Goal: Task Accomplishment & Management: Manage account settings

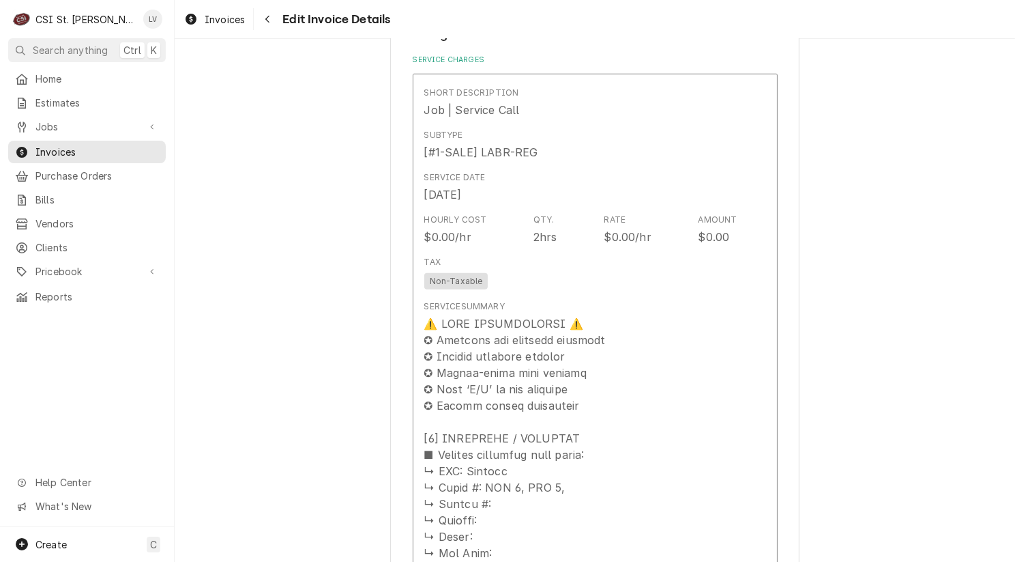
scroll to position [1501, 0]
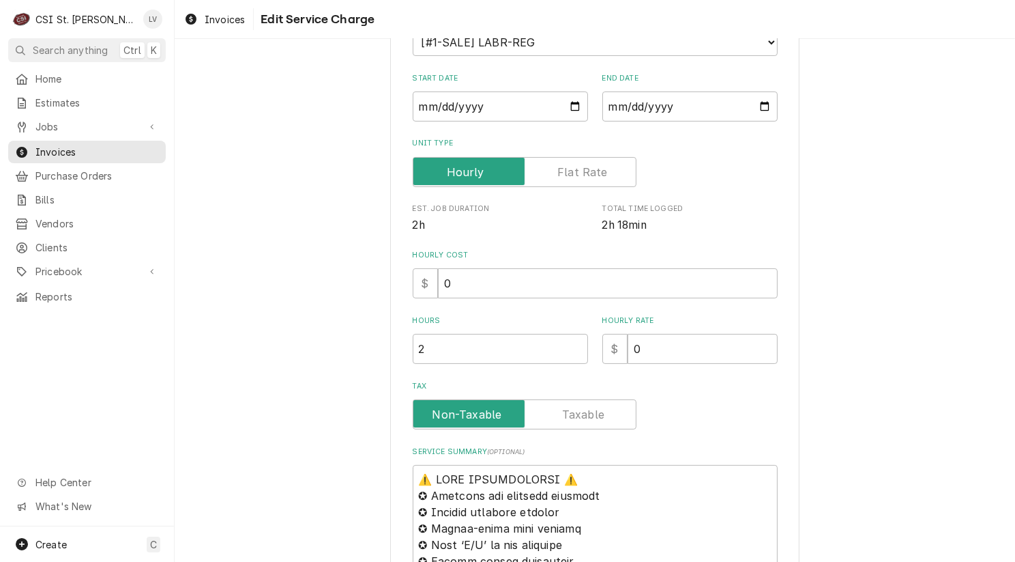
scroll to position [341, 0]
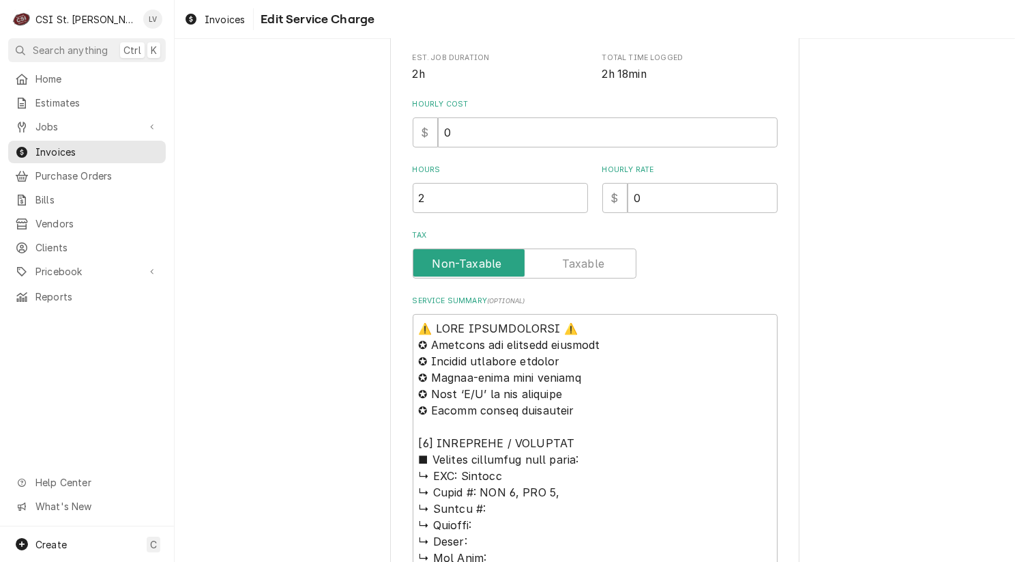
drag, startPoint x: 406, startPoint y: 325, endPoint x: 611, endPoint y: 375, distance: 210.7
drag, startPoint x: 600, startPoint y: 456, endPoint x: 395, endPoint y: 323, distance: 244.1
type textarea "x"
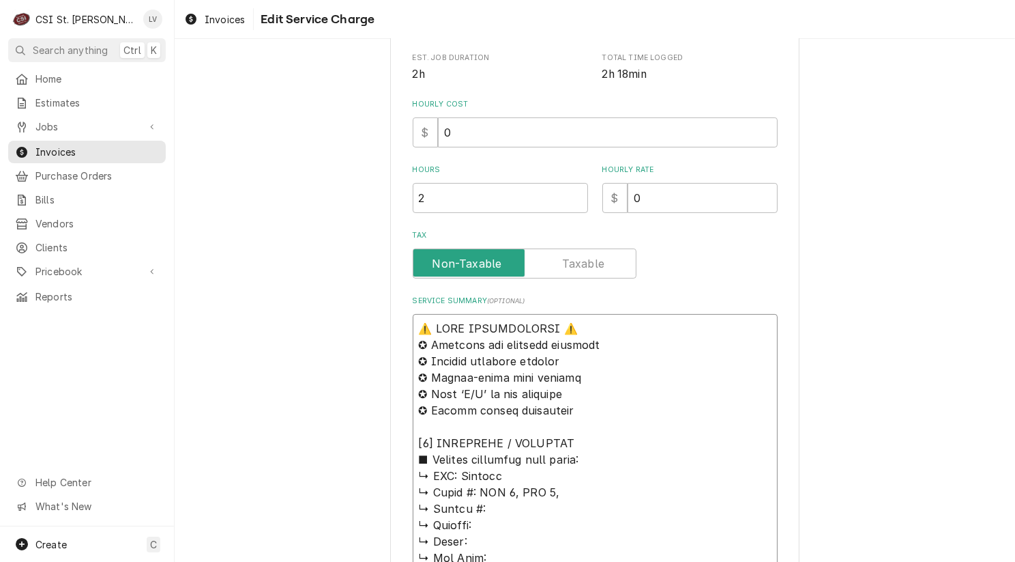
type textarea "↳ 𝗠𝗙𝗚: Carrier ↳ 𝗠𝗼𝗱𝗲𝗹 #: RTU 1, RTU 2, ↳ 𝗦𝗲𝗿𝗶𝗮𝗹 #: ↳ 𝗩𝗼𝗹𝘁𝗮𝗴𝗲: ↳ 𝗣𝗵𝗮𝘀𝗲: ↳ 𝗚𝗮𝘀 𝗧…"
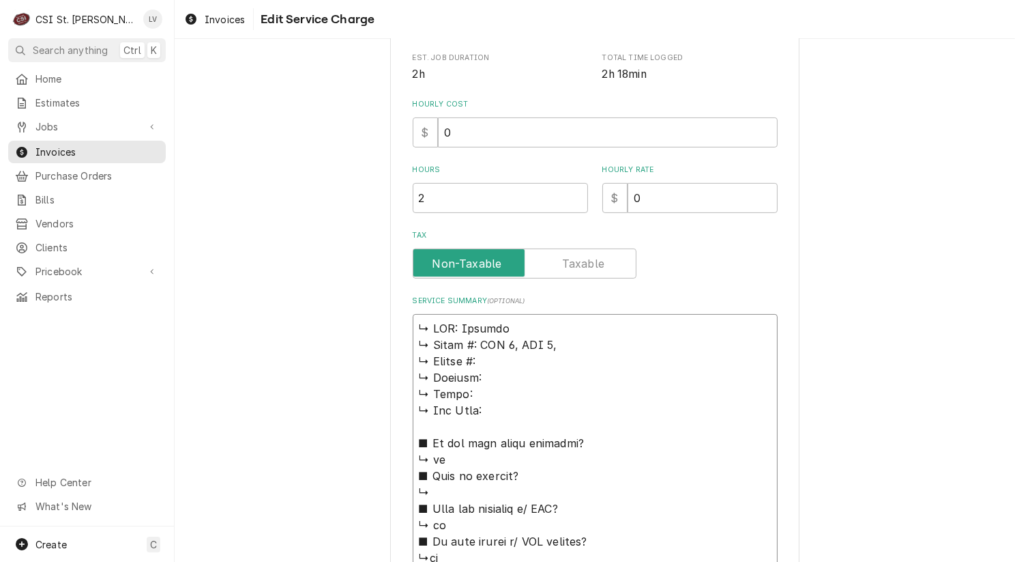
type textarea "x"
type textarea "↳ 𝗠𝗙𝗚: Carrier ↳ 𝗠𝗼𝗱𝗲𝗹 #: RTU 1, RTU 2, ↳ 𝗦𝗲𝗿𝗶𝗮𝗹 #: ↳ 𝗩𝗼𝗹𝘁𝗮𝗴𝗲: ↳ 𝗣𝗵𝗮𝘀𝗲: ↳ 𝗚𝗮𝘀 𝗧…"
type textarea "x"
type textarea "𝗠𝗙𝗚: Carrier ↳ 𝗠𝗼𝗱𝗲𝗹 #: RTU 1, RTU 2, ↳ 𝗦𝗲𝗿𝗶𝗮𝗹 #: ↳ 𝗩𝗼𝗹𝘁𝗮𝗴𝗲: ↳ 𝗣𝗵𝗮𝘀𝗲: ↳ 𝗚𝗮𝘀 𝗧𝘆𝗽…"
type textarea "x"
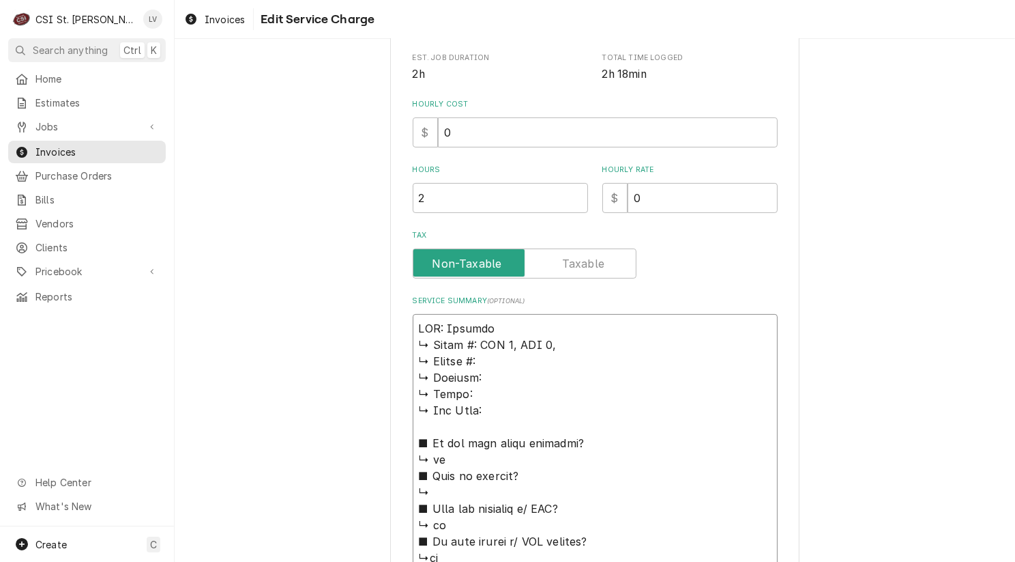
type textarea "𝗠𝗙𝗚: Carrier ↳ 𝗠𝗼𝗱𝗲𝗹 #: RTU 1, RTU 2, ↳ 𝗦𝗲𝗿𝗶𝗮𝗹 #: ↳ 𝗩𝗼𝗹𝘁𝗮𝗴𝗲: ↳ 𝗣𝗵𝗮𝘀𝗲: ↳ 𝗚𝗮𝘀 𝗧𝘆𝗽…"
type textarea "x"
type textarea "𝗙𝗚: Carrier ↳ 𝗠𝗼𝗱𝗲𝗹 #: RTU 1, RTU 2, ↳ 𝗦𝗲𝗿𝗶𝗮𝗹 #: ↳ 𝗩𝗼𝗹𝘁𝗮𝗴𝗲: ↳ 𝗣𝗵𝗮𝘀𝗲: ↳ 𝗚𝗮𝘀 𝗧𝘆𝗽𝗲…"
type textarea "x"
type textarea "𝗚: Carrier ↳ 𝗠𝗼𝗱𝗲𝗹 #: RTU 1, RTU 2, ↳ 𝗦𝗲𝗿𝗶𝗮𝗹 #: ↳ 𝗩𝗼𝗹𝘁𝗮𝗴𝗲: ↳ 𝗣𝗵𝗮𝘀𝗲: ↳ 𝗚𝗮𝘀 𝗧𝘆𝗽𝗲:…"
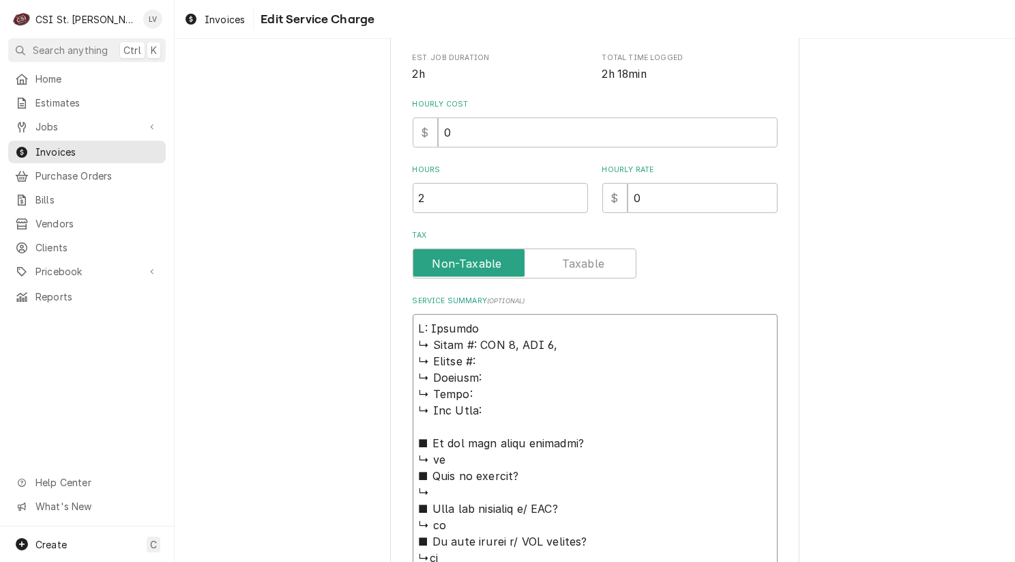
type textarea "x"
type textarea ": Carrier ↳ 𝗠𝗼𝗱𝗲𝗹 #: RTU 1, RTU 2, ↳ 𝗦𝗲𝗿𝗶𝗮𝗹 #: ↳ 𝗩𝗼𝗹𝘁𝗮𝗴𝗲: ↳ 𝗣𝗵𝗮𝘀𝗲: ↳ 𝗚𝗮𝘀 𝗧𝘆𝗽𝗲: …"
type textarea "x"
type textarea "Carrier ↳ 𝗠𝗼𝗱𝗲𝗹 #: RTU 1, RTU 2, ↳ 𝗦𝗲𝗿𝗶𝗮𝗹 #: ↳ 𝗩𝗼𝗹𝘁𝗮𝗴𝗲: ↳ 𝗣𝗵𝗮𝘀𝗲: ↳ 𝗚𝗮𝘀 𝗧𝘆𝗽𝗲: ■ …"
type textarea "x"
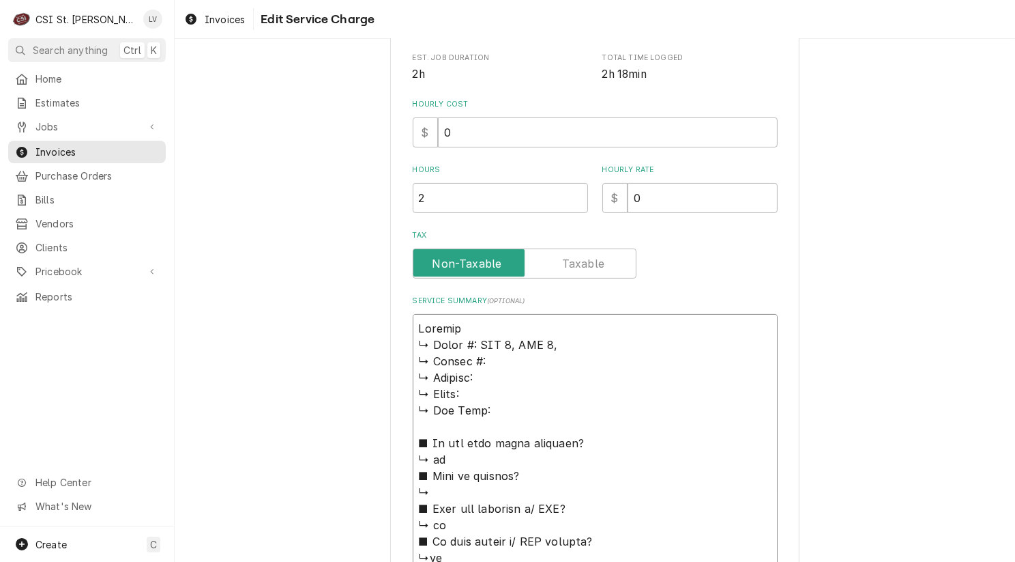
type textarea "Carrier ↳ 𝗠𝗼𝗱𝗲𝗹 #: RTU 1, RTU 2, ↳ 𝗦𝗲𝗿𝗶𝗮𝗹 #: ↳ 𝗩𝗼𝗹𝘁𝗮𝗴𝗲: ↳ 𝗣𝗵𝗮𝘀𝗲: ↳ 𝗚𝗮𝘀 𝗧𝘆𝗽𝗲: ■ …"
drag, startPoint x: 476, startPoint y: 343, endPoint x: 463, endPoint y: 340, distance: 13.8
drag, startPoint x: 463, startPoint y: 340, endPoint x: 412, endPoint y: 340, distance: 50.5
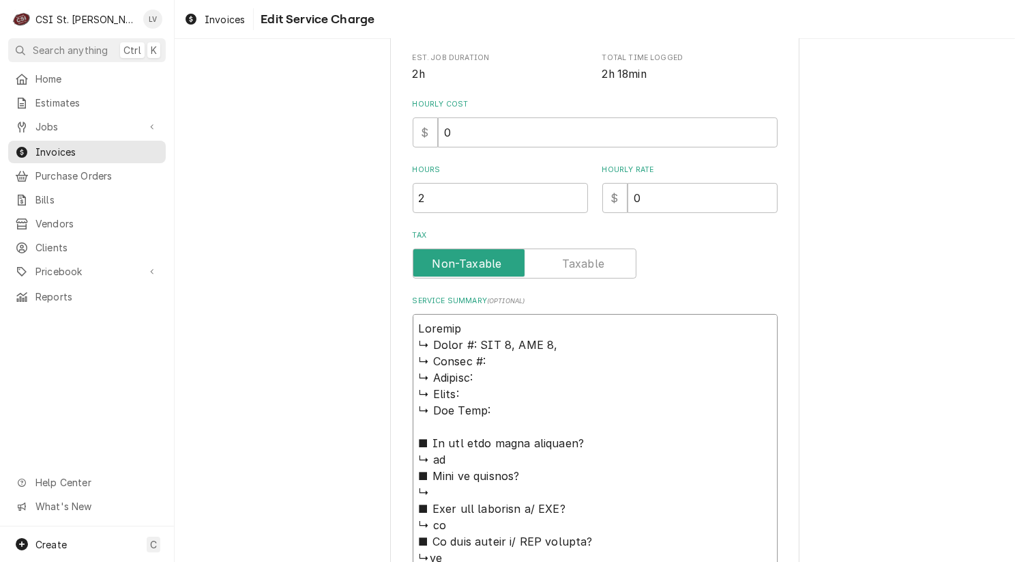
type textarea "x"
type textarea "Carrier : RTU 1, RTU 2, ↳ 𝗦𝗲𝗿𝗶𝗮𝗹 #: ↳ 𝗩𝗼𝗹𝘁𝗮𝗴𝗲: ↳ 𝗣𝗵𝗮𝘀𝗲: ↳ 𝗚𝗮𝘀 𝗧𝘆𝗽𝗲: ■ 𝗜𝘀 𝘁𝗵𝗲 𝘂𝗻…"
type textarea "x"
type textarea "Carrier RTU 1, RTU 2, ↳ 𝗦𝗲𝗿𝗶𝗮𝗹 #: ↳ 𝗩𝗼𝗹𝘁𝗮𝗴𝗲: ↳ 𝗣𝗵𝗮𝘀𝗲: ↳ 𝗚𝗮𝘀 𝗧𝘆𝗽𝗲: ■ 𝗜𝘀 𝘁𝗵𝗲 𝘂𝗻𝗶𝘁…"
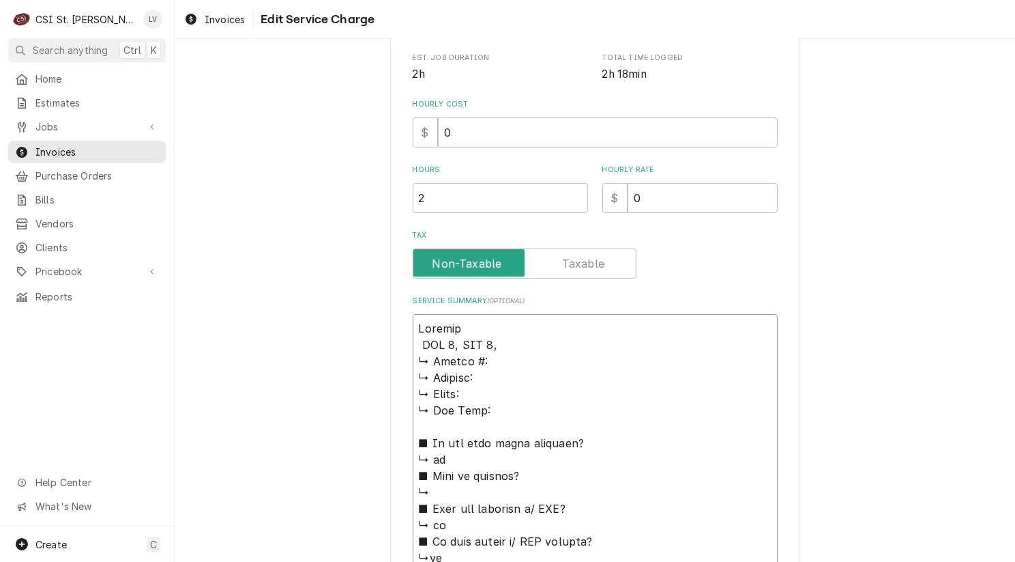
type textarea "x"
type textarea "Carrier RTU 1, RTU 2, ↳ 𝗦𝗲𝗿𝗶𝗮𝗹 #: ↳ 𝗩𝗼𝗹𝘁𝗮𝗴𝗲: ↳ 𝗣𝗵𝗮𝘀𝗲: ↳ 𝗚𝗮𝘀 𝗧𝘆𝗽𝗲: ■ 𝗜𝘀 𝘁𝗵𝗲 𝘂𝗻𝗶𝘁…"
type textarea "x"
type textarea "Carrier RTU 1, RTU 2, ↳ 𝗦𝗲𝗿𝗶𝗮𝗹 #: ↳ 𝗩𝗼𝗹𝘁𝗮𝗴𝗲: ↳ 𝗣𝗵𝗮𝘀𝗲: ↳ 𝗚𝗮𝘀 𝗧𝘆𝗽𝗲: ■ 𝗜𝘀 𝘁𝗵𝗲 𝘂𝗻𝗶𝘁…"
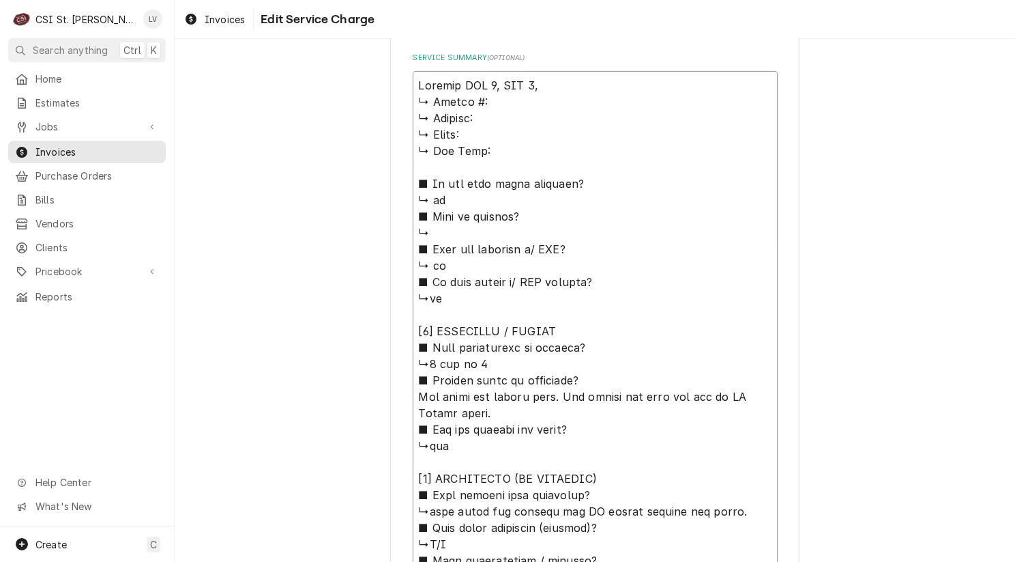
scroll to position [592, 0]
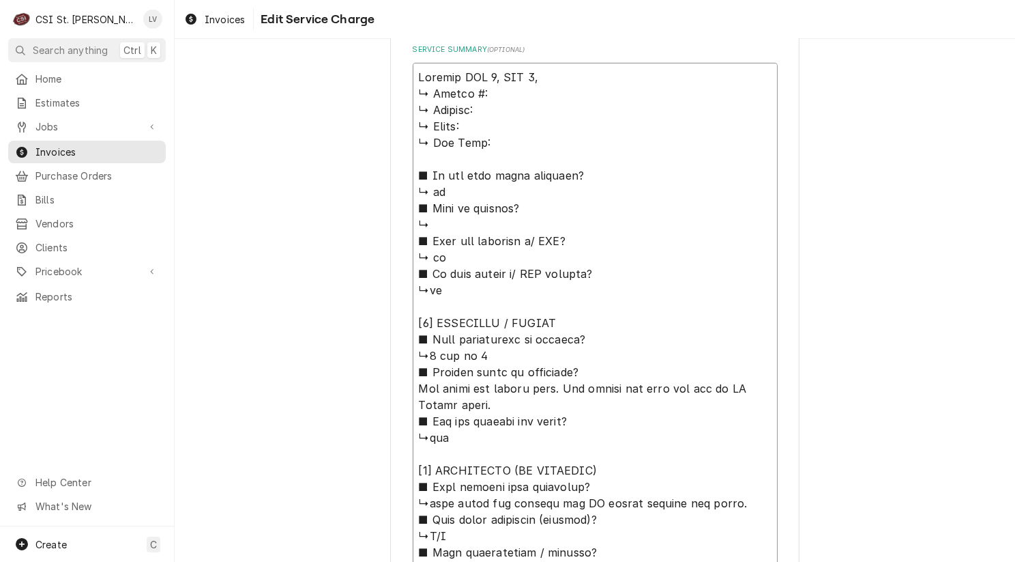
drag, startPoint x: 412, startPoint y: 340, endPoint x: 633, endPoint y: 318, distance: 222.2
click at [634, 317] on textarea "Service Summary ( optional )" at bounding box center [595, 495] width 365 height 864
type textarea "x"
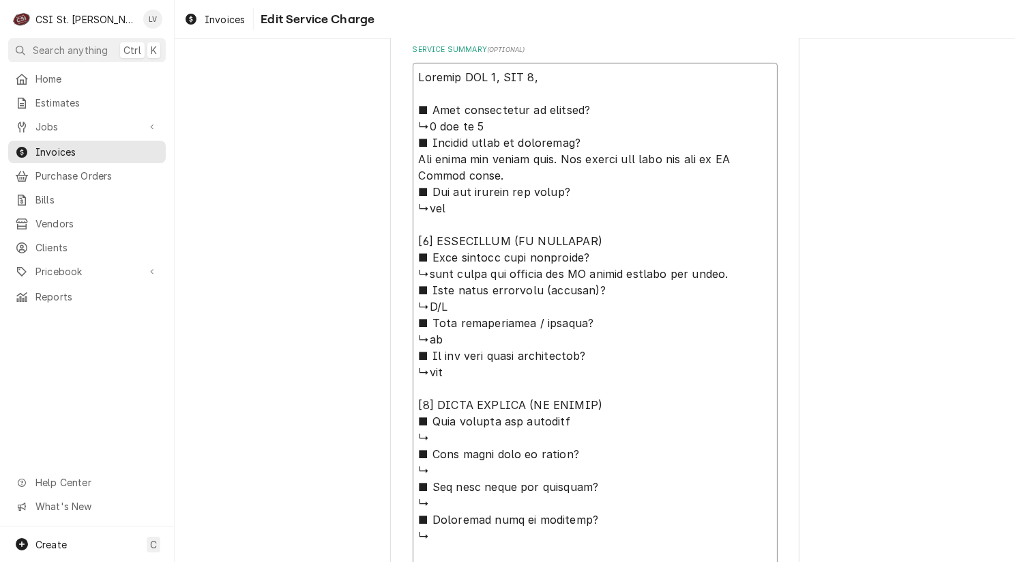
type textarea "Carrier RTU 1, RTU 2, ■ 𝗨𝗻𝗶𝘁 𝗼𝗽𝗲𝗿𝗮𝘁𝗶𝗼𝗻𝗮𝗹 𝗼𝗻 𝗮𝗿𝗿𝗶𝘃𝗮𝗹? ↳2 out of 3 ■ 𝗘𝘅𝗽𝗹𝗮𝗶𝗻 𝘀𝘁𝗲𝗽…"
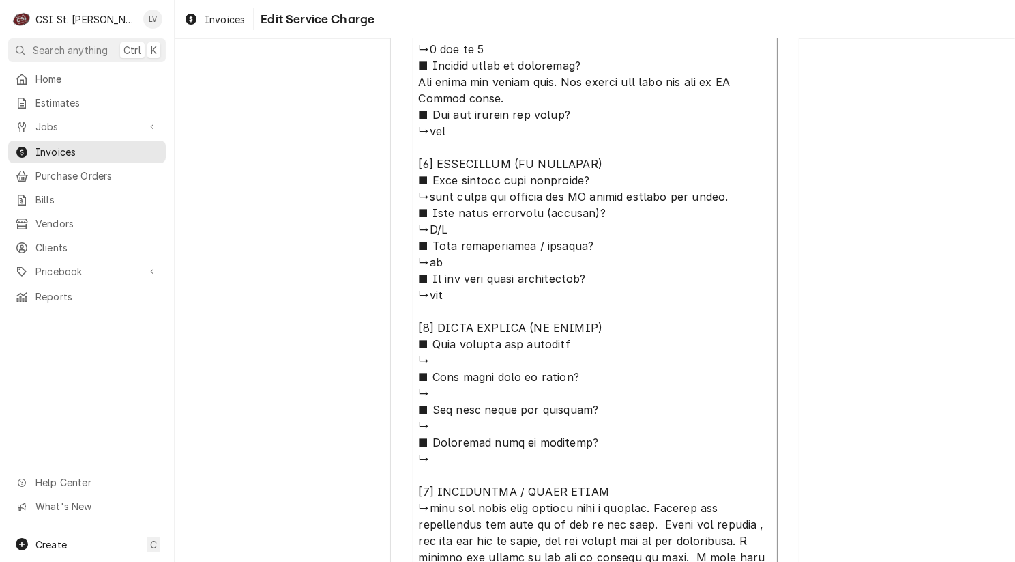
scroll to position [845, 0]
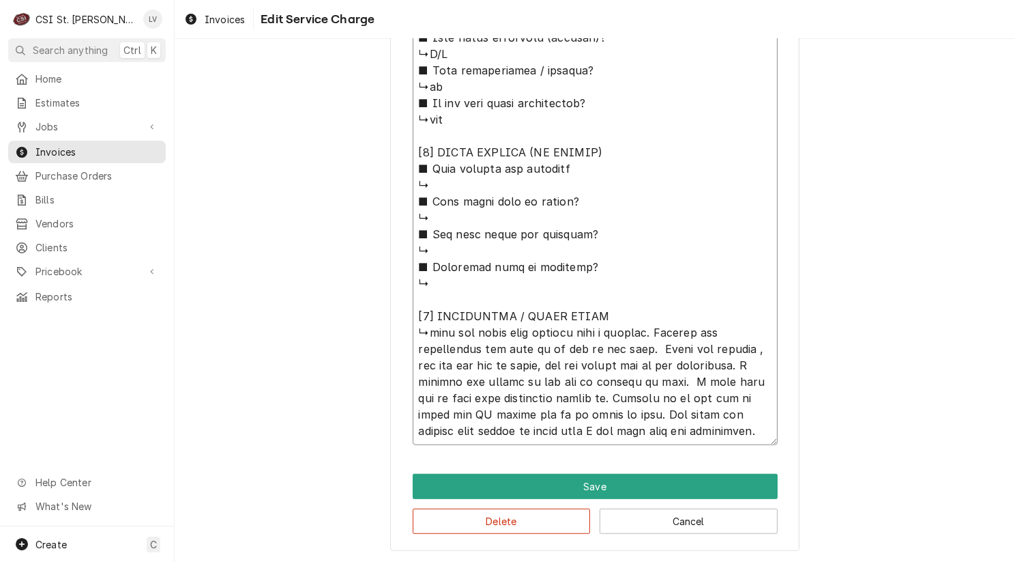
drag, startPoint x: 411, startPoint y: 107, endPoint x: 613, endPoint y: 312, distance: 287.5
click at [613, 312] on textarea "Service Summary ( optional )" at bounding box center [595, 127] width 365 height 635
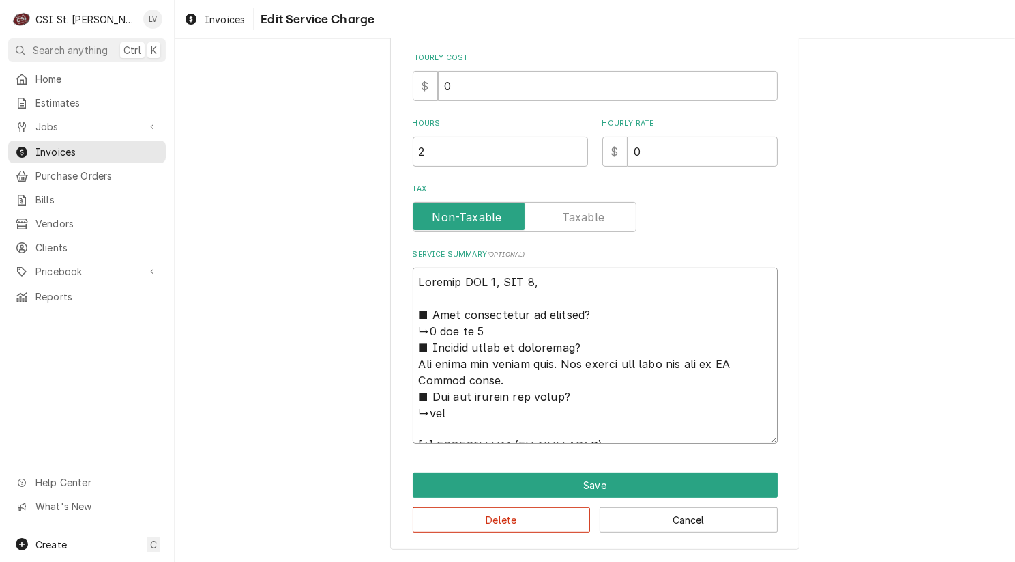
type textarea "x"
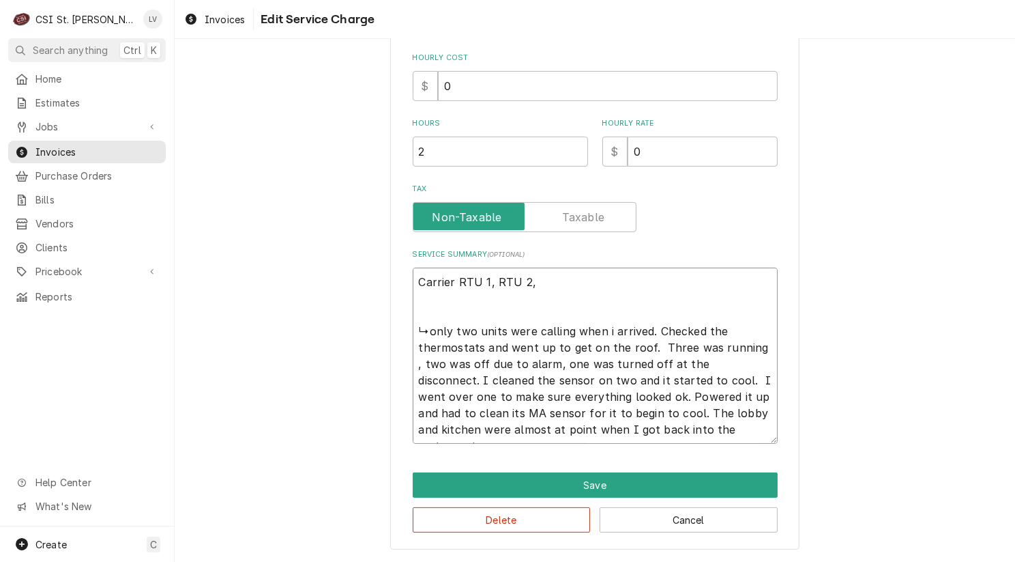
scroll to position [386, 0]
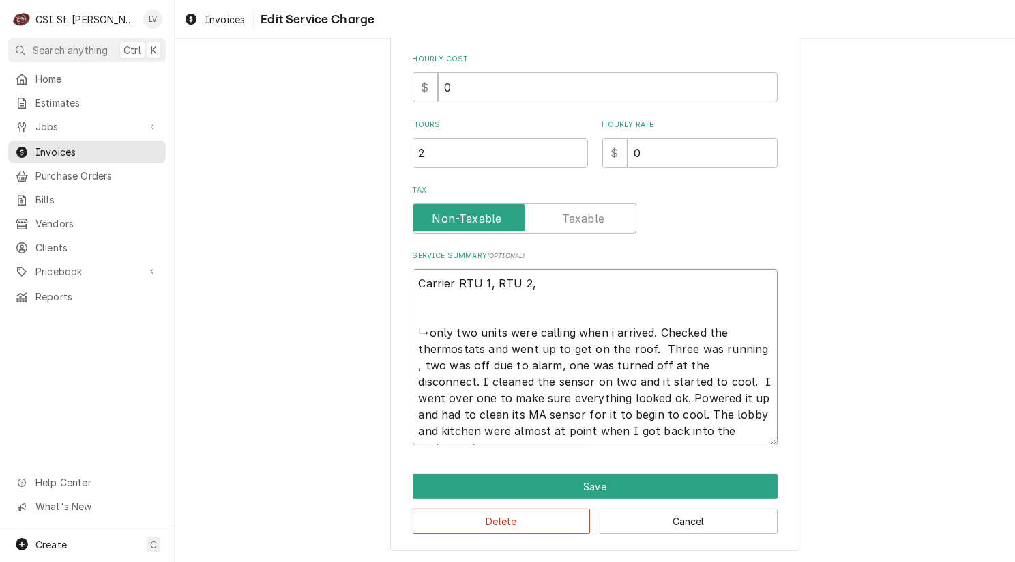
type textarea "Carrier RTU 1, RTU 2, ↳only two units were calling when i arrived. Checked the …"
click at [542, 515] on button "Delete" at bounding box center [502, 520] width 178 height 25
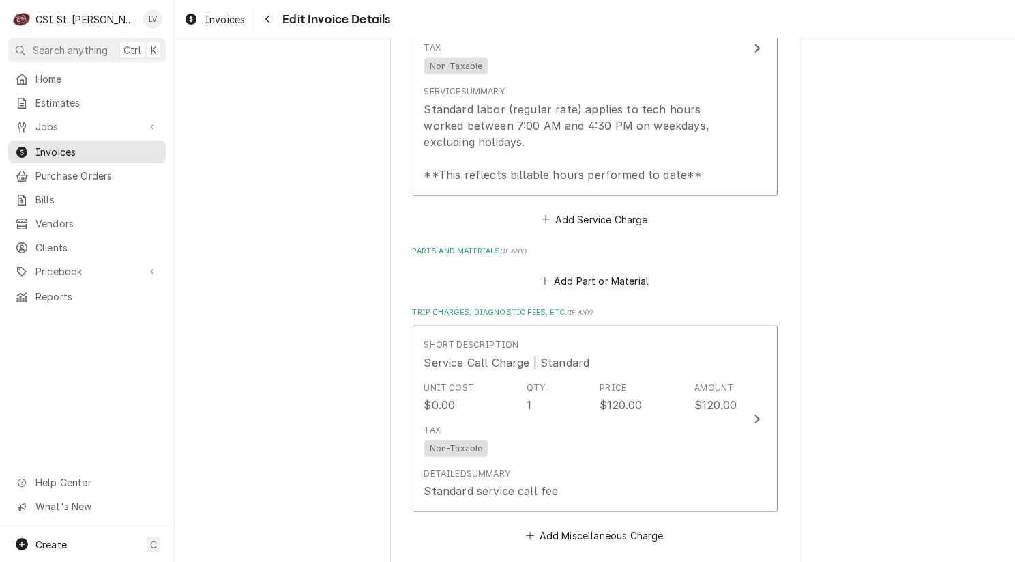
scroll to position [1527, 0]
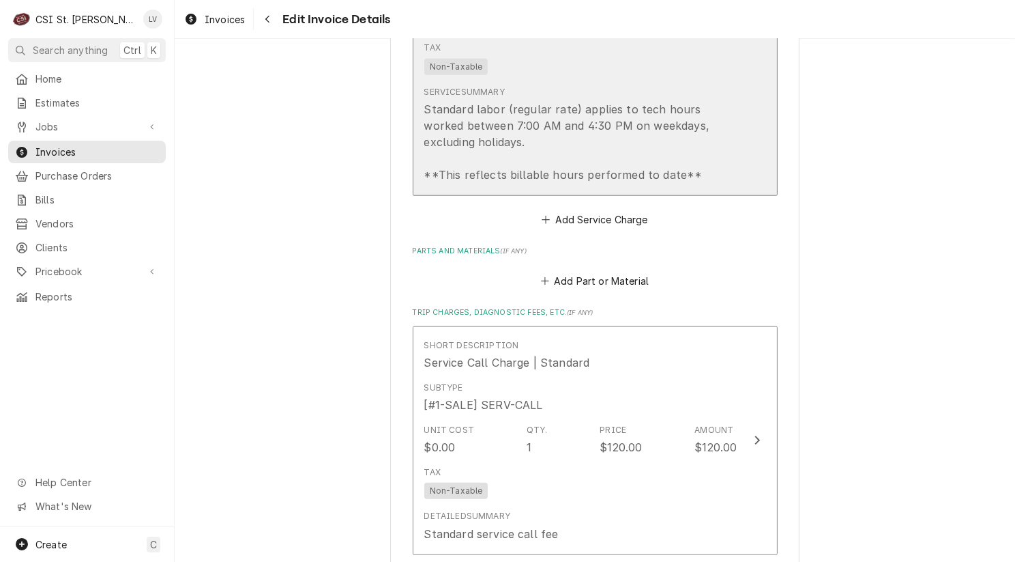
click at [491, 135] on div "Standard labor (regular rate) applies to tech hours worked between 7:00 AM and …" at bounding box center [580, 142] width 313 height 82
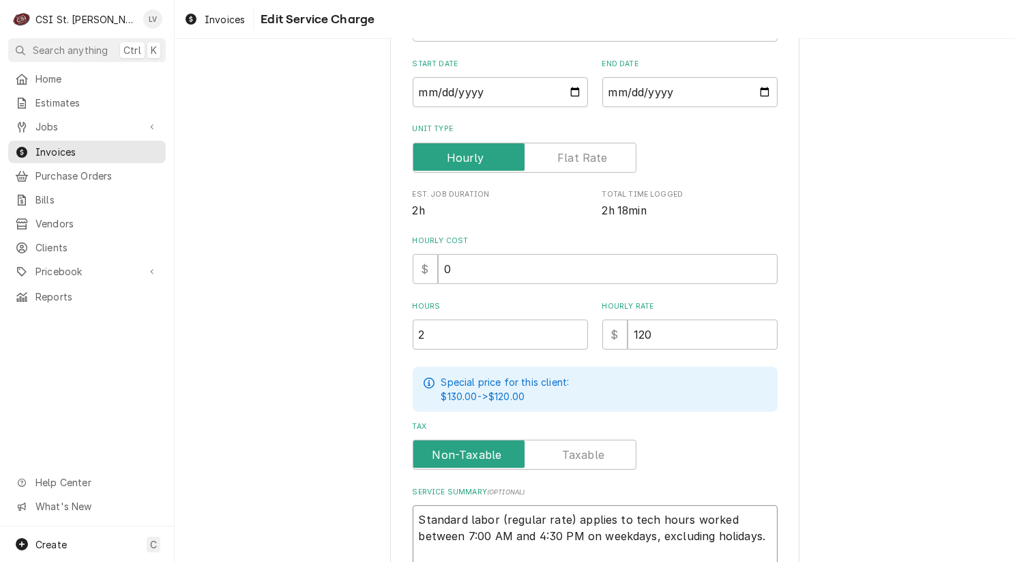
scroll to position [16, 0]
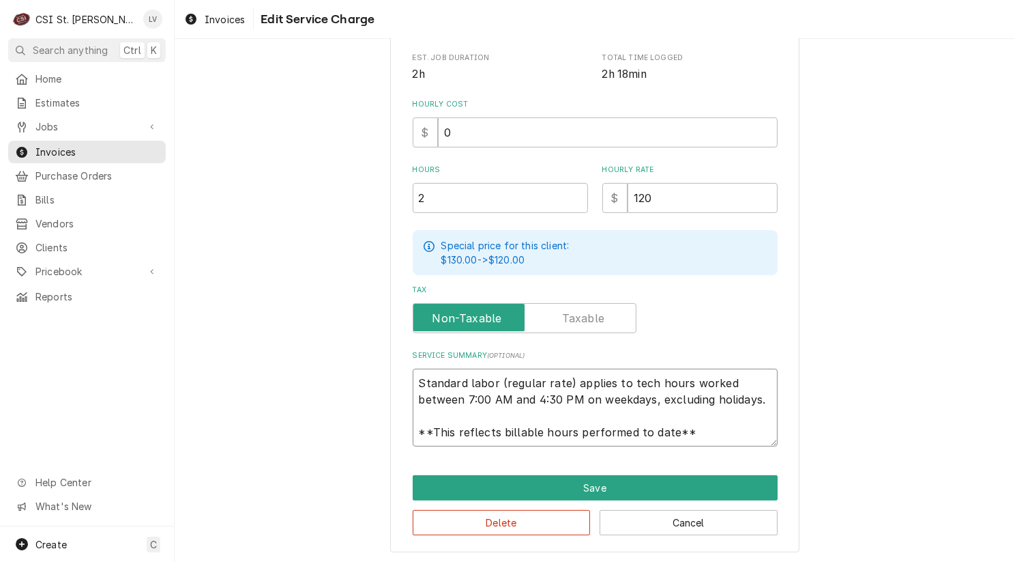
drag, startPoint x: 415, startPoint y: 517, endPoint x: 711, endPoint y: 446, distance: 304.5
click at [711, 450] on div "Use the fields below to edit this service charge Short Description 1-Labor (Ser…" at bounding box center [594, 138] width 409 height 828
paste textarea "Found RTU #3 working. Found RTU #2 out due to MA sensor alarm. Found RTU #1 off…"
type textarea "x"
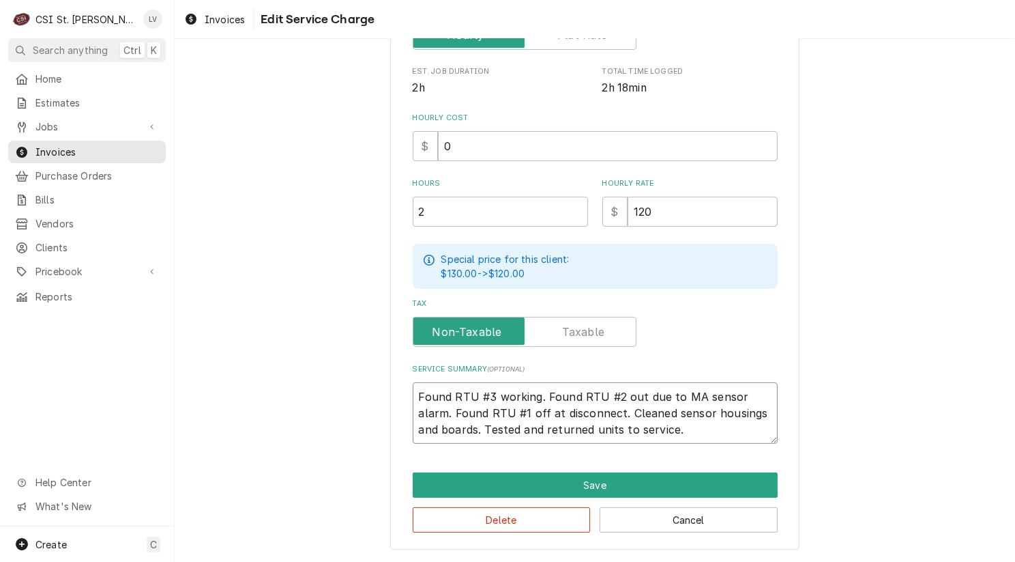
scroll to position [0, 0]
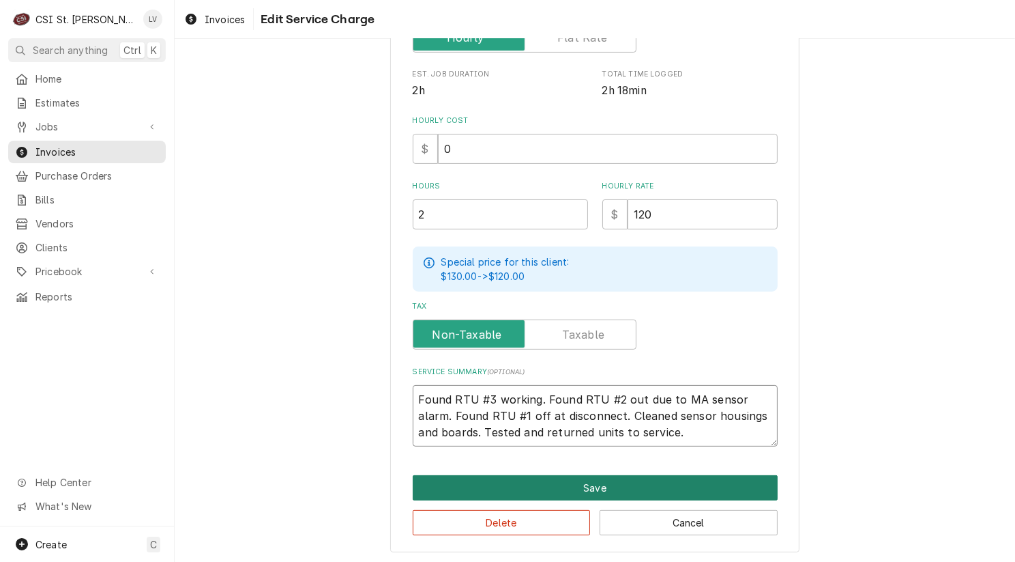
type textarea "Found RTU #3 working. Found RTU #2 out due to MA sensor alarm. Found RTU #1 off…"
click at [631, 486] on button "Save" at bounding box center [595, 487] width 365 height 25
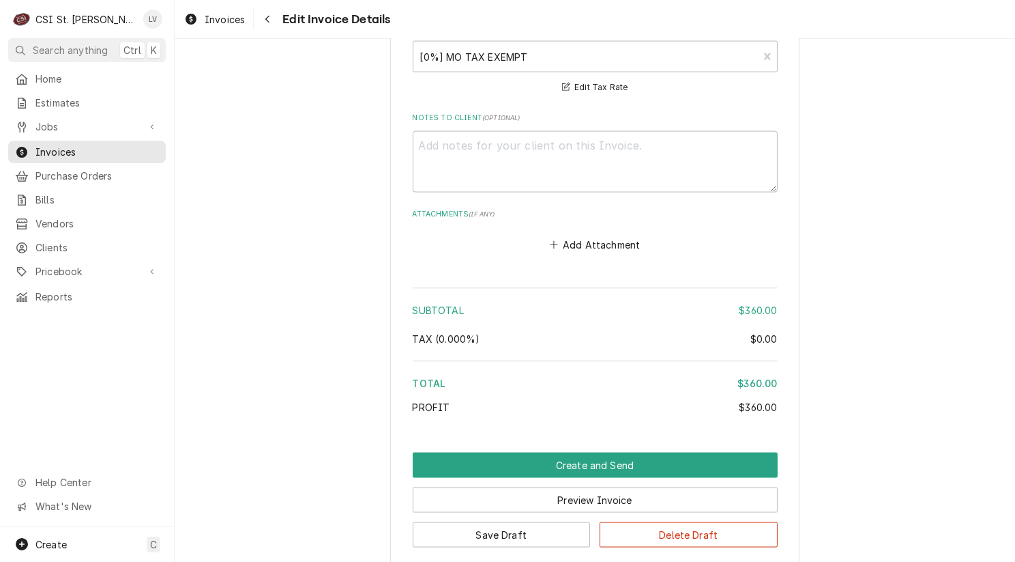
scroll to position [2224, 0]
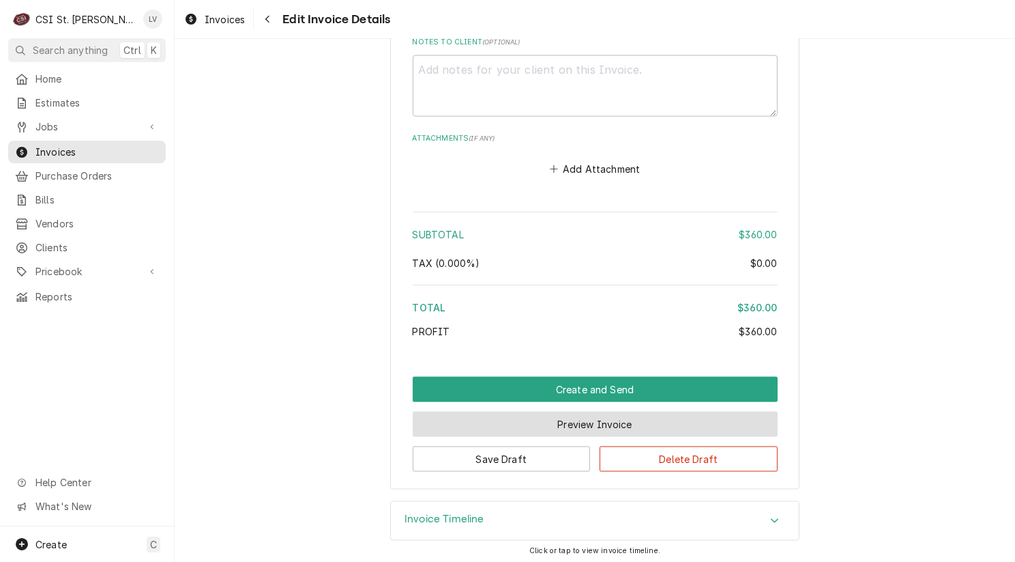
click at [554, 425] on button "Preview Invoice" at bounding box center [595, 423] width 365 height 25
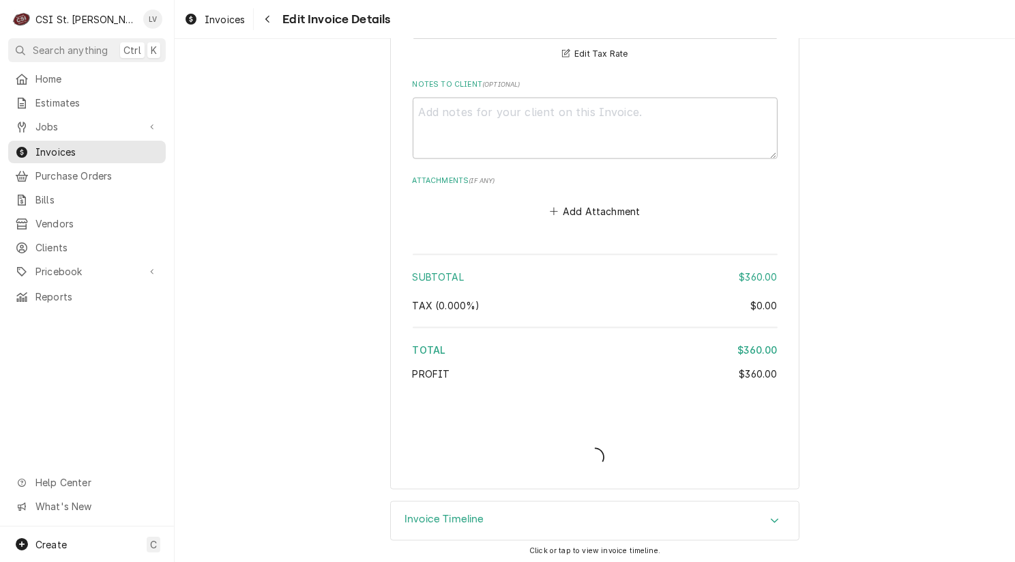
type textarea "x"
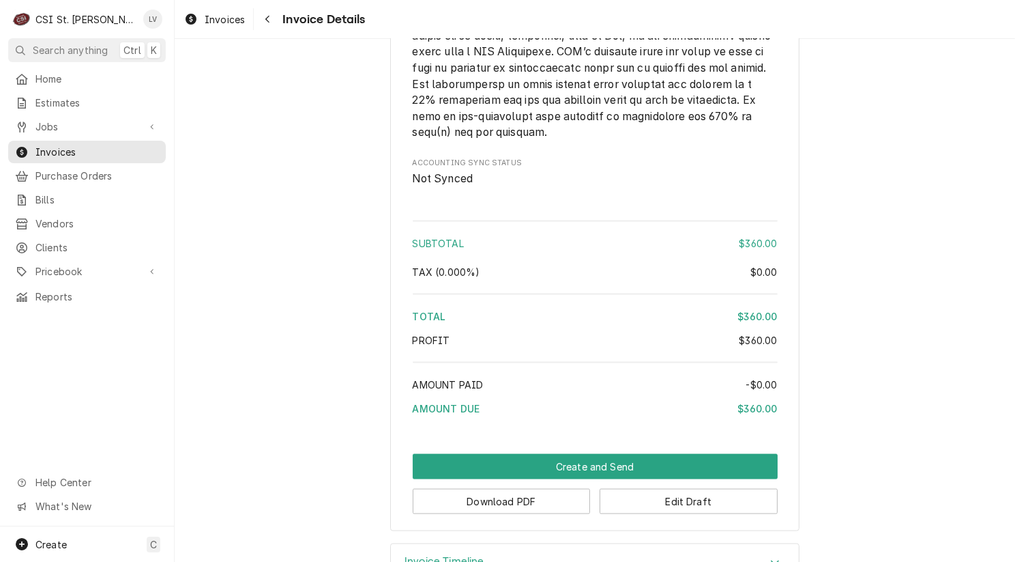
scroll to position [2020, 0]
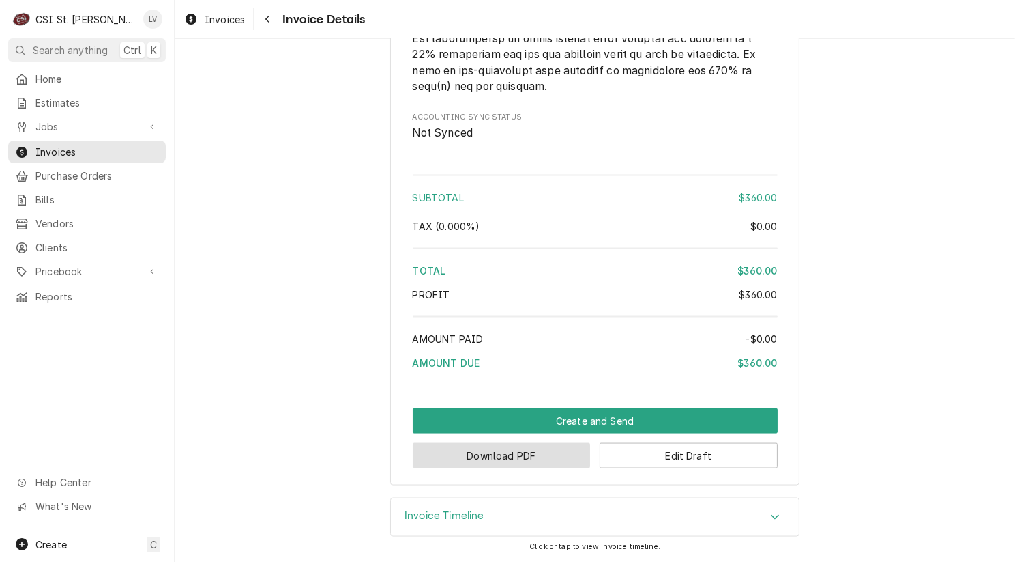
click at [532, 450] on button "Download PDF" at bounding box center [502, 455] width 178 height 25
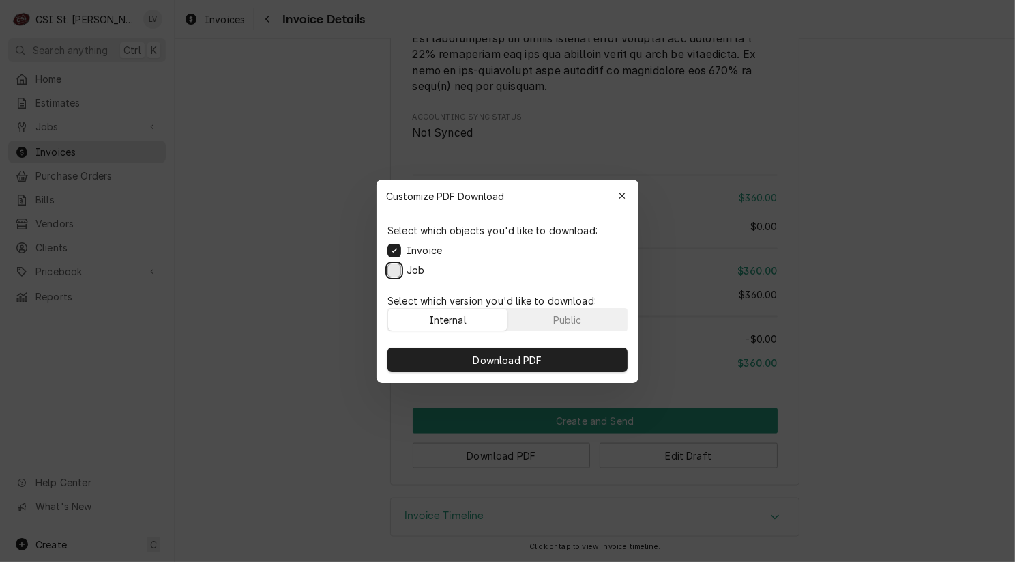
click at [398, 265] on button "Job" at bounding box center [395, 270] width 14 height 14
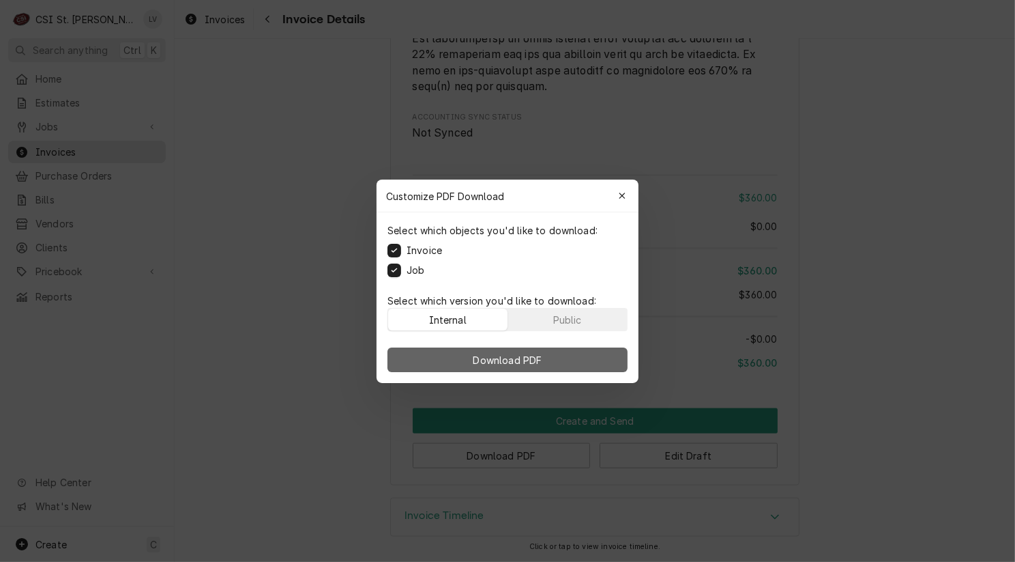
click at [501, 358] on span "Download PDF" at bounding box center [508, 359] width 74 height 14
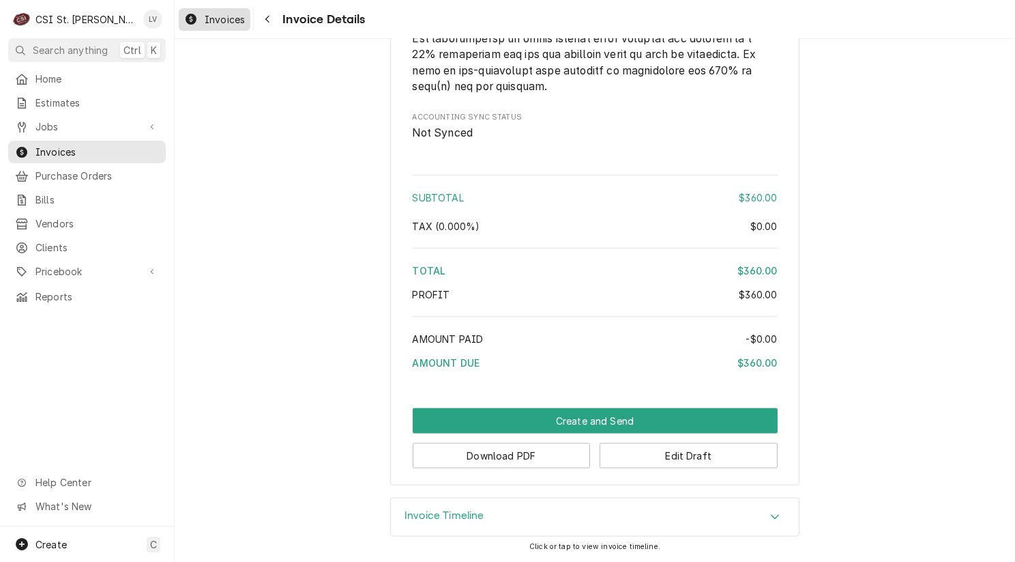
click at [208, 21] on span "Invoices" at bounding box center [225, 19] width 40 height 14
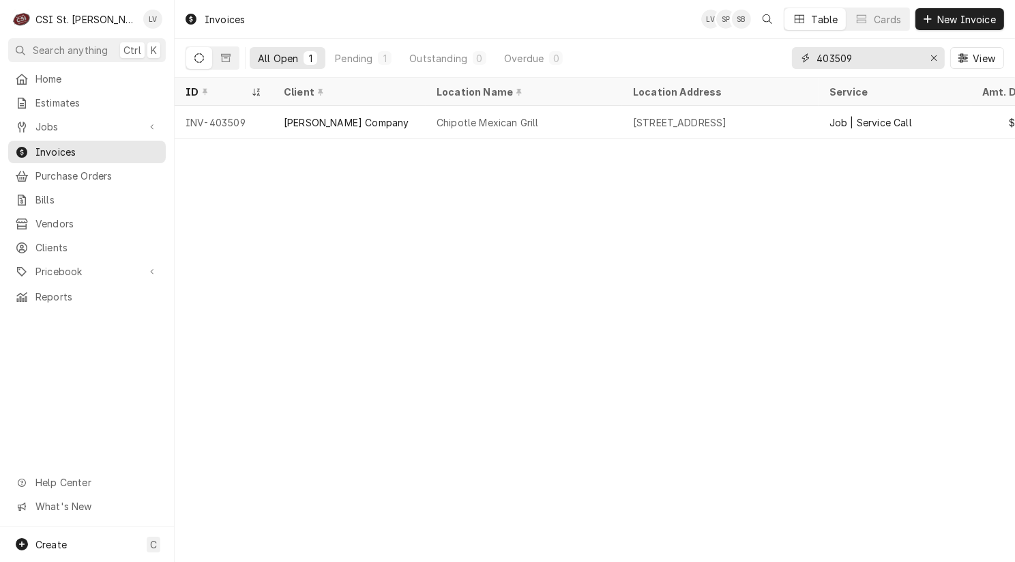
click at [870, 57] on input "403509" at bounding box center [868, 58] width 102 height 22
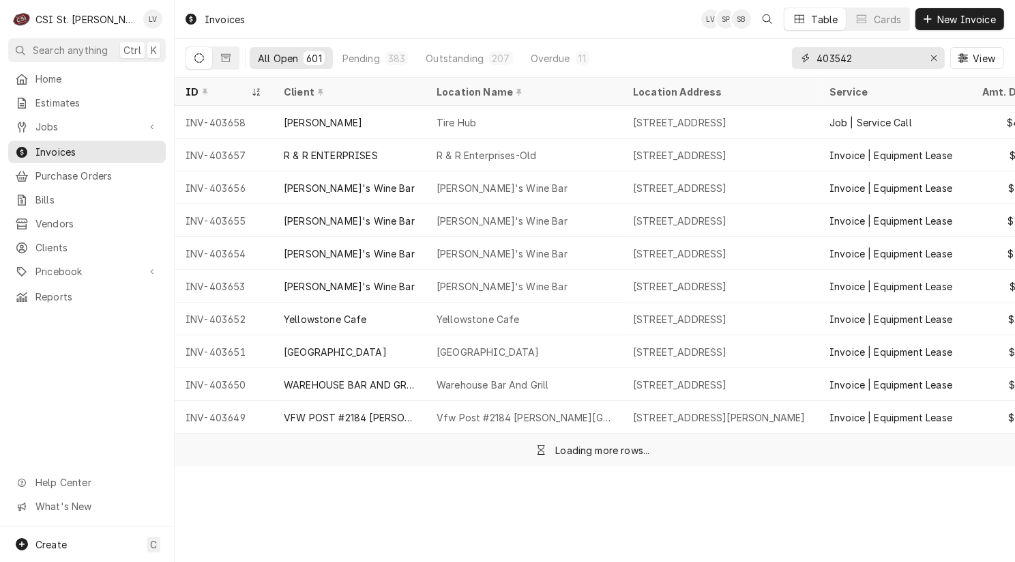
type input "403542"
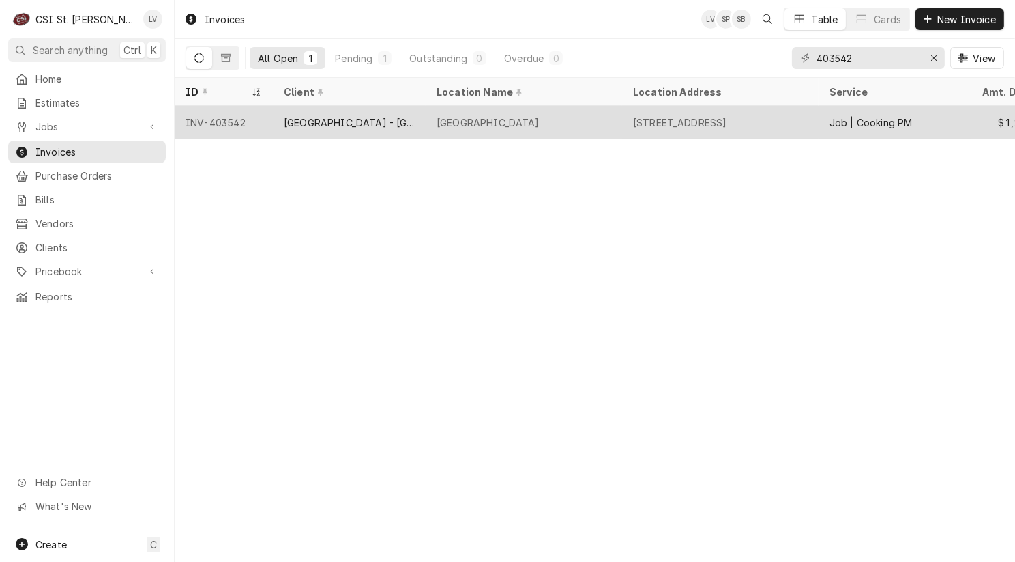
click at [384, 125] on div "[GEOGRAPHIC_DATA] - [GEOGRAPHIC_DATA]" at bounding box center [349, 122] width 131 height 14
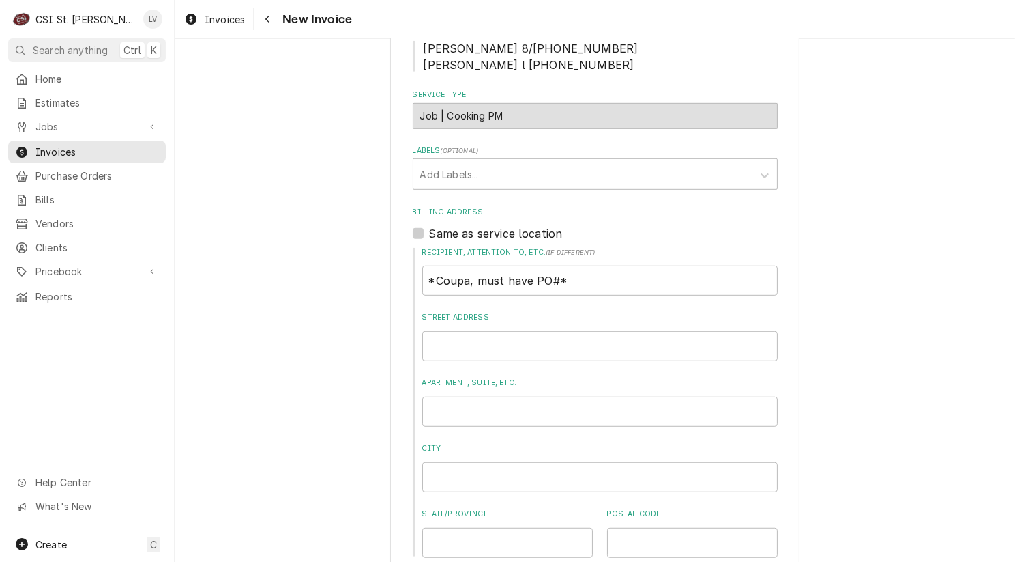
scroll to position [682, 0]
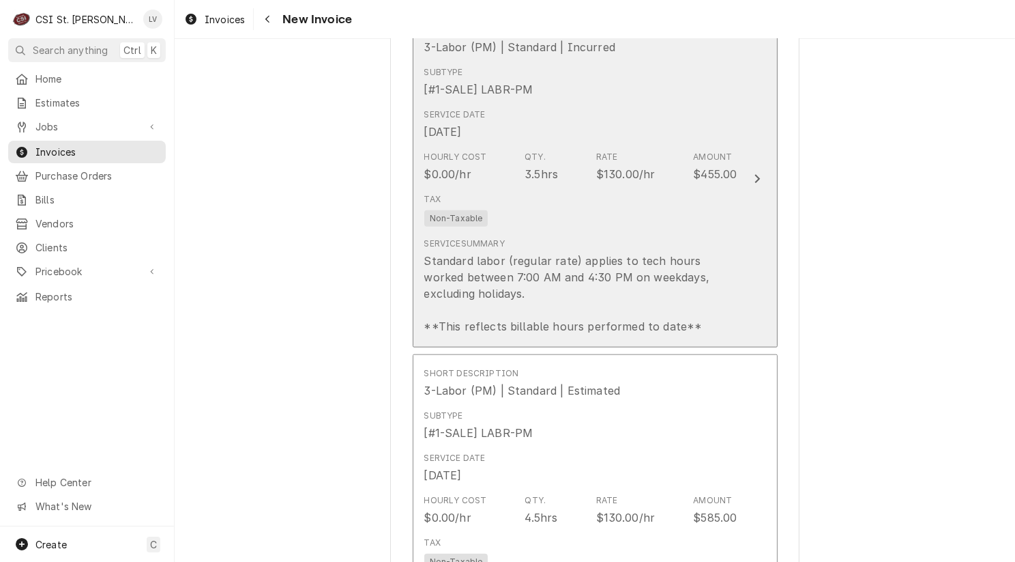
click at [551, 314] on div "Standard labor (regular rate) applies to tech hours worked between 7:00 AM and …" at bounding box center [580, 293] width 313 height 82
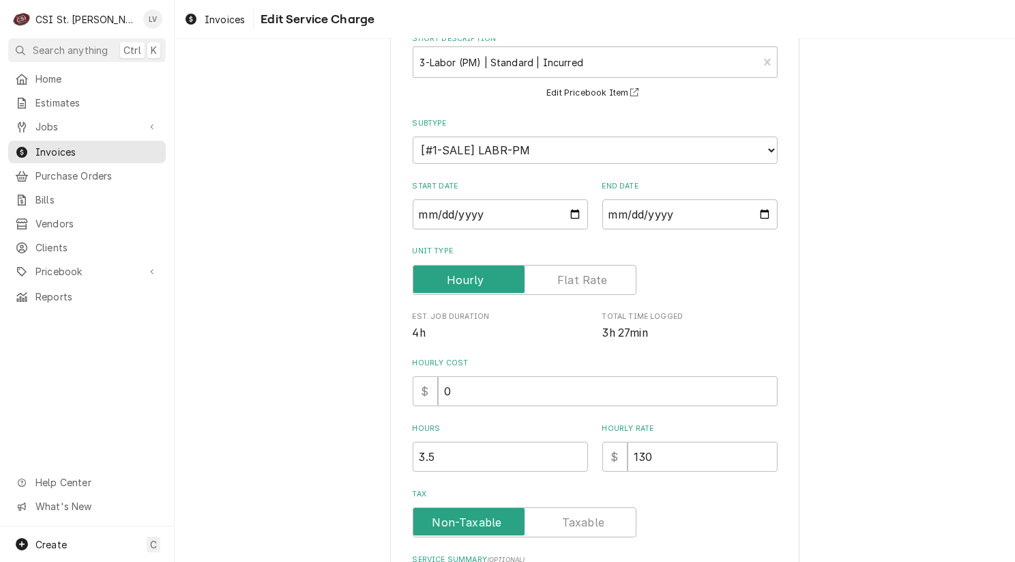
scroll to position [287, 0]
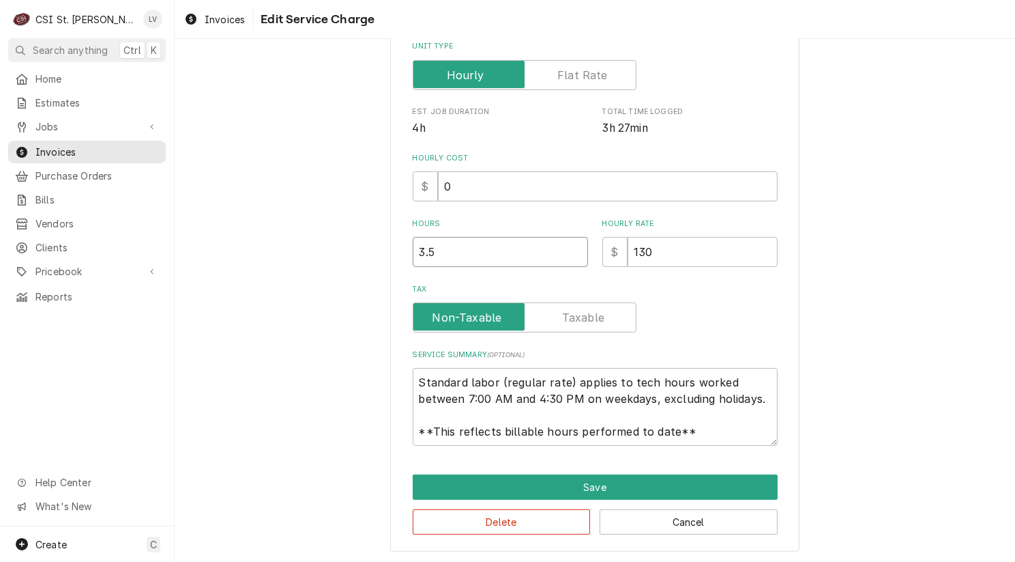
drag, startPoint x: 400, startPoint y: 257, endPoint x: 375, endPoint y: 258, distance: 24.6
click at [375, 258] on div "Use the fields below to edit this service charge Short Description 3-Labor (PM)…" at bounding box center [595, 165] width 841 height 798
type textarea "x"
type input "7"
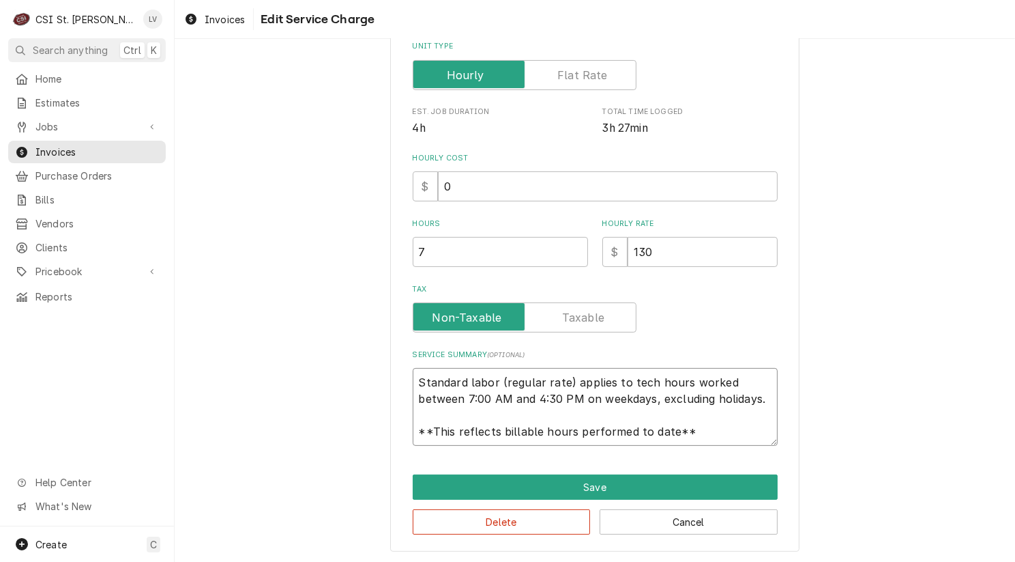
drag, startPoint x: 414, startPoint y: 381, endPoint x: 744, endPoint y: 448, distance: 336.9
click at [744, 448] on div "Use the fields below to edit this service charge Short Description 3-Labor (PM)…" at bounding box center [594, 165] width 409 height 774
type textarea "x"
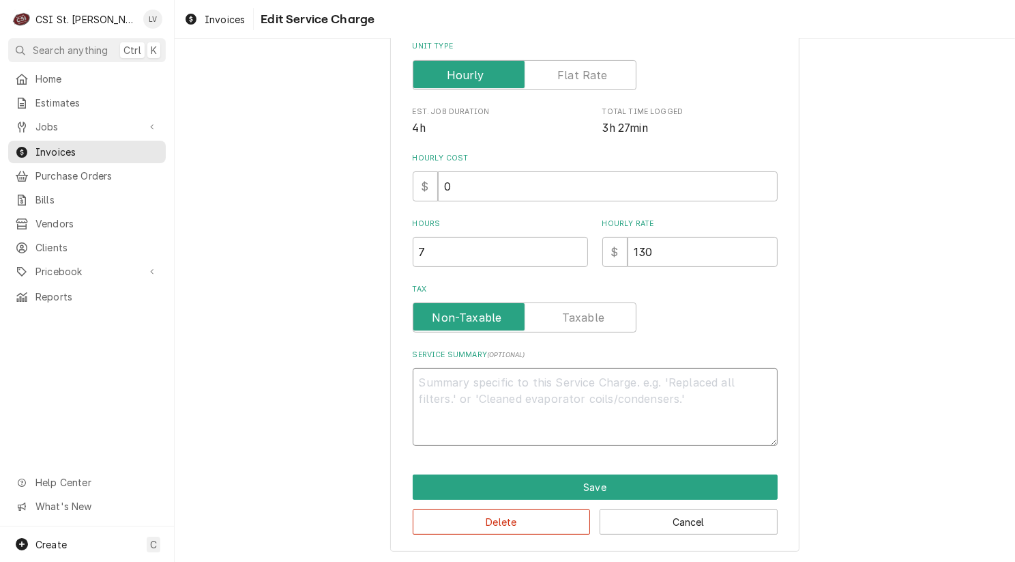
scroll to position [272, 0]
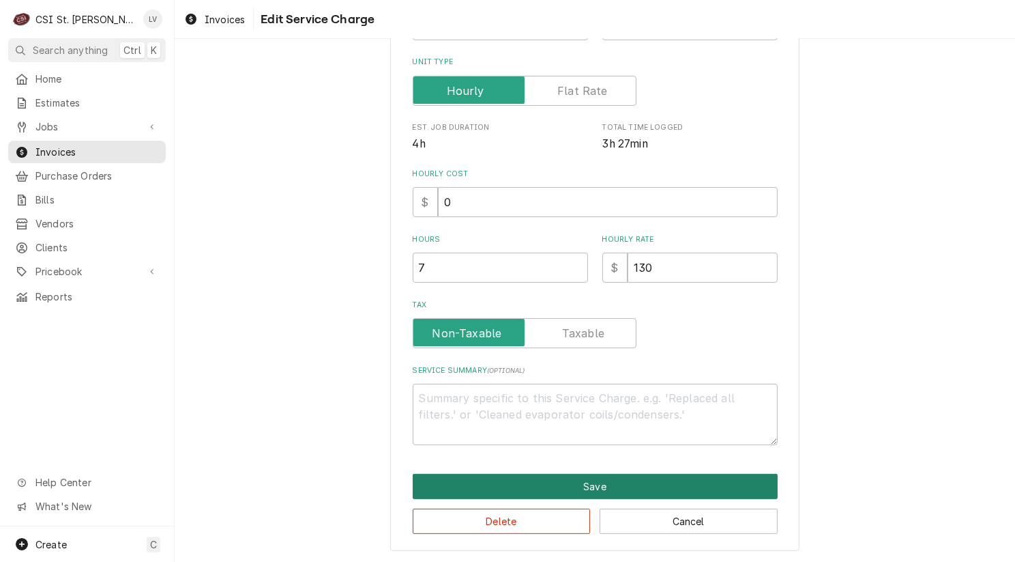
click at [696, 474] on button "Save" at bounding box center [595, 486] width 365 height 25
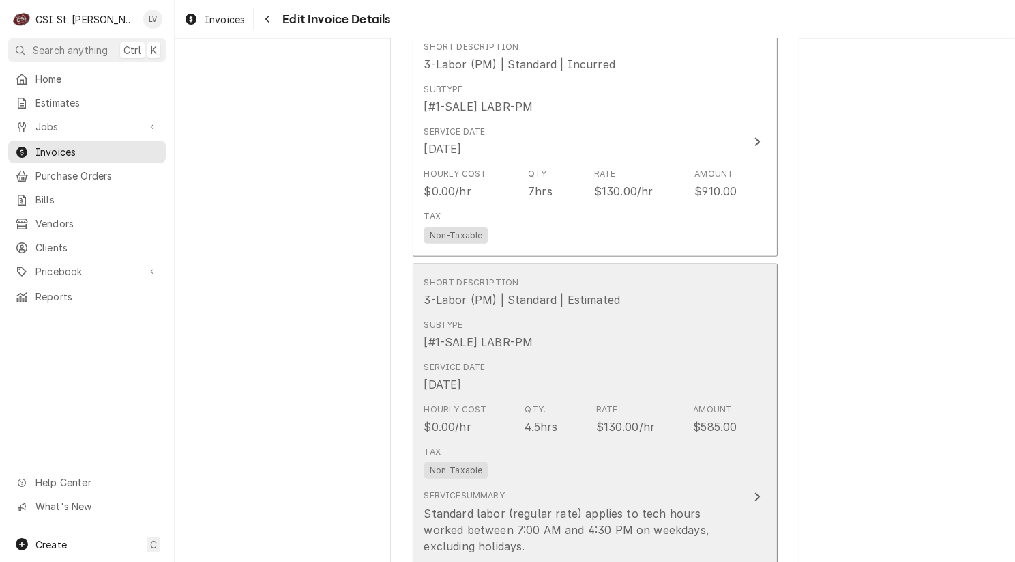
click at [677, 440] on div "Hourly Cost $0.00/hr Qty. 4.5hrs Rate $130.00/hr Amount $585.00" at bounding box center [580, 419] width 313 height 42
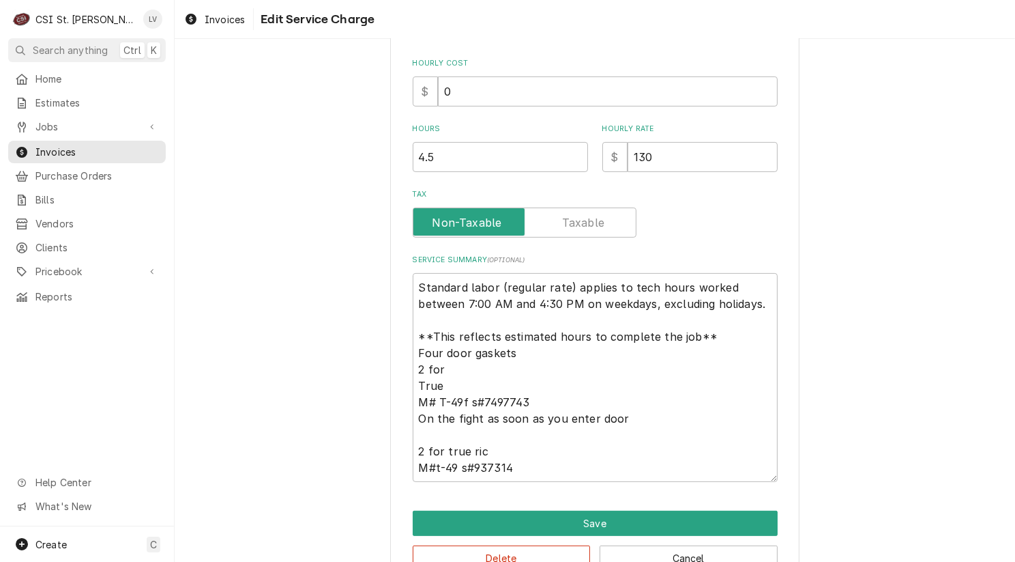
scroll to position [418, 0]
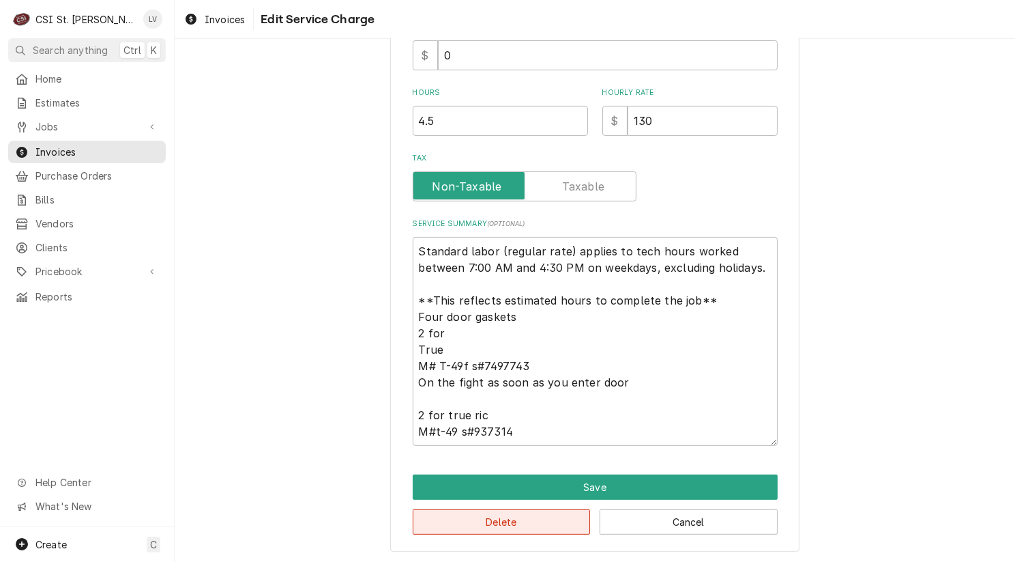
click at [534, 523] on button "Delete" at bounding box center [502, 521] width 178 height 25
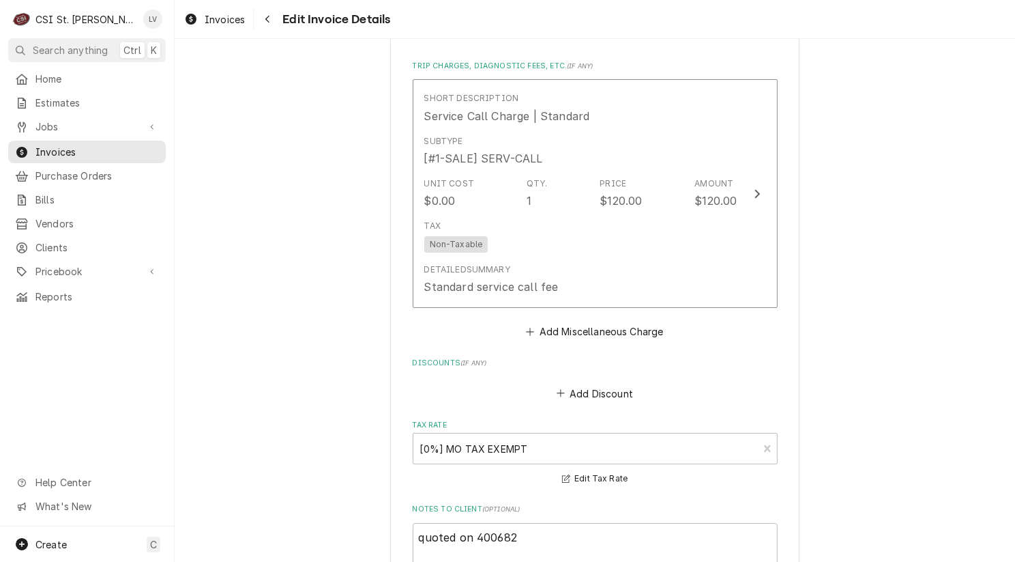
scroll to position [5219, 0]
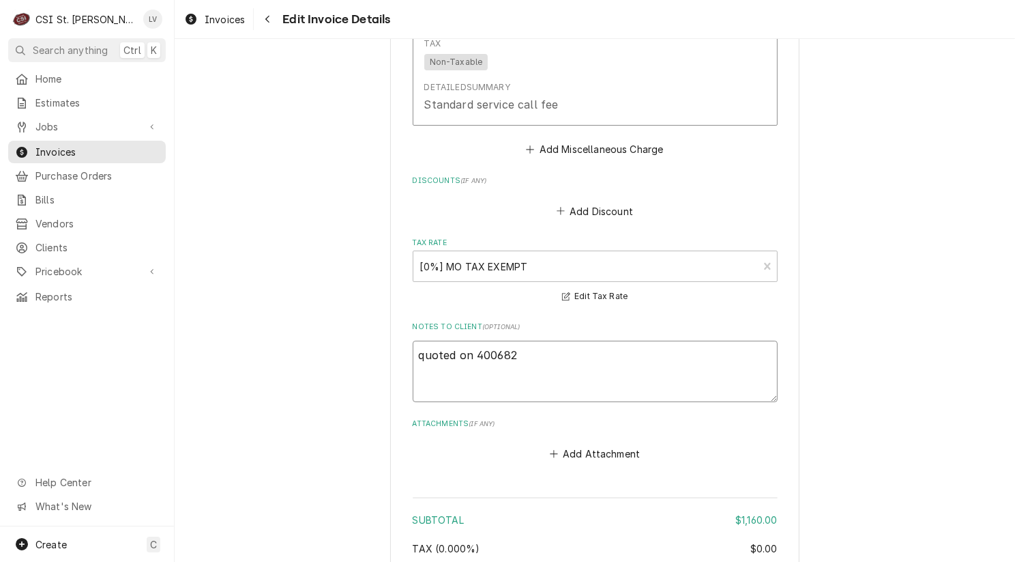
click at [418, 368] on textarea "quoted on 400682" at bounding box center [595, 370] width 365 height 61
type textarea "x"
type textarea "uoted on 400682"
type textarea "x"
type textarea "Quoted on 400682"
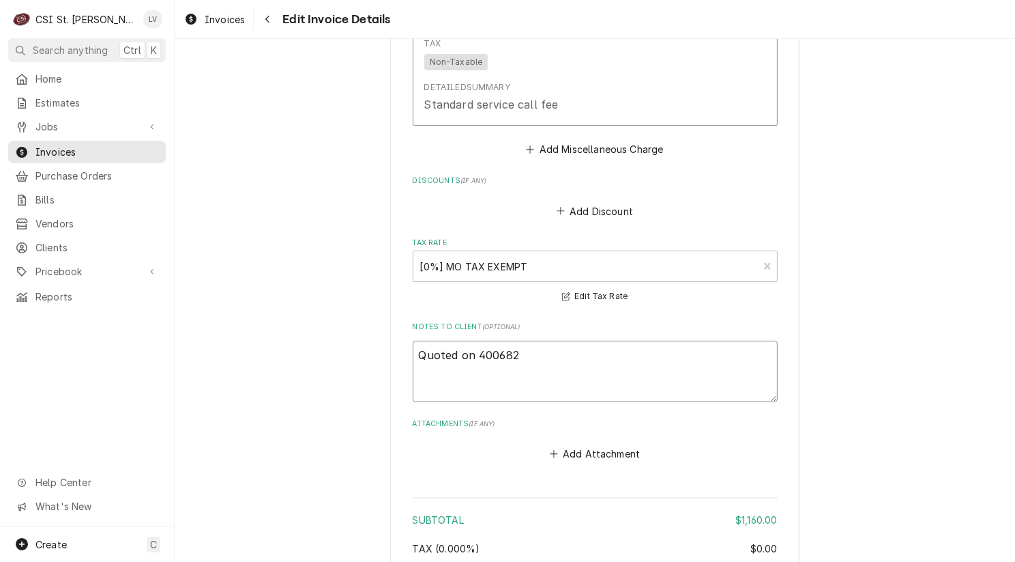
click at [471, 361] on textarea "Quoted on 400682" at bounding box center [595, 370] width 365 height 61
type textarea "x"
type textarea "Quoted on E400682"
type textarea "x"
type textarea "Quoted on EST400682"
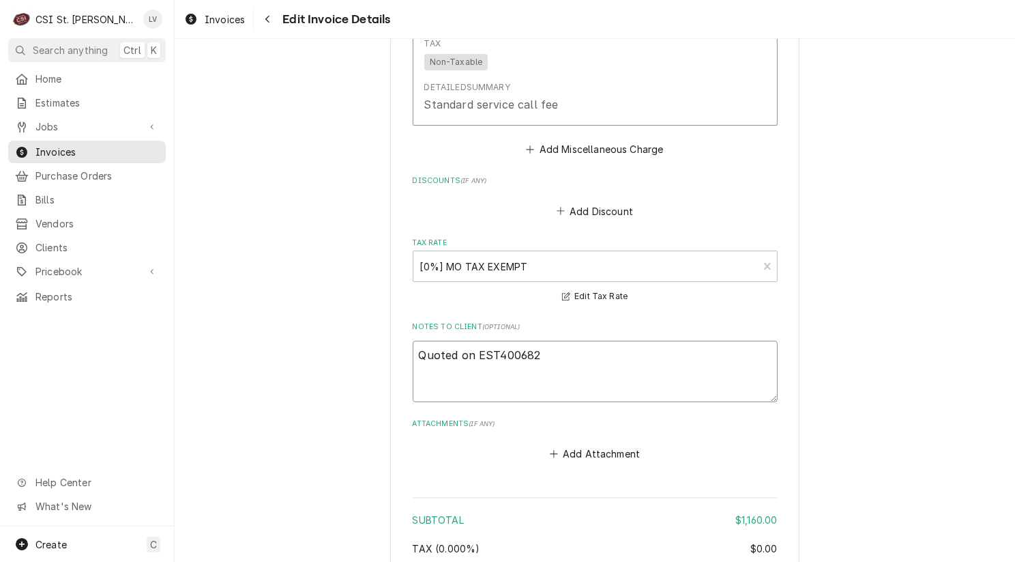
type textarea "x"
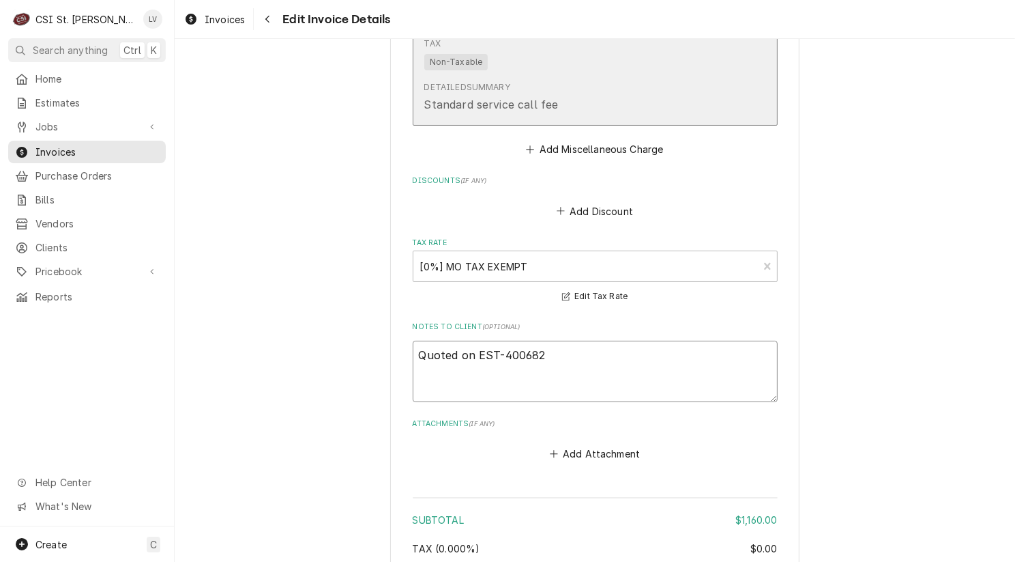
scroll to position [4947, 0]
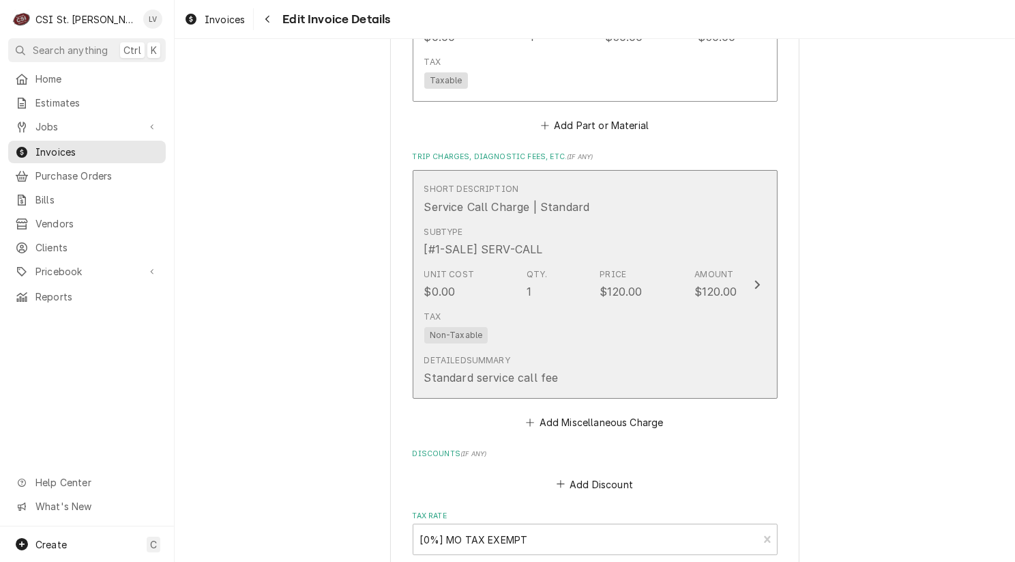
type textarea "Quoted on EST-400682"
click at [600, 323] on div "Tax Non-Taxable" at bounding box center [580, 327] width 313 height 44
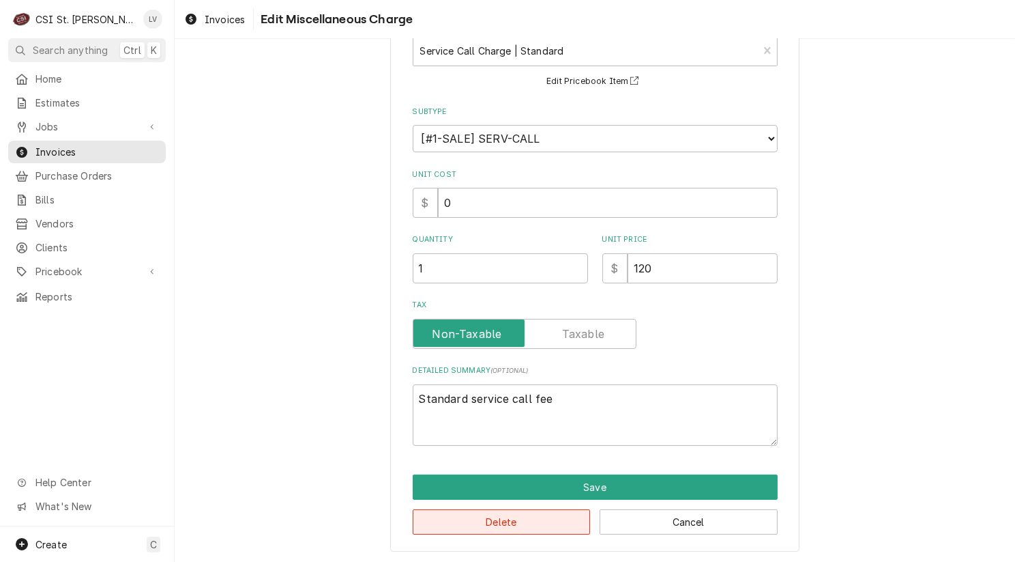
click at [510, 525] on button "Delete" at bounding box center [502, 521] width 178 height 25
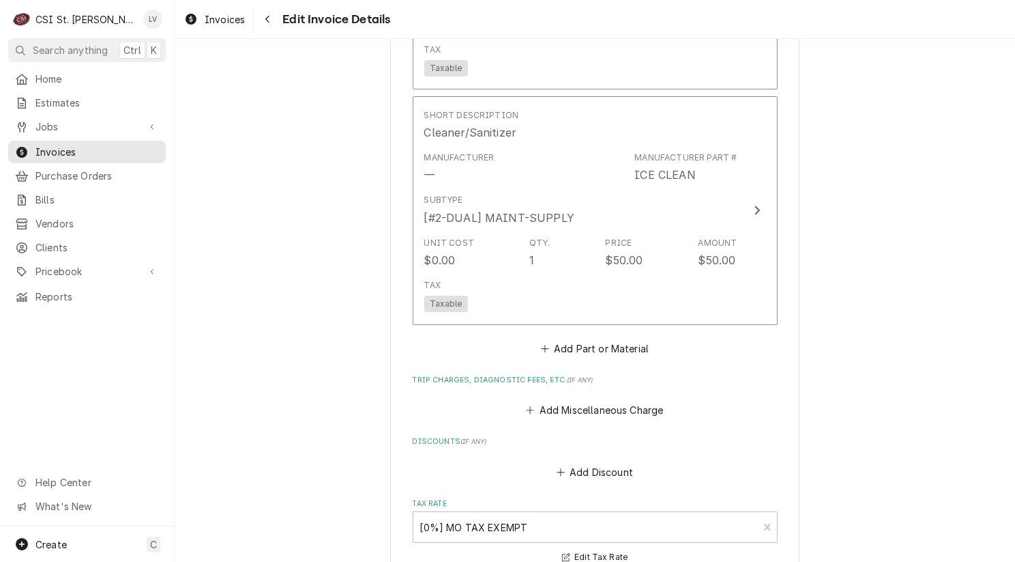
scroll to position [4597, 0]
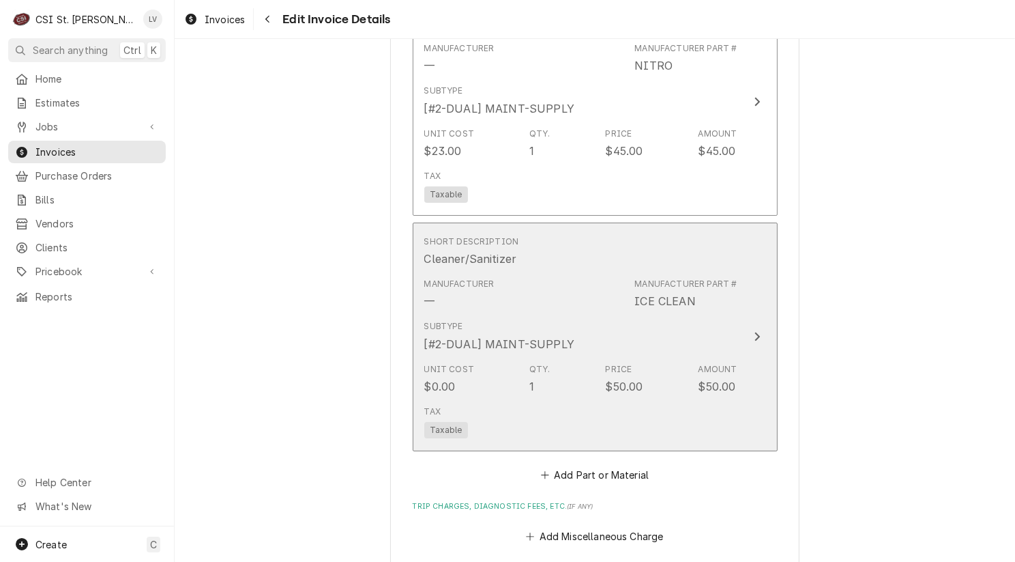
click at [565, 336] on div "Subtype [#2-DUAL] MAINT-SUPPLY" at bounding box center [580, 336] width 313 height 42
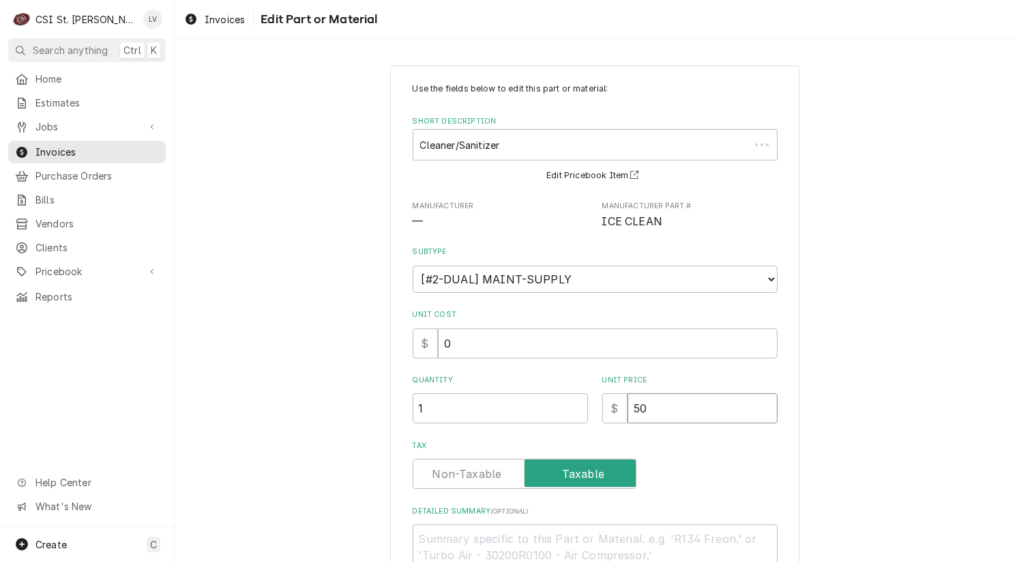
drag, startPoint x: 682, startPoint y: 411, endPoint x: 587, endPoint y: 422, distance: 95.5
click at [675, 411] on input "50" at bounding box center [703, 408] width 150 height 30
click at [587, 422] on div "Use the fields below to edit this part or material: Short Description Cleaner/S…" at bounding box center [595, 334] width 365 height 503
type textarea "x"
type input "0"
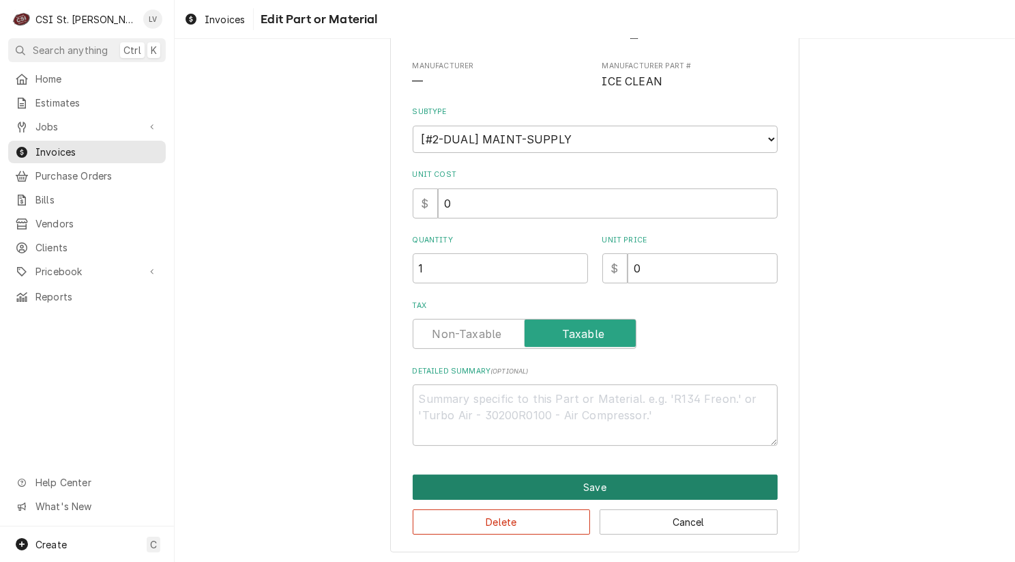
click at [580, 489] on button "Save" at bounding box center [595, 486] width 365 height 25
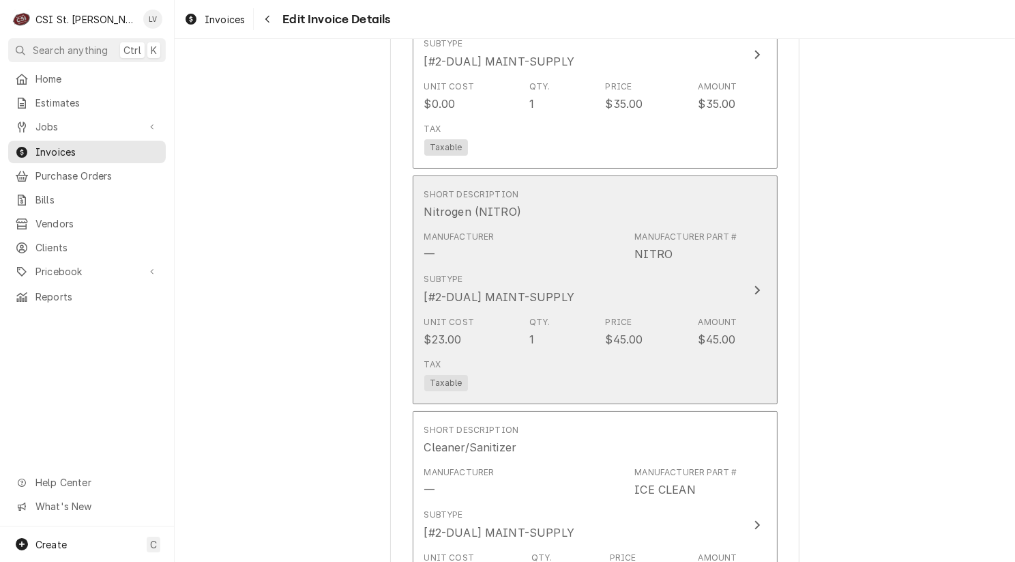
click at [606, 347] on div "$45.00" at bounding box center [625, 339] width 38 height 16
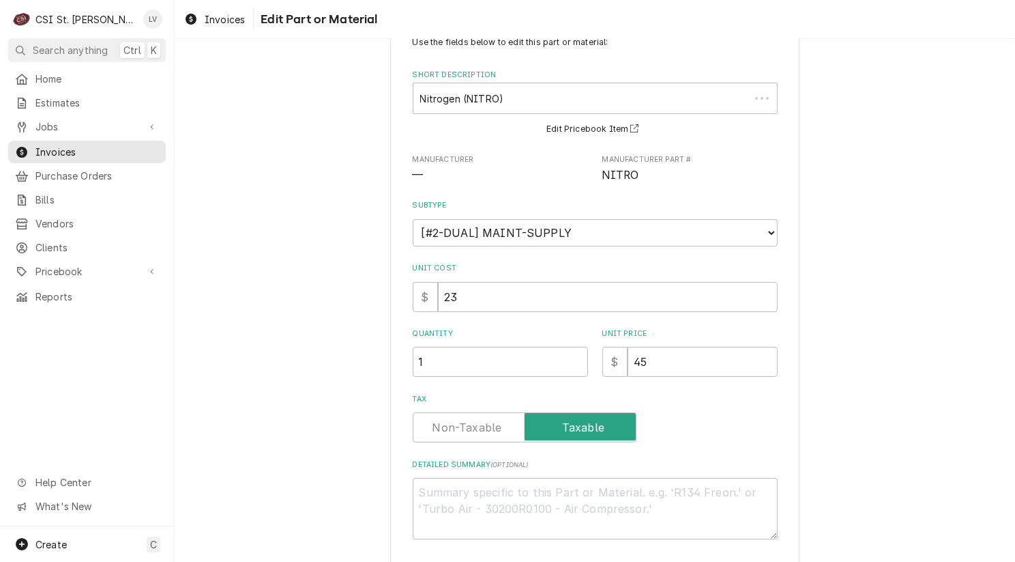
scroll to position [47, 0]
drag, startPoint x: 632, startPoint y: 371, endPoint x: 608, endPoint y: 377, distance: 24.7
click at [608, 377] on div "Use the fields below to edit this part or material: Short Description Nitrogen …" at bounding box center [595, 286] width 365 height 503
type textarea "x"
type input "0"
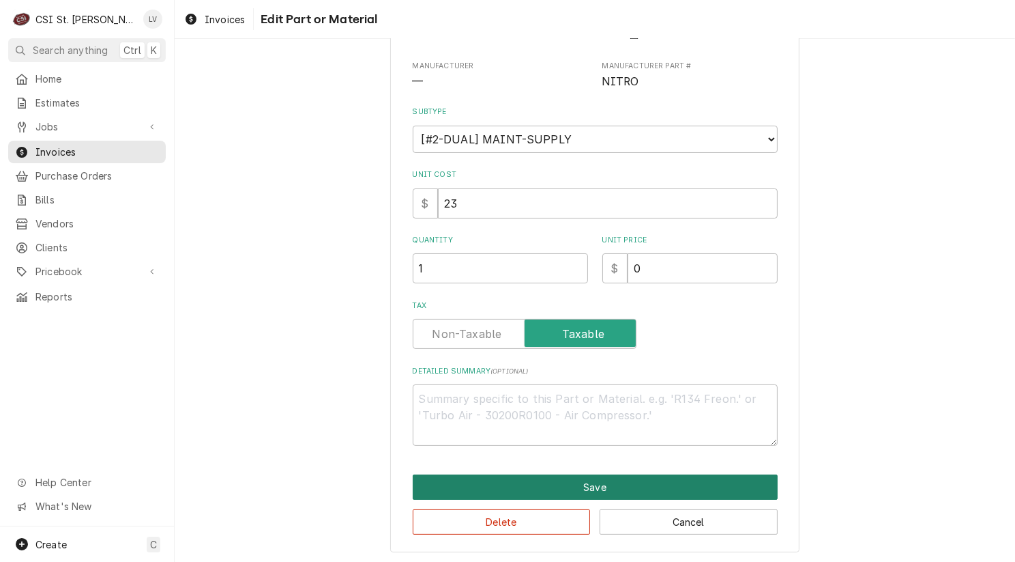
click at [549, 478] on button "Save" at bounding box center [595, 486] width 365 height 25
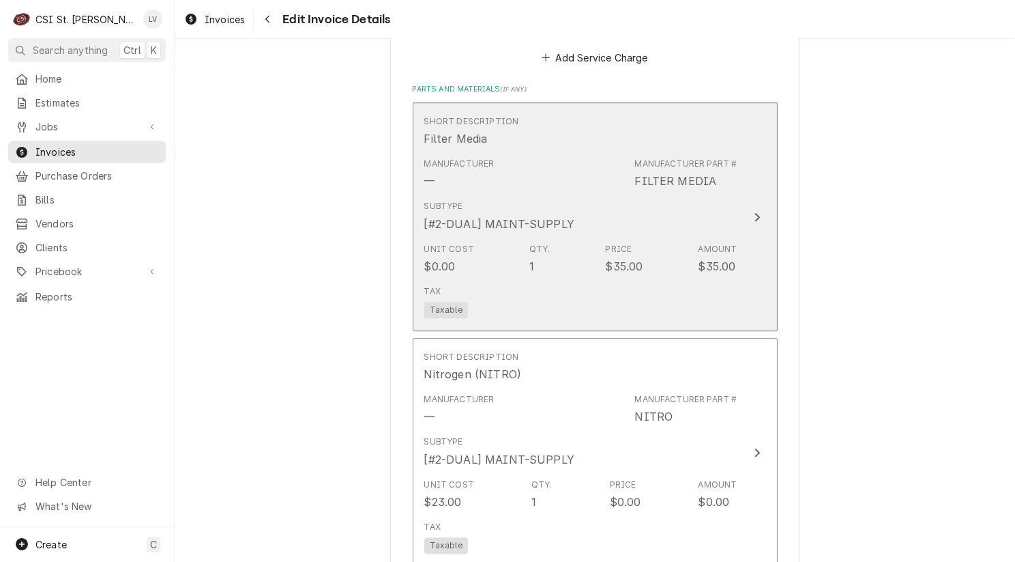
click at [592, 277] on div "Unit Cost $0.00 Qty. 1 Price $35.00 Amount $35.00" at bounding box center [580, 258] width 313 height 42
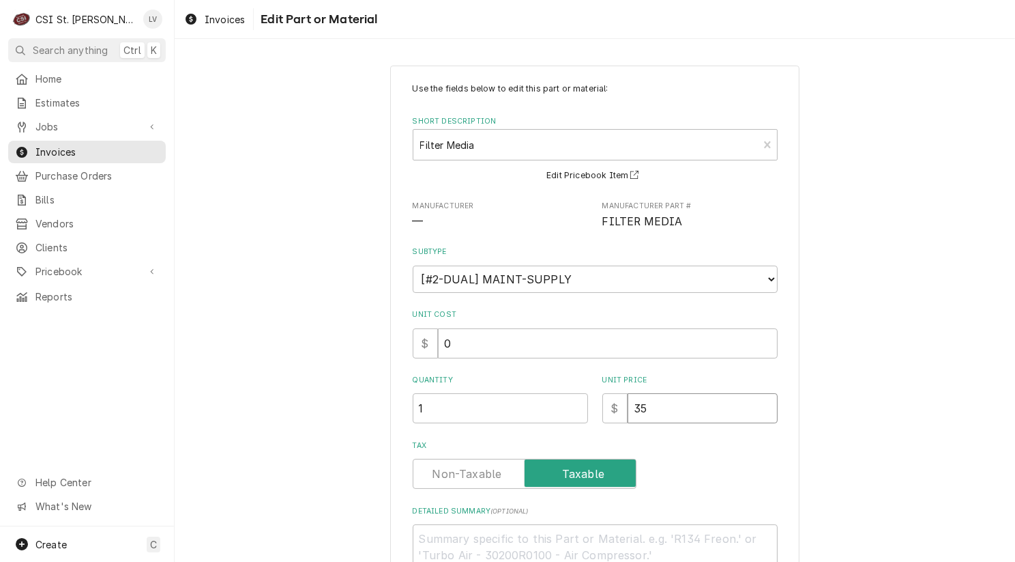
drag, startPoint x: 639, startPoint y: 409, endPoint x: 600, endPoint y: 413, distance: 38.5
click at [602, 413] on div "$ 35" at bounding box center [689, 408] width 175 height 30
type textarea "x"
type input "0"
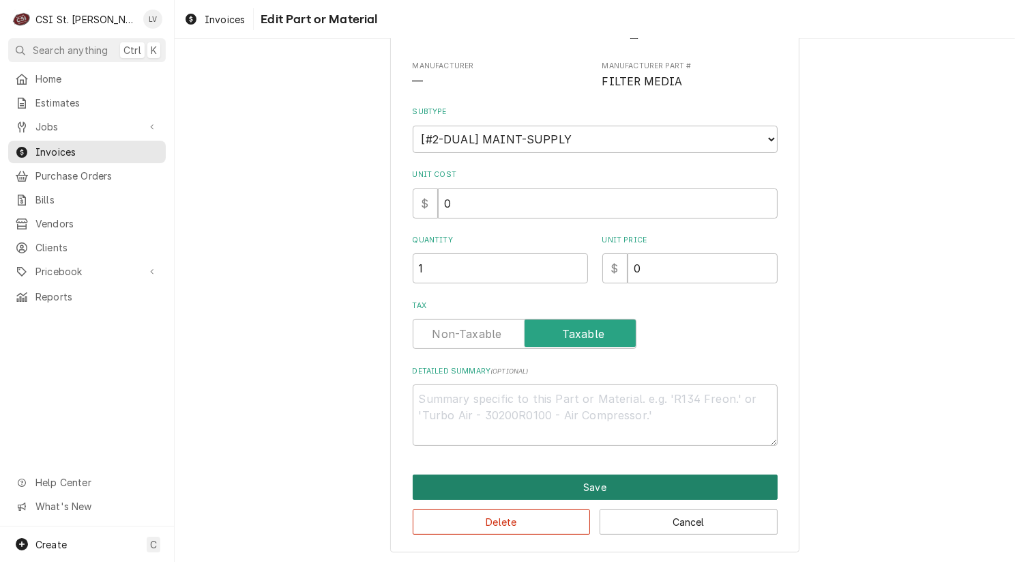
click at [602, 476] on button "Save" at bounding box center [595, 486] width 365 height 25
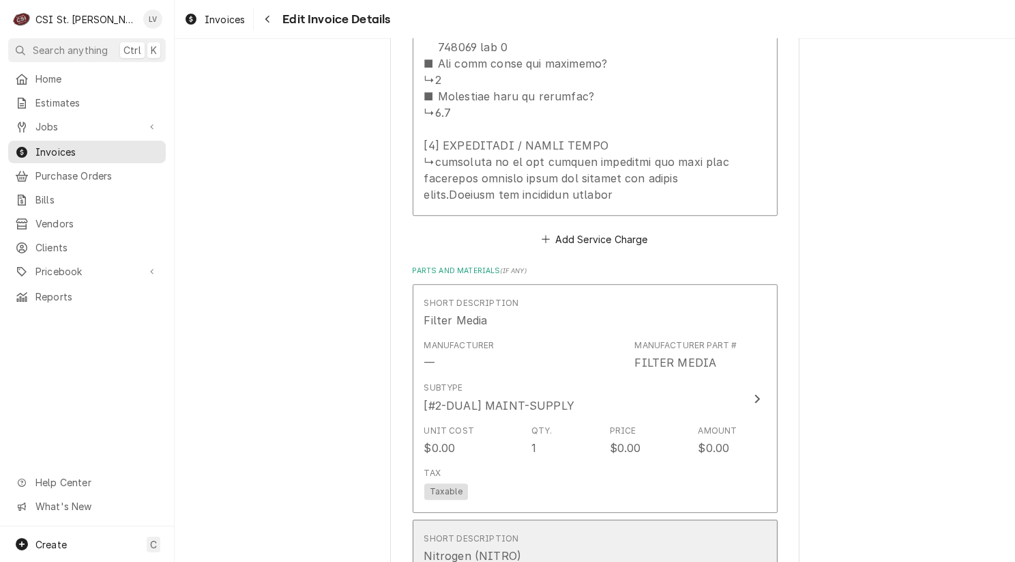
scroll to position [3974, 0]
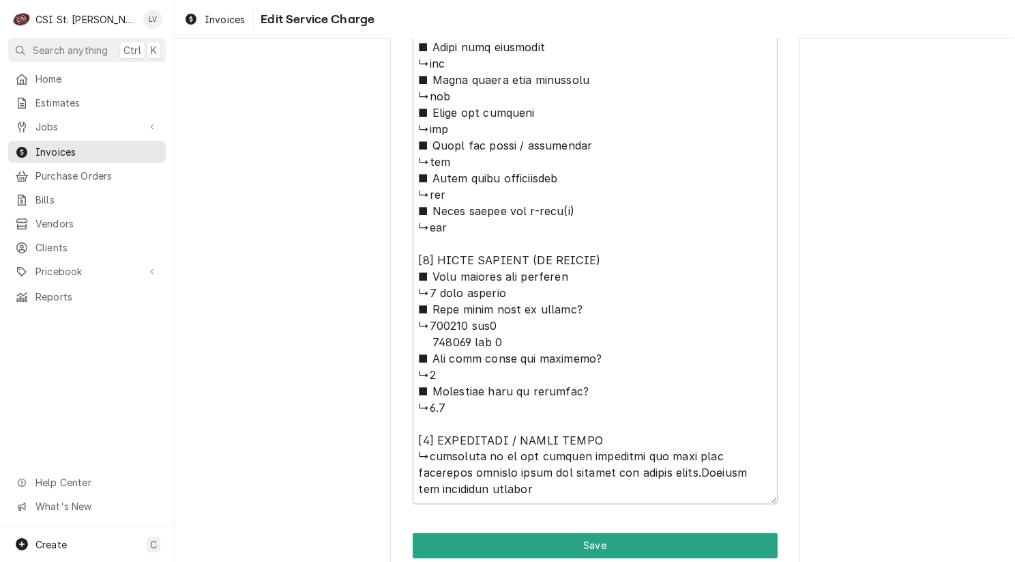
scroll to position [2433, 0]
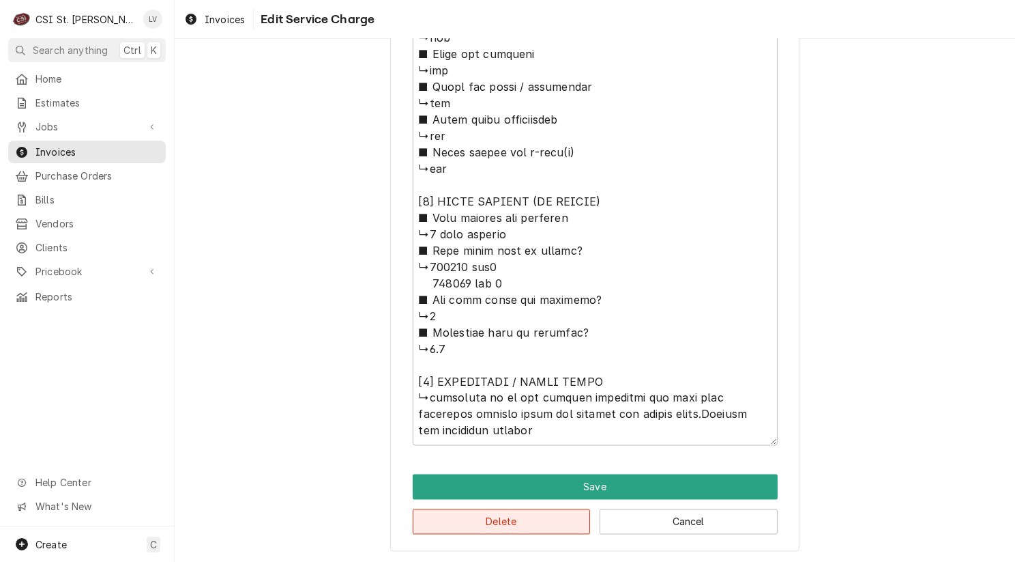
click at [479, 517] on button "Delete" at bounding box center [502, 521] width 178 height 25
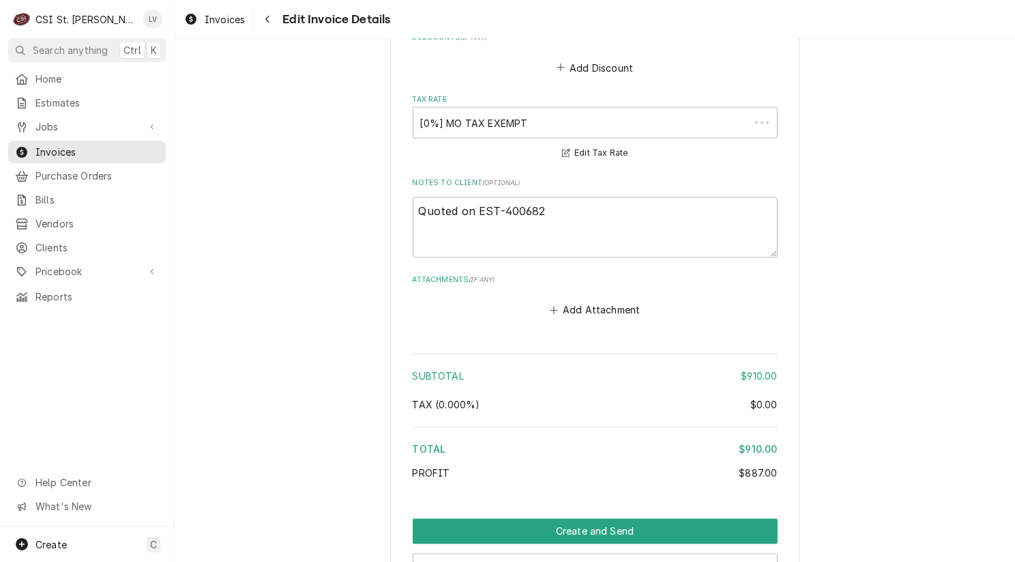
scroll to position [2809, 0]
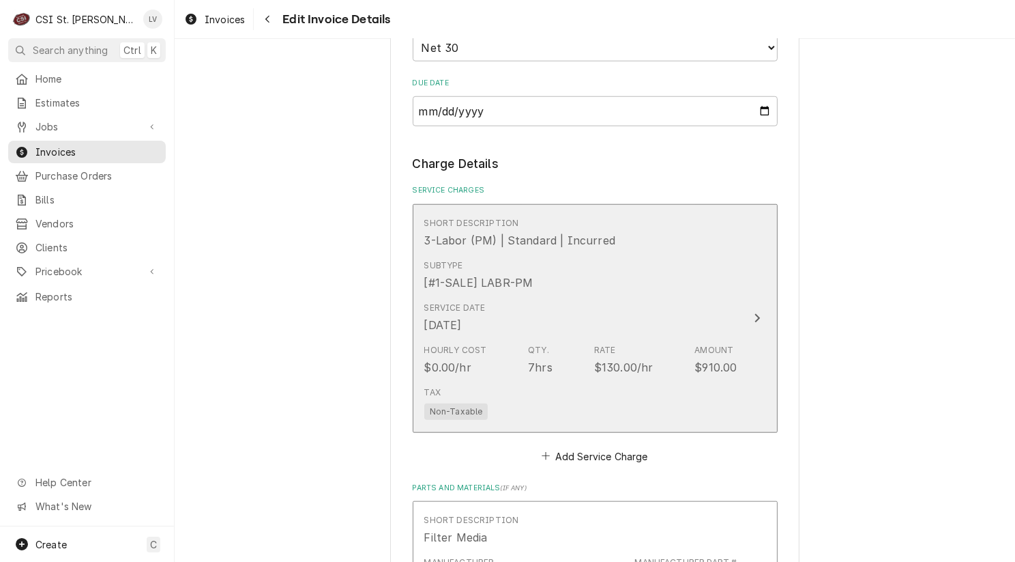
click at [625, 374] on div "$130.00/hr" at bounding box center [623, 367] width 59 height 16
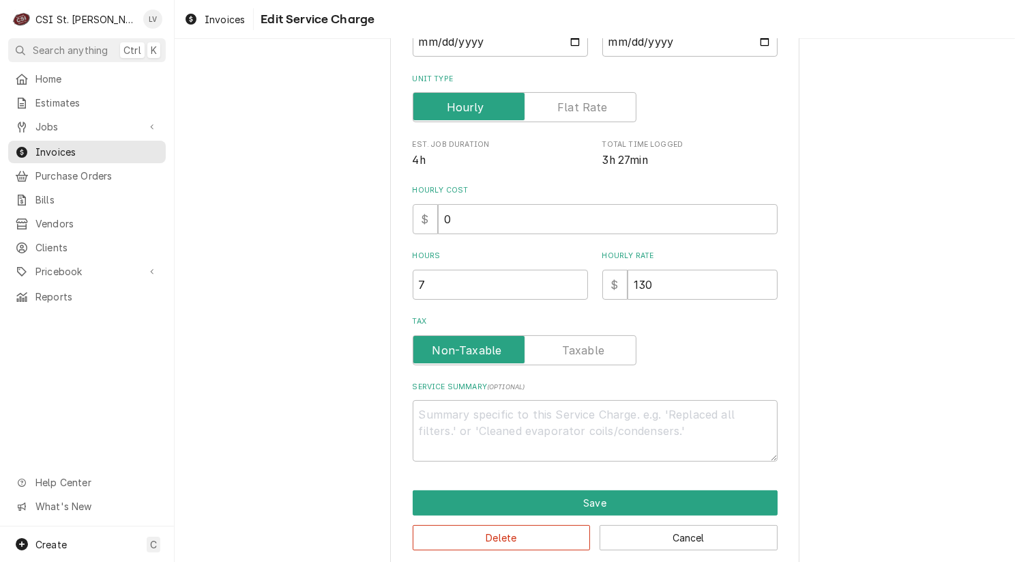
scroll to position [246, 0]
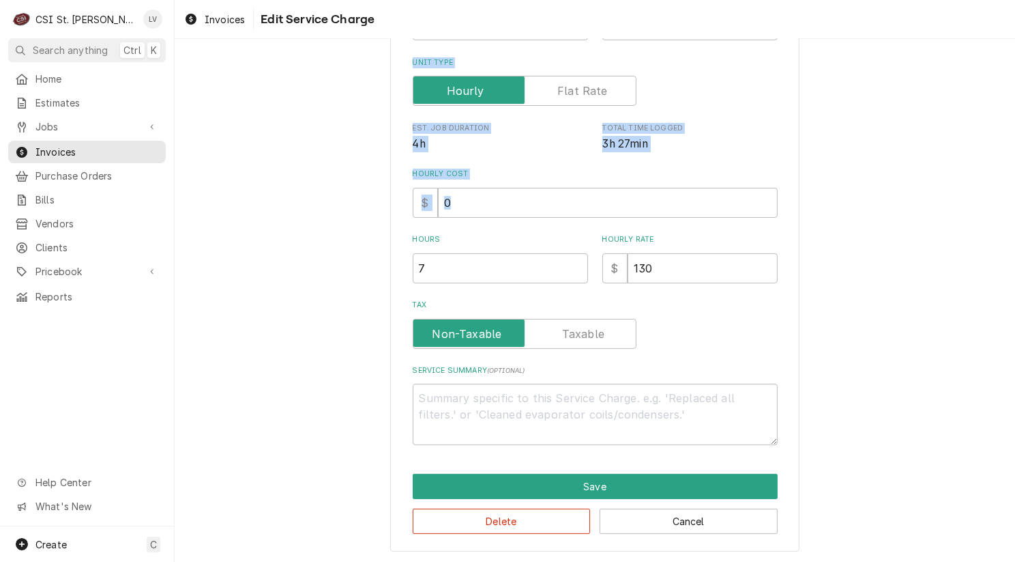
drag, startPoint x: 688, startPoint y: 263, endPoint x: 558, endPoint y: 278, distance: 131.1
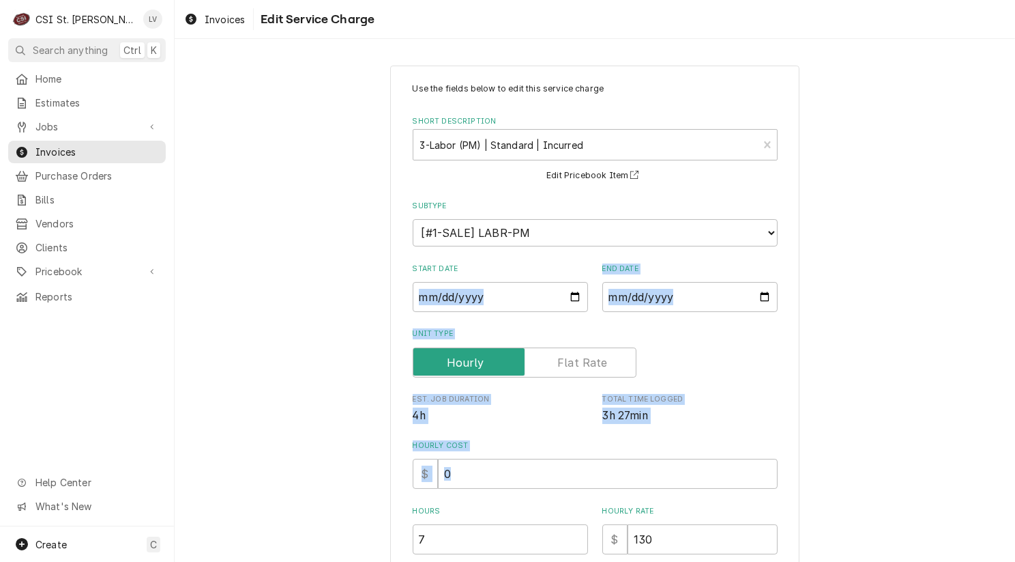
click at [710, 383] on div "Use the fields below to edit this service charge Short Description 3-Labor (PM)…" at bounding box center [595, 400] width 365 height 634
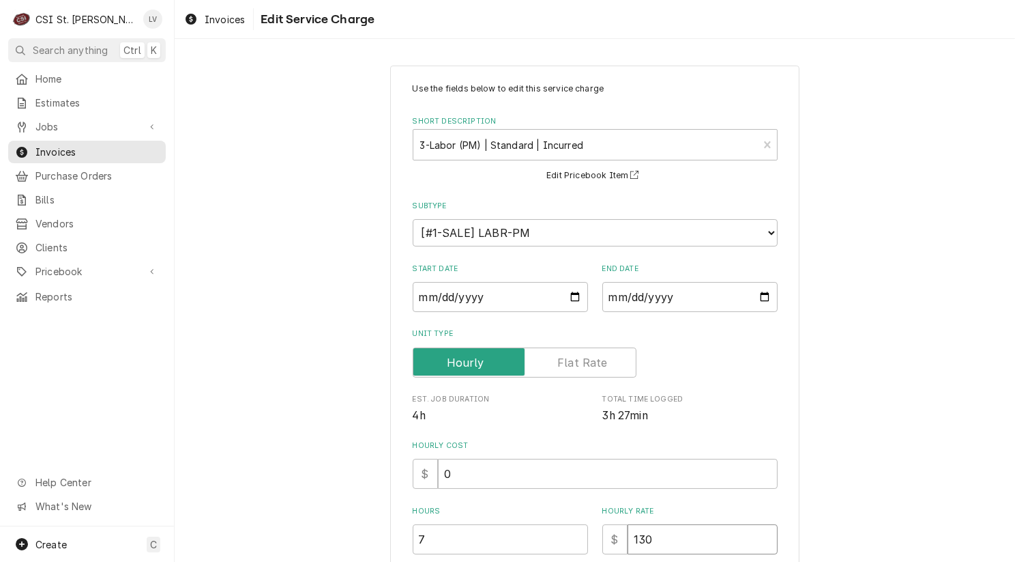
click at [660, 534] on input "130" at bounding box center [703, 539] width 150 height 30
type textarea "x"
type input "13"
type textarea "x"
type input "1"
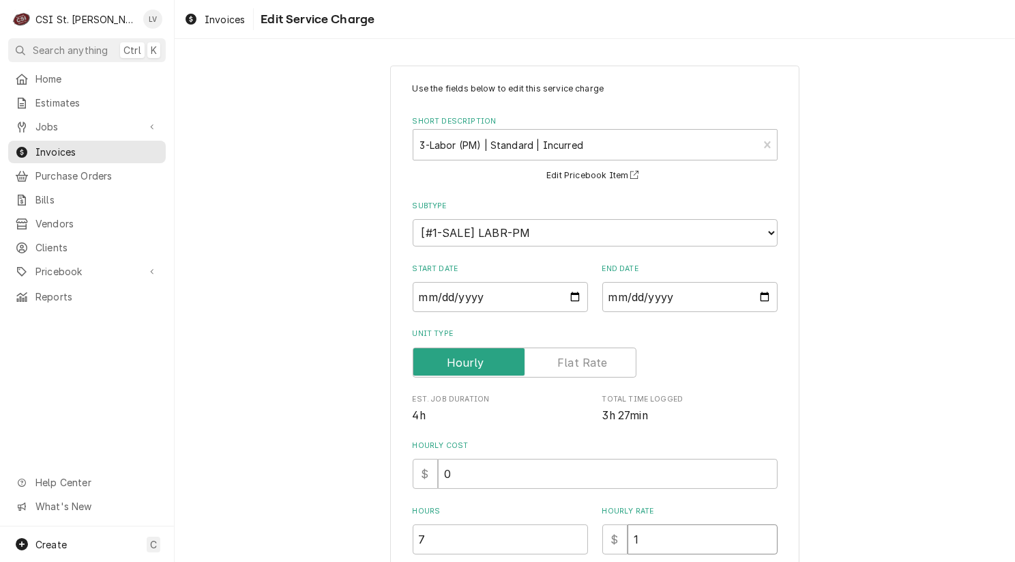
type textarea "x"
type input "0"
click at [949, 349] on div "Use the fields below to edit this service charge Short Description 3-Labor (PM)…" at bounding box center [595, 443] width 841 height 781
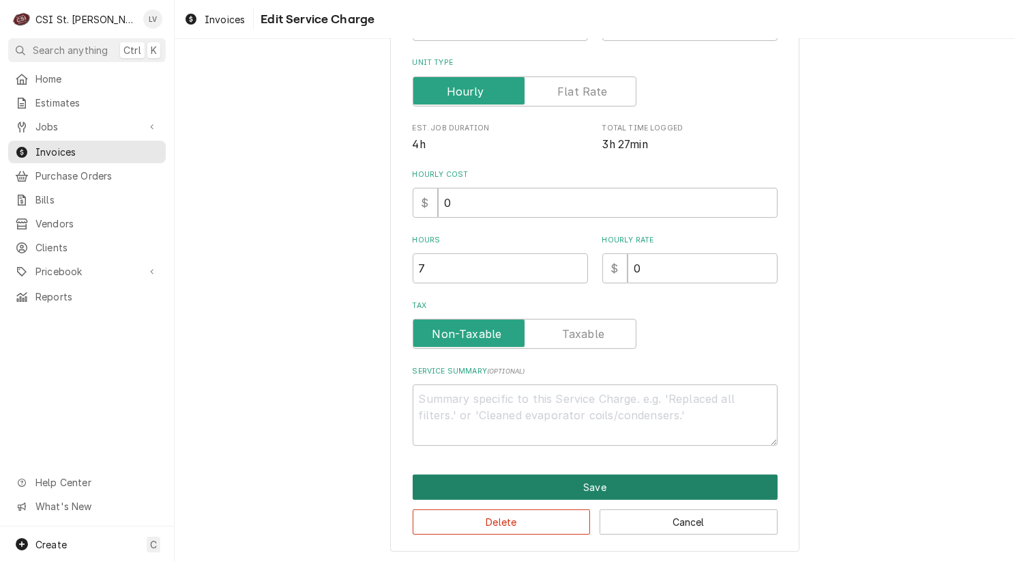
click at [673, 491] on button "Save" at bounding box center [595, 486] width 365 height 25
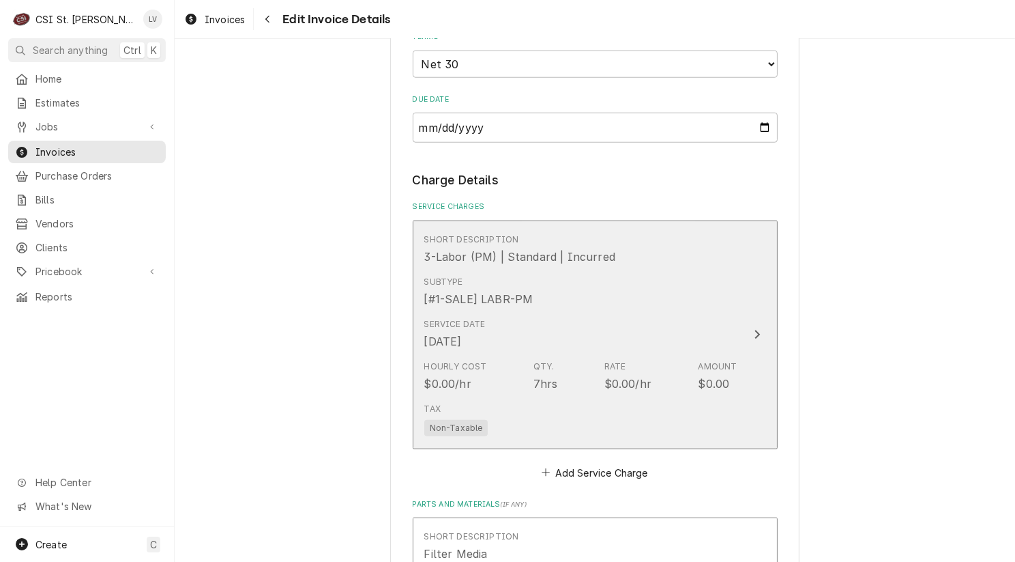
click at [667, 312] on div "Subtype [#1-SALE] LABR-PM" at bounding box center [580, 291] width 313 height 42
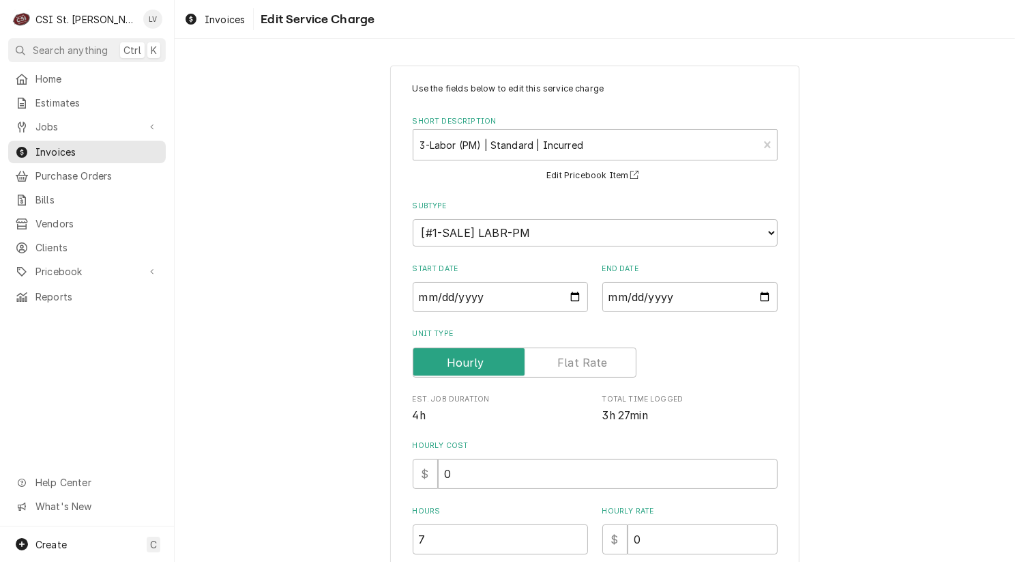
click at [516, 422] on span "4h" at bounding box center [500, 415] width 175 height 16
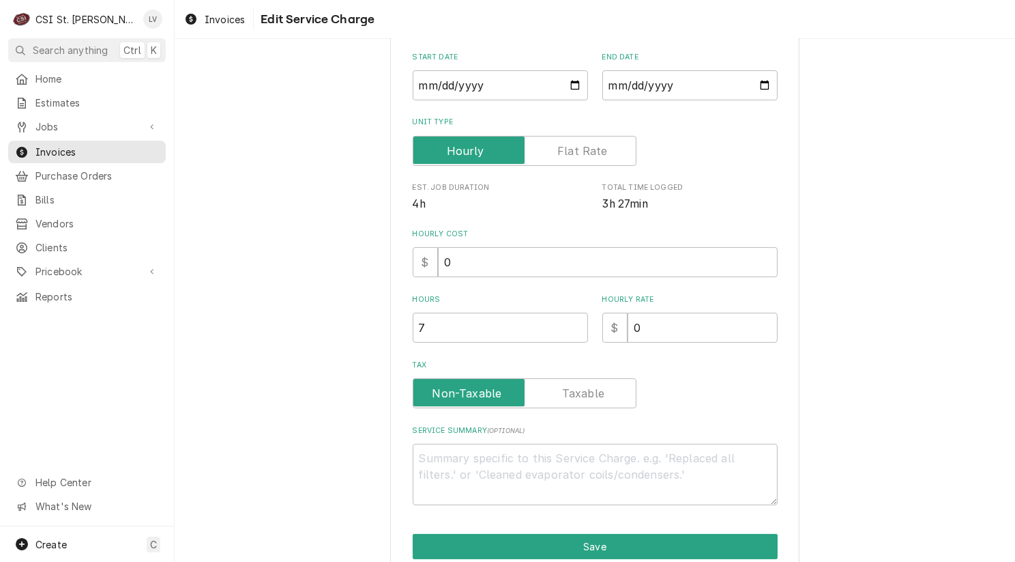
scroll to position [271, 0]
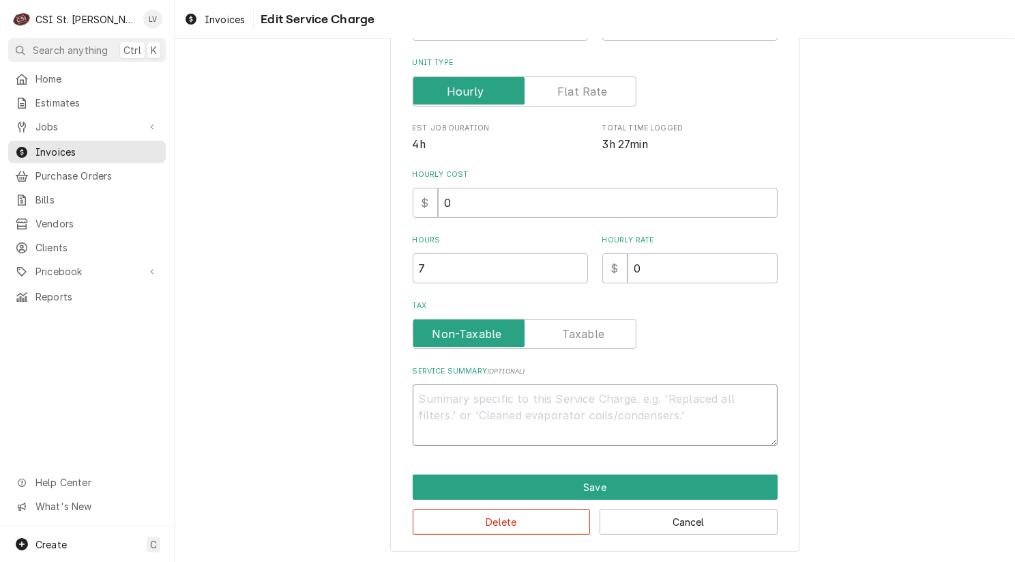
click at [483, 407] on textarea "Service Summary ( optional )" at bounding box center [595, 414] width 365 height 61
paste textarea "Performed PM service on cooking, refrigeration, and ice machine equipment as pe…"
type textarea "x"
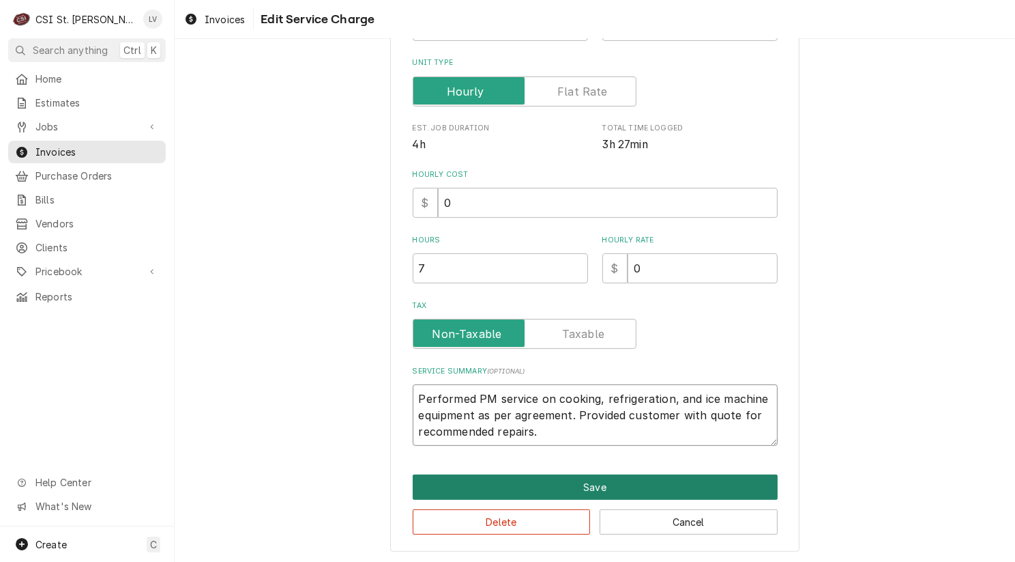
type textarea "Performed PM service on cooking, refrigeration, and ice machine equipment as pe…"
click at [571, 484] on button "Save" at bounding box center [595, 486] width 365 height 25
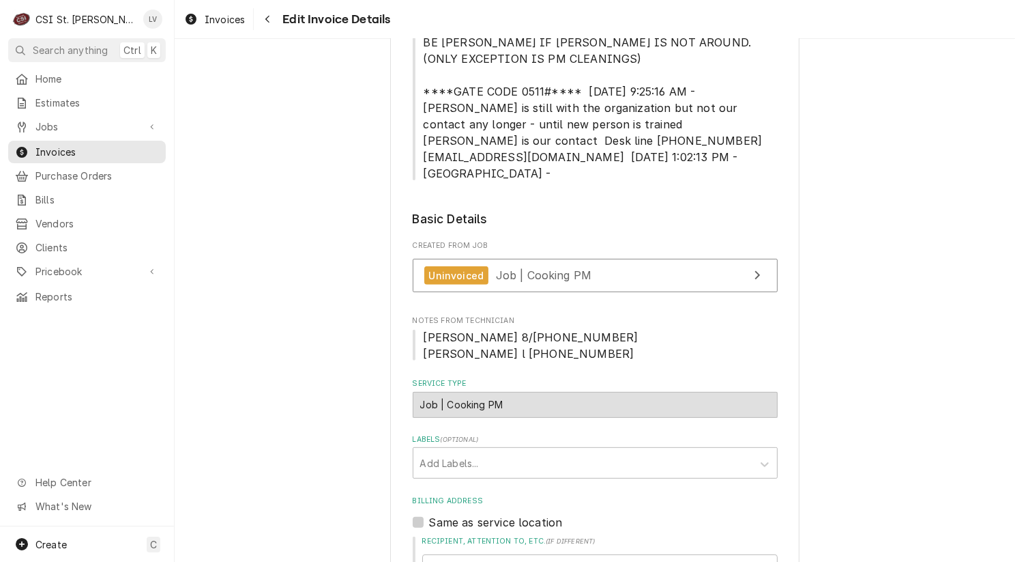
scroll to position [362, 0]
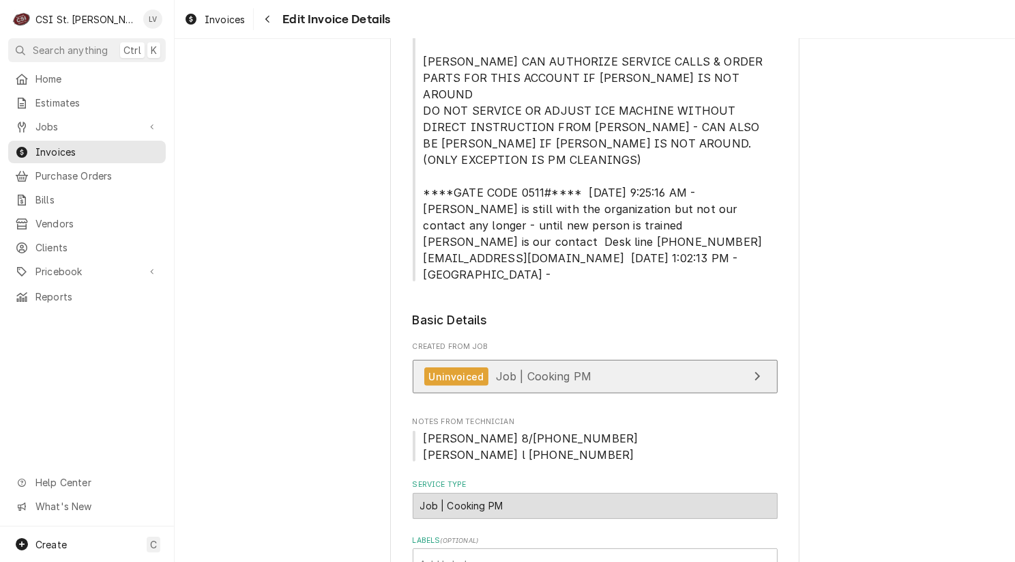
click at [539, 383] on span "Job | Cooking PM" at bounding box center [544, 376] width 96 height 14
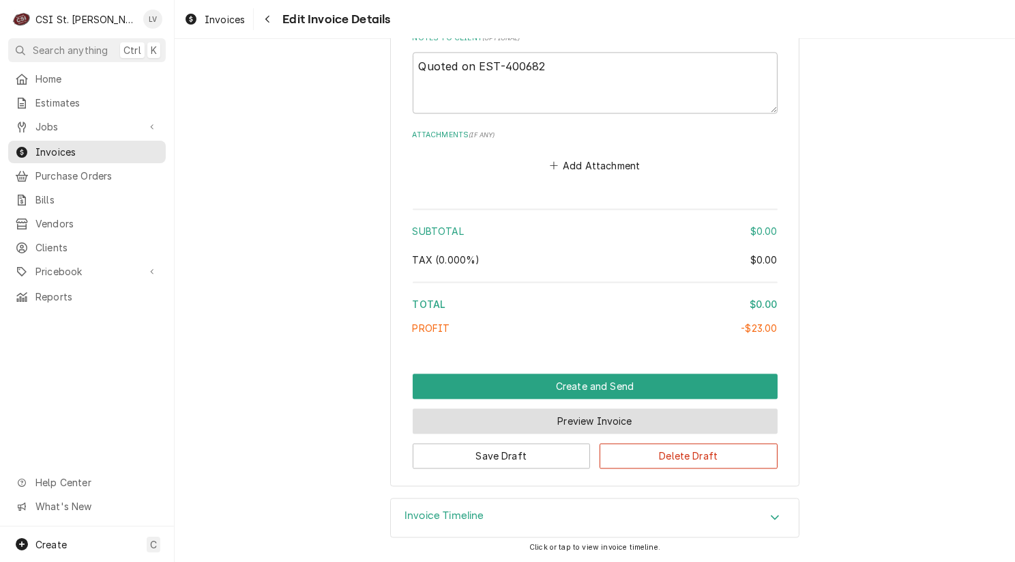
click at [549, 418] on button "Preview Invoice" at bounding box center [595, 420] width 365 height 25
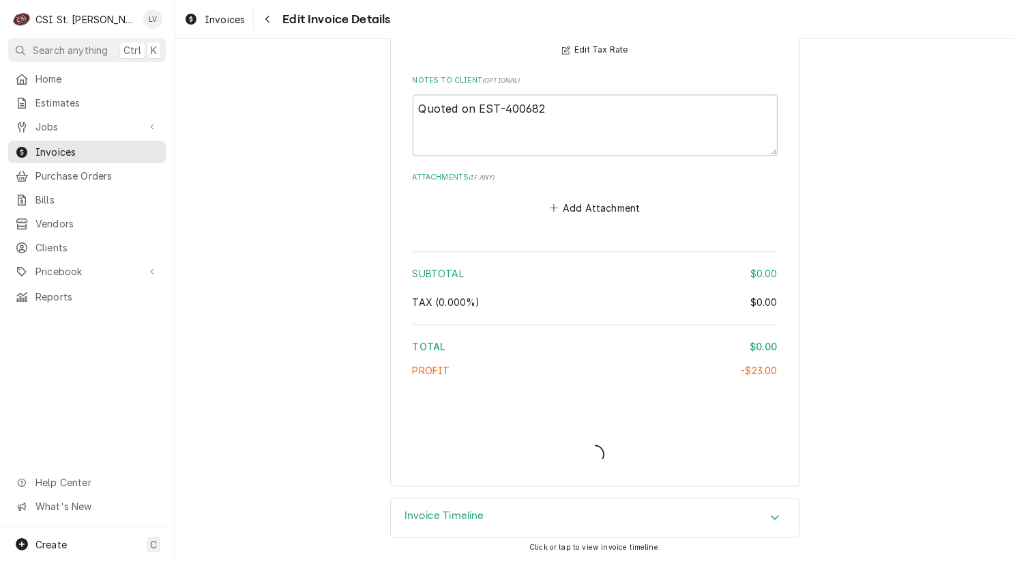
type textarea "x"
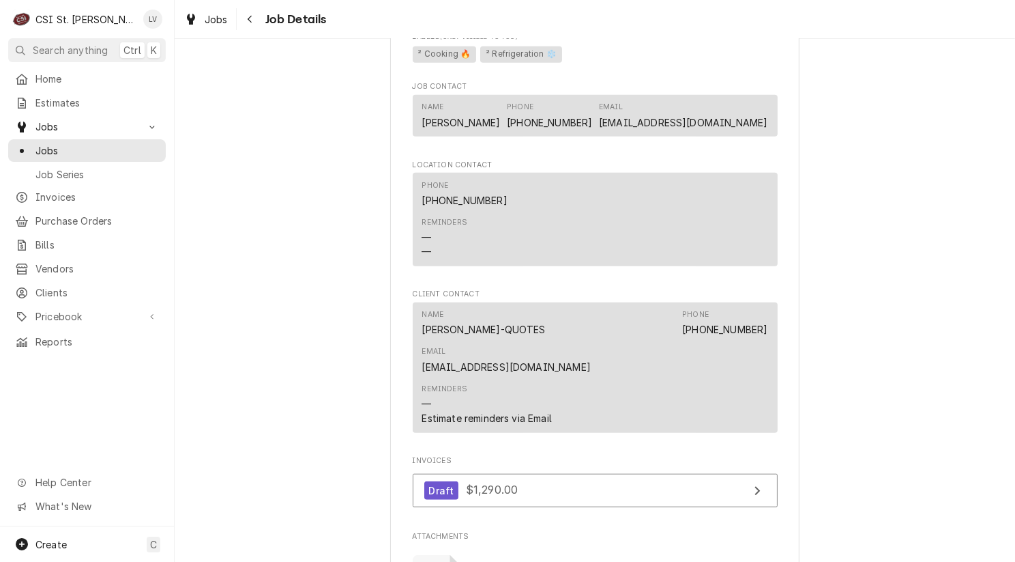
scroll to position [1637, 0]
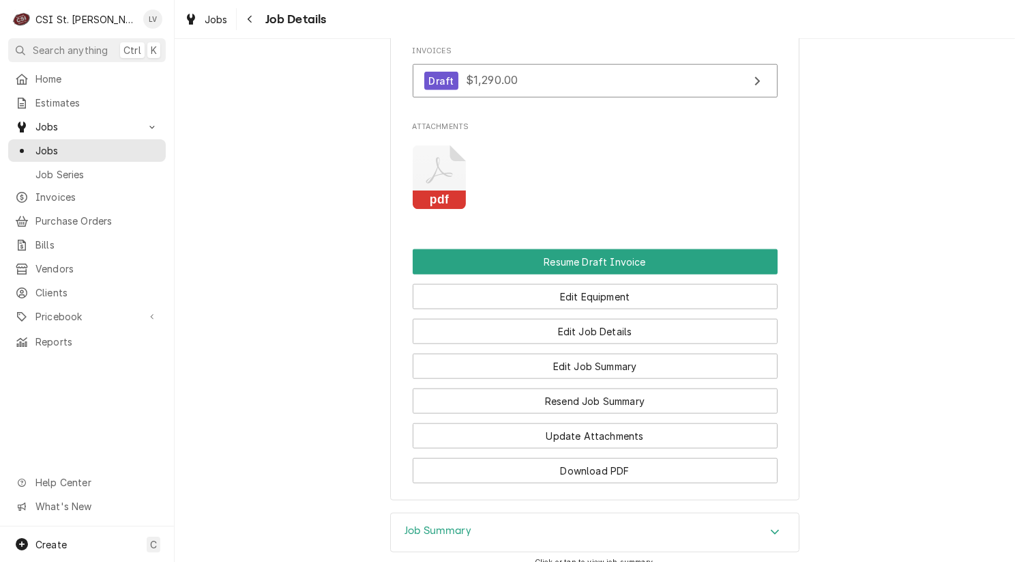
click at [460, 210] on rect "Attachments" at bounding box center [440, 200] width 54 height 19
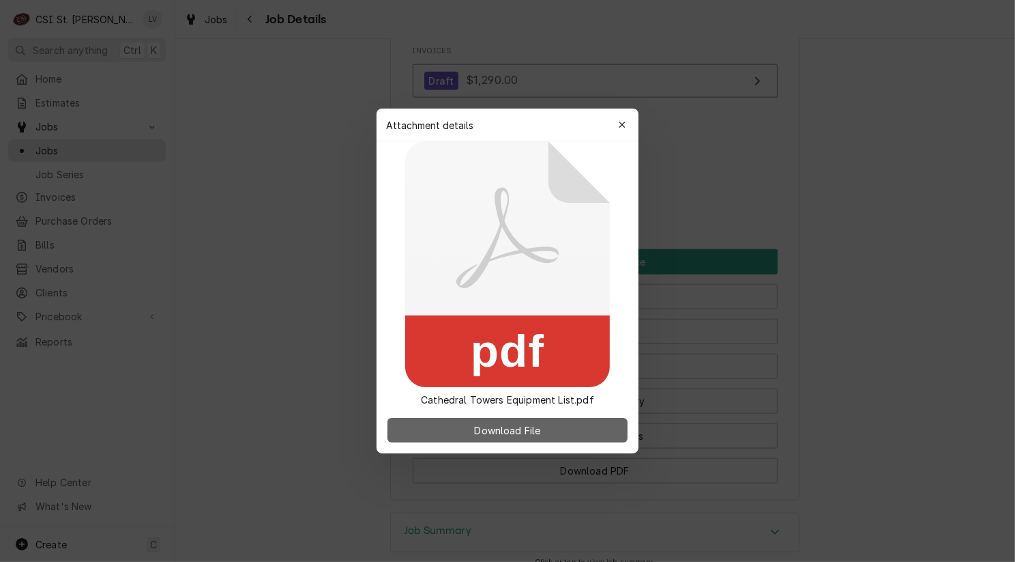
click at [430, 428] on button "Download File" at bounding box center [508, 430] width 240 height 25
click at [254, 263] on div at bounding box center [507, 281] width 1015 height 562
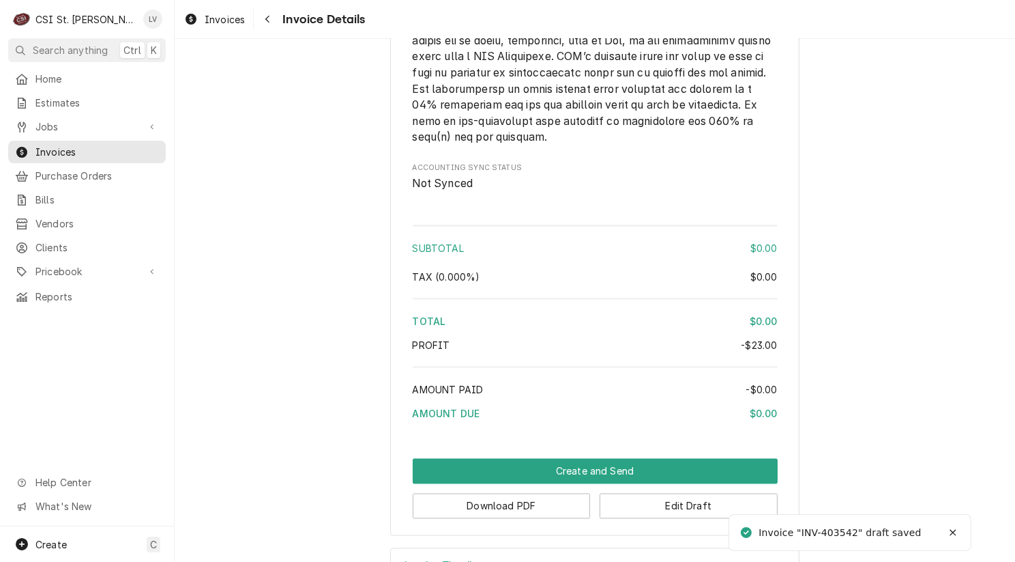
scroll to position [2463, 0]
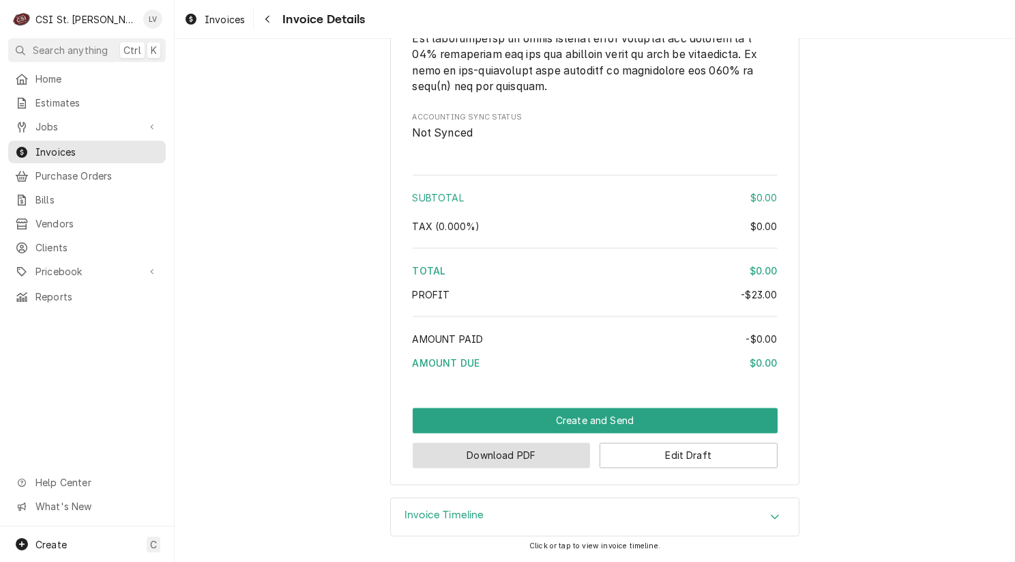
click at [489, 460] on button "Download PDF" at bounding box center [502, 455] width 178 height 25
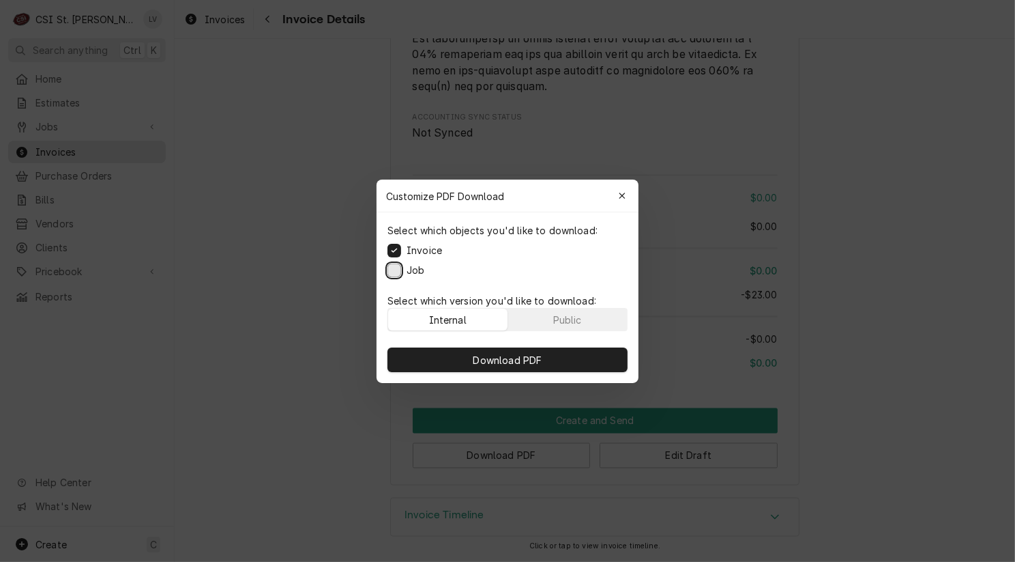
click at [393, 270] on button "Job" at bounding box center [395, 270] width 14 height 14
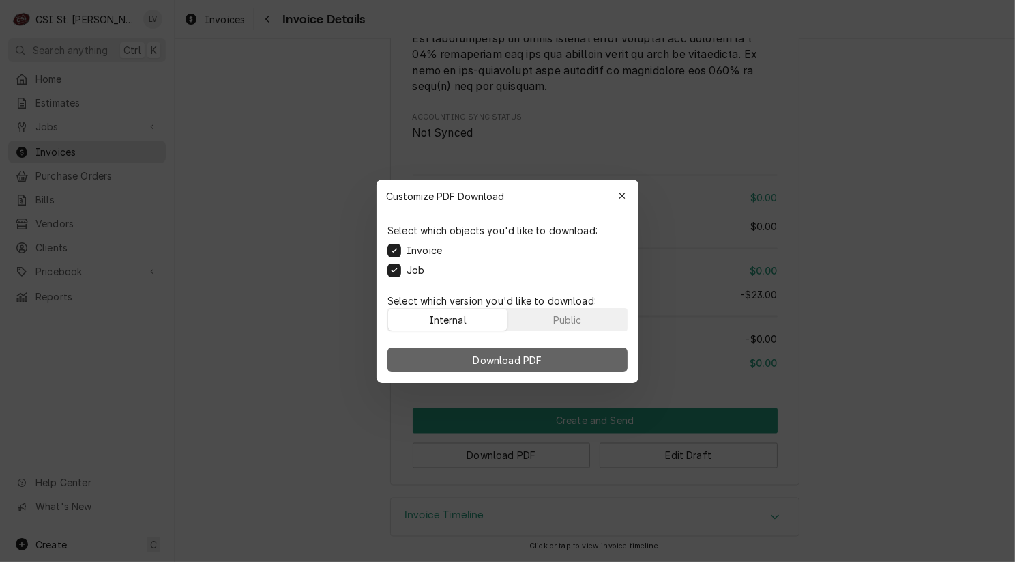
click at [448, 370] on button "Download PDF" at bounding box center [508, 359] width 240 height 25
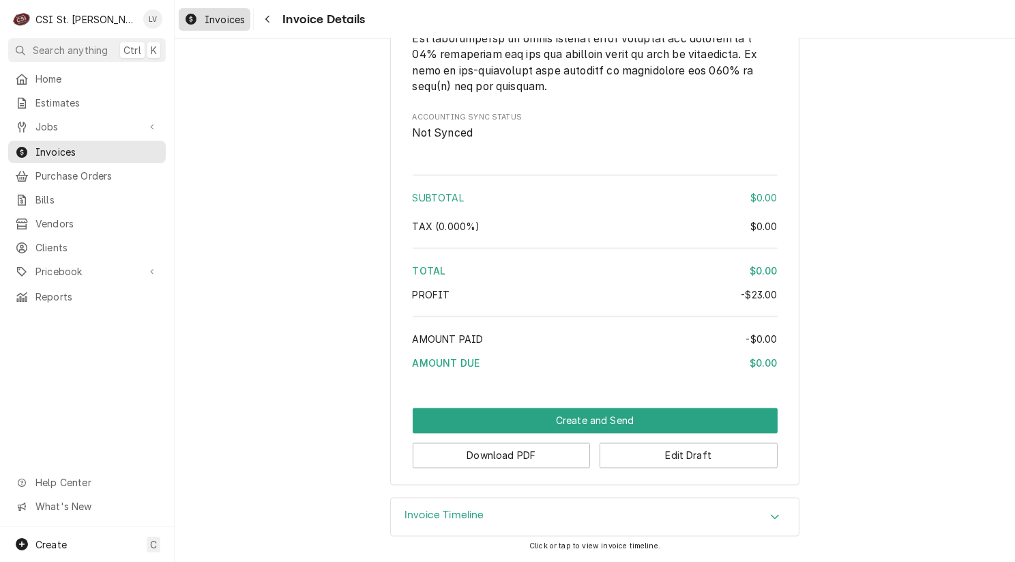
click at [196, 16] on icon "Dynamic Content Wrapper" at bounding box center [191, 19] width 11 height 11
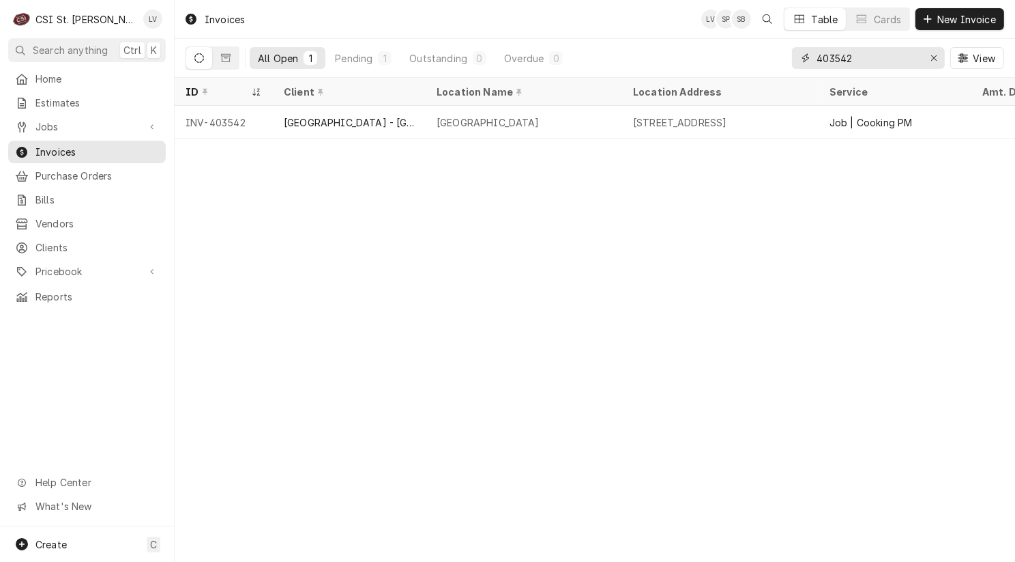
click at [872, 55] on input "403542" at bounding box center [868, 58] width 102 height 22
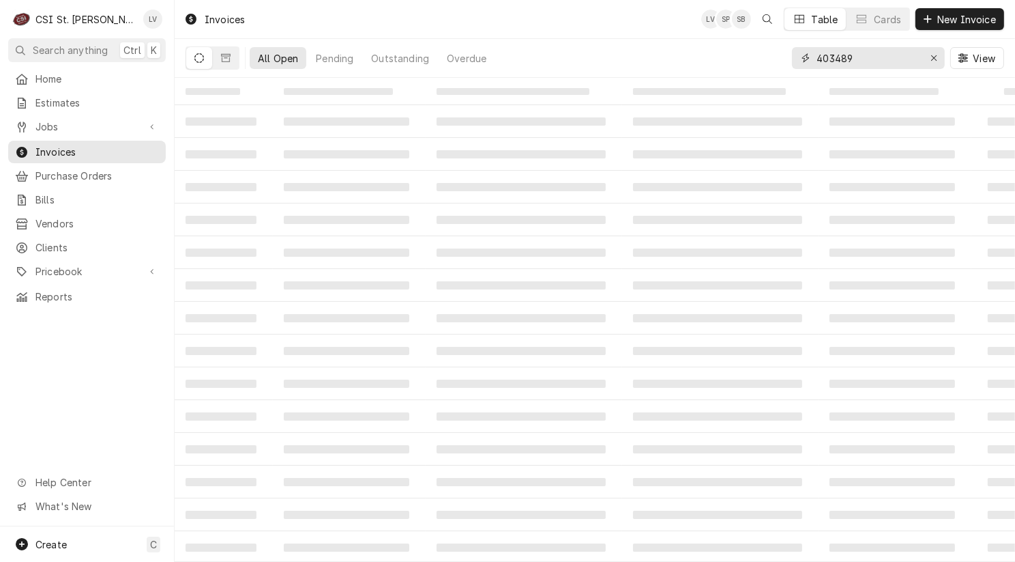
type input "403489"
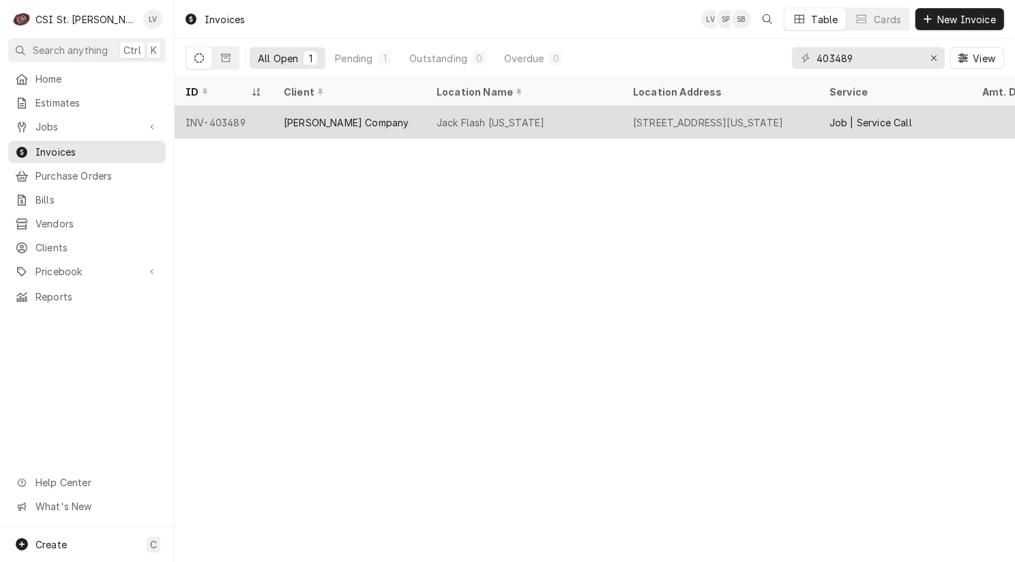
click at [589, 124] on div "Jack Flash [US_STATE]" at bounding box center [524, 122] width 196 height 33
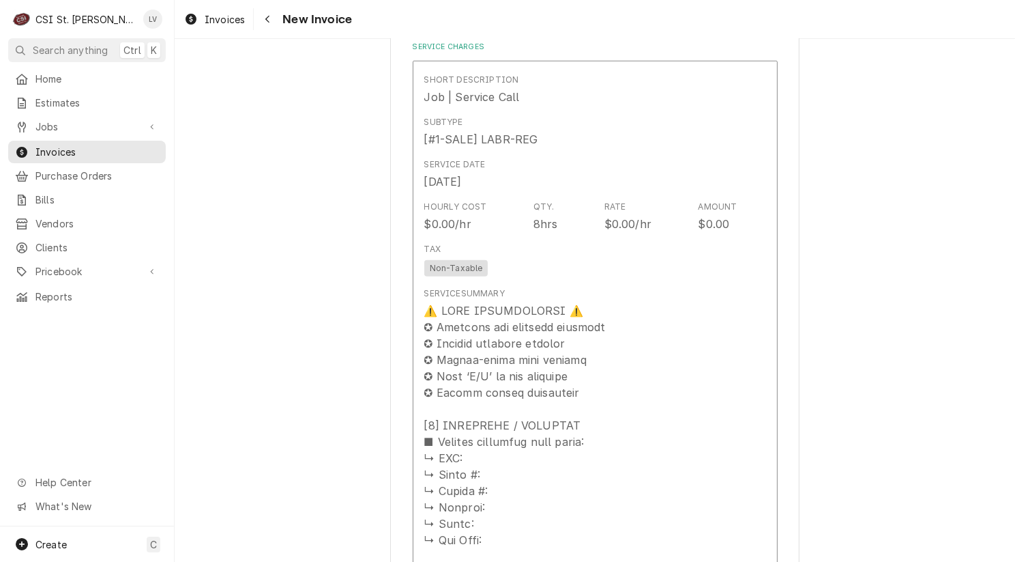
scroll to position [1501, 0]
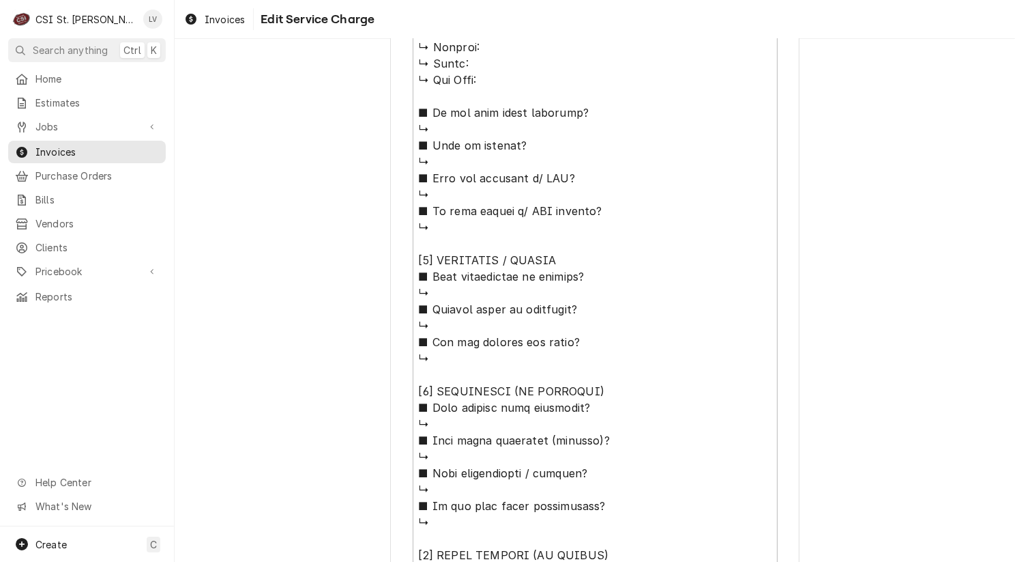
scroll to position [478, 0]
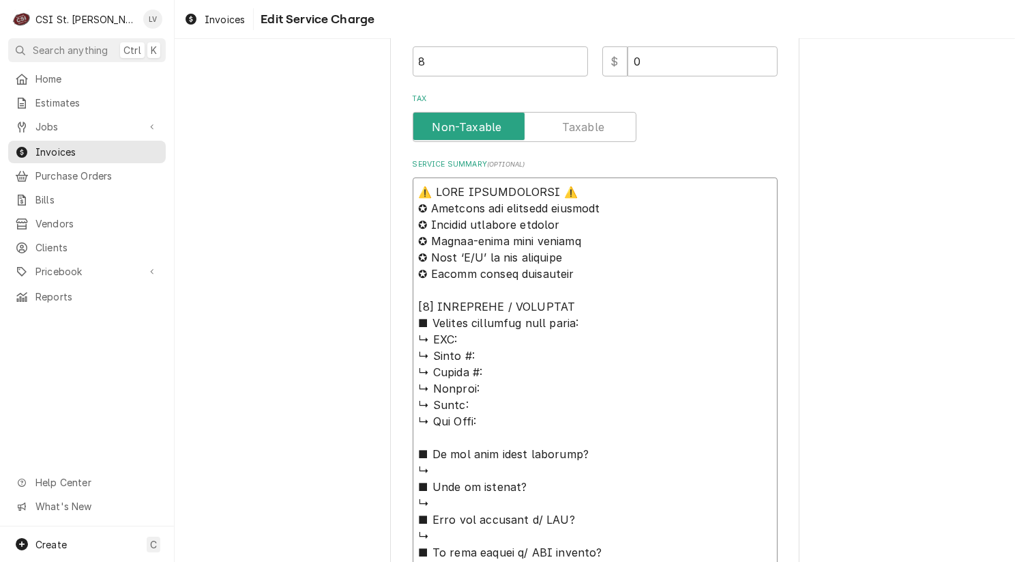
drag, startPoint x: 415, startPoint y: 186, endPoint x: 653, endPoint y: 329, distance: 277.6
paste textarea "Cornelius / Model: I D250-BCF4 / Serial: RYP22446BED1922 (soda dispenser)"
type textarea "x"
type textarea "Cornelius / Model: I D250-BCF4 / Serial: RYP22446BED1922 (soda dispenser) ↳ 𝗠𝗙𝗚…"
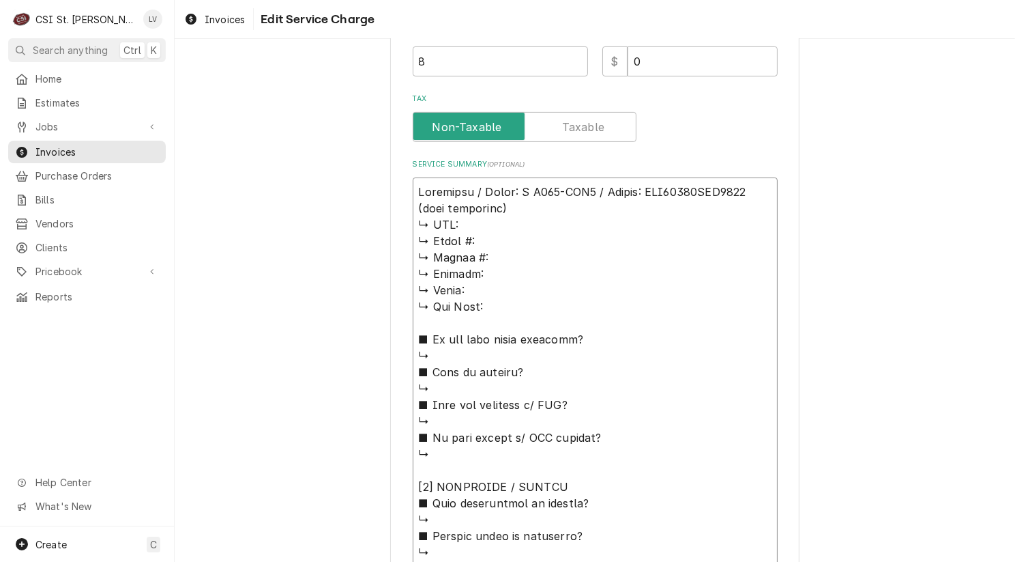
type textarea "x"
type textarea "Cornelius / Model: I D250-BCF4 / Serial: RYP22446BED1922 (soda dispenser) ↳ 𝗠𝗙𝗚…"
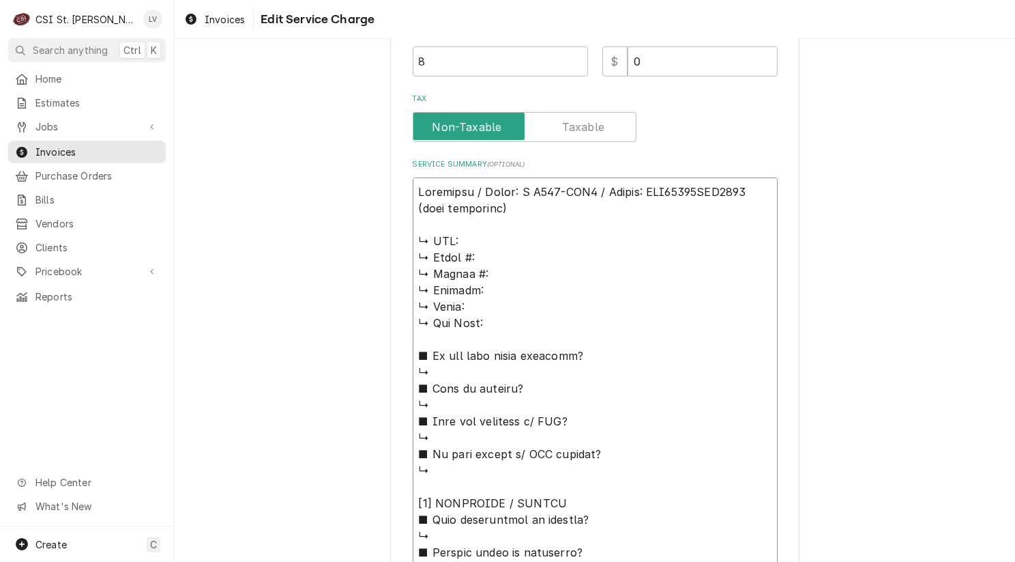
type textarea "x"
type textarea "Cornelius / Model: I D250-BCF4 / Serial: RYP22446BED1922 (soda dispenser) ↳ 𝗠𝗙𝗚…"
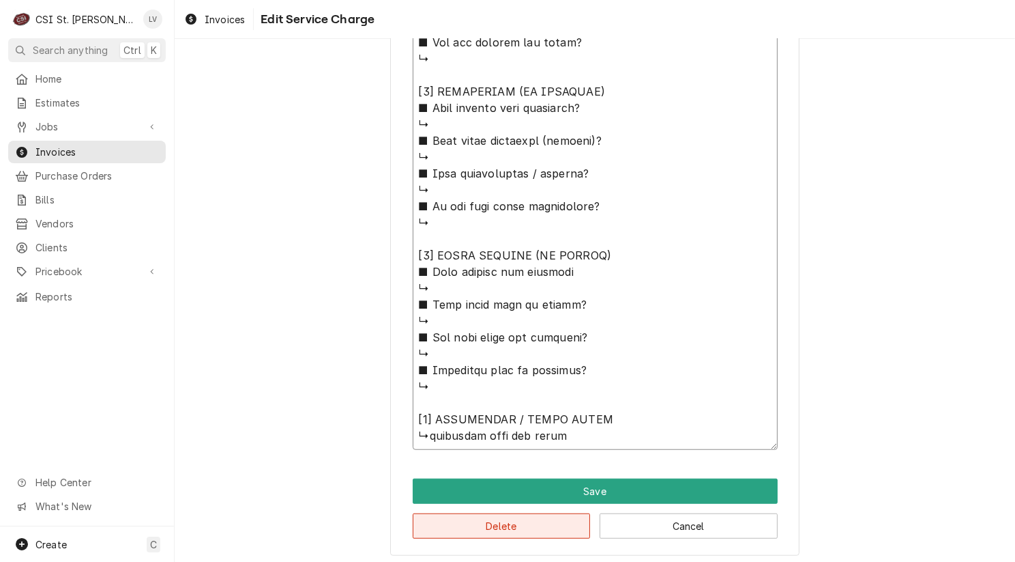
scroll to position [1041, 0]
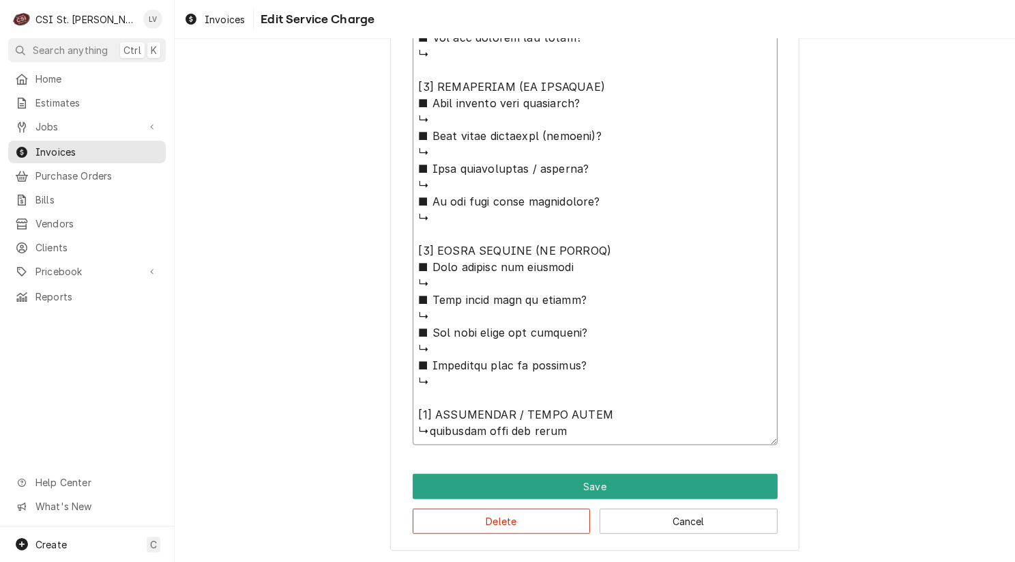
drag, startPoint x: 411, startPoint y: 255, endPoint x: 654, endPoint y: 416, distance: 291.0
click at [654, 416] on textarea "Service Summary ( optional )" at bounding box center [595, 29] width 365 height 831
type textarea "x"
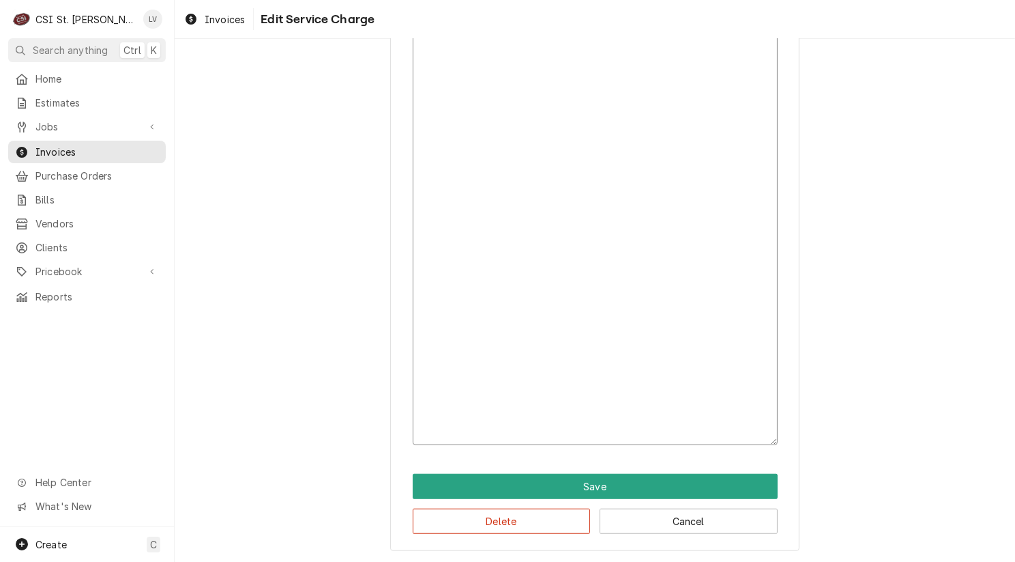
scroll to position [321, 0]
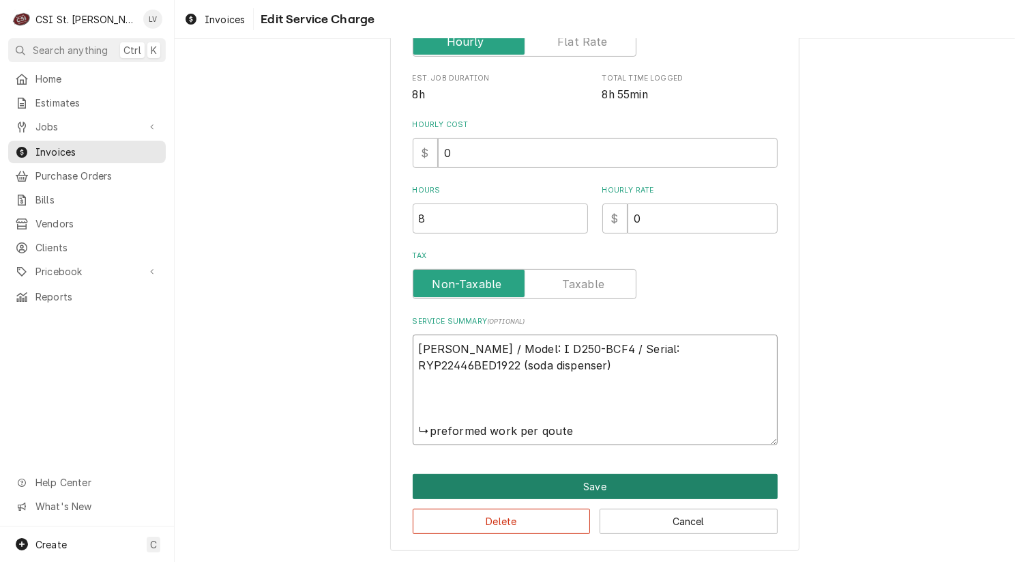
type textarea "Cornelius / Model: I D250-BCF4 / Serial: RYP22446BED1922 (soda dispenser) ↳pref…"
click at [610, 484] on button "Save" at bounding box center [595, 486] width 365 height 25
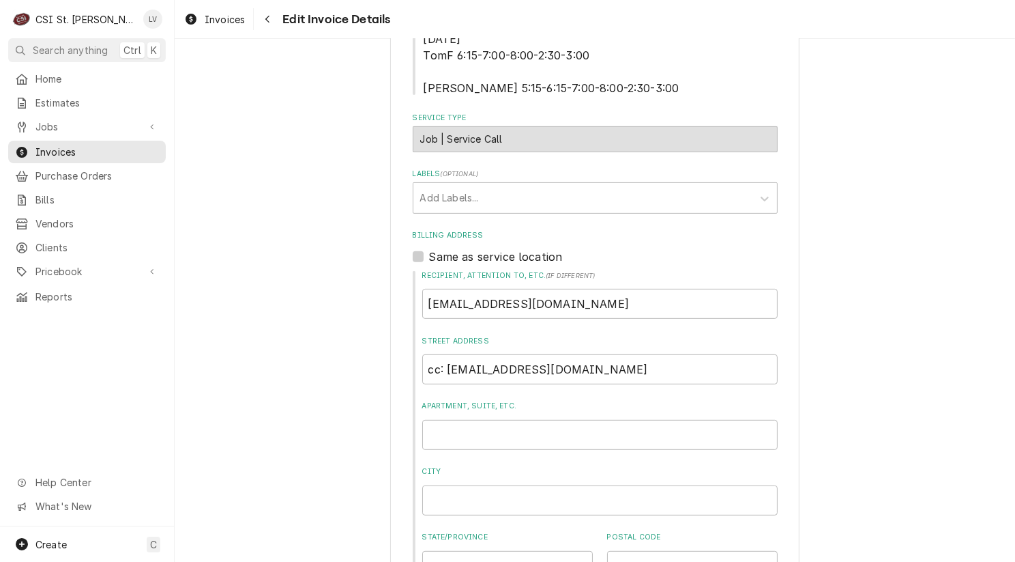
scroll to position [366, 0]
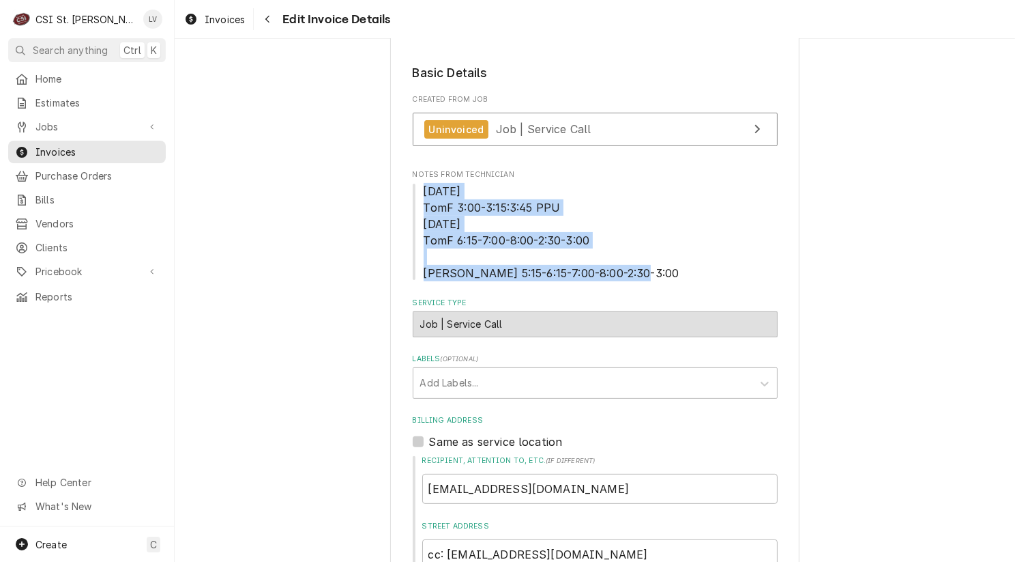
drag, startPoint x: 418, startPoint y: 191, endPoint x: 654, endPoint y: 272, distance: 249.6
click at [654, 272] on span "8/25/25 TomF 3:00-3:15:3:45 PPU 8/26/26 TomF 6:15-7:00-8:00-2:30-3:00 Kris T 5:…" at bounding box center [595, 232] width 365 height 98
copy span "8/25/25 TomF 3:00-3:15:3:45 PPU 8/26/26 TomF 6:15-7:00-8:00-2:30-3:00 Kris T 5:…"
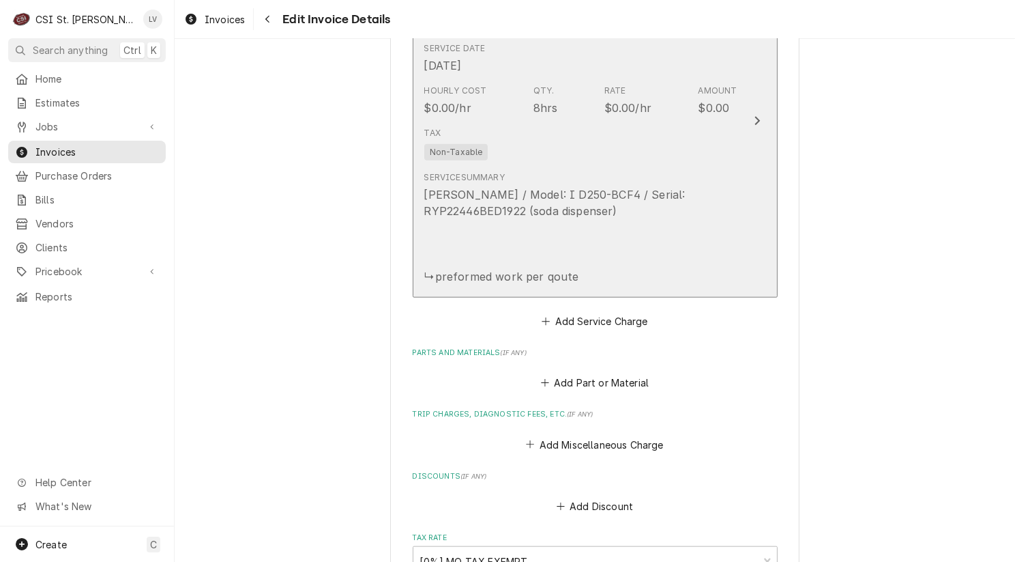
click at [648, 244] on div "Cornelius / Model: I D250-BCF4 / Serial: RYP22446BED1922 (soda dispenser) ↳pref…" at bounding box center [580, 235] width 313 height 98
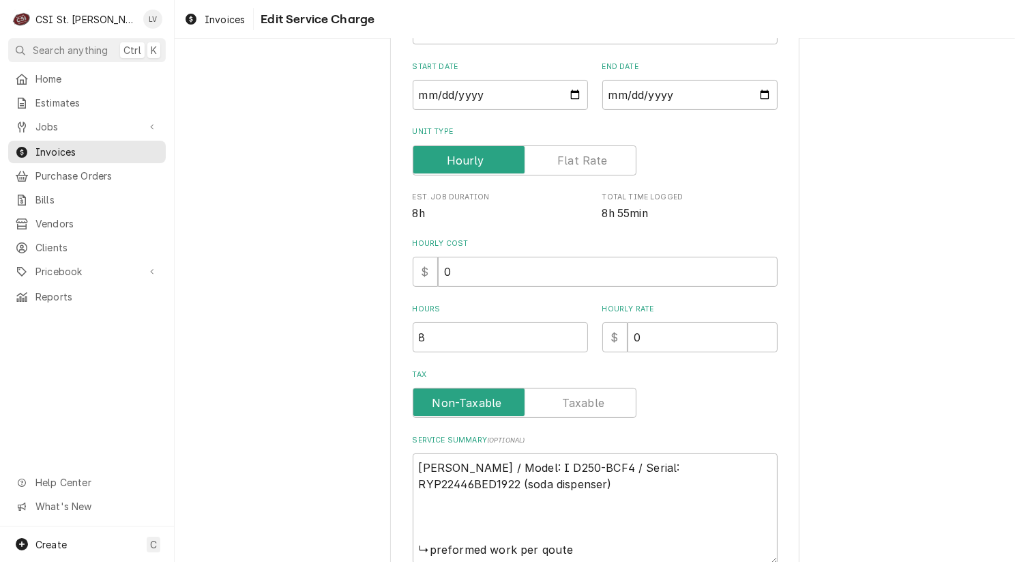
scroll to position [321, 0]
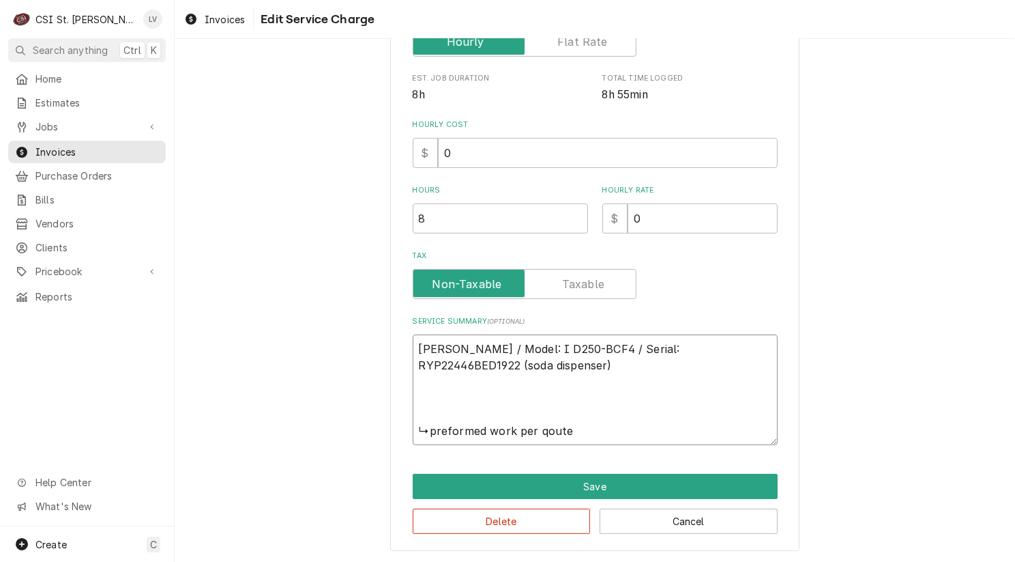
click at [500, 363] on textarea "Cornelius / Model: I D250-BCF4 / Serial: RYP22446BED1922 (soda dispenser) ↳pref…" at bounding box center [595, 389] width 365 height 111
type textarea "x"
type textarea "Cornelius / Model: I D250-BCF4 / Serial: RYP22446BED1922 (soda dispenser) ↳pref…"
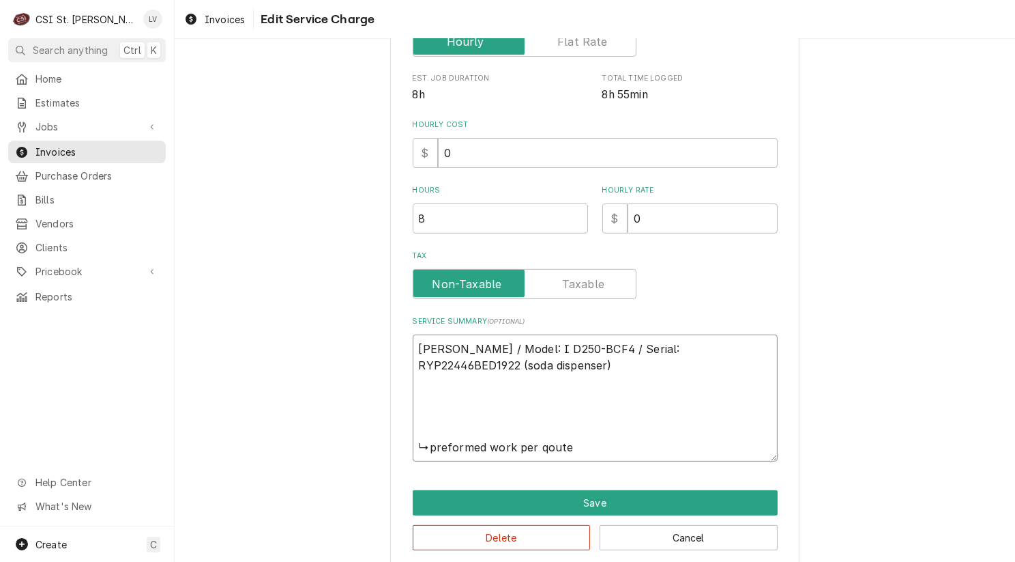
type textarea "x"
type textarea "Cornelius / Model: I D250-BCF4 / Serial: RYP22446BED1922 (soda dispenser) ↳pref…"
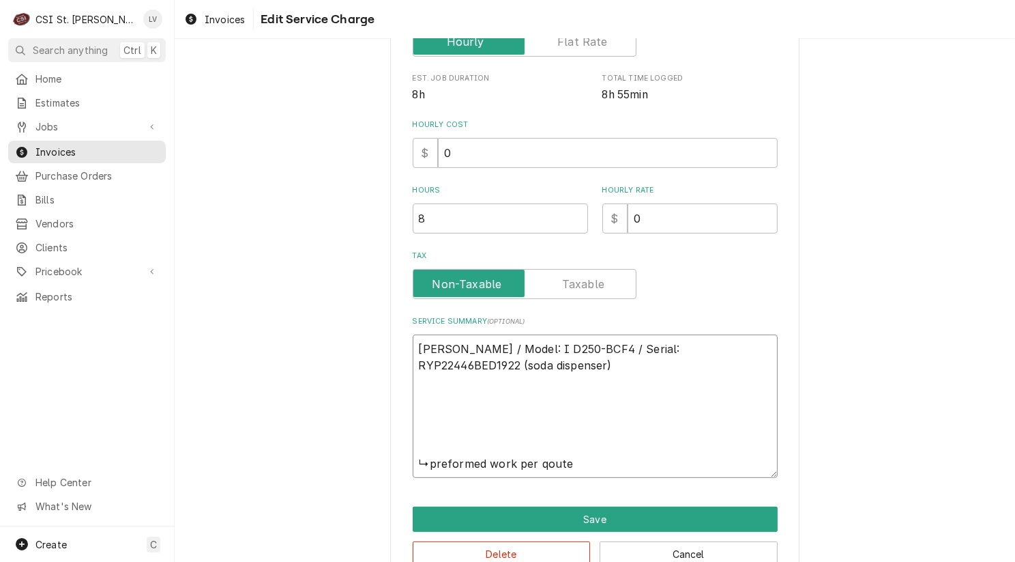
paste textarea "8/25/25 TomF 3:00-3:15:3:45 PPU 8/26/26 TomF 6:15-7:00-8:00-2:30-3:00 Kris T 5:…"
type textarea "x"
type textarea "Cornelius / Model: I D250-BCF4 / Serial: RYP22446BED1922 (soda dispenser) 8/25/…"
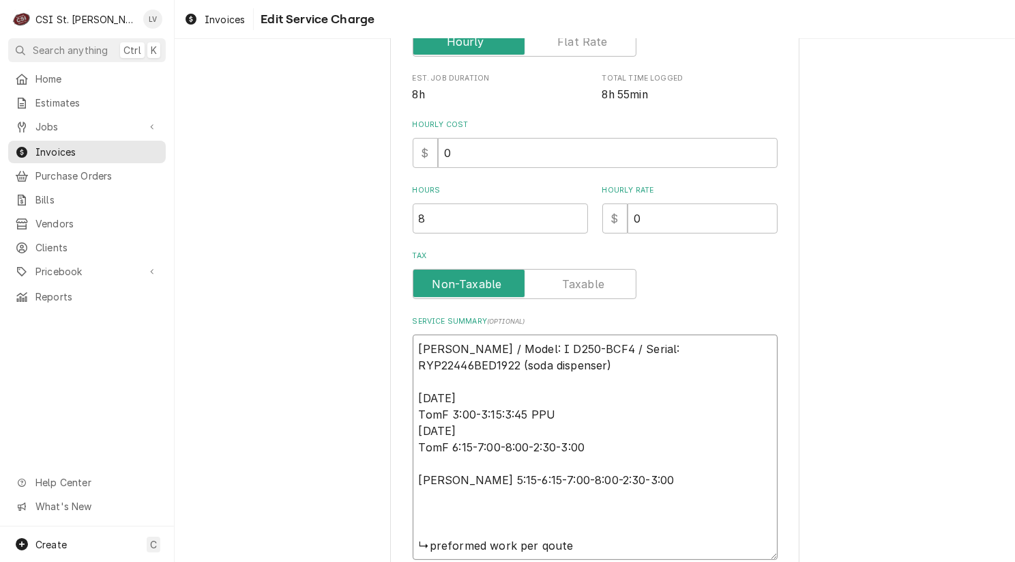
drag, startPoint x: 414, startPoint y: 509, endPoint x: 585, endPoint y: 538, distance: 173.0
click at [585, 538] on textarea "Cornelius / Model: I D250-BCF4 / Serial: RYP22446BED1922 (soda dispenser) 8/25/…" at bounding box center [595, 446] width 365 height 225
type textarea "x"
type textarea "Cornelius / Model: I D250-BCF4 / Serial: RYP22446BED1922 (soda dispenser) 8/25/…"
type textarea "x"
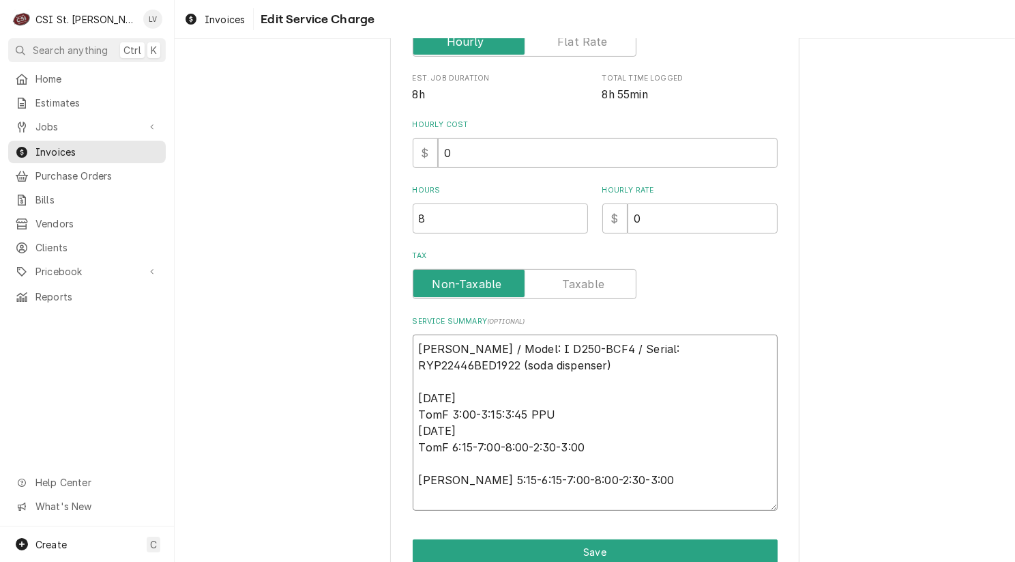
drag, startPoint x: 416, startPoint y: 476, endPoint x: 647, endPoint y: 485, distance: 232.1
click at [647, 485] on textarea "Cornelius / Model: I D250-BCF4 / Serial: RYP22446BED1922 (soda dispenser) 8/25/…" at bounding box center [595, 422] width 365 height 176
click at [613, 443] on textarea "Cornelius / Model: I D250-BCF4 / Serial: RYP22446BED1922 (soda dispenser) 8/25/…" at bounding box center [595, 422] width 365 height 176
type textarea "Cornelius / Model: I D250-BCF4 / Serial: RYP22446BED1922 (soda dispenser) 8/25/…"
click at [701, 540] on button "Save" at bounding box center [595, 551] width 365 height 25
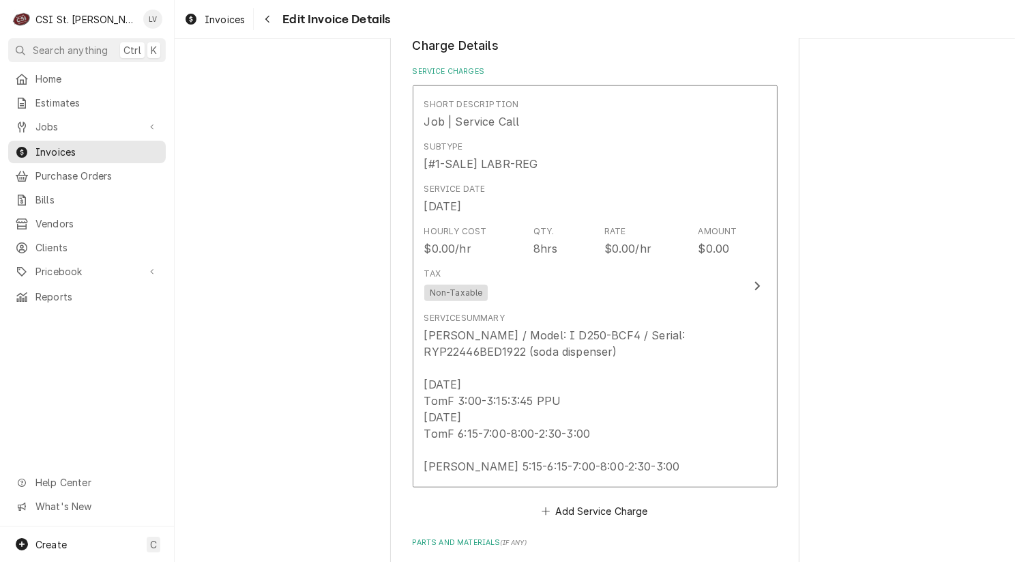
scroll to position [1433, 0]
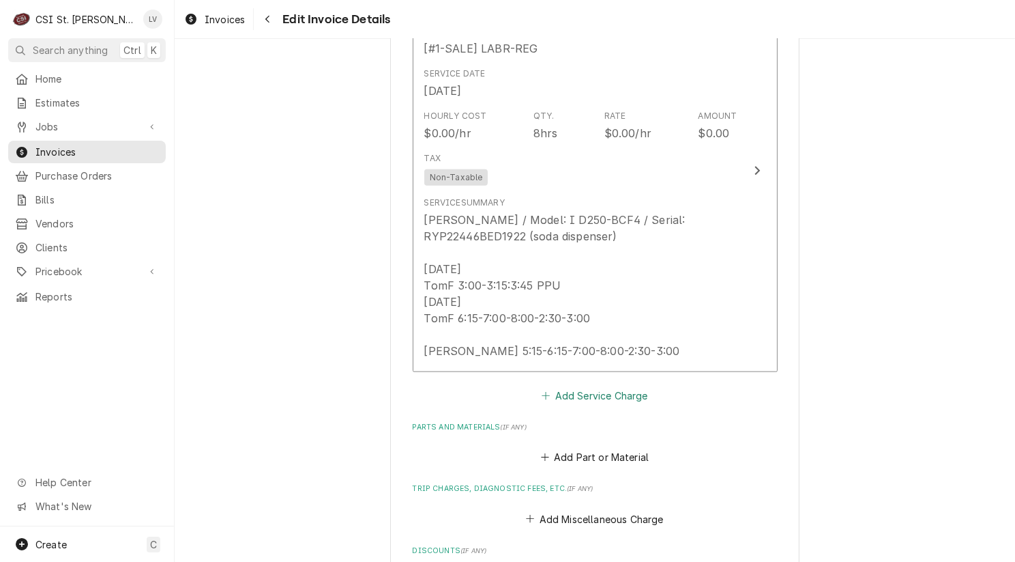
click at [600, 390] on button "Add Service Charge" at bounding box center [595, 394] width 111 height 19
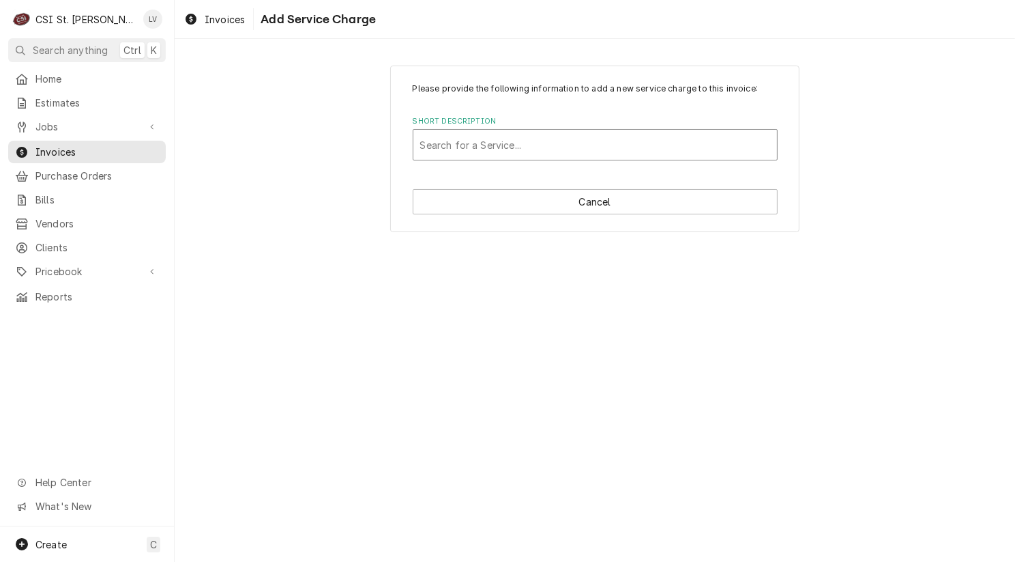
click at [468, 139] on div "Short Description" at bounding box center [595, 144] width 350 height 25
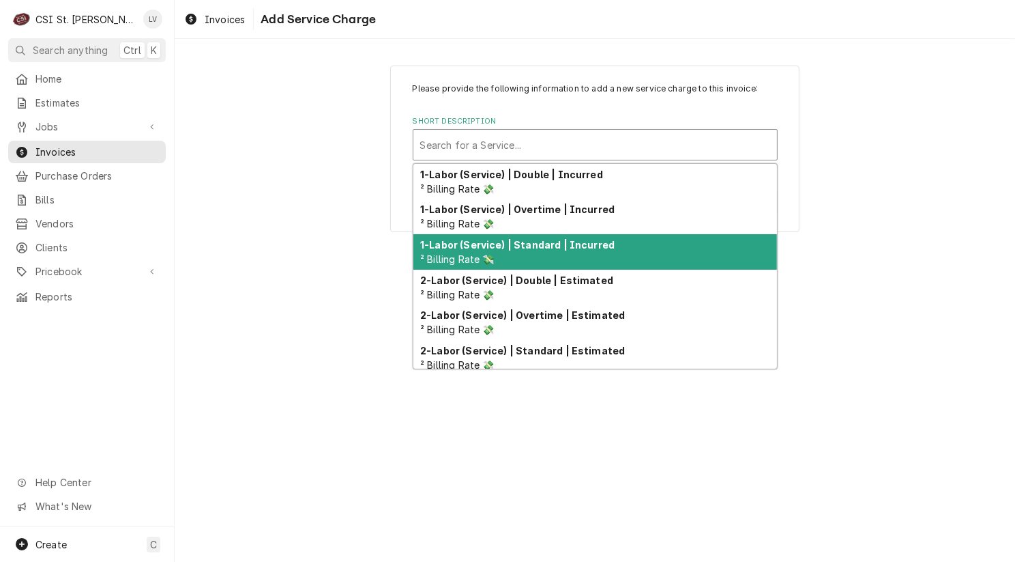
click at [497, 241] on strong "1-Labor (Service) | Standard | Incurred" at bounding box center [517, 245] width 194 height 12
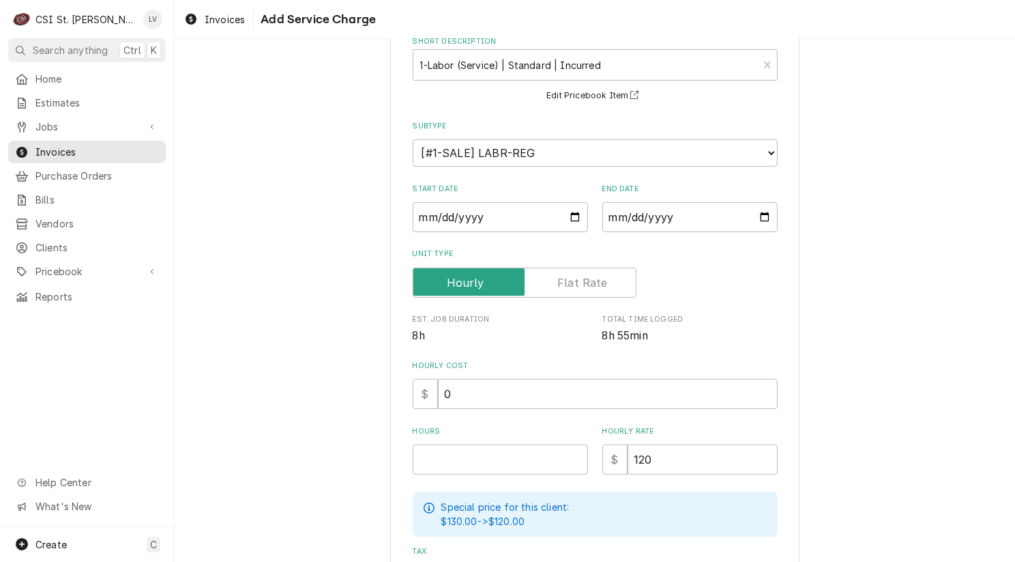
scroll to position [205, 0]
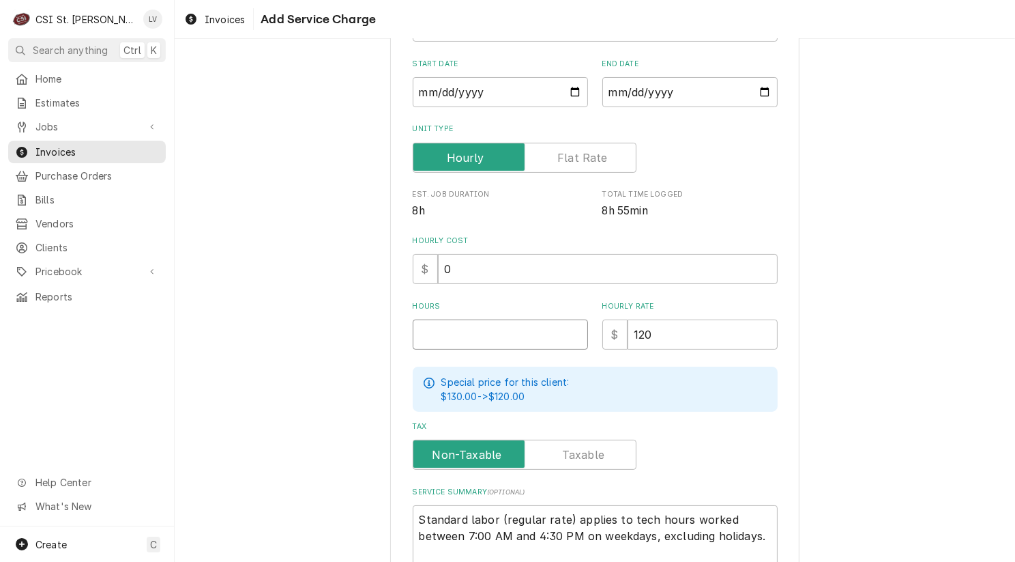
click at [458, 334] on input "Hours" at bounding box center [500, 334] width 175 height 30
type textarea "x"
type input "1"
type textarea "x"
type input "16"
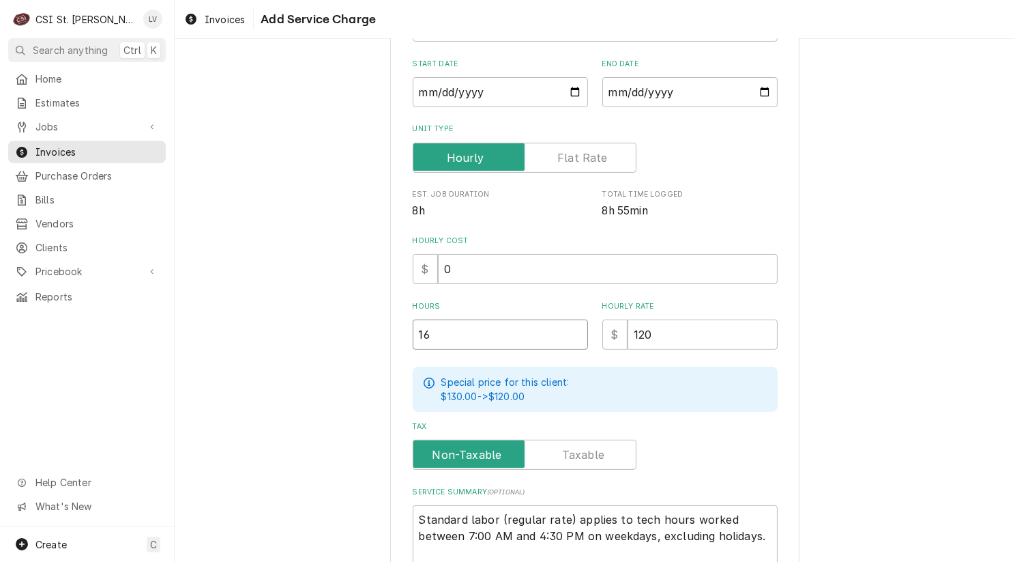
type textarea "x"
type input "16.2"
type textarea "x"
type input "16.25"
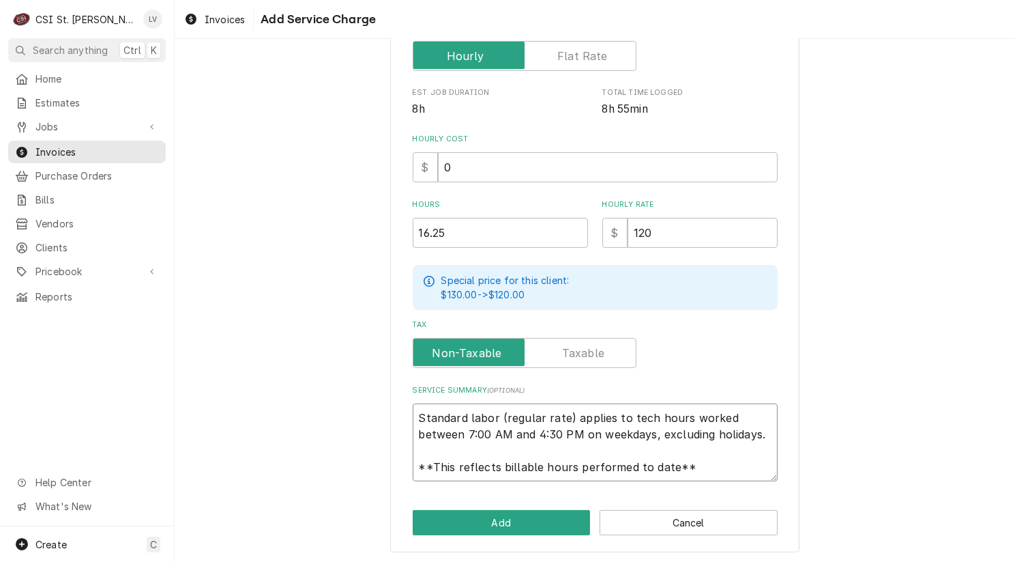
scroll to position [16, 0]
drag, startPoint x: 407, startPoint y: 412, endPoint x: 716, endPoint y: 474, distance: 314.6
click at [716, 475] on textarea "Standard labor (regular rate) applies to tech hours worked between 7:00 AM and …" at bounding box center [595, 442] width 365 height 78
type textarea "x"
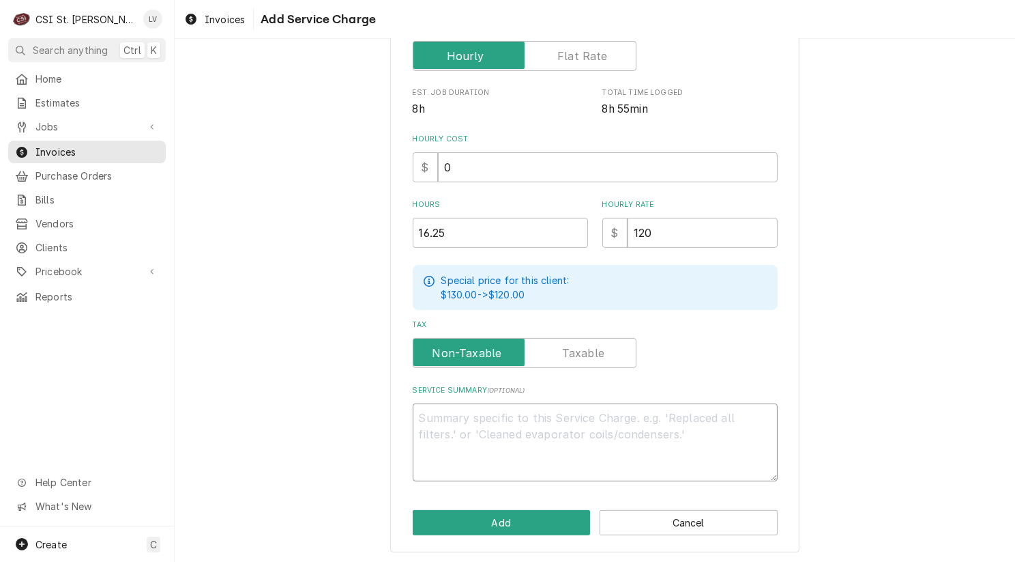
scroll to position [290, 0]
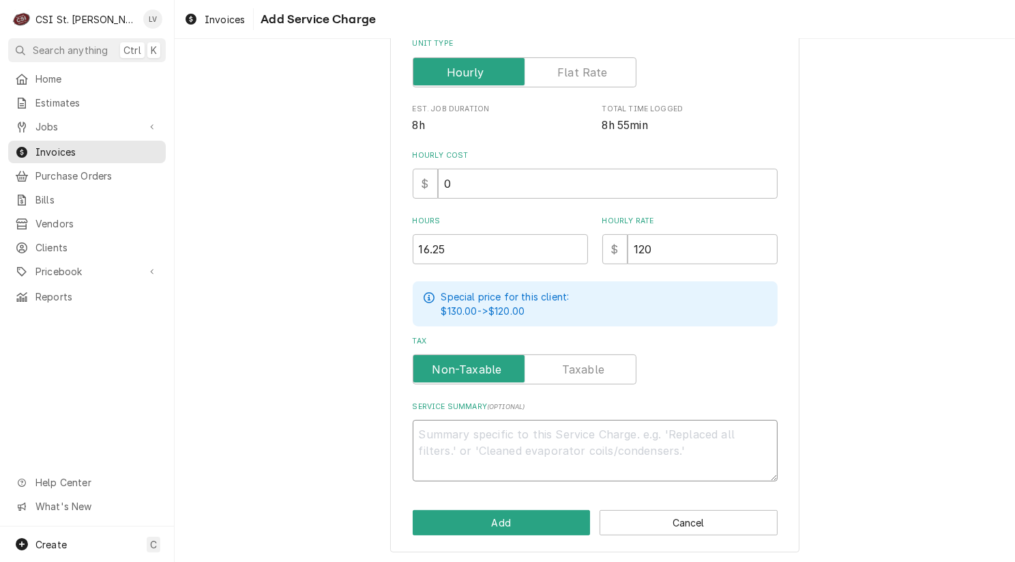
paste textarea "8/25/25 TomF 3:00-3:15:3:45 PPU 8/26/26 TomF 6:15-7:00-8:00-2:30-3:00 Kris T 5:…"
type textarea "x"
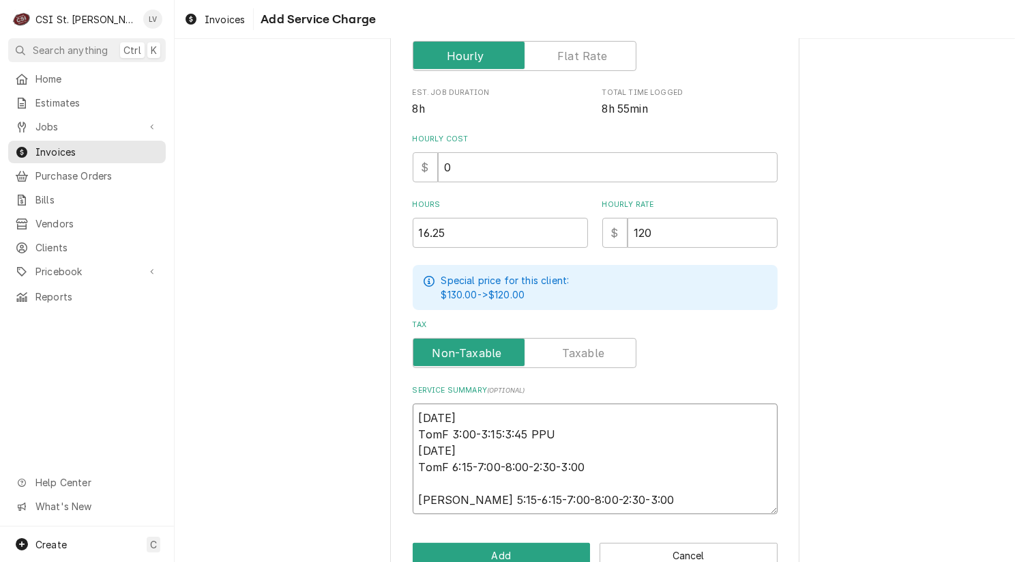
drag, startPoint x: 662, startPoint y: 496, endPoint x: 401, endPoint y: 406, distance: 276.4
click at [403, 409] on div "Please provide the following information to add a new service charge to this in…" at bounding box center [594, 172] width 409 height 826
click at [607, 443] on textarea "8/25/25 TomF 3:00-3:15:3:45 PPU 8/26/26 TomF 6:15-7:00-8:00-2:30-3:00 Kris T 5:…" at bounding box center [595, 458] width 365 height 111
type textarea "8/25/25 TomF 3:00-3:15:3:45 PPU 8/26/26 TomF 6:15-7:00-8:00-2:30-3:00 Kris T 5:…"
click at [456, 230] on input "16.25" at bounding box center [500, 233] width 175 height 30
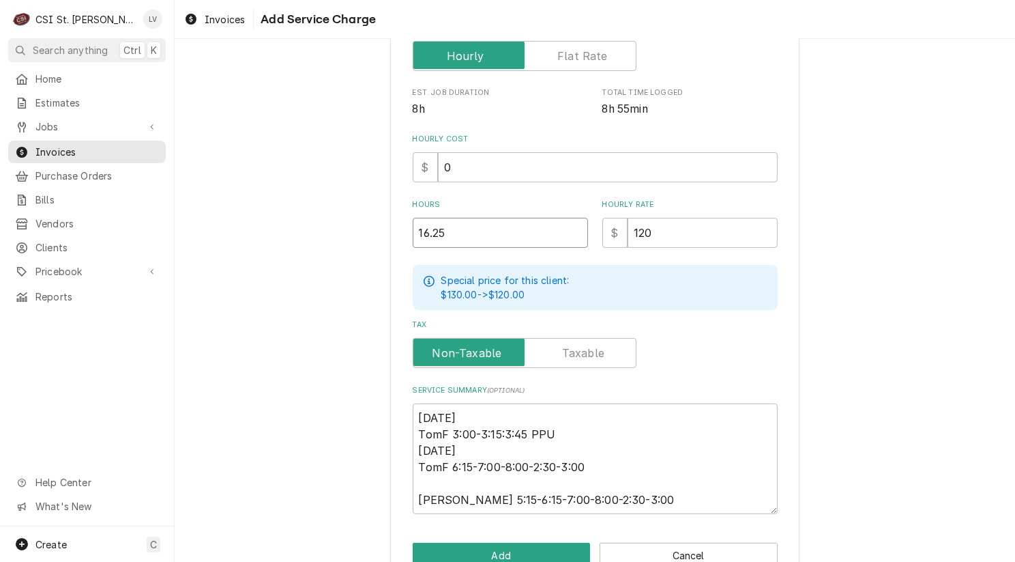
type textarea "x"
type input "16.2"
type textarea "x"
type input "16"
type textarea "x"
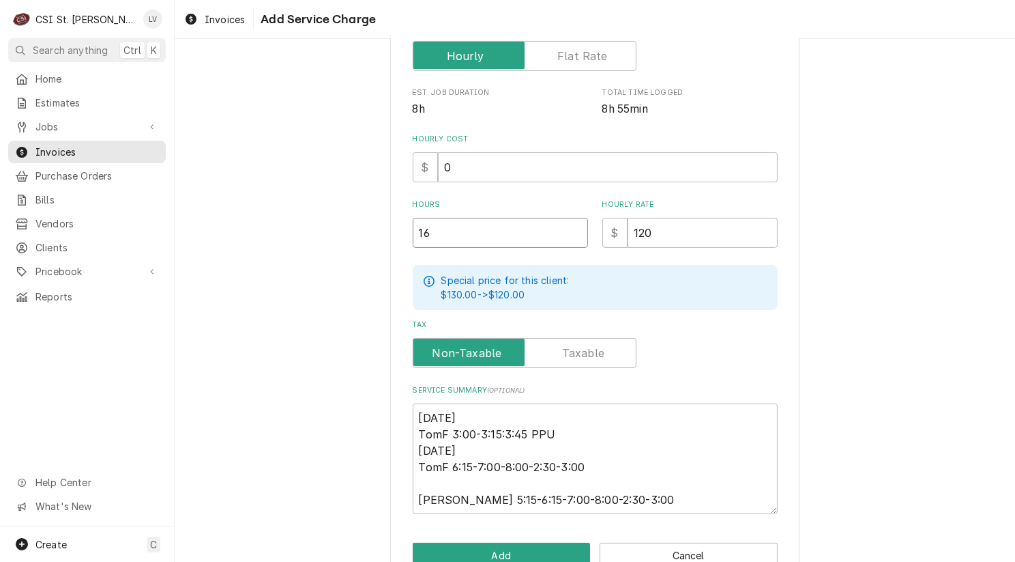
type input "16.7"
type textarea "x"
type input "16.75"
click at [471, 463] on textarea "8/25/25 TomF 3:00-3:15:3:45 PPU 8/26/26 TomF 6:15-7:00-8:00-2:30-3:00 Kris T 5:…" at bounding box center [595, 458] width 365 height 111
drag, startPoint x: 633, startPoint y: 503, endPoint x: 375, endPoint y: 401, distance: 277.5
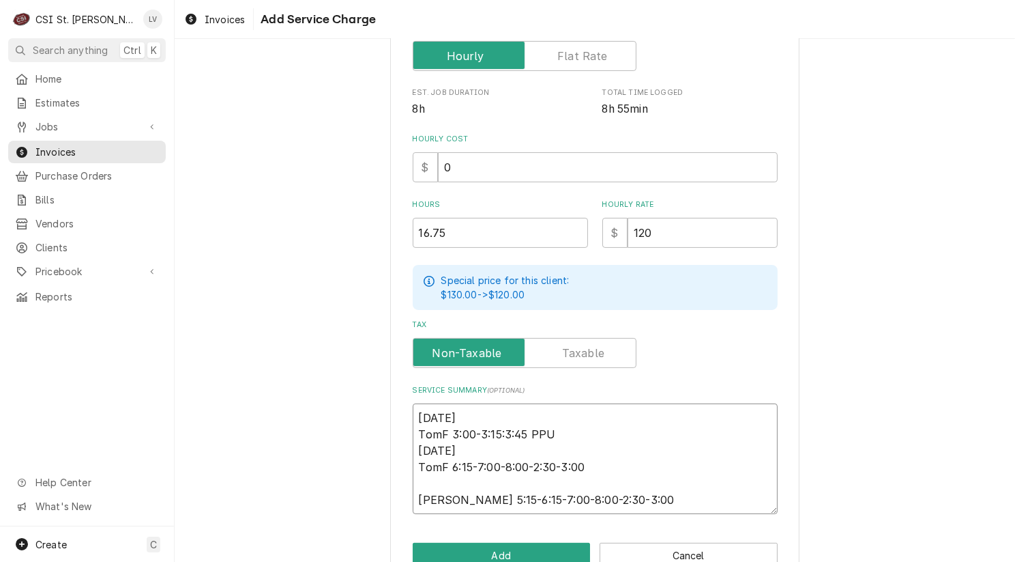
click at [375, 401] on div "Please provide the following information to add a new service charge to this in…" at bounding box center [595, 172] width 841 height 850
type textarea "x"
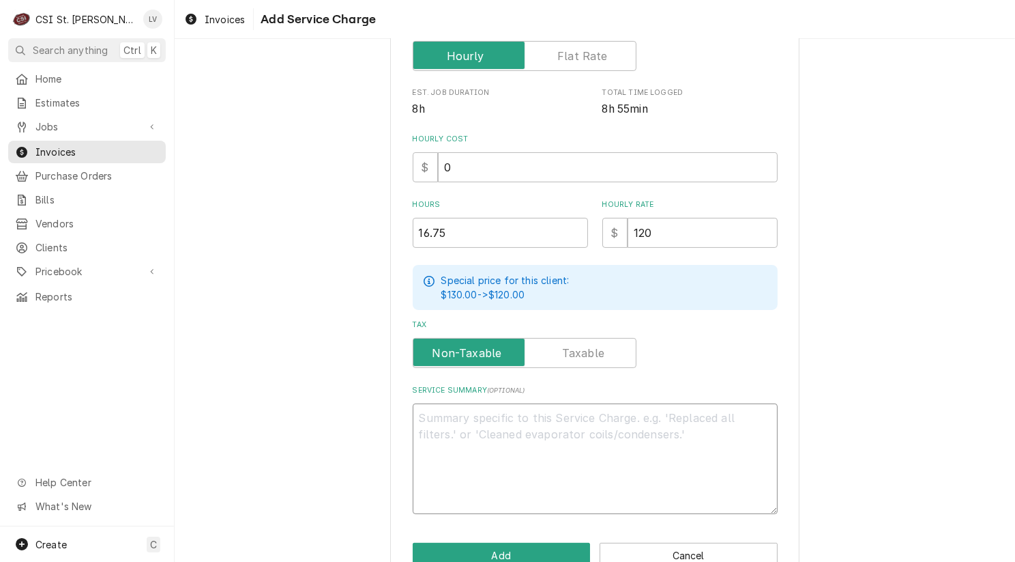
scroll to position [290, 0]
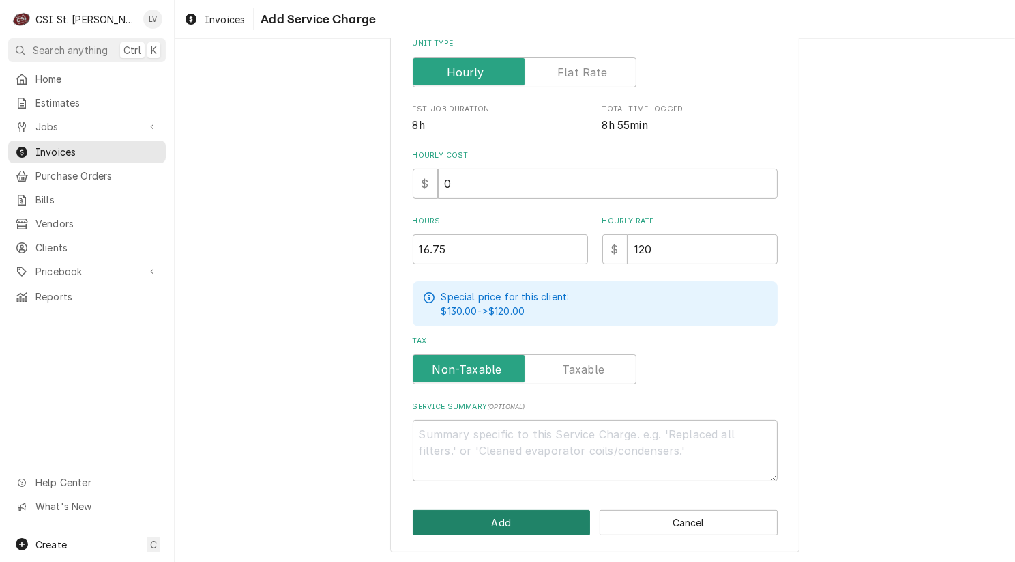
click at [483, 512] on button "Add" at bounding box center [502, 522] width 178 height 25
click at [503, 516] on button "Add" at bounding box center [502, 522] width 178 height 25
type textarea "x"
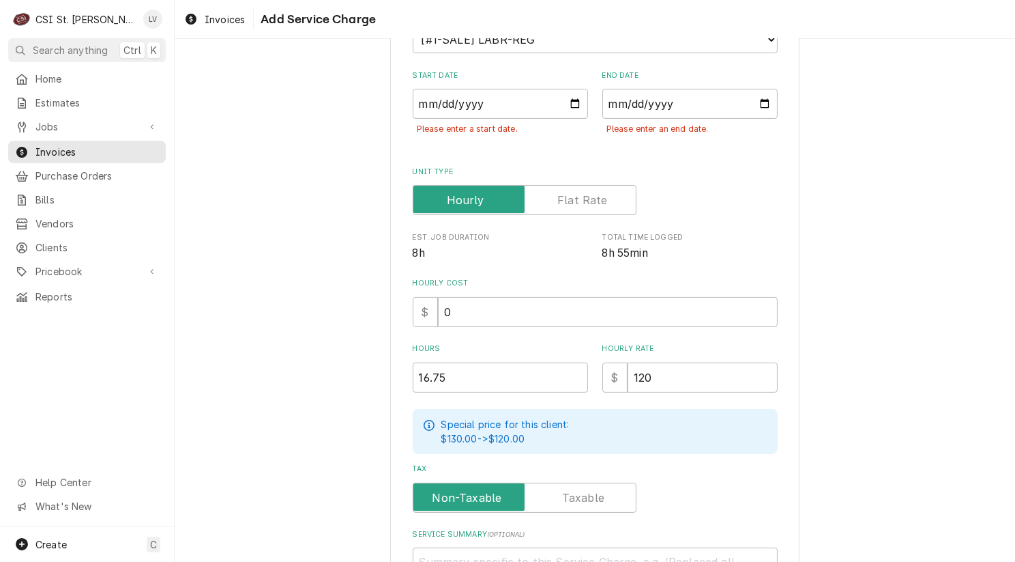
scroll to position [48, 0]
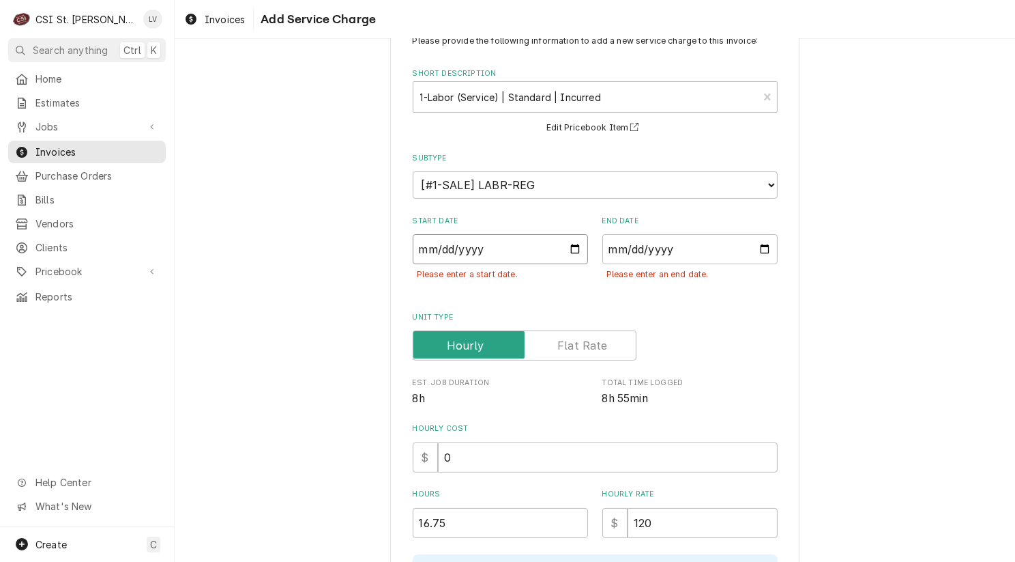
click at [418, 246] on input "Start Date" at bounding box center [500, 249] width 175 height 30
type input "0002-08-26"
type textarea "x"
type input "0020-08-26"
type textarea "x"
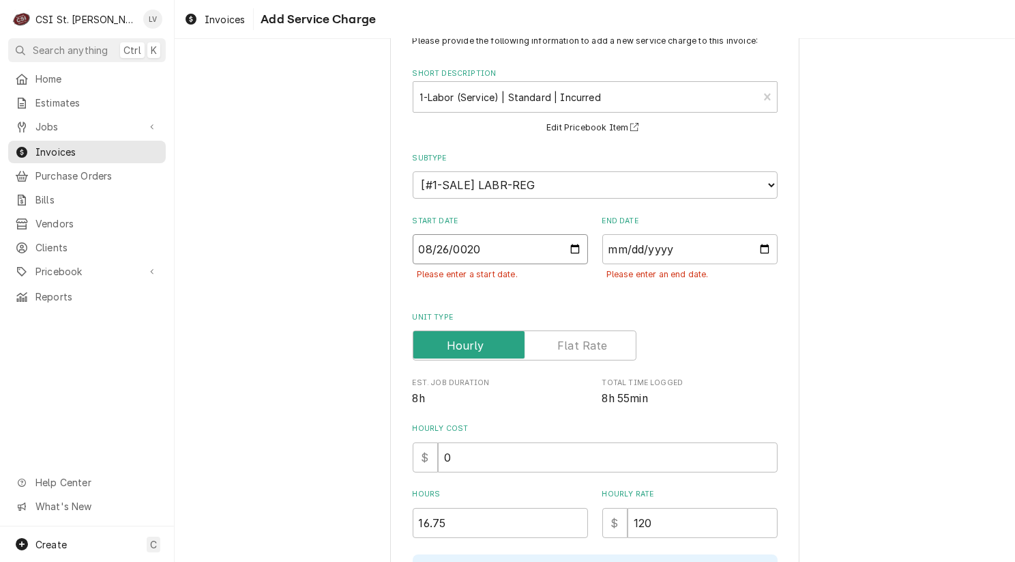
type input "0202-08-26"
type textarea "x"
type input "[DATE]"
type textarea "x"
drag, startPoint x: 610, startPoint y: 244, endPoint x: 617, endPoint y: 244, distance: 7.5
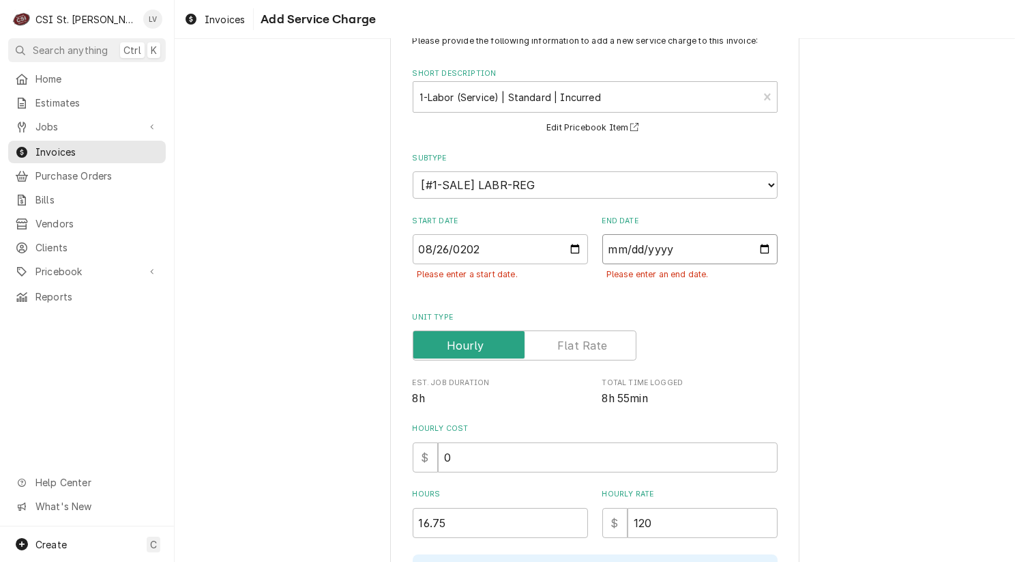
click at [612, 244] on input "End Date" at bounding box center [689, 249] width 175 height 30
type input "0002-08-26"
type textarea "x"
type input "0020-08-26"
type textarea "x"
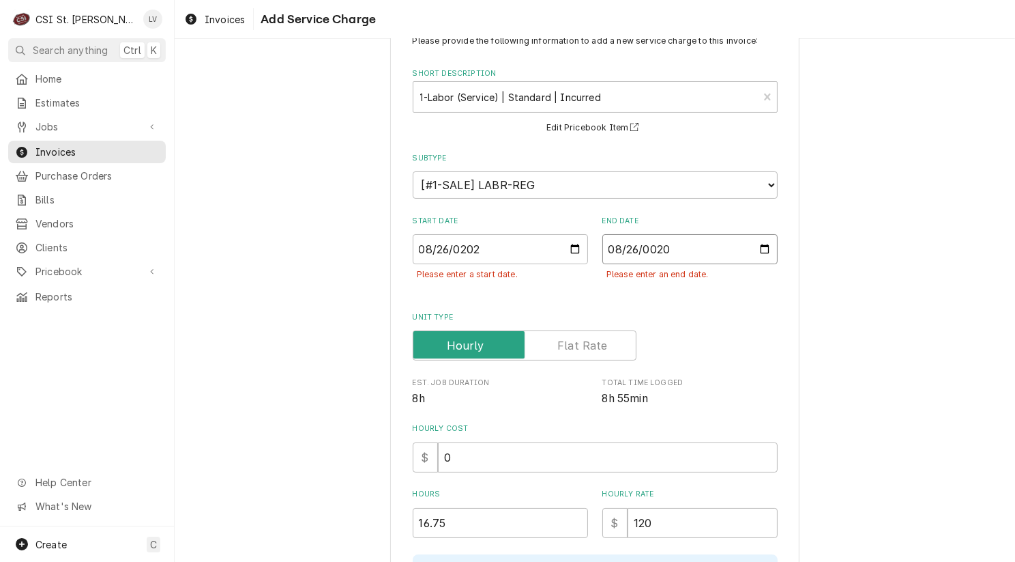
type input "0202-08-26"
type textarea "x"
type input "2025-08-26"
click at [926, 361] on div "Please provide the following information to add a new service charge to this in…" at bounding box center [595, 421] width 841 height 832
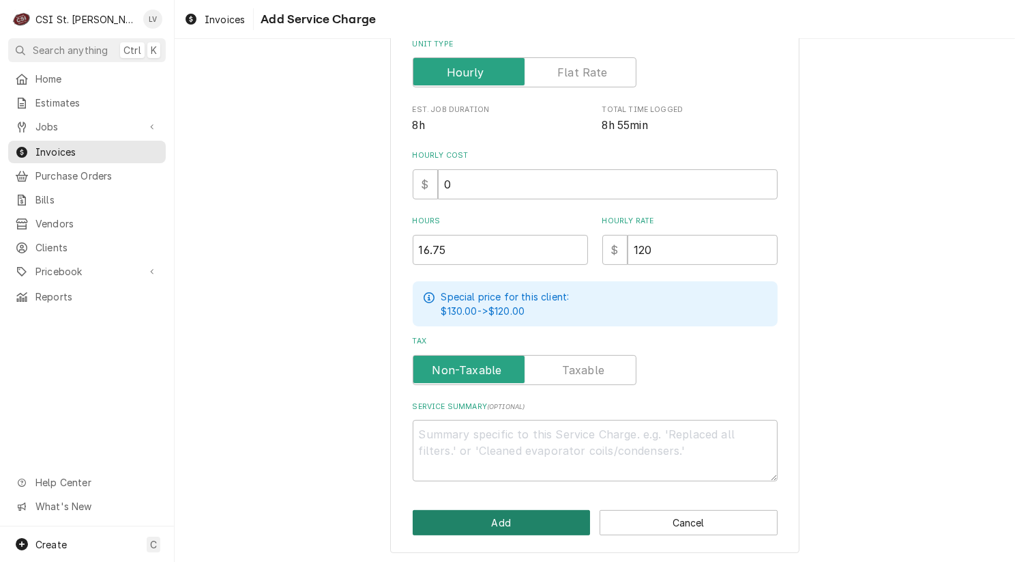
click at [438, 514] on button "Add" at bounding box center [502, 522] width 178 height 25
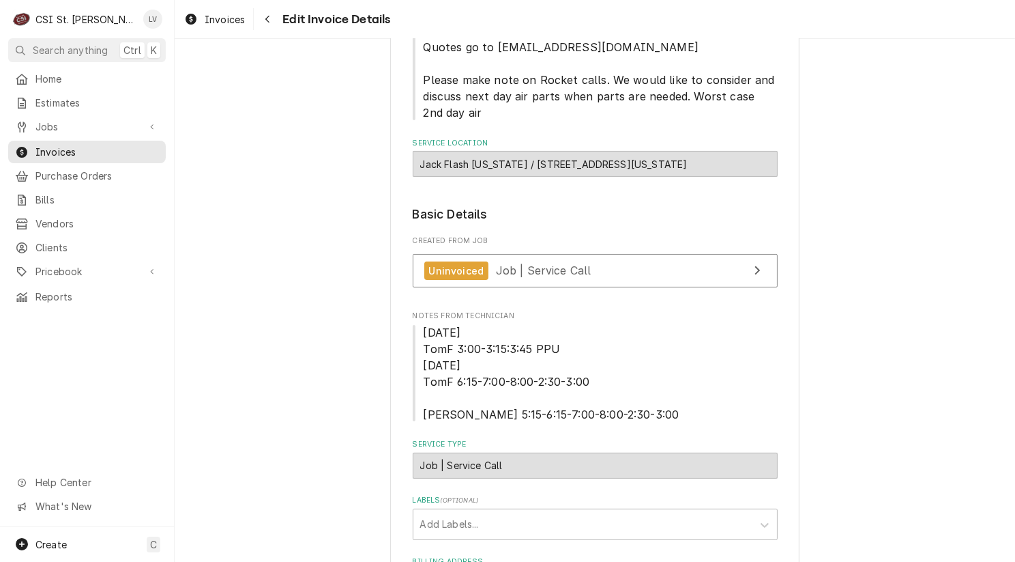
scroll to position [94, 0]
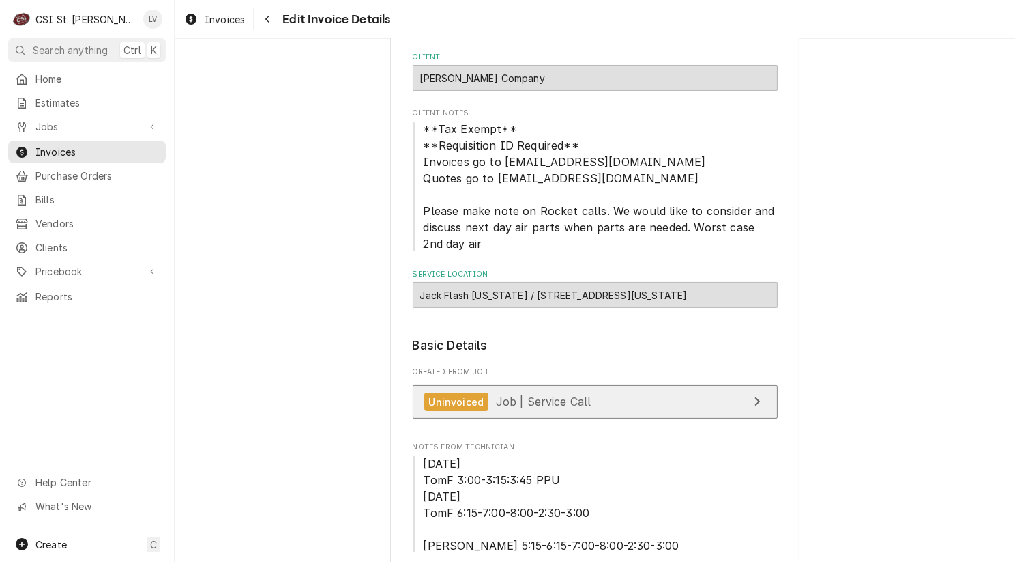
click at [607, 399] on link "Uninvoiced Job | Service Call" at bounding box center [595, 401] width 365 height 33
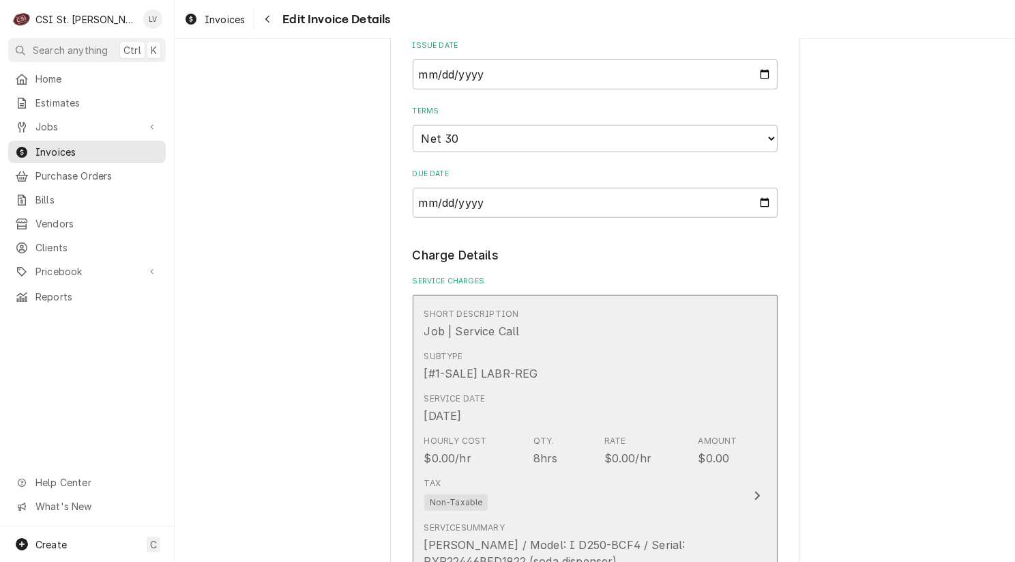
scroll to position [1322, 0]
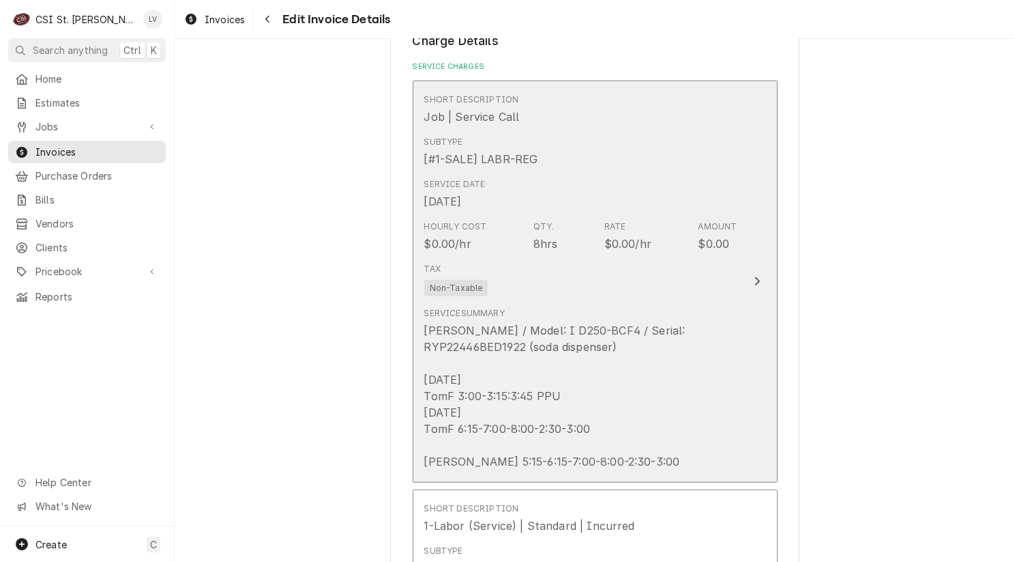
click at [594, 426] on div "Cornelius / Model: I D250-BCF4 / Serial: RYP22446BED1922 (soda dispenser) 8/25/…" at bounding box center [580, 395] width 313 height 147
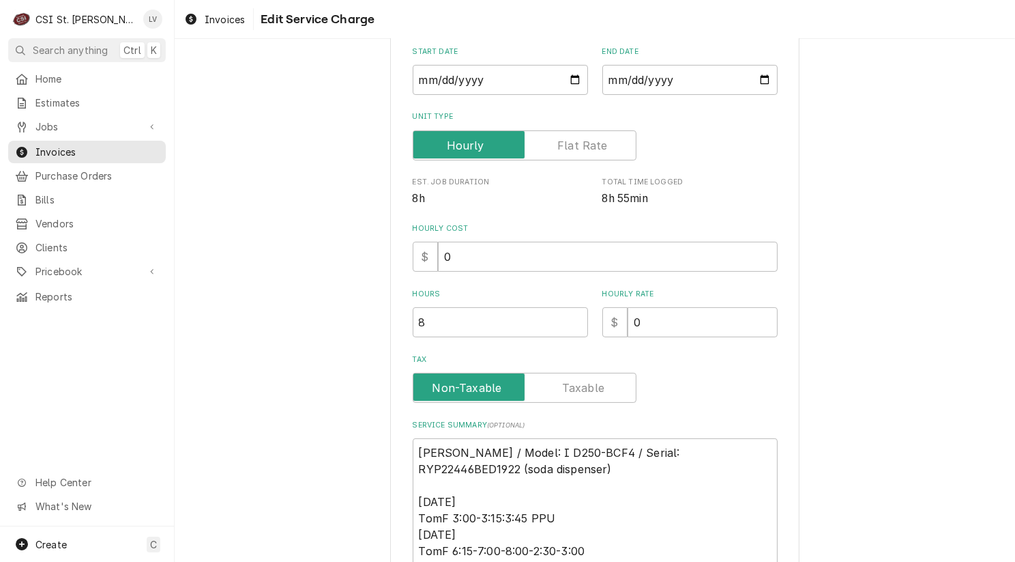
scroll to position [385, 0]
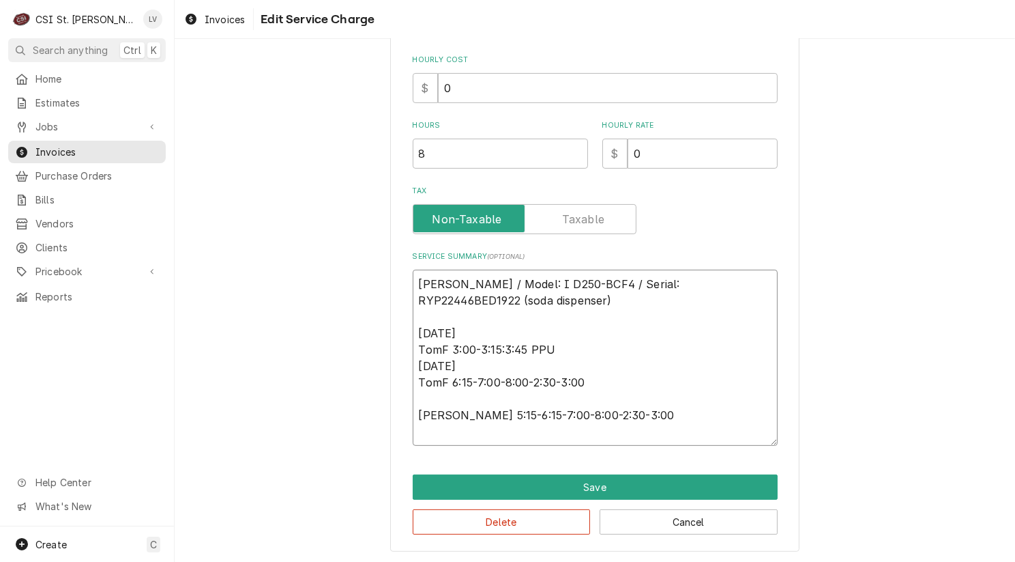
drag, startPoint x: 412, startPoint y: 331, endPoint x: 716, endPoint y: 422, distance: 316.9
click at [716, 422] on textarea "Cornelius / Model: I D250-BCF4 / Serial: RYP22446BED1922 (soda dispenser) 8/25/…" at bounding box center [595, 358] width 365 height 176
paste textarea "Replaced soda valve, several O-rings, and insulation on the drain line."
type textarea "x"
type textarea "Cornelius / Model: I D250-BCF4 / Serial: RYP22446BED1922 (soda dispenser) Repla…"
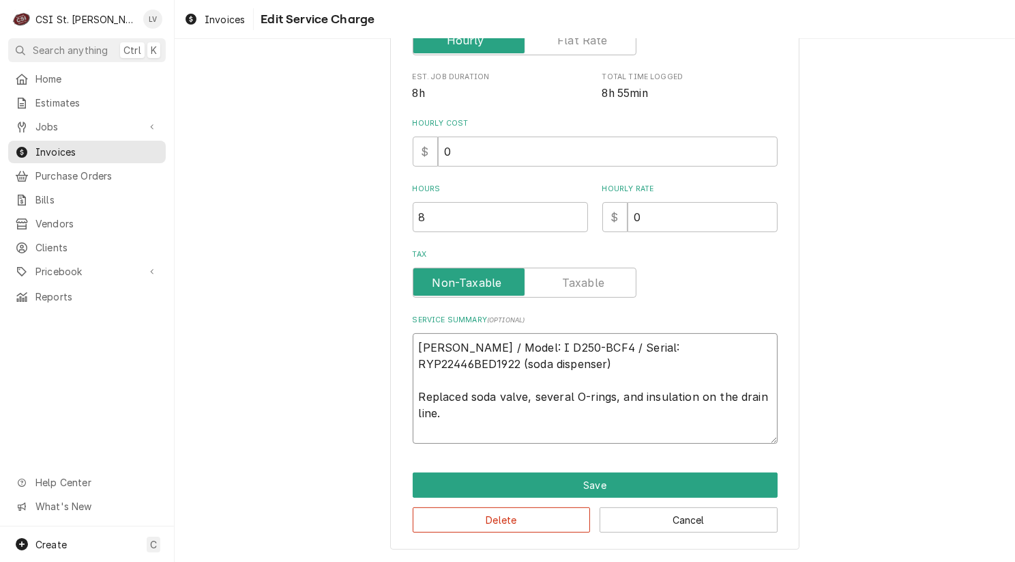
scroll to position [321, 0]
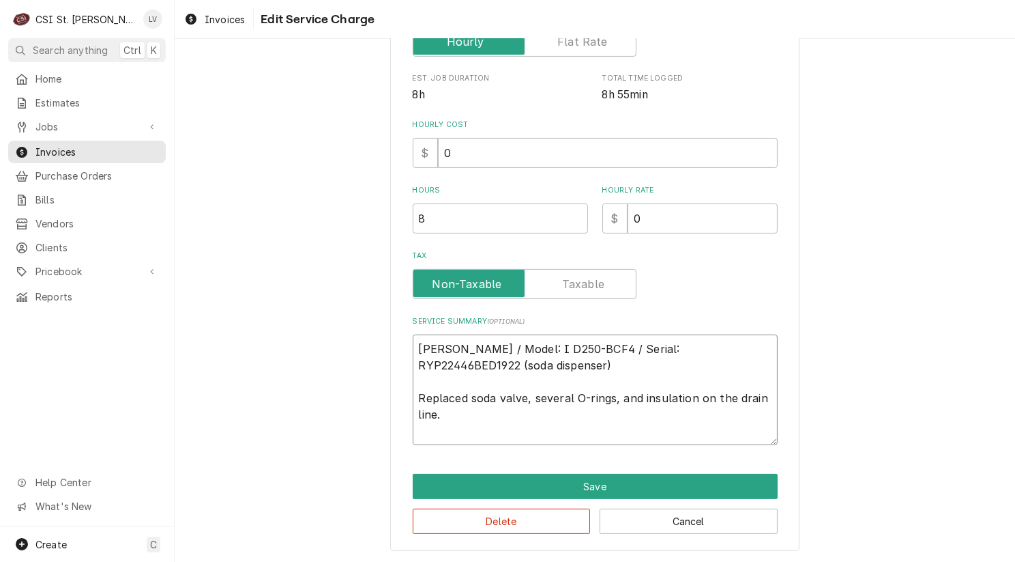
type textarea "x"
type textarea "Cornelius / Model: I D250-BCF4 / Serial: RYP22446BED1922 (soda dispenser) Repla…"
type textarea "x"
type textarea "Cornelius / Model: I D250-BCF4 / Serial: RYP22446BED1922 (soda dispenser) Repla…"
type textarea "x"
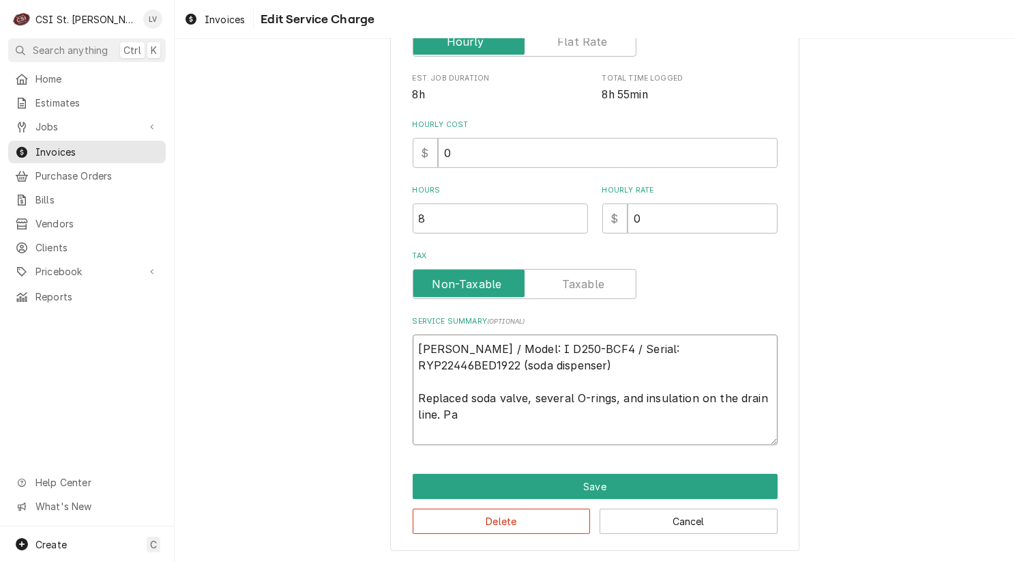
type textarea "Cornelius / Model: I D250-BCF4 / Serial: RYP22446BED1922 (soda dispenser) Repla…"
type textarea "x"
type textarea "Cornelius / Model: I D250-BCF4 / Serial: RYP22446BED1922 (soda dispenser) Repla…"
type textarea "x"
type textarea "Cornelius / Model: I D250-BCF4 / Serial: RYP22446BED1922 (soda dispenser) Repla…"
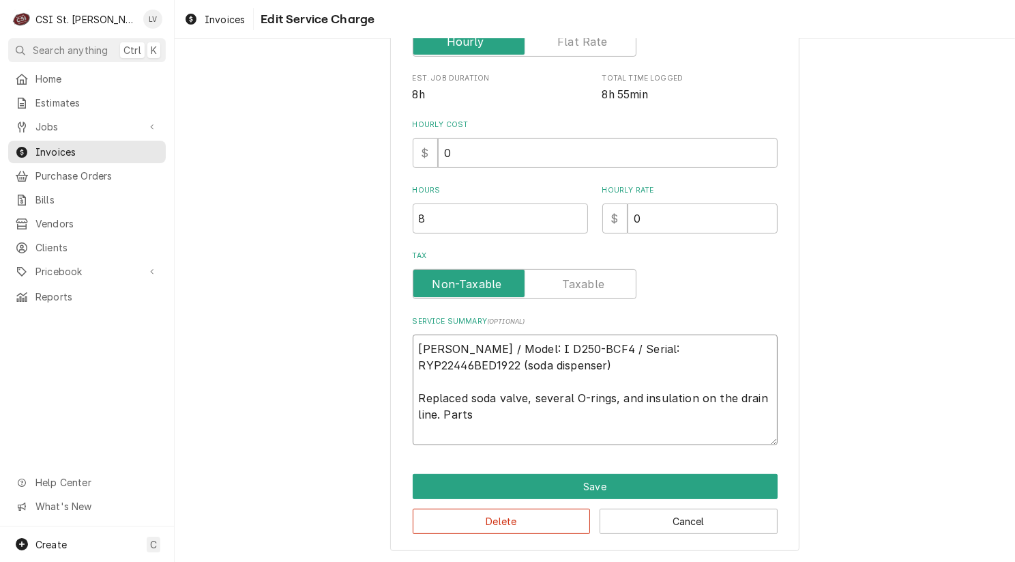
type textarea "x"
type textarea "Cornelius / Model: I D250-BCF4 / Serial: RYP22446BED1922 (soda dispenser) Repla…"
type textarea "x"
type textarea "Cornelius / Model: I D250-BCF4 / Serial: RYP22446BED1922 (soda dispenser) Repla…"
type textarea "x"
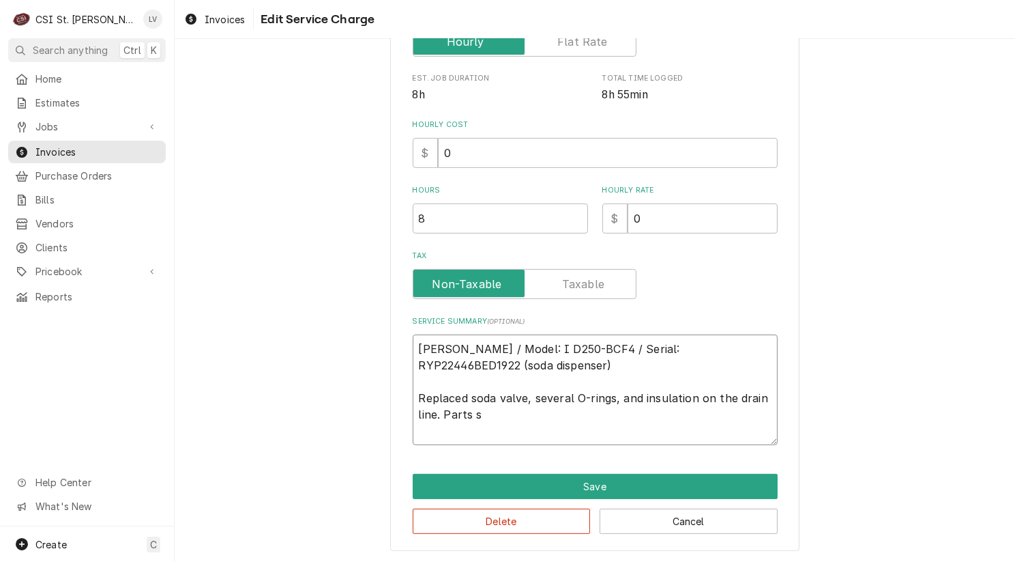
type textarea "Cornelius / Model: I D250-BCF4 / Serial: RYP22446BED1922 (soda dispenser) Repla…"
type textarea "x"
type textarea "Cornelius / Model: I D250-BCF4 / Serial: RYP22446BED1922 (soda dispenser) Repla…"
type textarea "x"
type textarea "Cornelius / Model: I D250-BCF4 / Serial: RYP22446BED1922 (soda dispenser) Repla…"
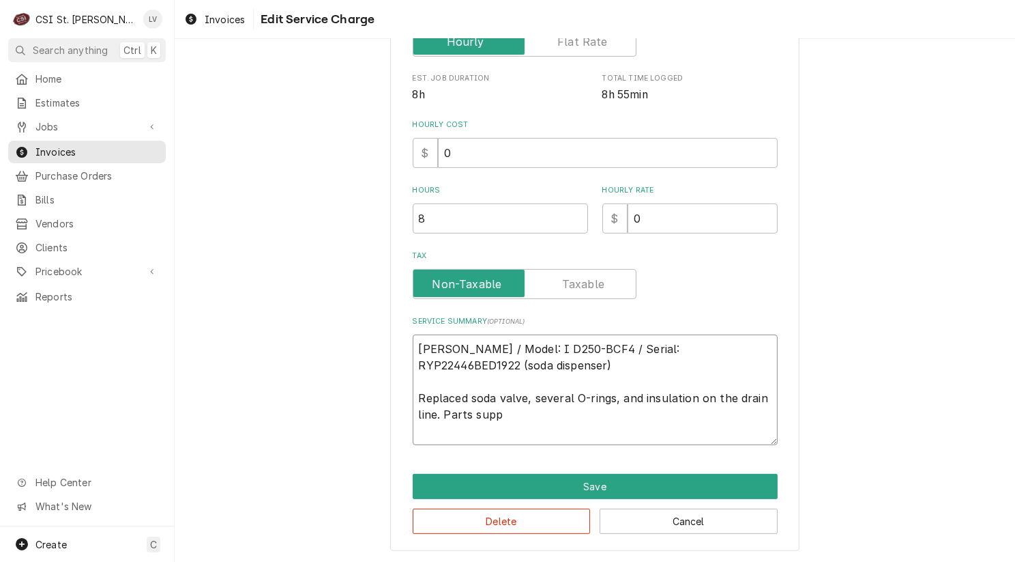
type textarea "x"
type textarea "Cornelius / Model: I D250-BCF4 / Serial: RYP22446BED1922 (soda dispenser) Repla…"
type textarea "x"
type textarea "Cornelius / Model: I D250-BCF4 / Serial: RYP22446BED1922 (soda dispenser) Repla…"
type textarea "x"
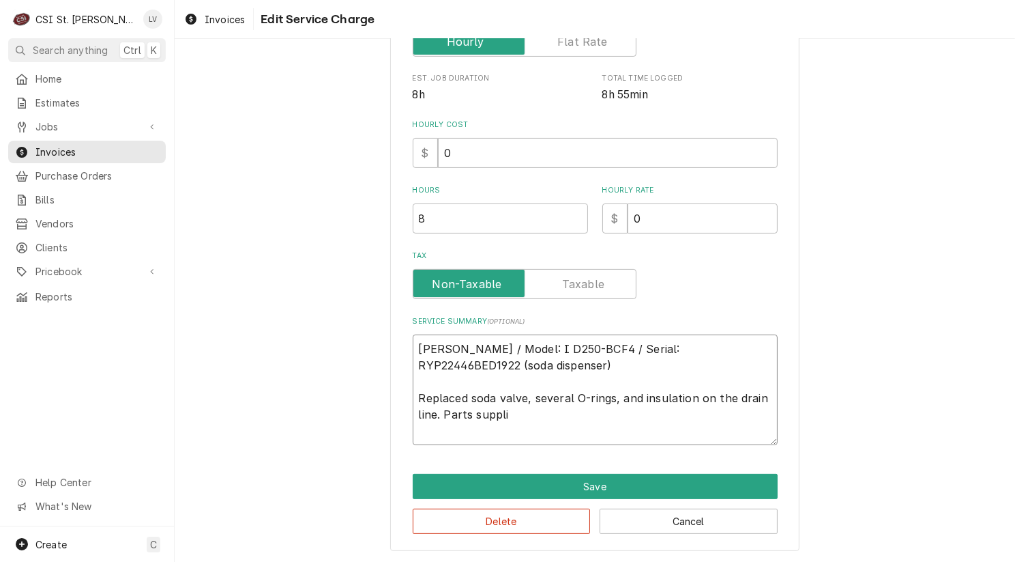
type textarea "Cornelius / Model: I D250-BCF4 / Serial: RYP22446BED1922 (soda dispenser) Repla…"
type textarea "x"
type textarea "Cornelius / Model: I D250-BCF4 / Serial: RYP22446BED1922 (soda dispenser) Repla…"
type textarea "x"
type textarea "Cornelius / Model: I D250-BCF4 / Serial: RYP22446BED1922 (soda dispenser) Repla…"
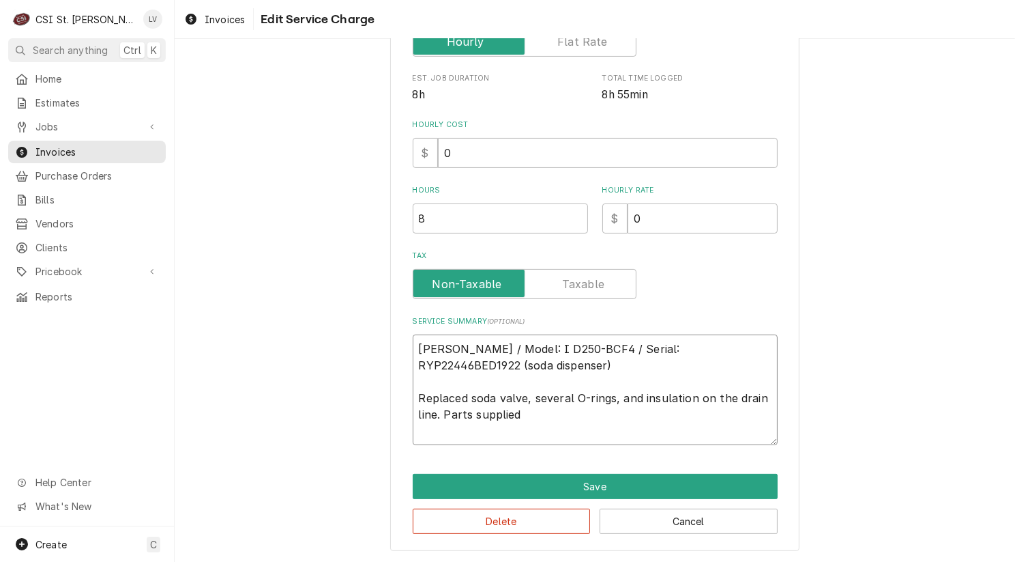
type textarea "x"
type textarea "Cornelius / Model: I D250-BCF4 / Serial: RYP22446BED1922 (soda dispenser) Repla…"
type textarea "x"
type textarea "Cornelius / Model: I D250-BCF4 / Serial: RYP22446BED1922 (soda dispenser) Repla…"
type textarea "x"
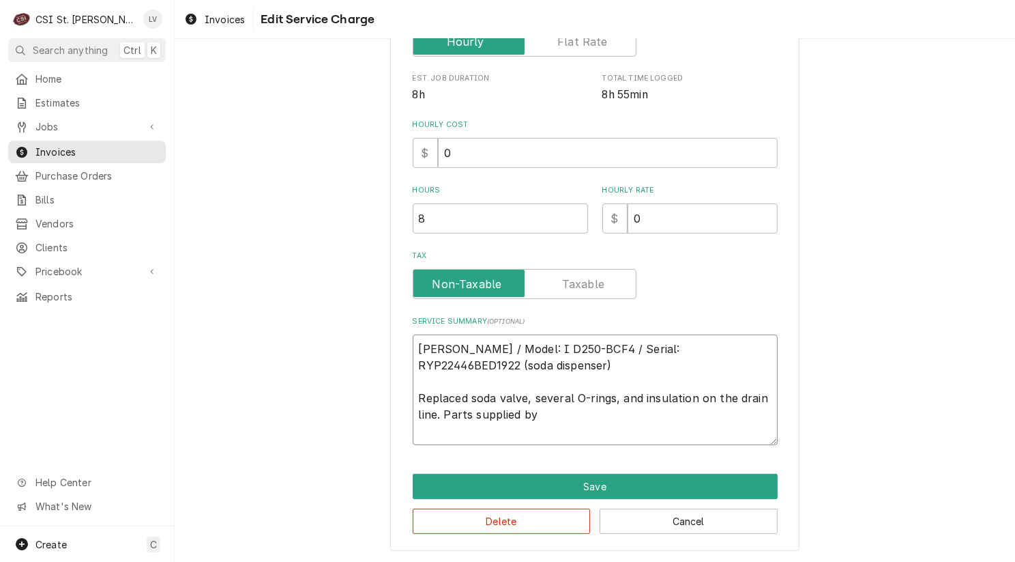
type textarea "Cornelius / Model: I D250-BCF4 / Serial: RYP22446BED1922 (soda dispenser) Repla…"
type textarea "x"
type textarea "Cornelius / Model: I D250-BCF4 / Serial: RYP22446BED1922 (soda dispenser) Repla…"
type textarea "x"
type textarea "Cornelius / Model: I D250-BCF4 / Serial: RYP22446BED1922 (soda dispenser) Repla…"
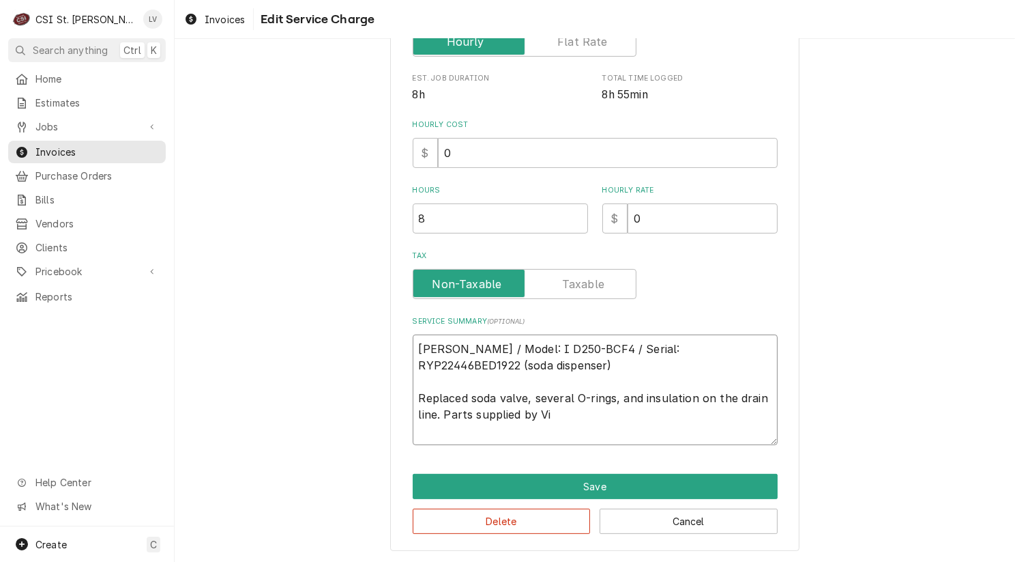
type textarea "x"
type textarea "Cornelius / Model: I D250-BCF4 / Serial: RYP22446BED1922 (soda dispenser) Repla…"
type textarea "x"
type textarea "Cornelius / Model: I D250-BCF4 / Serial: RYP22446BED1922 (soda dispenser) Repla…"
type textarea "x"
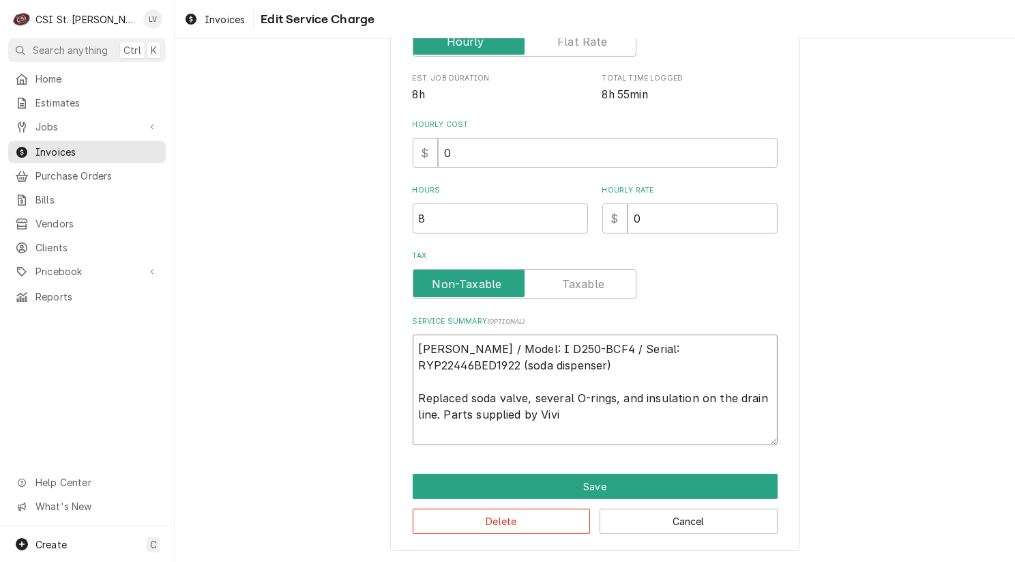
type textarea "Cornelius / Model: I D250-BCF4 / Serial: RYP22446BED1922 (soda dispenser) Repla…"
type textarea "x"
type textarea "Cornelius / Model: I D250-BCF4 / Serial: RYP22446BED1922 (soda dispenser) Repla…"
type textarea "x"
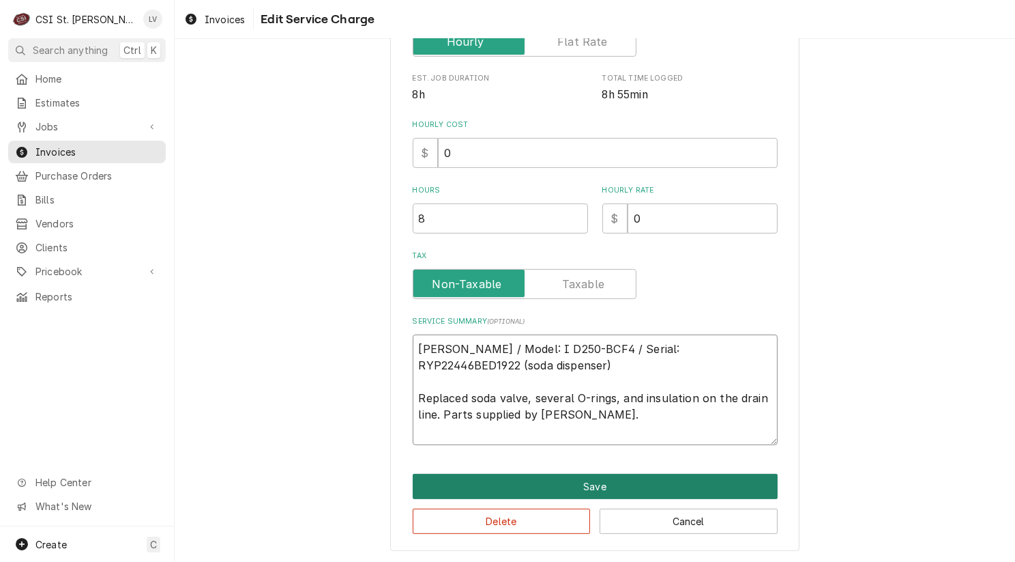
type textarea "Cornelius / Model: I D250-BCF4 / Serial: RYP22446BED1922 (soda dispenser) Repla…"
click at [531, 477] on button "Save" at bounding box center [595, 486] width 365 height 25
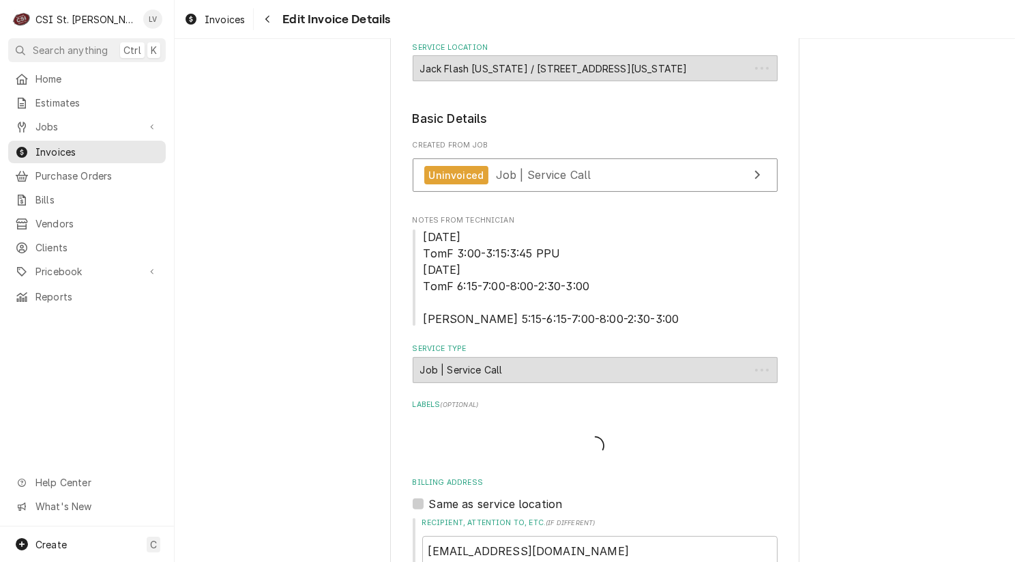
scroll to position [1306, 0]
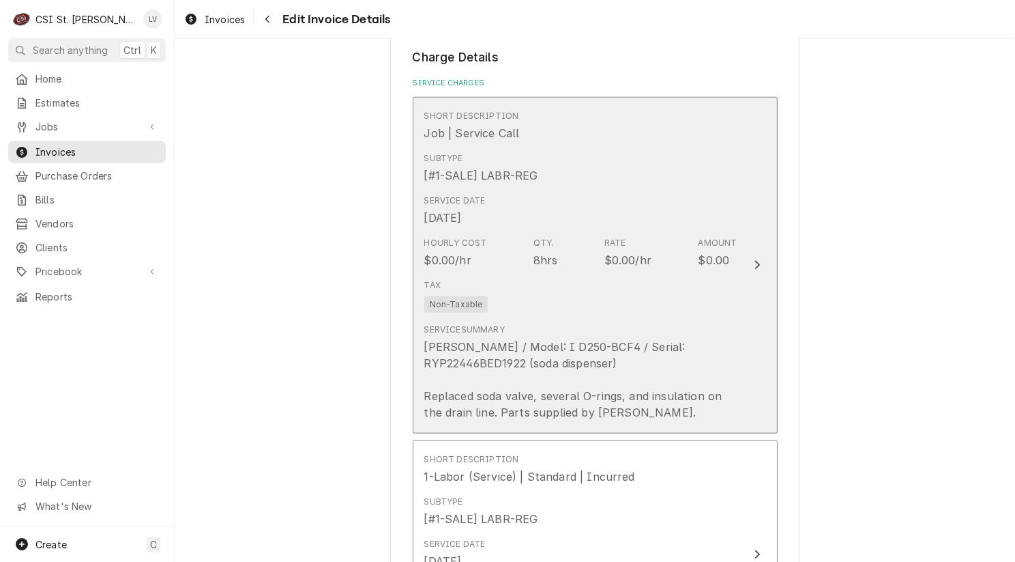
click at [557, 372] on div "Cornelius / Model: I D250-BCF4 / Serial: RYP22446BED1922 (soda dispenser) Repla…" at bounding box center [580, 379] width 313 height 82
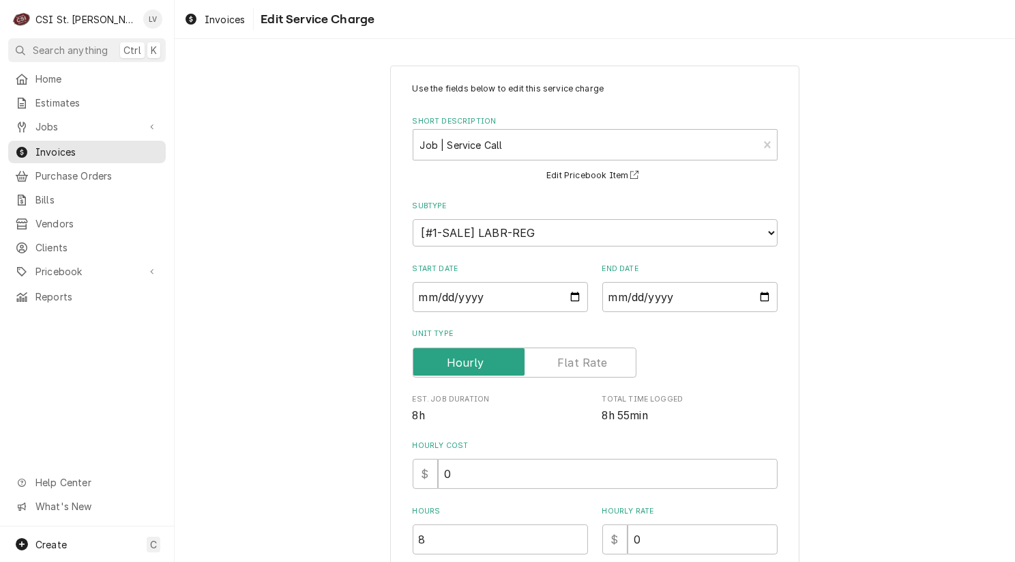
click at [319, 424] on div "Use the fields below to edit this service charge Short Description Job | Servic…" at bounding box center [595, 468] width 841 height 830
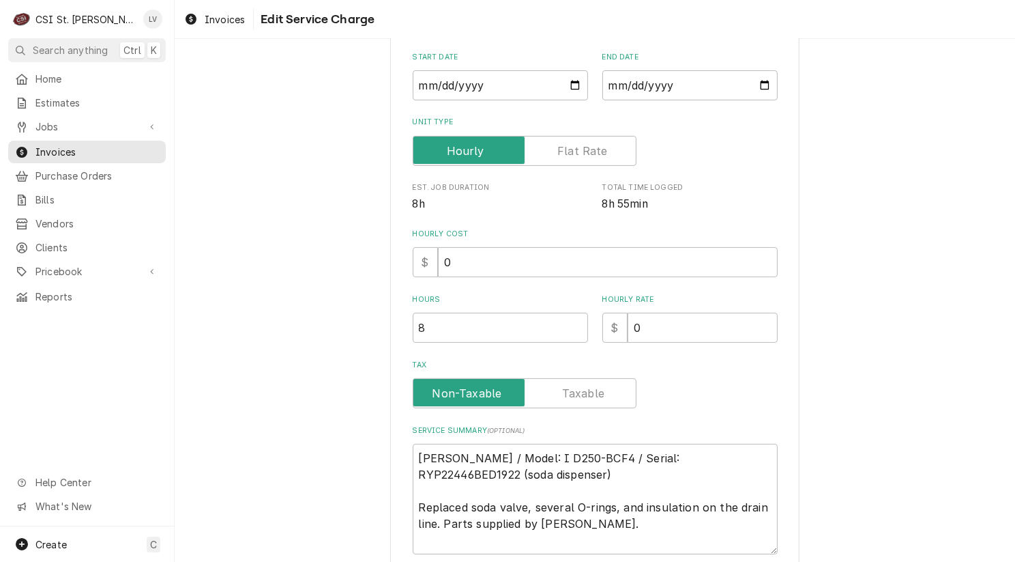
scroll to position [321, 0]
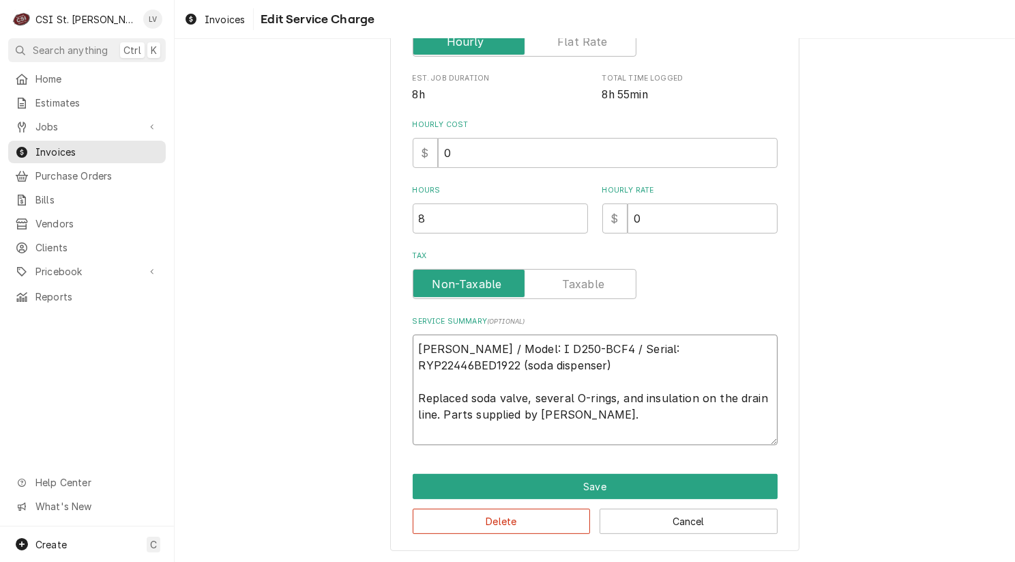
drag, startPoint x: 598, startPoint y: 414, endPoint x: 387, endPoint y: 336, distance: 225.4
click at [390, 336] on div "Use the fields below to edit this service charge Short Description Job | Servic…" at bounding box center [594, 148] width 409 height 806
type textarea "x"
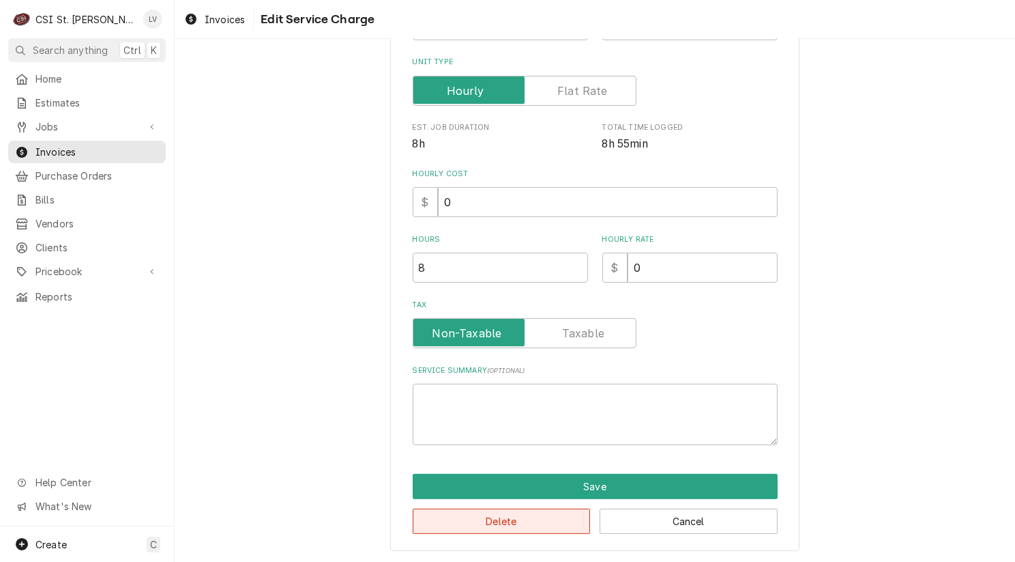
click at [440, 521] on button "Delete" at bounding box center [502, 520] width 178 height 25
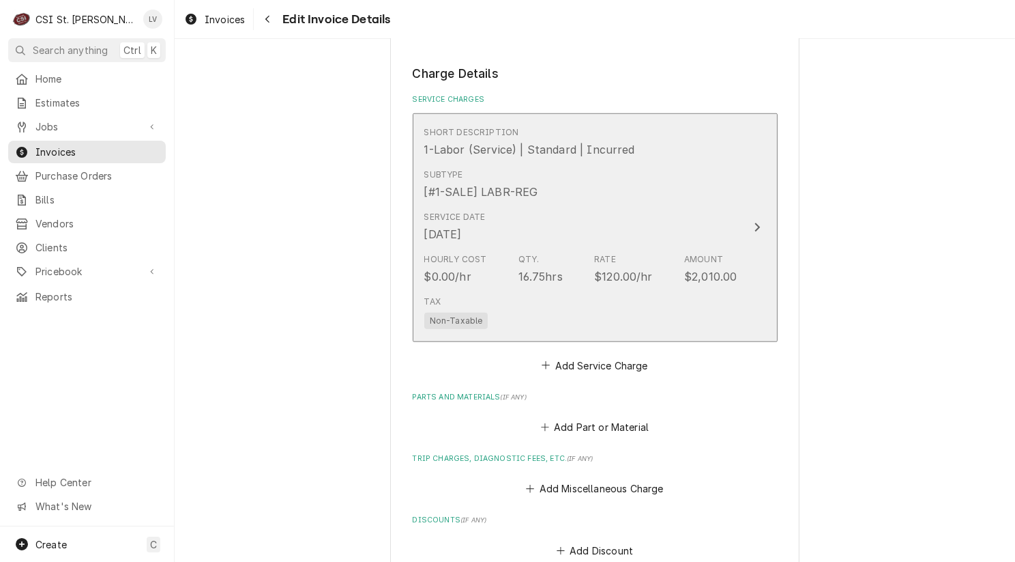
click at [535, 253] on div "Qty. 16.75hrs" at bounding box center [541, 268] width 44 height 31
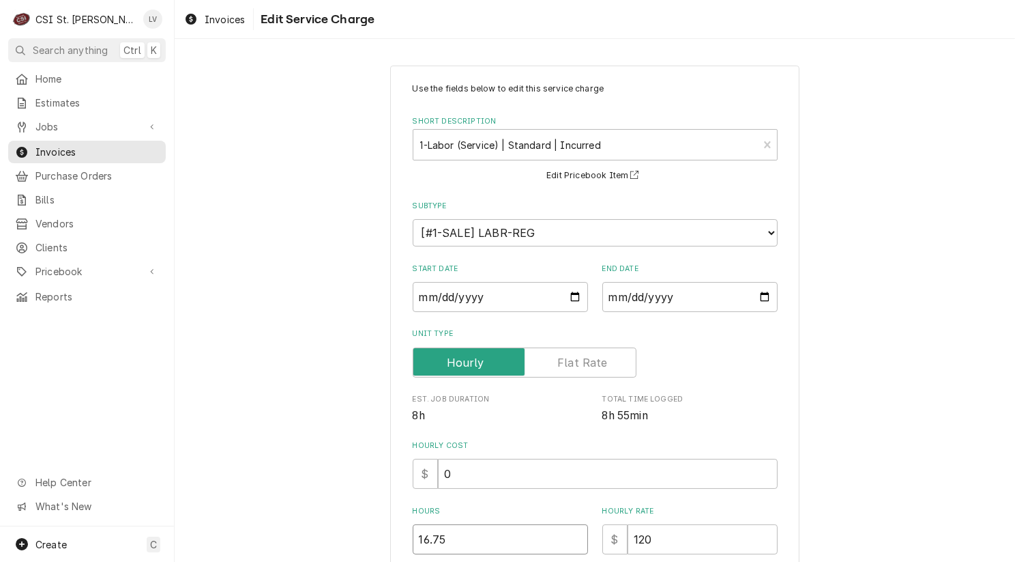
drag, startPoint x: 424, startPoint y: 540, endPoint x: 355, endPoint y: 548, distance: 68.6
click at [357, 548] on div "Use the fields below to edit this service charge Short Description 1-Labor (Ser…" at bounding box center [595, 471] width 841 height 836
type textarea "x"
type input "9"
click at [336, 479] on div "Use the fields below to edit this service charge Short Description 1-Labor (Ser…" at bounding box center [595, 471] width 841 height 836
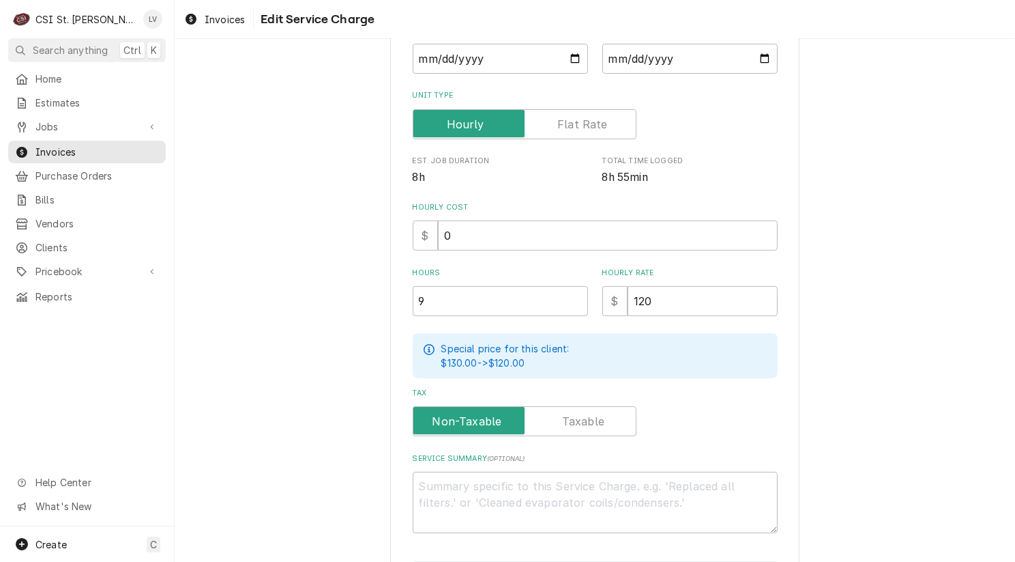
scroll to position [324, 0]
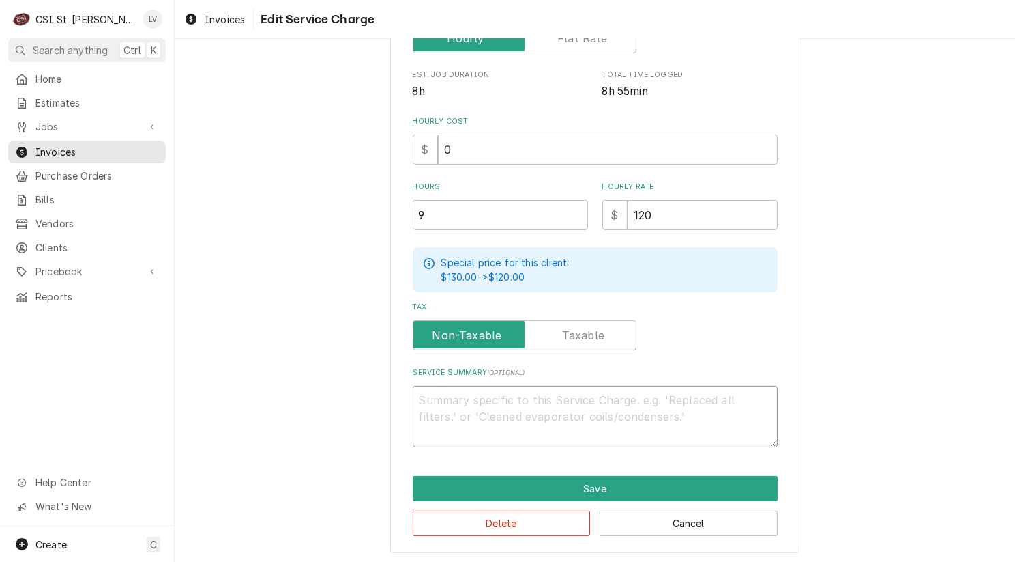
click at [442, 415] on textarea "Service Summary ( optional )" at bounding box center [595, 415] width 365 height 61
paste textarea "Cornelius / Model: I D250-BCF4 / Serial: RYP22446BED1922 (soda dispenser) Repla…"
type textarea "x"
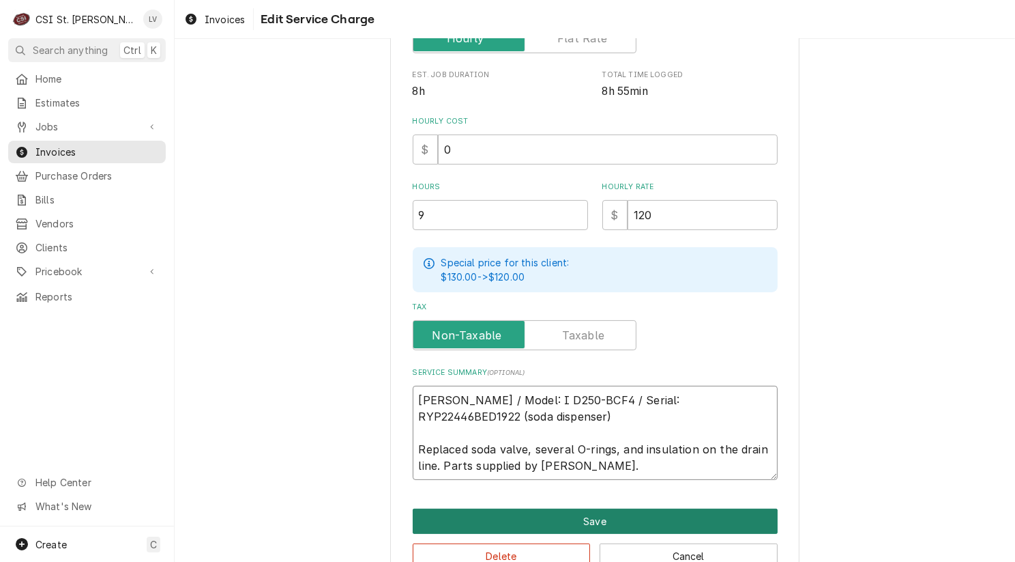
type textarea "Cornelius / Model: I D250-BCF4 / Serial: RYP22446BED1922 (soda dispenser) Repla…"
click at [510, 511] on button "Save" at bounding box center [595, 520] width 365 height 25
type textarea "x"
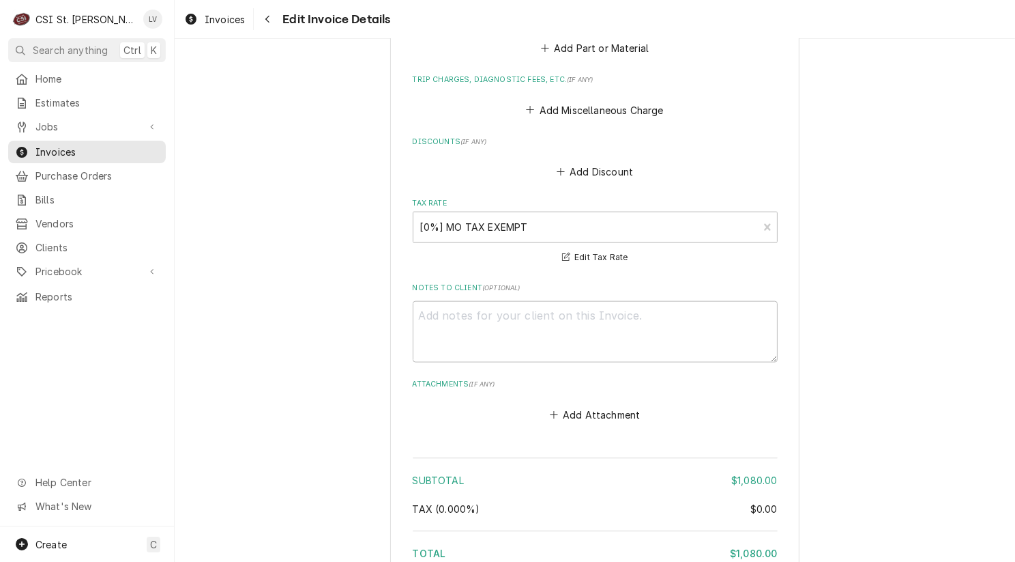
scroll to position [1680, 0]
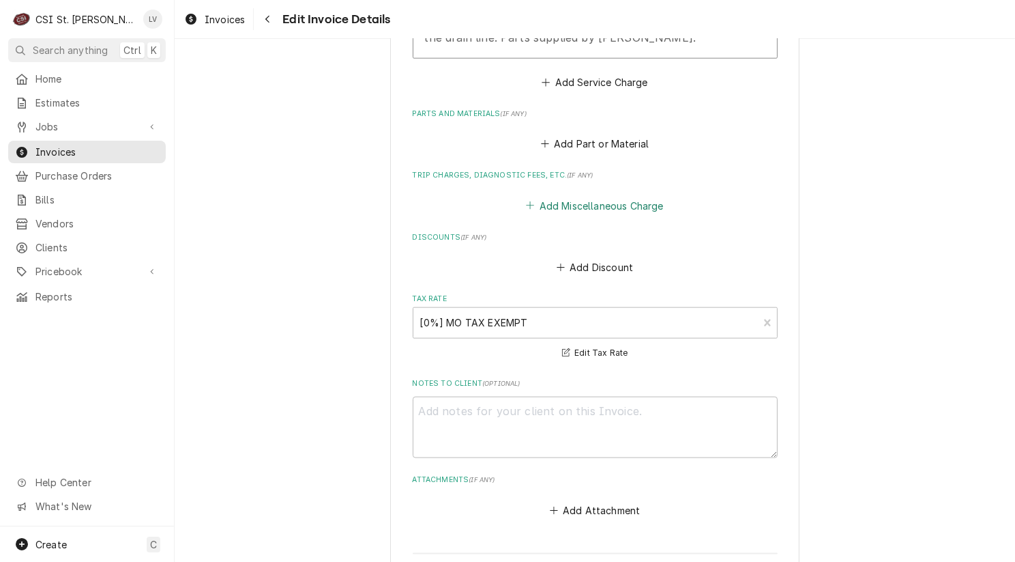
click at [580, 203] on button "Add Miscellaneous Charge" at bounding box center [595, 205] width 142 height 19
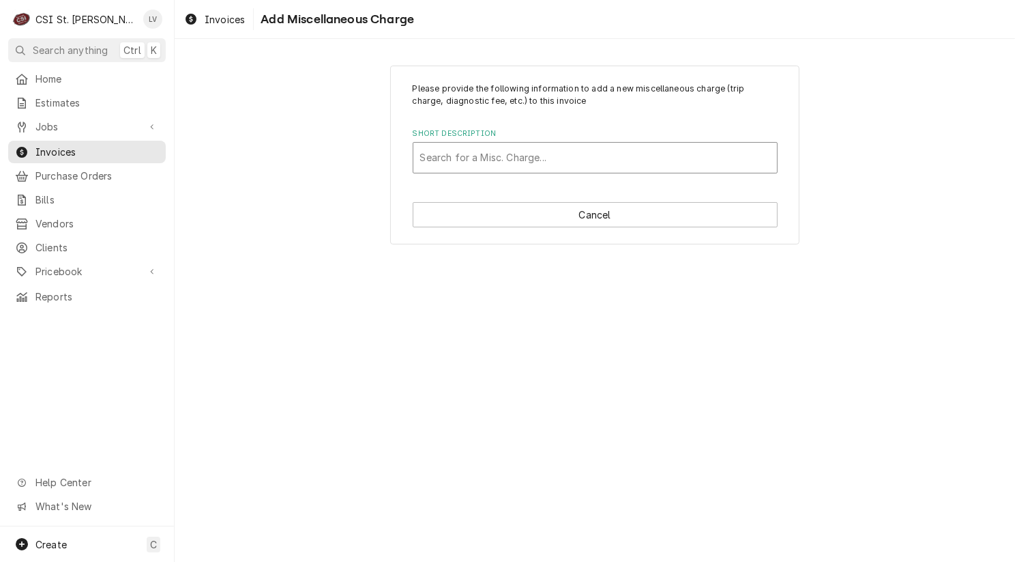
click at [496, 162] on div "Short Description" at bounding box center [595, 157] width 350 height 25
type input "serv"
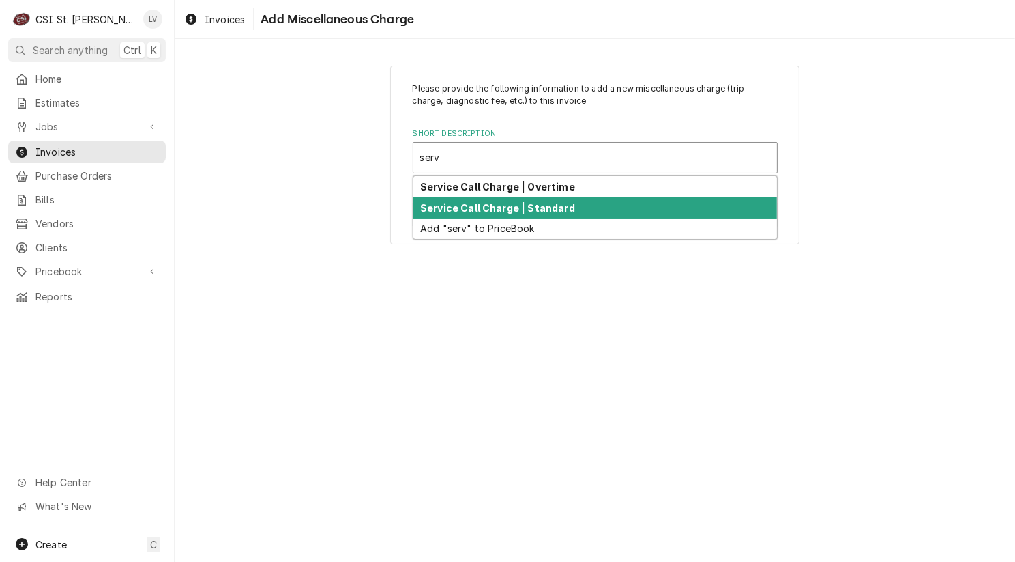
click at [501, 203] on strong "Service Call Charge | Standard" at bounding box center [497, 208] width 155 height 12
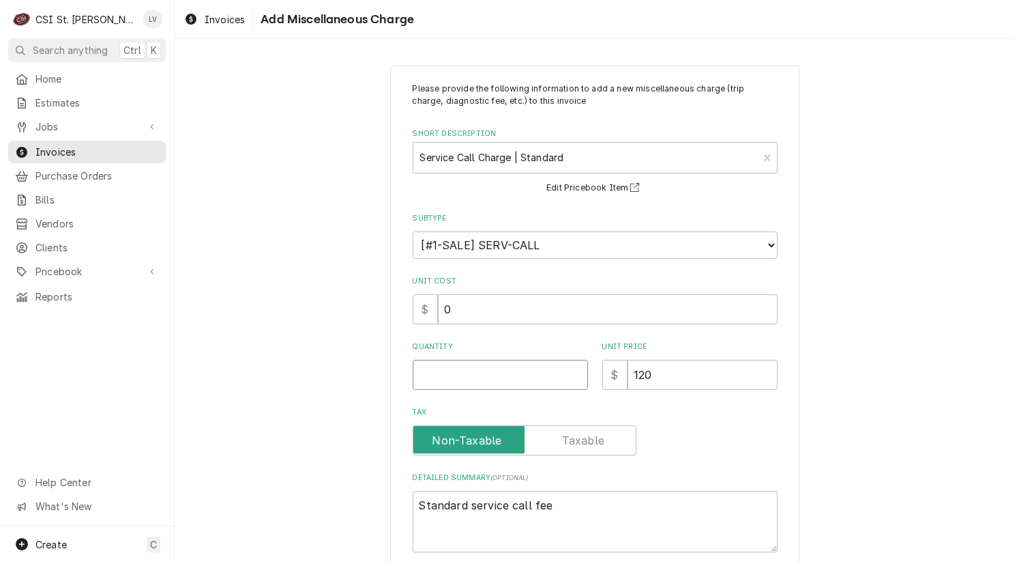
click at [477, 373] on input "Quantity" at bounding box center [500, 375] width 175 height 30
type textarea "x"
type input "1"
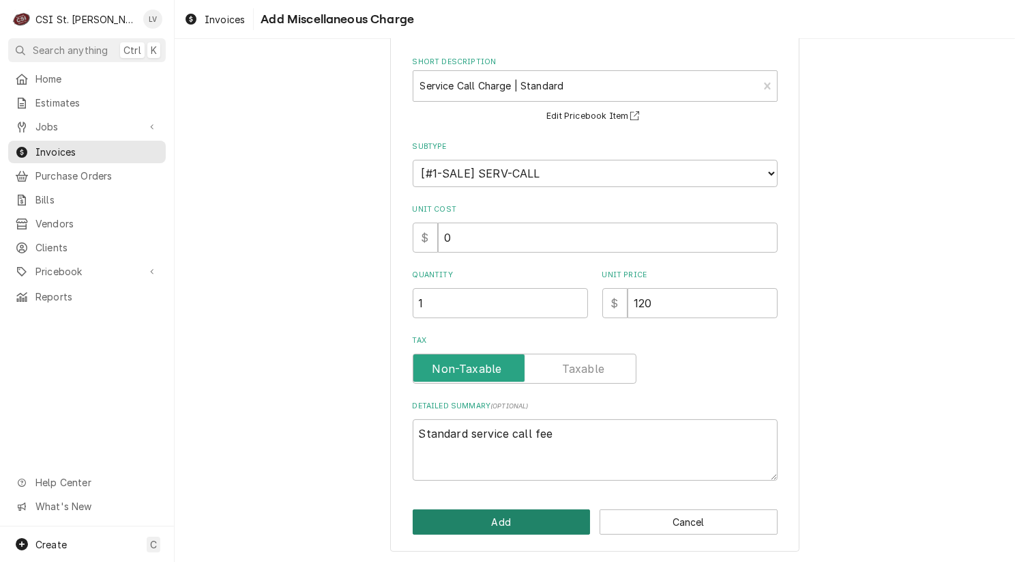
click at [520, 521] on button "Add" at bounding box center [502, 521] width 178 height 25
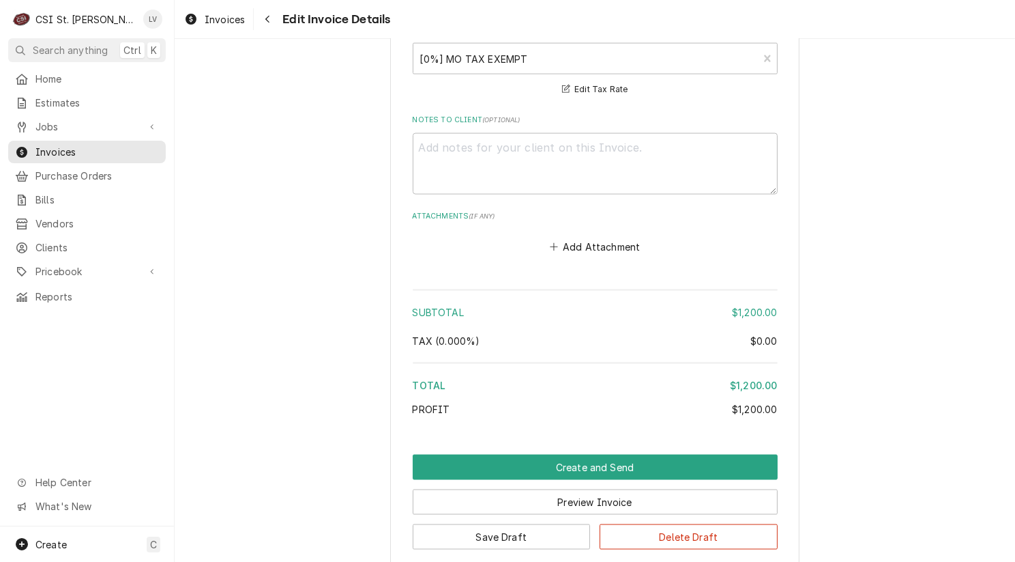
scroll to position [2256, 0]
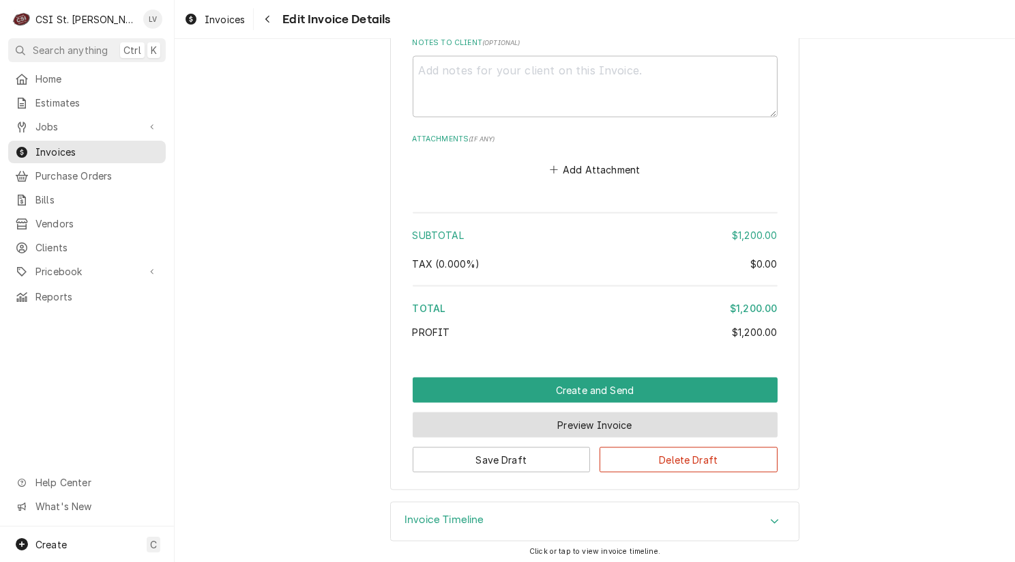
click at [562, 420] on button "Preview Invoice" at bounding box center [595, 424] width 365 height 25
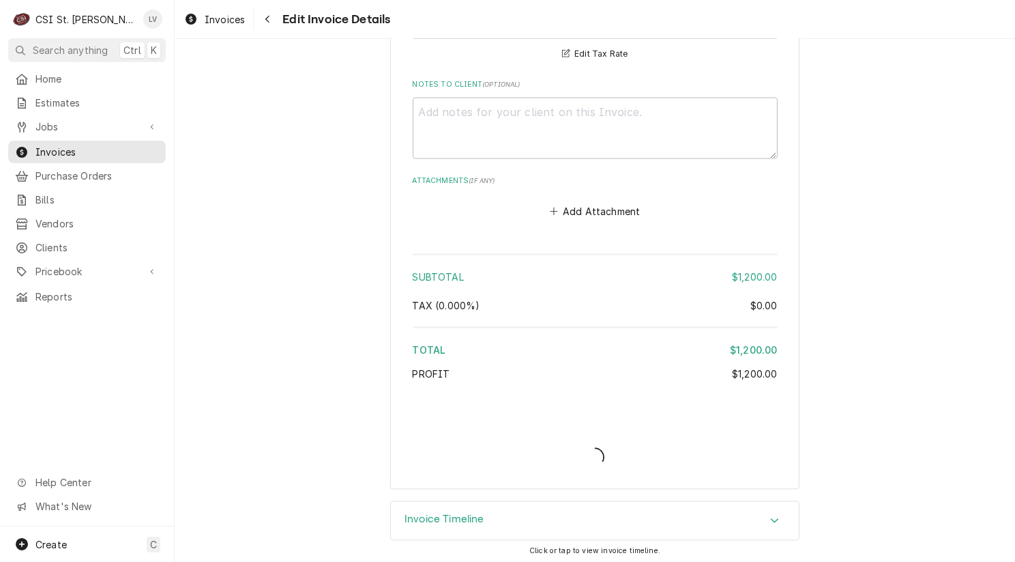
type textarea "x"
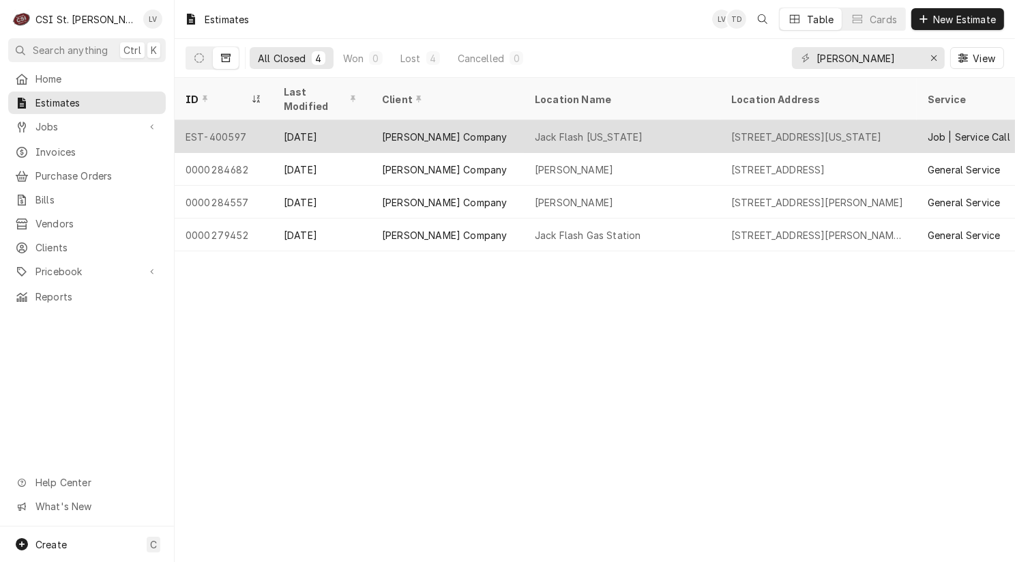
click at [325, 123] on div "[DATE]" at bounding box center [322, 136] width 98 height 33
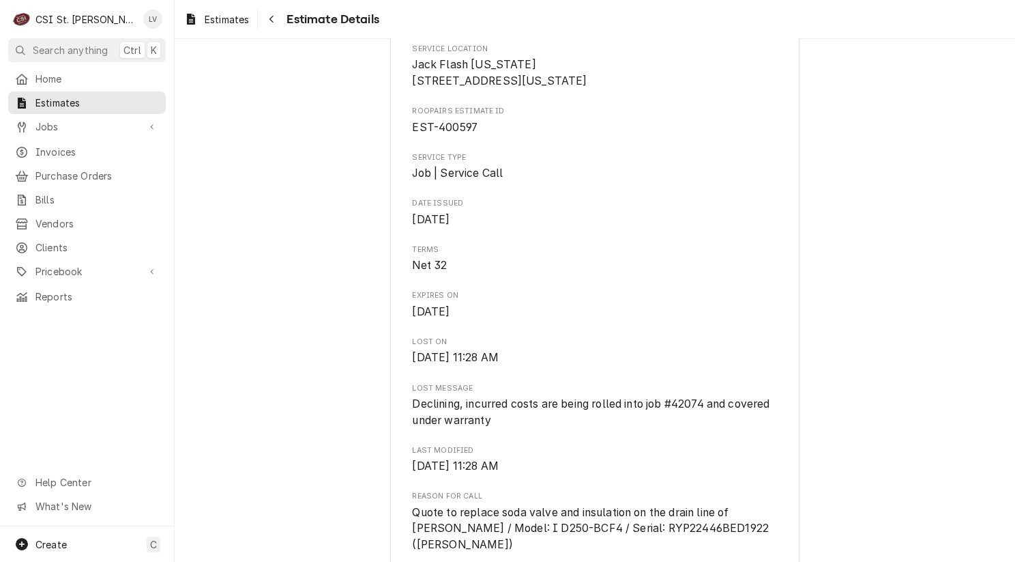
scroll to position [341, 0]
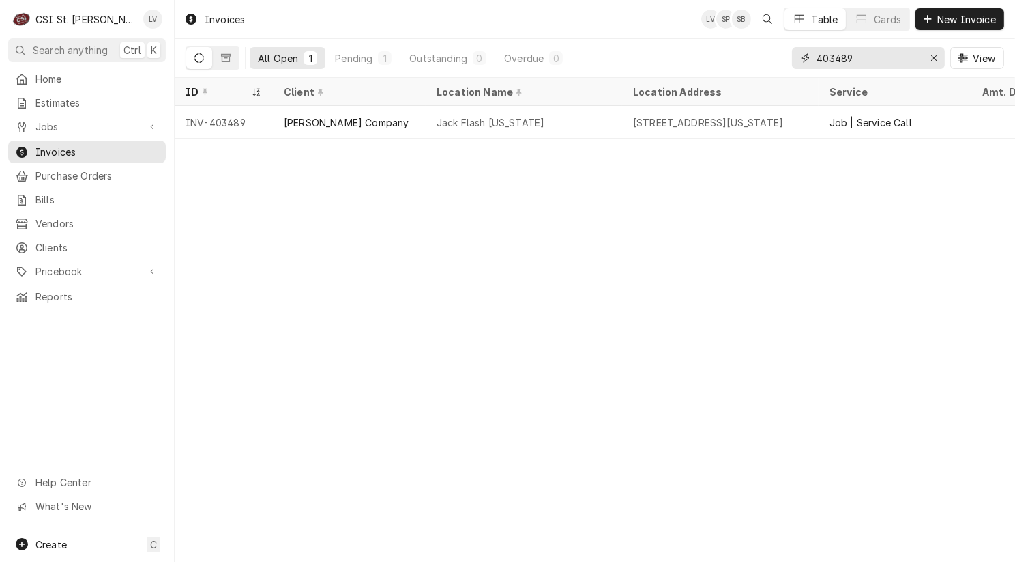
drag, startPoint x: 834, startPoint y: 57, endPoint x: 867, endPoint y: 57, distance: 32.8
click at [867, 57] on input "403489" at bounding box center [868, 58] width 102 height 22
type input "403195"
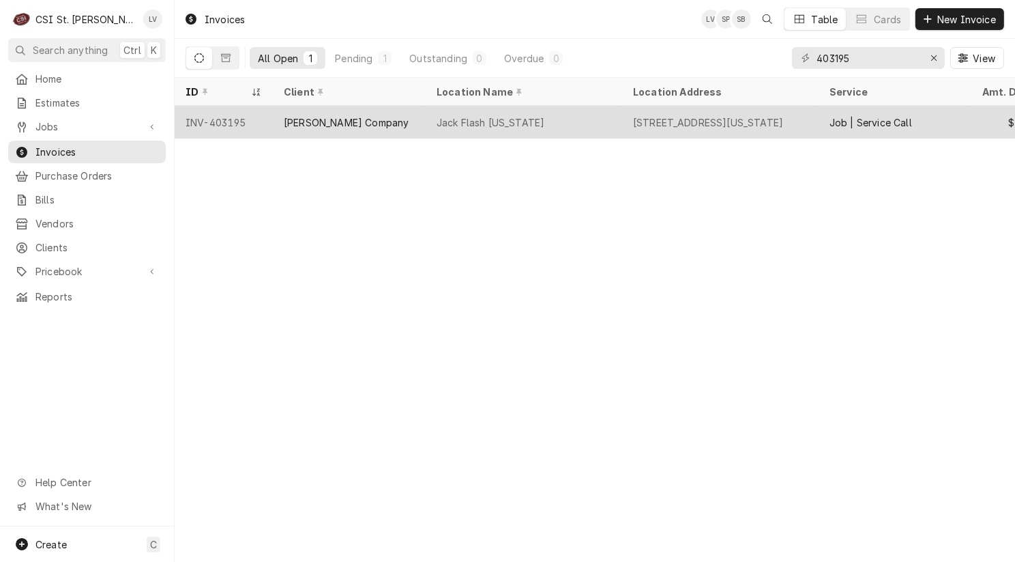
click at [701, 109] on div "[STREET_ADDRESS][US_STATE]" at bounding box center [720, 122] width 196 height 33
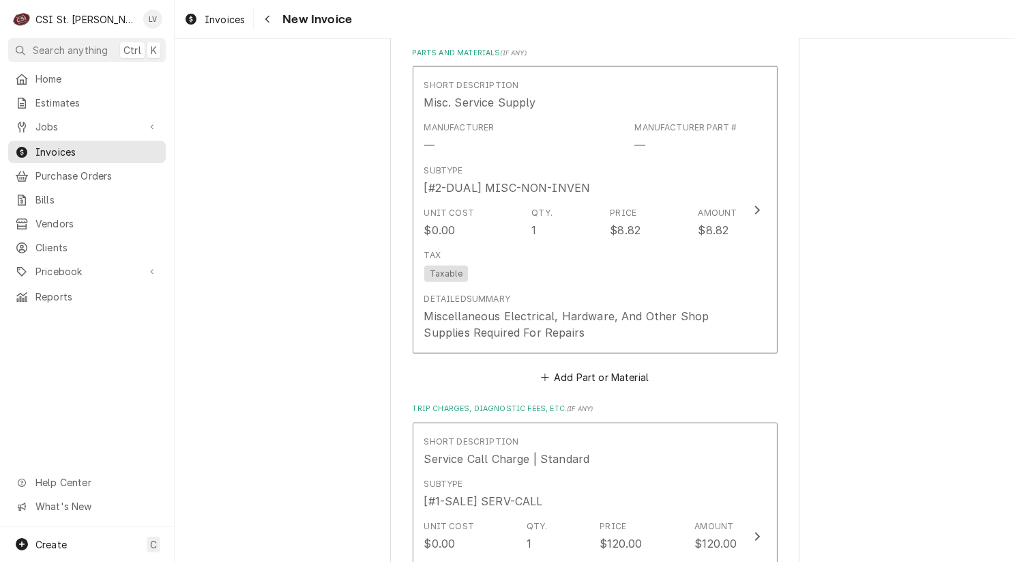
scroll to position [1433, 0]
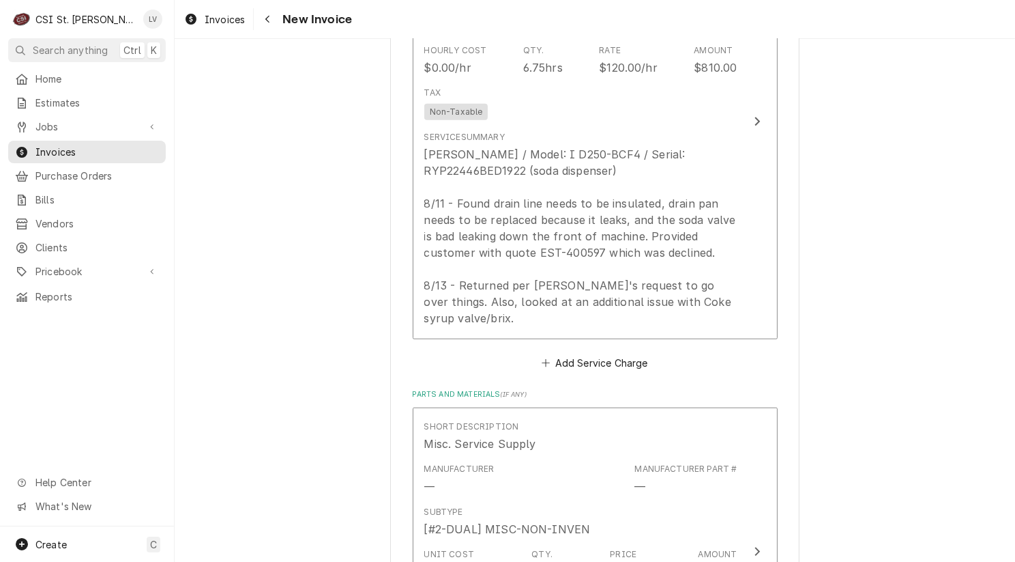
click at [233, 360] on div "Please provide the following information to create your invoice: Client Details…" at bounding box center [595, 135] width 841 height 3031
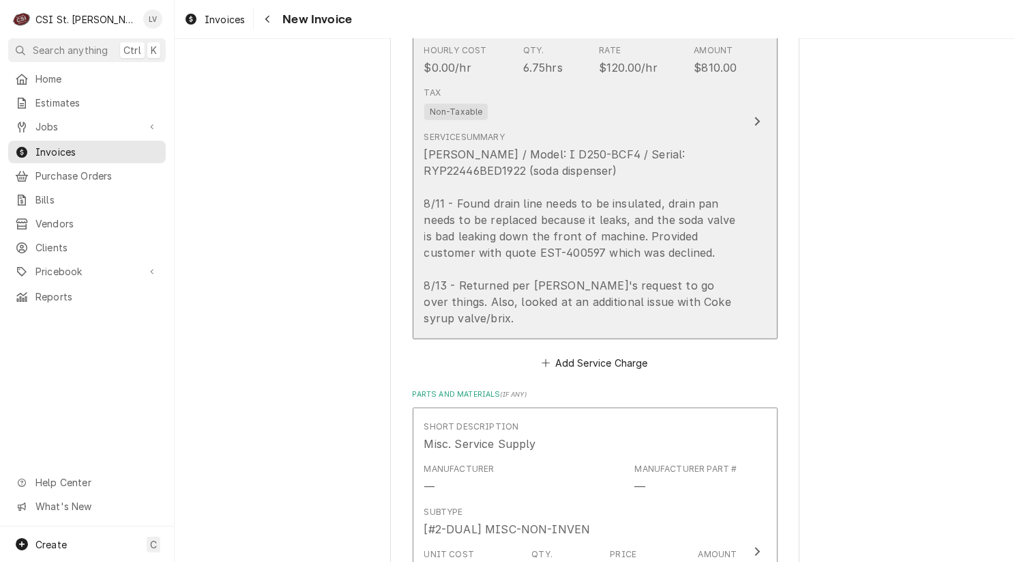
drag, startPoint x: 628, startPoint y: 165, endPoint x: 581, endPoint y: 168, distance: 47.8
click at [581, 168] on div "Cornelius / Model: I D250-BCF4 / Serial: RYP22446BED1922 (soda dispenser) 8/11 …" at bounding box center [580, 236] width 313 height 180
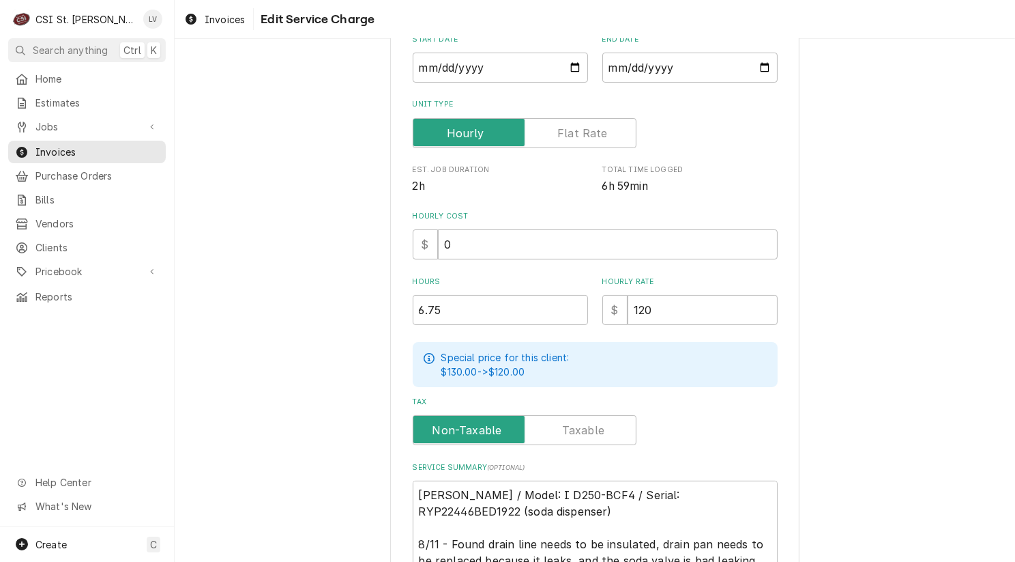
scroll to position [341, 0]
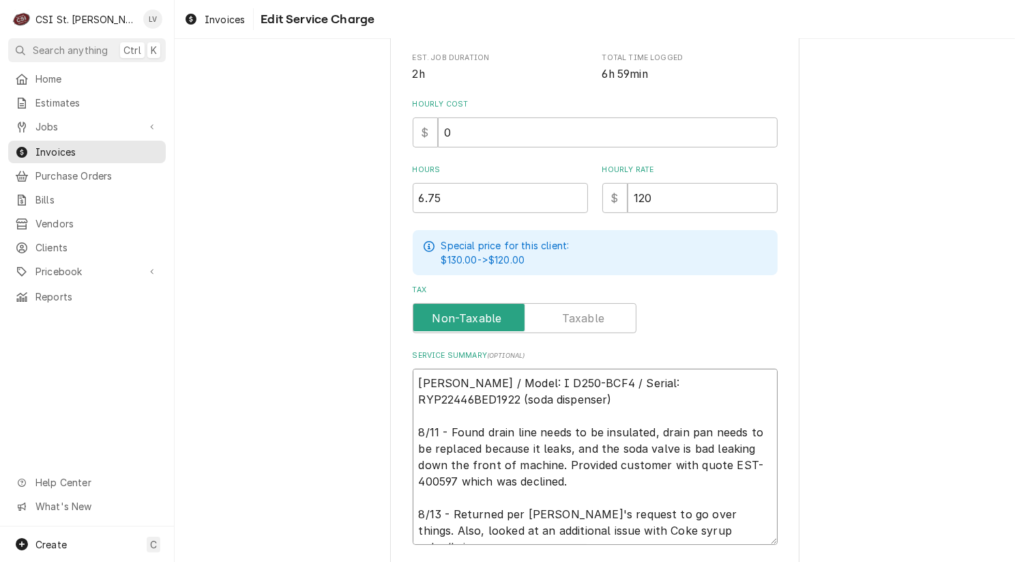
drag, startPoint x: 492, startPoint y: 397, endPoint x: 383, endPoint y: 373, distance: 111.7
click at [390, 375] on div "Use the fields below to edit this service charge Short Description 1-Labor (Ser…" at bounding box center [594, 187] width 409 height 927
click at [310, 336] on div "Use the fields below to edit this service charge Short Description 1-Labor (Ser…" at bounding box center [595, 187] width 841 height 950
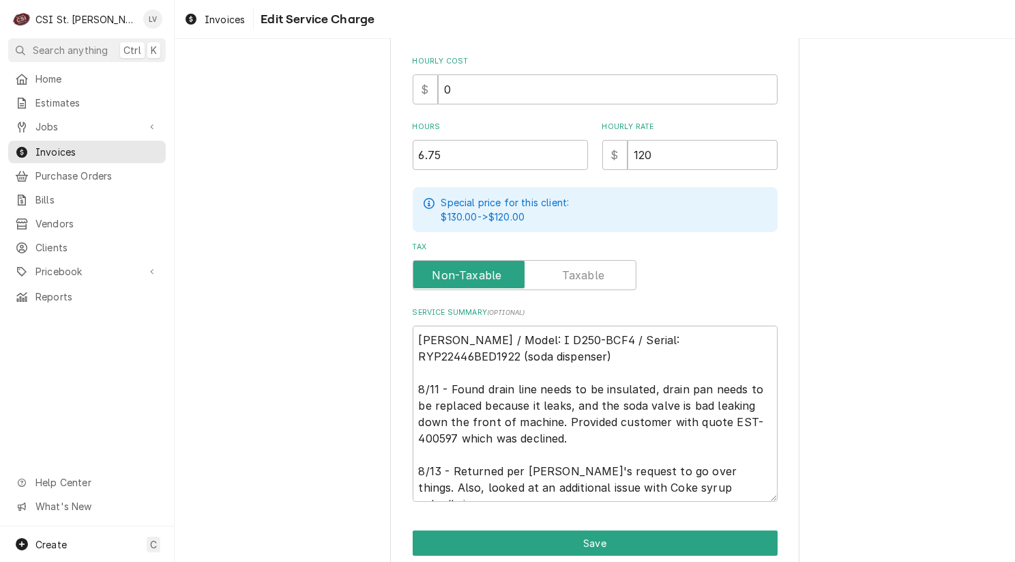
scroll to position [439, 0]
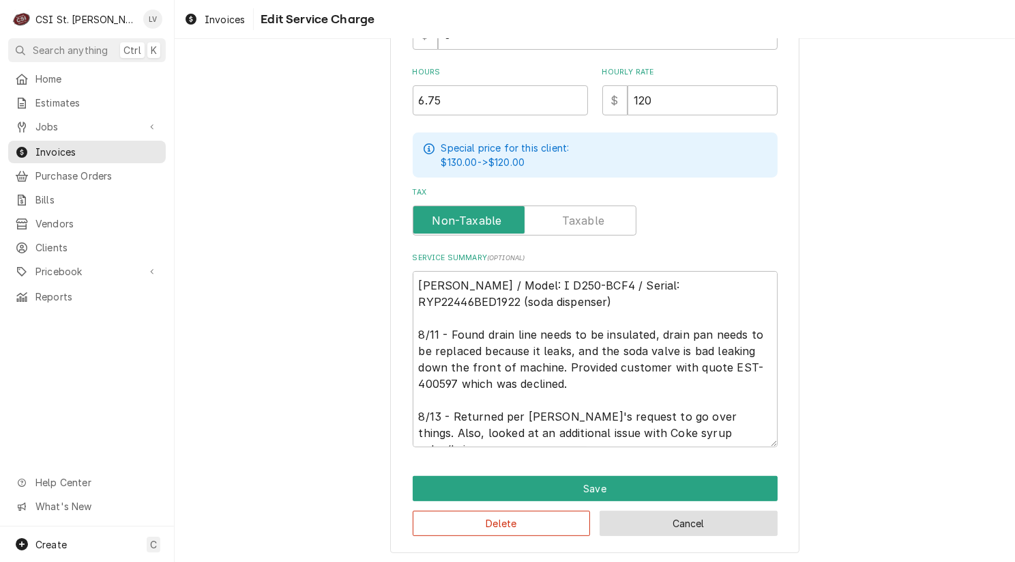
click at [686, 524] on button "Cancel" at bounding box center [689, 522] width 178 height 25
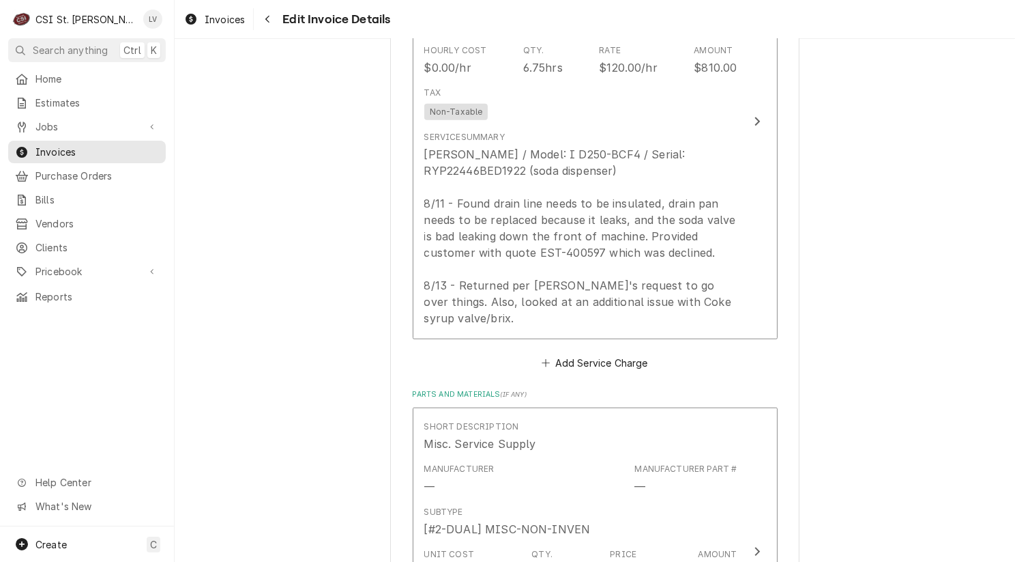
scroll to position [1459, 0]
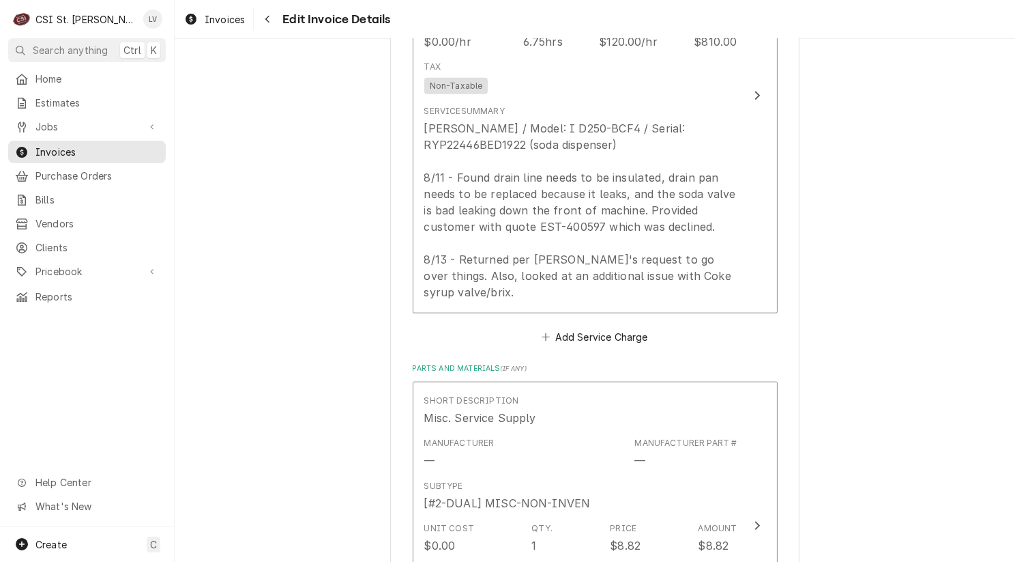
type textarea "x"
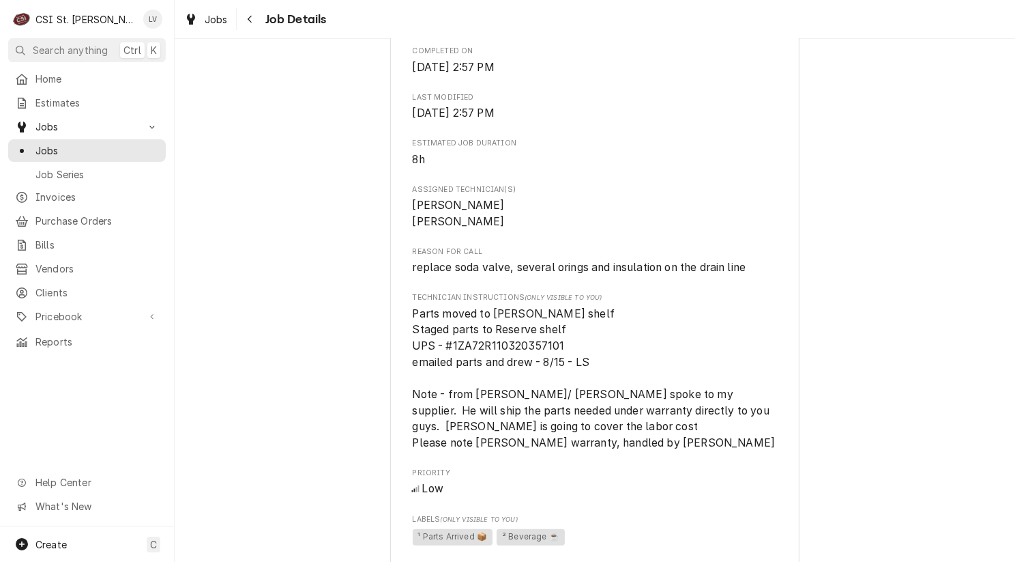
scroll to position [819, 0]
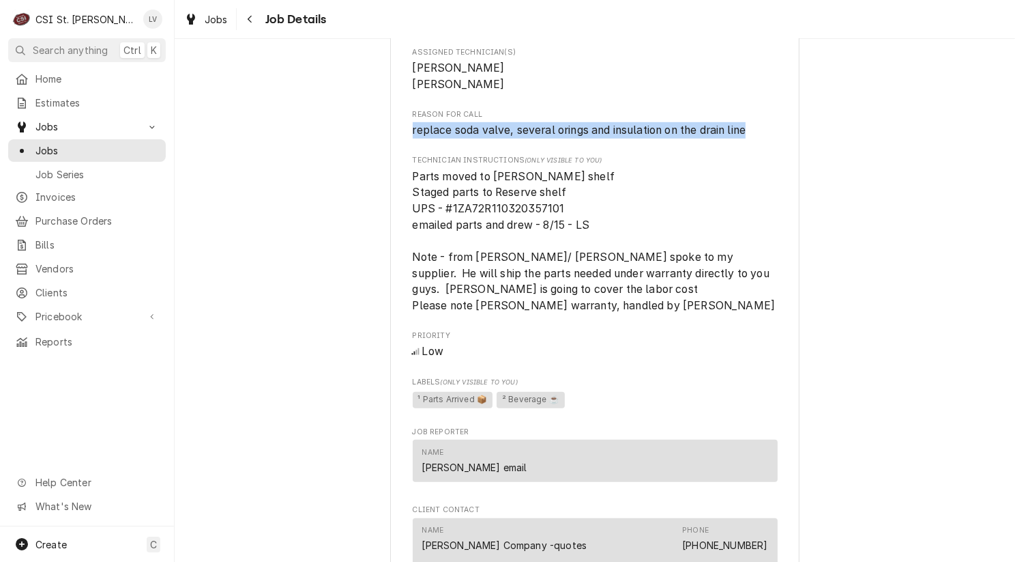
drag, startPoint x: 403, startPoint y: 146, endPoint x: 748, endPoint y: 157, distance: 345.4
click at [748, 157] on div "[PERSON_NAME] Company Jack Flash [US_STATE] / [STREET_ADDRESS][US_STATE] Open i…" at bounding box center [594, 177] width 409 height 1816
copy span "replace soda valve, several orings and insulation on the drain line"
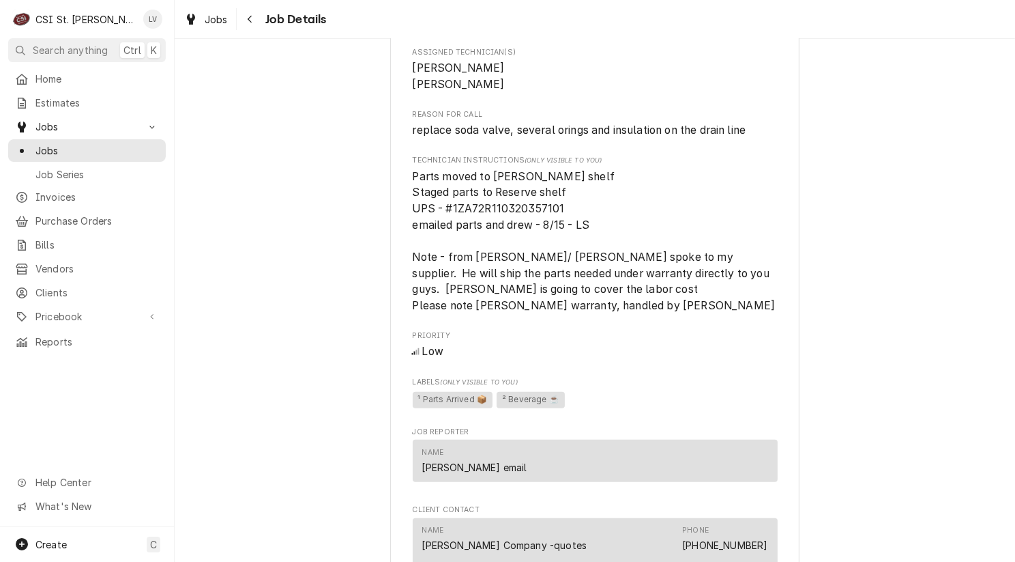
click at [537, 297] on span "Parts moved to [PERSON_NAME] shelf Staged parts to Reserve shelf UPS - #1ZA72R1…" at bounding box center [595, 241] width 365 height 145
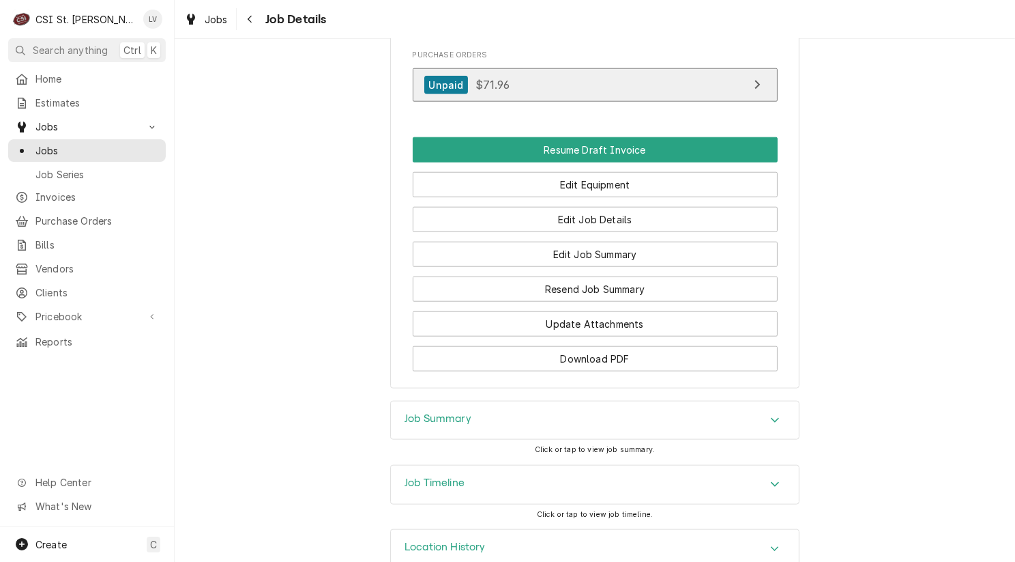
scroll to position [1524, 0]
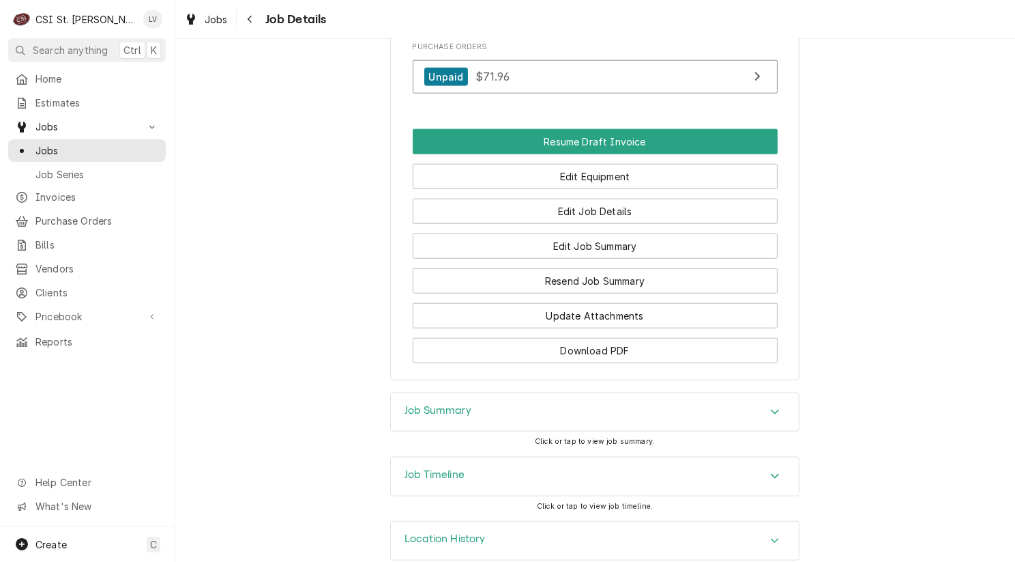
click at [574, 465] on div "Job Timeline" at bounding box center [595, 476] width 408 height 38
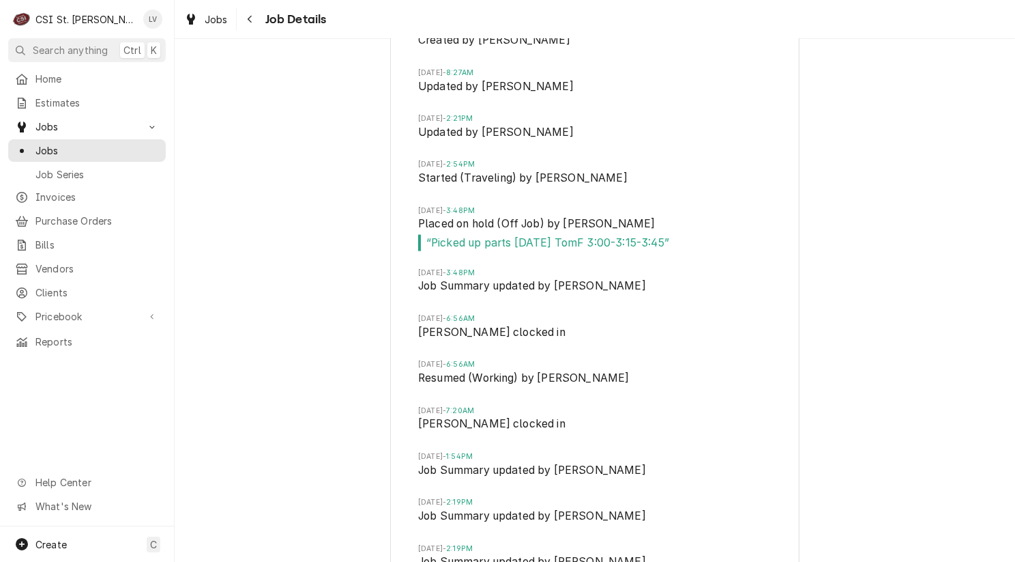
scroll to position [2127, 0]
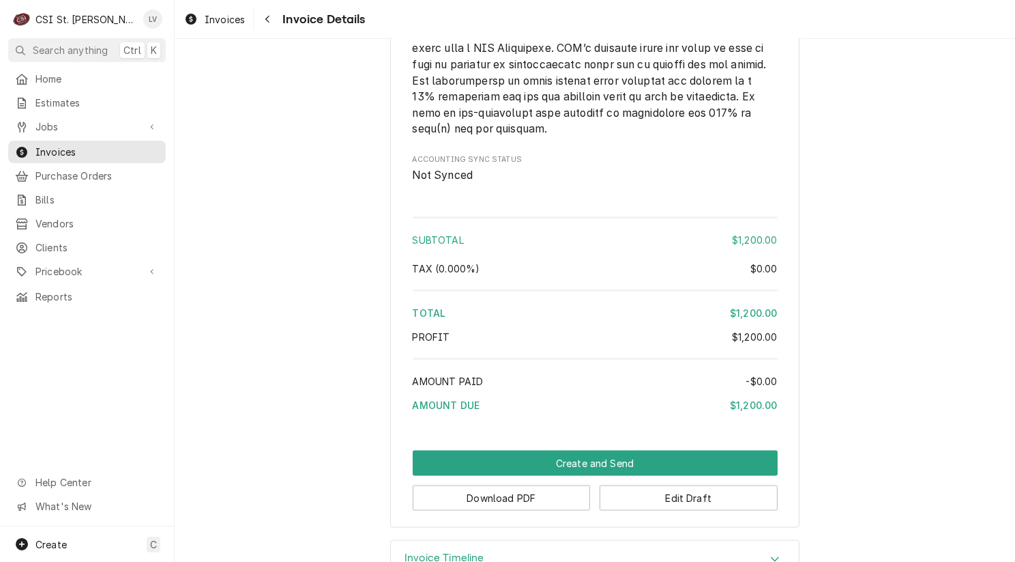
scroll to position [2049, 0]
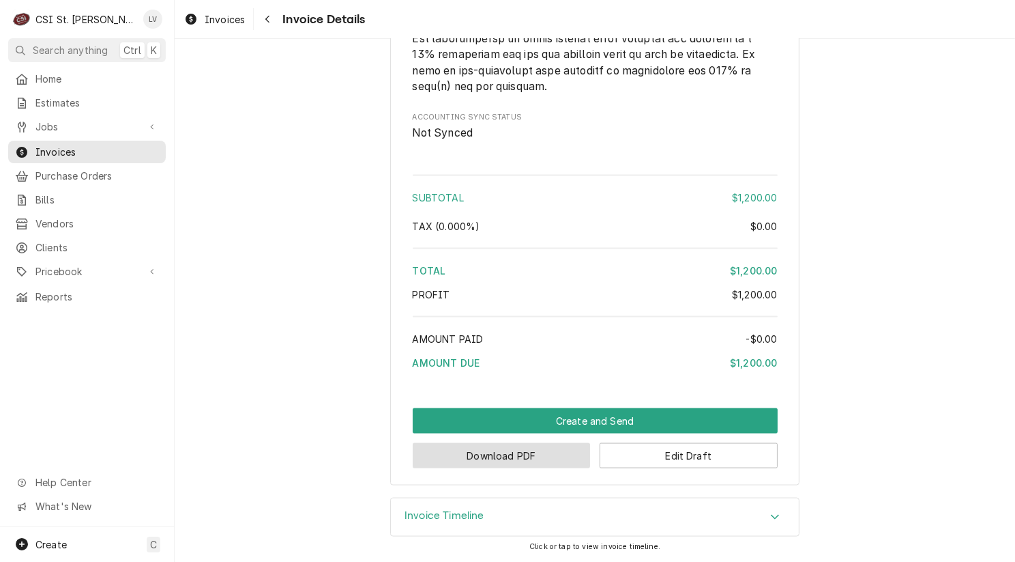
click at [491, 457] on button "Download PDF" at bounding box center [502, 455] width 178 height 25
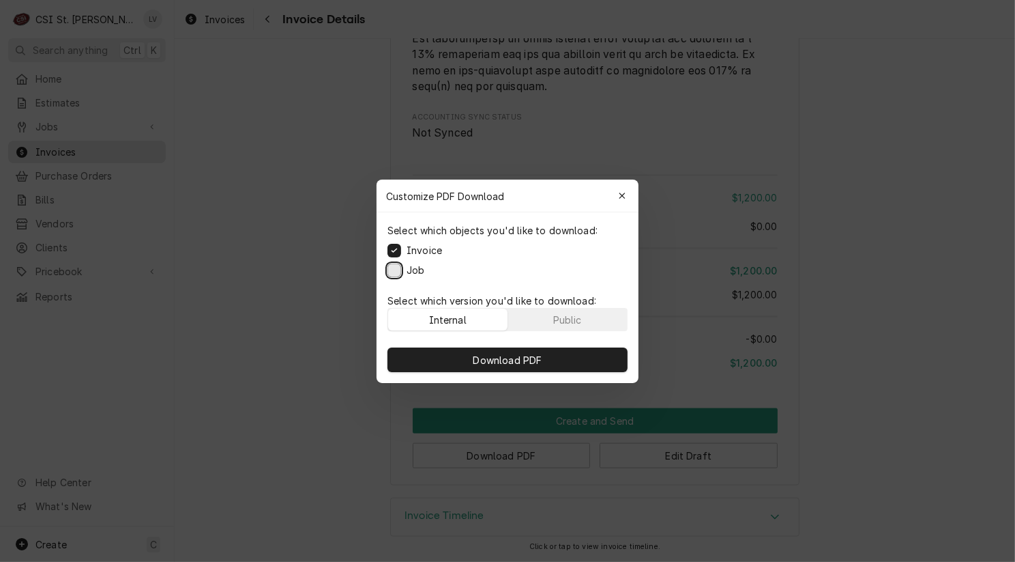
click at [396, 270] on button "Job" at bounding box center [395, 270] width 14 height 14
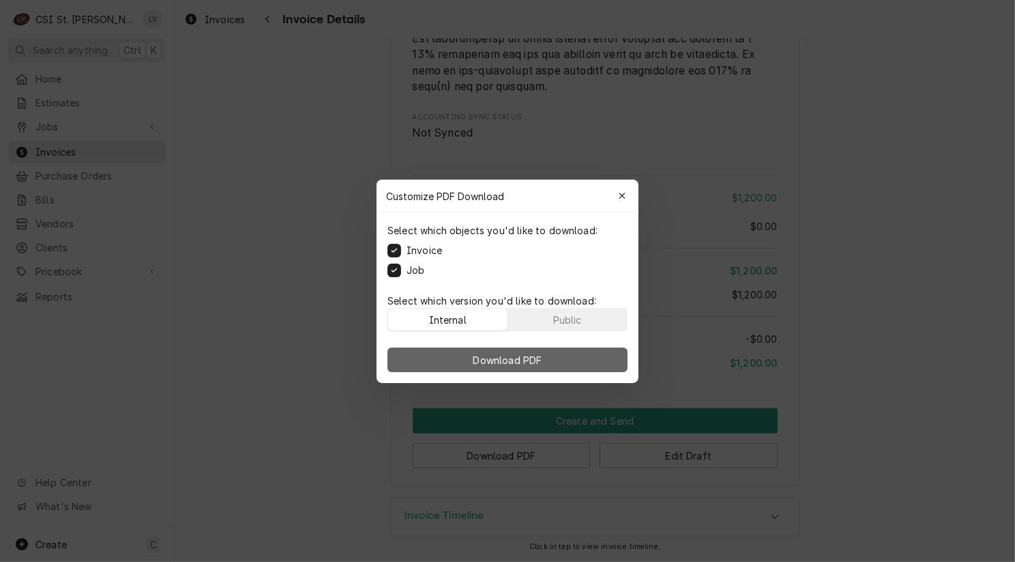
click at [489, 358] on span "Download PDF" at bounding box center [508, 359] width 74 height 14
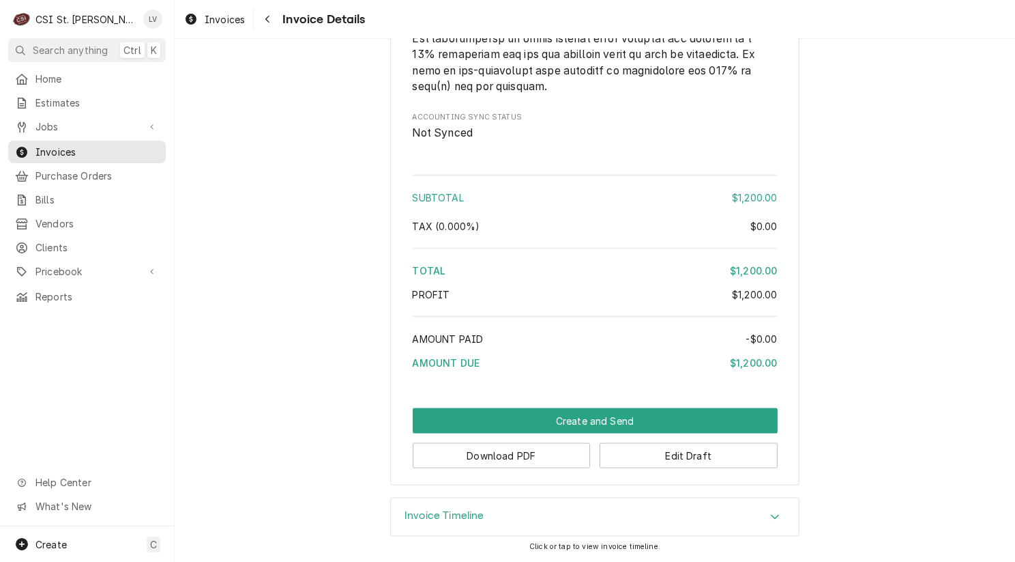
drag, startPoint x: 297, startPoint y: 208, endPoint x: 261, endPoint y: 143, distance: 74.8
click at [237, 14] on span "Invoices" at bounding box center [225, 19] width 40 height 14
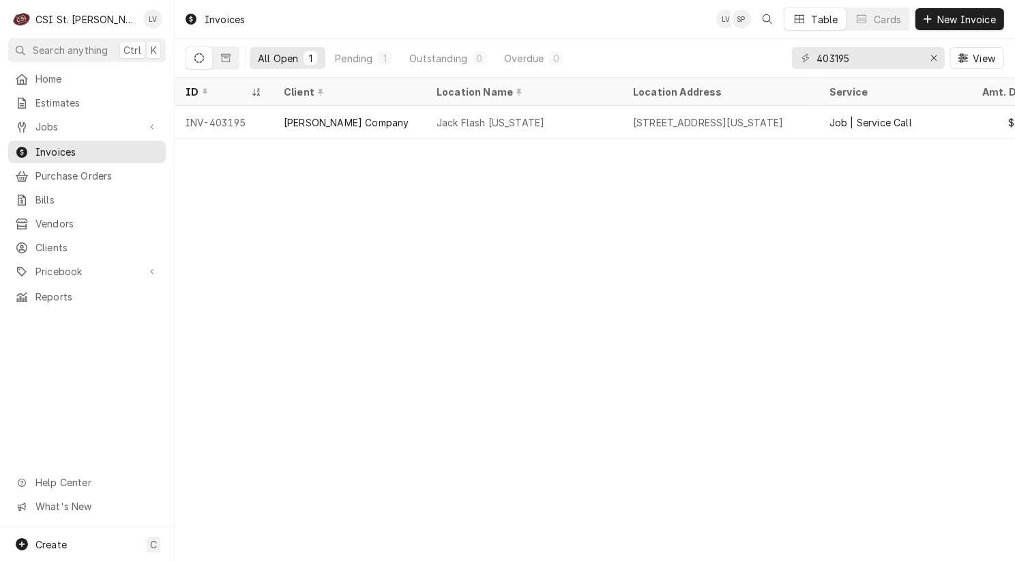
click at [414, 291] on div "Invoices LV SP Table Cards New Invoice All Open 1 Pending 1 Outstanding 0 Overd…" at bounding box center [595, 281] width 841 height 562
drag, startPoint x: 830, startPoint y: 58, endPoint x: 860, endPoint y: 57, distance: 29.3
click at [860, 57] on input "403195" at bounding box center [868, 58] width 102 height 22
type input "403456"
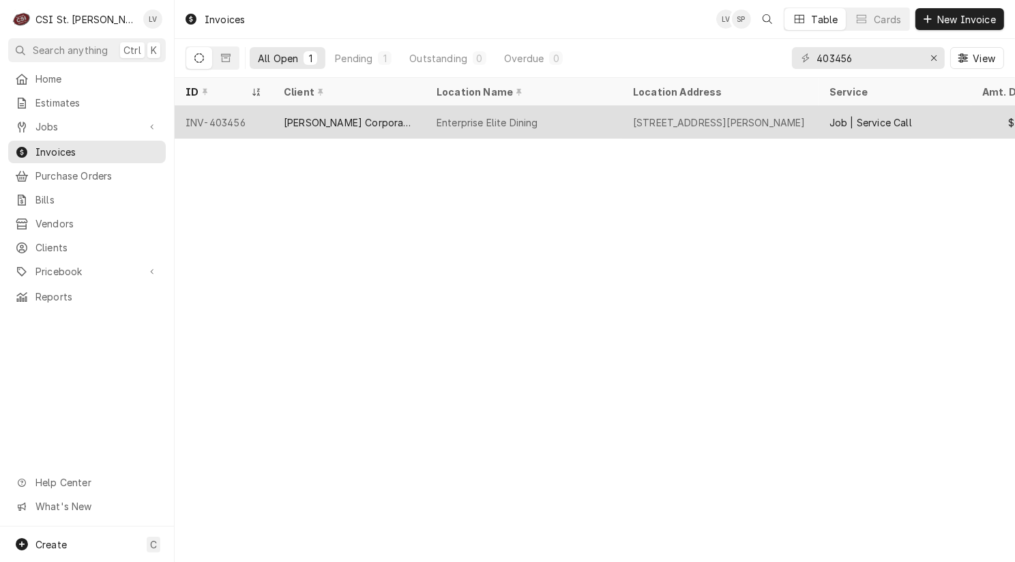
click at [521, 123] on div "Enterprise Elite Dining" at bounding box center [488, 122] width 102 height 14
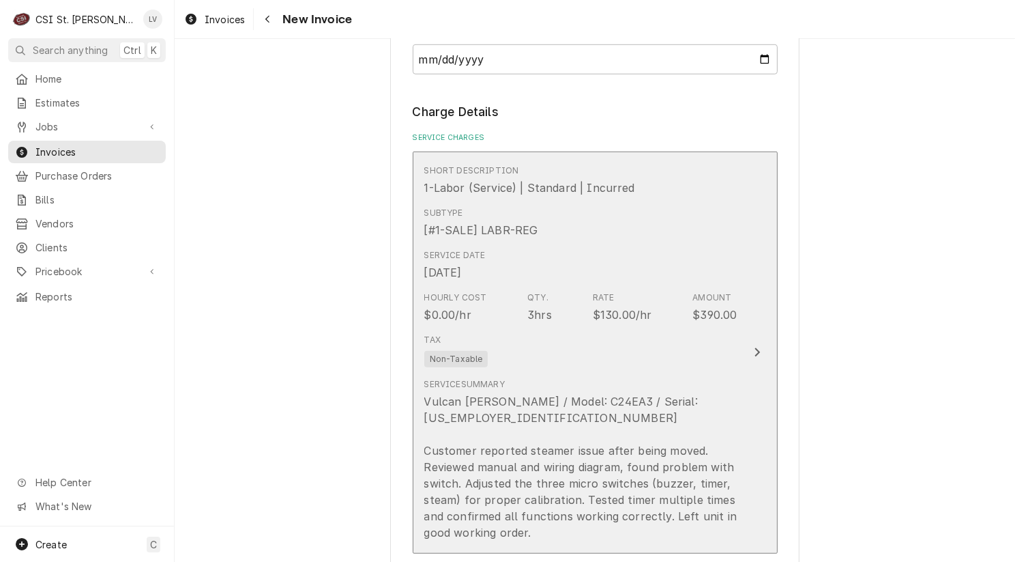
scroll to position [1228, 0]
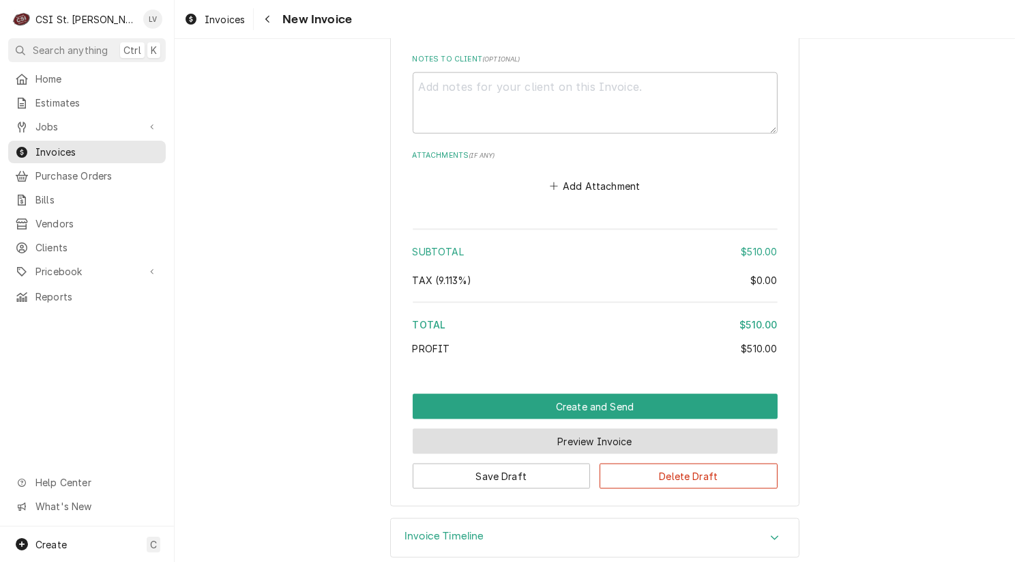
click at [586, 428] on button "Preview Invoice" at bounding box center [595, 440] width 365 height 25
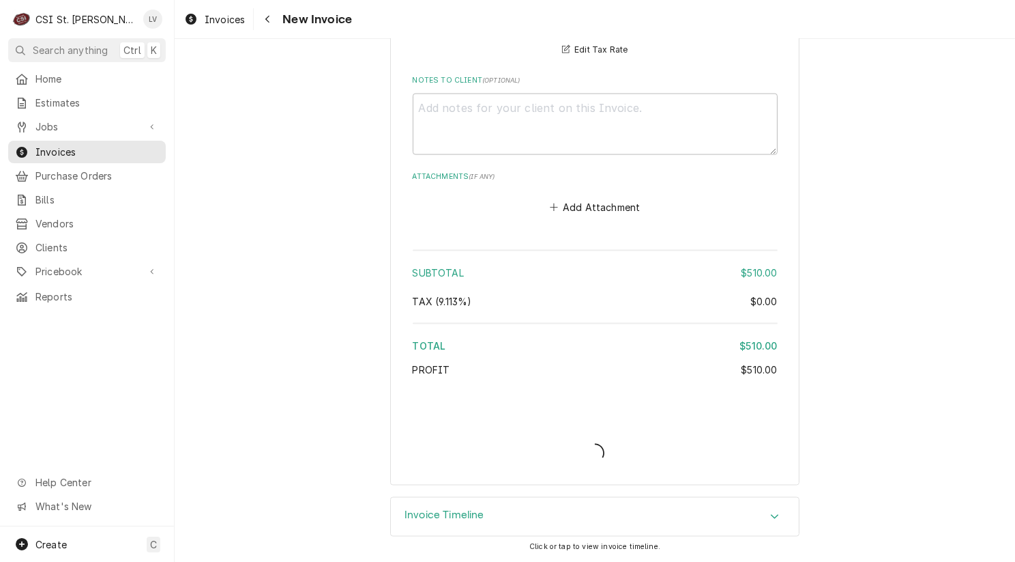
scroll to position [2133, 0]
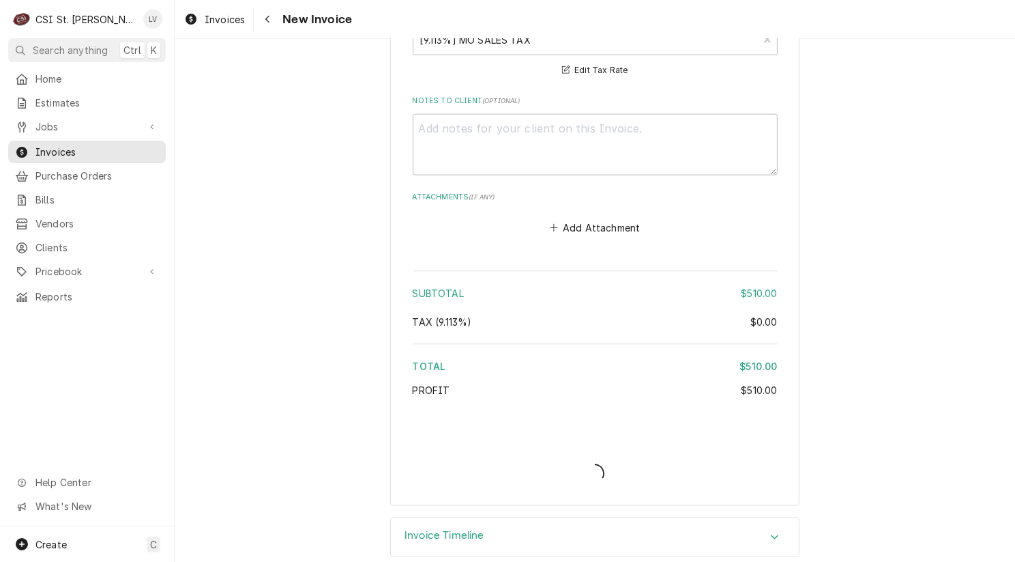
type textarea "x"
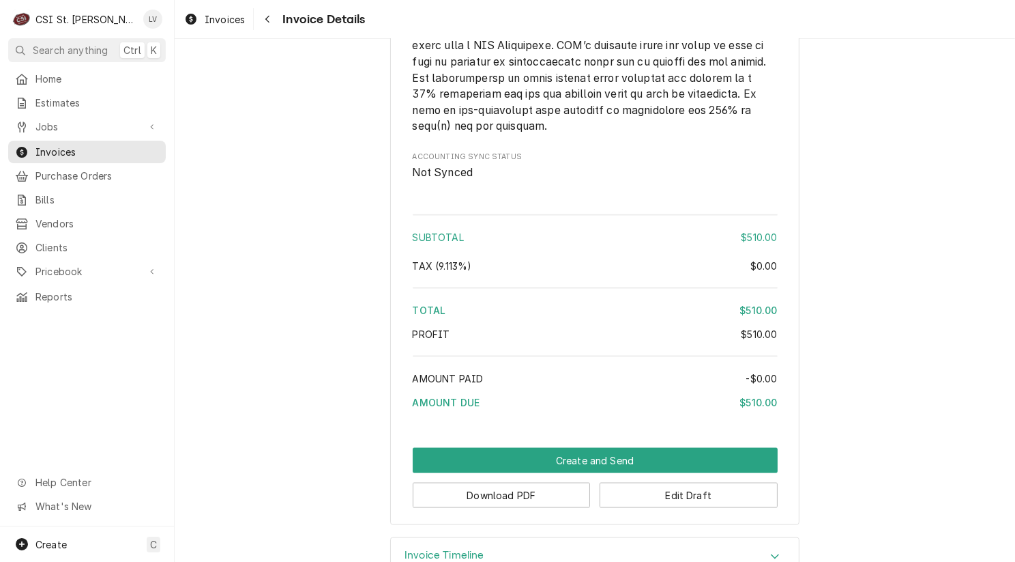
scroll to position [2078, 0]
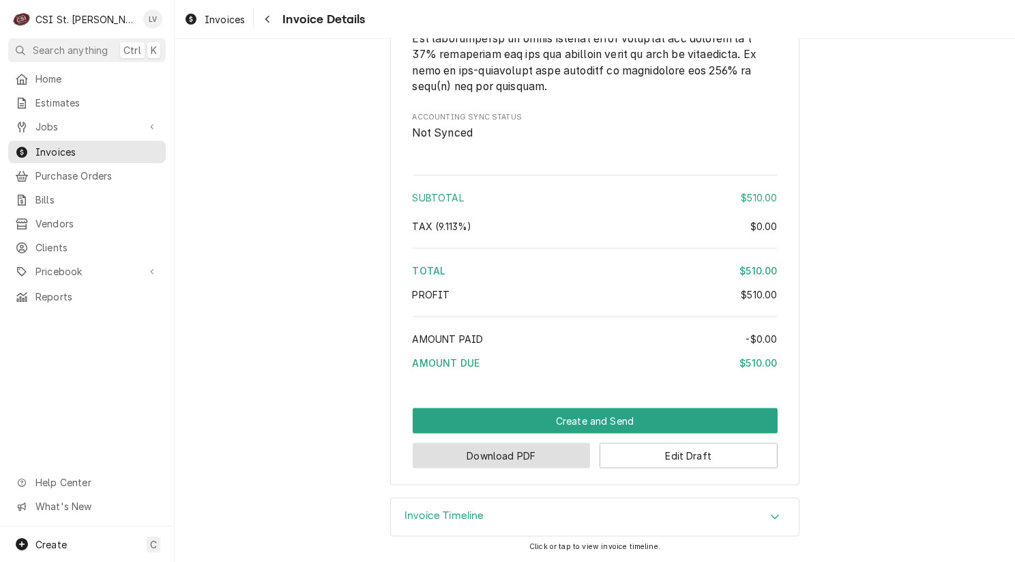
click at [521, 456] on button "Download PDF" at bounding box center [502, 455] width 178 height 25
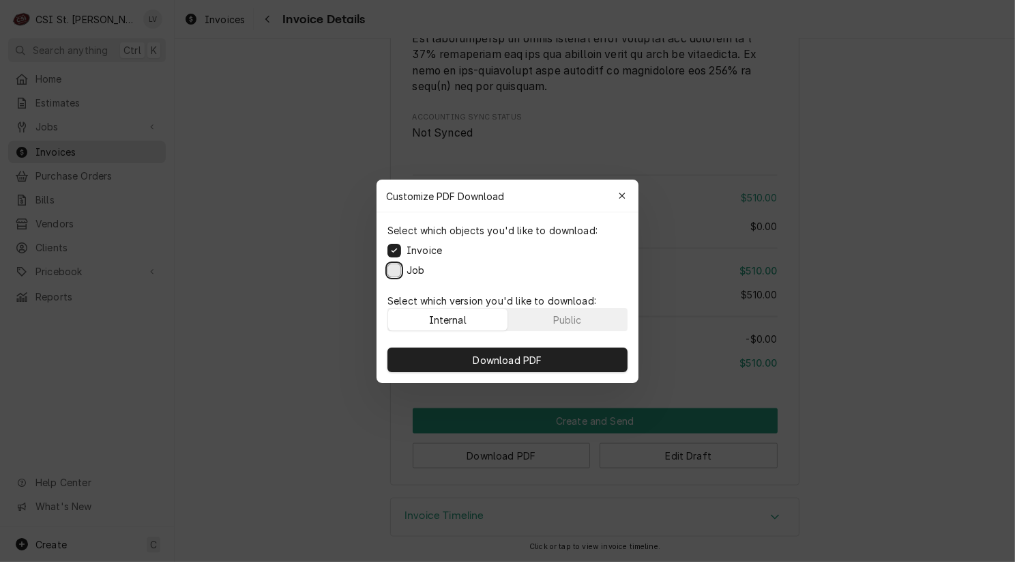
click at [392, 265] on button "Job" at bounding box center [395, 270] width 14 height 14
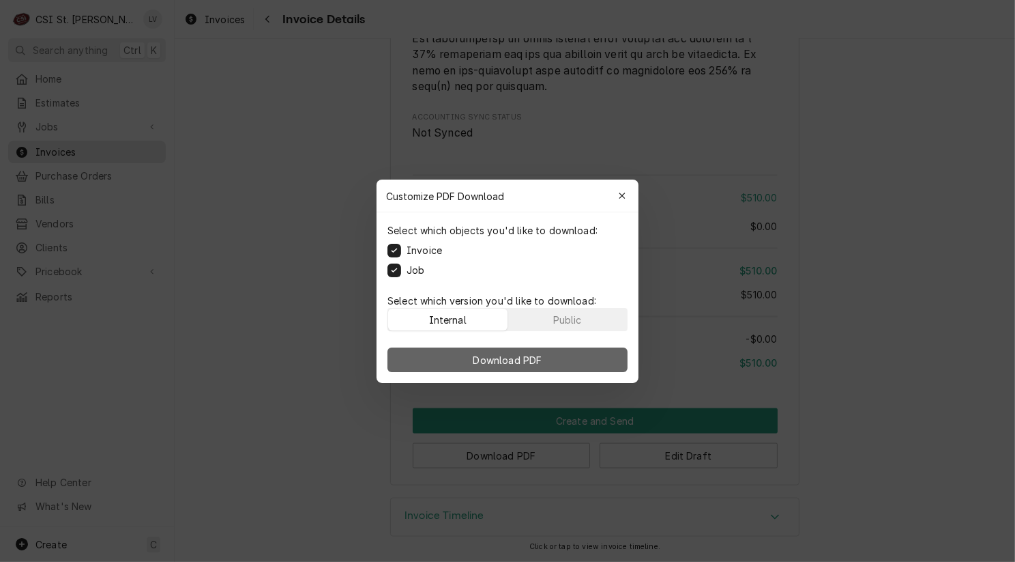
click at [436, 352] on button "Download PDF" at bounding box center [508, 359] width 240 height 25
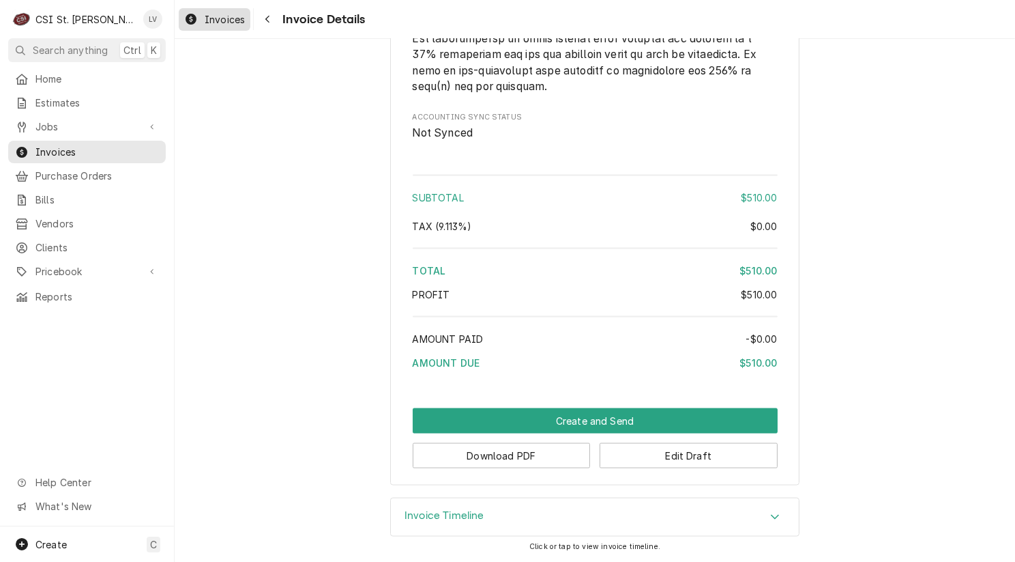
click at [211, 16] on span "Invoices" at bounding box center [225, 19] width 40 height 14
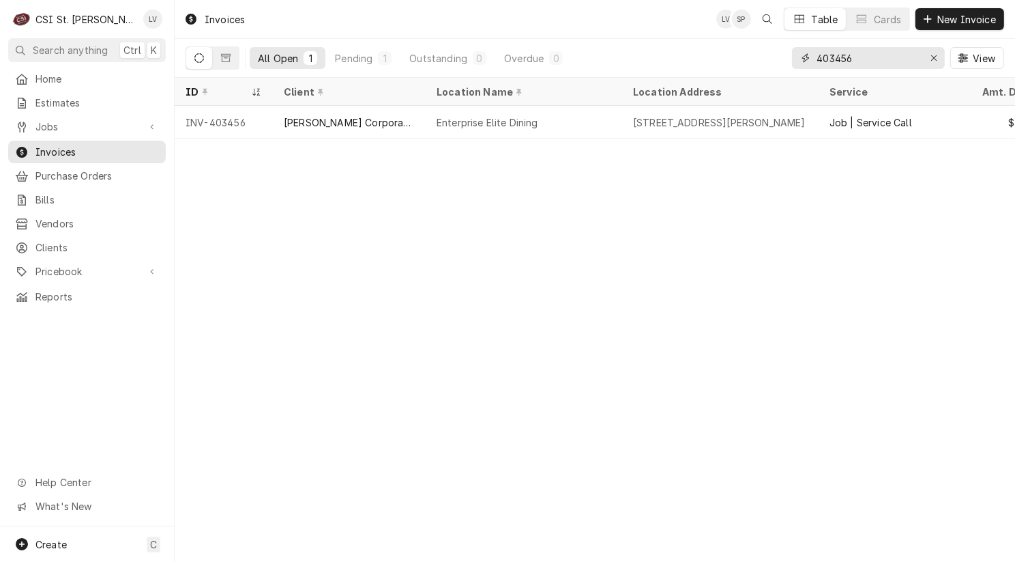
drag, startPoint x: 836, startPoint y: 57, endPoint x: 917, endPoint y: 57, distance: 81.2
click at [917, 57] on input "403456" at bounding box center [868, 58] width 102 height 22
type input "403311"
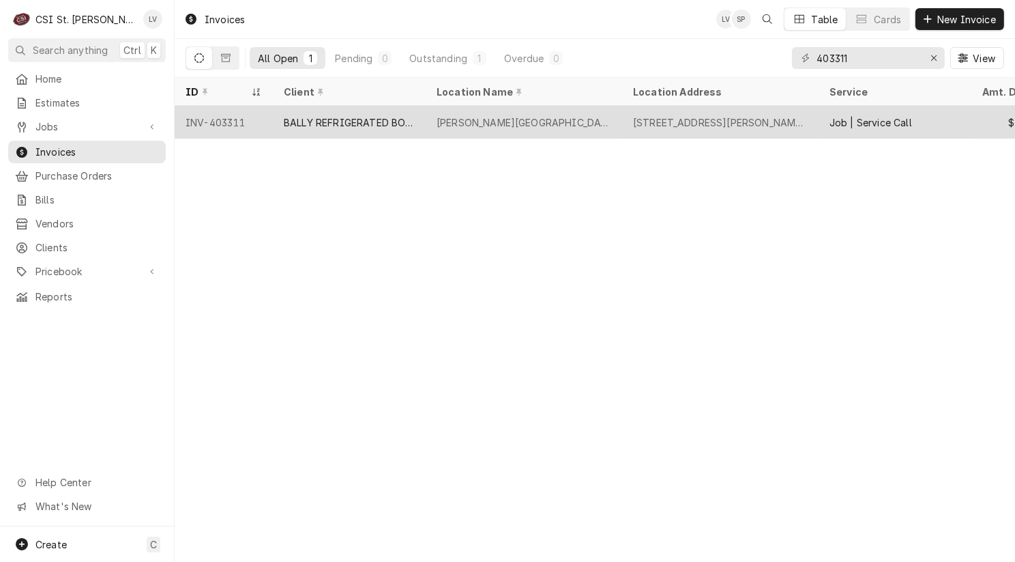
click at [340, 133] on div "BALLY REFRIGERATED BOXES, INC." at bounding box center [349, 122] width 153 height 33
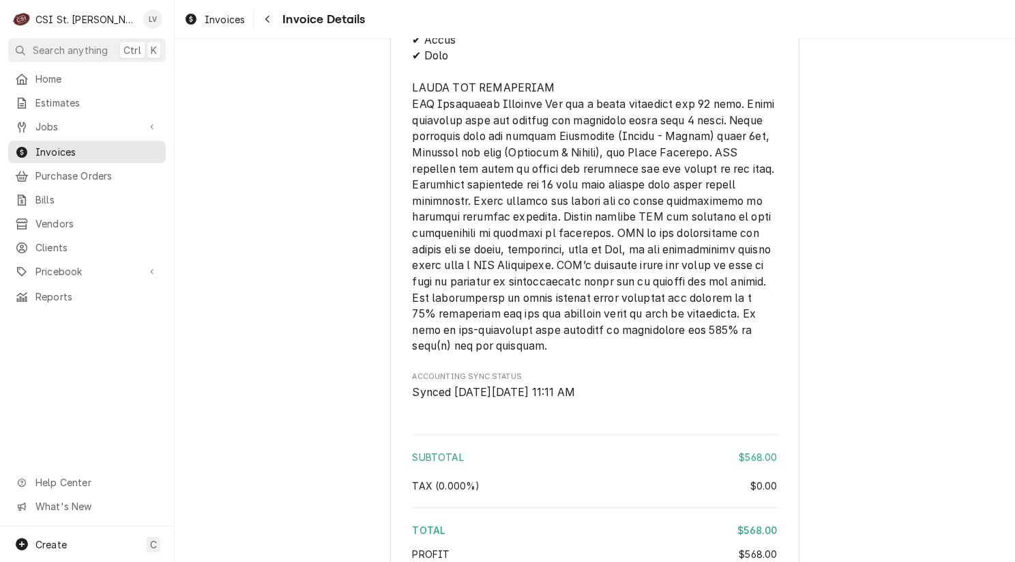
scroll to position [1910, 0]
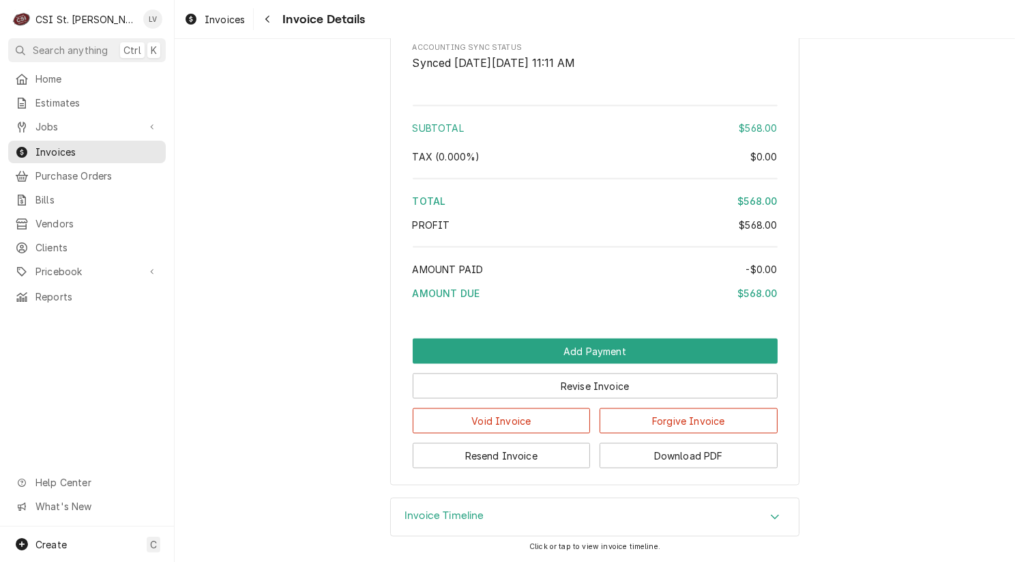
scroll to position [2272, 0]
click at [710, 455] on button "Download PDF" at bounding box center [689, 455] width 178 height 25
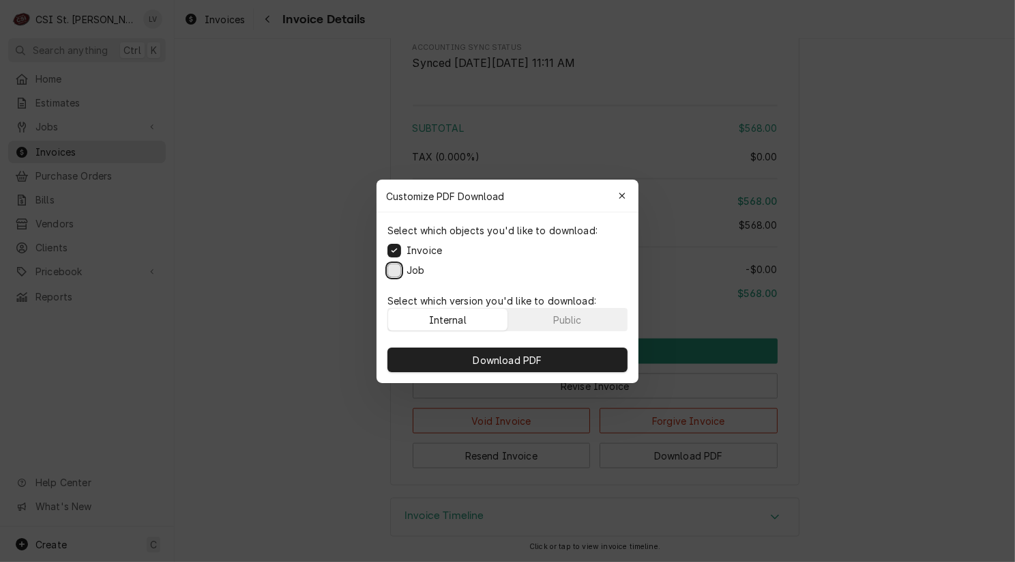
click at [395, 270] on button "Job" at bounding box center [395, 270] width 14 height 14
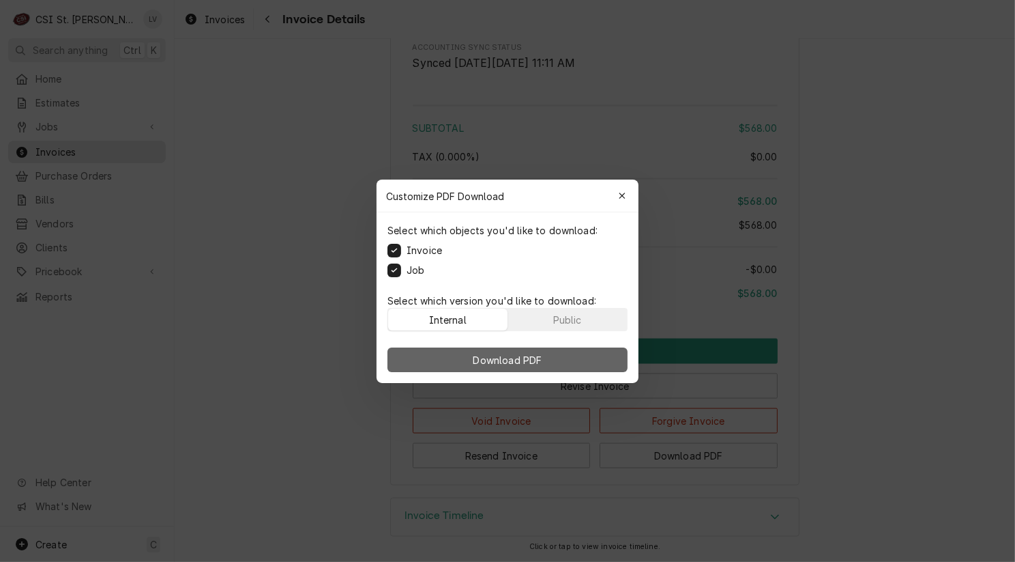
click at [464, 360] on button "Download PDF" at bounding box center [508, 359] width 240 height 25
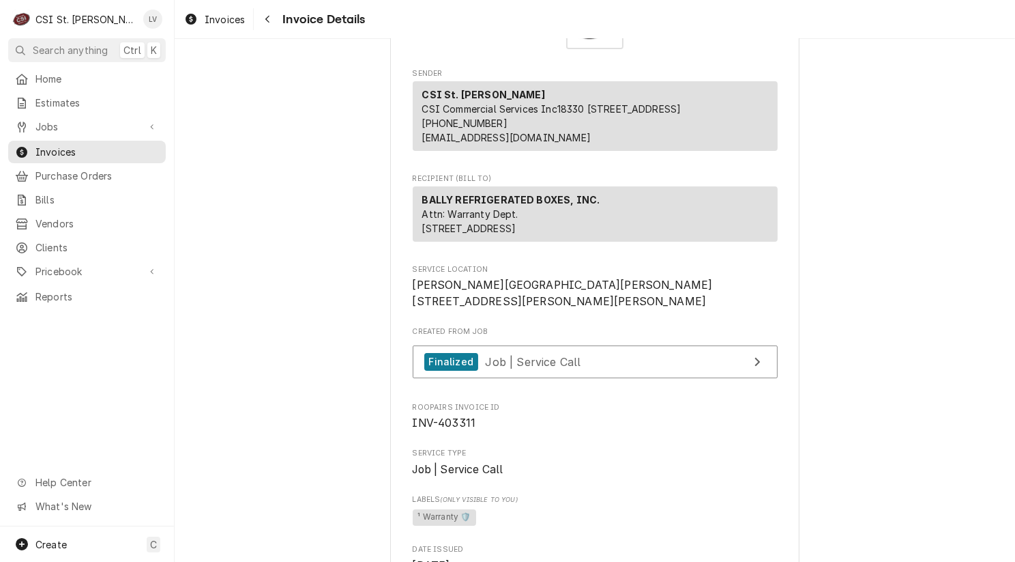
scroll to position [0, 0]
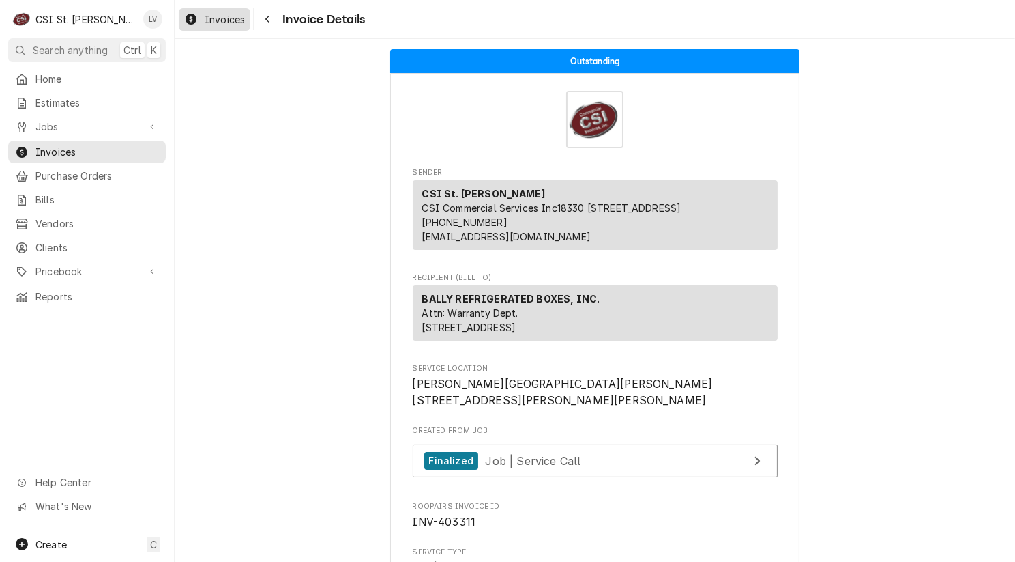
click at [205, 18] on span "Invoices" at bounding box center [225, 19] width 40 height 14
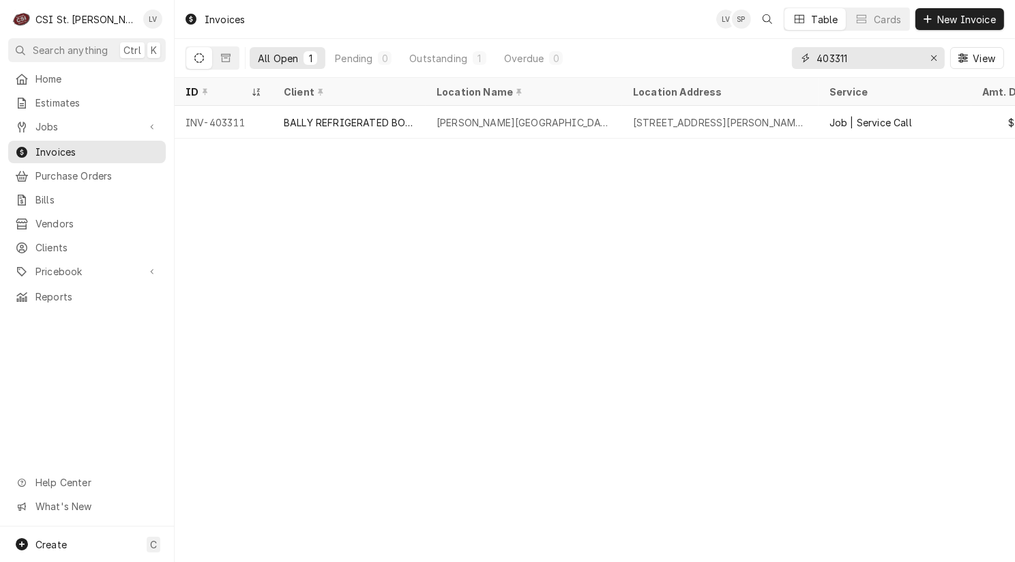
drag, startPoint x: 854, startPoint y: 55, endPoint x: 782, endPoint y: 66, distance: 73.2
click at [782, 66] on div "All Open 1 Pending 0 Outstanding 1 Overdue 0 403311 View" at bounding box center [595, 58] width 819 height 38
type input "403428"
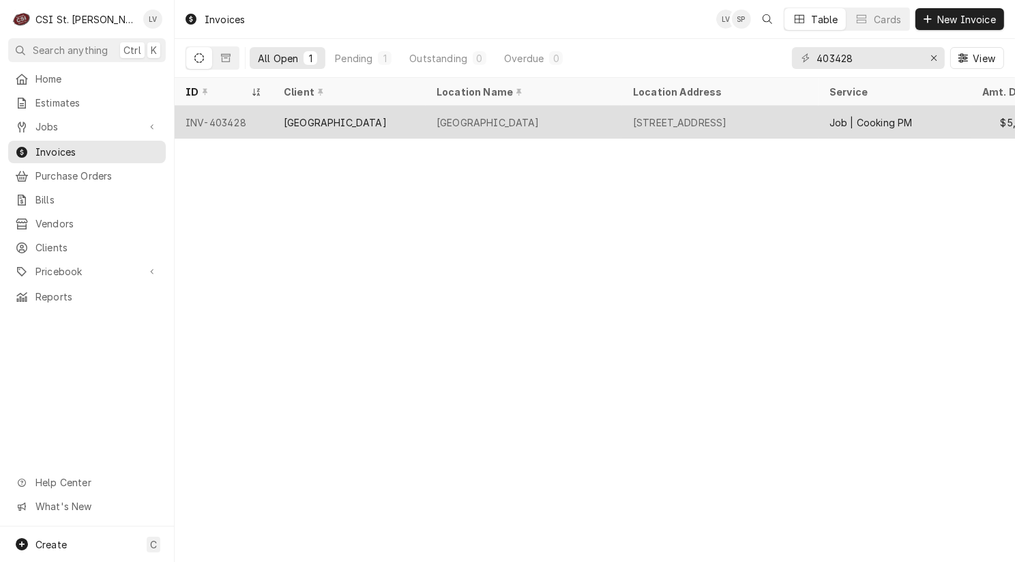
click at [397, 123] on div "[GEOGRAPHIC_DATA]" at bounding box center [349, 122] width 153 height 33
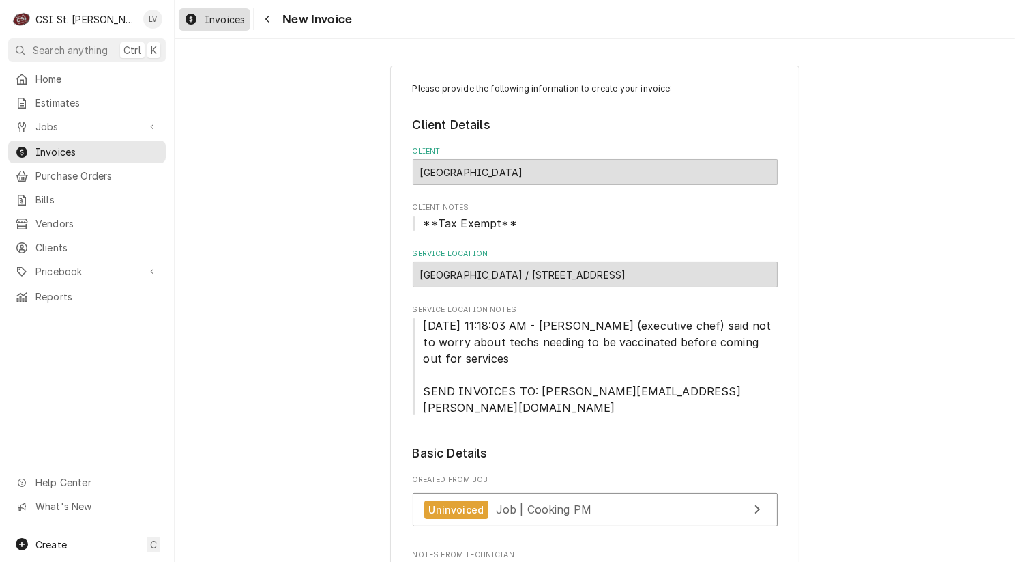
click at [205, 20] on span "Invoices" at bounding box center [225, 19] width 40 height 14
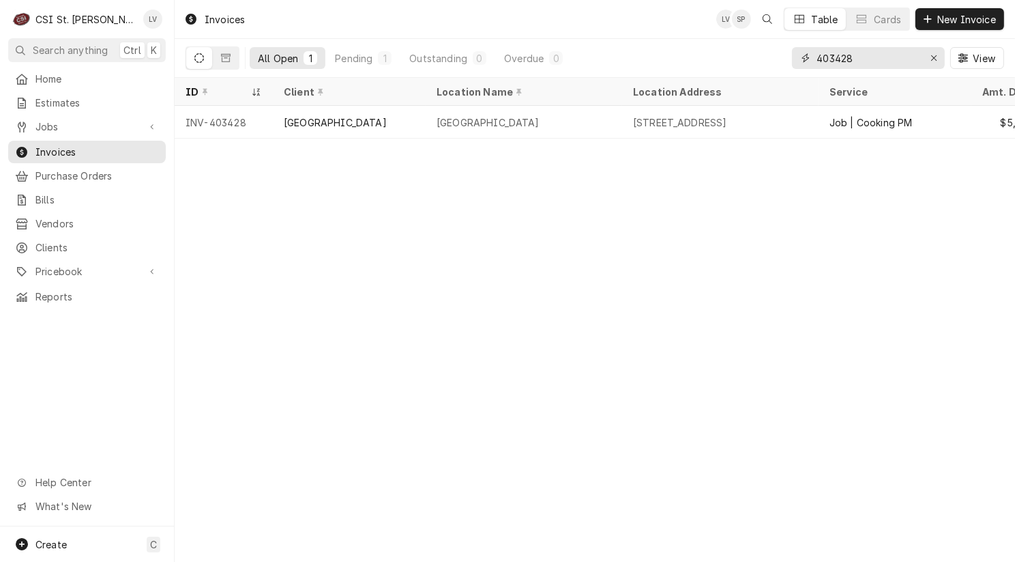
click at [867, 54] on input "403428" at bounding box center [868, 58] width 102 height 22
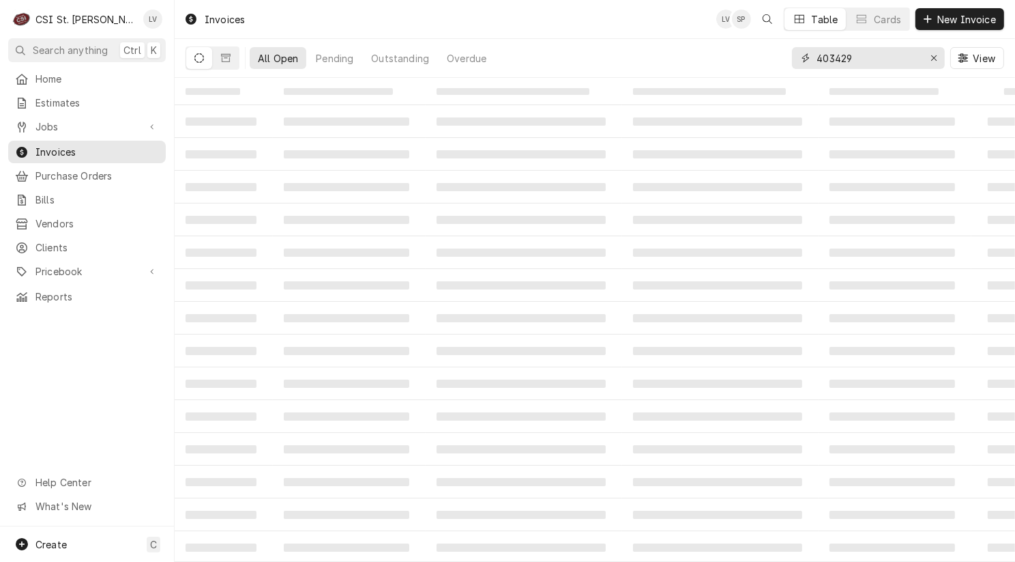
type input "403429"
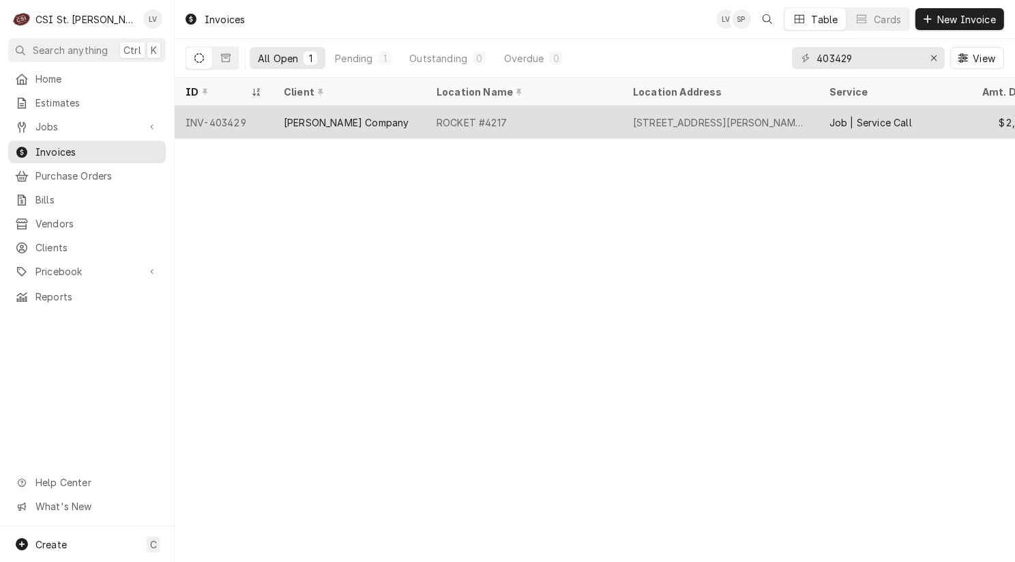
click at [306, 130] on div "[PERSON_NAME] Company" at bounding box center [349, 122] width 153 height 33
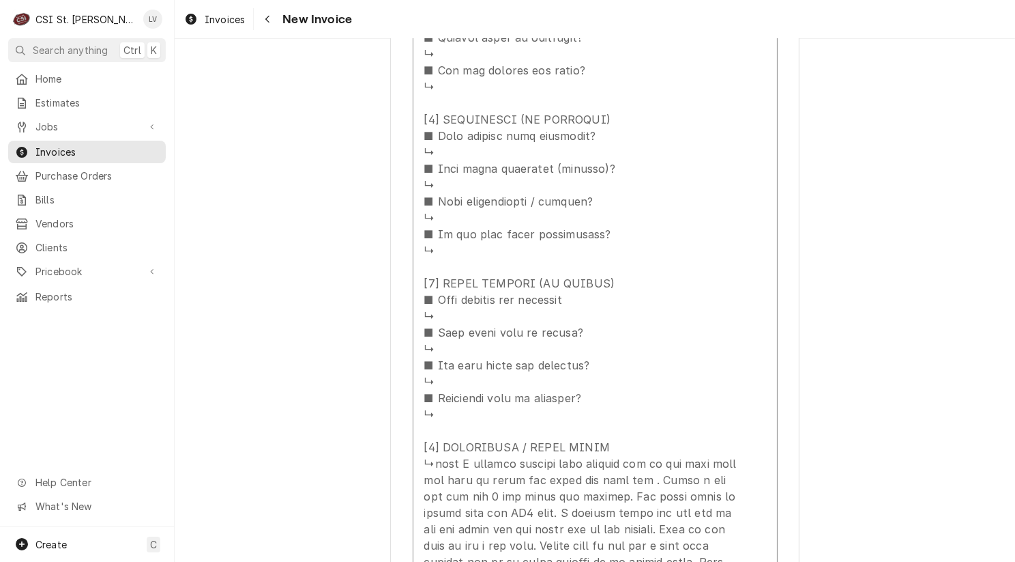
scroll to position [1819, 0]
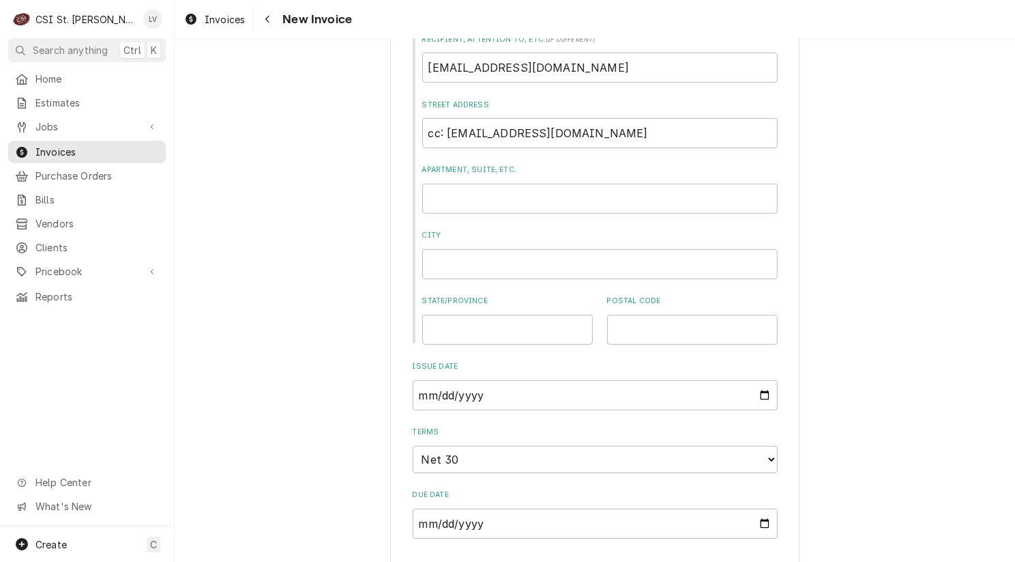
scroll to position [0, 0]
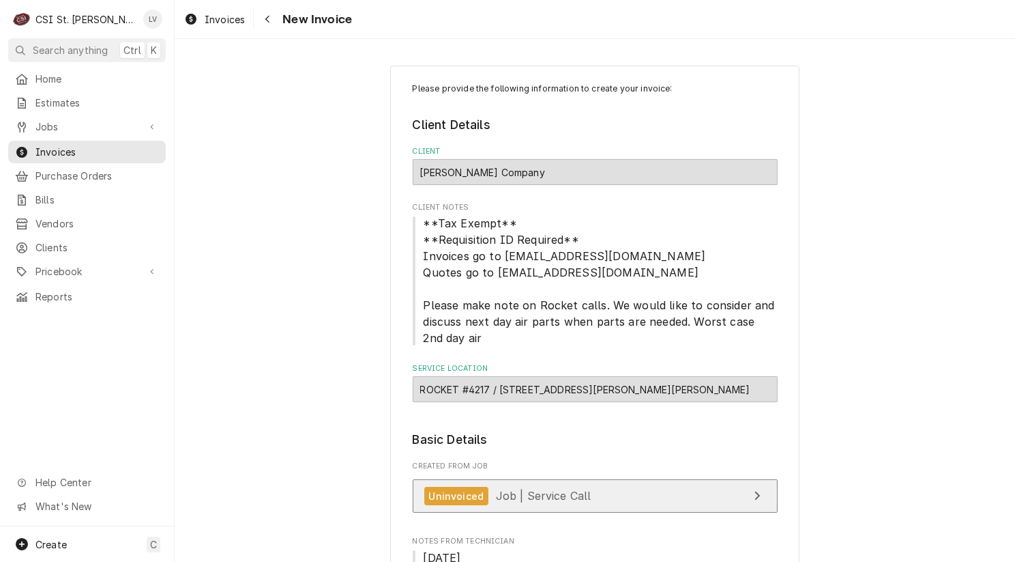
click at [641, 496] on link "Uninvoiced Job | Service Call" at bounding box center [595, 495] width 365 height 33
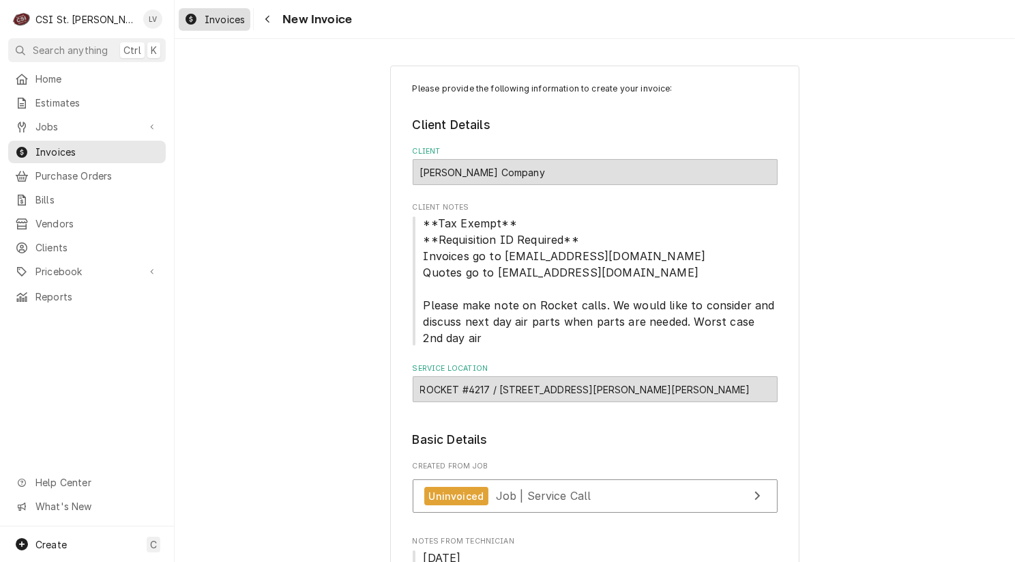
click at [213, 23] on span "Invoices" at bounding box center [225, 19] width 40 height 14
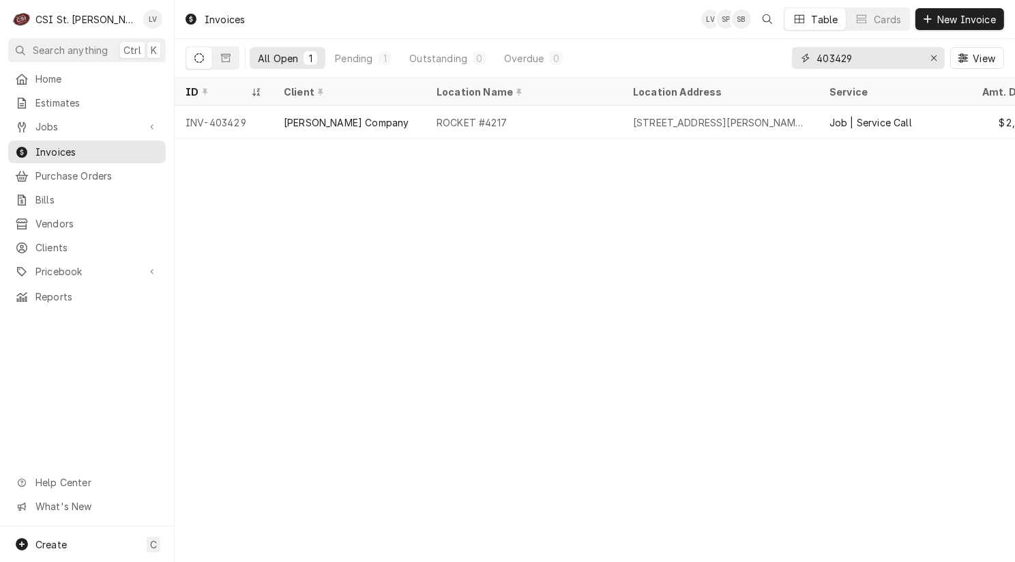
click at [864, 55] on input "403429" at bounding box center [868, 58] width 102 height 22
type input "403430"
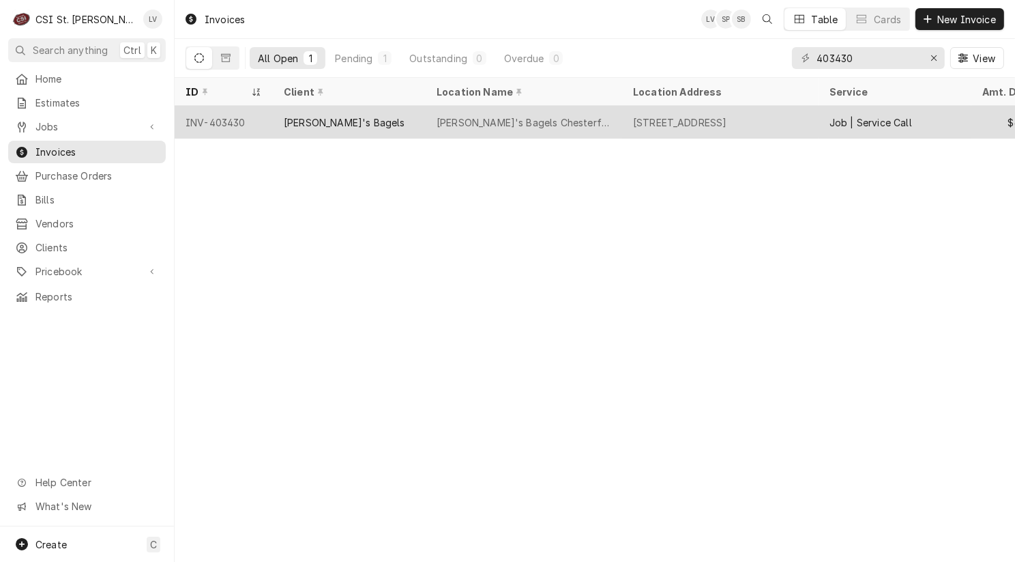
click at [315, 121] on div "[PERSON_NAME]'s Bagels" at bounding box center [344, 122] width 121 height 14
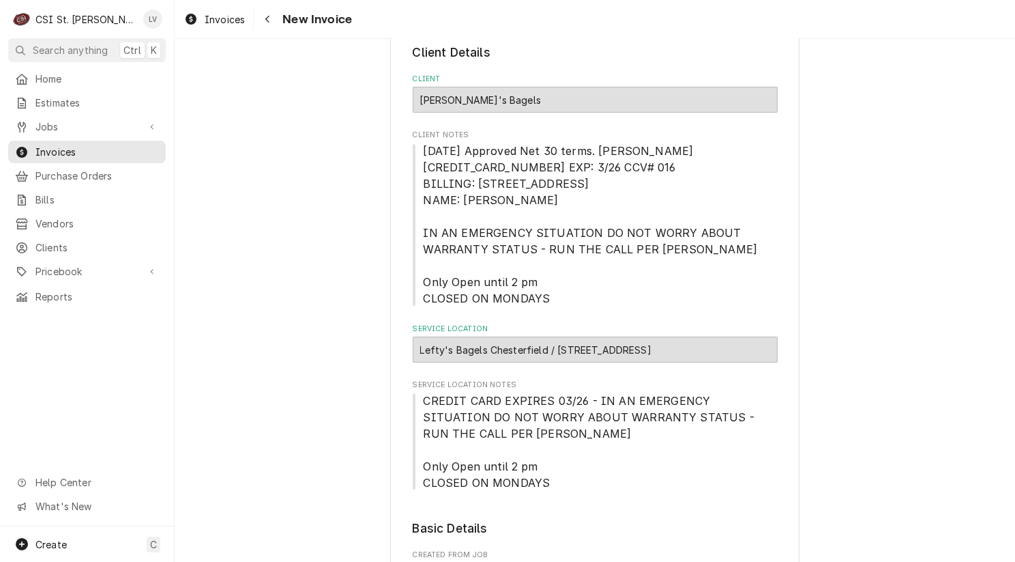
scroll to position [205, 0]
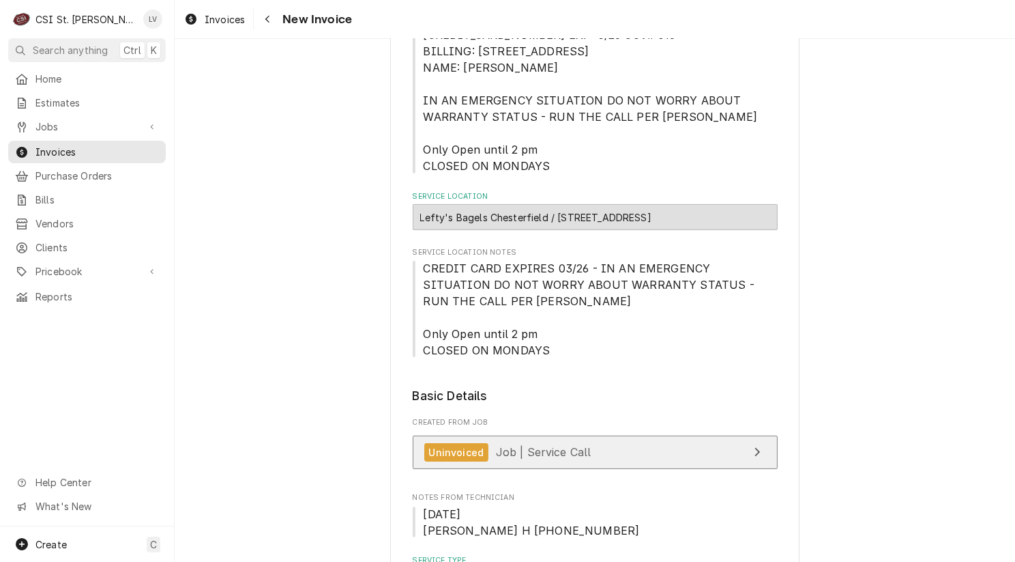
click at [464, 450] on div "Uninvoiced" at bounding box center [456, 452] width 65 height 18
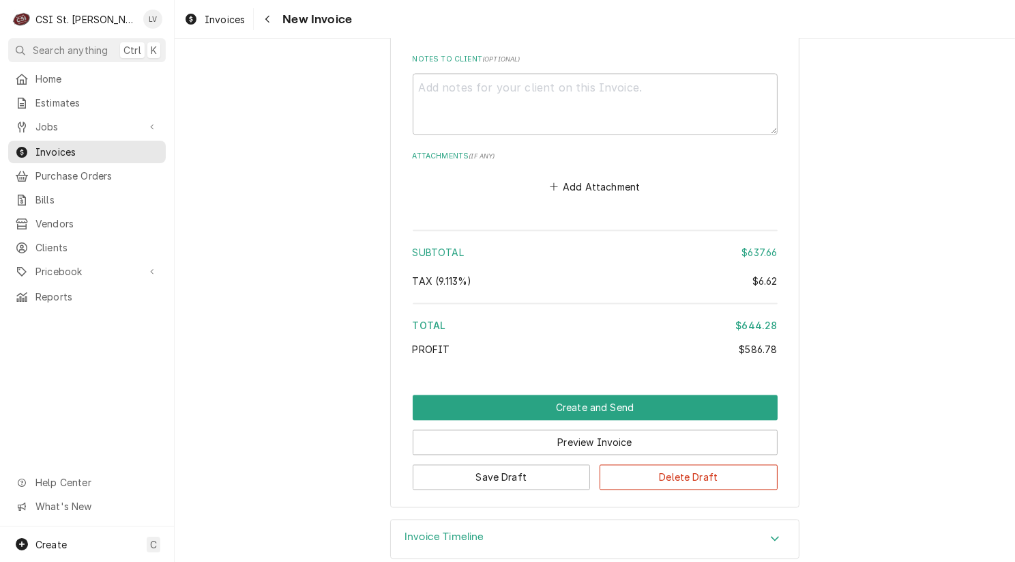
scroll to position [2904, 0]
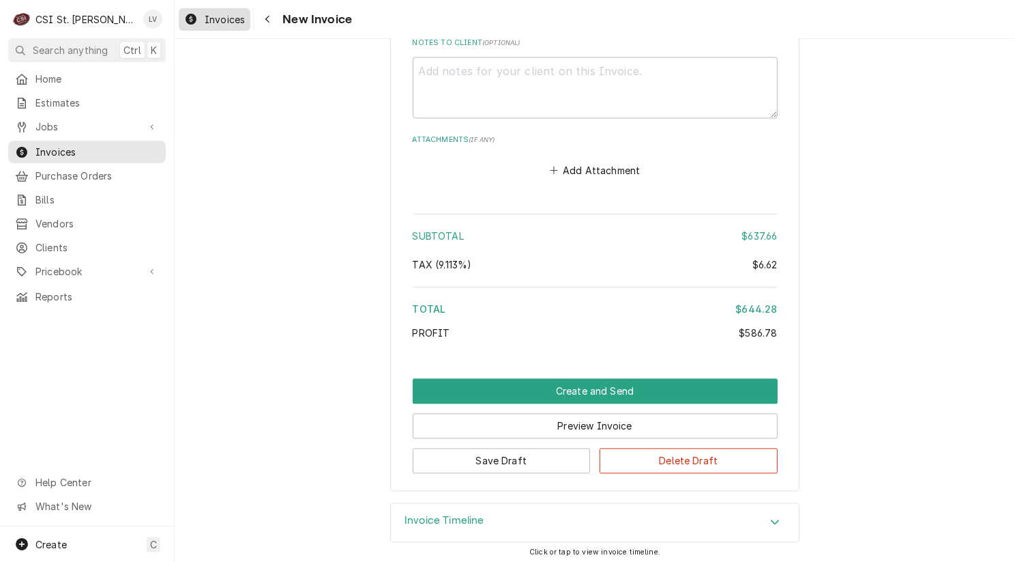
click at [200, 19] on div "Invoices" at bounding box center [214, 19] width 66 height 17
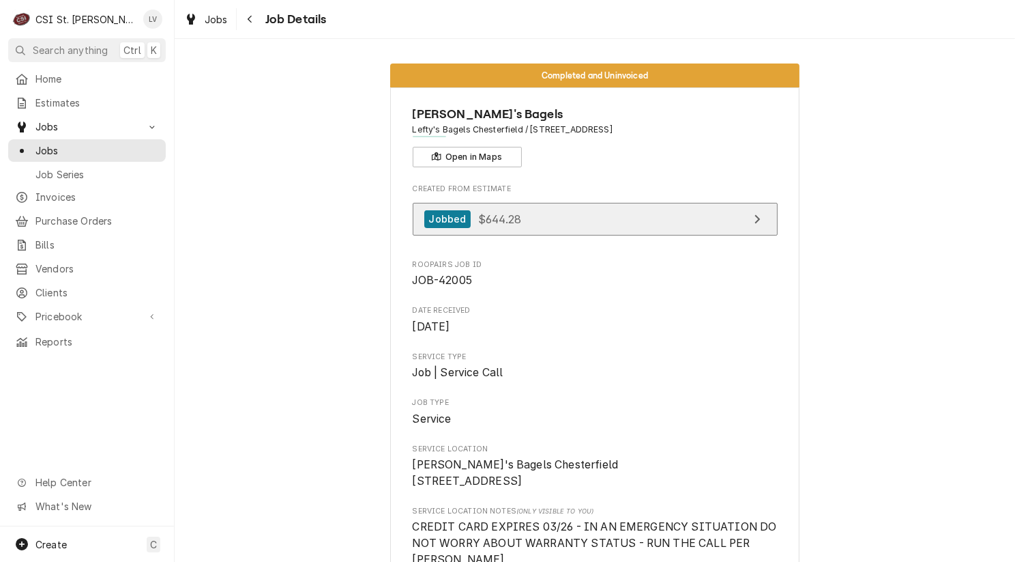
click at [573, 217] on link "Jobbed $644.28" at bounding box center [595, 219] width 365 height 33
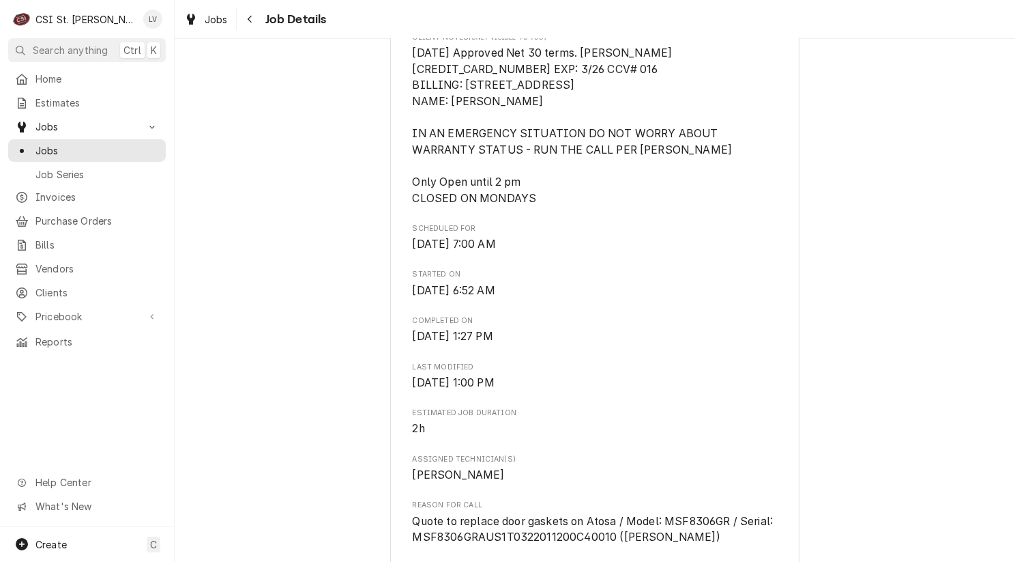
scroll to position [751, 0]
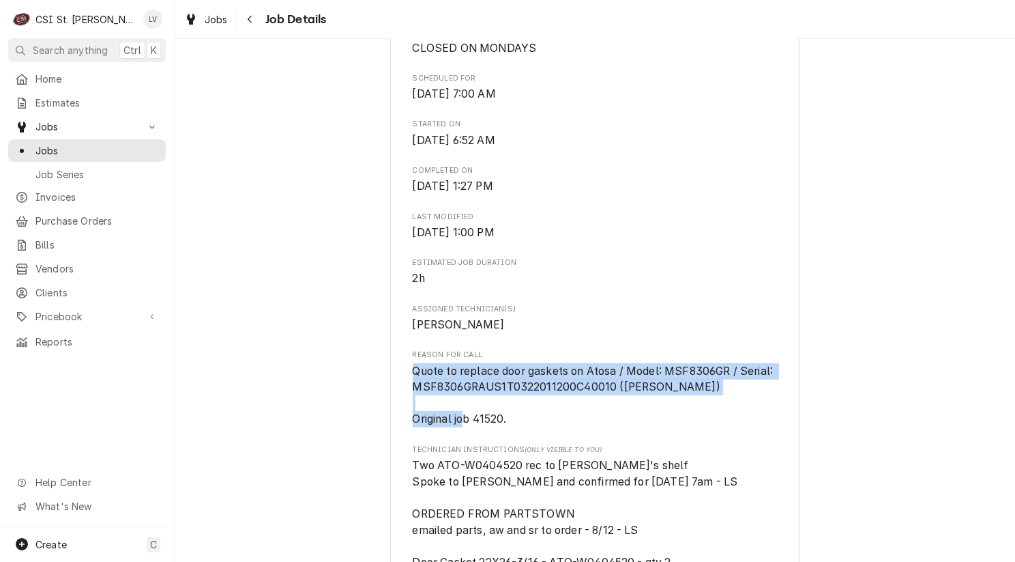
drag, startPoint x: 511, startPoint y: 436, endPoint x: 393, endPoint y: 381, distance: 130.0
click at [393, 381] on div "Lefty's Bagels Lefty's Bagels Chesterfield / 13359 Olive Blvd, Chesterfield, MO…" at bounding box center [594, 564] width 409 height 2455
copy span "Quote to replace door gaskets on Atosa / Model: MSF8306GR / Serial: MSF8306GRAU…"
click at [854, 390] on div "Completed and Uninvoiced Lefty's Bagels Lefty's Bagels Chesterfield / 13359 Oli…" at bounding box center [595, 553] width 841 height 2501
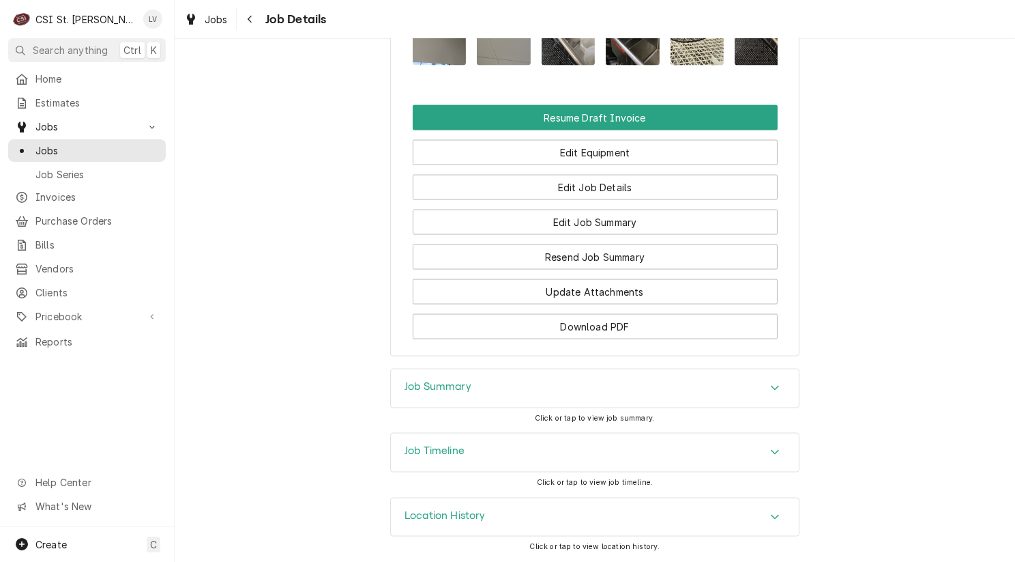
scroll to position [2210, 0]
click at [428, 449] on h3 "Job Timeline" at bounding box center [435, 450] width 60 height 13
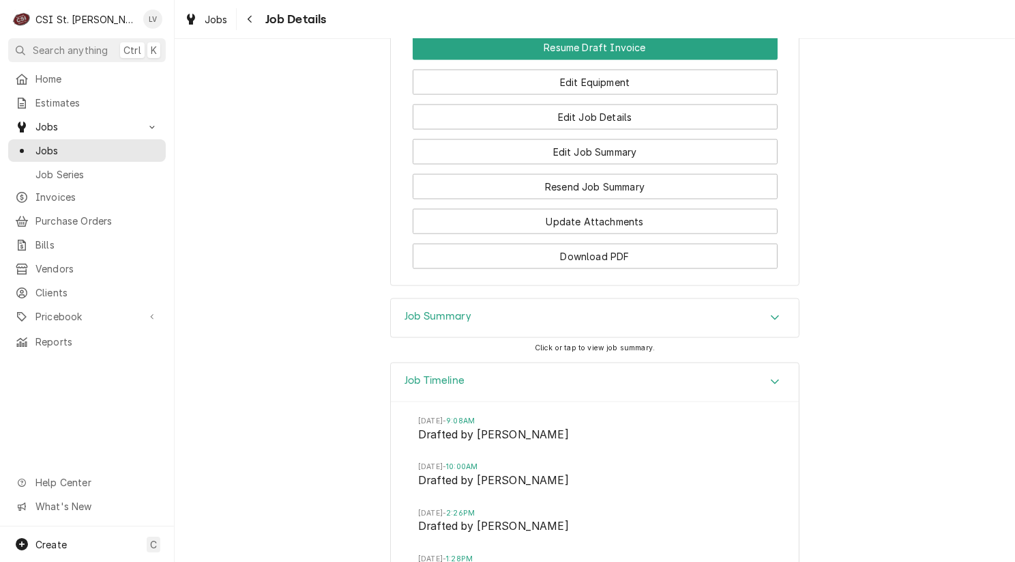
scroll to position [2483, 0]
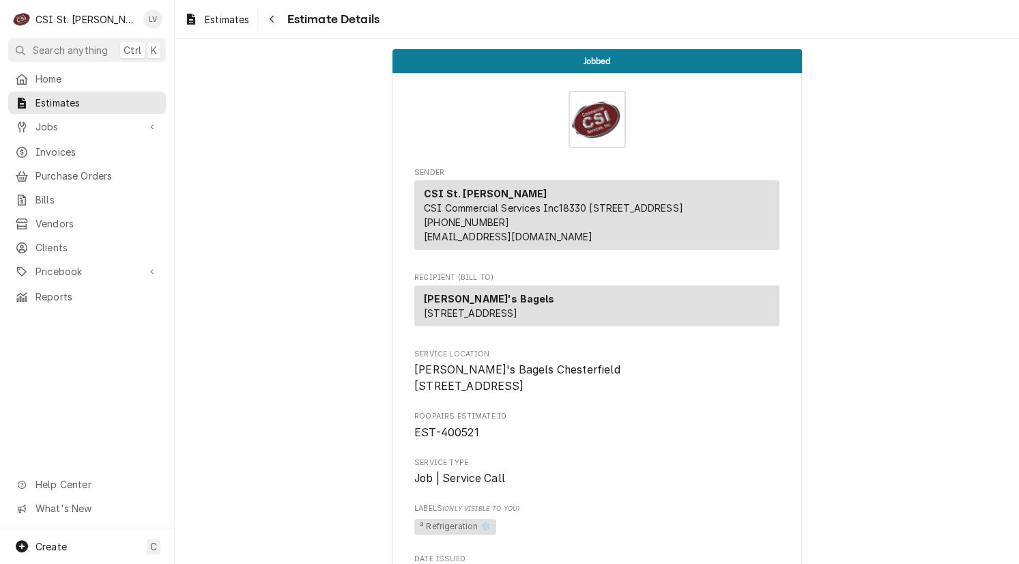
click at [61, 349] on div "Home Estimates Jobs Jobs Job Series Invoices Purchase Orders Bills Vendors Clie…" at bounding box center [87, 298] width 174 height 461
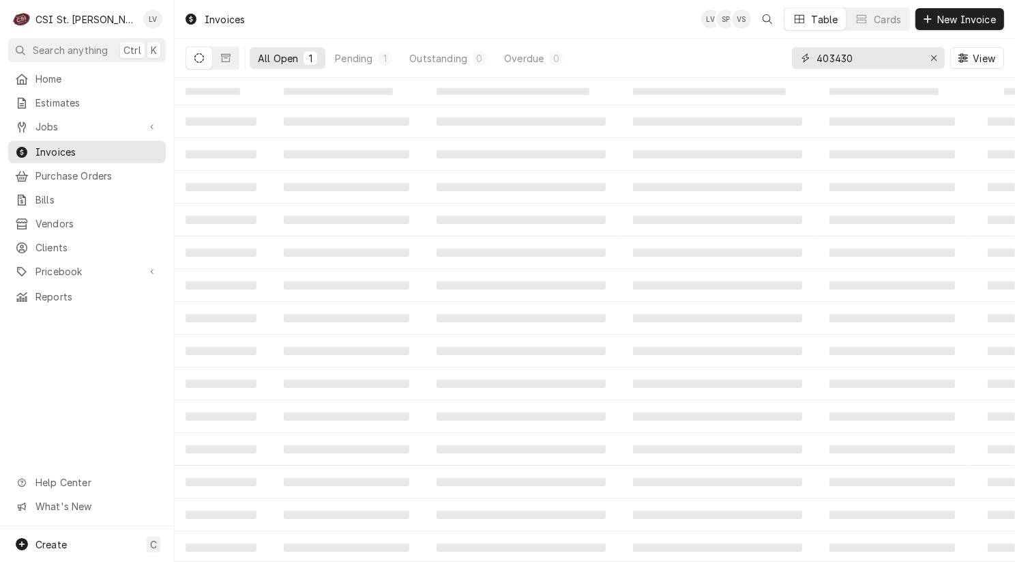
drag, startPoint x: 847, startPoint y: 51, endPoint x: 871, endPoint y: 53, distance: 24.6
click at [871, 53] on input "403430" at bounding box center [868, 58] width 102 height 22
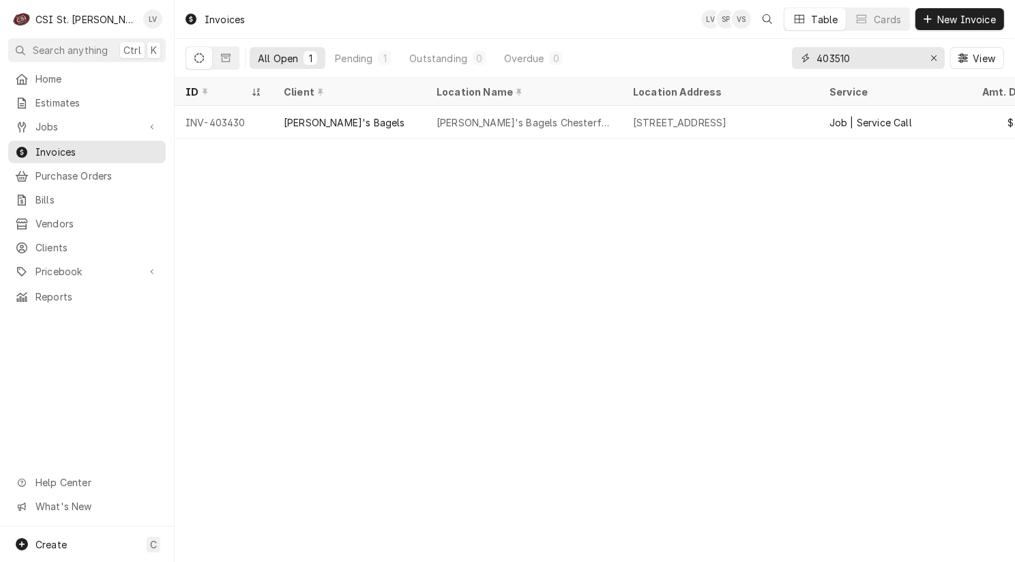
type input "403510"
click at [227, 118] on div "INV-403510" at bounding box center [224, 122] width 98 height 33
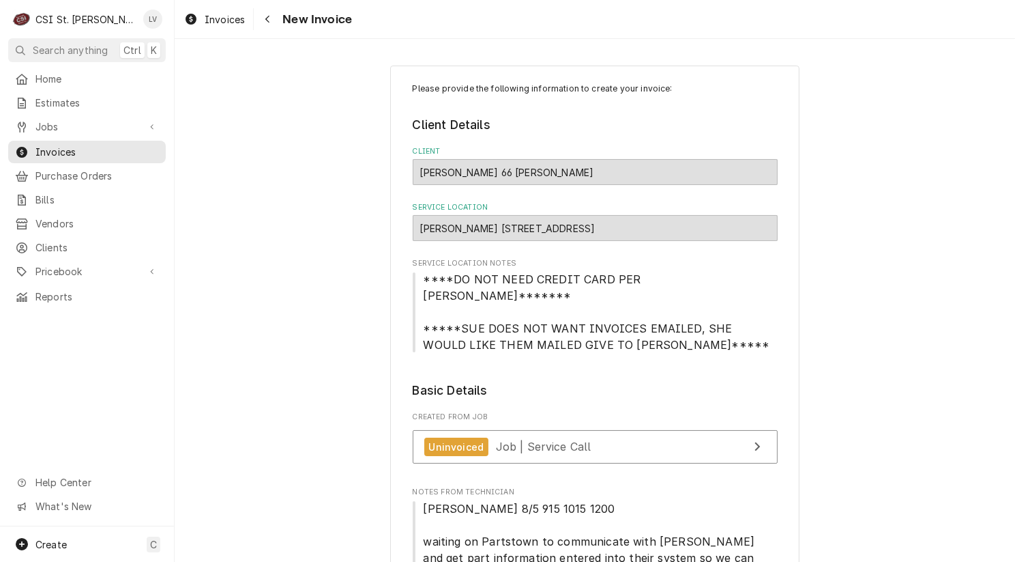
scroll to position [273, 0]
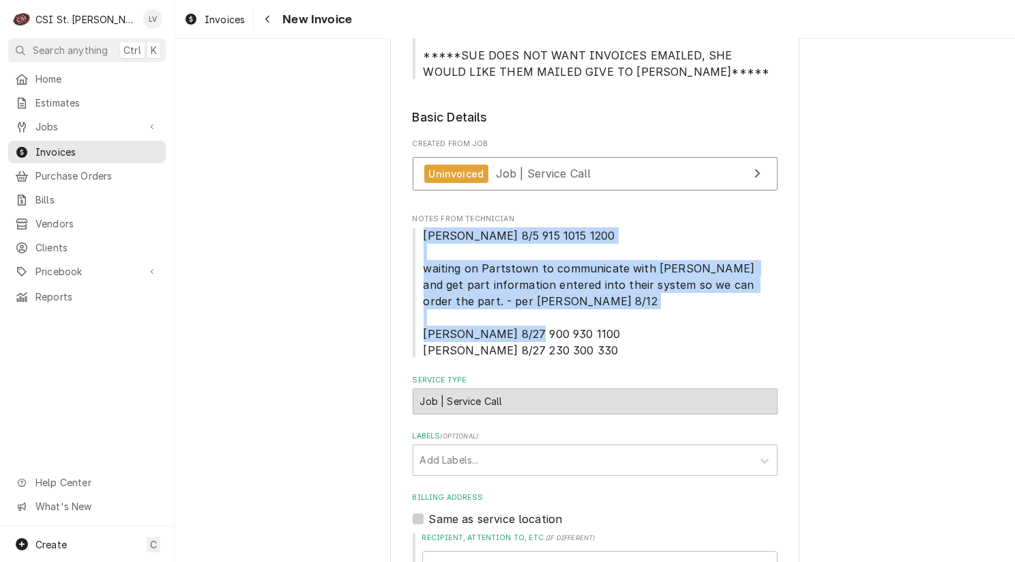
drag, startPoint x: 418, startPoint y: 216, endPoint x: 591, endPoint y: 334, distance: 208.7
click at [591, 334] on span "[PERSON_NAME] 8/5 915 1015 1200 waiting on Partstown to communicate with [PERSO…" at bounding box center [595, 292] width 365 height 131
copy span "Eric 8/5 915 1015 1200 waiting on Partstown to communicate with Lancer and get …"
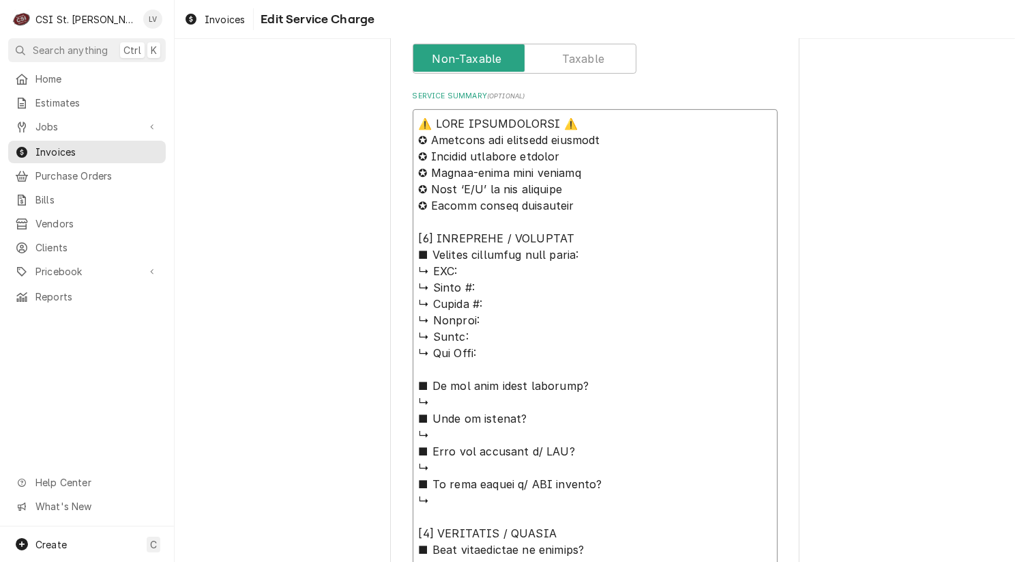
scroll to position [514, 0]
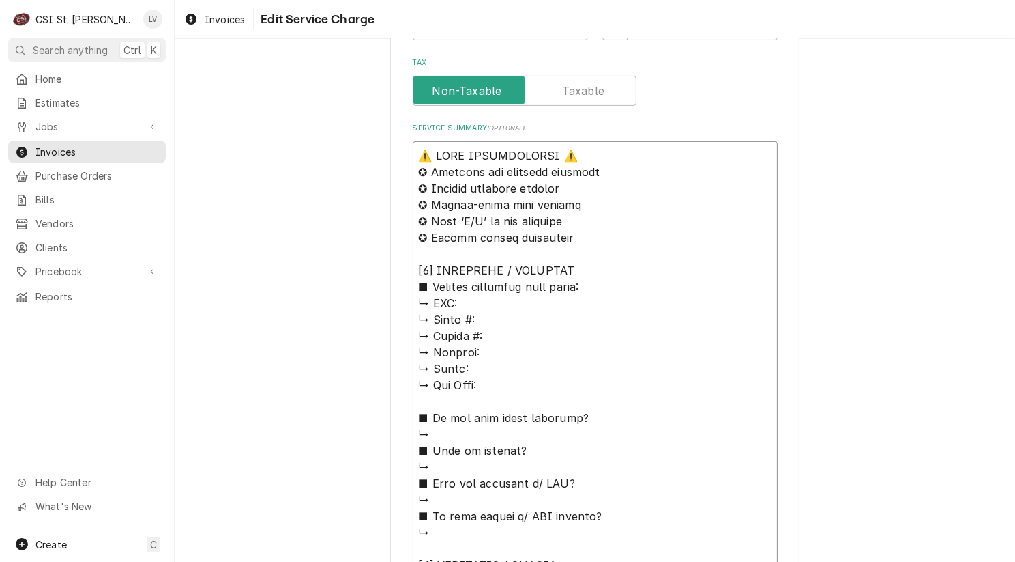
drag, startPoint x: 600, startPoint y: 521, endPoint x: 323, endPoint y: 156, distance: 457.8
paste textarea "Eric 8/5 915 1015 1200 waiting on Partstown to communicate with Lancer and get …"
type textarea "x"
type textarea "Eric 8/5 915 1015 1200 waiting on Partstown to communicate with Lancer and get …"
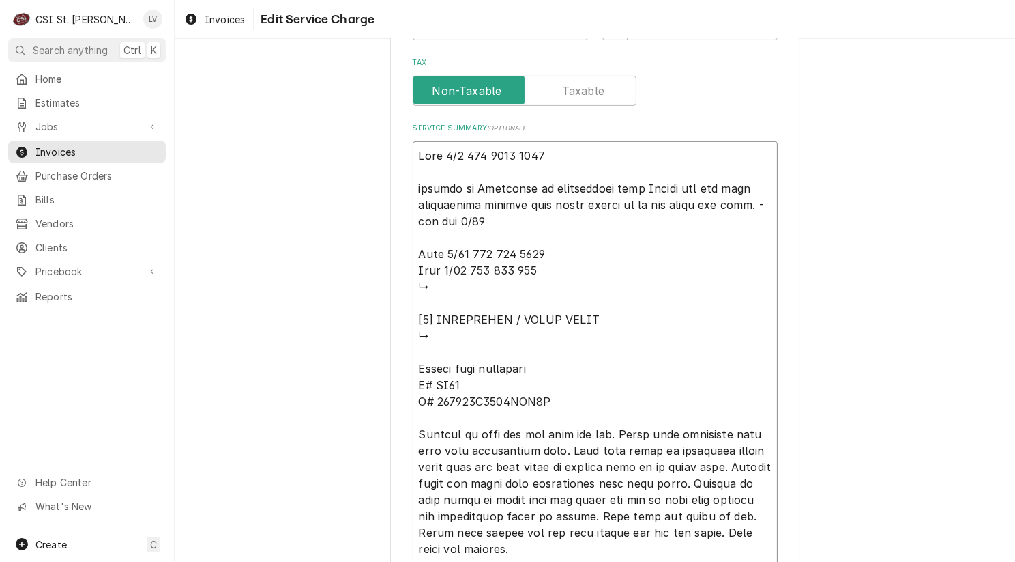
drag, startPoint x: 410, startPoint y: 313, endPoint x: 602, endPoint y: 360, distance: 198.1
click at [602, 360] on textarea "Service Summary ( optional )" at bounding box center [595, 540] width 365 height 798
type textarea "x"
type textarea "Eric 8/5 915 1015 1200 waiting on Partstown to communicate with Lancer and get …"
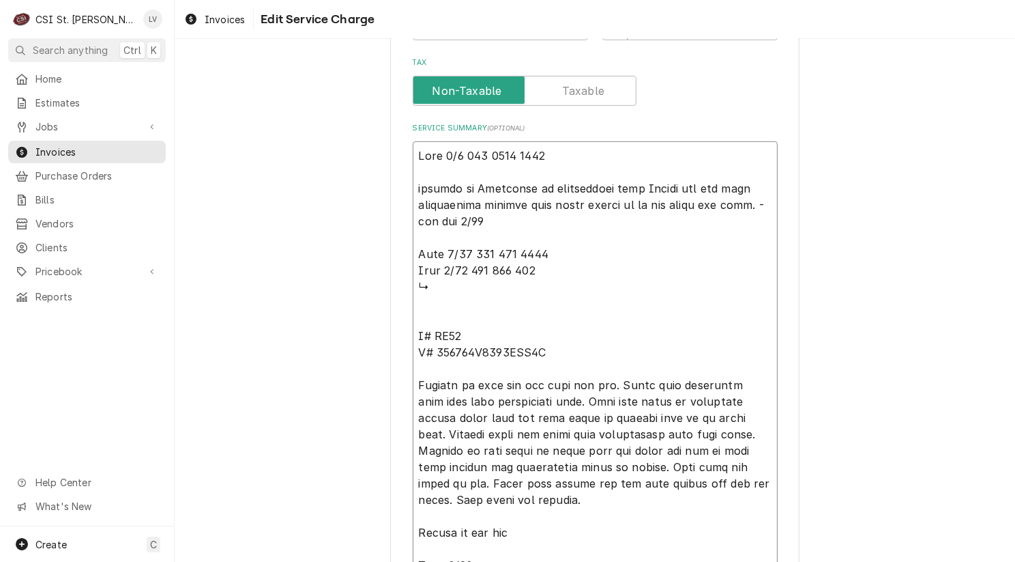
type textarea "x"
type textarea "Eric 8/5 915 1015 1200 waiting on Partstown to communicate with Lancer and get …"
type textarea "x"
type textarea "Eric 8/5 915 1015 1200 waiting on Partstown to communicate with Lancer and get …"
type textarea "x"
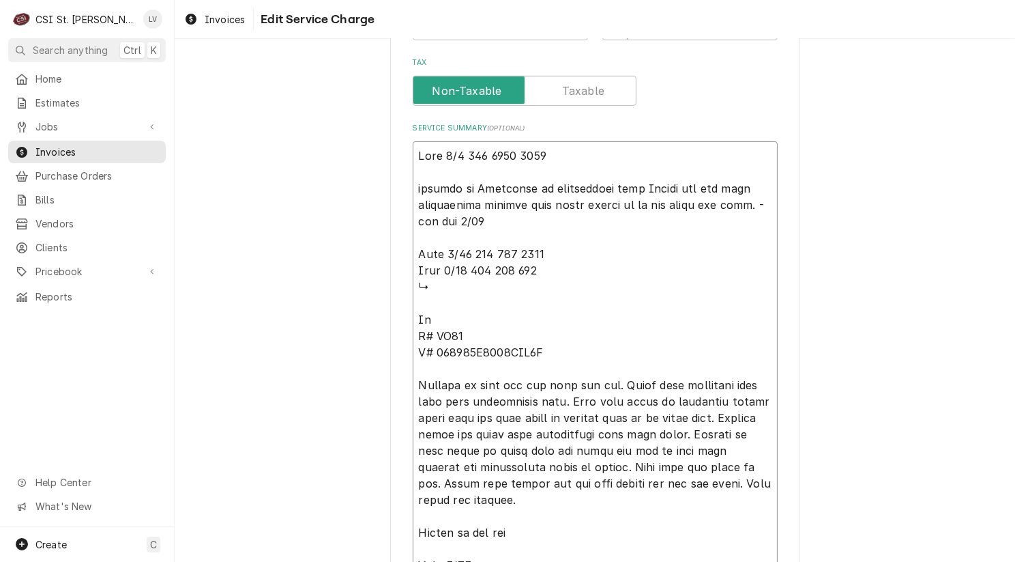
type textarea "Eric 8/5 915 1015 1200 waiting on Partstown to communicate with Lancer and get …"
type textarea "x"
type textarea "Eric 8/5 915 1015 1200 waiting on Partstown to communicate with Lancer and get …"
type textarea "x"
type textarea "Eric 8/5 915 1015 1200 waiting on Partstown to communicate with Lancer and get …"
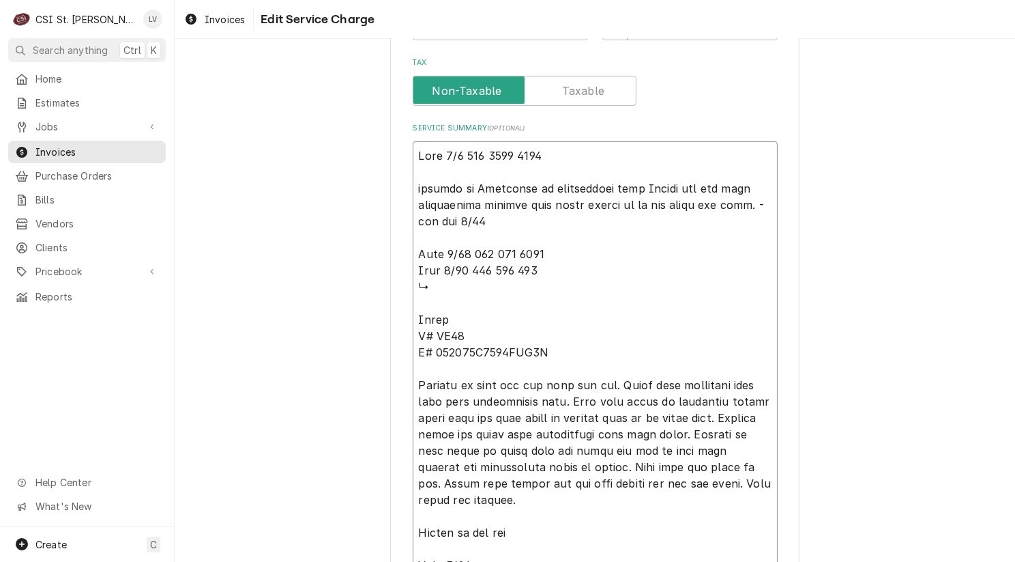
type textarea "x"
type textarea "Eric 8/5 915 1015 1200 waiting on Partstown to communicate with Lancer and get …"
type textarea "x"
type textarea "Eric 8/5 915 1015 1200 waiting on Partstown to communicate with Lancer and get …"
type textarea "x"
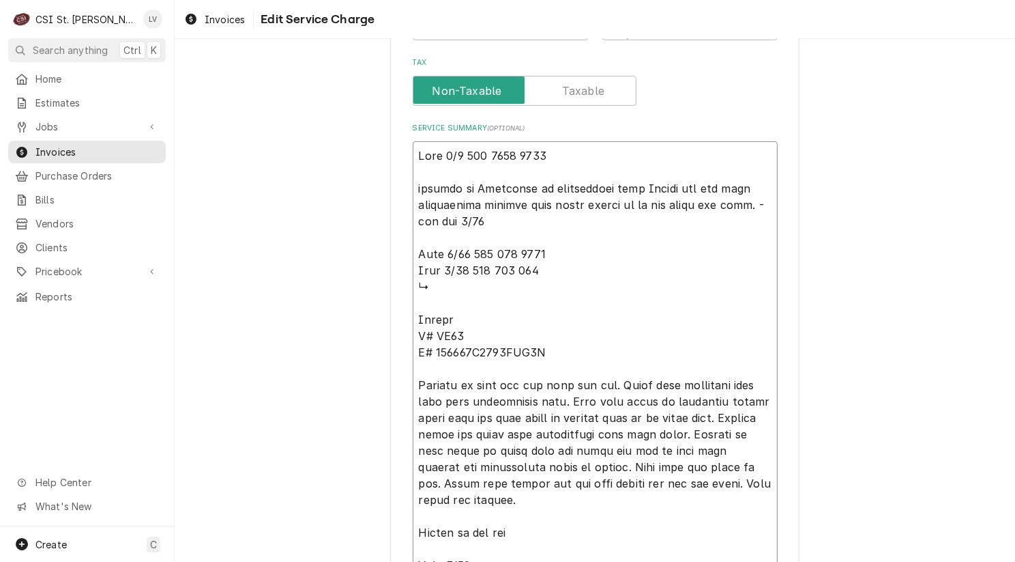
type textarea "Eric 8/5 915 1015 1200 waiting on Partstown to communicate with Lancer and get …"
type textarea "x"
type textarea "Eric 8/5 915 1015 1200 waiting on Partstown to communicate with Lancer and get …"
type textarea "x"
type textarea "Eric 8/5 915 1015 1200 waiting on Partstown to communicate with Lancer and get …"
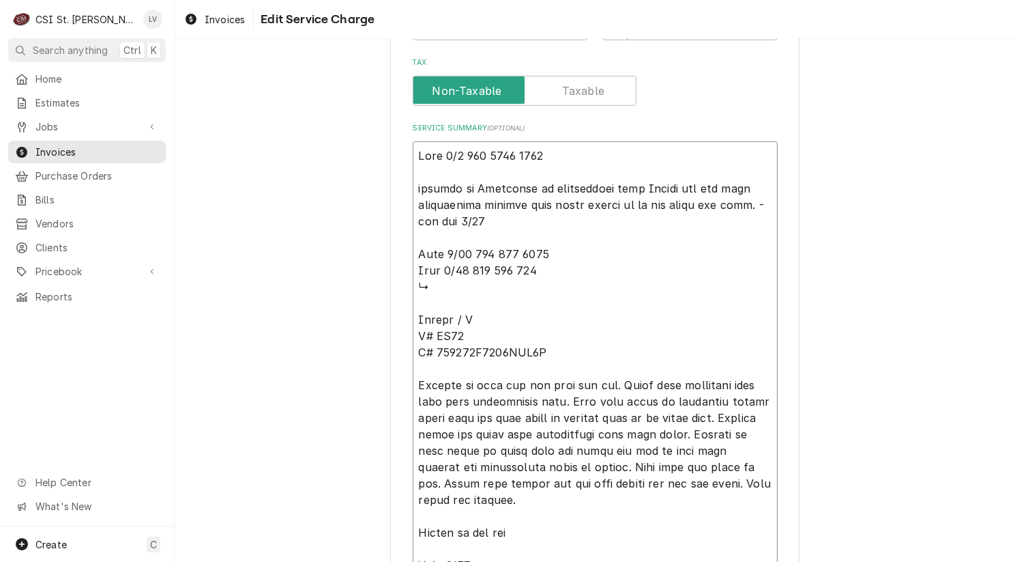
type textarea "x"
type textarea "Eric 8/5 915 1015 1200 waiting on Partstown to communicate with Lancer and get …"
type textarea "x"
type textarea "Eric 8/5 915 1015 1200 waiting on Partstown to communicate with Lancer and get …"
type textarea "x"
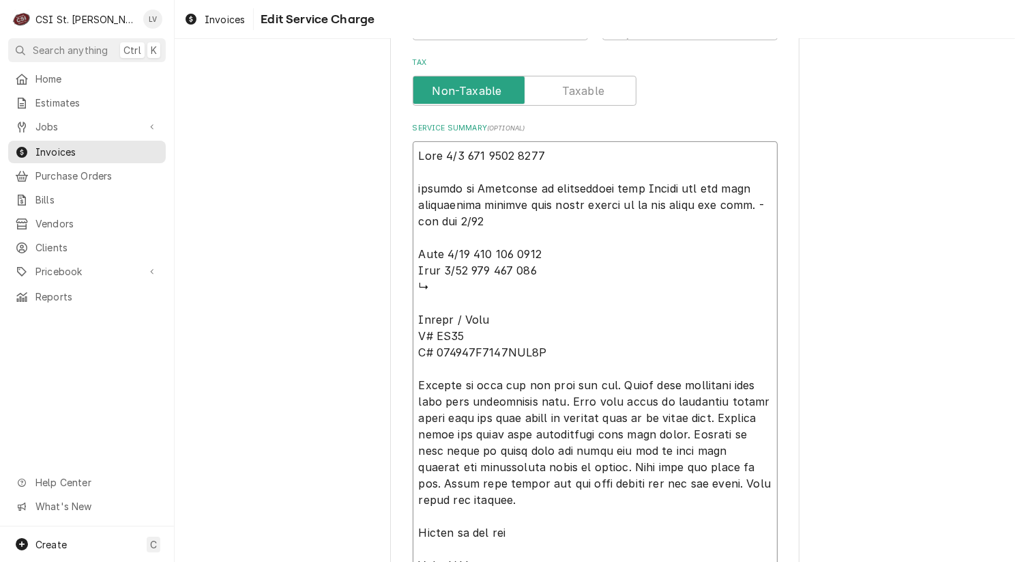
type textarea "Eric 8/5 915 1015 1200 waiting on Partstown to communicate with Lancer and get …"
type textarea "x"
type textarea "Eric 8/5 915 1015 1200 waiting on Partstown to communicate with Lancer and get …"
type textarea "x"
type textarea "Eric 8/5 915 1015 1200 waiting on Partstown to communicate with Lancer and get …"
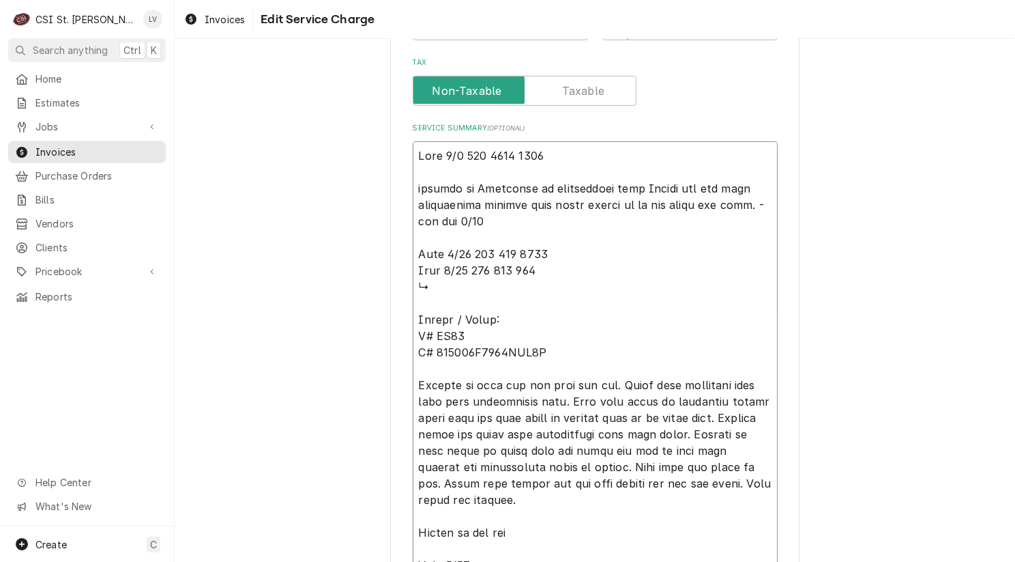
type textarea "x"
type textarea "Eric 8/5 915 1015 1200 waiting on Partstown to communicate with Lancer and get …"
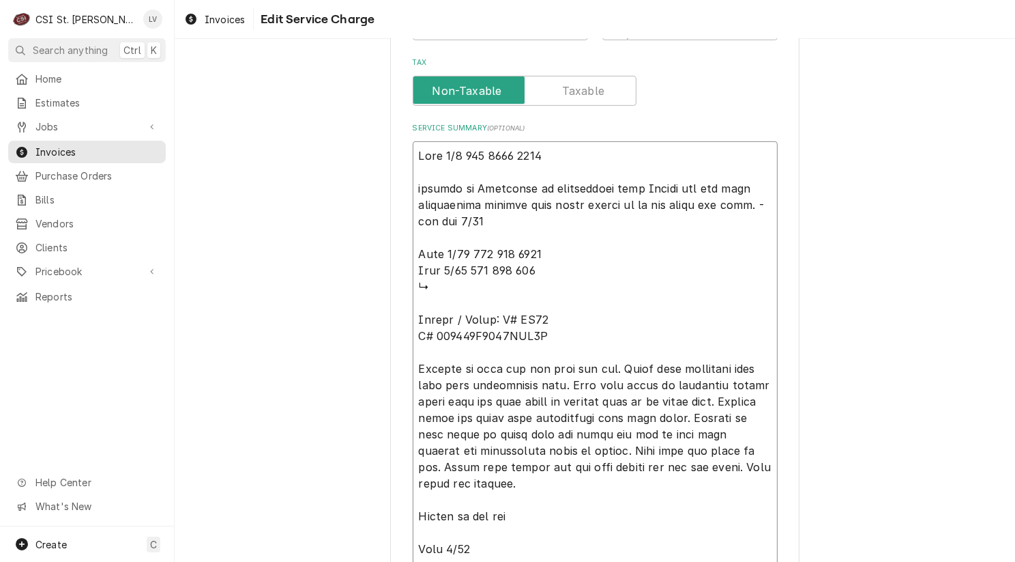
type textarea "x"
type textarea "Eric 8/5 915 1015 1200 waiting on Partstown to communicate with Lancer and get …"
type textarea "x"
type textarea "Eric 8/5 915 1015 1200 waiting on Partstown to communicate with Lancer and get …"
type textarea "x"
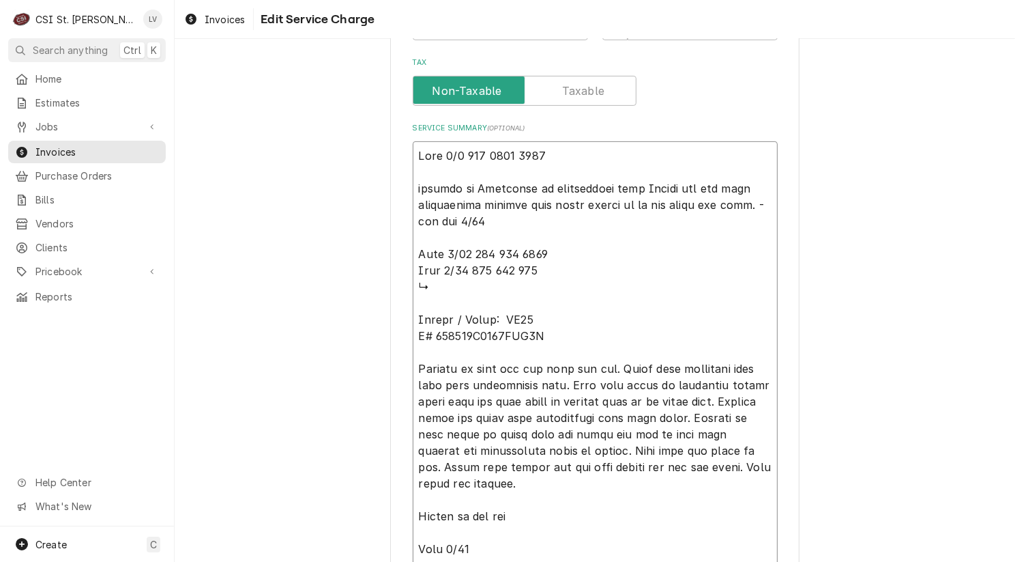
type textarea "Eric 8/5 915 1015 1200 waiting on Partstown to communicate with Lancer and get …"
click at [540, 316] on textarea "Service Summary ( optional )" at bounding box center [595, 507] width 365 height 733
type textarea "x"
type textarea "Eric 8/5 915 1015 1200 waiting on Partstown to communicate with Lancer and get …"
type textarea "x"
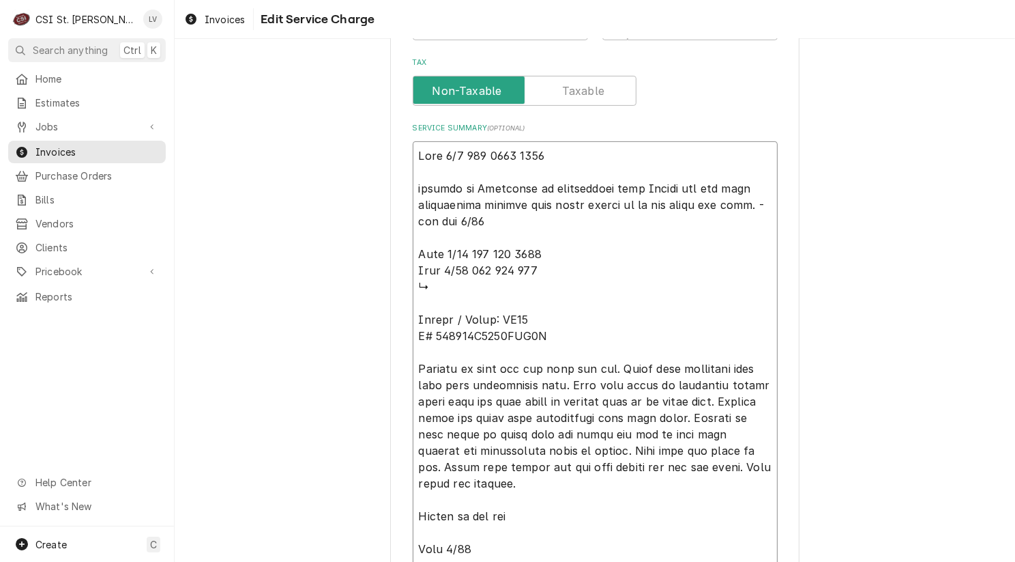
type textarea "Eric 8/5 915 1015 1200 waiting on Partstown to communicate with Lancer and get …"
type textarea "x"
type textarea "Eric 8/5 915 1015 1200 waiting on Partstown to communicate with Lancer and get …"
type textarea "x"
type textarea "Eric 8/5 915 1015 1200 waiting on Partstown to communicate with Lancer and get …"
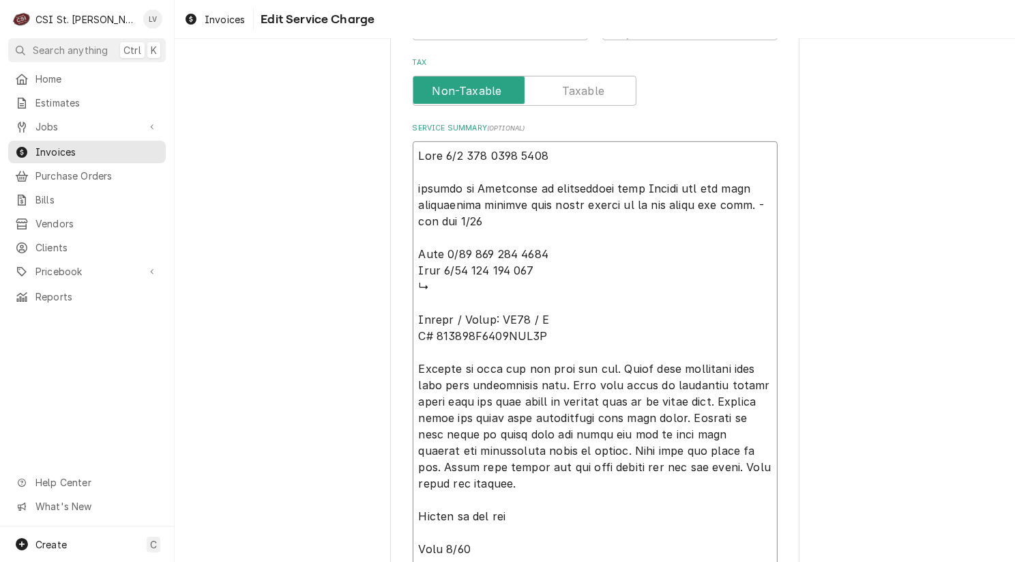
type textarea "x"
type textarea "Eric 8/5 915 1015 1200 waiting on Partstown to communicate with Lancer and get …"
type textarea "x"
type textarea "Eric 8/5 915 1015 1200 waiting on Partstown to communicate with Lancer and get …"
type textarea "x"
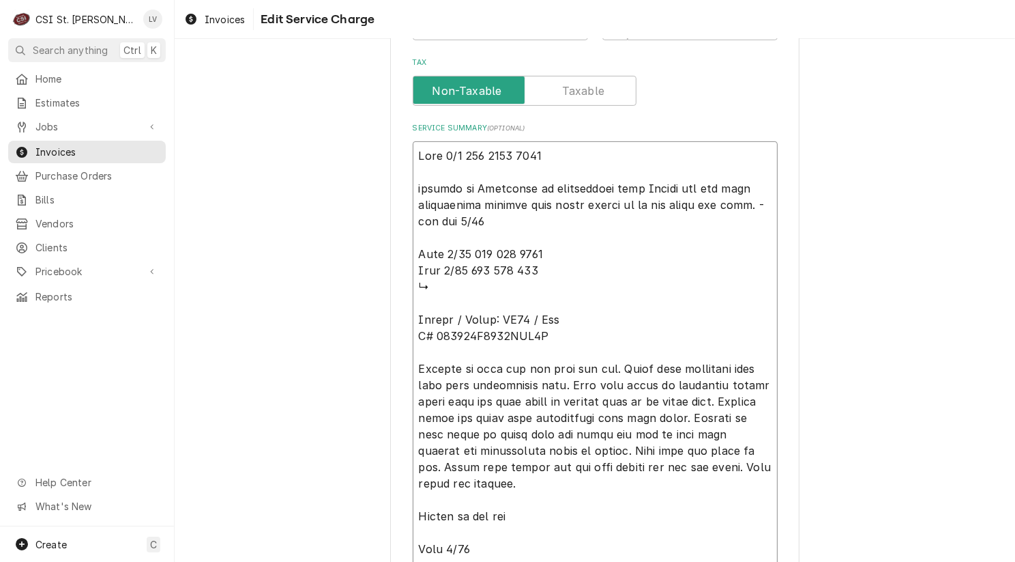
type textarea "Eric 8/5 915 1015 1200 waiting on Partstown to communicate with Lancer and get …"
type textarea "x"
type textarea "Eric 8/5 915 1015 1200 waiting on Partstown to communicate with Lancer and get …"
type textarea "x"
type textarea "Eric 8/5 915 1015 1200 waiting on Partstown to communicate with Lancer and get …"
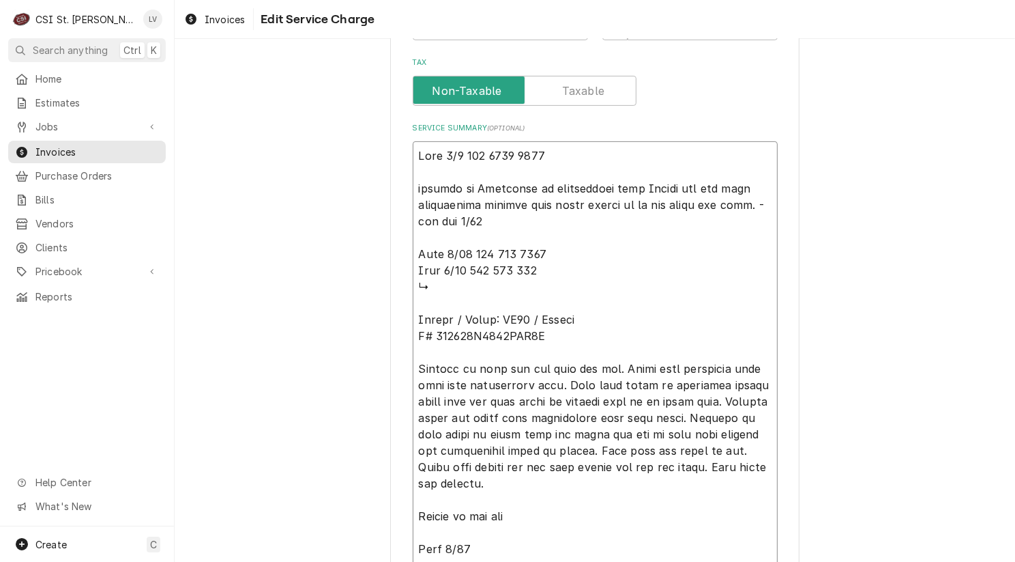
type textarea "x"
type textarea "Eric 8/5 915 1015 1200 waiting on Partstown to communicate with Lancer and get …"
type textarea "x"
type textarea "Eric 8/5 915 1015 1200 waiting on Partstown to communicate with Lancer and get …"
type textarea "x"
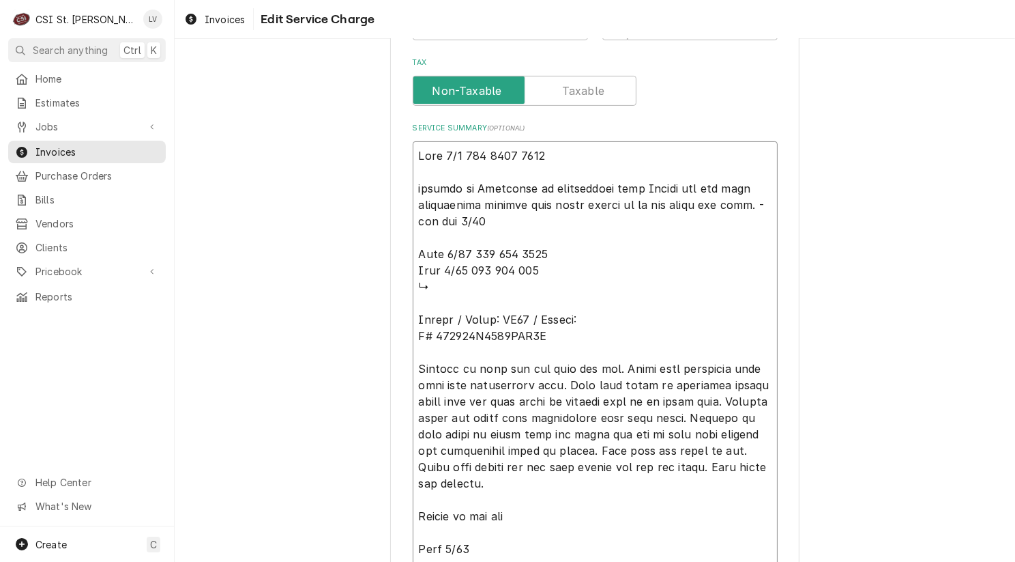
type textarea "Eric 8/5 915 1015 1200 waiting on Partstown to communicate with Lancer and get …"
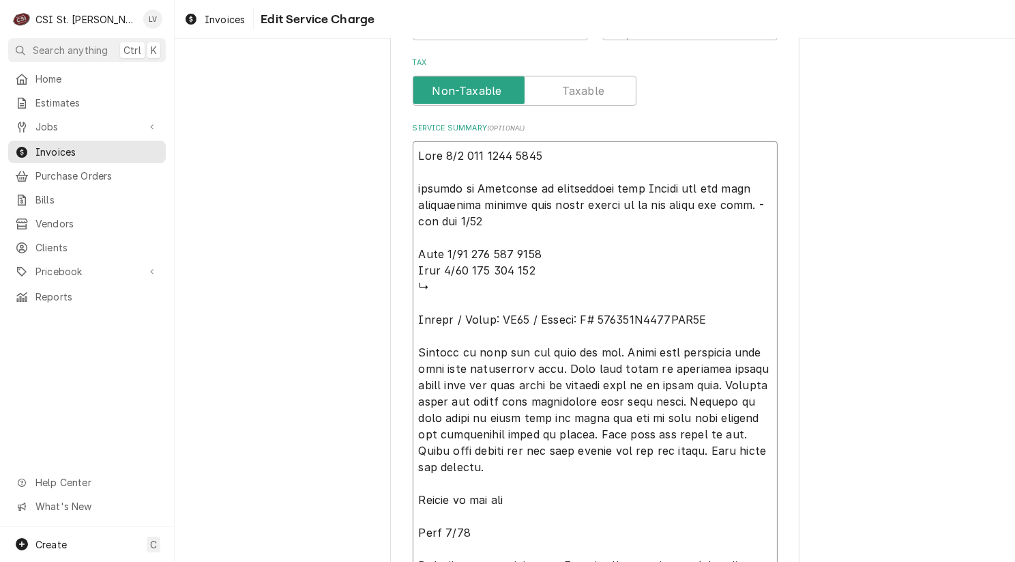
type textarea "x"
type textarea "Eric 8/5 915 1015 1200 waiting on Partstown to communicate with Lancer and get …"
type textarea "x"
type textarea "Eric 8/5 915 1015 1200 waiting on Partstown to communicate with Lancer and get …"
type textarea "x"
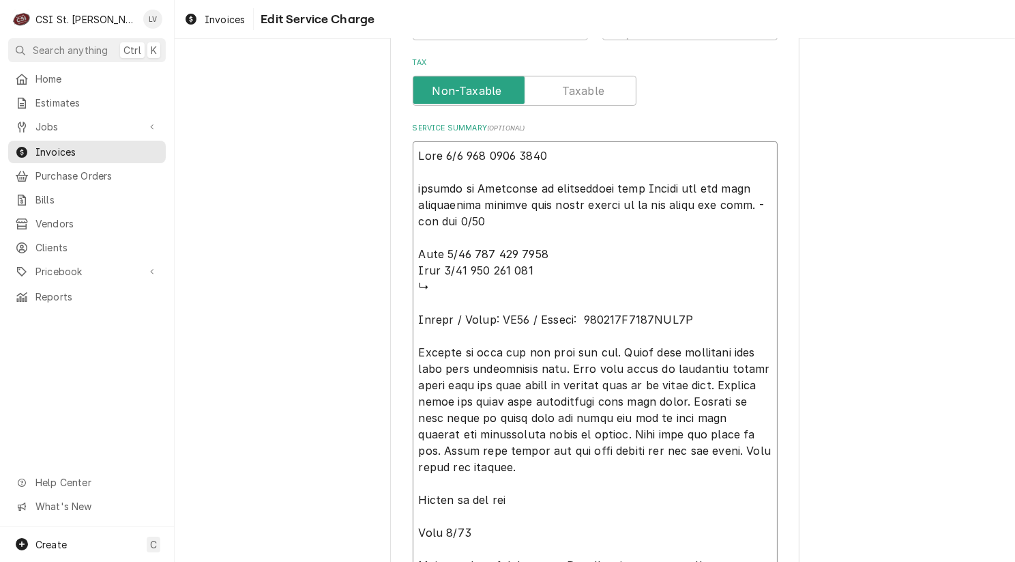
type textarea "Eric 8/5 915 1015 1200 waiting on Partstown to communicate with Lancer and get …"
click at [714, 313] on textarea "Service Summary ( optional )" at bounding box center [595, 499] width 365 height 716
type textarea "x"
type textarea "Eric 8/5 915 1015 1200 waiting on Partstown to communicate with Lancer and get …"
type textarea "x"
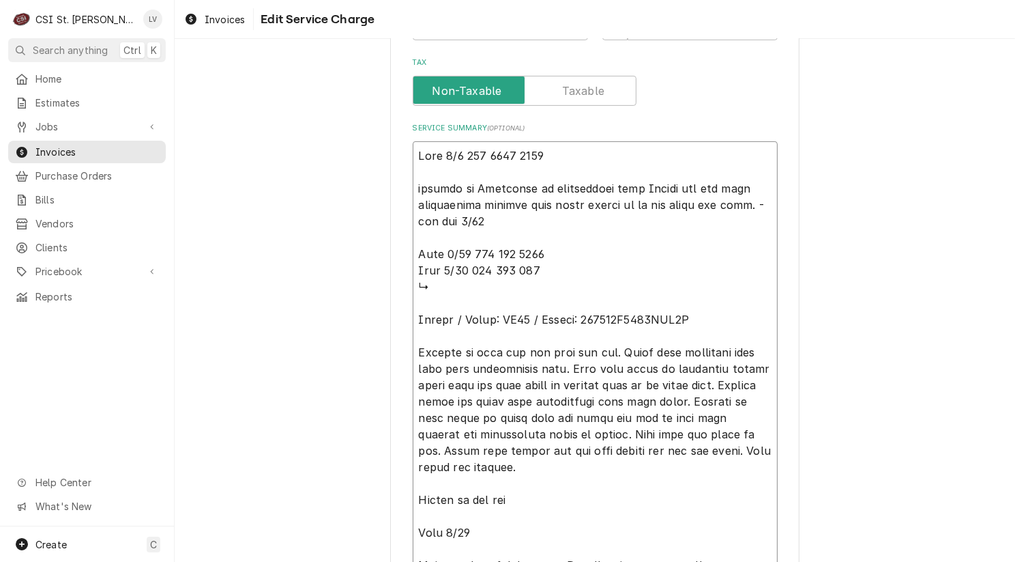
type textarea "Eric 8/5 915 1015 1200 waiting on Partstown to communicate with Lancer and get …"
type textarea "x"
type textarea "Eric 8/5 915 1015 1200 waiting on Partstown to communicate with Lancer and get …"
type textarea "x"
type textarea "Eric 8/5 915 1015 1200 waiting on Partstown to communicate with Lancer and get …"
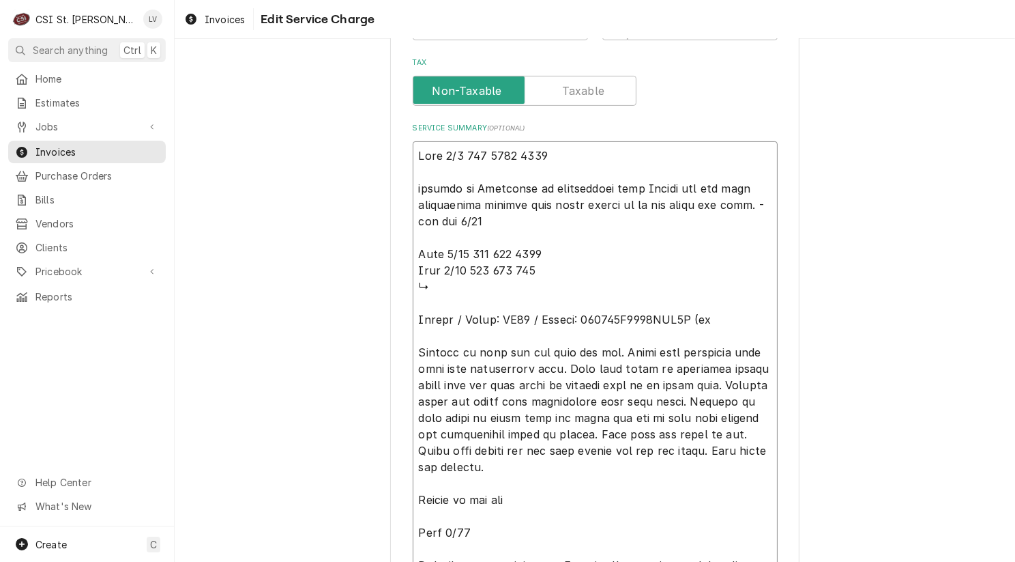
type textarea "x"
type textarea "Eric 8/5 915 1015 1200 waiting on Partstown to communicate with Lancer and get …"
type textarea "x"
type textarea "Eric 8/5 915 1015 1200 waiting on Partstown to communicate with Lancer and get …"
type textarea "x"
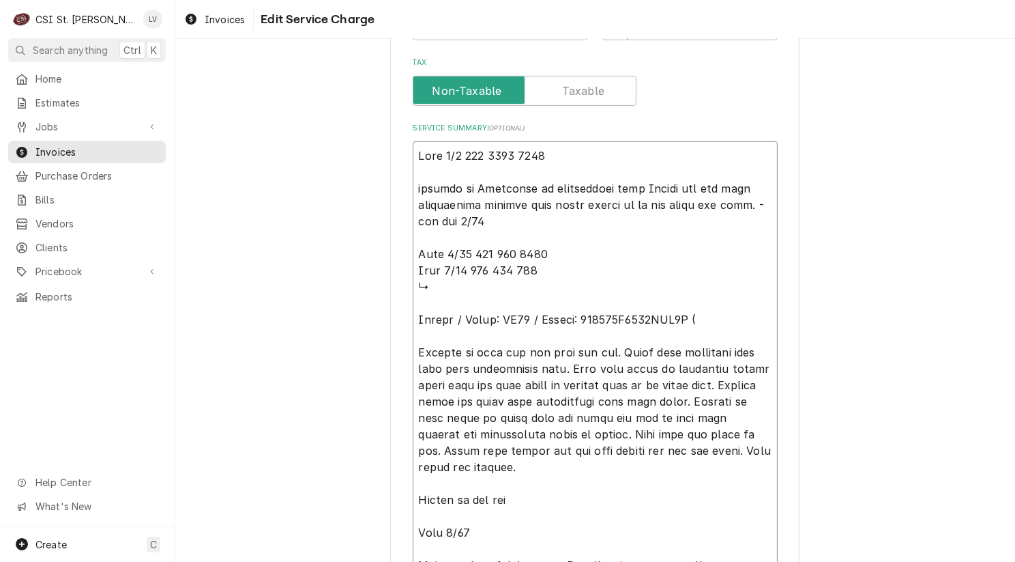
type textarea "Eric 8/5 915 1015 1200 waiting on Partstown to communicate with Lancer and get …"
type textarea "x"
type textarea "Eric 8/5 915 1015 1200 waiting on Partstown to communicate with Lancer and get …"
type textarea "x"
type textarea "Eric 8/5 915 1015 1200 waiting on Partstown to communicate with Lancer and get …"
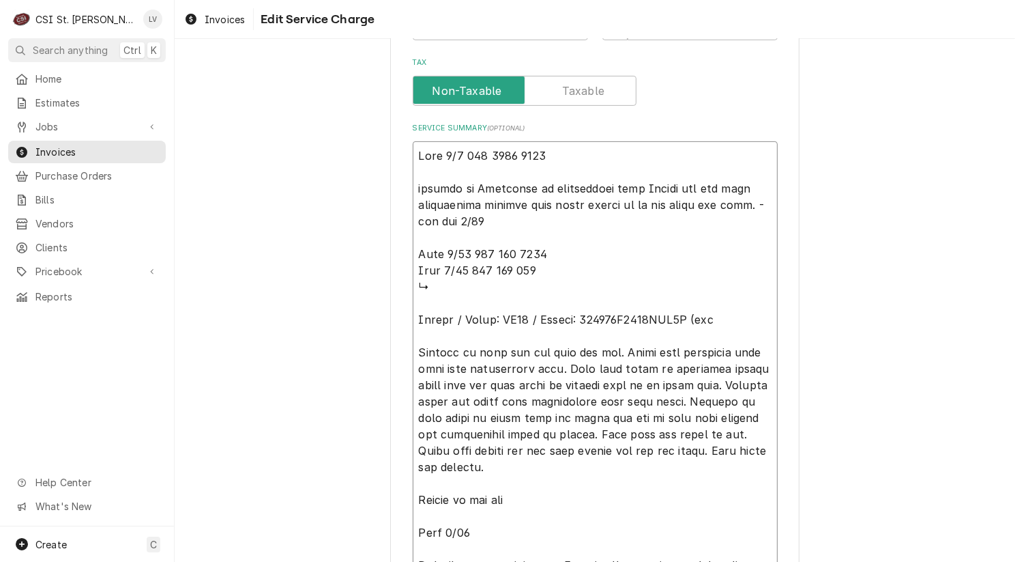
type textarea "x"
type textarea "Eric 8/5 915 1015 1200 waiting on Partstown to communicate with Lancer and get …"
type textarea "x"
type textarea "Eric 8/5 915 1015 1200 waiting on Partstown to communicate with Lancer and get …"
type textarea "x"
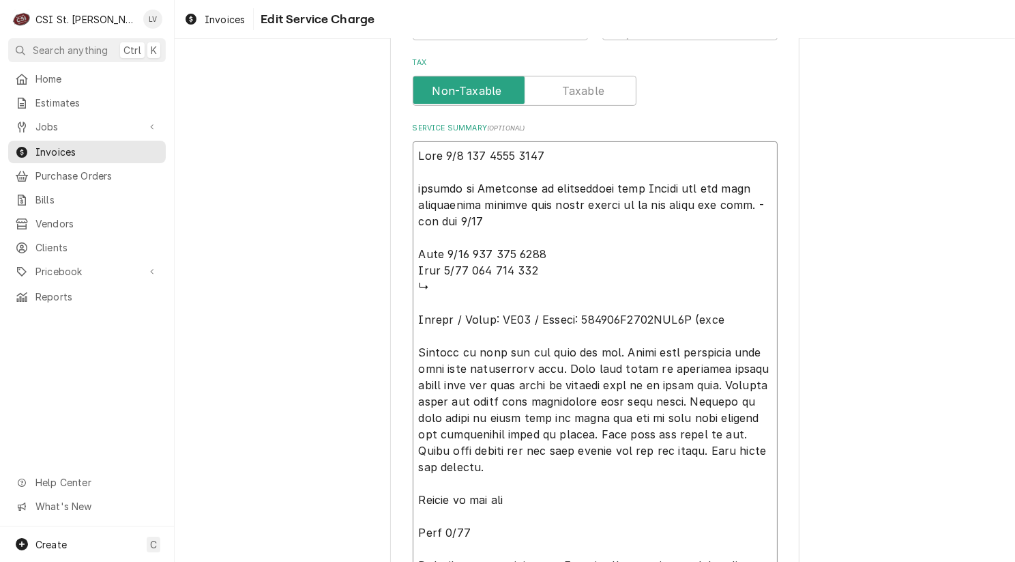
type textarea "Eric 8/5 915 1015 1200 waiting on Partstown to communicate with Lancer and get …"
type textarea "x"
type textarea "Eric 8/5 915 1015 1200 waiting on Partstown to communicate with Lancer and get …"
type textarea "x"
type textarea "Eric 8/5 915 1015 1200 waiting on Partstown to communicate with Lancer and get …"
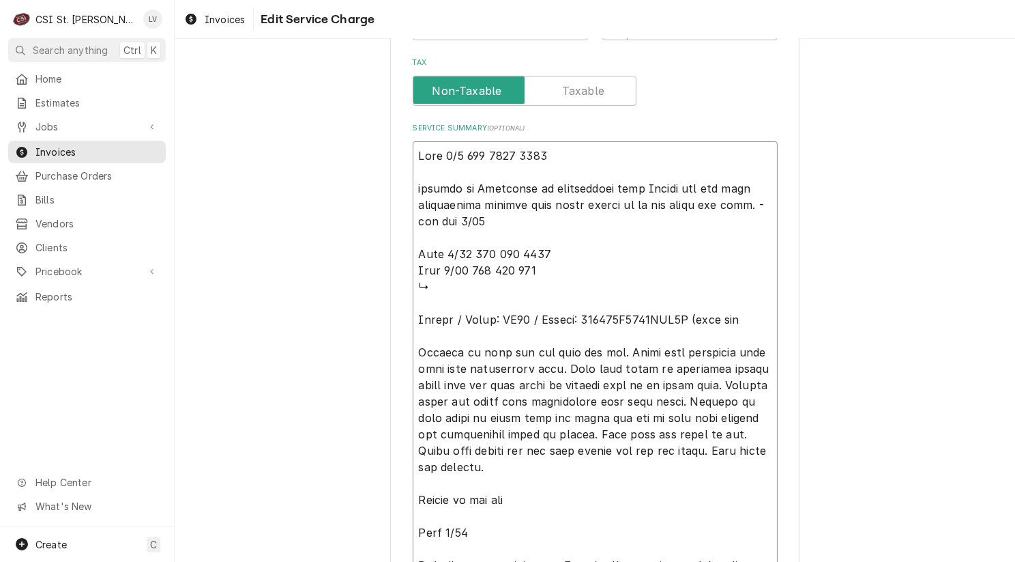
type textarea "x"
type textarea "Eric 8/5 915 1015 1200 waiting on Partstown to communicate with Lancer and get …"
type textarea "x"
type textarea "Eric 8/5 915 1015 1200 waiting on Partstown to communicate with Lancer and get …"
type textarea "x"
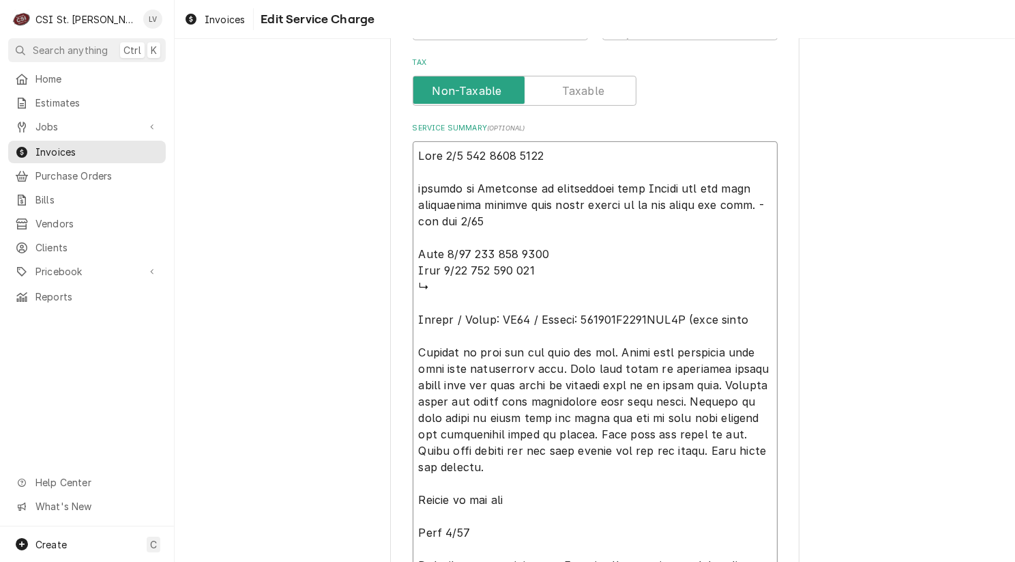
type textarea "Eric 8/5 915 1015 1200 waiting on Partstown to communicate with Lancer and get …"
type textarea "x"
type textarea "Eric 8/5 915 1015 1200 waiting on Partstown to communicate with Lancer and get …"
type textarea "x"
type textarea "Eric 8/5 915 1015 1200 waiting on Partstown to communicate with Lancer and get …"
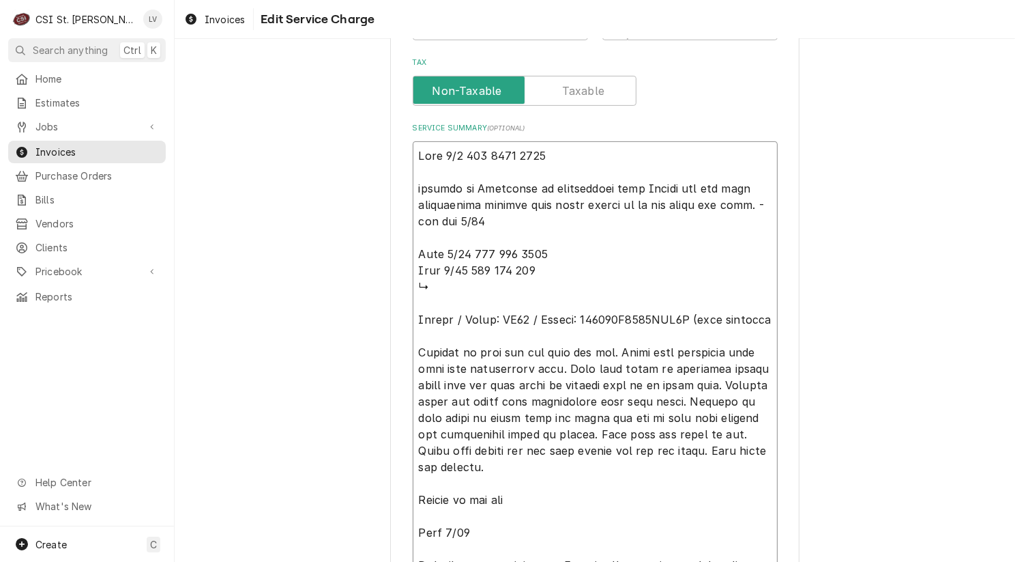
type textarea "x"
type textarea "Eric 8/5 915 1015 1200 waiting on Partstown to communicate with Lancer and get …"
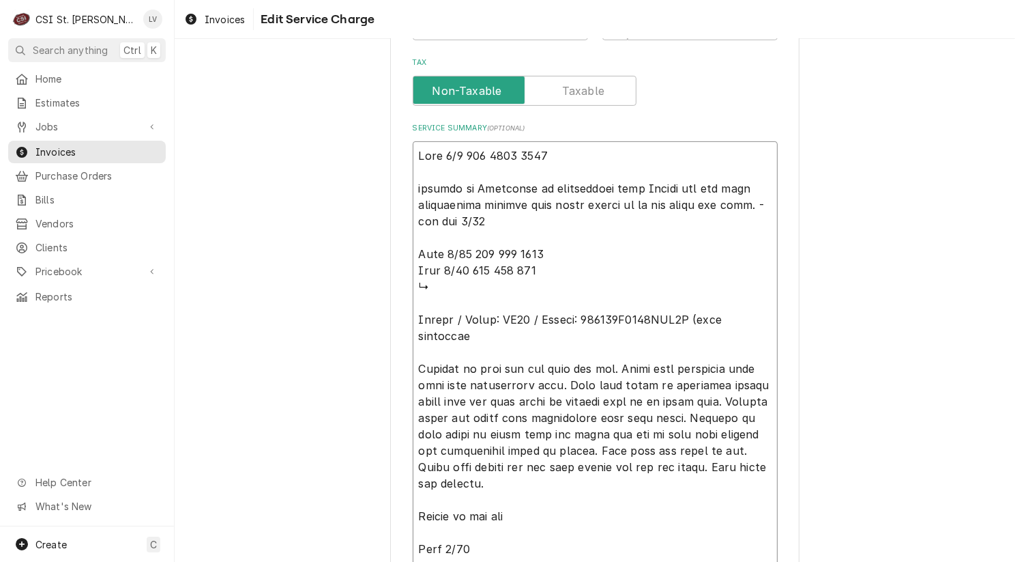
type textarea "x"
type textarea "Eric 8/5 915 1015 1200 waiting on Partstown to communicate with Lancer and get …"
drag, startPoint x: 613, startPoint y: 365, endPoint x: 418, endPoint y: 368, distance: 195.2
click at [418, 368] on textarea "Service Summary ( optional )" at bounding box center [595, 507] width 365 height 733
type textarea "x"
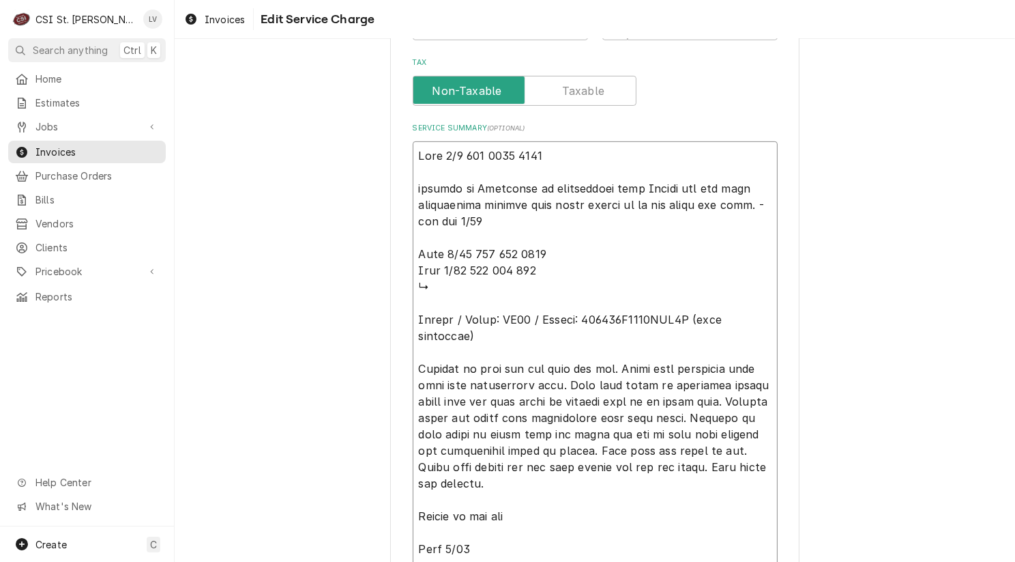
type textarea "Eric 8/5 915 1015 1200 waiting on Partstown to communicate with Lancer and get …"
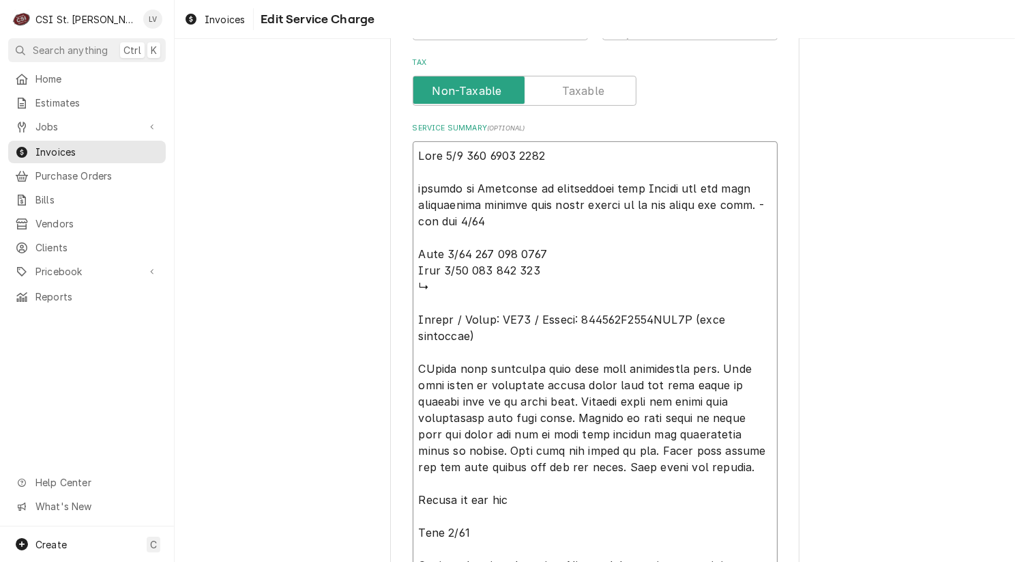
type textarea "x"
drag, startPoint x: 503, startPoint y: 449, endPoint x: 426, endPoint y: 409, distance: 86.4
click at [426, 409] on textarea "Service Summary ( optional )" at bounding box center [595, 499] width 365 height 716
drag, startPoint x: 506, startPoint y: 450, endPoint x: 398, endPoint y: 368, distance: 135.0
click at [398, 368] on div "Use the fields below to edit this service charge Short Description Job | Servic…" at bounding box center [594, 258] width 409 height 1412
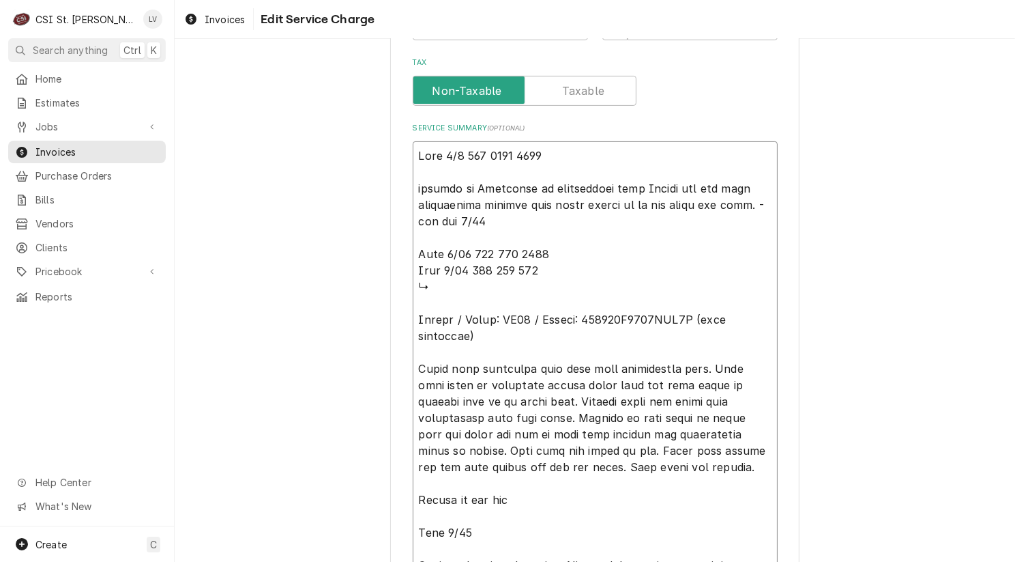
type textarea "Eric 8/5 915 1015 1200 waiting on Partstown to communicate with Lancer and get …"
click at [549, 293] on textarea "Service Summary ( optional )" at bounding box center [595, 499] width 365 height 716
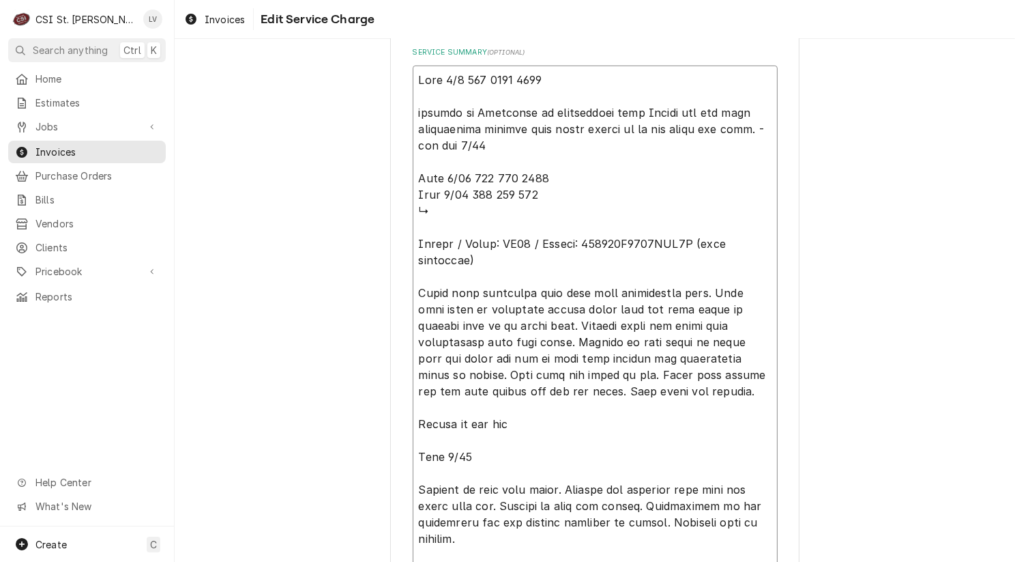
scroll to position [718, 0]
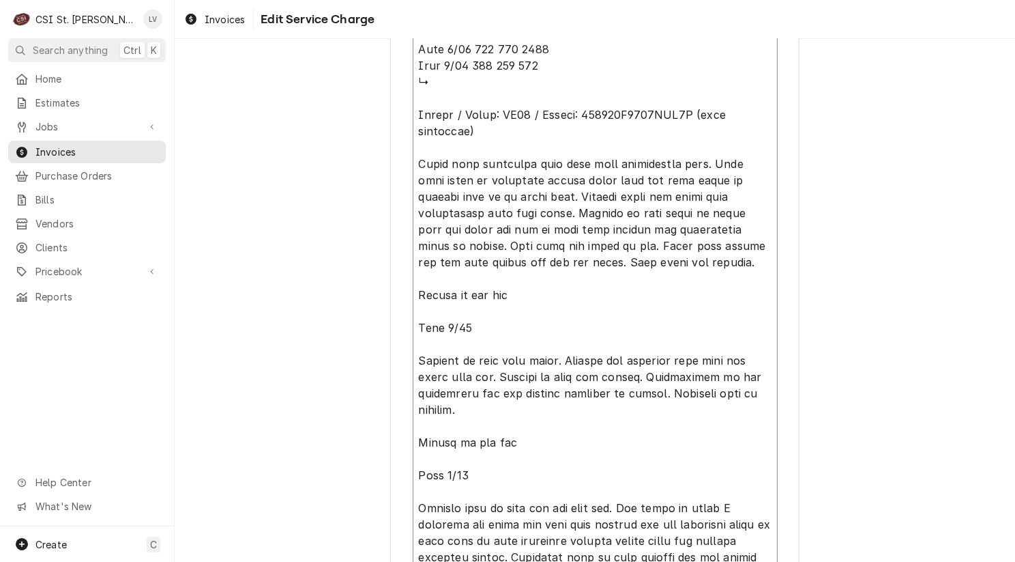
drag, startPoint x: 553, startPoint y: 357, endPoint x: 403, endPoint y: 353, distance: 150.2
click at [403, 353] on div "Use the fields below to edit this service charge Short Description Job | Servic…" at bounding box center [594, 53] width 409 height 1412
click at [470, 327] on textarea "Service Summary ( optional )" at bounding box center [595, 295] width 365 height 716
type textarea "x"
type textarea "Eric 8/5 915 1015 1200 waiting on Partstown to communicate with Lancer and get …"
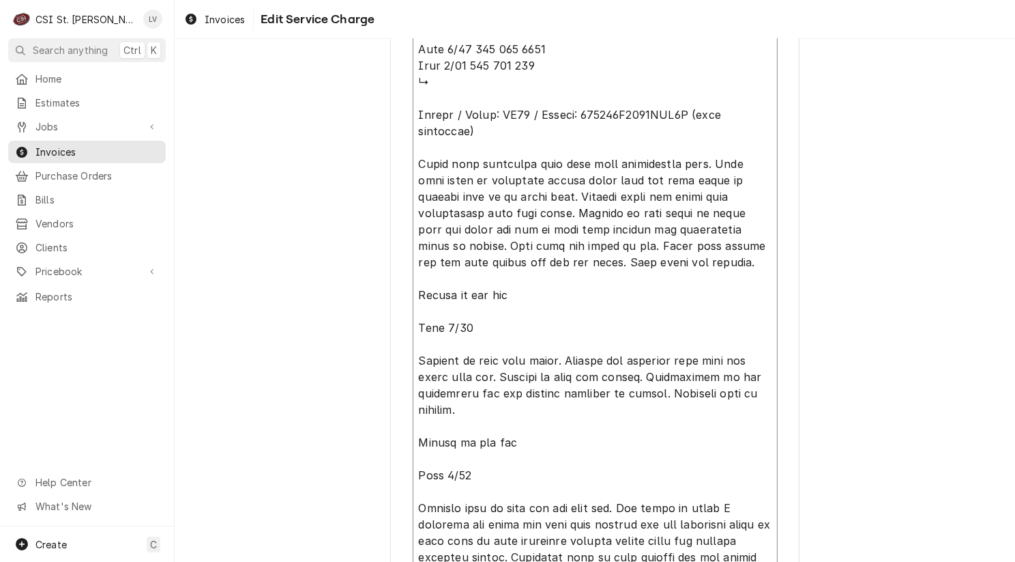
type textarea "x"
type textarea "Eric 8/5 915 1015 1200 waiting on Partstown to communicate with Lancer and get …"
type textarea "x"
type textarea "Eric 8/5 915 1015 1200 waiting on Partstown to communicate with Lancer and get …"
type textarea "x"
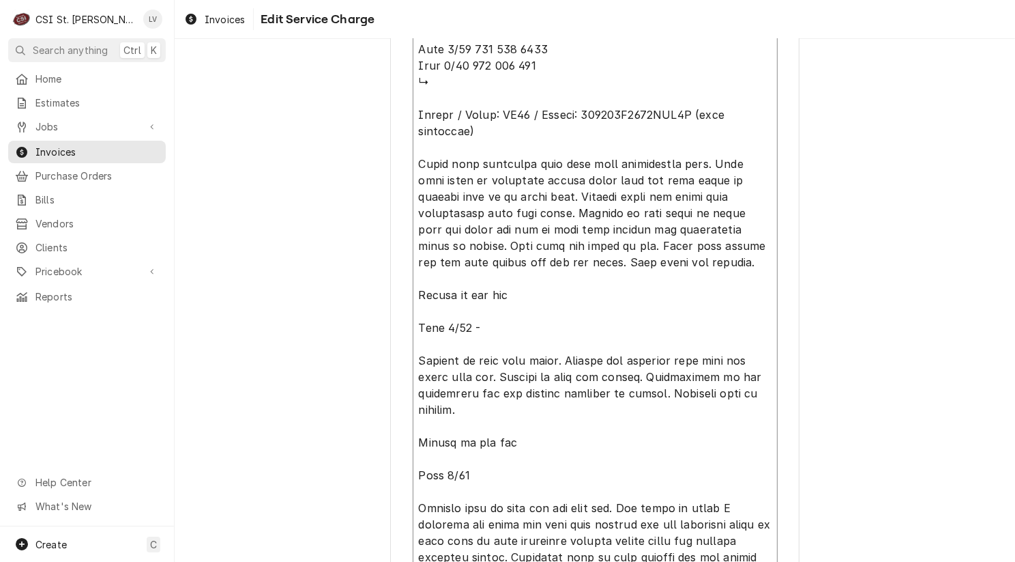
type textarea "Eric 8/5 915 1015 1200 waiting on Partstown to communicate with Lancer and get …"
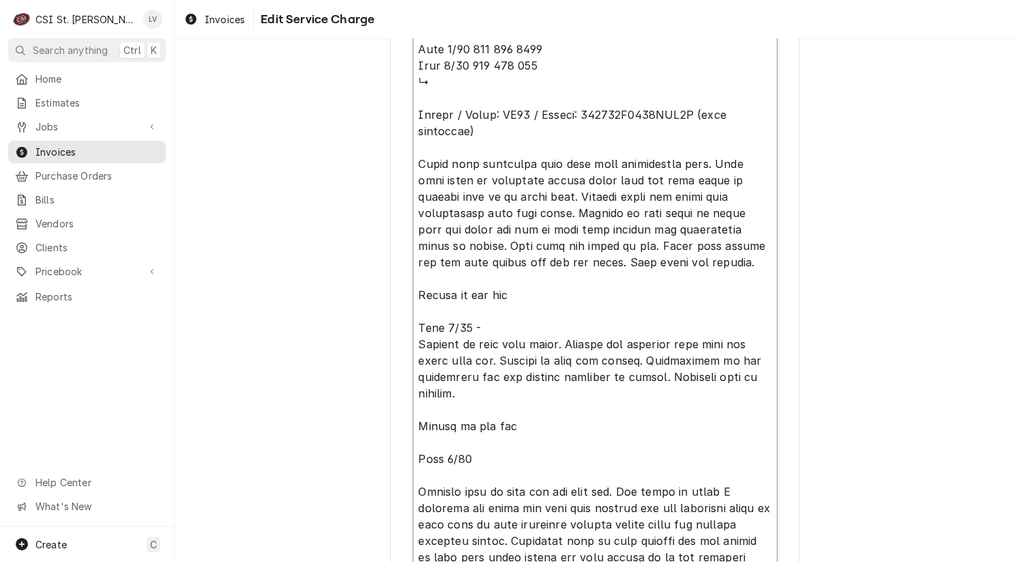
type textarea "x"
type textarea "Eric 8/5 915 1015 1200 waiting on Partstown to communicate with Lancer and get …"
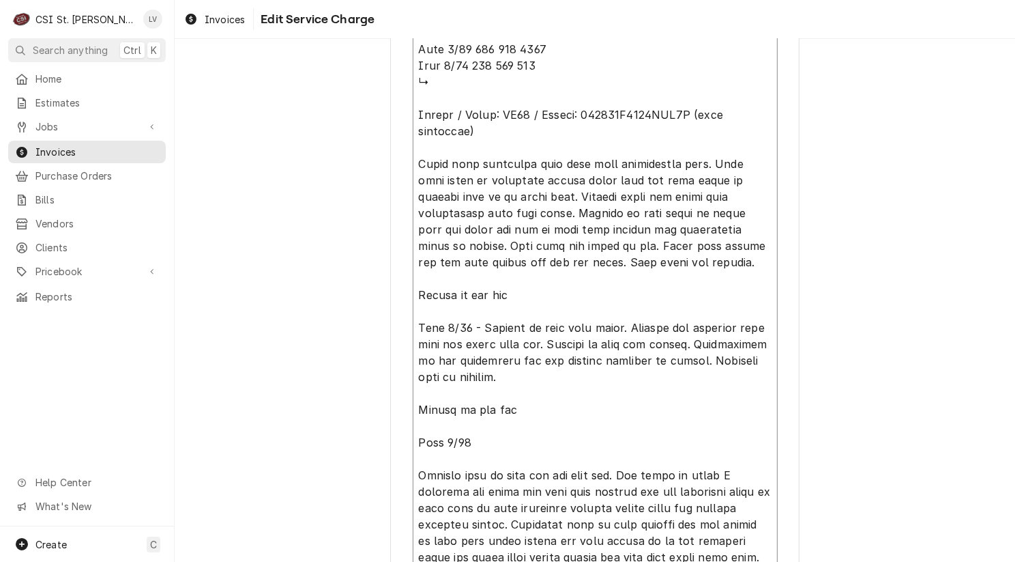
type textarea "x"
type textarea "Eric 8/5 915 1015 1200 waiting on Partstown to communicate with Lancer and get …"
type textarea "x"
type textarea "Eric 8/5 915 1015 1200 waiting on Partstown to communicate with Lancer and get …"
type textarea "x"
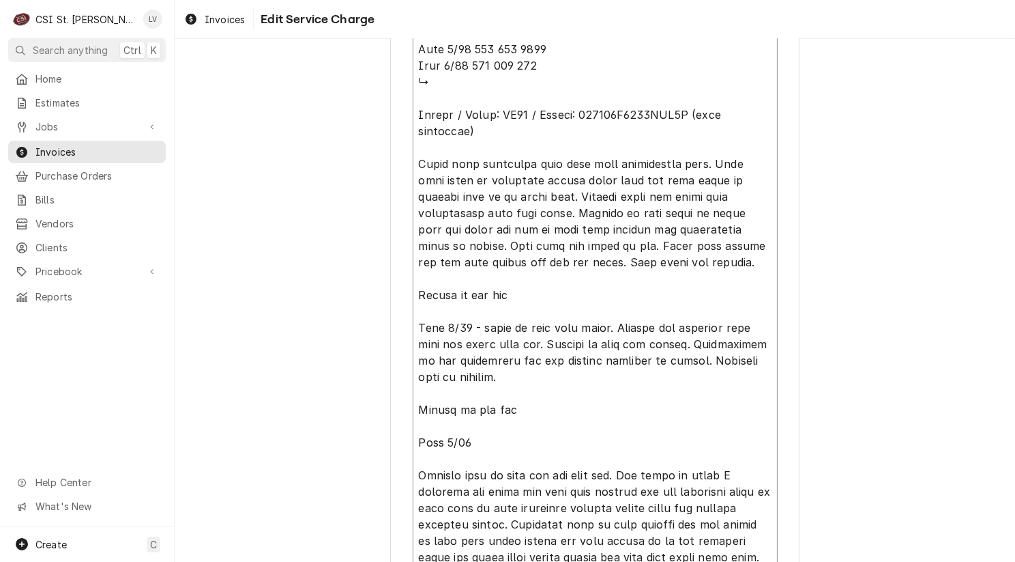
type textarea "Eric 8/5 915 1015 1200 waiting on Partstown to communicate with Lancer and get …"
type textarea "x"
type textarea "Eric 8/5 915 1015 1200 waiting on Partstown to communicate with Lancer and get …"
type textarea "x"
type textarea "Eric 8/5 915 1015 1200 waiting on Partstown to communicate with Lancer and get …"
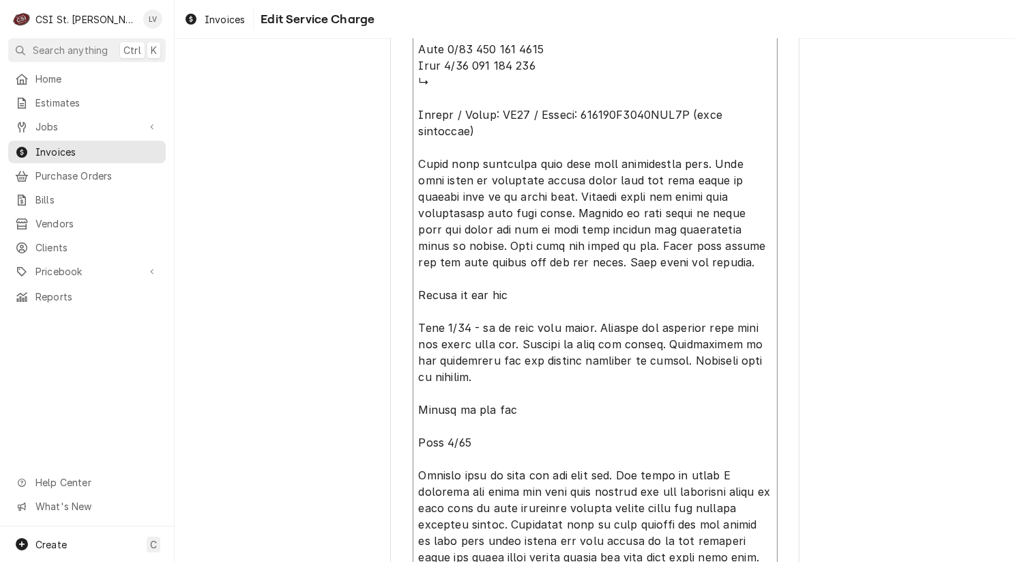
type textarea "x"
type textarea "Eric 8/5 915 1015 1200 waiting on Partstown to communicate with Lancer and get …"
type textarea "x"
type textarea "Eric 8/5 915 1015 1200 waiting on Partstown to communicate with Lancer and get …"
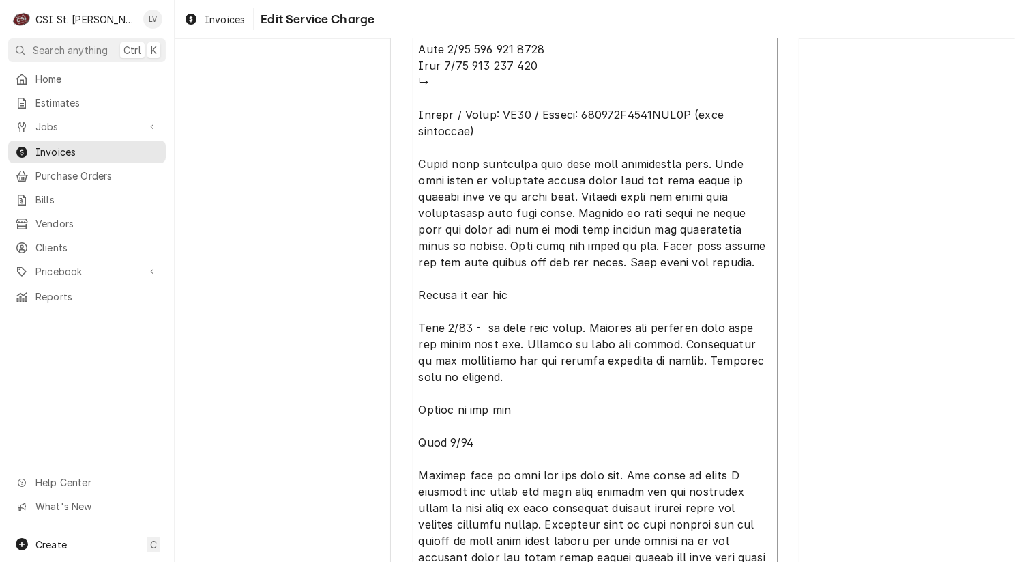
type textarea "x"
type textarea "Eric 8/5 915 1015 1200 waiting on Partstown to communicate with Lancer and get …"
type textarea "x"
type textarea "Eric 8/5 915 1015 1200 waiting on Partstown to communicate with Lancer and get …"
type textarea "x"
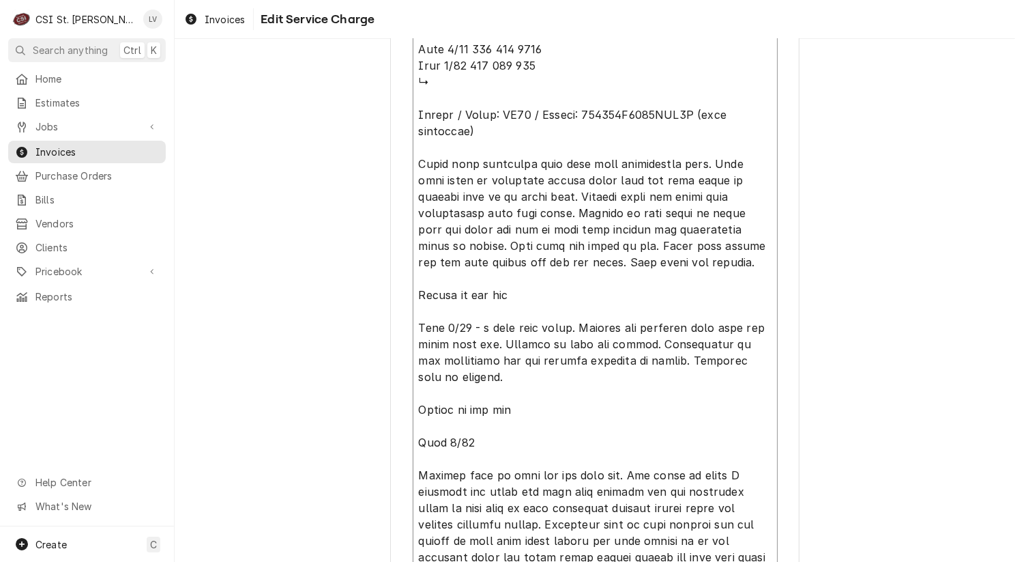
type textarea "Eric 8/5 915 1015 1200 waiting on Partstown to communicate with Lancer and get …"
type textarea "x"
type textarea "Eric 8/5 915 1015 1200 waiting on Partstown to communicate with Lancer and get …"
type textarea "x"
type textarea "Eric 8/5 915 1015 1200 waiting on Partstown to communicate with Lancer and get …"
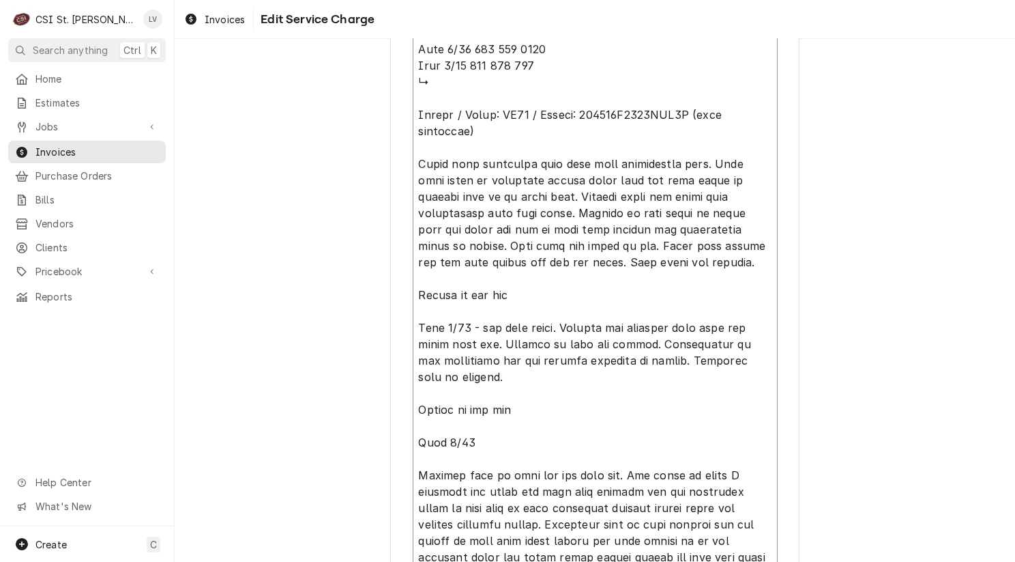
type textarea "x"
type textarea "Eric 8/5 915 1015 1200 waiting on Partstown to communicate with Lancer and get …"
type textarea "x"
type textarea "Eric 8/5 915 1015 1200 waiting on Partstown to communicate with Lancer and get …"
type textarea "x"
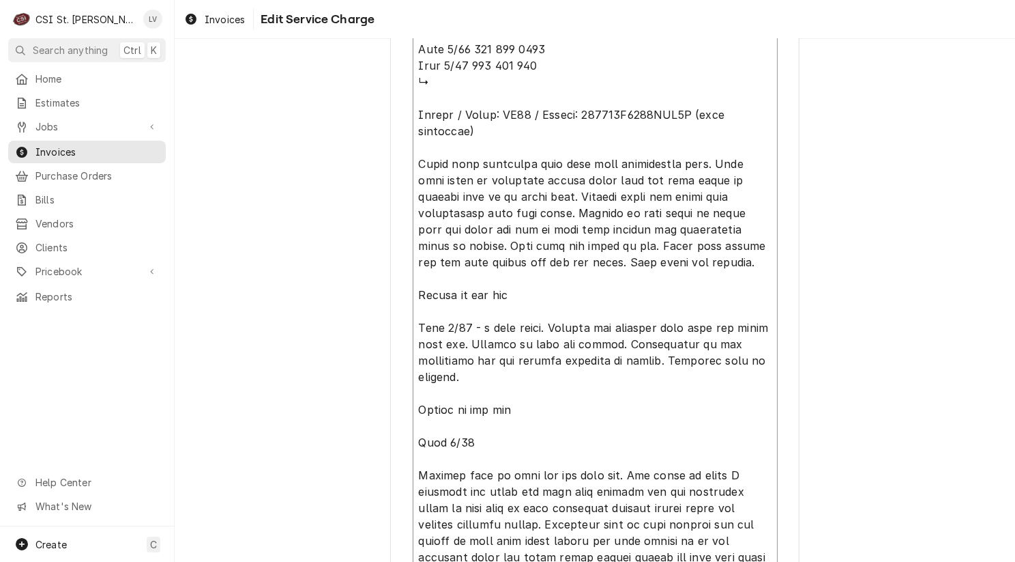
type textarea "Eric 8/5 915 1015 1200 waiting on Partstown to communicate with Lancer and get …"
type textarea "x"
type textarea "Eric 8/5 915 1015 1200 waiting on Partstown to communicate with Lancer and get …"
type textarea "x"
type textarea "Eric 8/5 915 1015 1200 waiting on Partstown to communicate with Lancer and get …"
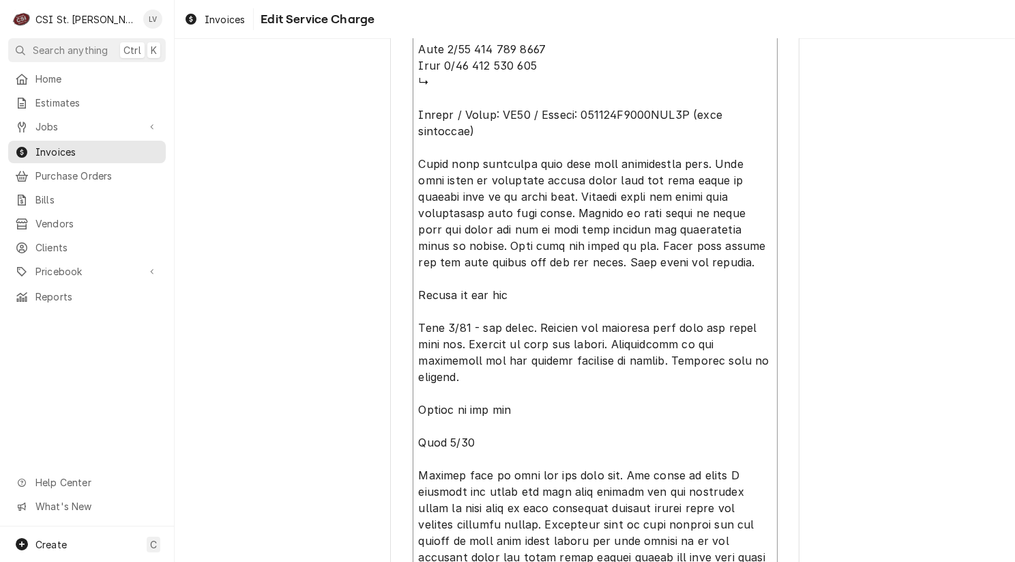
type textarea "x"
type textarea "Eric 8/5 915 1015 1200 waiting on Partstown to communicate with Lancer and get …"
type textarea "x"
type textarea "Eric 8/5 915 1015 1200 waiting on Partstown to communicate with Lancer and get …"
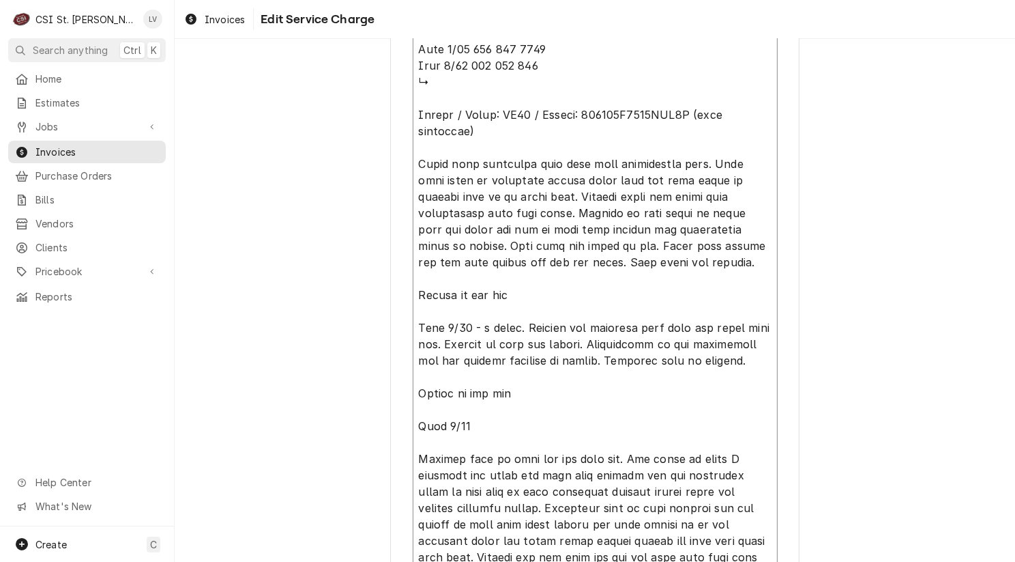
type textarea "x"
type textarea "Eric 8/5 915 1015 1200 waiting on Partstown to communicate with Lancer and get …"
type textarea "x"
type textarea "Eric 8/5 915 1015 1200 waiting on Partstown to communicate with Lancer and get …"
type textarea "x"
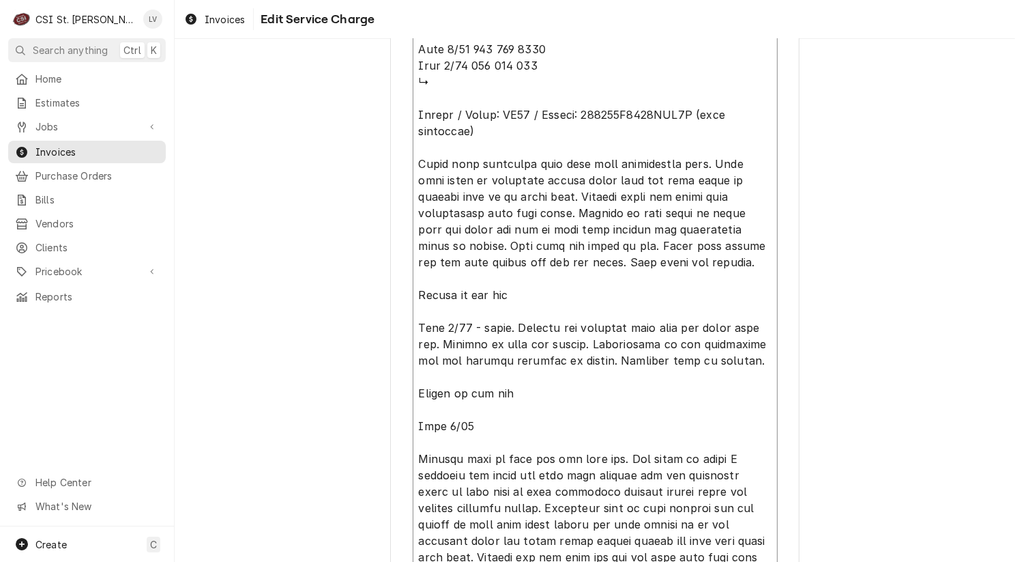
type textarea "Eric 8/5 915 1015 1200 waiting on Partstown to communicate with Lancer and get …"
type textarea "x"
type textarea "Eric 8/5 915 1015 1200 waiting on Partstown to communicate with Lancer and get …"
type textarea "x"
type textarea "Eric 8/5 915 1015 1200 waiting on Partstown to communicate with Lancer and get …"
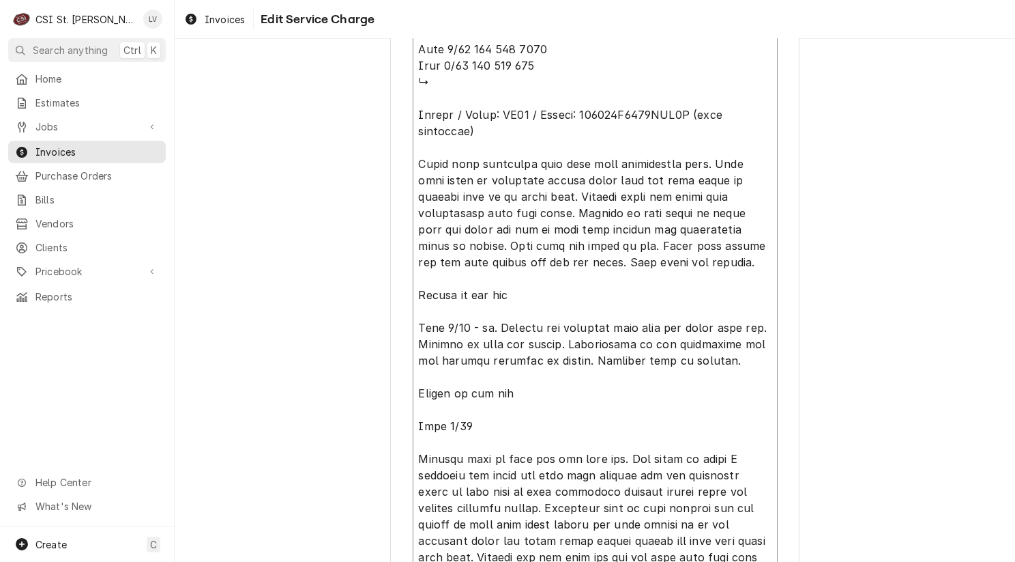
type textarea "x"
type textarea "Eric 8/5 915 1015 1200 waiting on Partstown to communicate with Lancer and get …"
type textarea "x"
type textarea "Eric 8/5 915 1015 1200 waiting on Partstown to communicate with Lancer and get …"
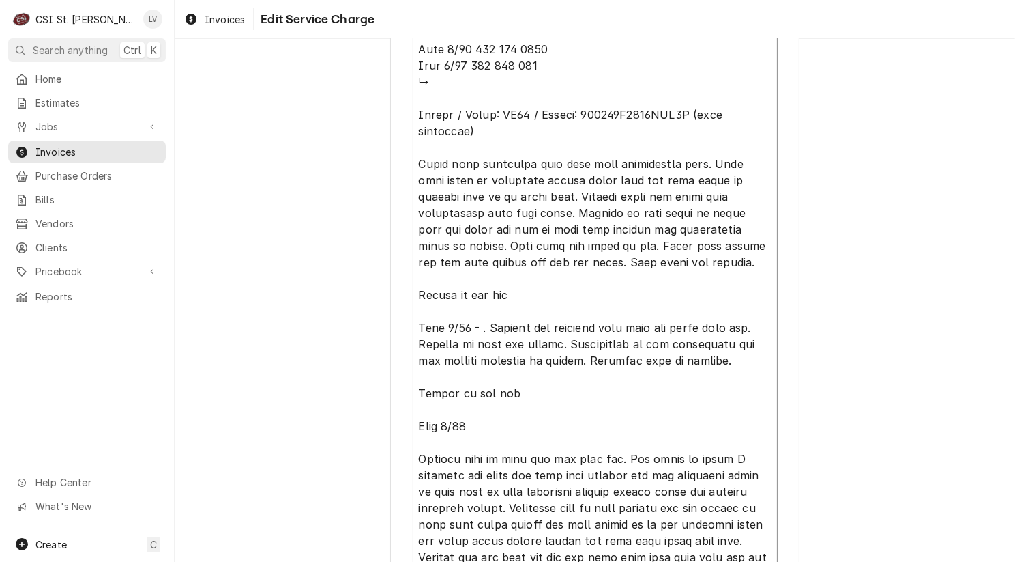
type textarea "x"
type textarea "Eric 8/5 915 1015 1200 waiting on Partstown to communicate with Lancer and get …"
type textarea "x"
type textarea "Eric 8/5 915 1015 1200 waiting on Partstown to communicate with Lancer and get …"
drag, startPoint x: 641, startPoint y: 327, endPoint x: 659, endPoint y: 325, distance: 17.8
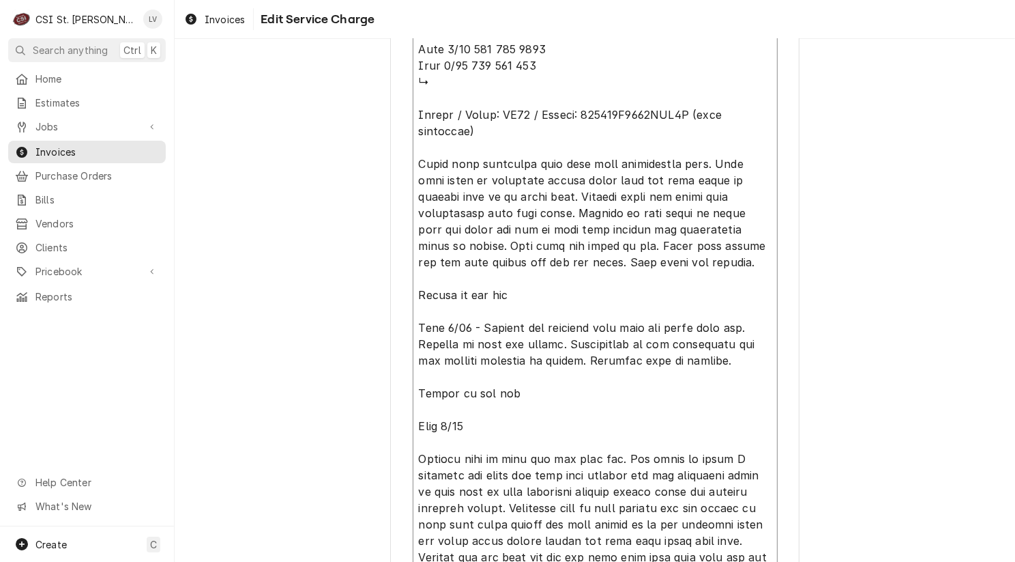
click at [659, 325] on textarea "Service Summary ( optional )" at bounding box center [595, 270] width 365 height 667
type textarea "x"
type textarea "Eric 8/5 915 1015 1200 waiting on Partstown to communicate with Lancer and get …"
type textarea "x"
type textarea "Eric 8/5 915 1015 1200 waiting on Partstown to communicate with Lancer and get …"
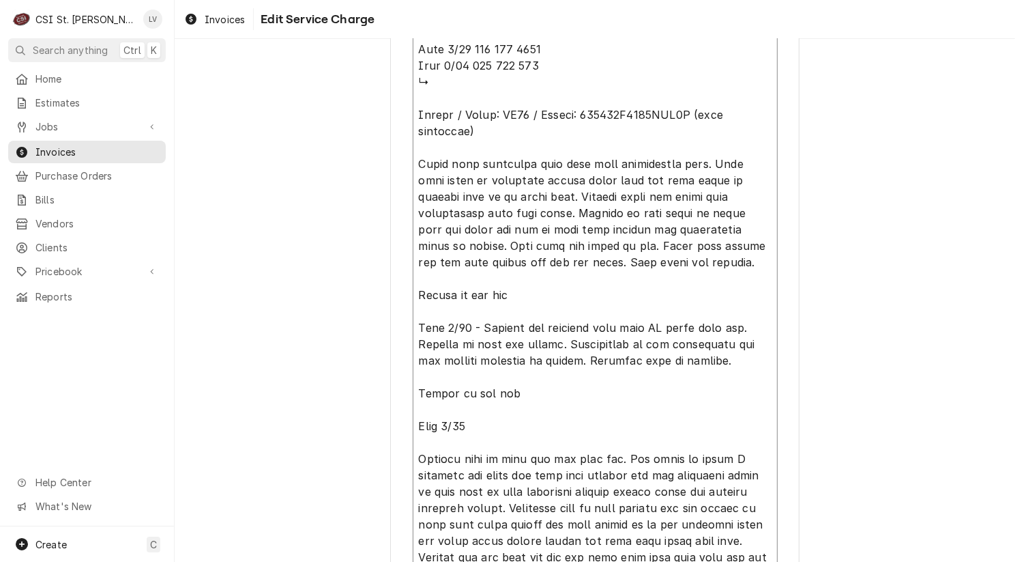
type textarea "x"
type textarea "Eric 8/5 915 1015 1200 waiting on Partstown to communicate with Lancer and get …"
drag, startPoint x: 465, startPoint y: 338, endPoint x: 476, endPoint y: 339, distance: 11.0
click at [476, 339] on textarea "Service Summary ( optional )" at bounding box center [595, 270] width 365 height 667
type textarea "x"
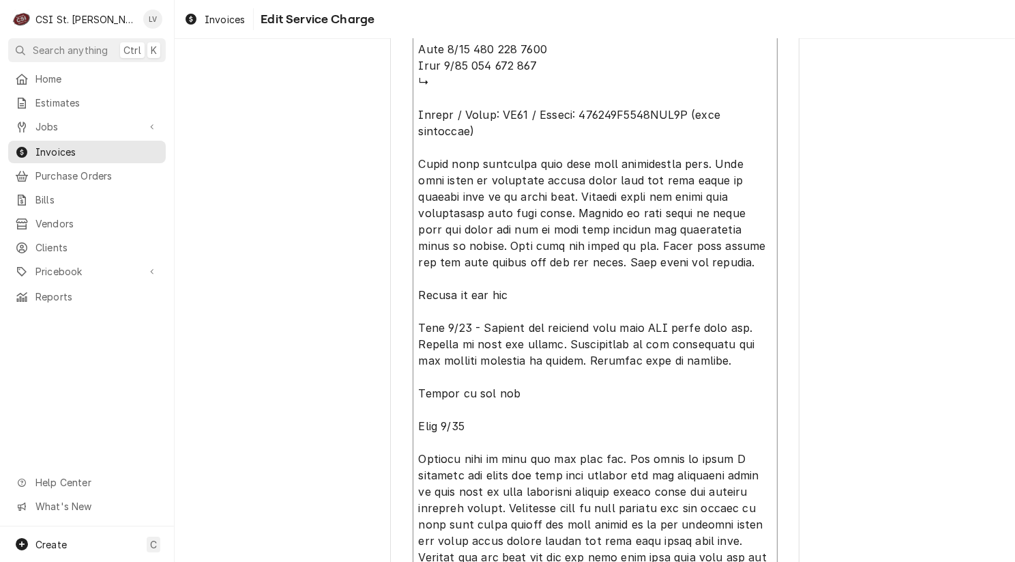
type textarea "Eric 8/5 915 1015 1200 waiting on Partstown to communicate with Lancer and get …"
type textarea "x"
type textarea "Eric 8/5 915 1015 1200 waiting on Partstown to communicate with Lancer and get …"
click at [541, 483] on textarea "Service Summary ( optional )" at bounding box center [595, 270] width 365 height 667
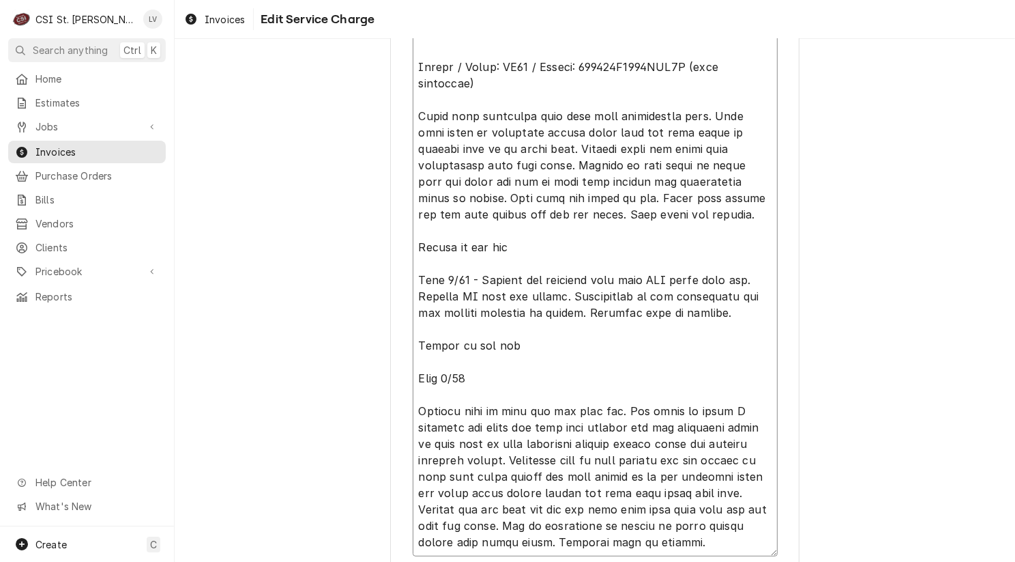
scroll to position [787, 0]
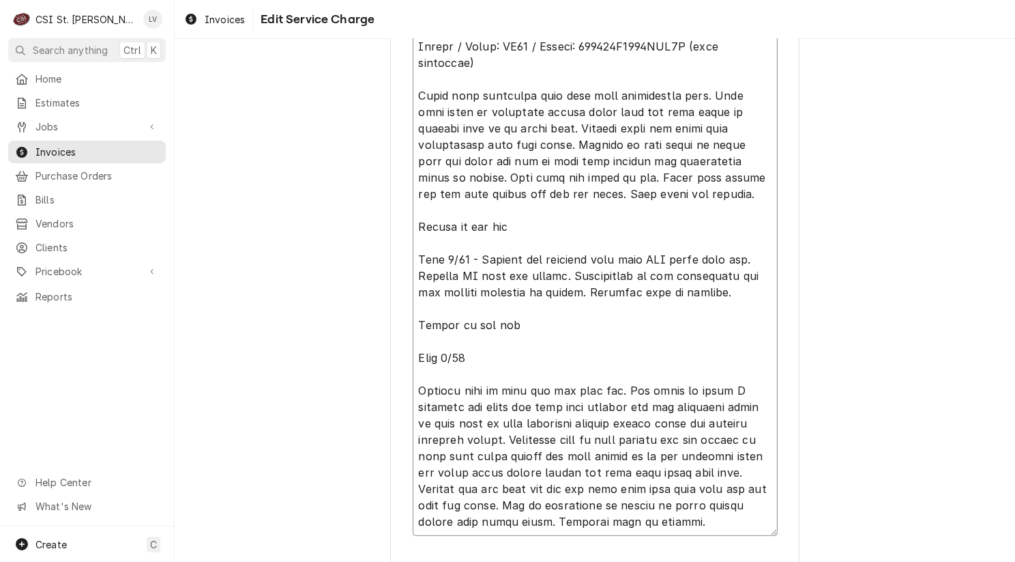
click at [649, 403] on textarea "Service Summary ( optional )" at bounding box center [595, 201] width 365 height 667
type textarea "x"
type textarea "Eric 8/5 915 1015 1200 waiting on Partstown to communicate with Lancer and get …"
type textarea "x"
type textarea "Eric 8/5 915 1015 1200 waiting on Partstown to communicate with Lancer and get …"
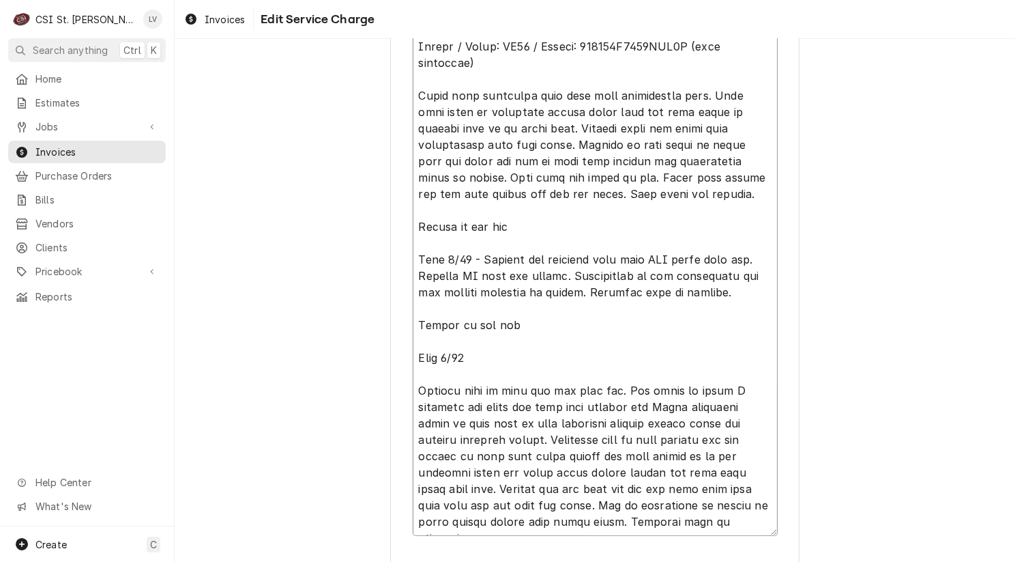
type textarea "x"
type textarea "Eric 8/5 915 1015 1200 waiting on Partstown to communicate with Lancer and get …"
drag, startPoint x: 673, startPoint y: 519, endPoint x: 652, endPoint y: 405, distance: 116.7
click at [652, 405] on textarea "Service Summary ( optional )" at bounding box center [595, 201] width 365 height 667
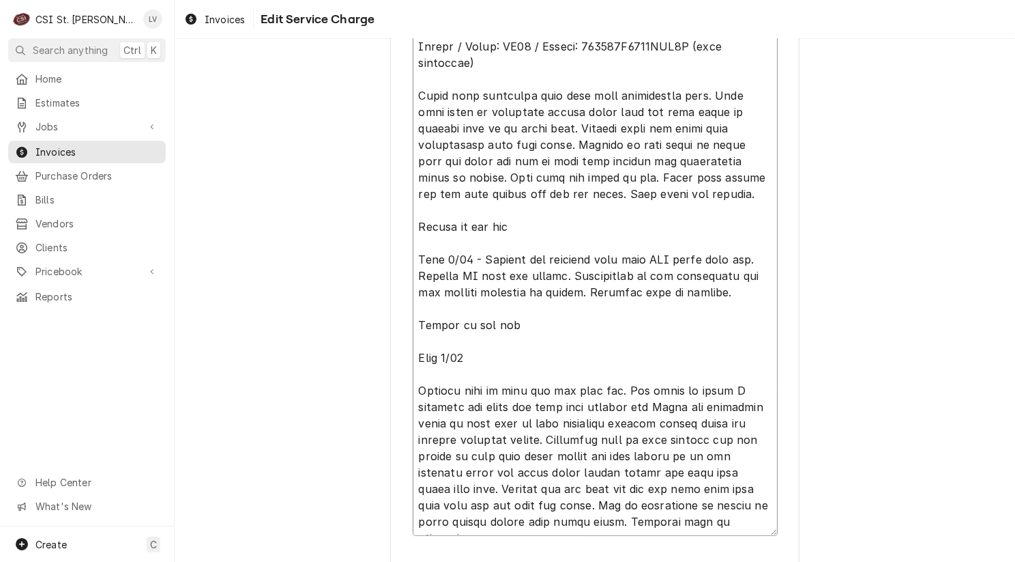
drag, startPoint x: 542, startPoint y: 324, endPoint x: 391, endPoint y: 335, distance: 151.2
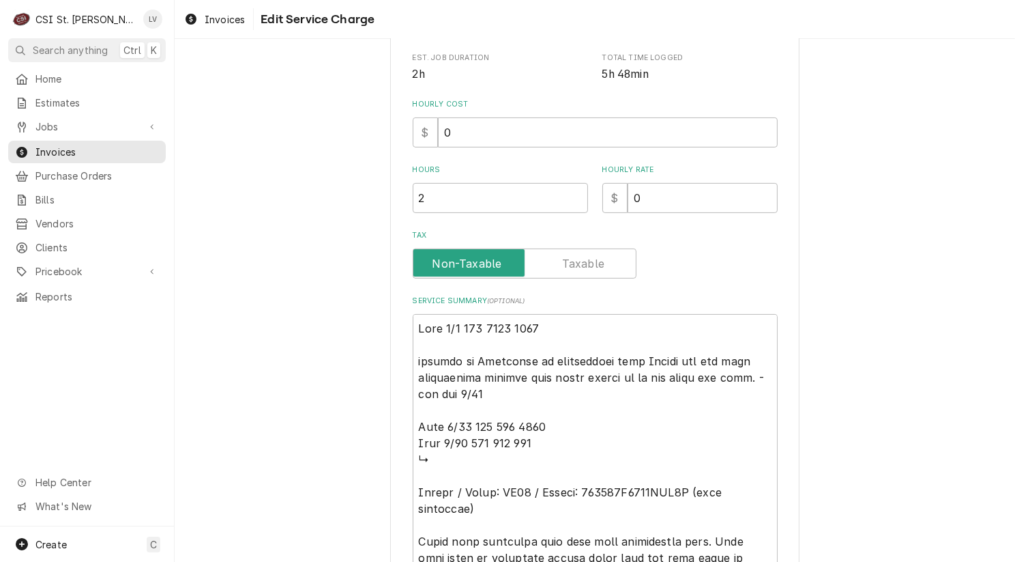
scroll to position [614, 0]
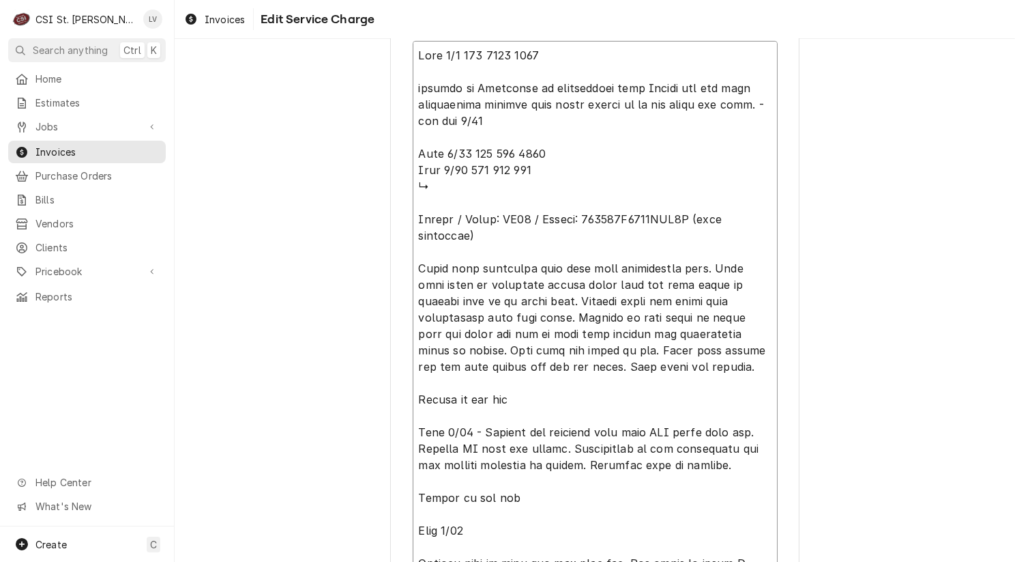
click at [413, 267] on textarea "Service Summary ( optional )" at bounding box center [595, 374] width 365 height 667
drag, startPoint x: 480, startPoint y: 265, endPoint x: 695, endPoint y: 368, distance: 237.7
click at [695, 368] on textarea "Service Summary ( optional )" at bounding box center [595, 374] width 365 height 667
paste textarea "Left side soda dispenser touchscreen was dark. HDMI cable tested good but displ…"
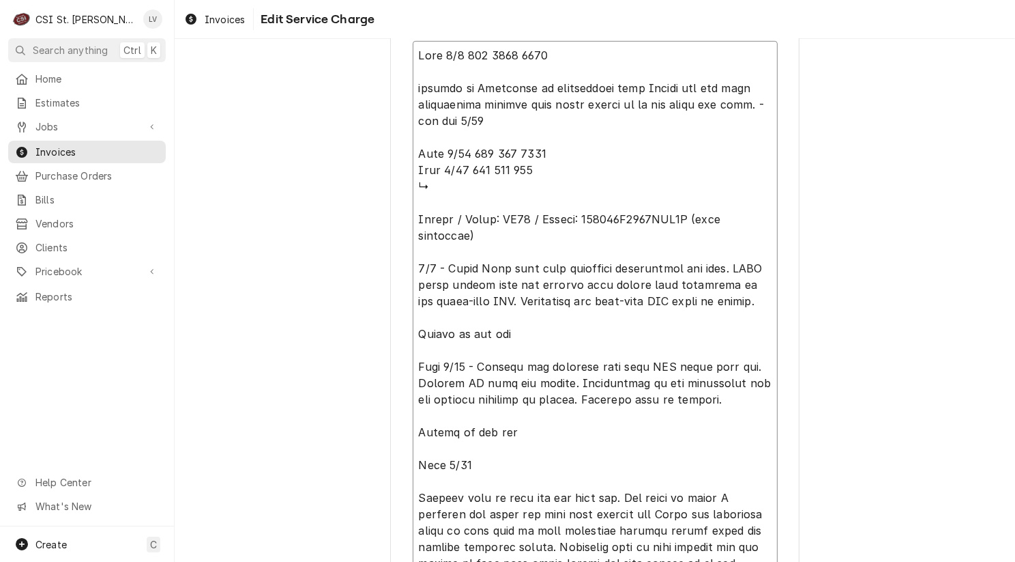
click at [484, 268] on textarea "Service Summary ( optional )" at bounding box center [595, 342] width 365 height 602
drag, startPoint x: 410, startPoint y: 333, endPoint x: 554, endPoint y: 332, distance: 144.0
click at [554, 332] on textarea "Service Summary ( optional )" at bounding box center [595, 342] width 365 height 602
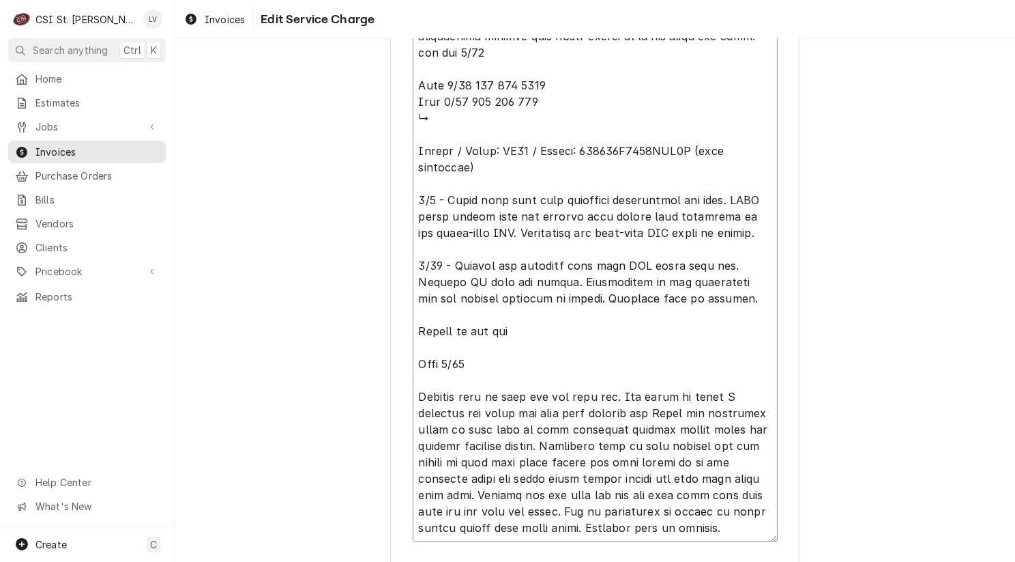
scroll to position [778, 0]
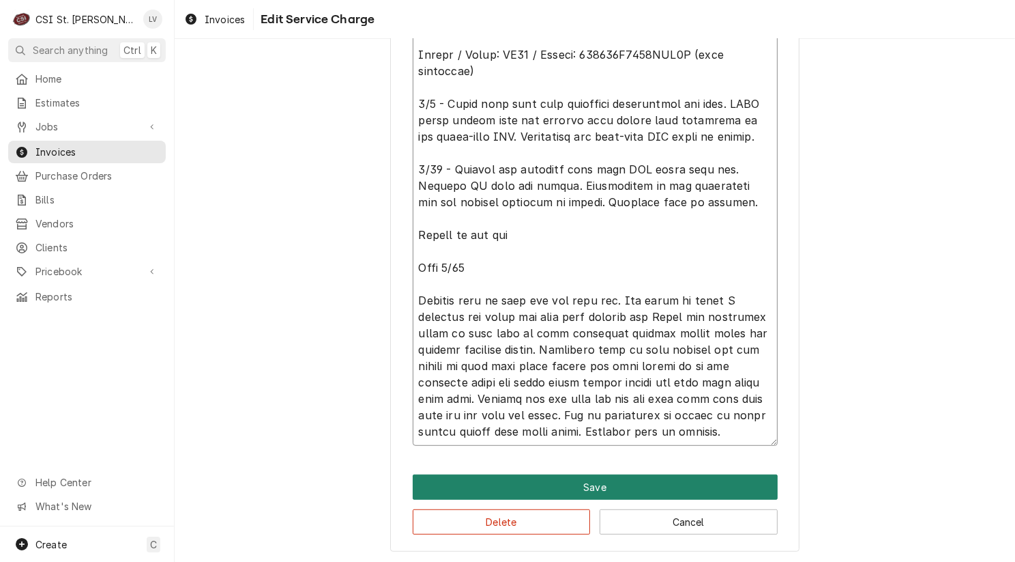
drag, startPoint x: 414, startPoint y: 397, endPoint x: 723, endPoint y: 478, distance: 319.4
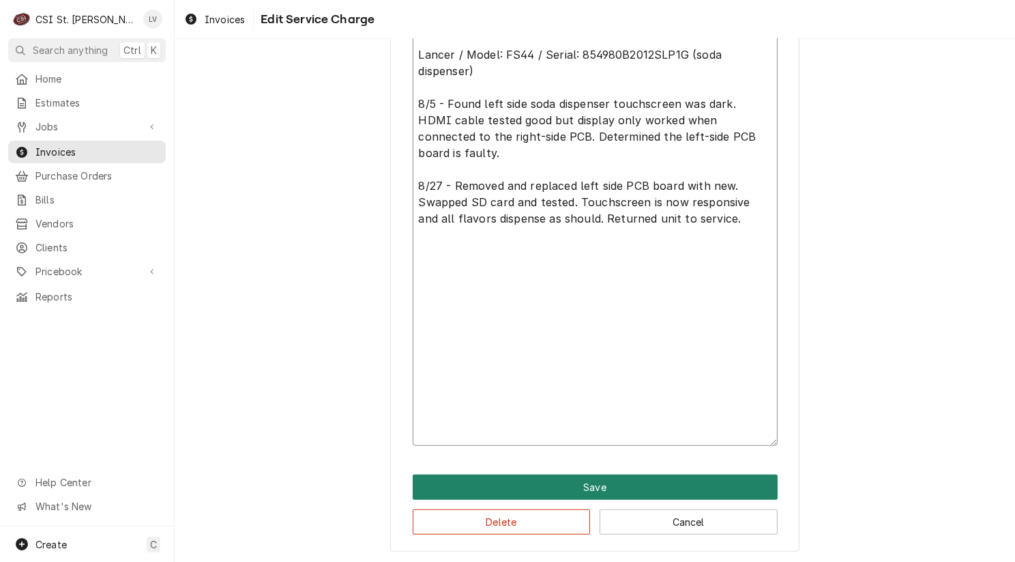
scroll to position [582, 0]
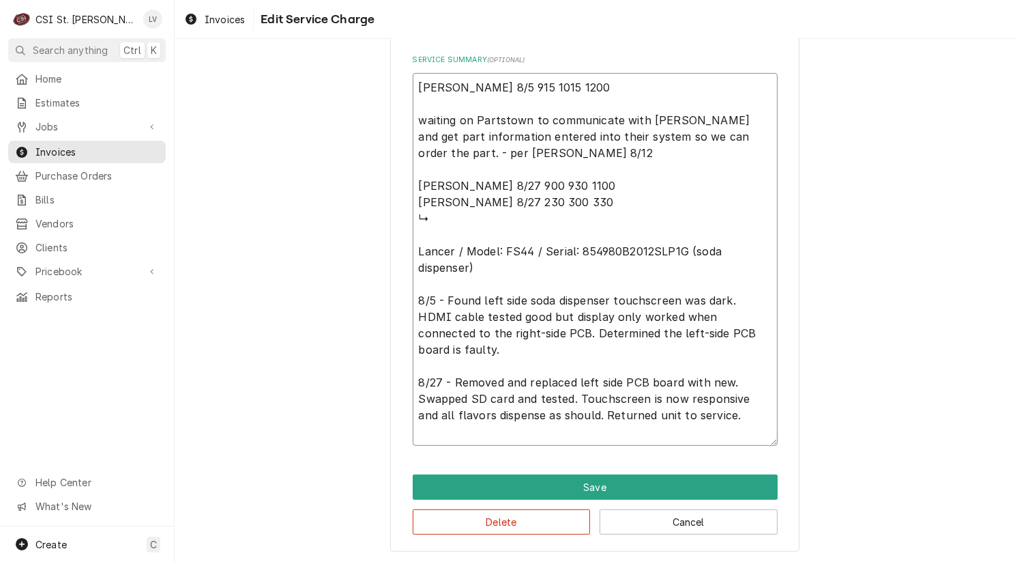
click at [433, 421] on textarea "Eric 8/5 915 1015 1200 waiting on Partstown to communicate with Lancer and get …" at bounding box center [595, 259] width 365 height 373
paste textarea "Ice dispenser motor on left side was noisy and bouncing due to large ice chunks…"
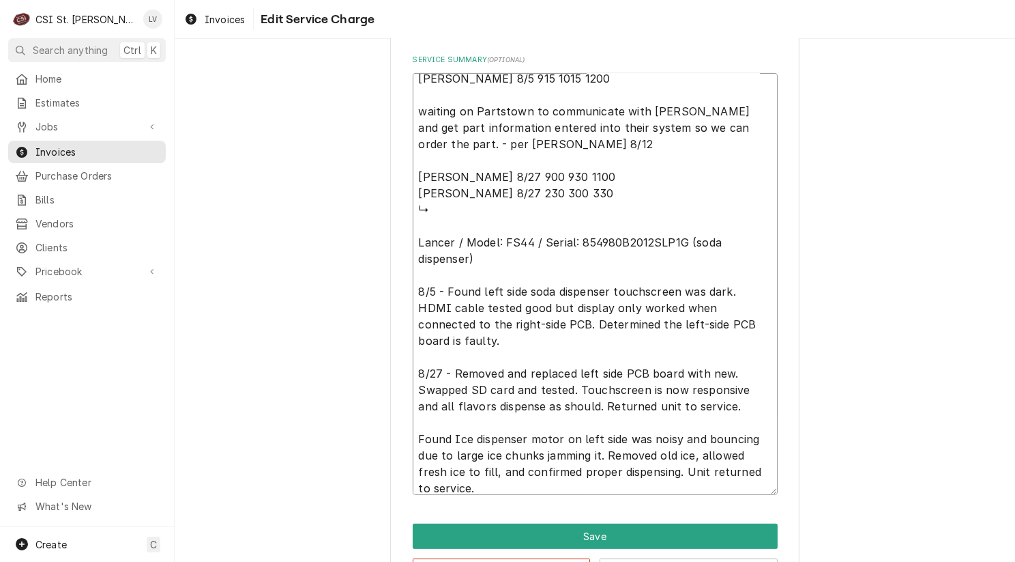
click at [456, 436] on textarea "Eric 8/5 915 1015 1200 waiting on Partstown to communicate with Lancer and get …" at bounding box center [595, 284] width 365 height 422
click at [413, 435] on textarea "Eric 8/5 915 1015 1200 waiting on Partstown to communicate with Lancer and get …" at bounding box center [595, 284] width 365 height 422
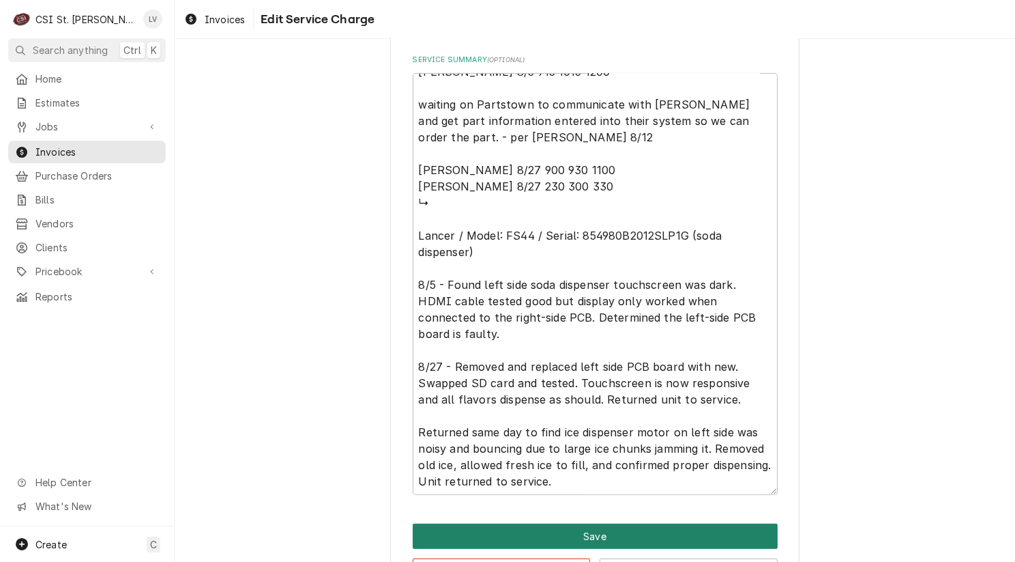
click at [593, 530] on button "Save" at bounding box center [595, 535] width 365 height 25
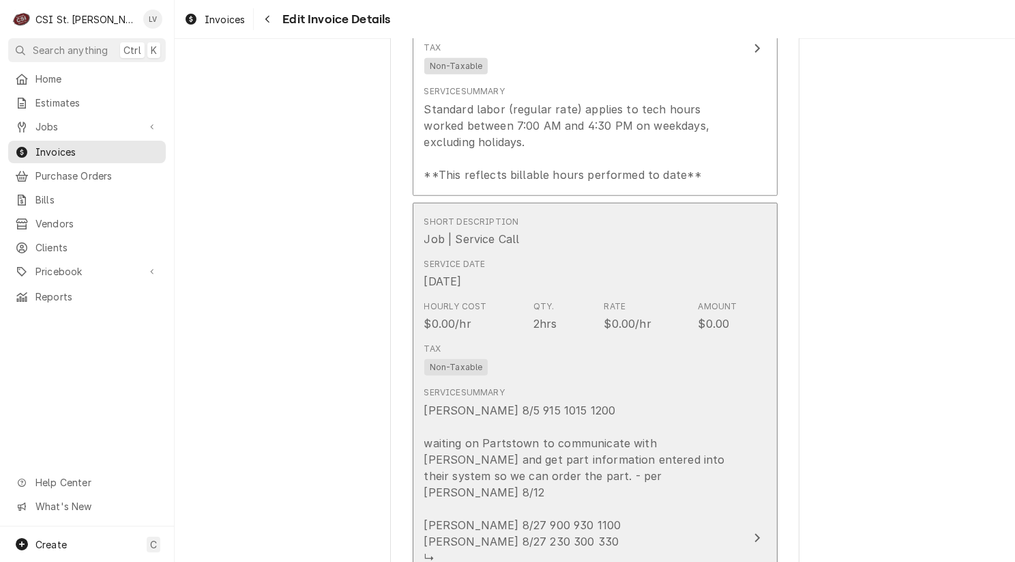
scroll to position [1527, 0]
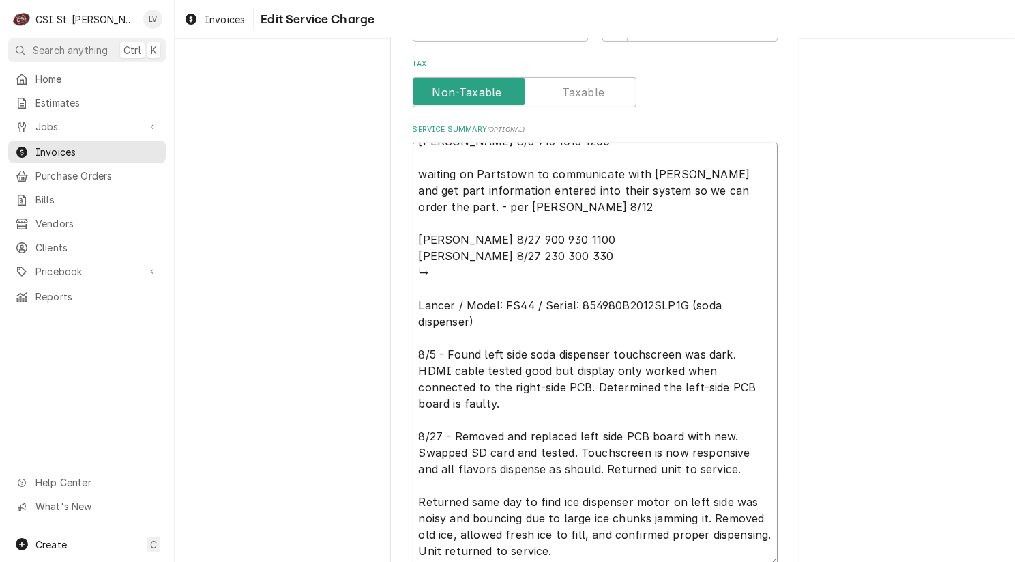
scroll to position [632, 0]
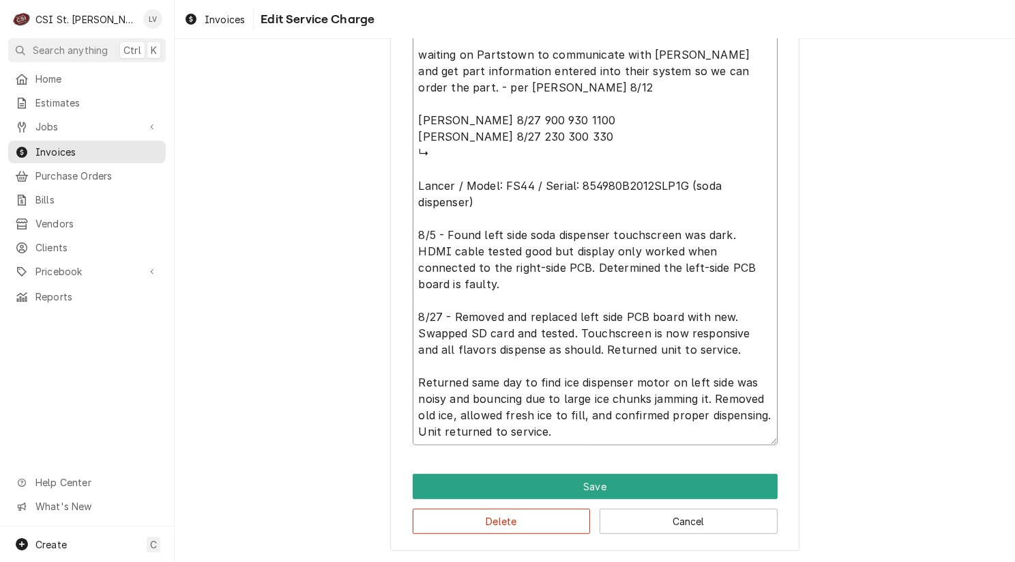
drag, startPoint x: 412, startPoint y: 353, endPoint x: 730, endPoint y: 443, distance: 330.3
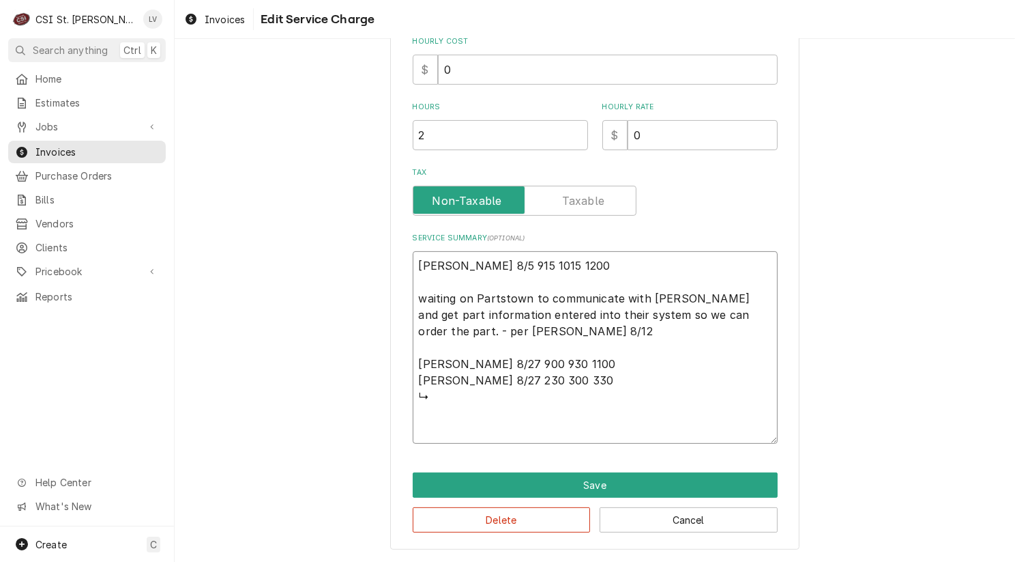
scroll to position [0, 0]
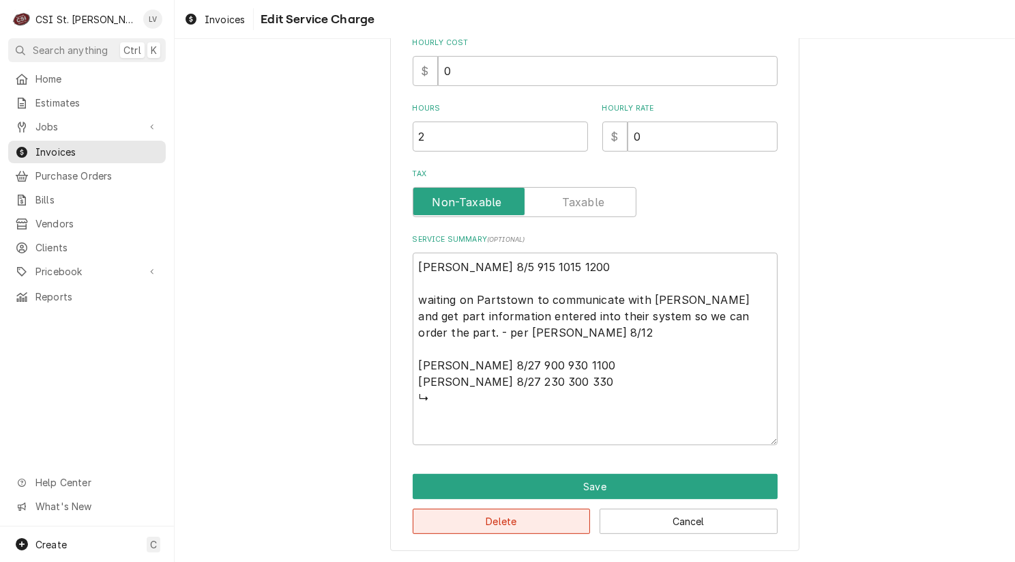
click at [548, 524] on button "Delete" at bounding box center [502, 520] width 178 height 25
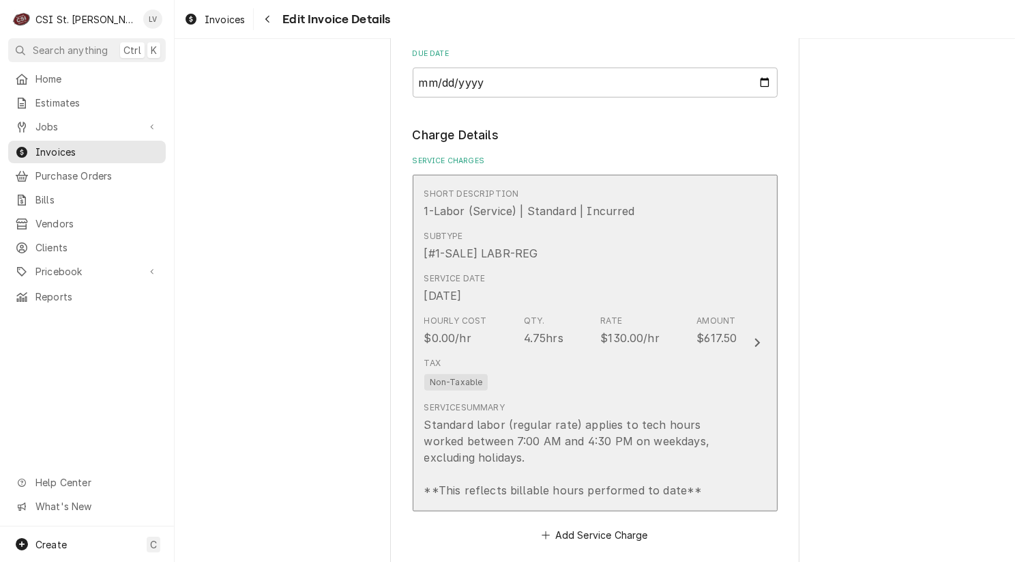
click at [607, 435] on div "Standard labor (regular rate) applies to tech hours worked between 7:00 AM and …" at bounding box center [580, 457] width 313 height 82
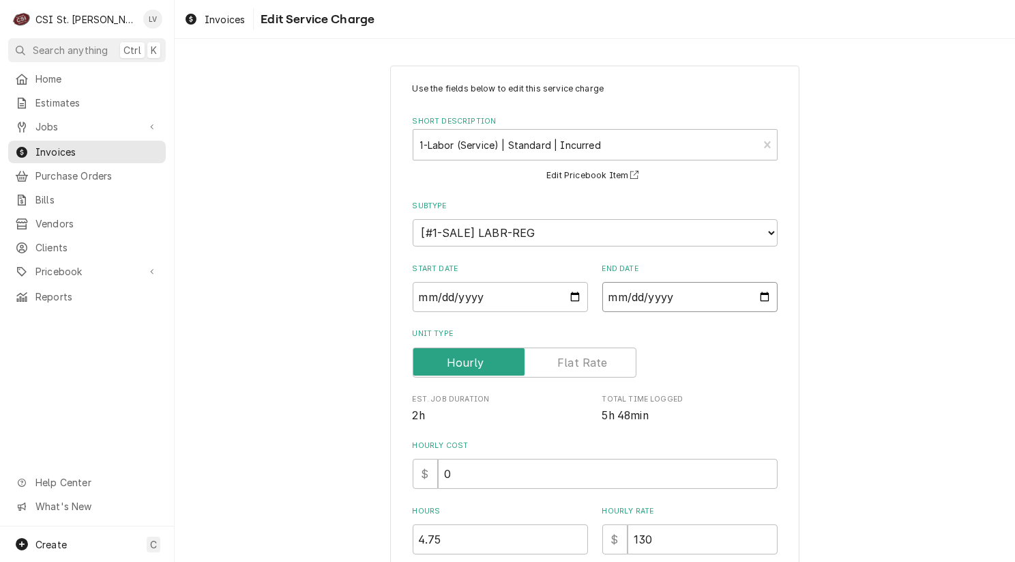
click at [626, 291] on input "2025-08-05" at bounding box center [689, 297] width 175 height 30
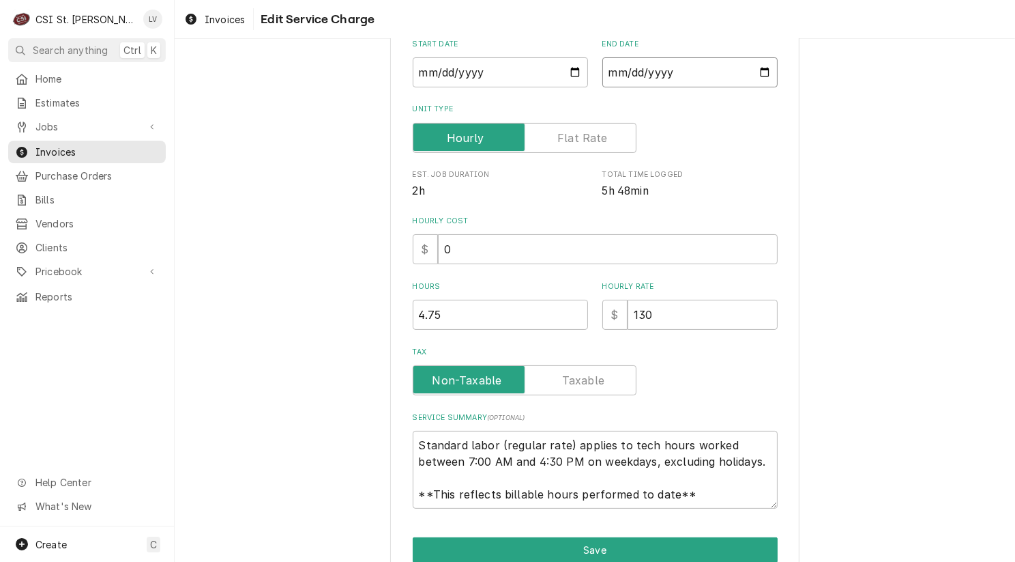
scroll to position [287, 0]
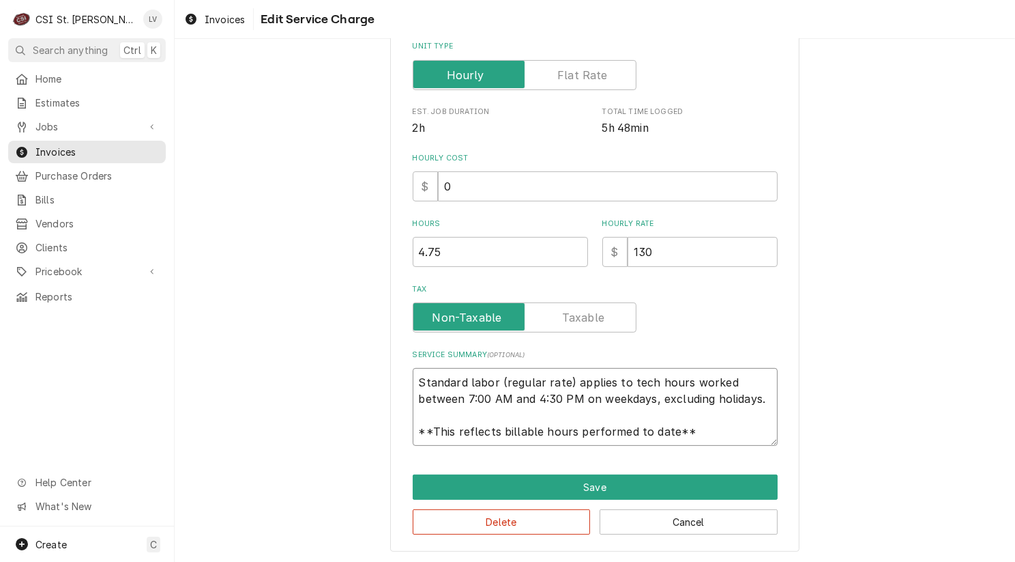
drag, startPoint x: 414, startPoint y: 381, endPoint x: 736, endPoint y: 439, distance: 326.5
click at [736, 439] on textarea "Standard labor (regular rate) applies to tech hours worked between 7:00 AM and …" at bounding box center [595, 407] width 365 height 78
paste textarea "Lancer / Model: FS44 / Serial: 854980B2012SLP1G (soda dispenser) 8/5 - Found le…"
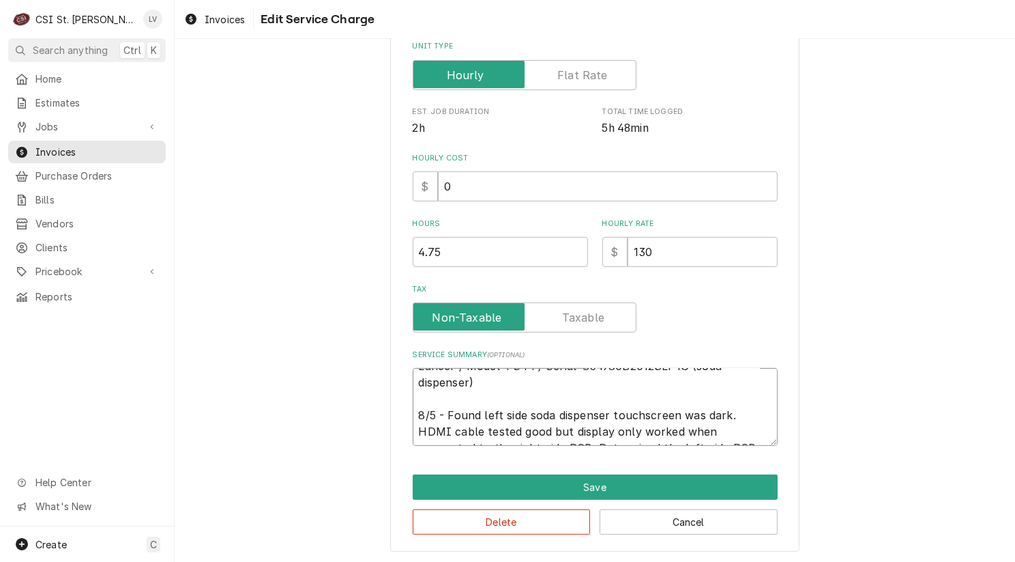
scroll to position [9, 0]
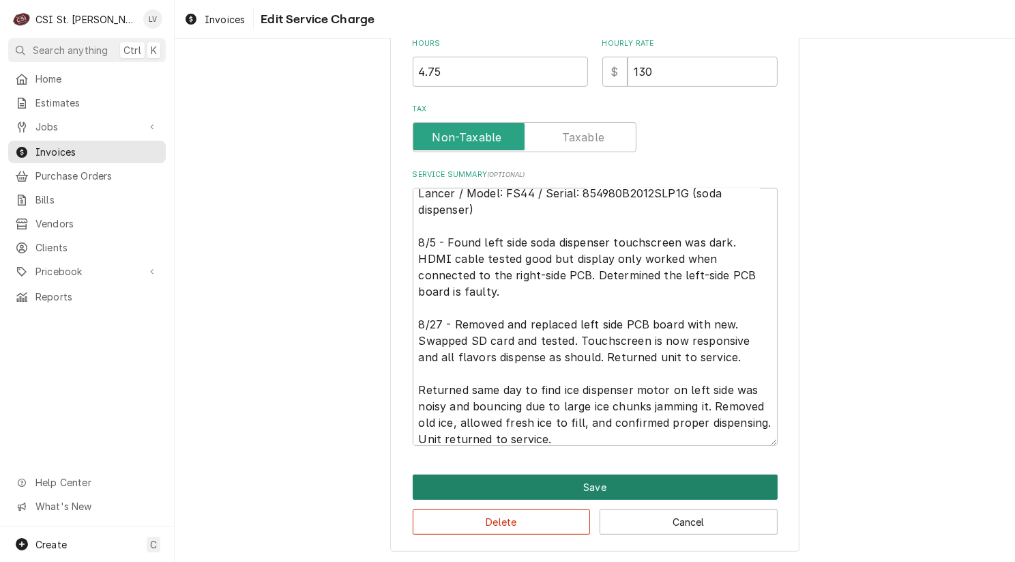
click at [588, 484] on button "Save" at bounding box center [595, 486] width 365 height 25
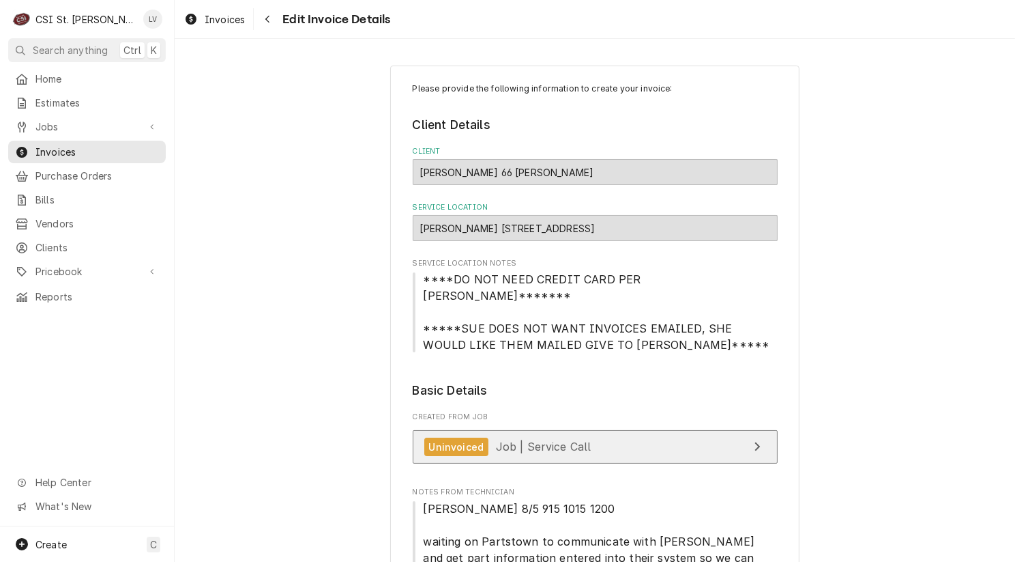
click at [585, 430] on link "Uninvoiced Job | Service Call" at bounding box center [595, 446] width 365 height 33
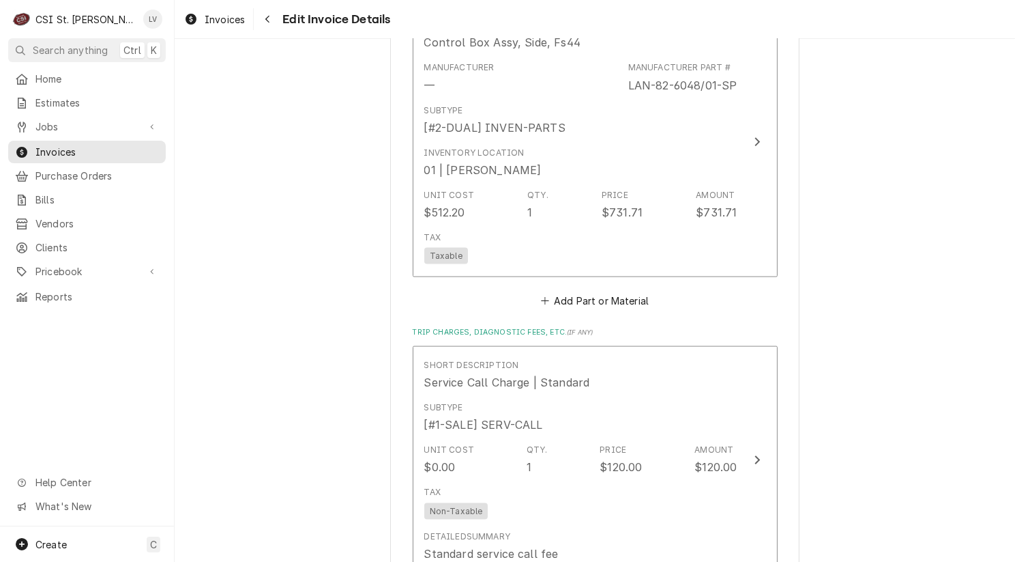
scroll to position [2183, 0]
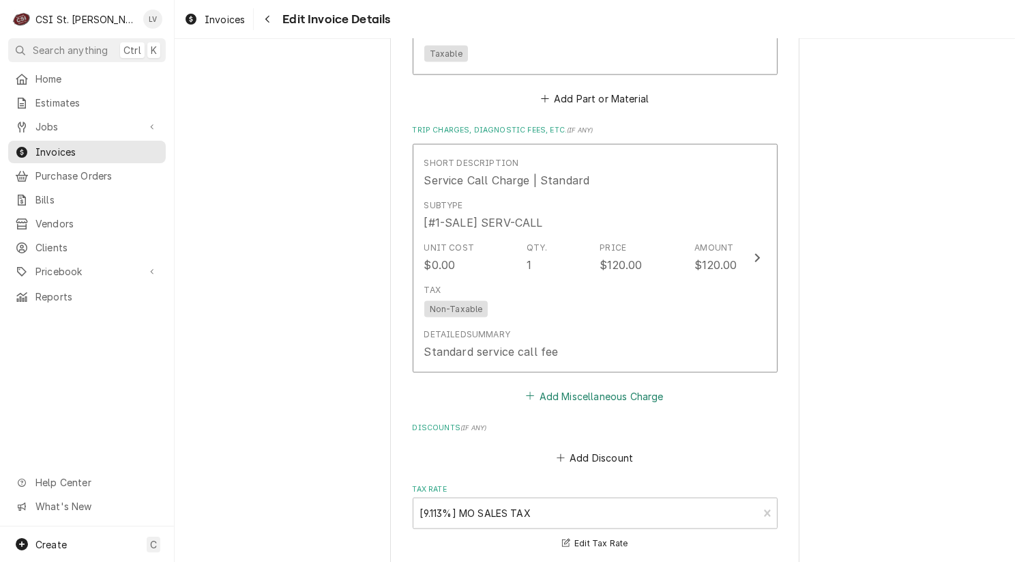
click at [628, 386] on button "Add Miscellaneous Charge" at bounding box center [595, 395] width 142 height 19
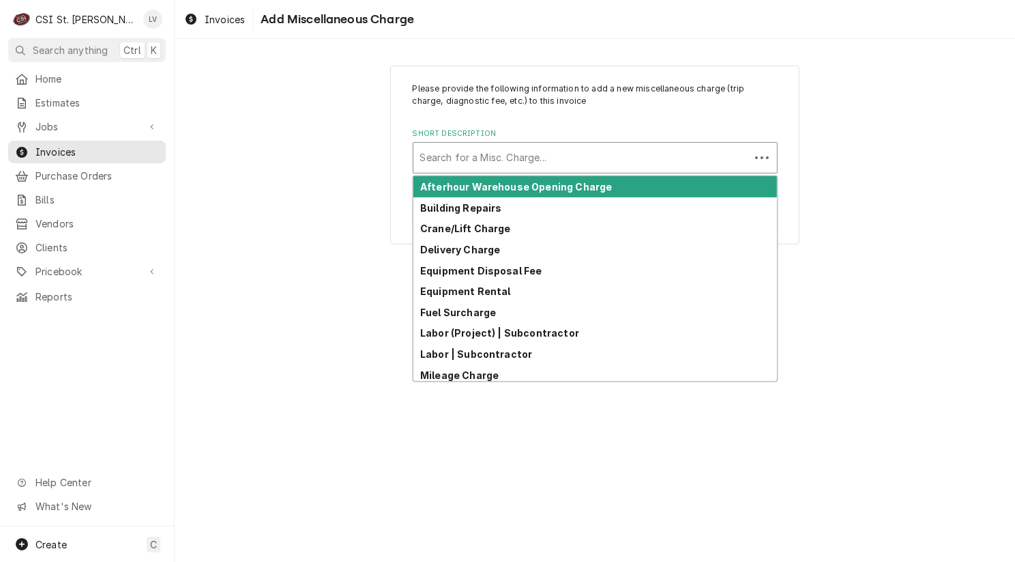
click at [485, 156] on div "Short Description" at bounding box center [581, 157] width 323 height 25
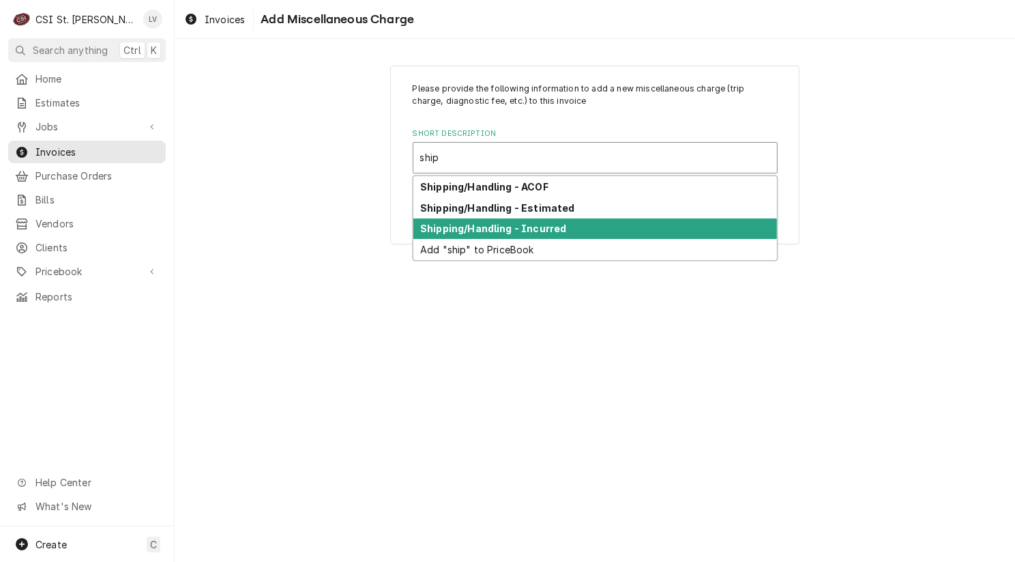
click at [448, 227] on strong "Shipping/Handling - Incurred" at bounding box center [493, 228] width 146 height 12
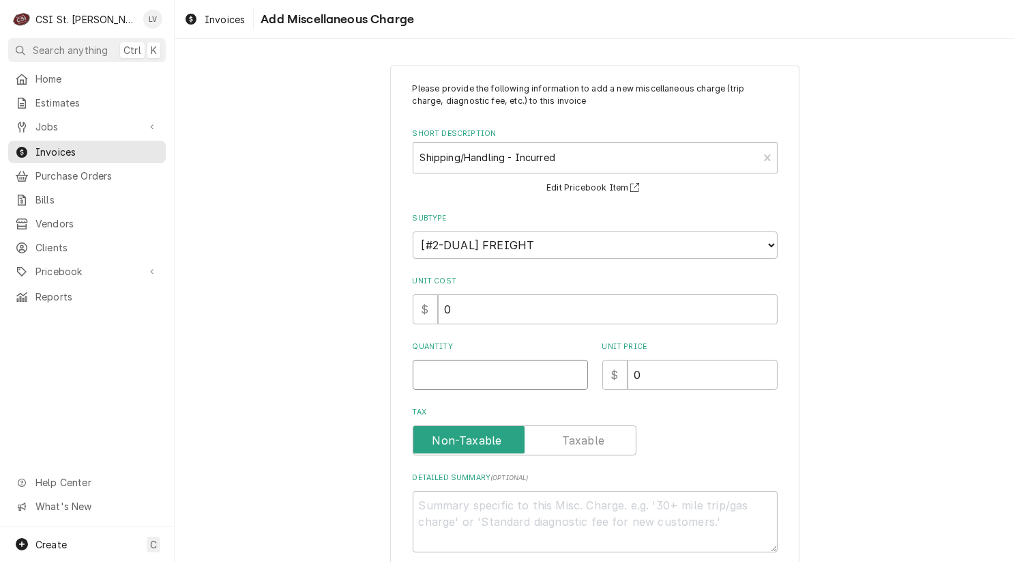
click at [436, 370] on input "Quantity" at bounding box center [500, 375] width 175 height 30
drag, startPoint x: 942, startPoint y: 426, endPoint x: 879, endPoint y: 436, distance: 63.6
click at [940, 426] on div "Please provide the following information to add a new miscellaneous charge (tri…" at bounding box center [595, 344] width 841 height 582
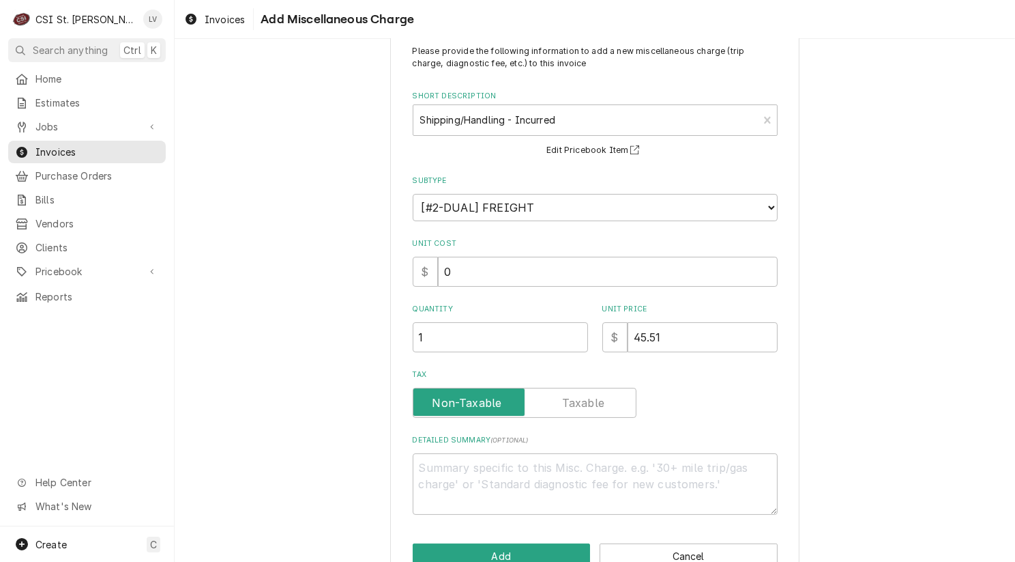
scroll to position [72, 0]
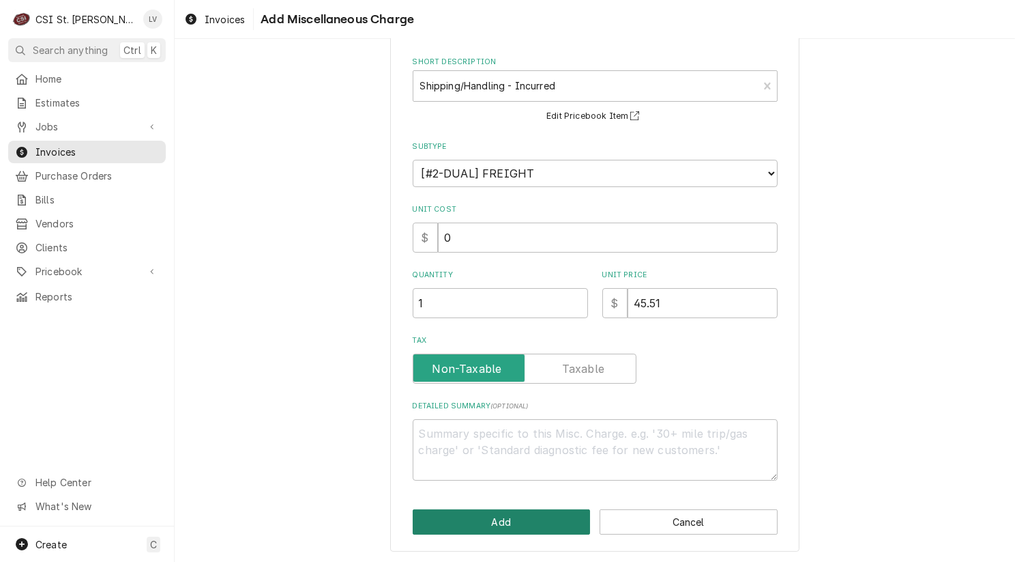
click at [484, 521] on button "Add" at bounding box center [502, 521] width 178 height 25
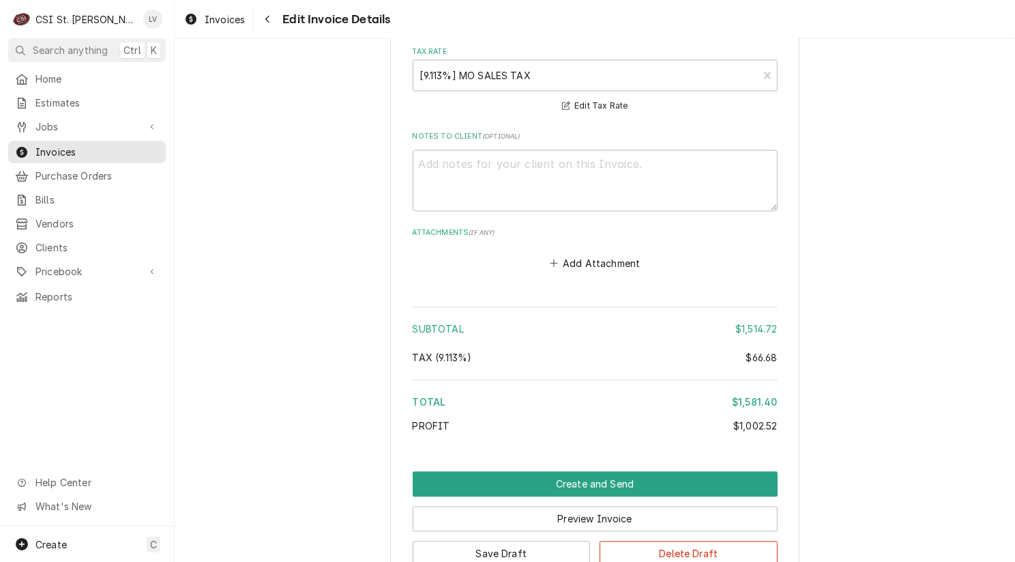
scroll to position [2890, 0]
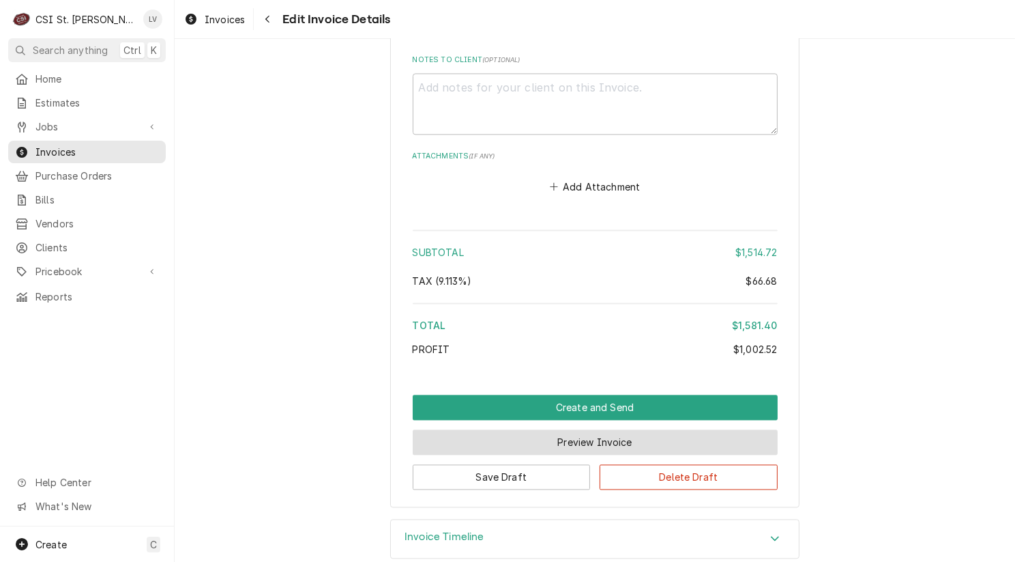
click at [590, 429] on button "Preview Invoice" at bounding box center [595, 441] width 365 height 25
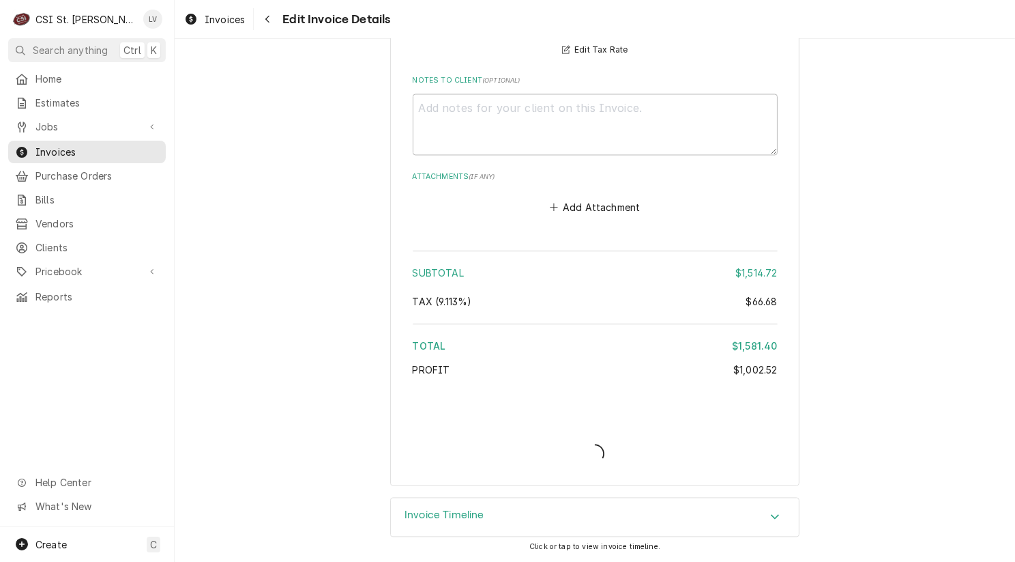
scroll to position [2848, 0]
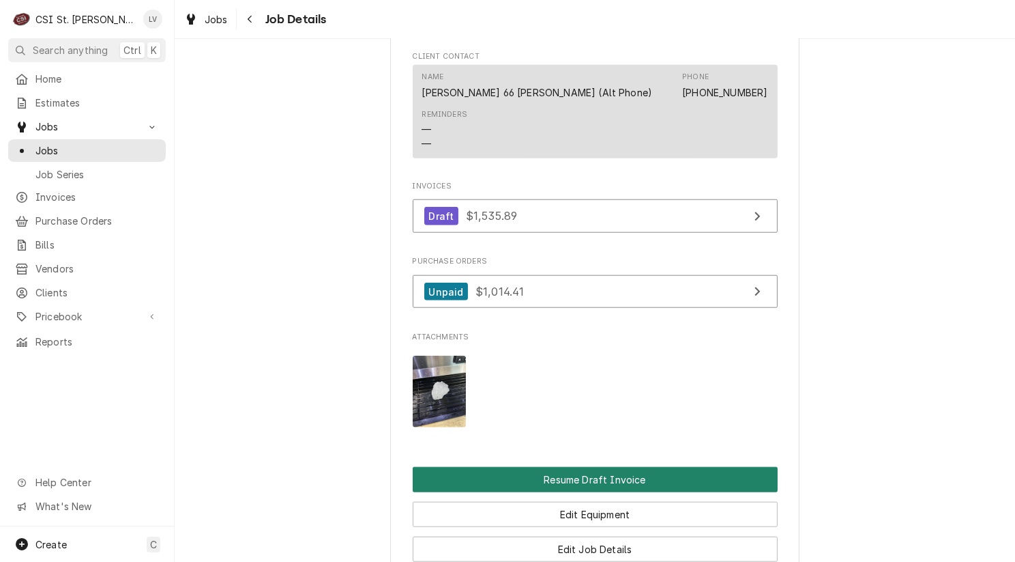
scroll to position [1365, 0]
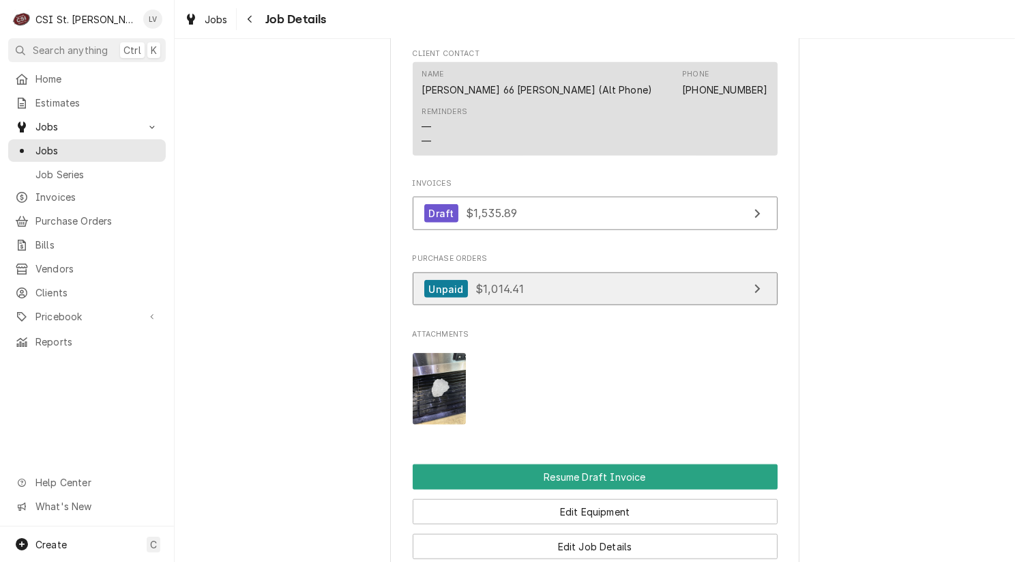
click at [623, 272] on link "Unpaid $1,014.41" at bounding box center [595, 288] width 365 height 33
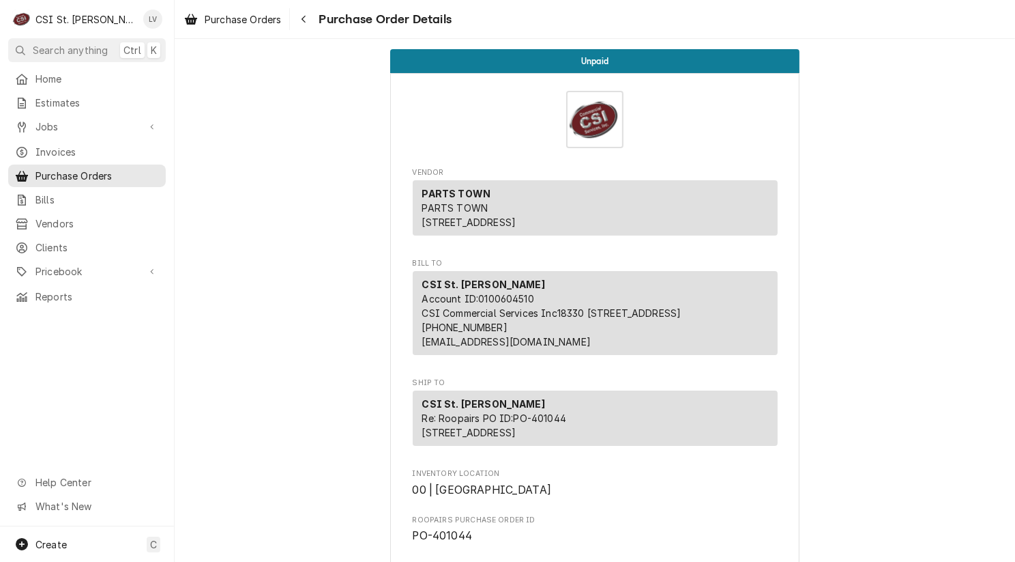
scroll to position [341, 0]
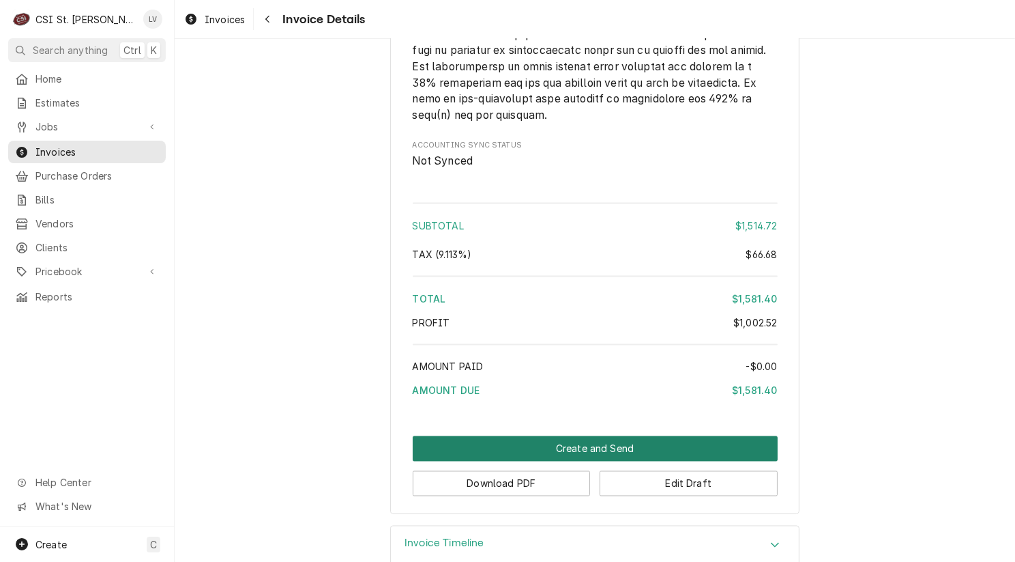
scroll to position [2560, 0]
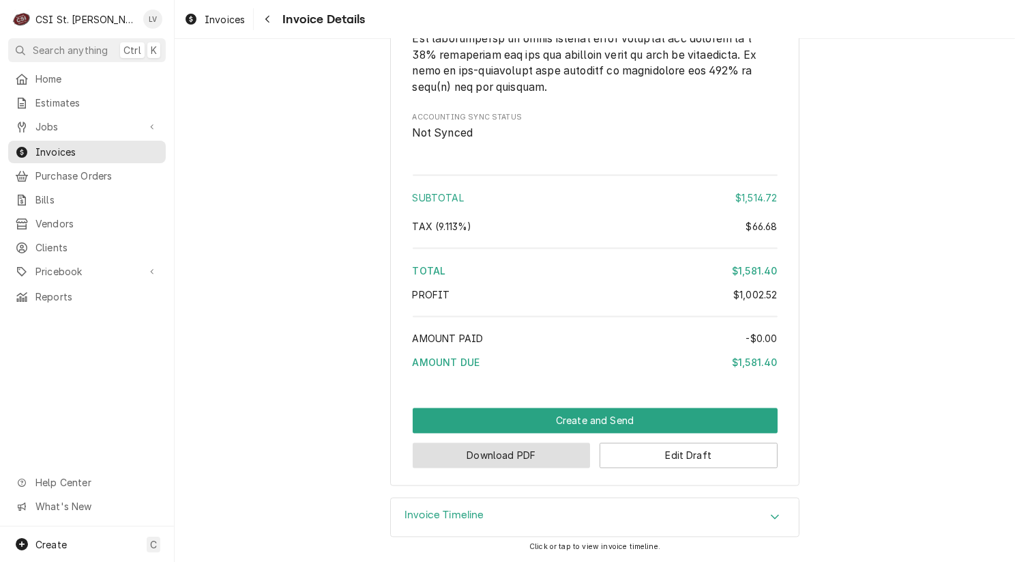
click at [510, 453] on button "Download PDF" at bounding box center [502, 455] width 178 height 25
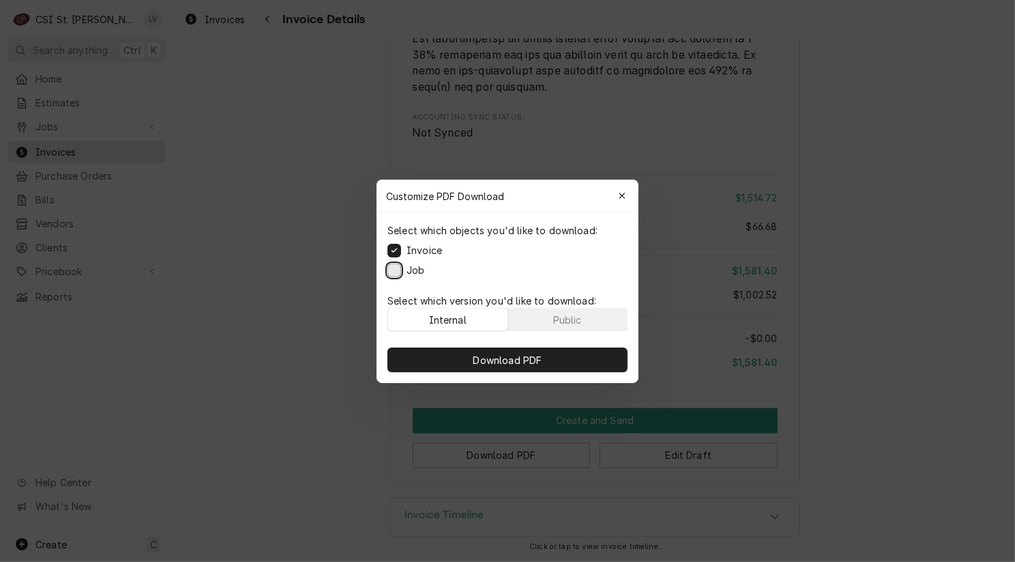
click at [389, 275] on button "Job" at bounding box center [395, 270] width 14 height 14
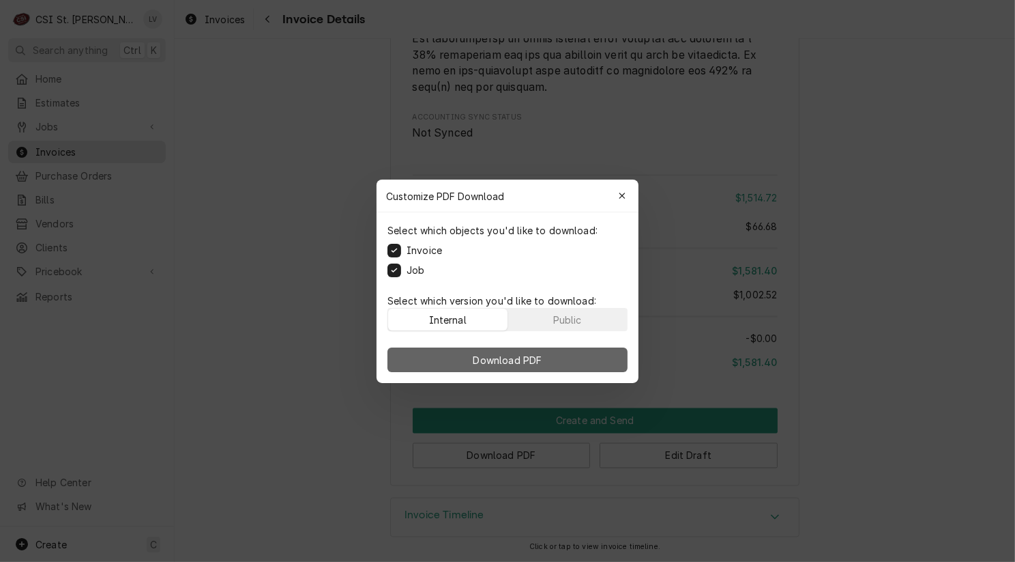
click at [420, 350] on button "Download PDF" at bounding box center [508, 359] width 240 height 25
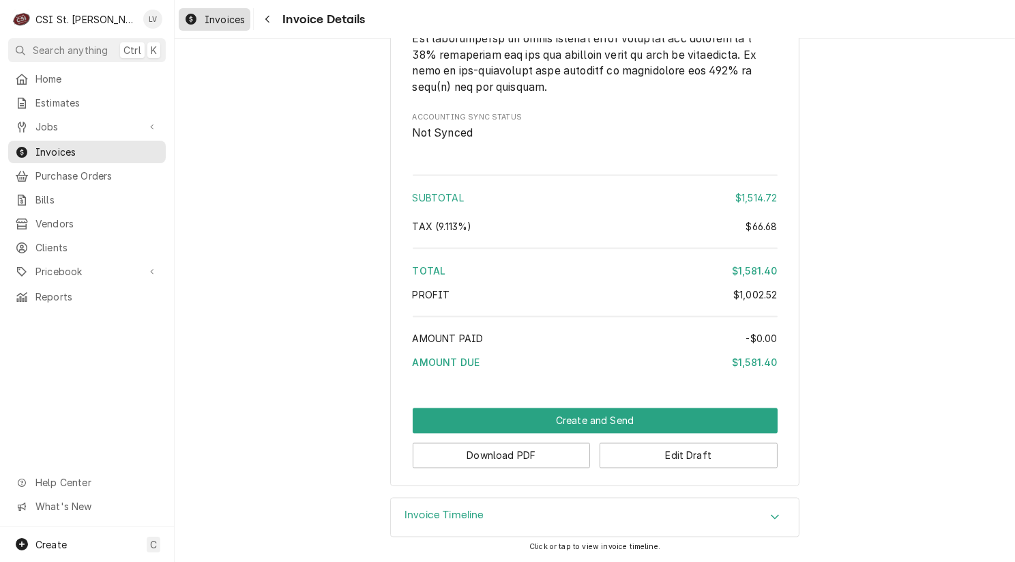
click at [200, 10] on link "Invoices" at bounding box center [215, 19] width 72 height 23
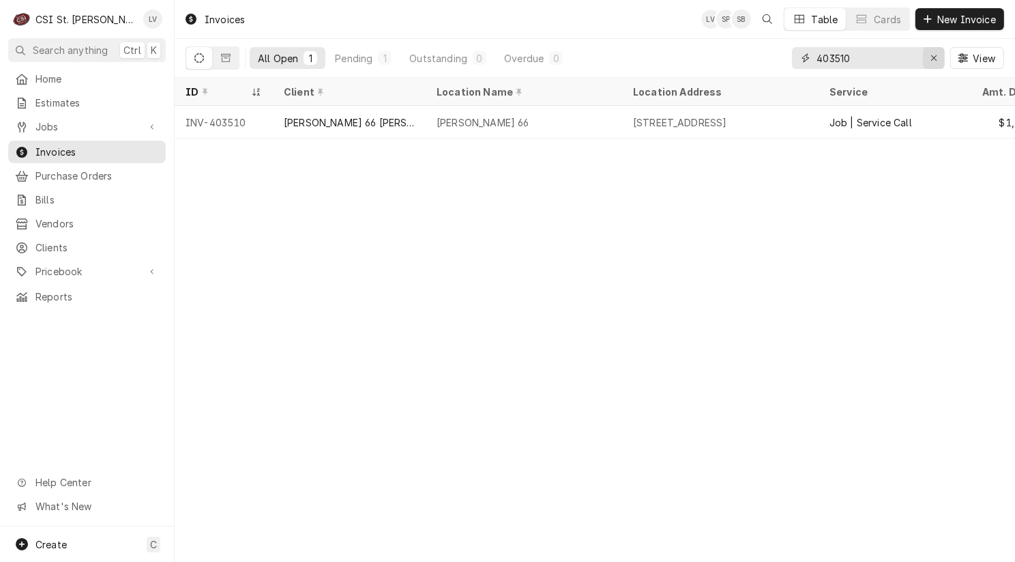
click at [931, 61] on icon "Erase input" at bounding box center [935, 58] width 8 height 10
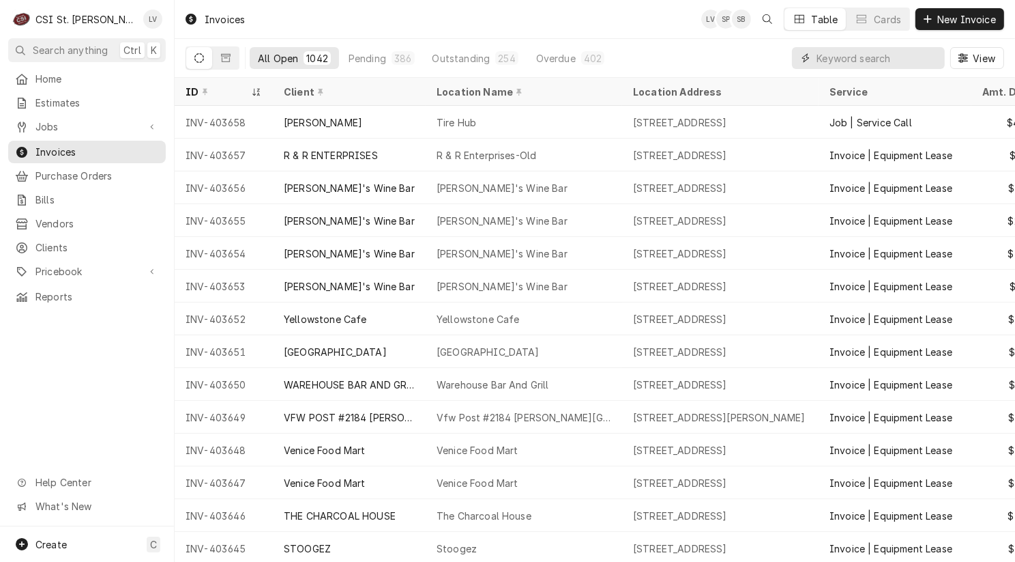
click at [826, 59] on input "Dynamic Content Wrapper" at bounding box center [877, 58] width 121 height 22
type input "403512"
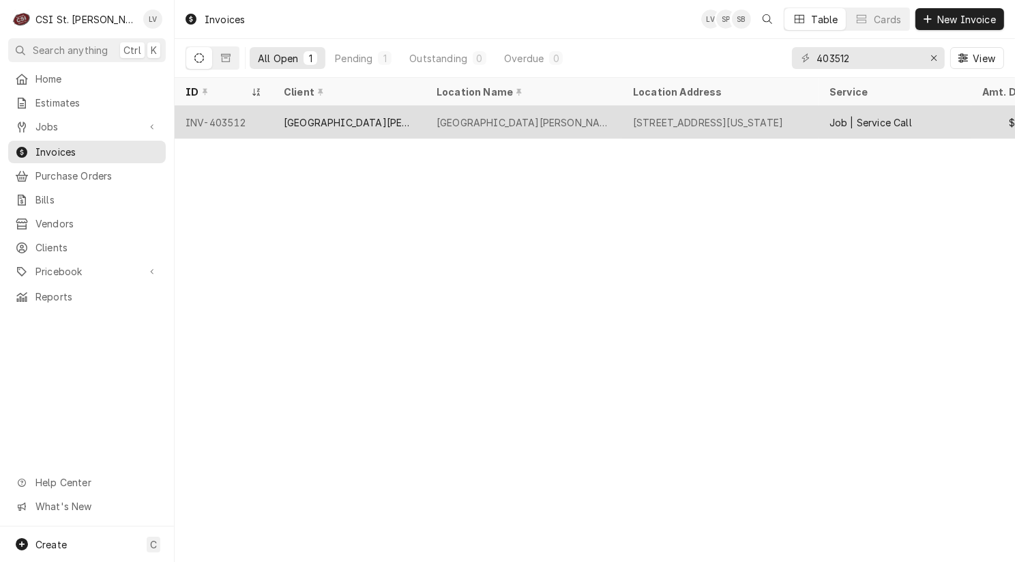
click at [282, 124] on div "[GEOGRAPHIC_DATA][PERSON_NAME]" at bounding box center [349, 122] width 153 height 33
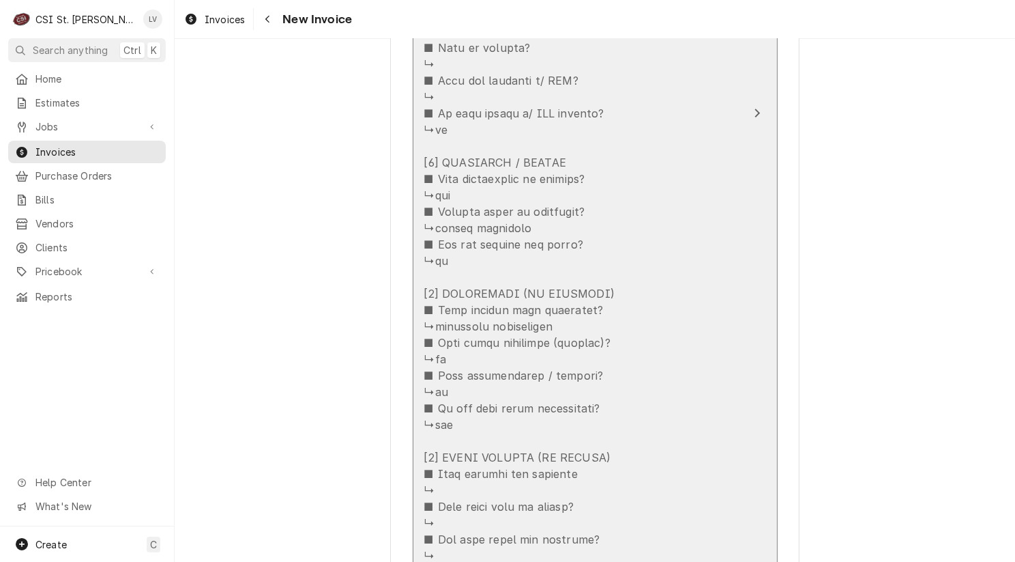
scroll to position [2047, 0]
click at [613, 463] on div "Update Line Item" at bounding box center [580, 227] width 313 height 966
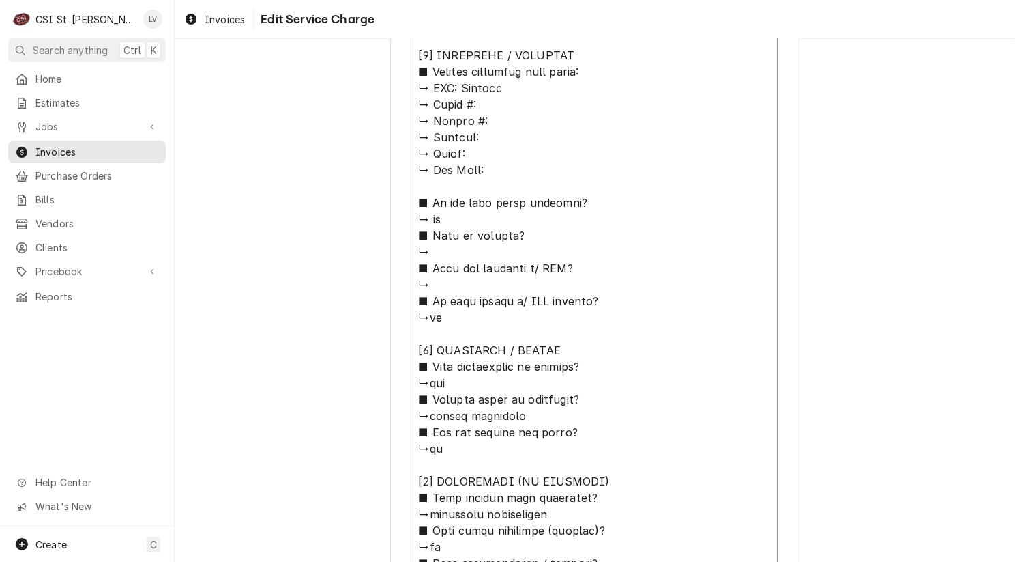
scroll to position [731, 0]
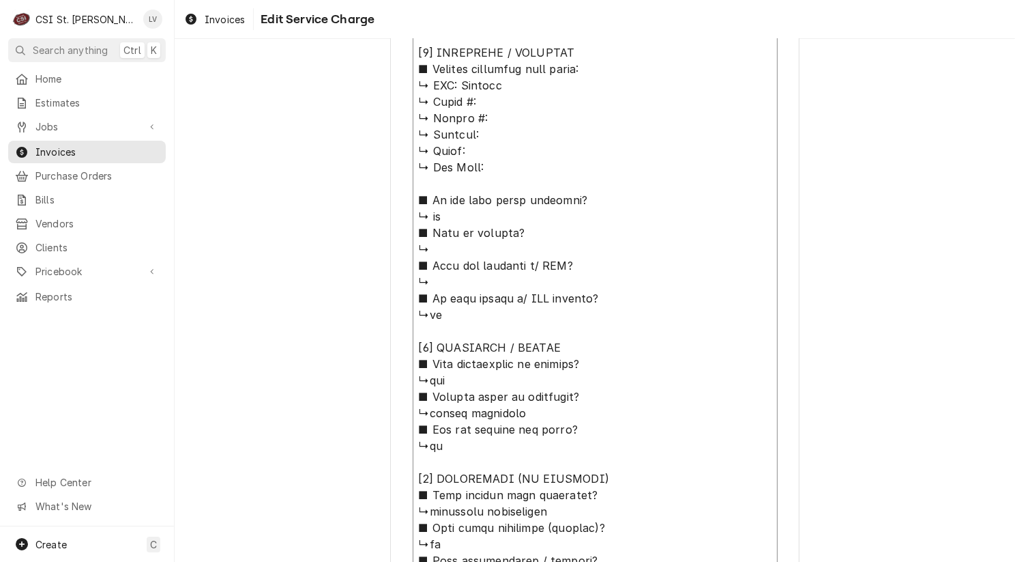
drag, startPoint x: 413, startPoint y: 192, endPoint x: 639, endPoint y: 355, distance: 278.0
click at [639, 355] on textarea "Service Summary ( optional )" at bounding box center [595, 405] width 365 height 962
type textarea "x"
type textarea "↳yes ■ 𝗘𝘅𝗽𝗹𝗮𝗶𝗻 𝘀𝘁𝗲𝗽𝘀 𝘁𝗼 𝗱𝗶𝗮𝗴𝗻𝗼𝘀𝗶𝘀? ↳tested operation ■ 𝗗𝗶𝗱 𝘆𝗼𝘂 𝗰𝗼𝗻𝗳𝗶𝗿𝗺 𝘁𝗵𝗲 𝗶𝘀𝘀𝘂…"
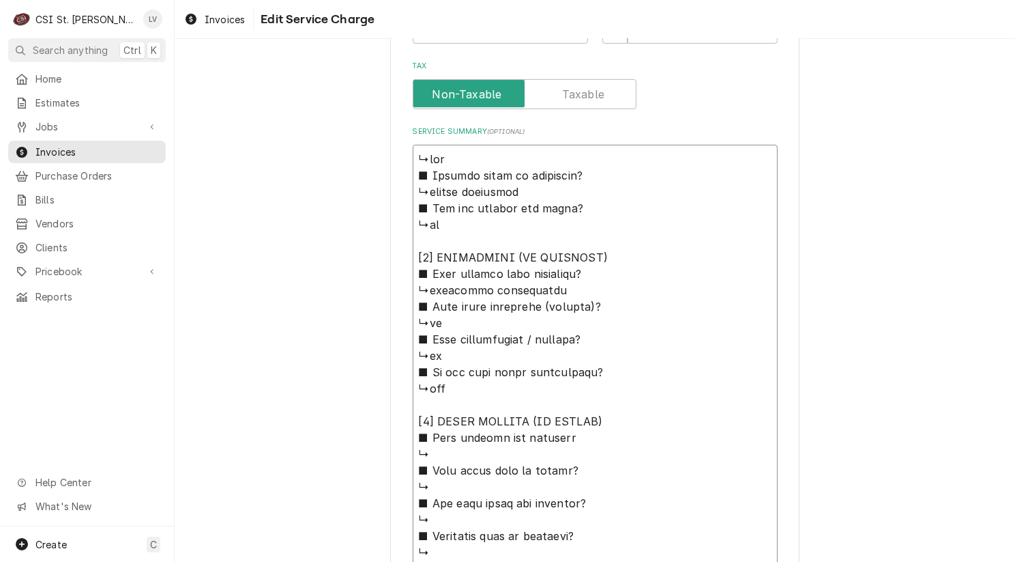
scroll to position [647, 0]
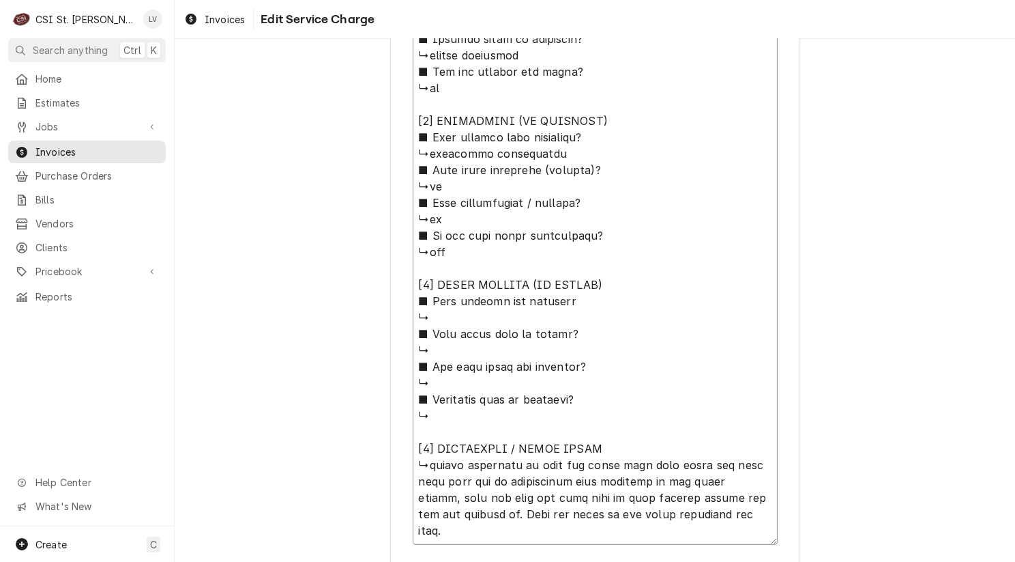
drag, startPoint x: 411, startPoint y: 184, endPoint x: 640, endPoint y: 458, distance: 358.0
click at [640, 458] on textarea "Service Summary ( optional )" at bounding box center [595, 276] width 365 height 536
type textarea "x"
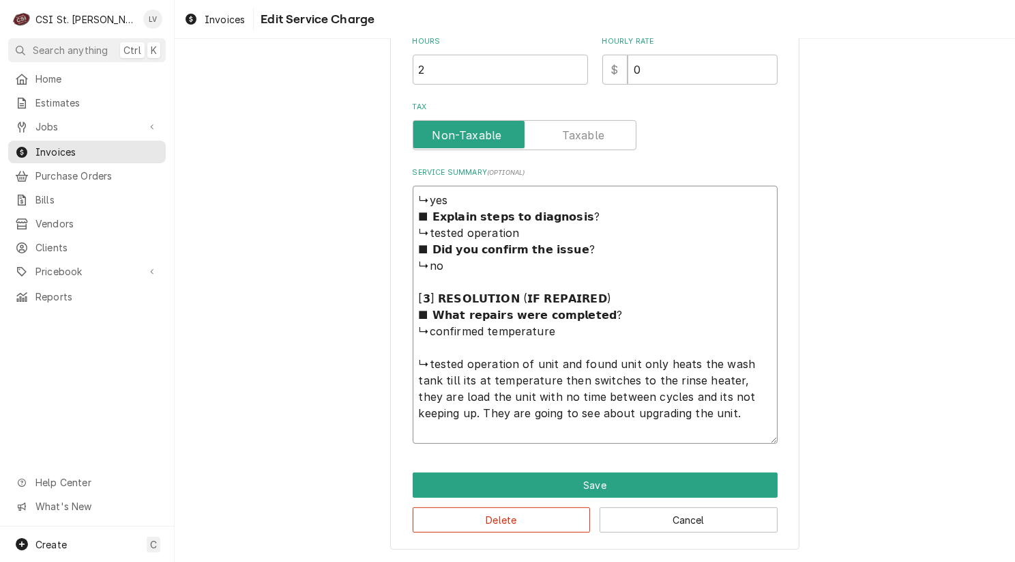
scroll to position [468, 0]
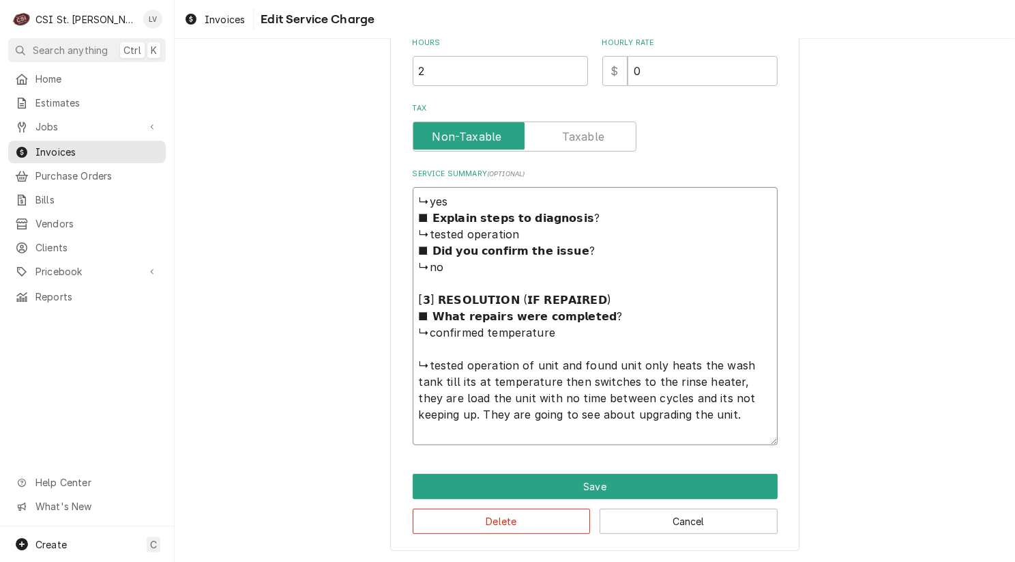
drag, startPoint x: 424, startPoint y: 381, endPoint x: 681, endPoint y: 435, distance: 262.9
click at [681, 435] on textarea "↳yes ■ 𝗘𝘅𝗽𝗹𝗮𝗶𝗻 𝘀𝘁𝗲𝗽𝘀 𝘁𝗼 𝗱𝗶𝗮𝗴𝗻𝗼𝘀𝗶𝘀? ↳tested operation ■ 𝗗𝗶𝗱 𝘆𝗼𝘂 𝗰𝗼𝗻𝗳𝗶𝗿𝗺 𝘁𝗵𝗲 𝗶𝘀𝘀𝘂…" at bounding box center [595, 316] width 365 height 258
type textarea "↳yes ■ 𝗘𝘅𝗽𝗹𝗮𝗶𝗻 𝘀𝘁𝗲𝗽𝘀 𝘁𝗼 𝗱𝗶𝗮𝗴𝗻𝗼𝘀𝗶𝘀? ↳tested operation ■ 𝗗𝗶𝗱 𝘆𝗼𝘂 𝗰𝗼𝗻𝗳𝗶𝗿𝗺 𝘁𝗵𝗲 𝗶𝘀𝘀𝘂…"
click at [831, 329] on div "Use the fields below to edit this service charge Short Description Job | Servic…" at bounding box center [595, 74] width 841 height 978
click at [488, 515] on button "Delete" at bounding box center [502, 520] width 178 height 25
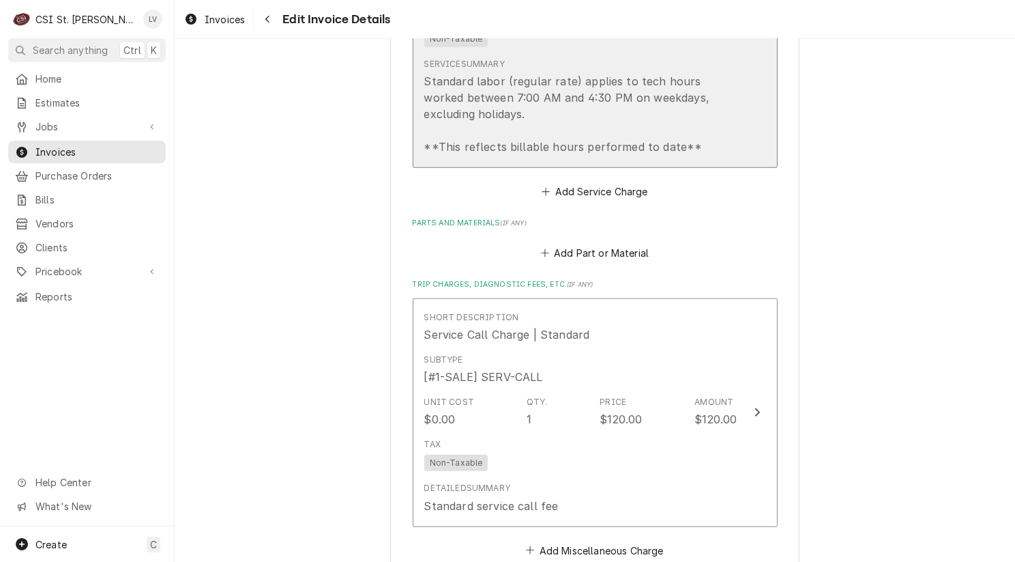
click at [546, 121] on div "Standard labor (regular rate) applies to tech hours worked between 7:00 AM and …" at bounding box center [580, 114] width 313 height 82
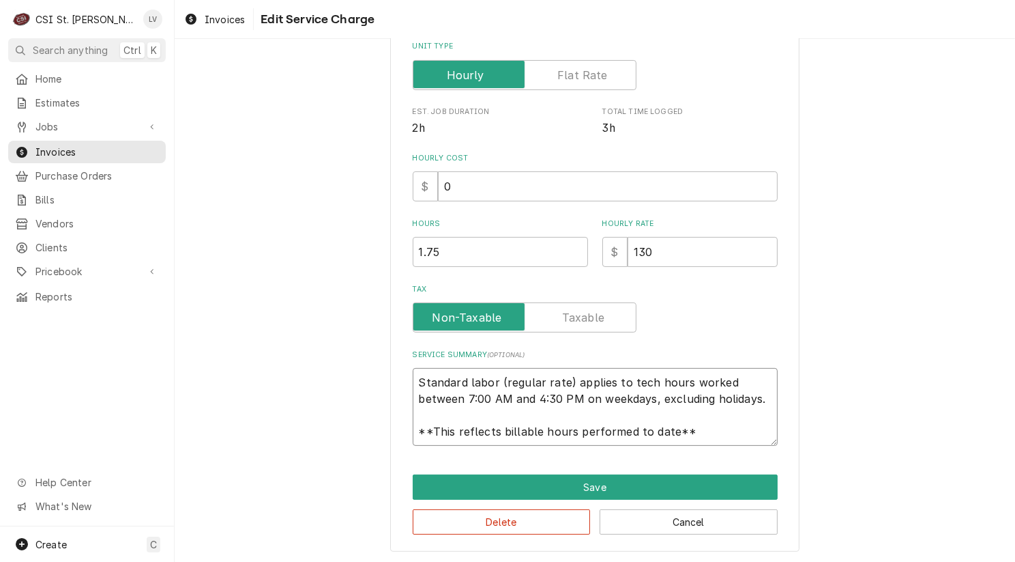
scroll to position [16, 0]
drag, startPoint x: 411, startPoint y: 382, endPoint x: 743, endPoint y: 437, distance: 336.8
click at [743, 437] on textarea "Standard labor (regular rate) applies to tech hours worked between 7:00 AM and …" at bounding box center [595, 407] width 365 height 78
paste textarea "Tested operation of unit to find unit only heats the wash tank till it’s at tem…"
type textarea "x"
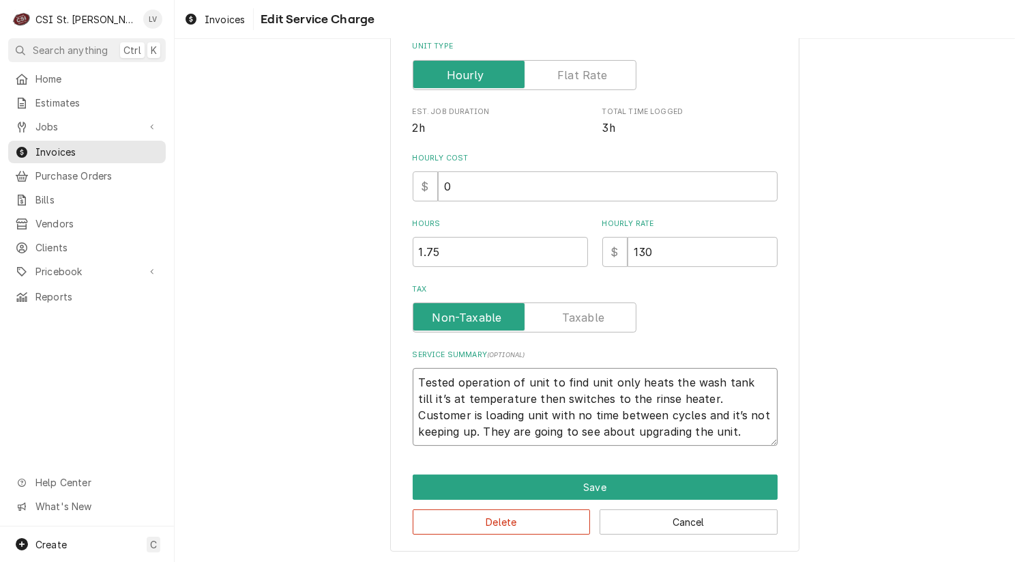
scroll to position [0, 0]
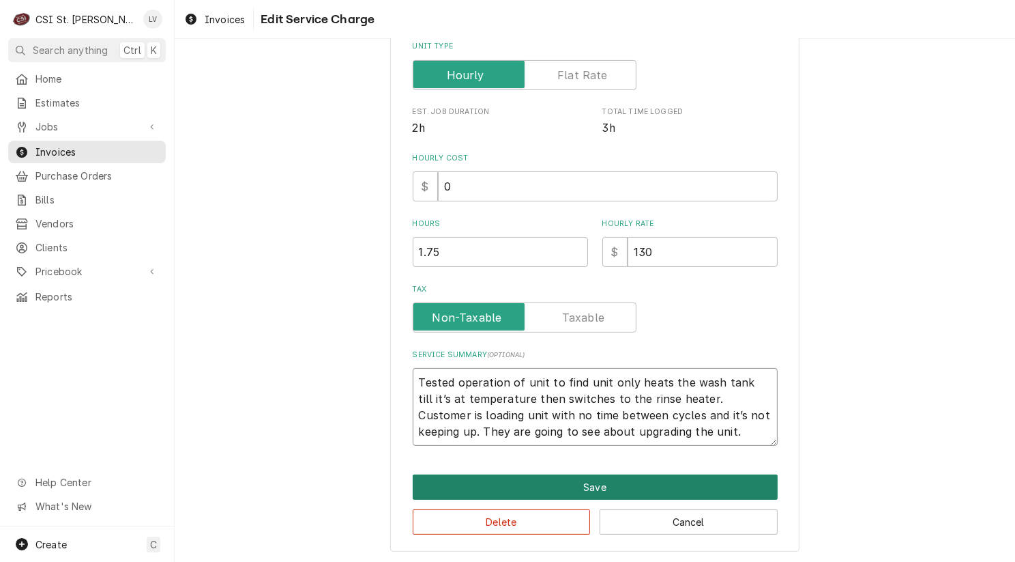
type textarea "Tested operation of unit to find unit only heats the wash tank till it’s at tem…"
click at [639, 483] on button "Save" at bounding box center [595, 486] width 365 height 25
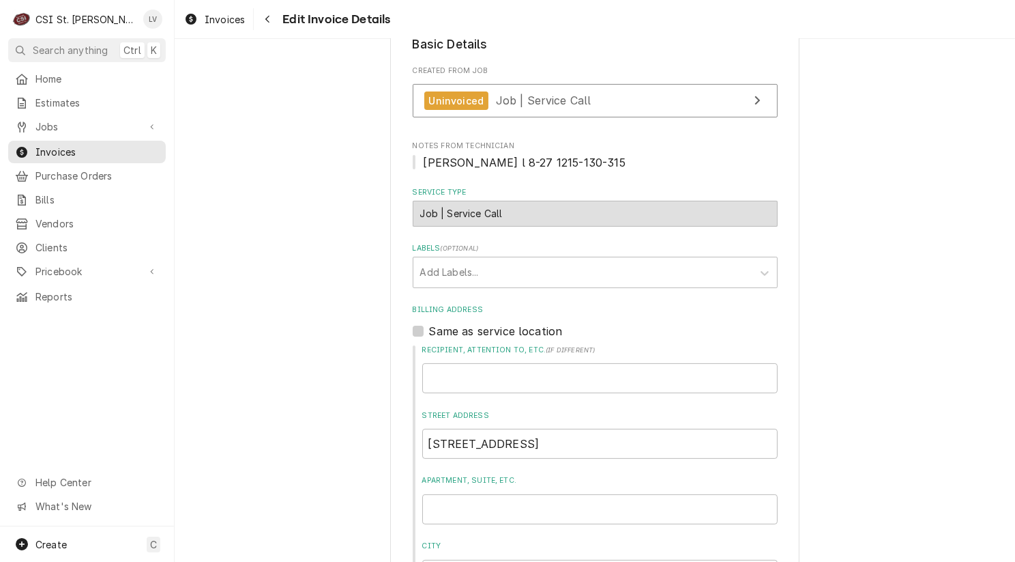
scroll to position [104, 0]
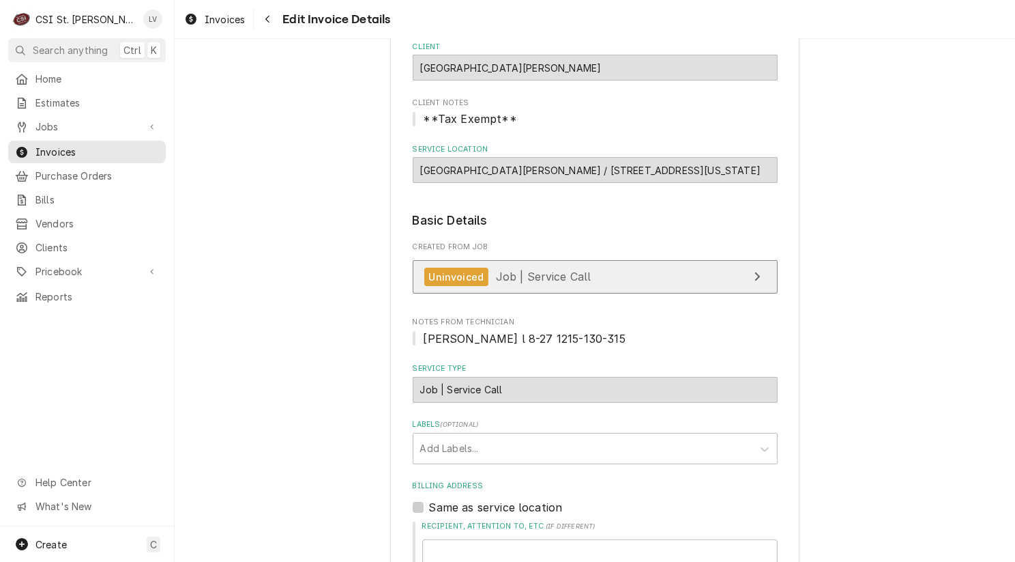
click at [608, 279] on link "Uninvoiced Job | Service Call" at bounding box center [595, 276] width 365 height 33
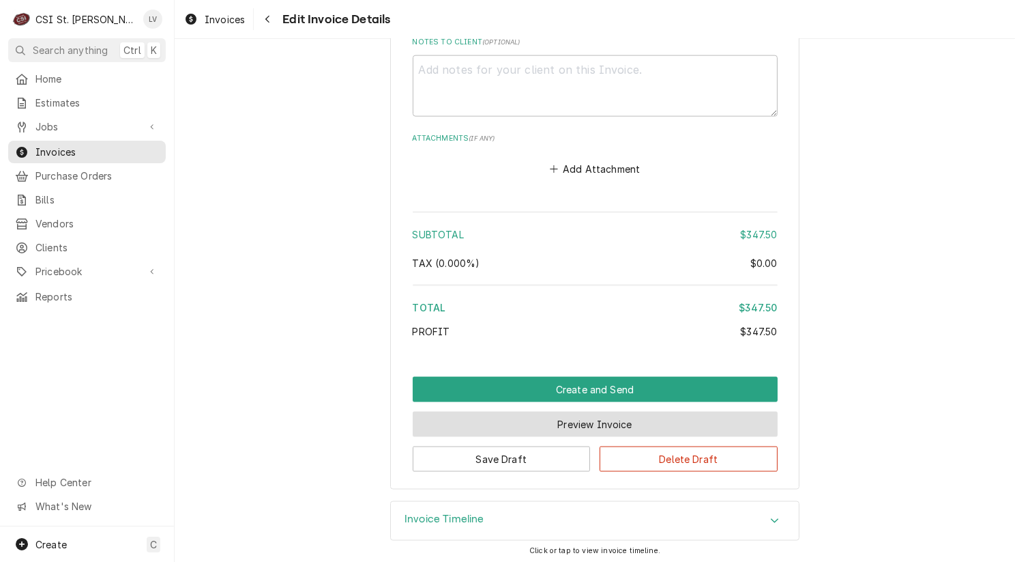
click at [588, 415] on button "Preview Invoice" at bounding box center [595, 423] width 365 height 25
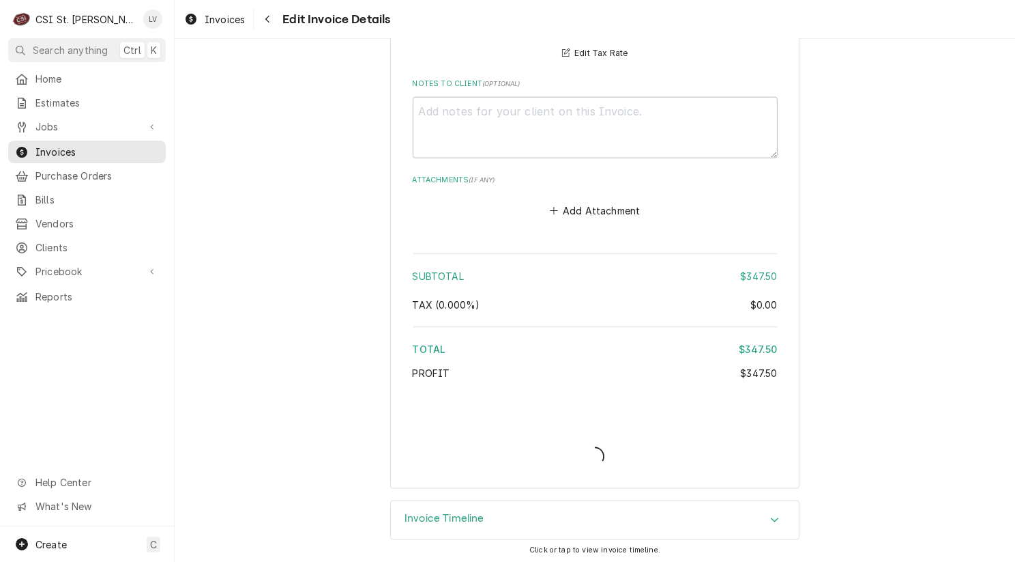
type textarea "x"
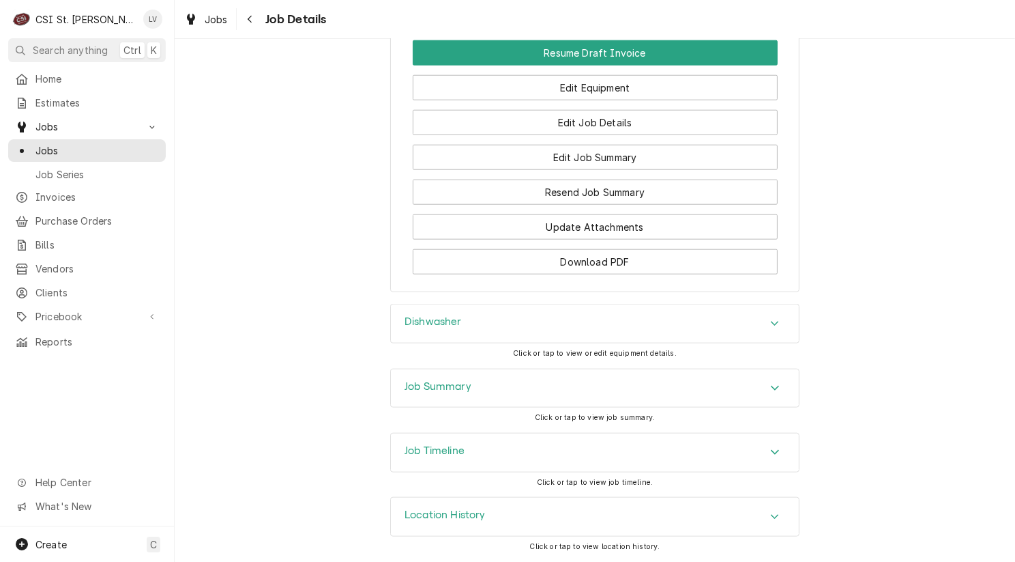
scroll to position [1571, 0]
click at [539, 319] on div "Dishwasher" at bounding box center [595, 323] width 408 height 38
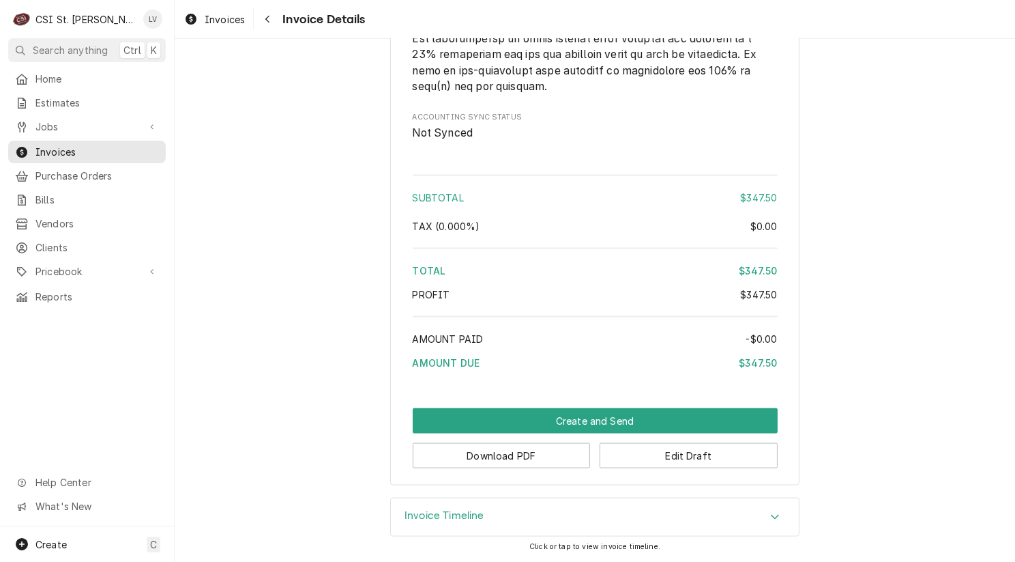
scroll to position [2035, 0]
click at [484, 458] on button "Download PDF" at bounding box center [502, 455] width 178 height 25
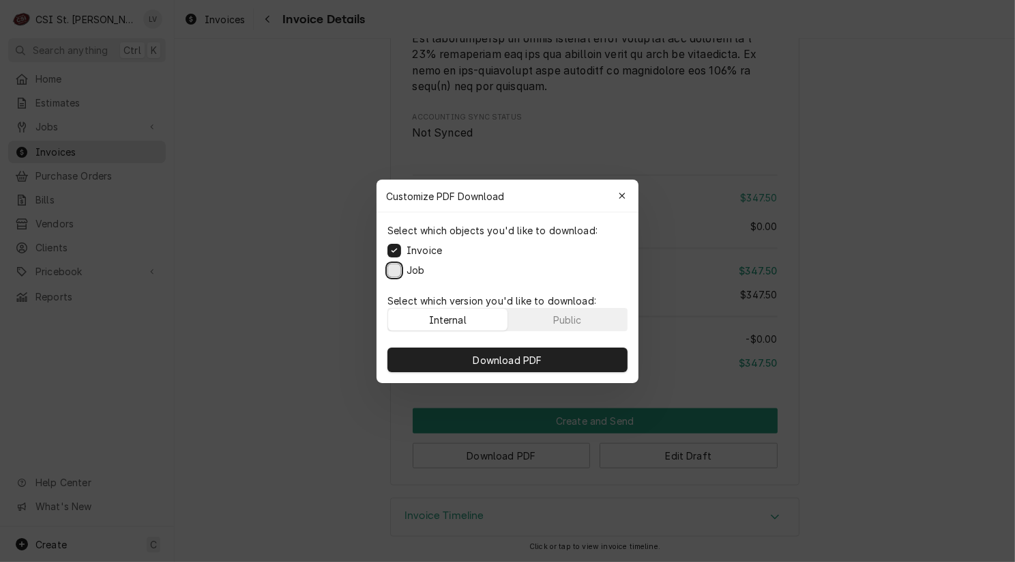
click at [389, 268] on button "Job" at bounding box center [395, 270] width 14 height 14
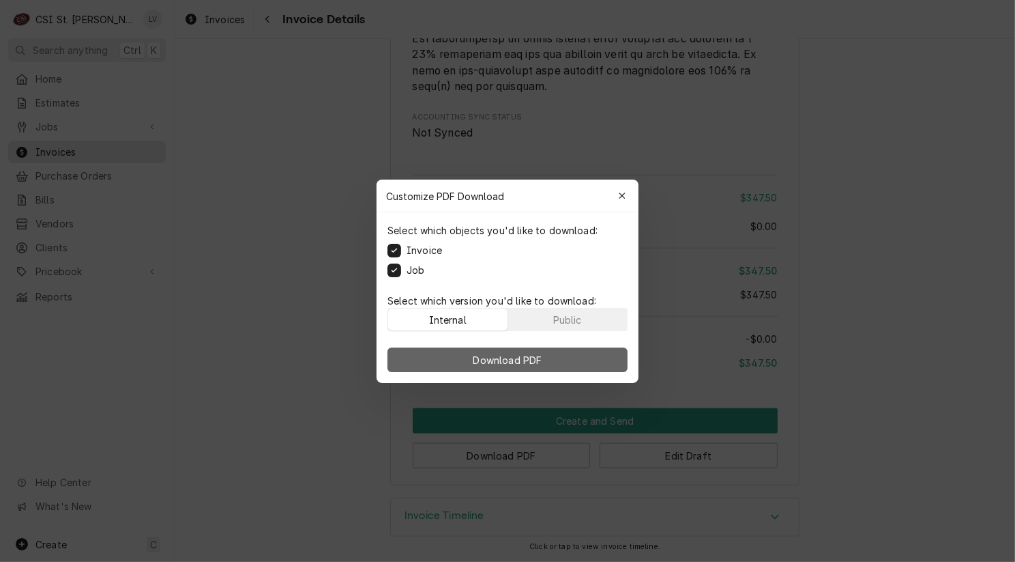
click at [433, 366] on button "Download PDF" at bounding box center [508, 359] width 240 height 25
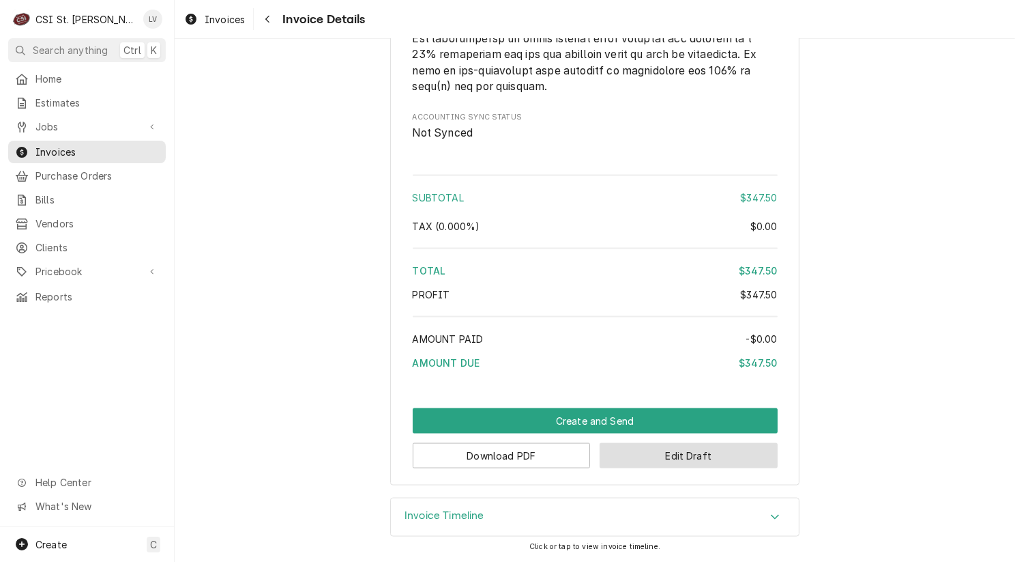
click at [673, 452] on button "Edit Draft" at bounding box center [689, 455] width 178 height 25
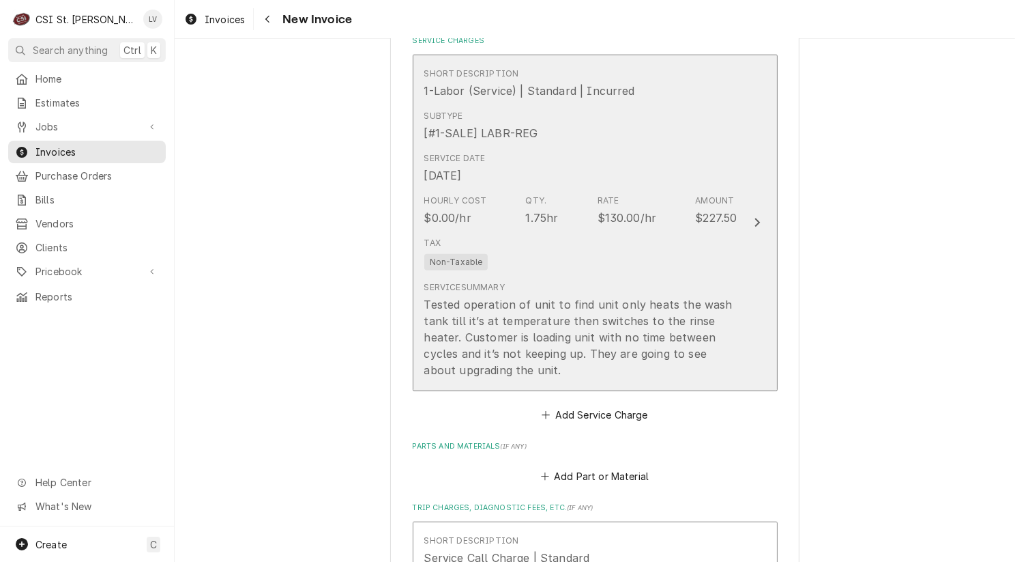
scroll to position [1296, 0]
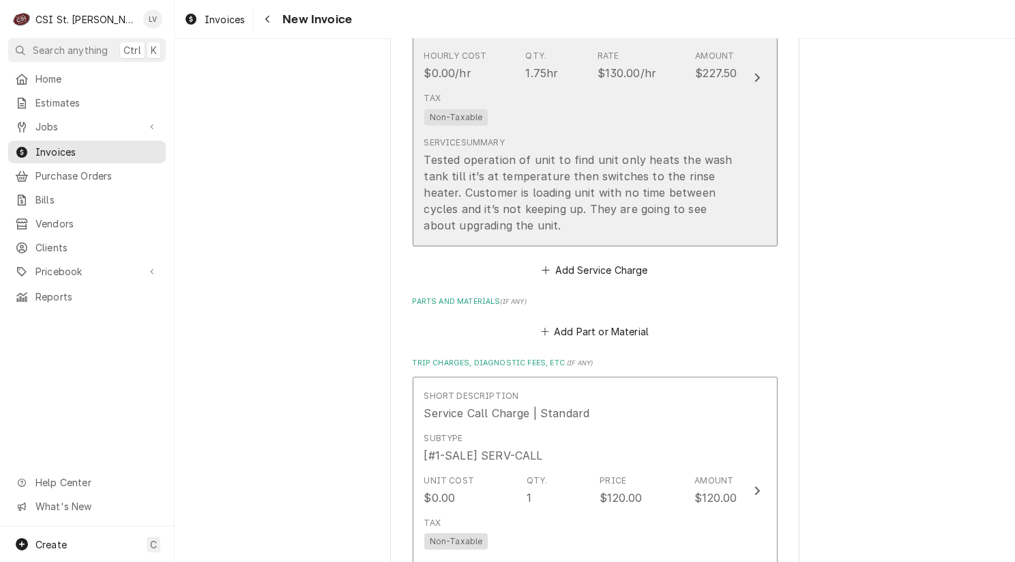
click at [520, 184] on div "Tested operation of unit to find unit only heats the wash tank till it’s at tem…" at bounding box center [580, 192] width 313 height 82
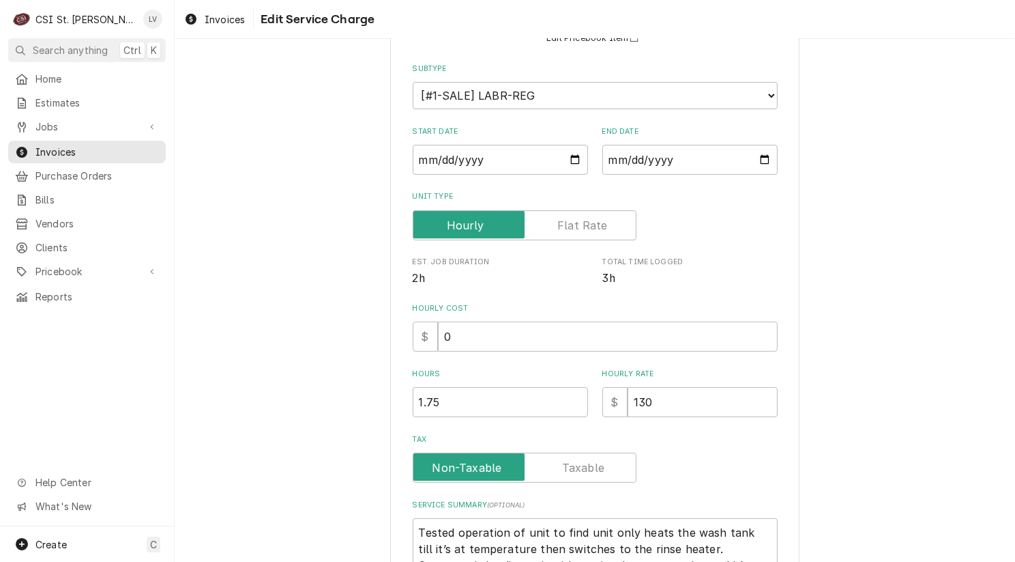
scroll to position [287, 0]
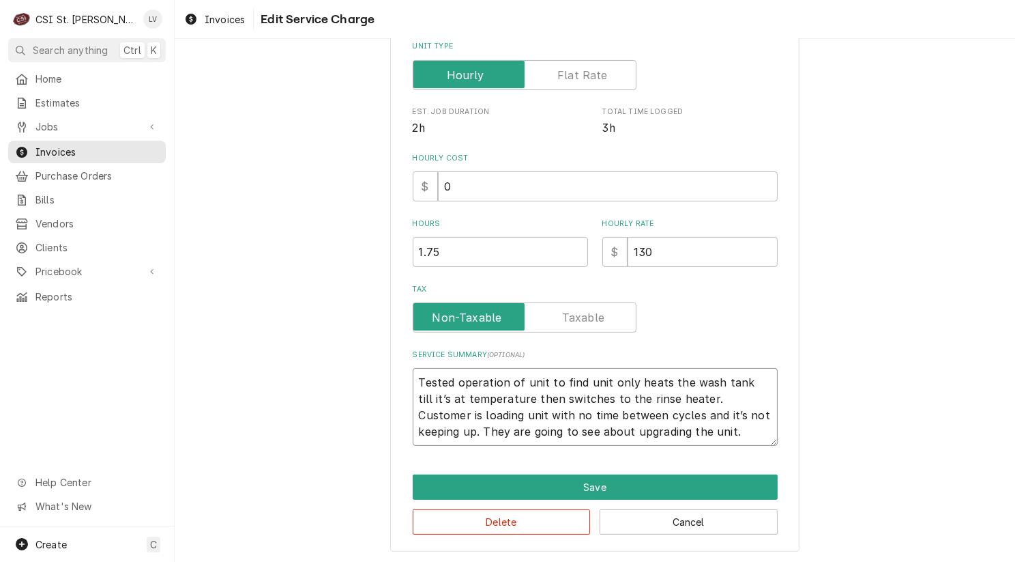
drag, startPoint x: 519, startPoint y: 381, endPoint x: 539, endPoint y: 381, distance: 20.5
click at [520, 379] on textarea "Tested operation of unit to find unit only heats the wash tank till it’s at tem…" at bounding box center [595, 407] width 365 height 78
type textarea "x"
type textarea "Tested operation of Junit to find unit only heats the wash tank till it’s at te…"
type textarea "x"
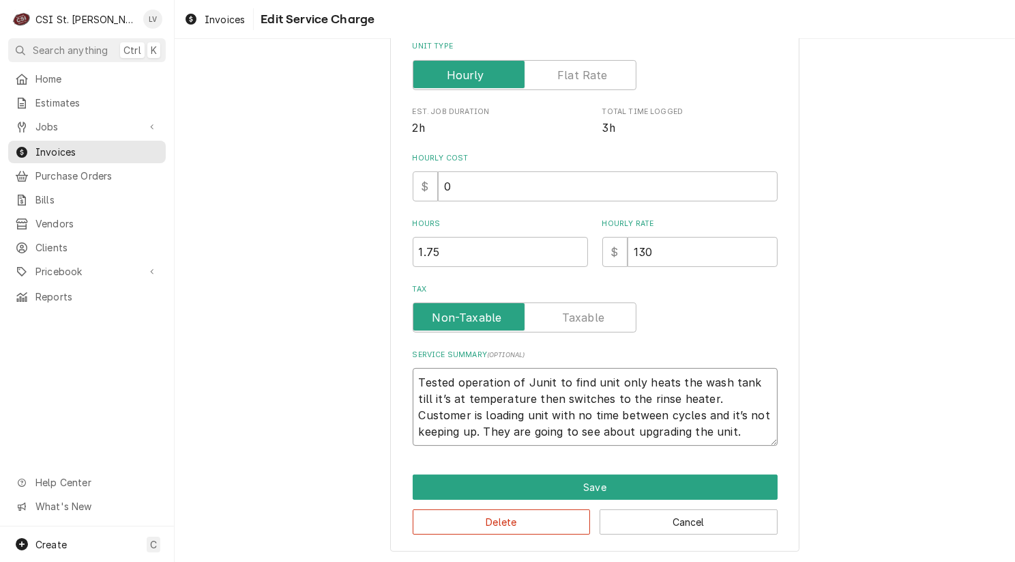
type textarea "Tested operation of Jaunit to find unit only heats the wash tank till it’s at t…"
type textarea "x"
type textarea "Tested operation of Jacunit to find unit only heats the wash tank till it’s at …"
type textarea "x"
type textarea "Tested operation of Jackunit to find unit only heats the wash tank till it’s at…"
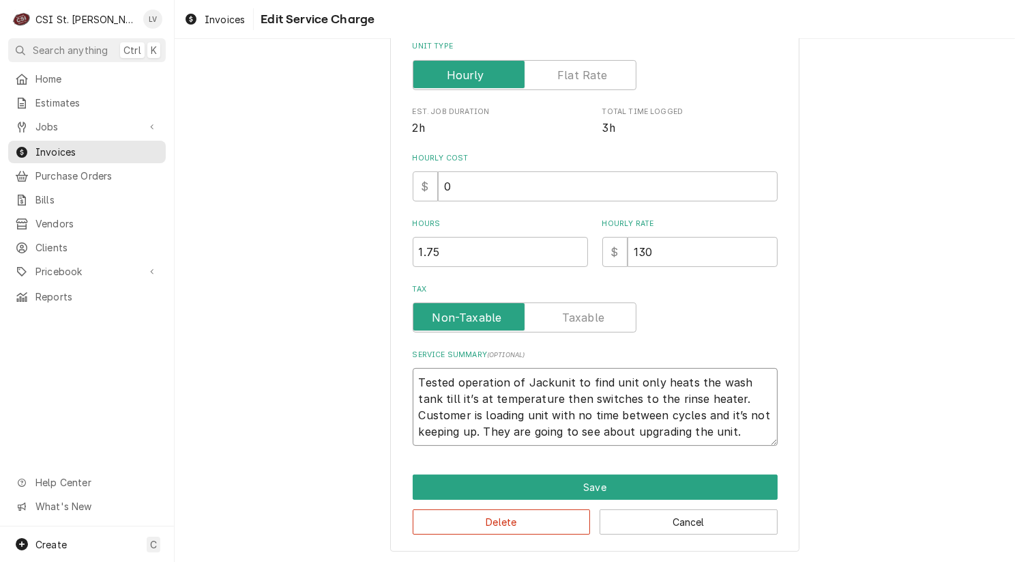
type textarea "x"
type textarea "Tested operation of Jacksunit to find unit only heats the wash tank till it’s a…"
type textarea "x"
type textarea "Tested operation of Jacksounit to find unit only heats the wash tank till it’s …"
type textarea "x"
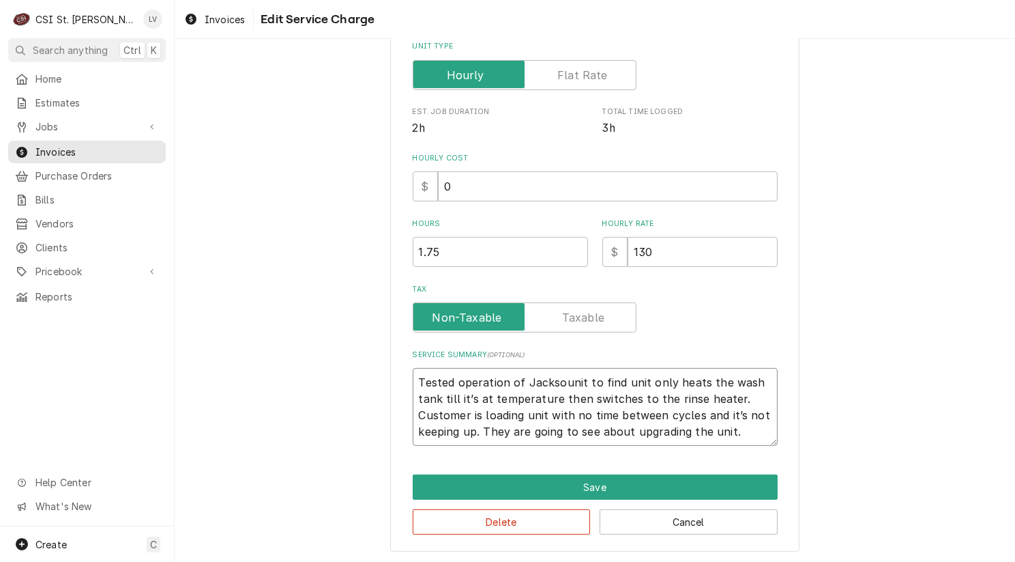
type textarea "Tested operation of Jacksonunit to find unit only heats the wash tank till it’s…"
type textarea "x"
type textarea "Tested operation of Jackson unit to find unit only heats the wash tank till it’…"
type textarea "x"
type textarea "Tested operation of Jackson dunit to find unit only heats the wash tank till it…"
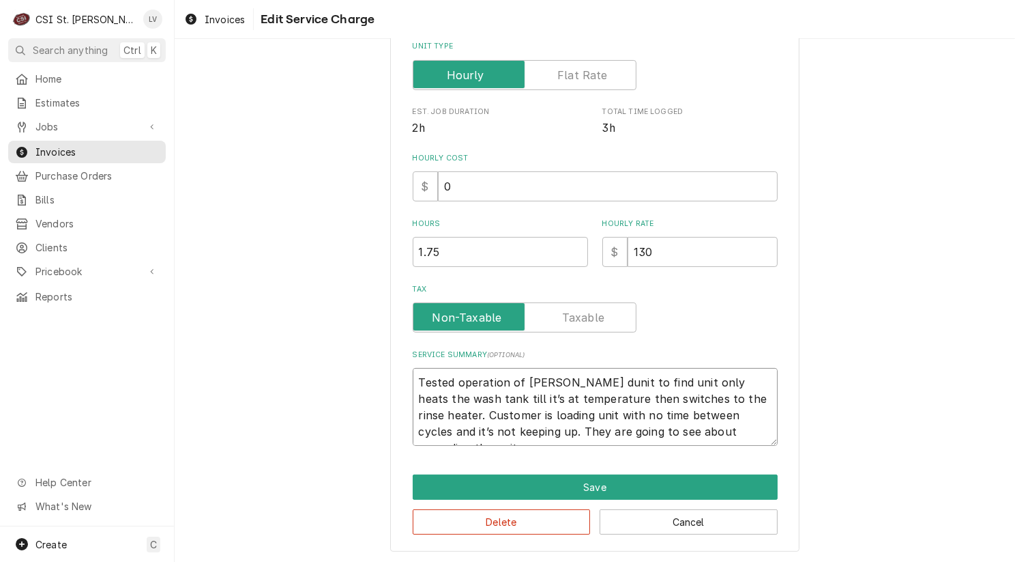
type textarea "x"
type textarea "Tested operation of Jackson diunit to find unit only heats the wash tank till i…"
type textarea "x"
type textarea "Tested operation of Jackson disunit to find unit only heats the wash tank till …"
type textarea "x"
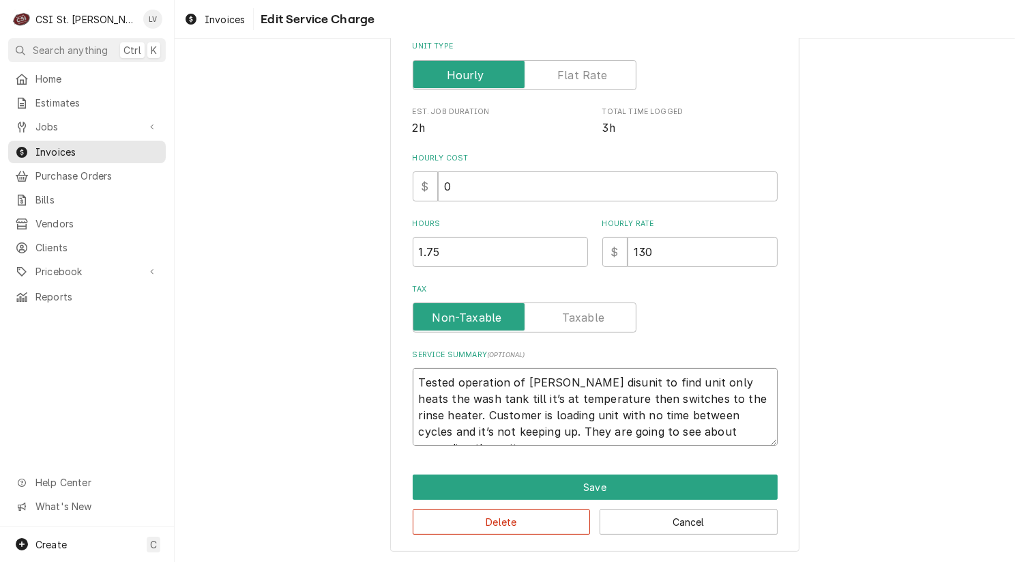
type textarea "Tested operation of Jackson dishunit to find unit only heats the wash tank till…"
type textarea "x"
type textarea "Tested operation of Jackson dish unit to find unit only heats the wash tank til…"
type textarea "x"
type textarea "Tested operation of Jackson dish munit to find unit only heats the wash tank ti…"
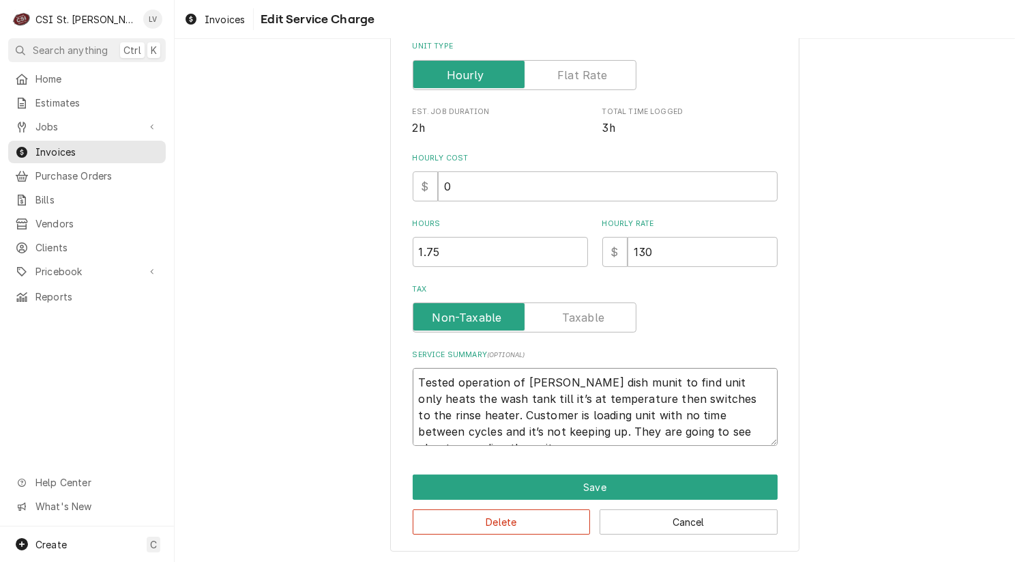
type textarea "x"
type textarea "Tested operation of Jackson dish maunit to find unit only heats the wash tank t…"
type textarea "x"
type textarea "Tested operation of Jackson dish macunit to find unit only heats the wash tank …"
type textarea "x"
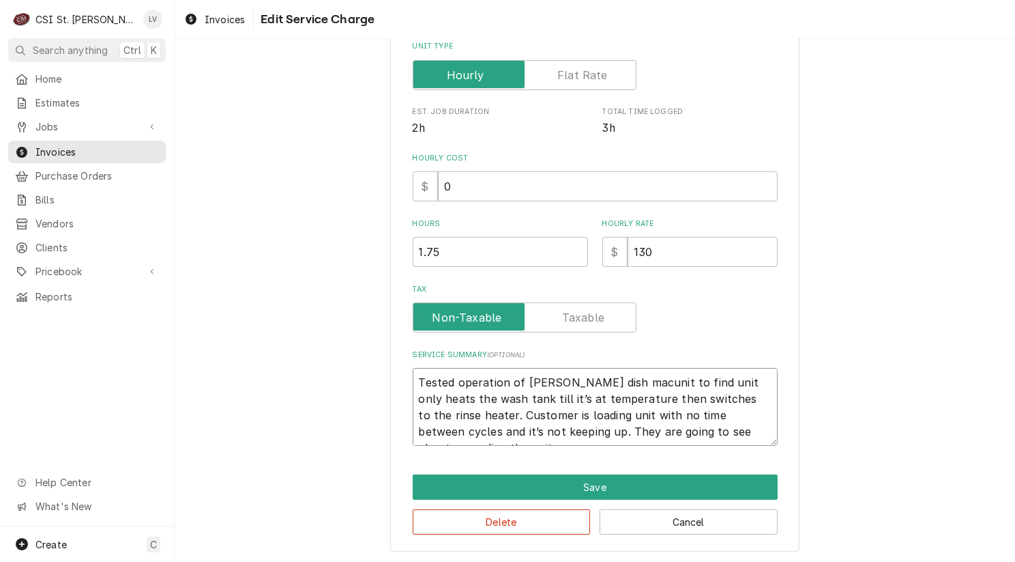
type textarea "Tested operation of Jackson dish machunit to find unit only heats the wash tank…"
type textarea "x"
type textarea "Tested operation of Jackson dish machiunit to find unit only heats the wash tan…"
type textarea "x"
type textarea "Tested operation of Jackson dish machinunit to find unit only heats the wash ta…"
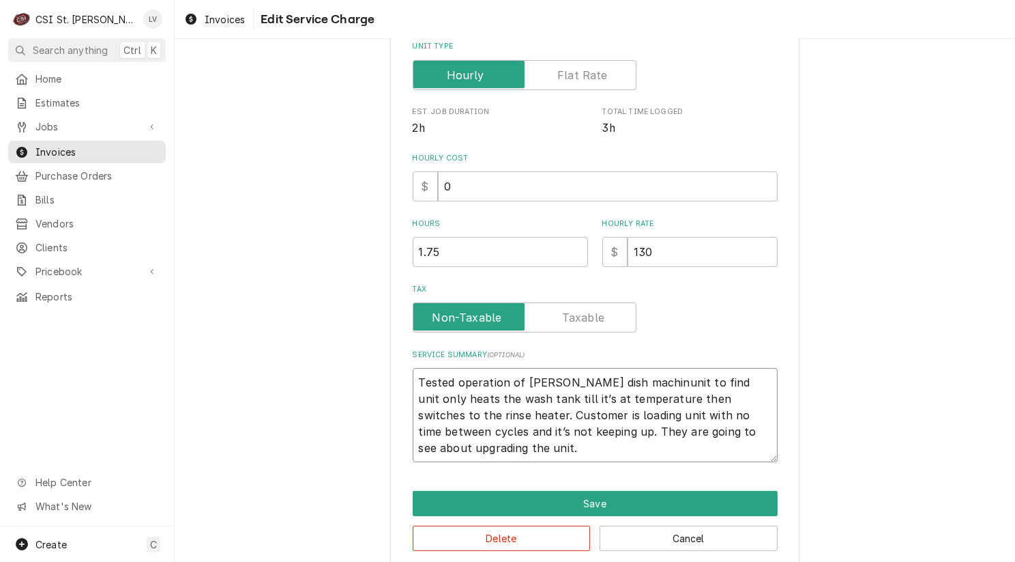
type textarea "x"
type textarea "Tested operation of Jackson dish machineunit to find unit only heats the wash t…"
type textarea "x"
type textarea "Tested operation of Jackson dish machinunit to find unit only heats the wash ta…"
type textarea "x"
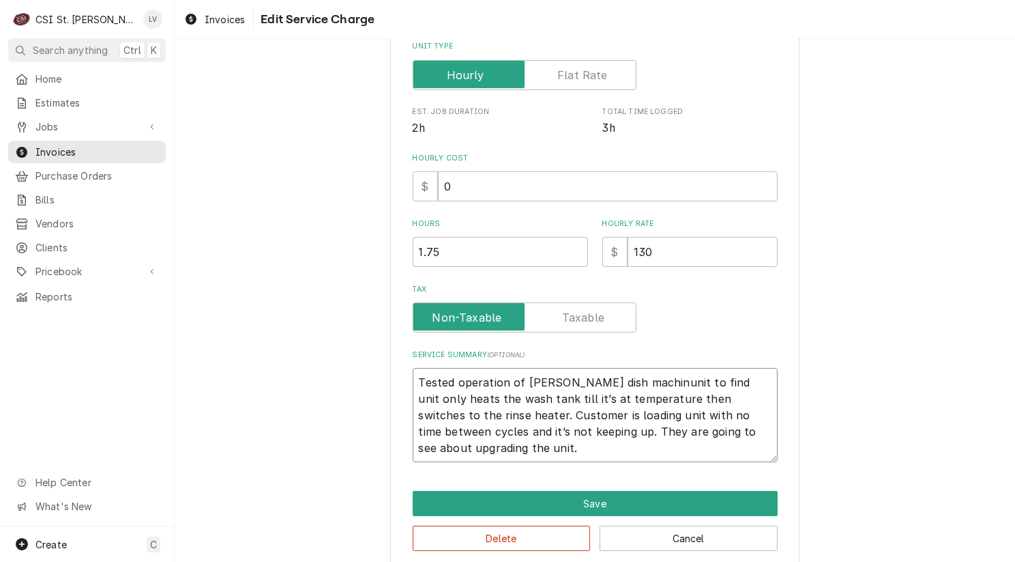
type textarea "Tested operation of Jackson dish machiunit to find unit only heats the wash tan…"
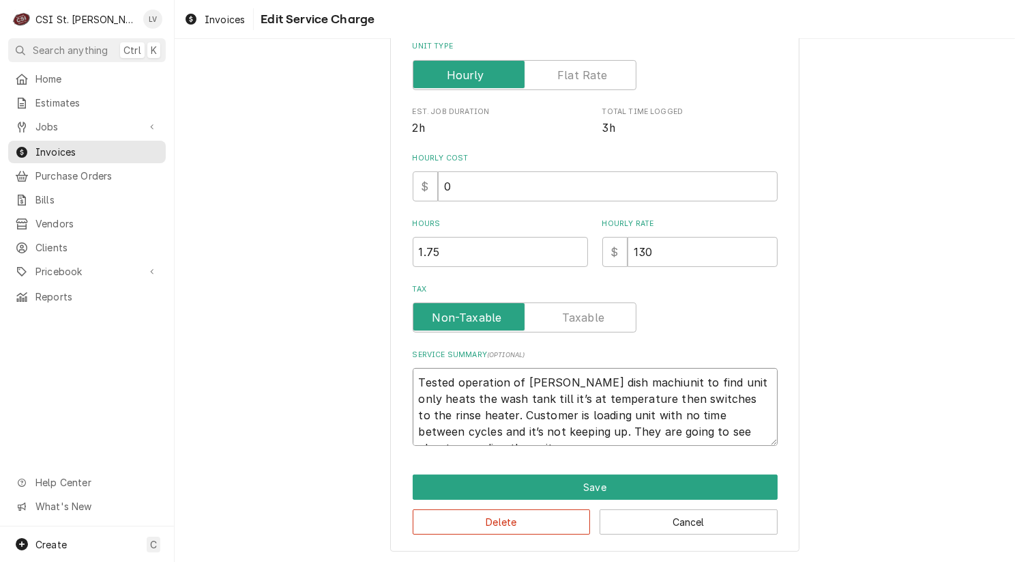
type textarea "x"
type textarea "Tested operation of Jackson dish machunit to find unit only heats the wash tank…"
type textarea "x"
type textarea "Tested operation of Jackson dish macunit to find unit only heats the wash tank …"
type textarea "x"
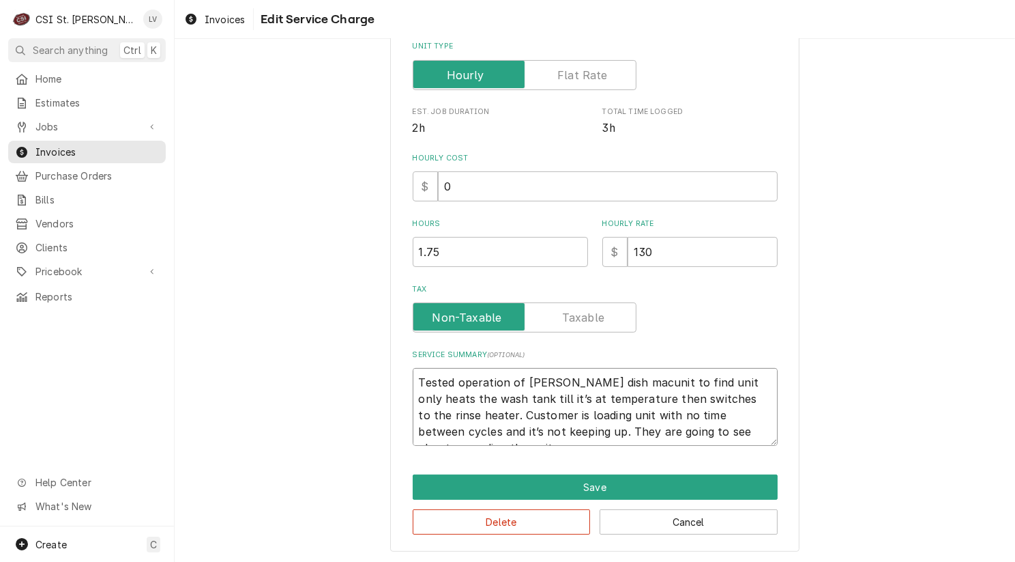
type textarea "Tested operation of Jackson dish maunit to find unit only heats the wash tank t…"
type textarea "x"
type textarea "Tested operation of Jackson dish munit to find unit only heats the wash tank ti…"
type textarea "x"
type textarea "Tested operation of Jackson dish unit to find unit only heats the wash tank til…"
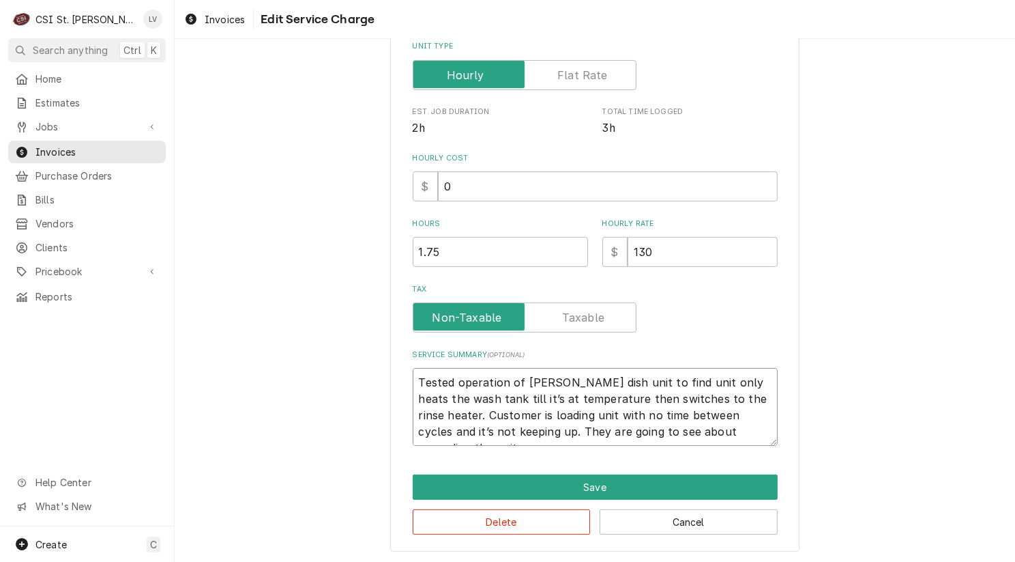
type textarea "x"
type textarea "Tested operation of Jackson dishunit to find unit only heats the wash tank till…"
type textarea "x"
type textarea "Tested operation of Jackson disunit to find unit only heats the wash tank till …"
type textarea "x"
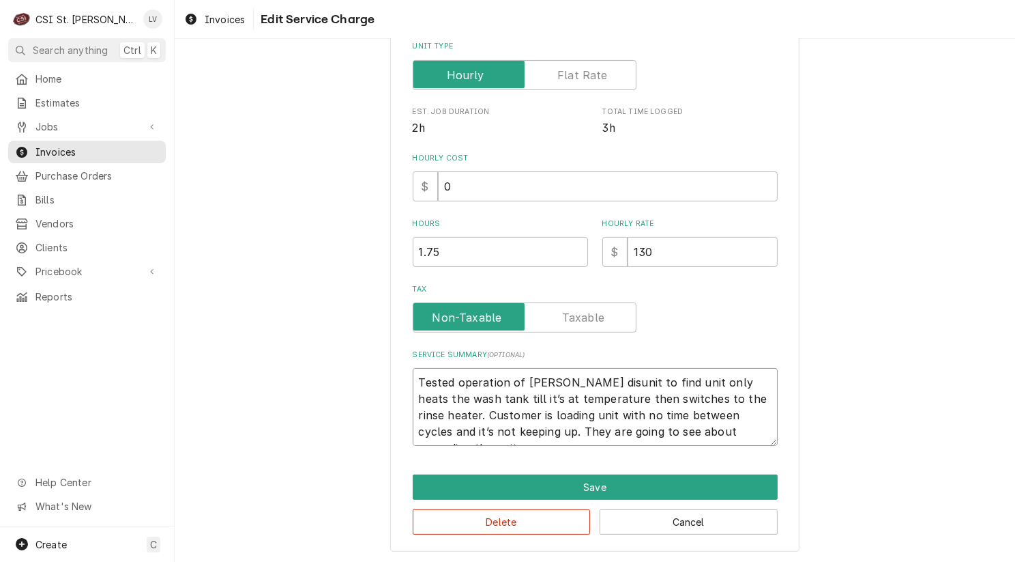
type textarea "Tested operation of Jackson diunit to find unit only heats the wash tank till i…"
type textarea "x"
type textarea "Tested operation of Jackson dunit to find unit only heats the wash tank till it…"
type textarea "x"
type textarea "Tested operation of Jackson unit to find unit only heats the wash tank till it’…"
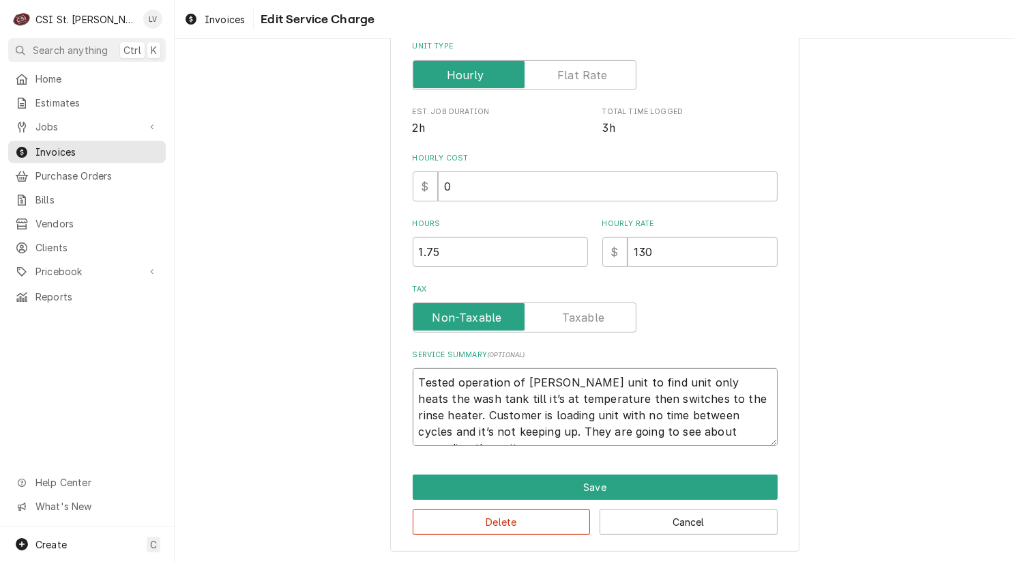
type textarea "x"
type textarea "Tested operation of Jacksonunit to find unit only heats the wash tank till it’s…"
type textarea "x"
type textarea "Tested operation of Jacksounit to find unit only heats the wash tank till it’s …"
type textarea "x"
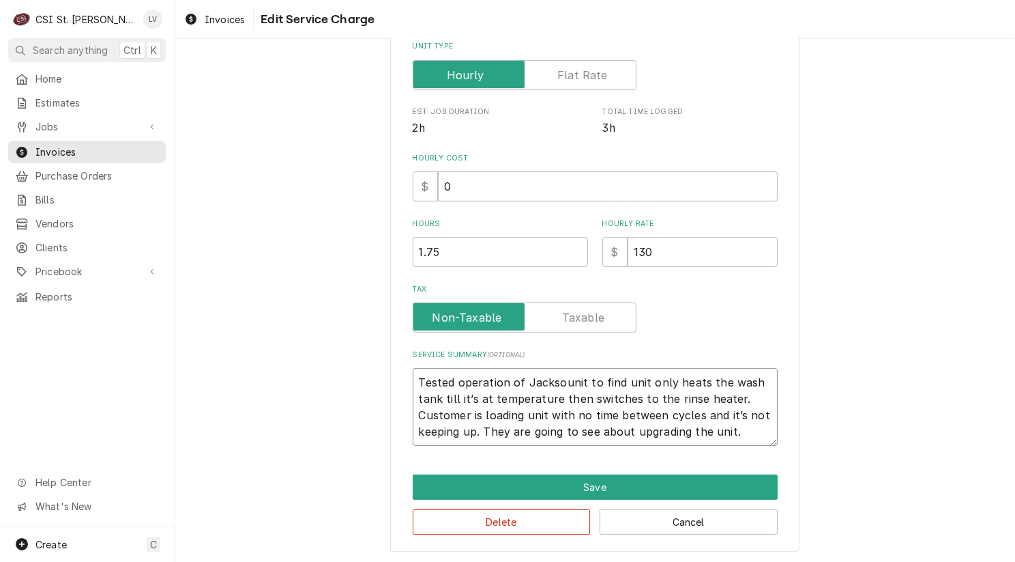
type textarea "Tested operation of Jacksunit to find unit only heats the wash tank till it’s a…"
type textarea "x"
type textarea "Tested operation of Jackunit to find unit only heats the wash tank till it’s at…"
type textarea "x"
type textarea "Tested operation of Jacunit to find unit only heats the wash tank till it’s at …"
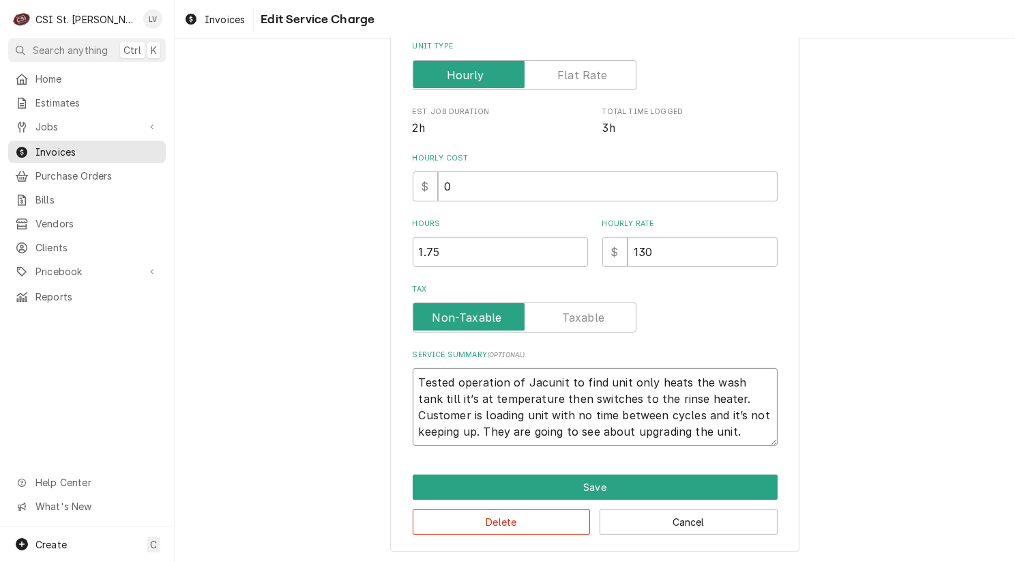
type textarea "x"
type textarea "Tested operation of Jaunit to find unit only heats the wash tank till it’s at t…"
type textarea "x"
type textarea "Tested operation of Junit to find unit only heats the wash tank till it’s at te…"
type textarea "x"
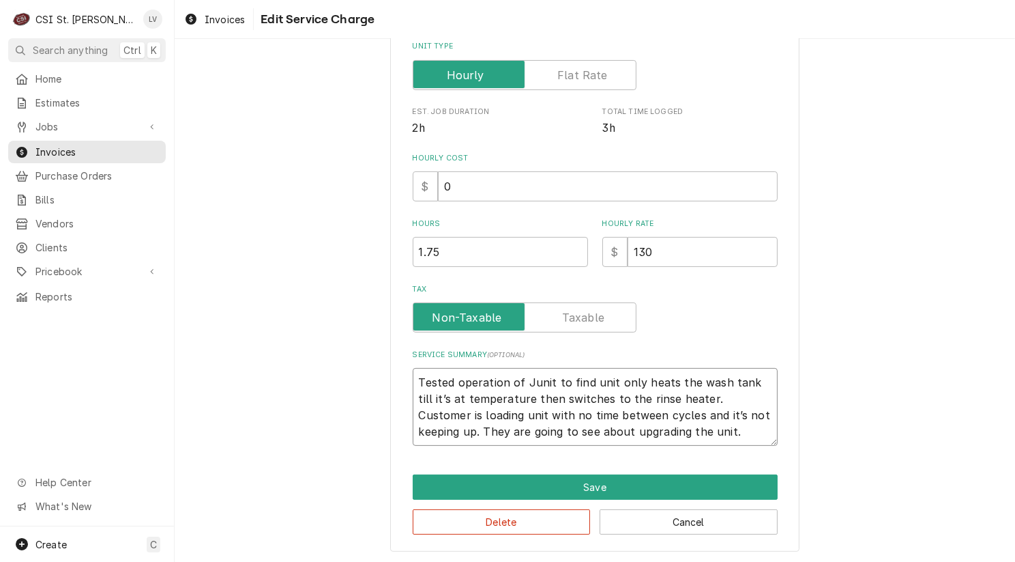
type textarea "Tested operation of unit to find unit only heats the wash tank till it’s at tem…"
type textarea "x"
type textarea "Tested operation of dunit to find unit only heats the wash tank till it’s at te…"
type textarea "x"
type textarea "Tested operation of diunit to find unit only heats the wash tank till it’s at t…"
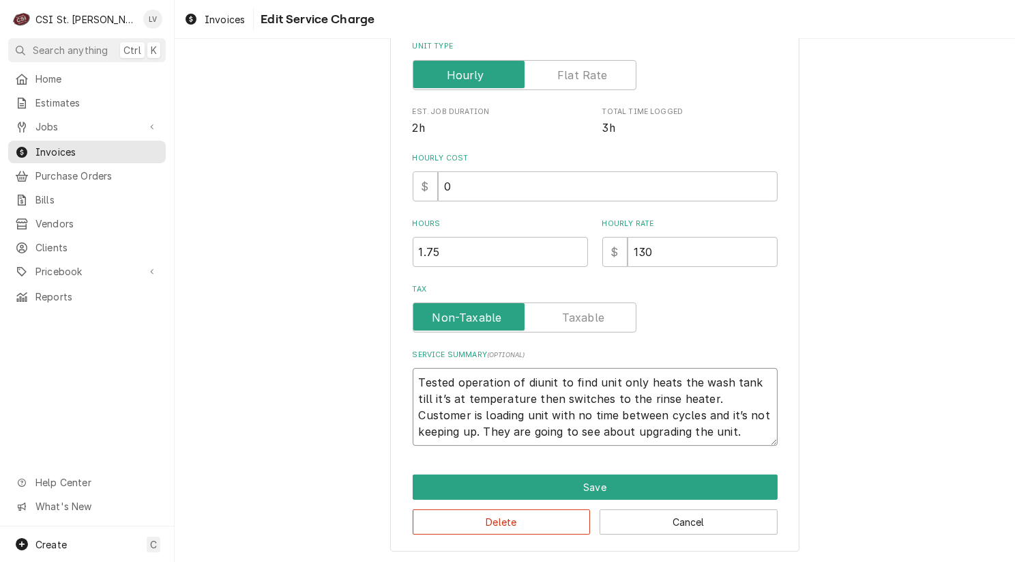
type textarea "x"
type textarea "Tested operation of disunit to find unit only heats the wash tank till it’s at …"
type textarea "x"
type textarea "Tested operation of dishunit to find unit only heats the wash tank till it’s at…"
type textarea "x"
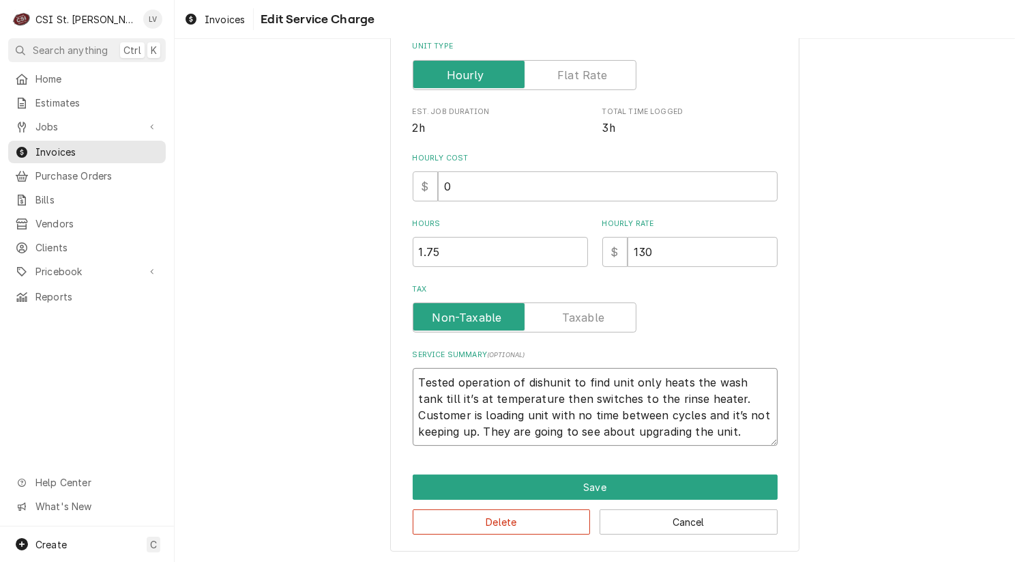
type textarea "Tested operation of dish unit to find unit only heats the wash tank till it’s a…"
type textarea "x"
type textarea "Tested operation of dish munit to find unit only heats the wash tank till it’s …"
type textarea "x"
type textarea "Tested operation of dish maunit to find unit only heats the wash tank till it’s…"
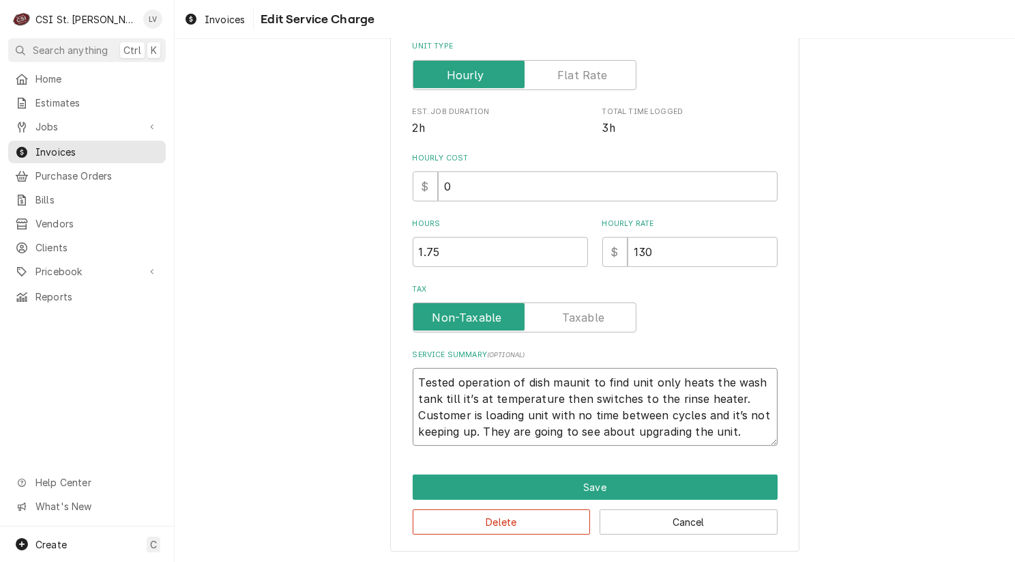
type textarea "x"
type textarea "Tested operation of dish munit to find unit only heats the wash tank till it’s …"
type textarea "x"
type textarea "Tested operation of dish maunit to find unit only heats the wash tank till it’s…"
type textarea "x"
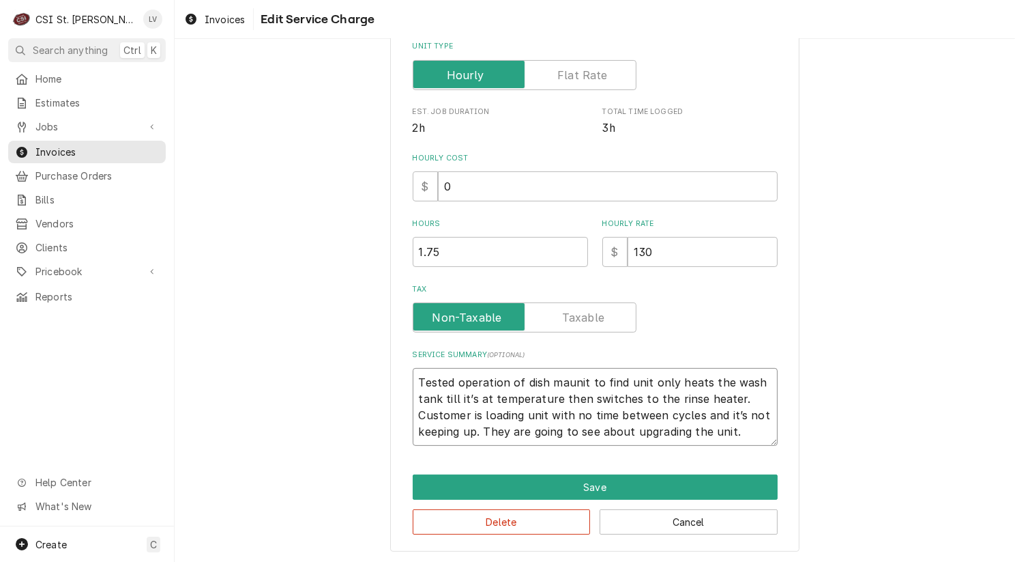
type textarea "Tested operation of dish macunit to find unit only heats the wash tank till it’…"
type textarea "x"
type textarea "Tested operation of dish machunit to find unit only heats the wash tank till it…"
type textarea "x"
type textarea "Tested operation of dish machiunit to find unit only heats the wash tank till i…"
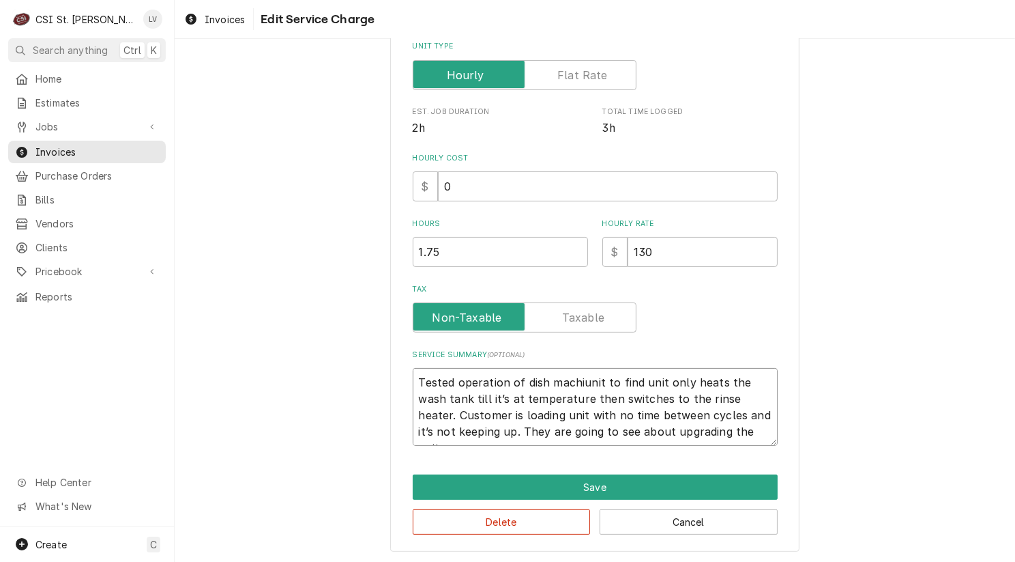
type textarea "x"
type textarea "Tested operation of dish machinunit to find unit only heats the wash tank till …"
type textarea "x"
type textarea "Tested operation of dish machineunit to find unit only heats the wash tank till…"
type textarea "x"
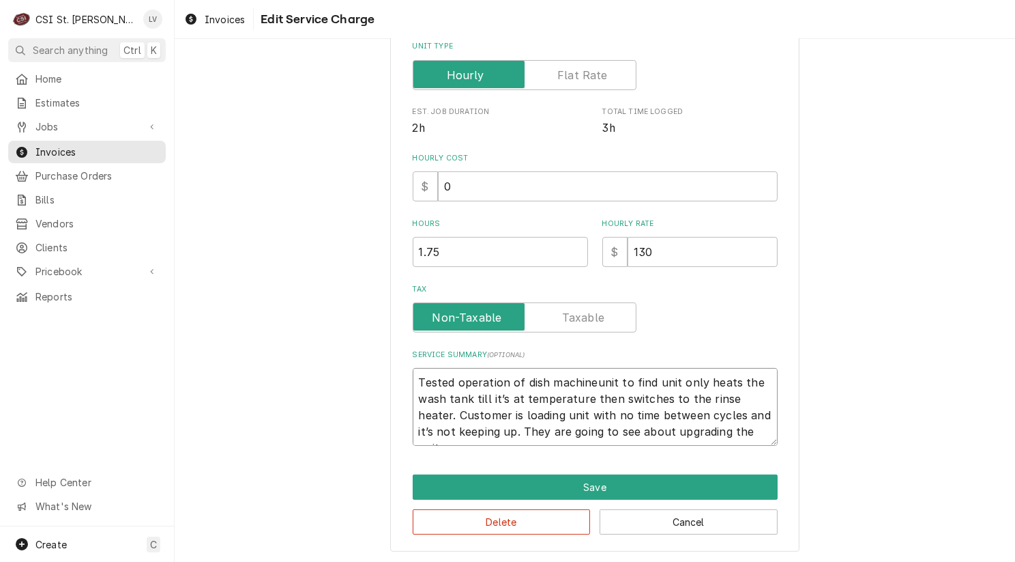
type textarea "Tested operation of dish machine unit to find unit only heats the wash tank til…"
type textarea "x"
type textarea "Tested operation of dish machine nit to find unit only heats the wash tank till…"
type textarea "x"
type textarea "Tested operation of dish machine it to find unit only heats the wash tank till …"
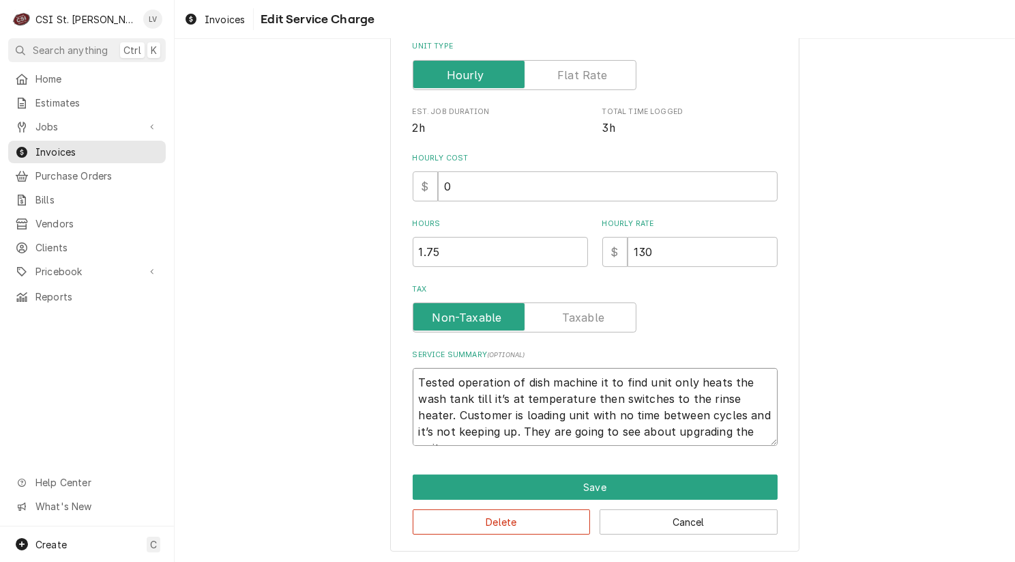
type textarea "x"
type textarea "Tested operation of dish machine t to find unit only heats the wash tank till i…"
type textarea "x"
type textarea "Tested operation of dish machine to find unit only heats the wash tank till it’…"
type textarea "x"
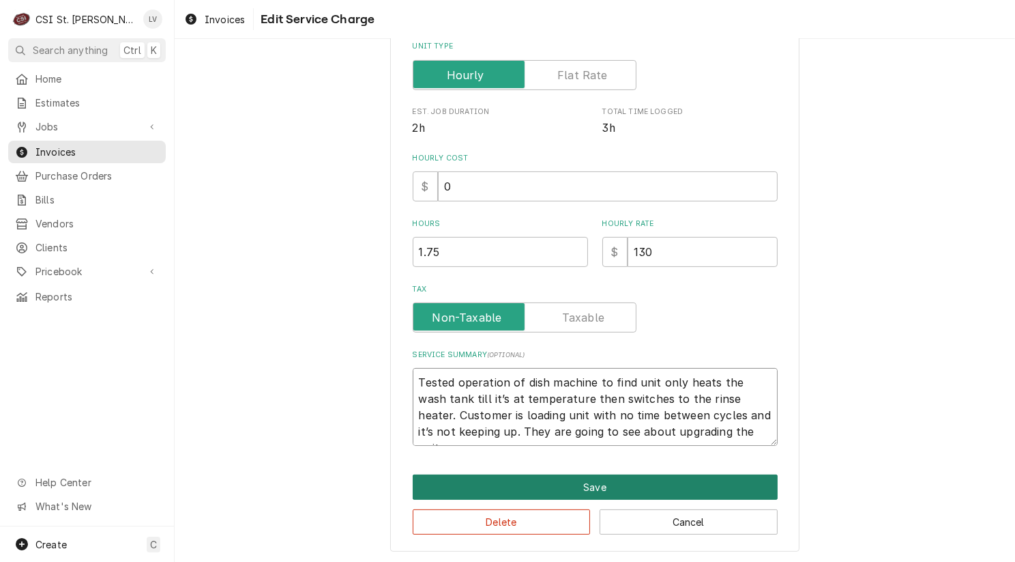
type textarea "Tested operation of dish machine to find unit only heats the wash tank till it’…"
click at [566, 484] on button "Save" at bounding box center [595, 486] width 365 height 25
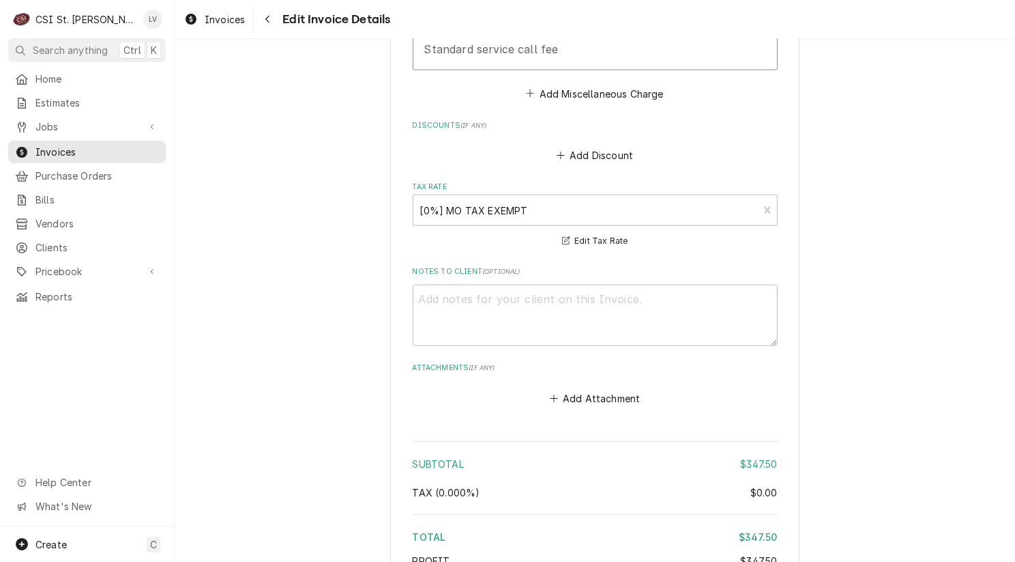
scroll to position [2061, 0]
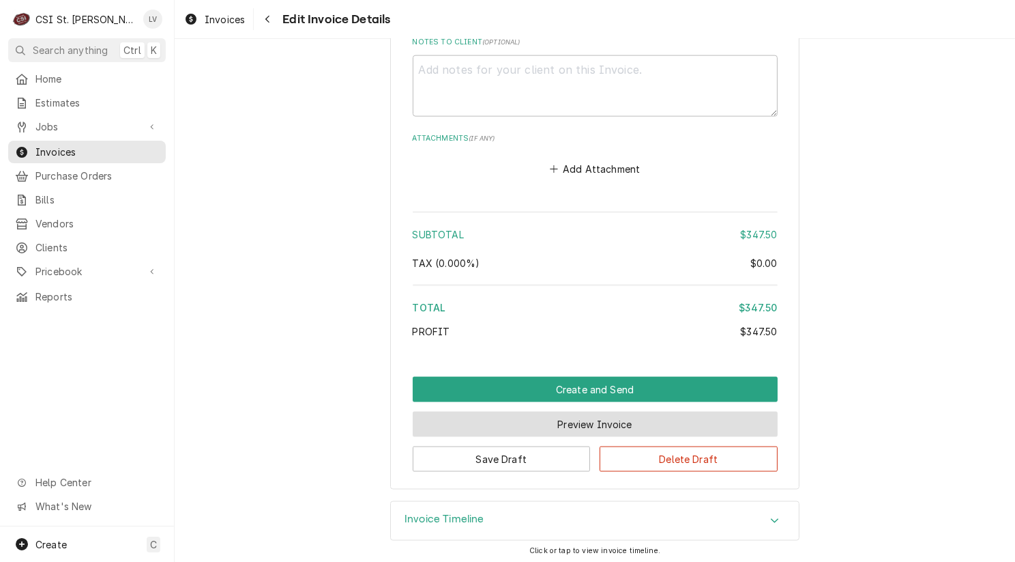
click at [521, 427] on button "Preview Invoice" at bounding box center [595, 423] width 365 height 25
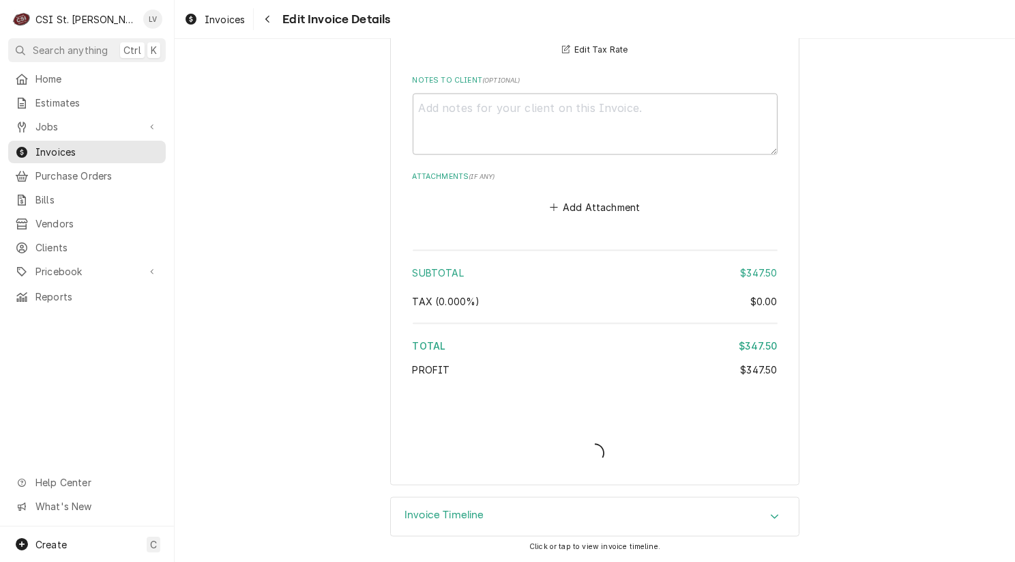
scroll to position [2019, 0]
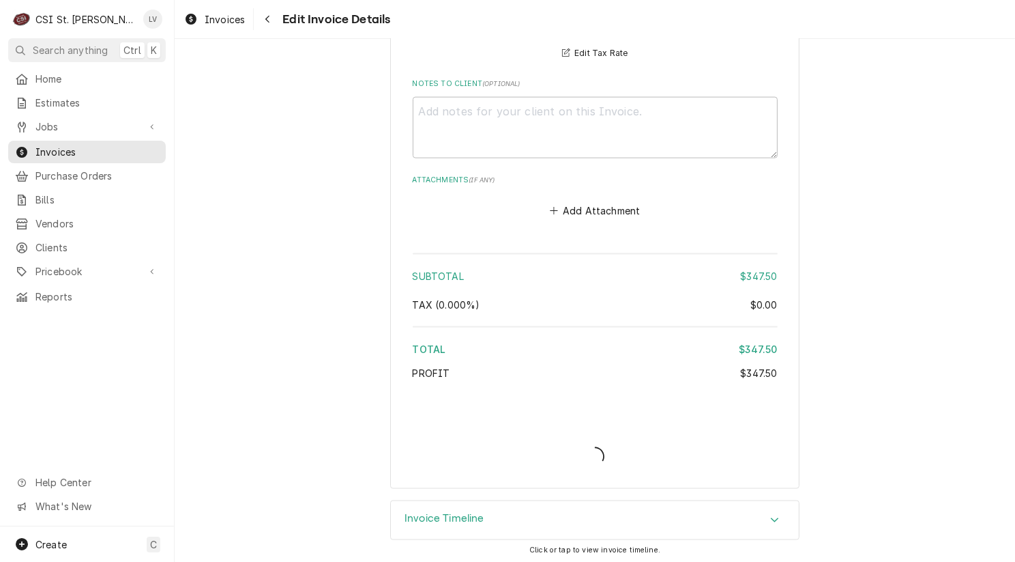
type textarea "x"
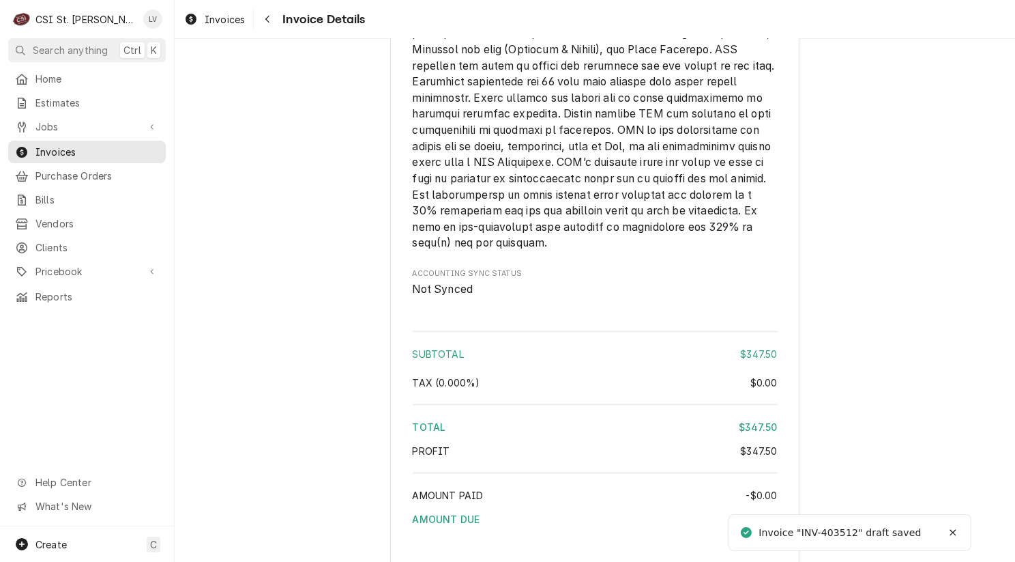
scroll to position [1979, 0]
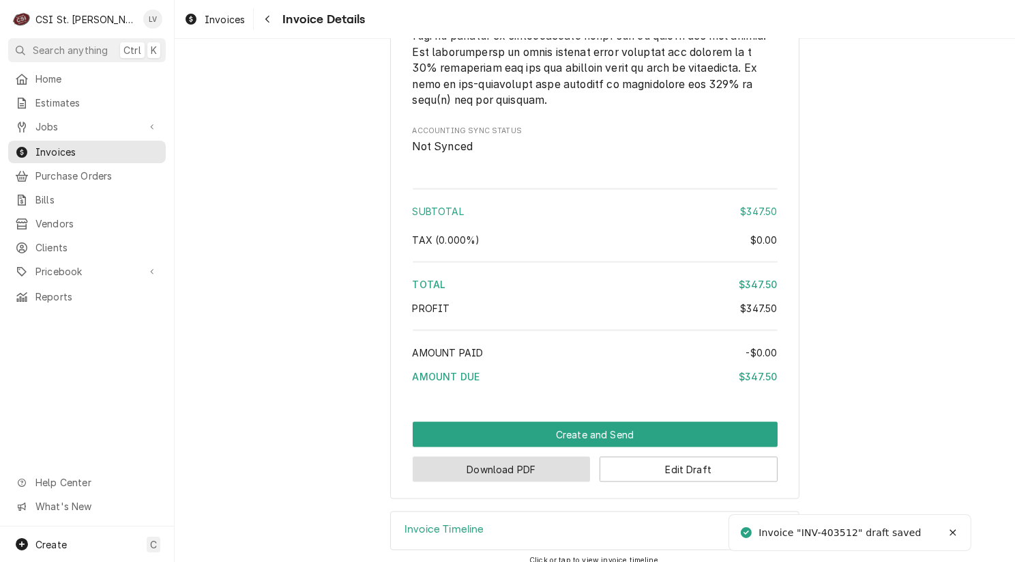
click at [528, 482] on button "Download PDF" at bounding box center [502, 468] width 178 height 25
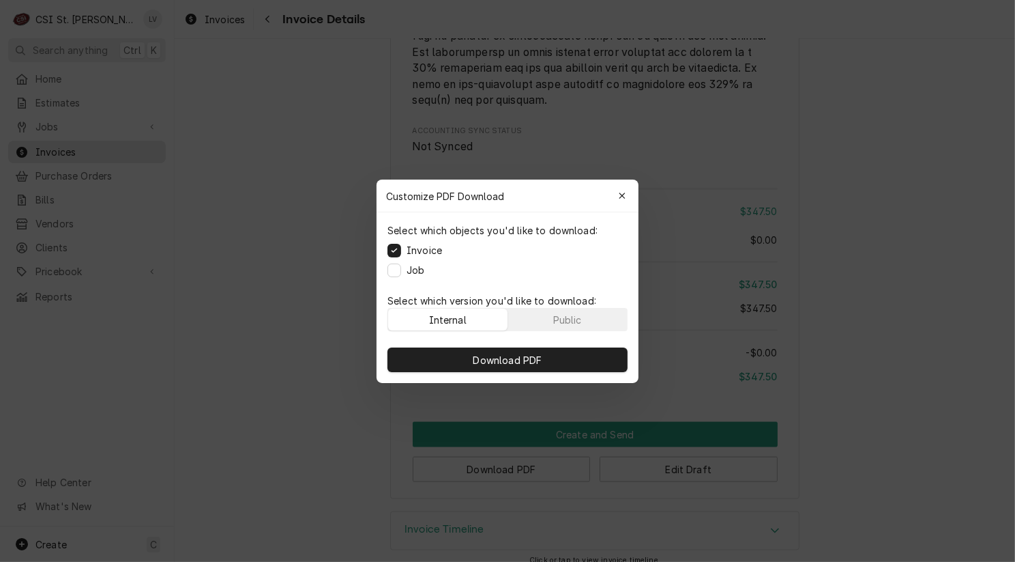
click at [385, 267] on div "Select which objects you'd like to download: Invoice Job" at bounding box center [508, 250] width 262 height 76
click at [394, 271] on button "Job" at bounding box center [395, 270] width 14 height 14
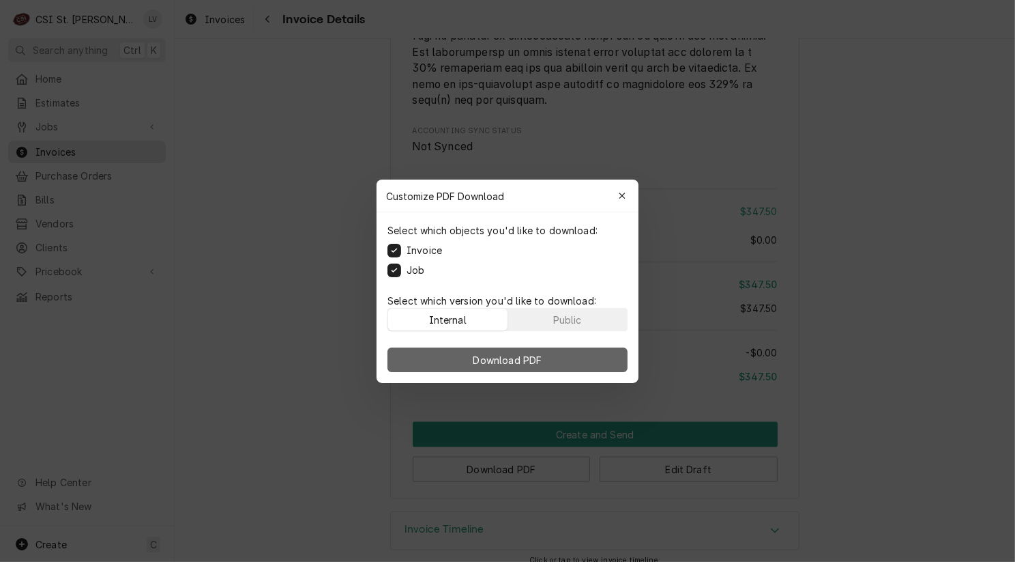
click at [464, 351] on button "Download PDF" at bounding box center [508, 359] width 240 height 25
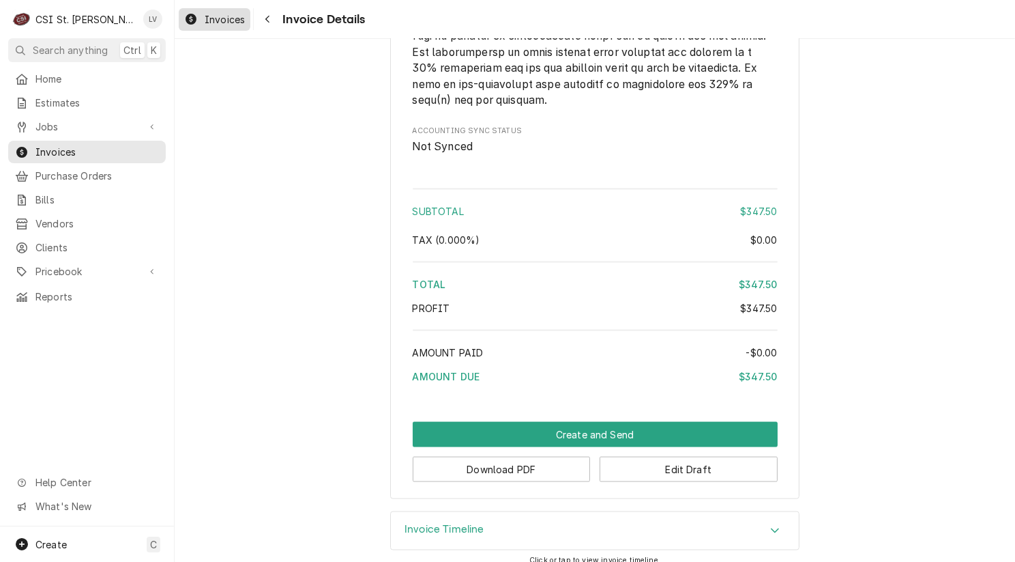
click at [216, 27] on div "Invoices" at bounding box center [214, 19] width 66 height 17
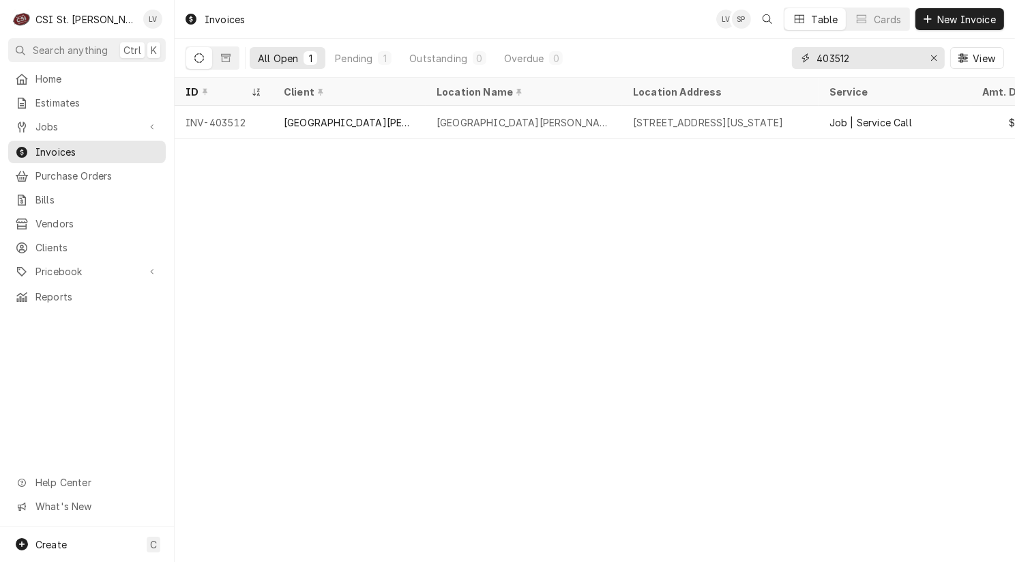
click at [875, 60] on input "403512" at bounding box center [868, 58] width 102 height 22
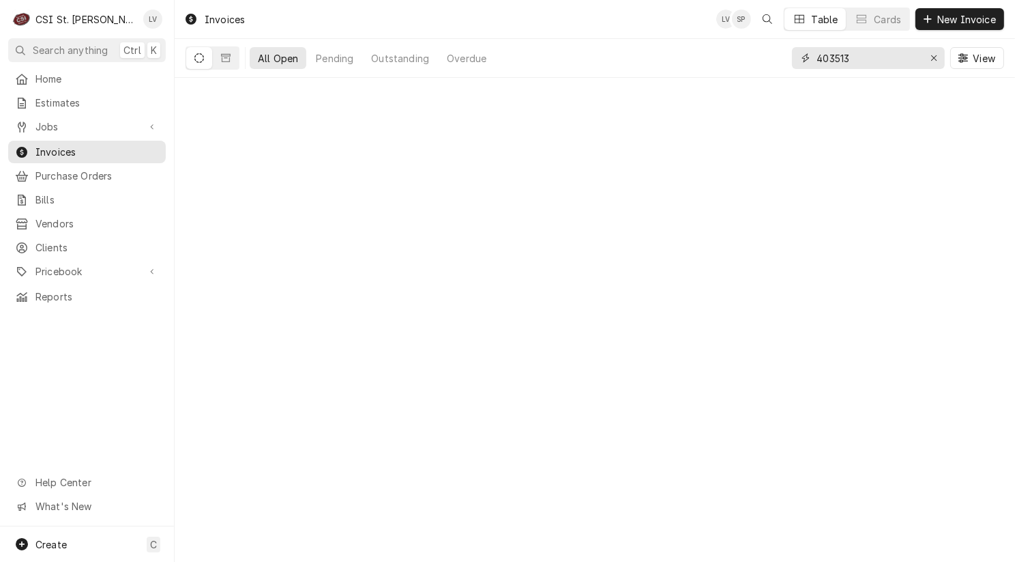
type input "403513"
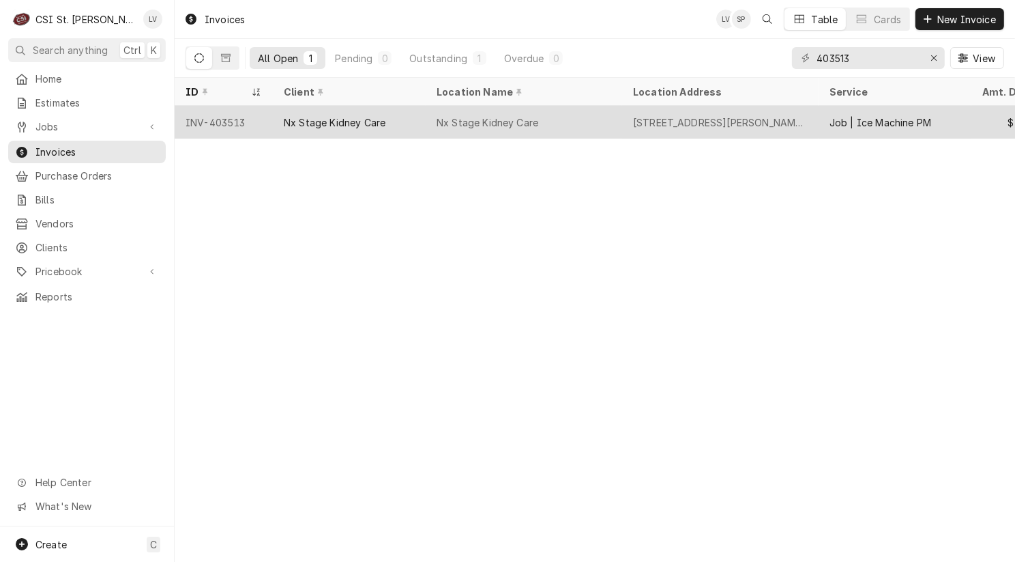
click at [307, 131] on div "Nx Stage Kidney Care" at bounding box center [349, 122] width 153 height 33
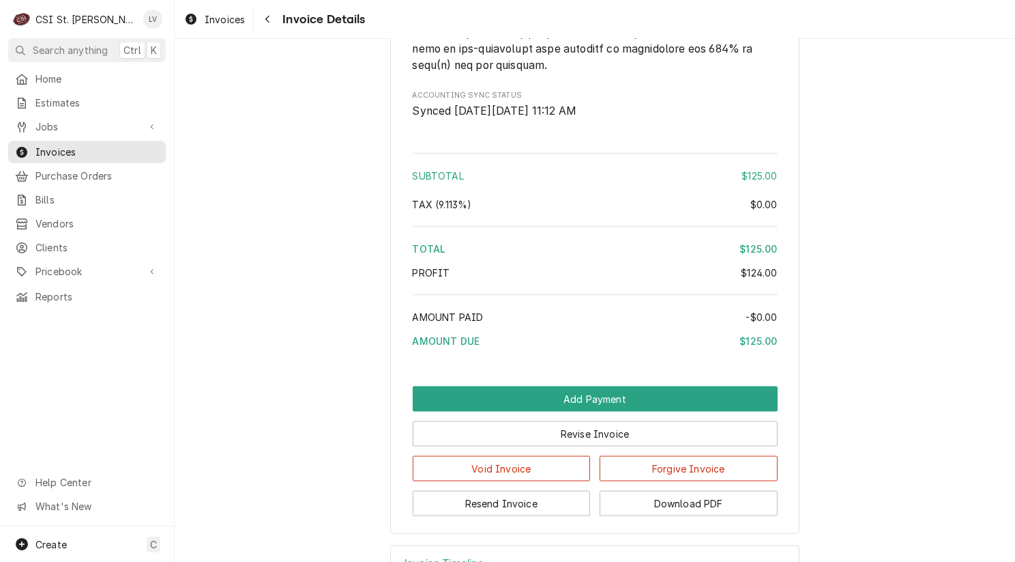
scroll to position [2122, 0]
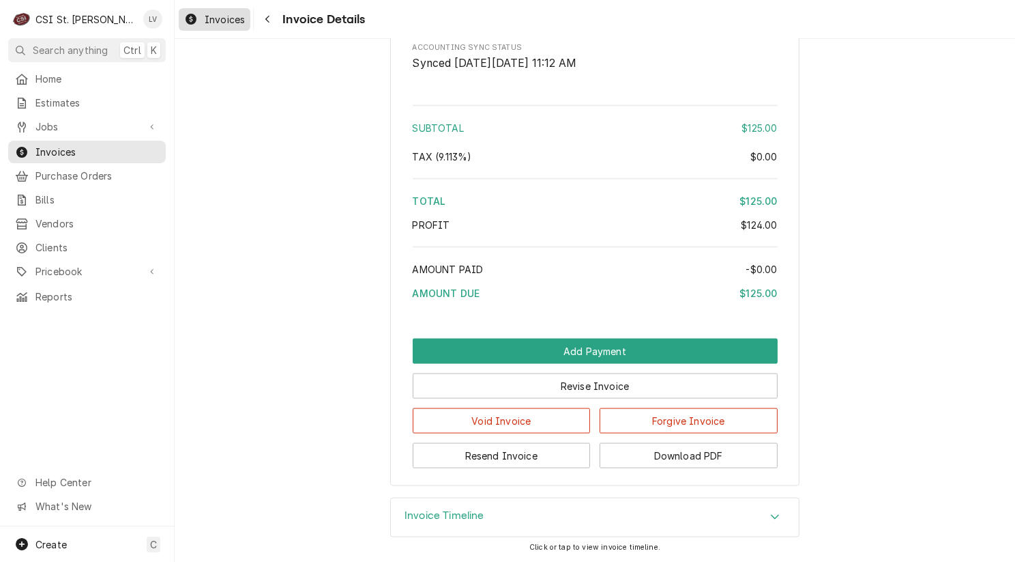
click at [205, 20] on span "Invoices" at bounding box center [225, 19] width 40 height 14
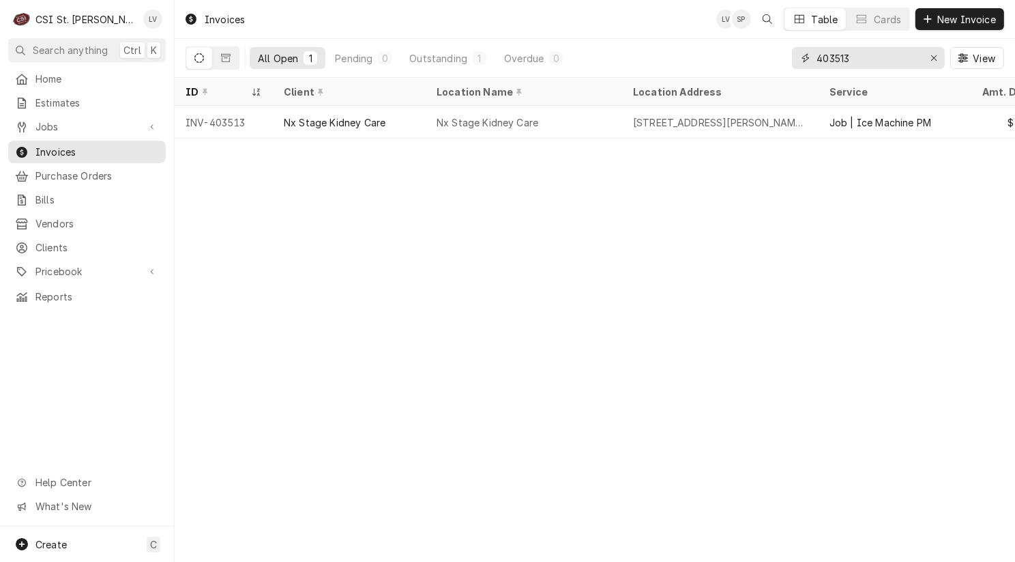
click at [872, 59] on input "403513" at bounding box center [868, 58] width 102 height 22
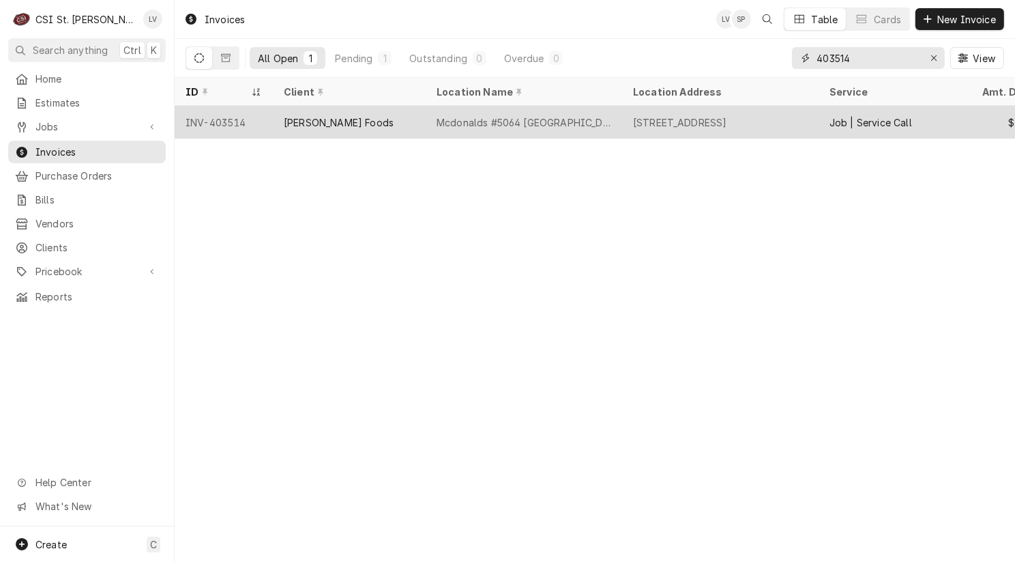
type input "403514"
click at [293, 121] on div "[PERSON_NAME] Foods" at bounding box center [339, 122] width 110 height 14
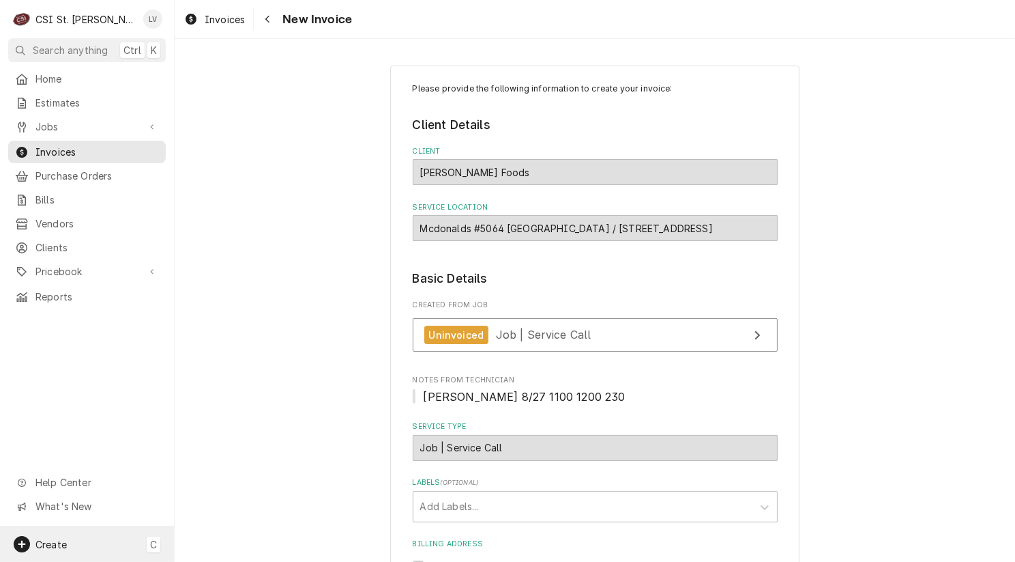
click at [44, 540] on span "Create" at bounding box center [50, 544] width 31 height 12
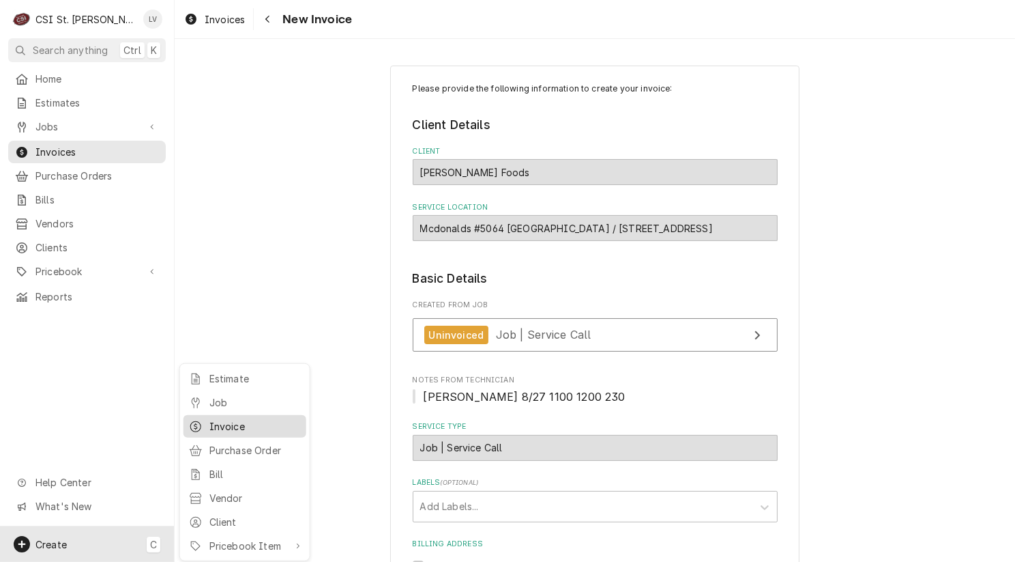
click at [222, 422] on div "Invoice" at bounding box center [254, 426] width 91 height 14
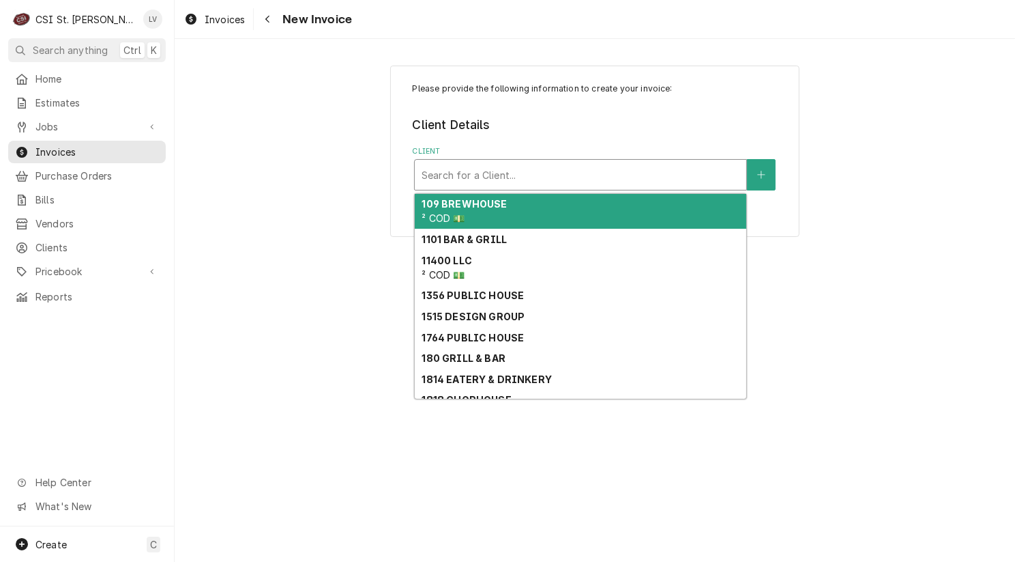
click at [468, 173] on div "Client" at bounding box center [581, 174] width 318 height 25
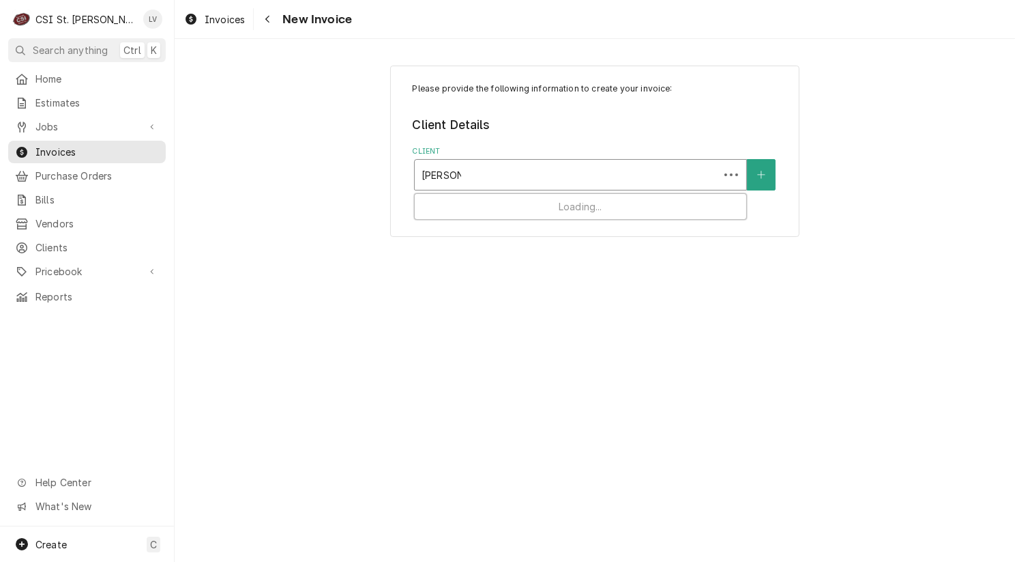
type input "[PERSON_NAME] foo"
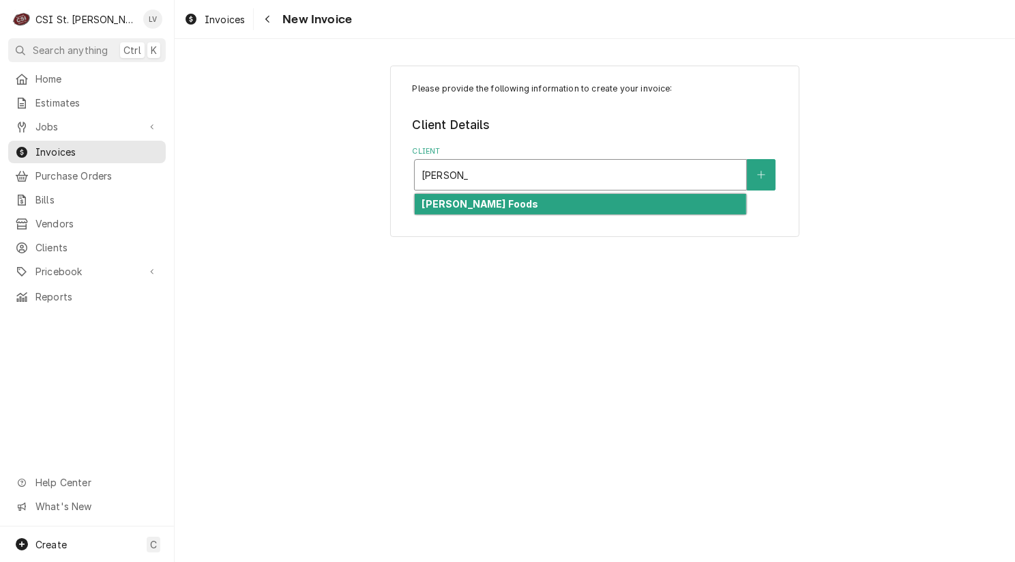
click at [461, 203] on strong "[PERSON_NAME] Foods" at bounding box center [480, 204] width 117 height 12
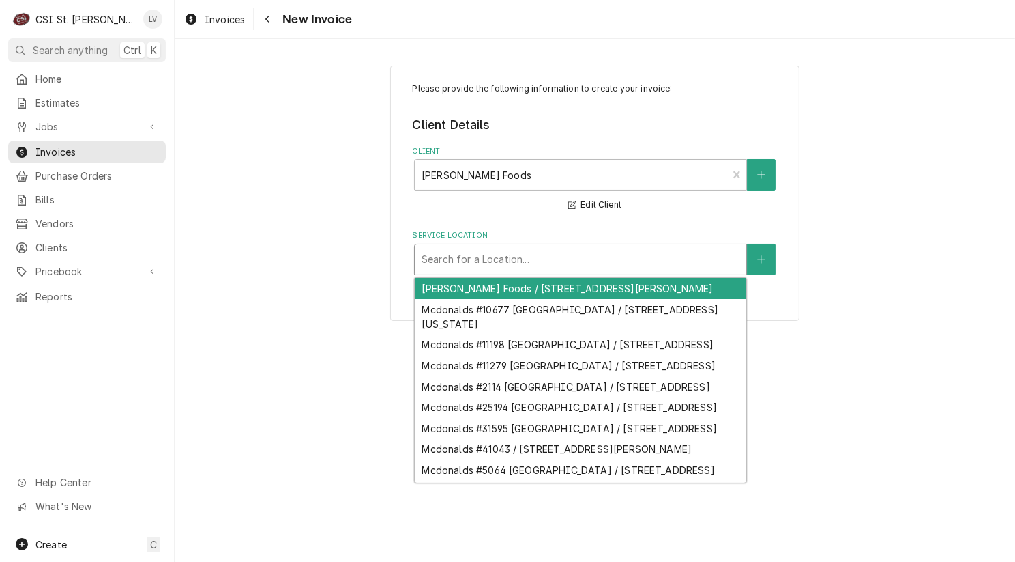
click at [474, 260] on div "Service Location" at bounding box center [581, 259] width 318 height 25
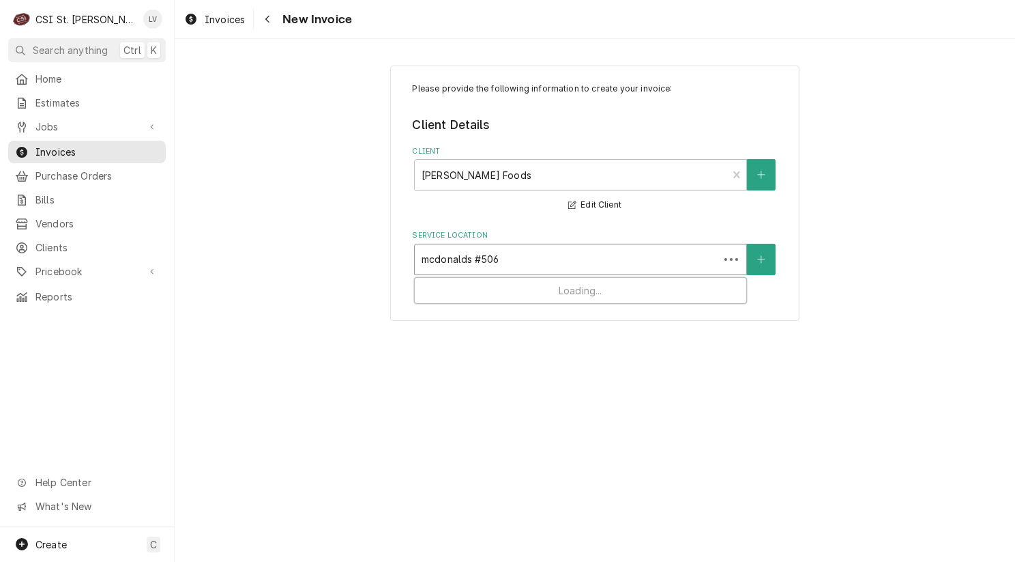
type input "mcdonalds #5064"
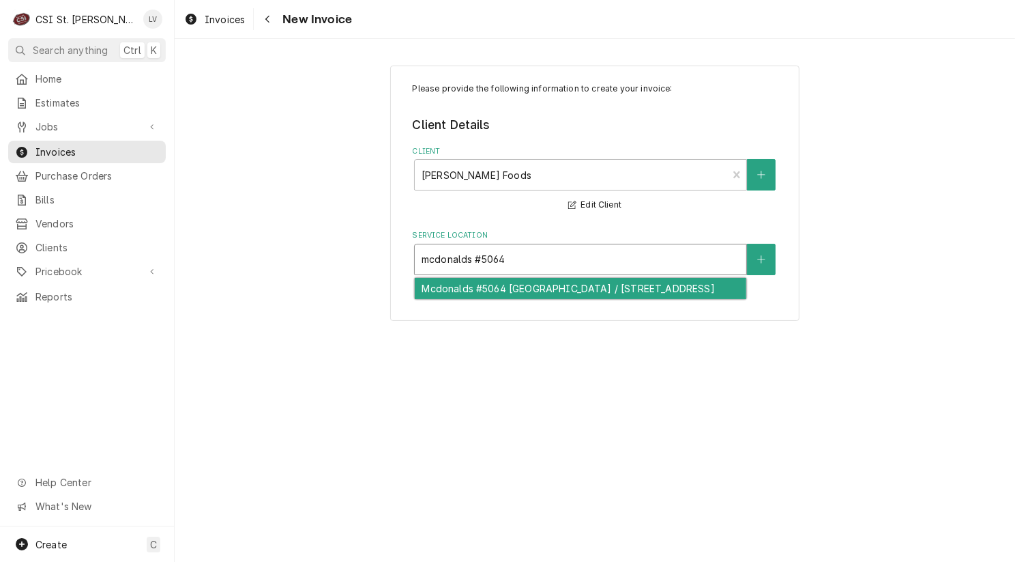
click at [469, 299] on div "Mcdonalds #5064 [GEOGRAPHIC_DATA] / [STREET_ADDRESS]" at bounding box center [581, 288] width 332 height 21
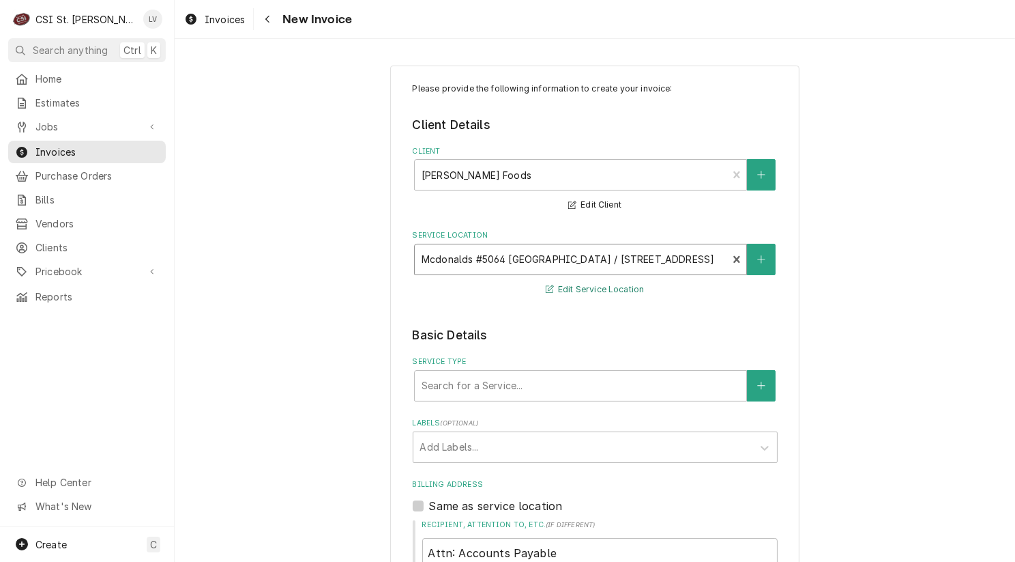
click at [570, 289] on button "Edit Service Location" at bounding box center [595, 289] width 103 height 17
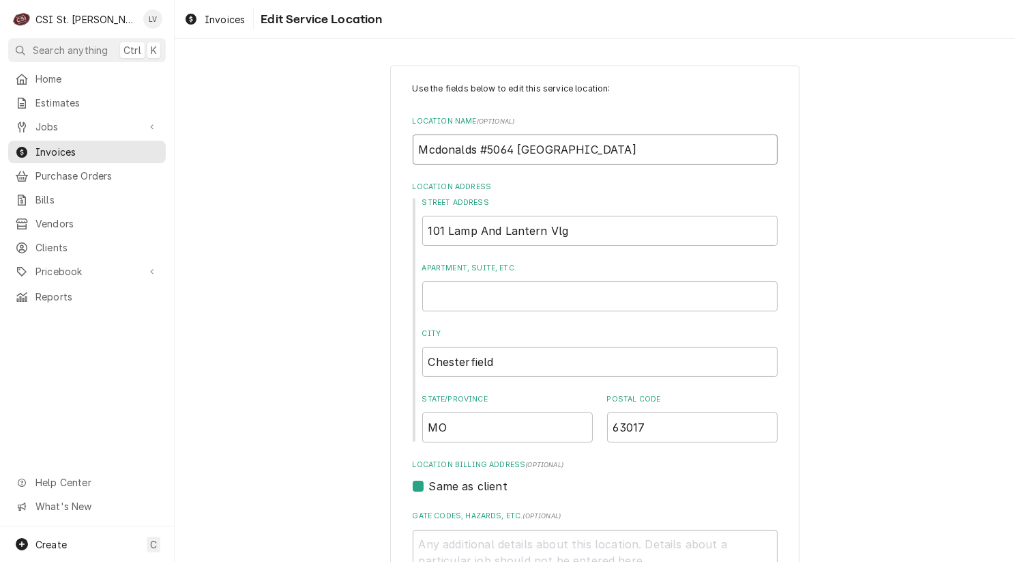
click at [465, 151] on input "Mcdonalds #5064 Chesterfield" at bounding box center [595, 149] width 365 height 30
type textarea "x"
type input "Mcdonald's #5064 Chesterfield"
click at [435, 151] on input "Mcdonald's #5064 Chesterfield" at bounding box center [595, 149] width 365 height 30
type textarea "x"
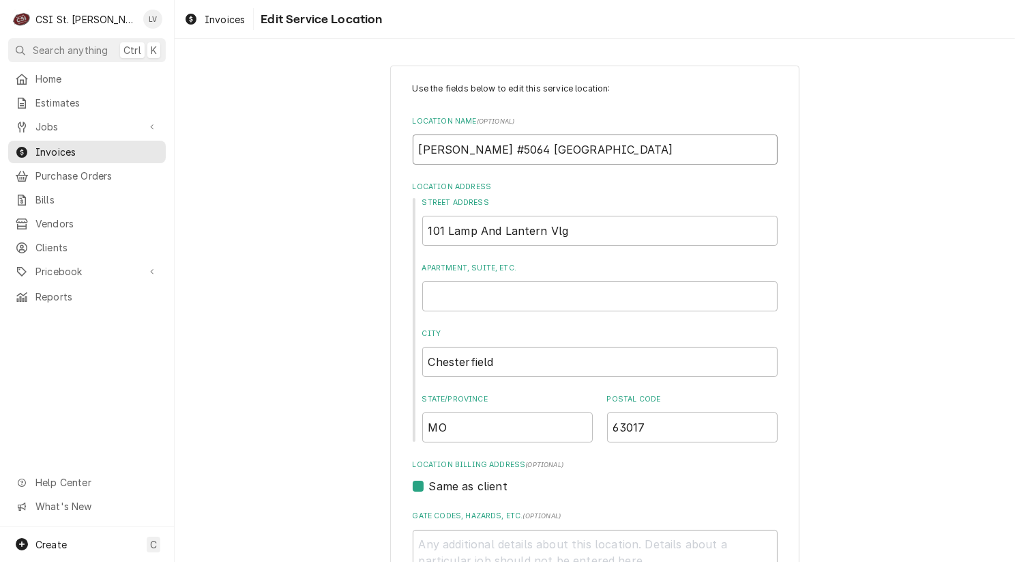
type input "Mconald's #5064 Chesterfield"
type textarea "x"
type input "McDonald's #5064 Chesterfield"
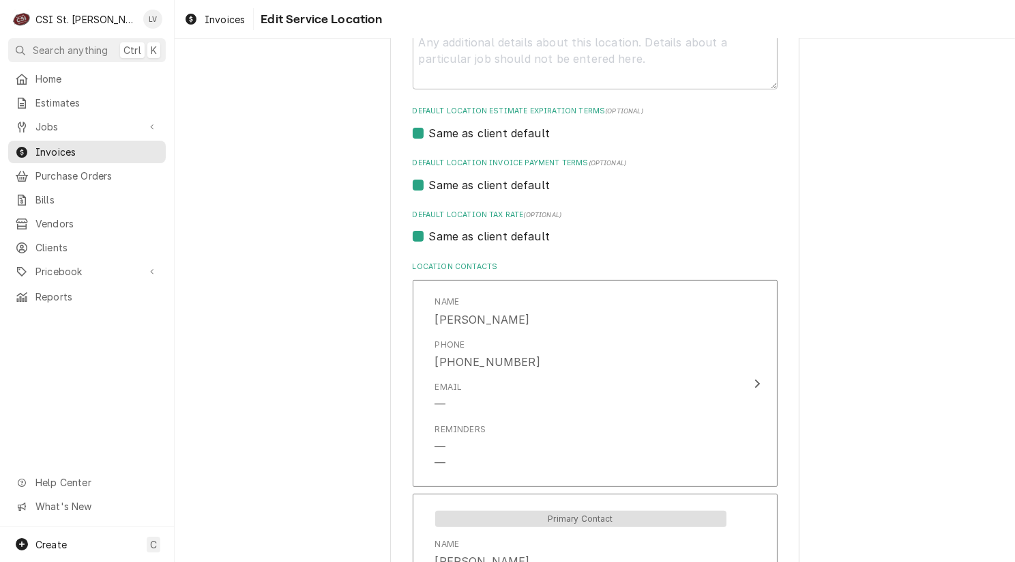
scroll to position [382, 0]
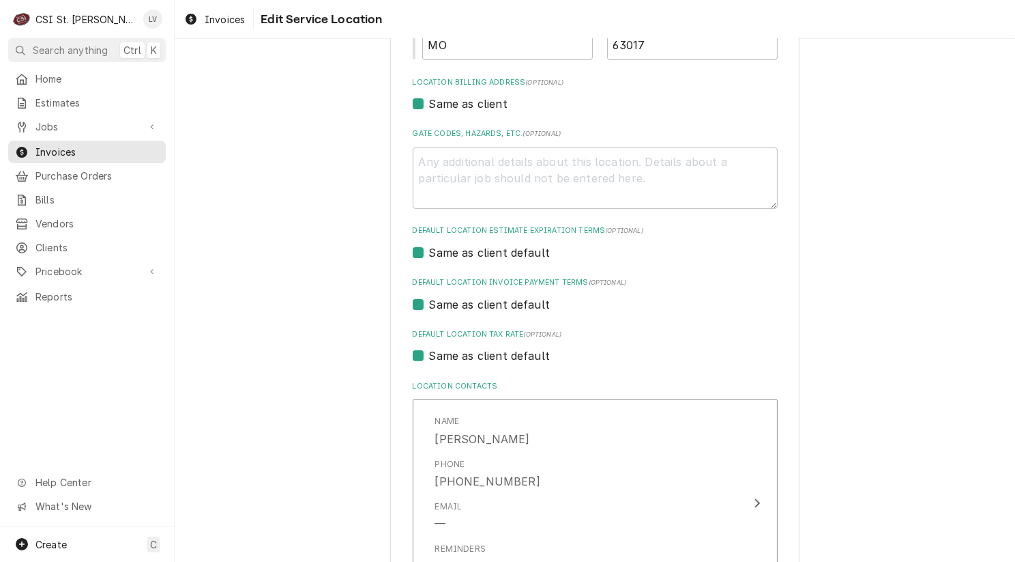
click at [435, 347] on label "Same as client default" at bounding box center [489, 355] width 121 height 16
click at [435, 347] on input "Same as client default" at bounding box center [611, 362] width 365 height 30
checkbox input "false"
click at [457, 389] on div "Default Location Tax Rate" at bounding box center [595, 382] width 350 height 25
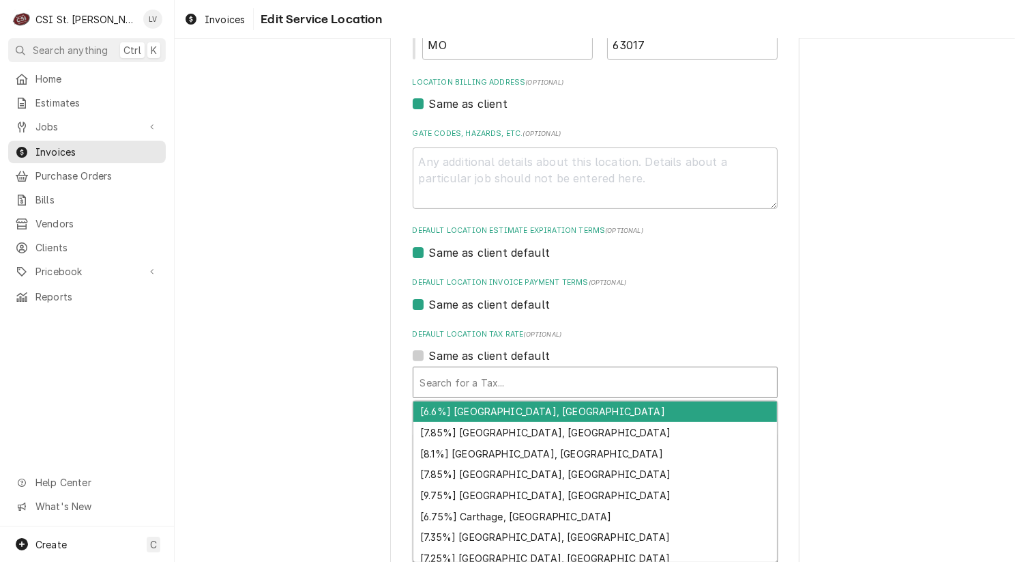
type textarea "x"
type input "m"
type textarea "x"
type input "mo"
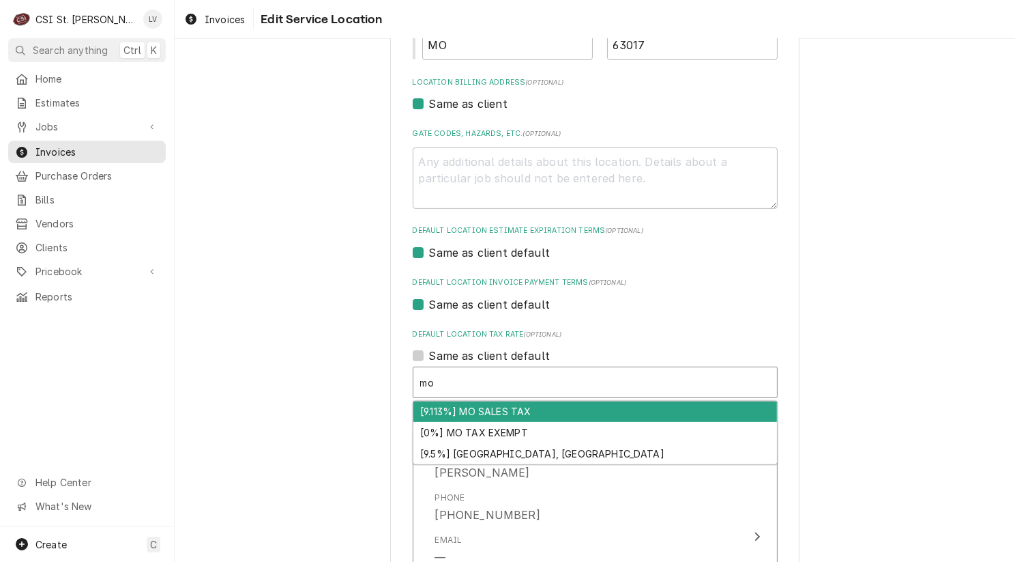
click at [456, 411] on div "[9.113%] MO SALES TAX" at bounding box center [595, 411] width 364 height 21
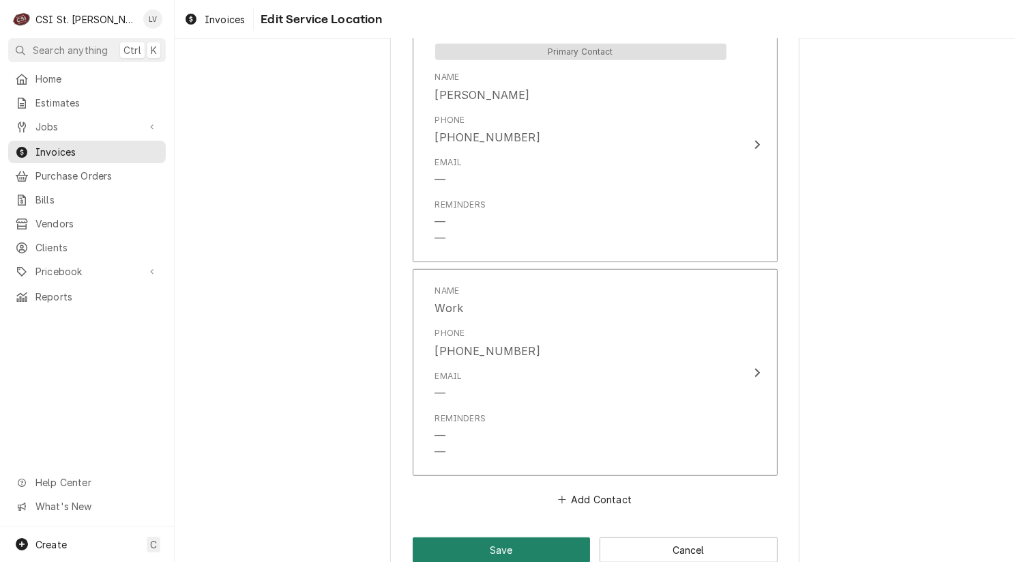
scroll to position [1053, 0]
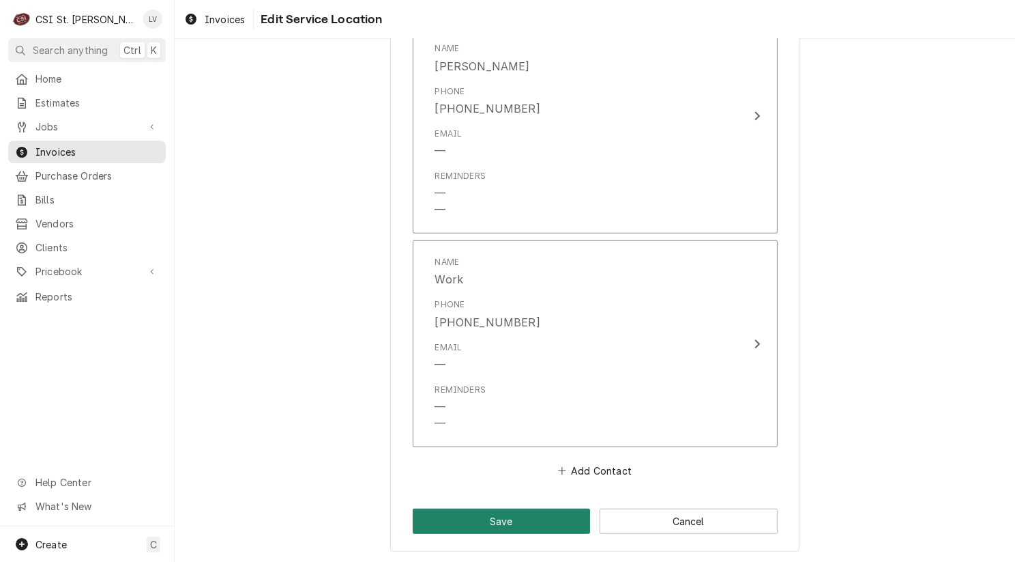
click at [521, 508] on button "Save" at bounding box center [502, 520] width 178 height 25
type textarea "x"
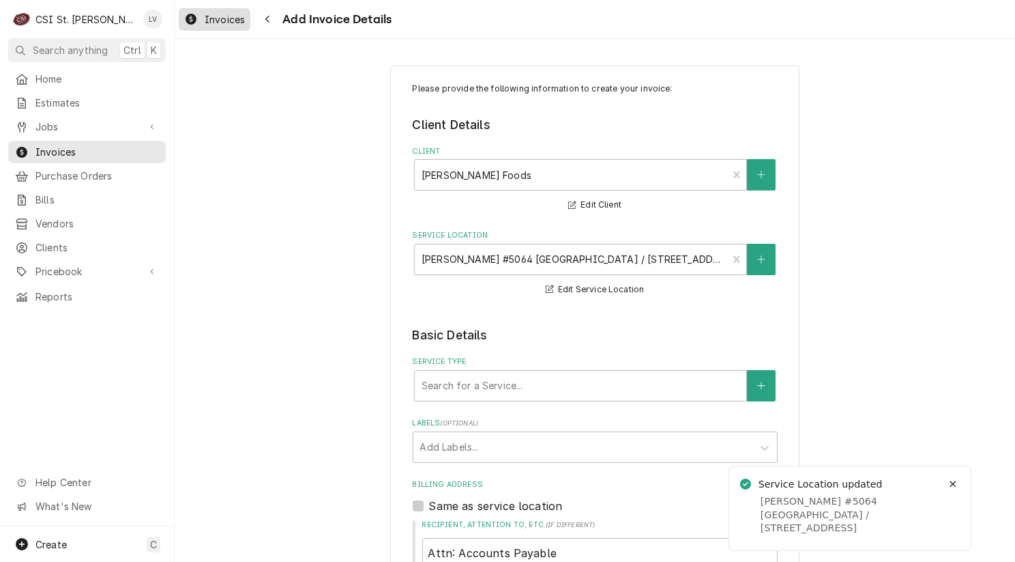
click at [207, 17] on span "Invoices" at bounding box center [225, 19] width 40 height 14
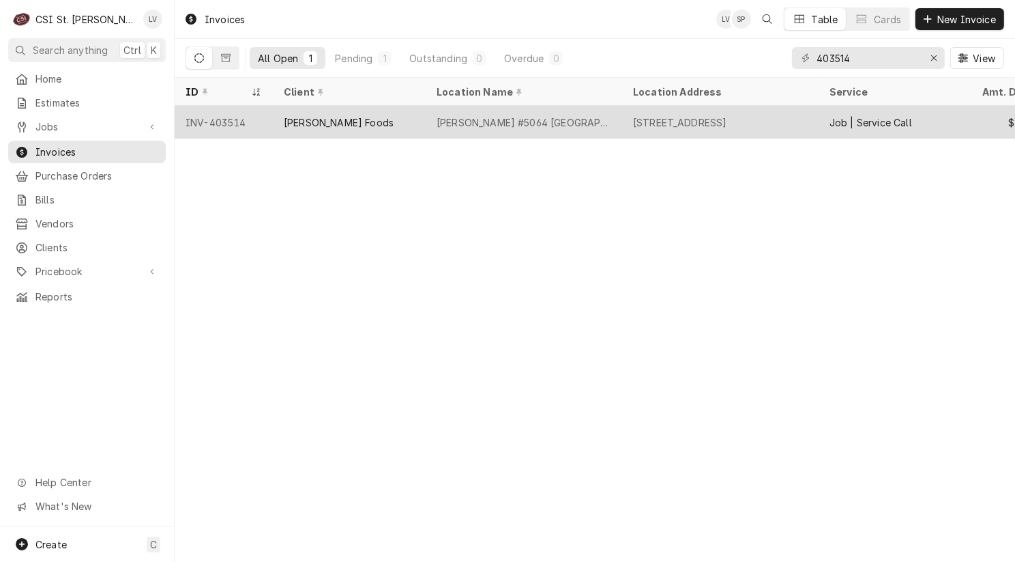
click at [293, 121] on div "[PERSON_NAME] Foods" at bounding box center [339, 122] width 110 height 14
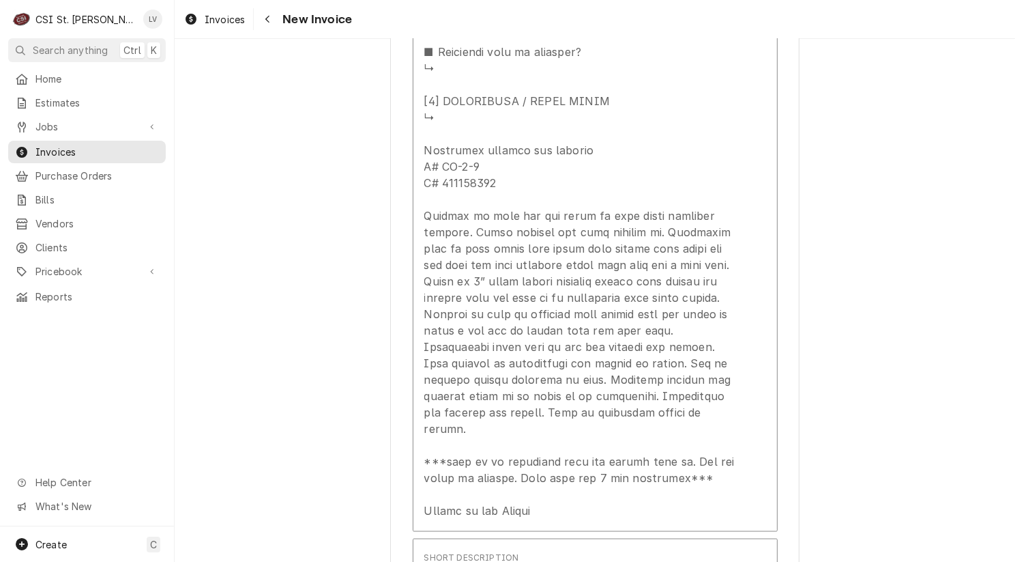
scroll to position [2183, 0]
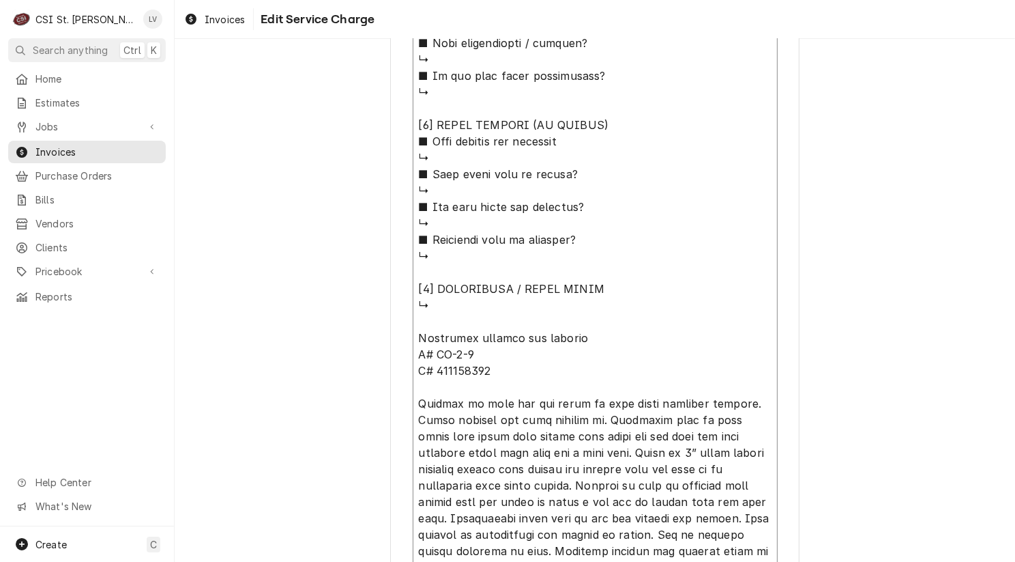
scroll to position [1313, 0]
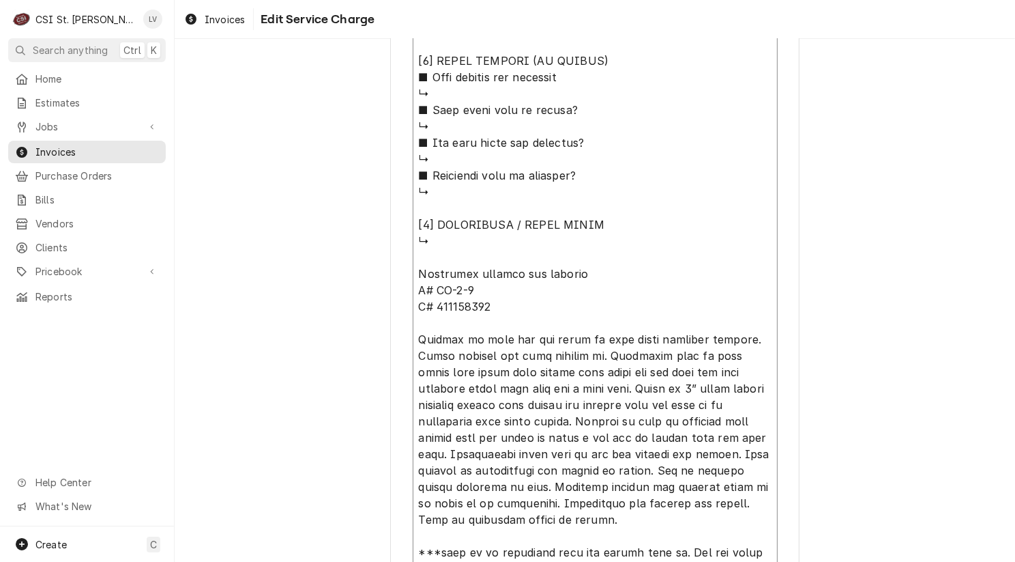
drag, startPoint x: 409, startPoint y: 326, endPoint x: 571, endPoint y: 246, distance: 180.3
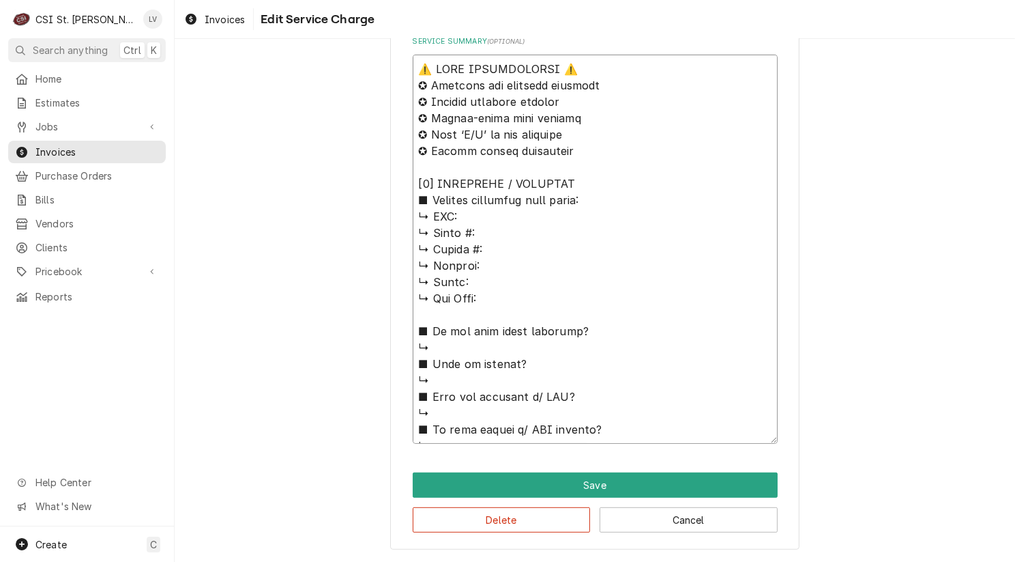
type textarea "x"
type textarea "Multiplex blended ice machine M# MA-8-2 S# 650178791 Arrived on site and mod te…"
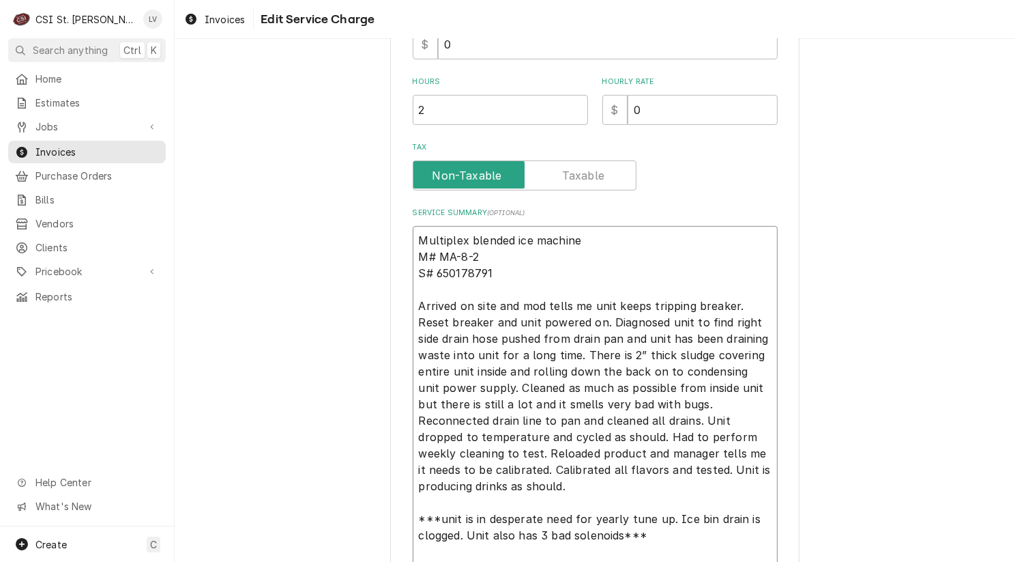
type textarea "x"
type textarea "Multiplex blended ice machine M# MA-8-2 S# 650178791 Arrived on site and mod te…"
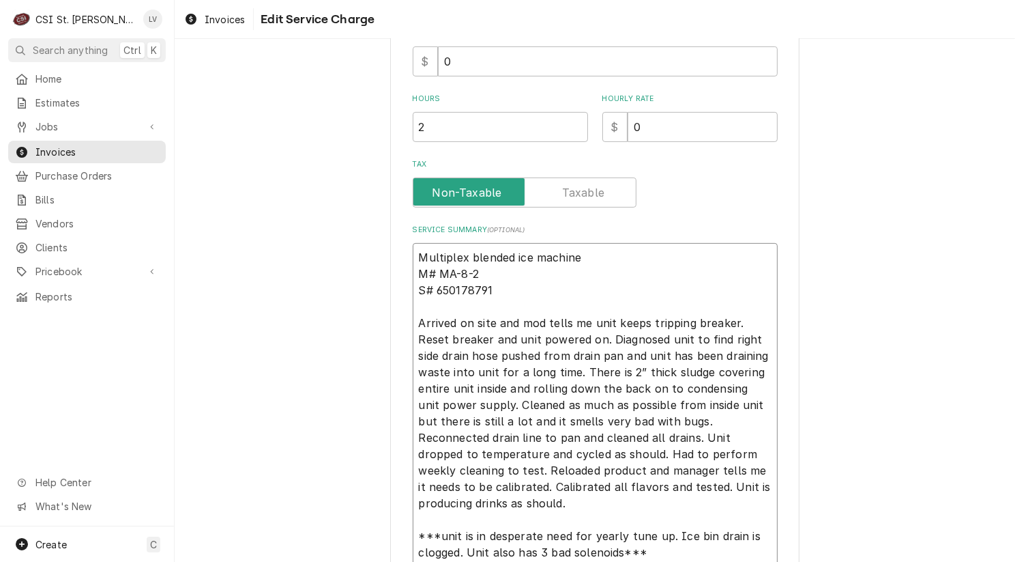
type textarea "x"
type textarea "Multiplex blended ice machine M# MA-8-2 S# 650178791 Arrived on site and mod te…"
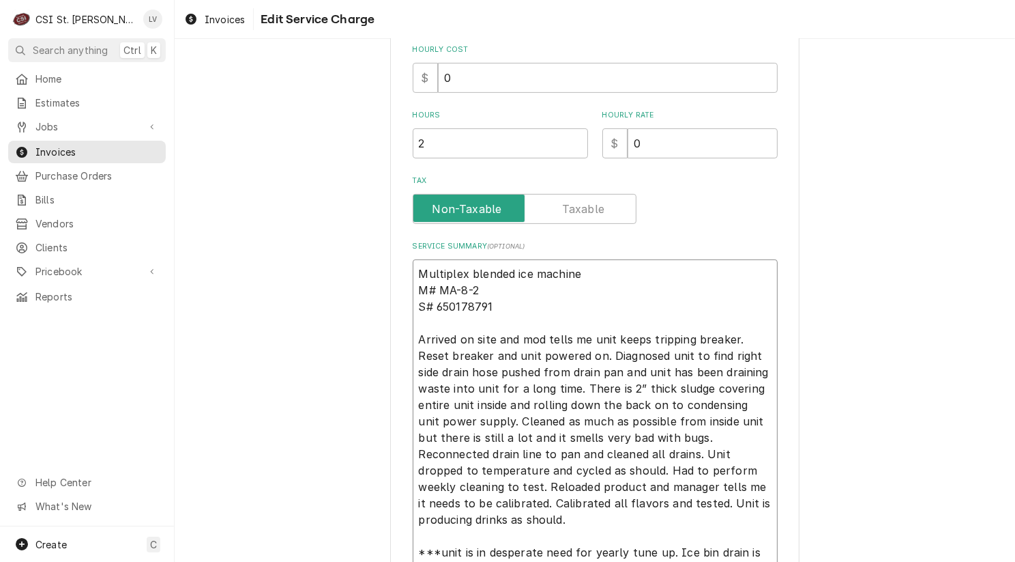
click at [512, 306] on textarea "Multiplex blended ice machine M# MA-8-2 S# 650178791 Arrived on site and mod te…" at bounding box center [595, 437] width 365 height 356
type textarea "x"
type textarea "Multiplex blended ice machine M# MA-8-2 S# 650178791 Arrived on site and mod te…"
type textarea "x"
type textarea "Multiplex blended ice machine M# MA-8-2 S# 650178791 ( Arrived on site and mod …"
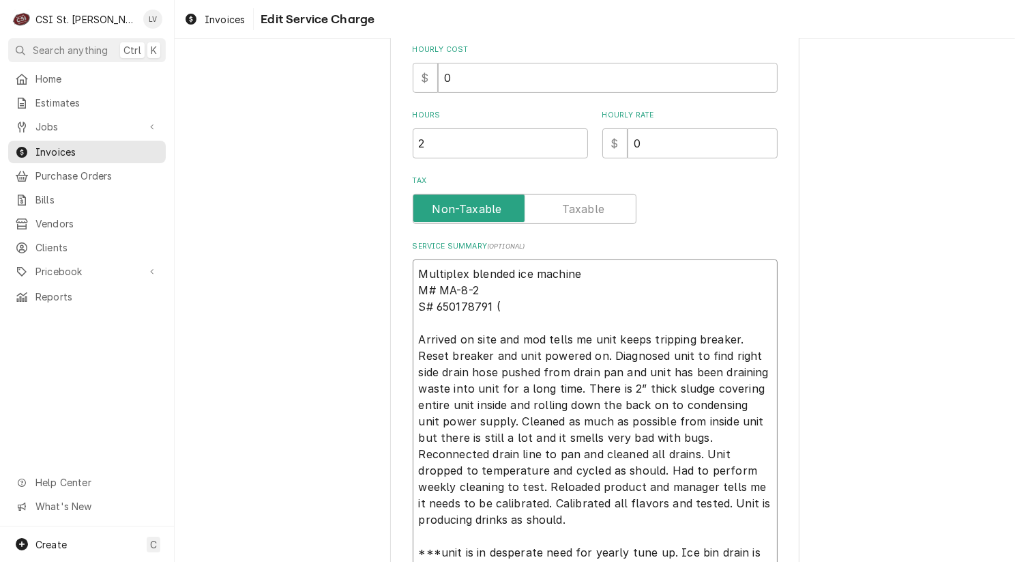
type textarea "x"
type textarea "Multiplex blended ice machine M# MA-8-2 S# 650178791 (b Arrived on site and mod…"
type textarea "x"
type textarea "Multiplex blended ice machine M# MA-8-2 S# 650178791 (bl Arrived on site and mo…"
type textarea "x"
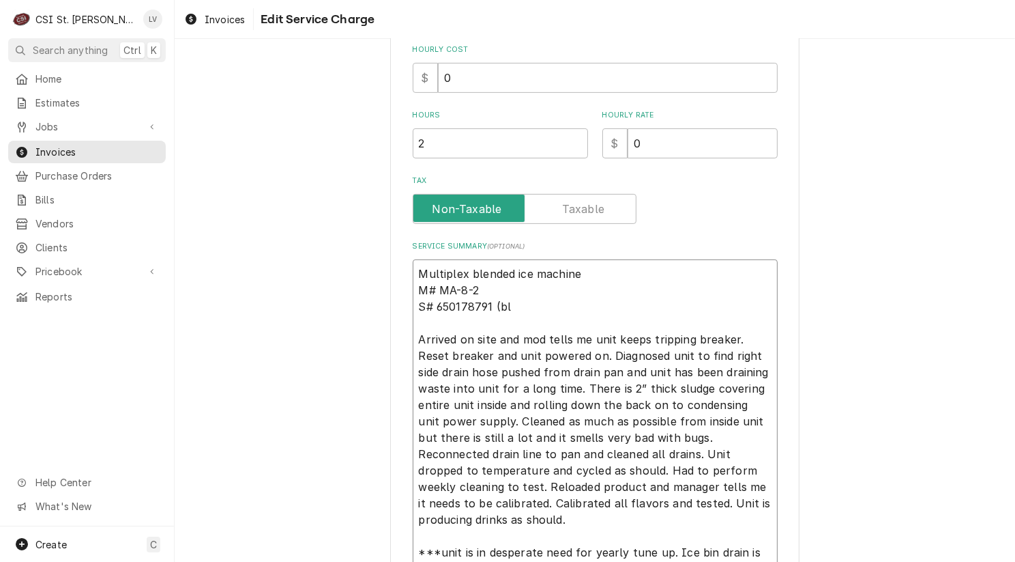
type textarea "Multiplex blended ice machine M# MA-8-2 S# 650178791 (ble Arrived on site and m…"
type textarea "x"
type textarea "Multiplex blended ice machine M# MA-8-2 S# 650178791 (blen Arrived on site and …"
type textarea "x"
type textarea "Multiplex blended ice machine M# MA-8-2 S# 650178791 (blend Arrived on site and…"
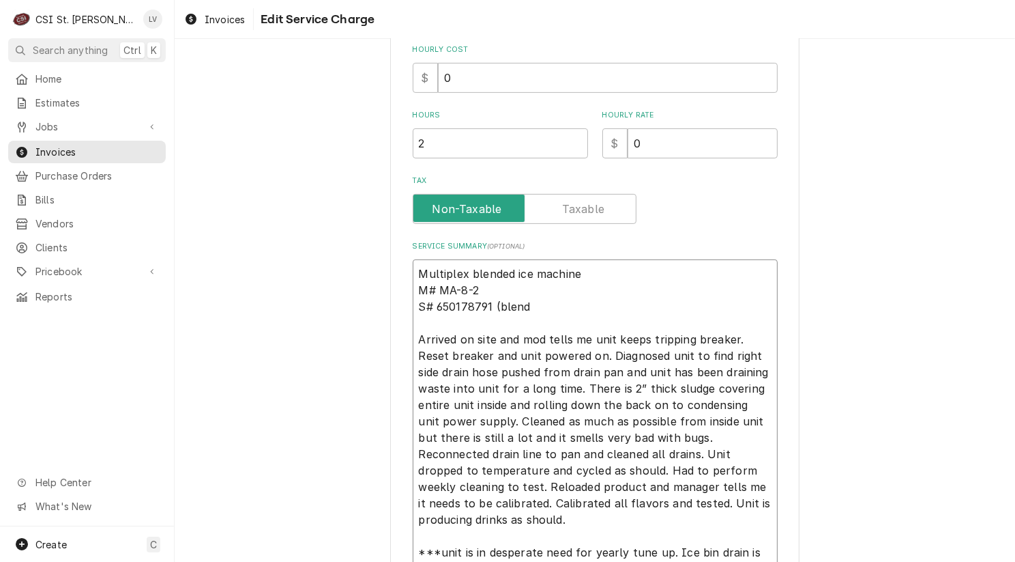
type textarea "x"
type textarea "Multiplex blended ice machine M# MA-8-2 S# 650178791 (blende Arrived on site an…"
type textarea "x"
type textarea "Multiplex blended ice machine M# MA-8-2 S# 650178791 (blended Arrived on site a…"
type textarea "x"
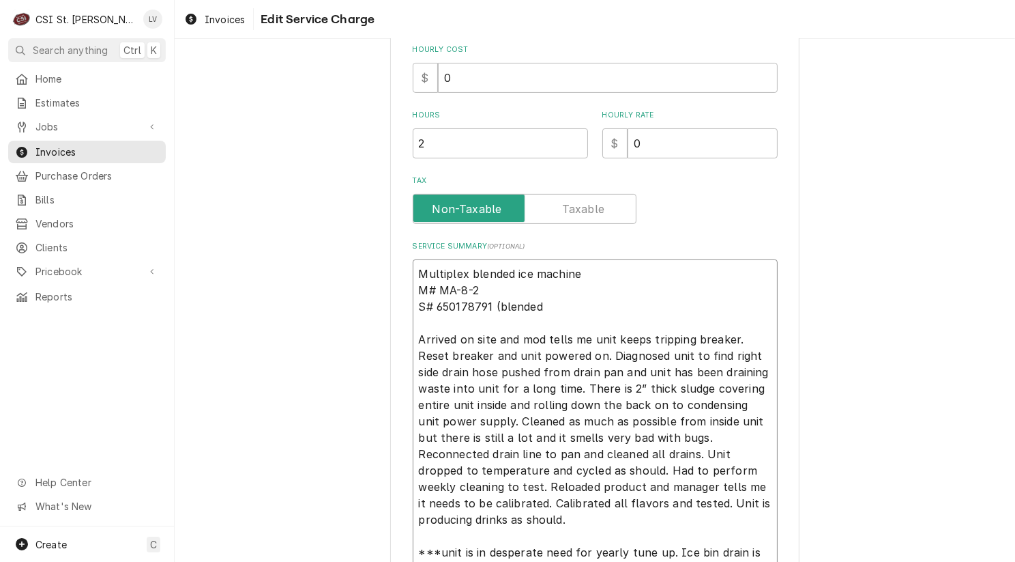
type textarea "Multiplex blended ice machine M# MA-8-2 S# 650178791 (blended Arrived on site a…"
type textarea "x"
type textarea "Multiplex blended ice machine M# MA-8-2 S# 650178791 (blended i Arrived on site…"
type textarea "x"
type textarea "Multiplex blended ice machine M# MA-8-2 S# 650178791 (blended ic Arrived on sit…"
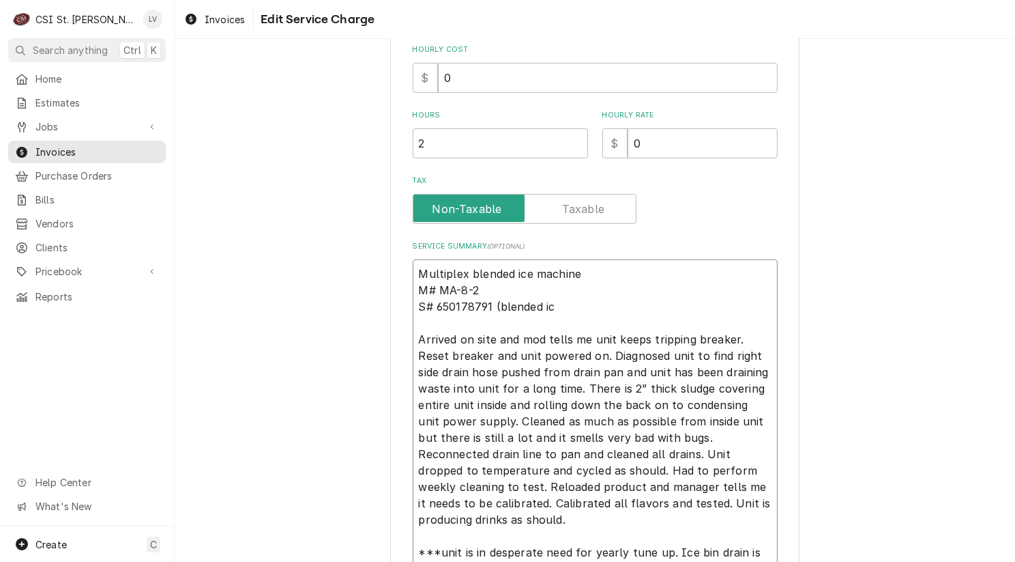
type textarea "x"
type textarea "Multiplex blended ice machine M# MA-8-2 S# 650178791 (blended ice Arrived on si…"
type textarea "x"
type textarea "Multiplex blended ice machine M# MA-8-2 S# 650178791 (blended ice Arrived on si…"
type textarea "x"
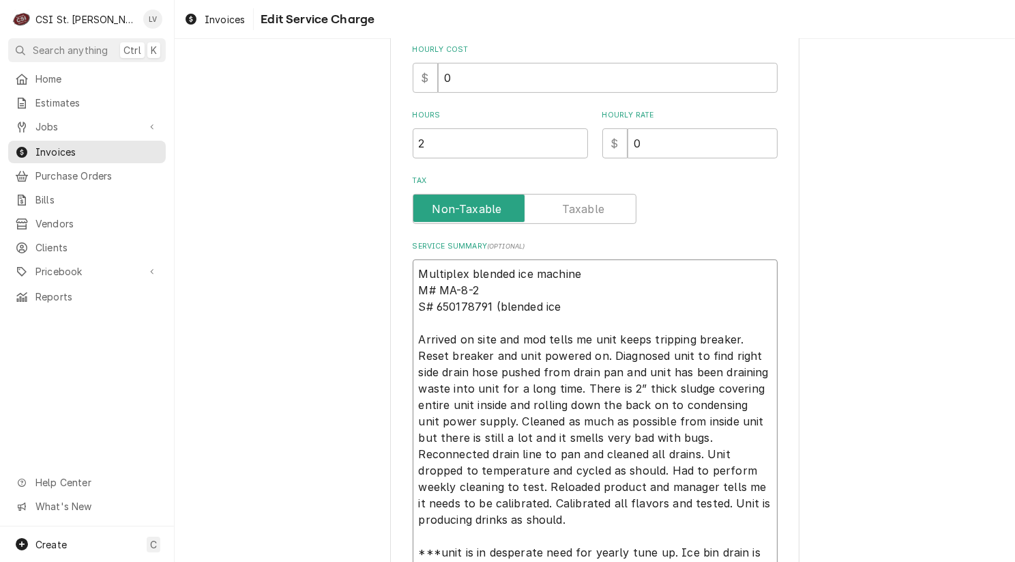
type textarea "Multiplex blended ice machine M# MA-8-2 S# 650178791 (blended ice m Arrived on …"
type textarea "x"
type textarea "Multiplex blended ice machine M# MA-8-2 S# 650178791 (blended ice ma Arrived on…"
type textarea "x"
type textarea "Multiplex blended ice machine M# MA-8-2 S# 650178791 (blended ice mac Arrived o…"
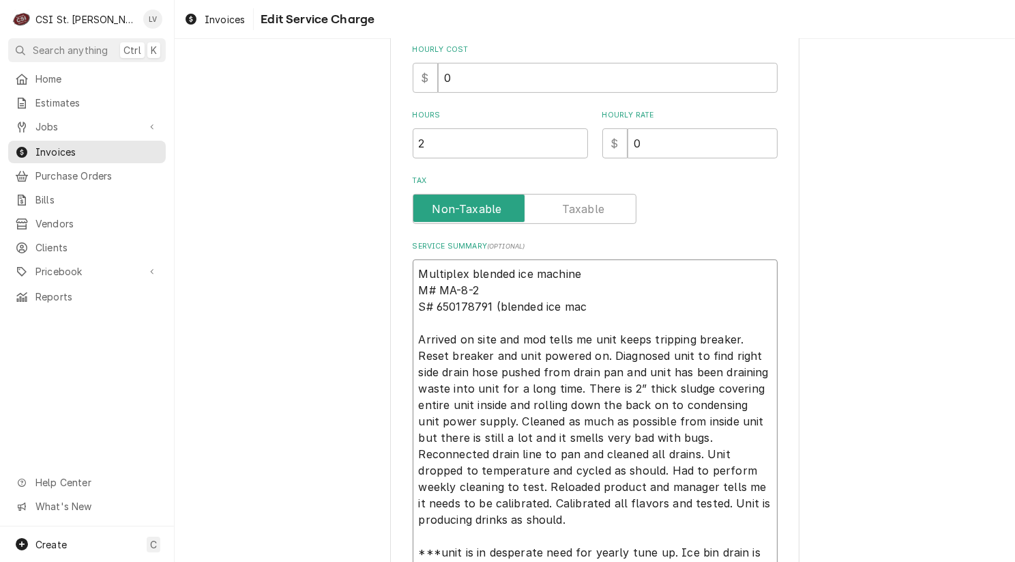
type textarea "x"
type textarea "Multiplex blended ice machine M# MA-8-2 S# 650178791 (blended ice mach Arrived …"
type textarea "x"
type textarea "Multiplex blended ice machine M# MA-8-2 S# 650178791 (blended ice machi Arrived…"
type textarea "x"
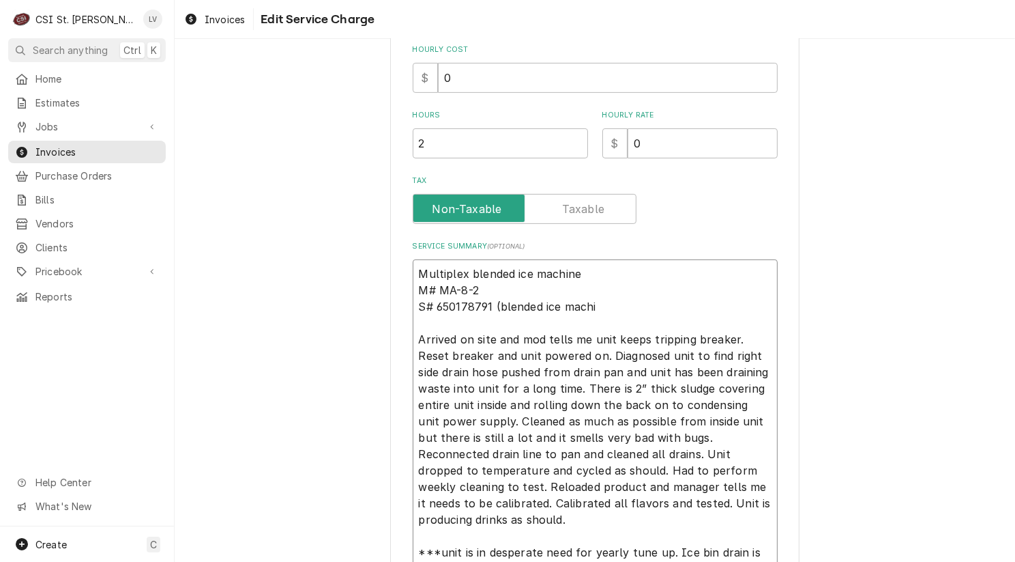
type textarea "Multiplex blended ice machine M# MA-8-2 S# 650178791 (blended ice machin Arrive…"
type textarea "x"
type textarea "Multiplex blended ice machine M# MA-8-2 S# 650178791 (blended ice machine Arriv…"
type textarea "x"
type textarea "Multiplex blended ice machine M# MA-8-2 S# 650178791 (blended ice machine) Arri…"
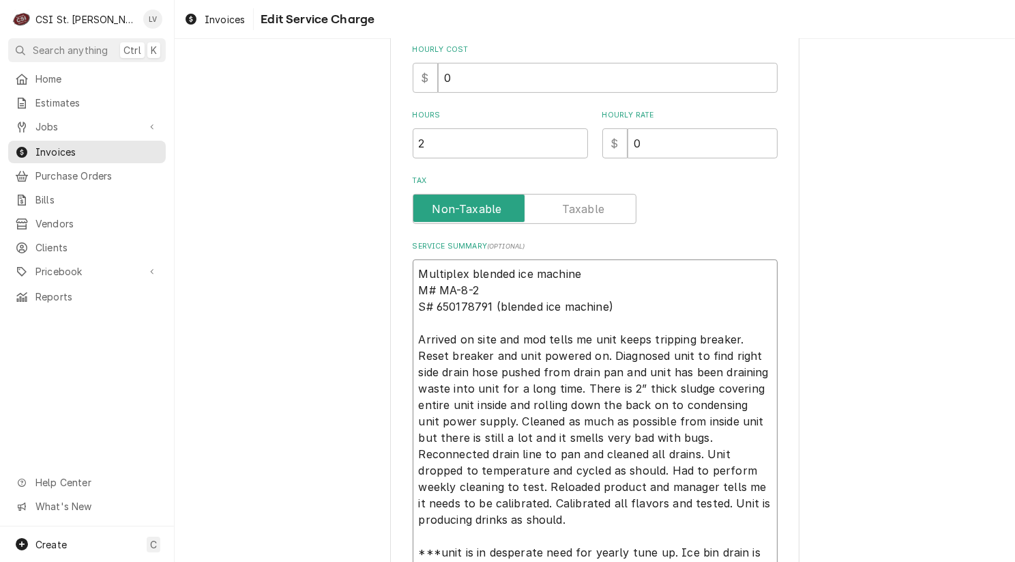
click at [478, 283] on textarea "Multiplex blended ice machine M# MA-8-2 S# 650178791 (blended ice machine) Arri…" at bounding box center [595, 437] width 365 height 356
type textarea "x"
type textarea "Multiplex blended ice machine M# MA-8-2 S# 650178791 (blended ice machine) Arri…"
type textarea "x"
type textarea "Multiplex blended ice machine M# MA-8-2 / S# 650178791 (blended ice machine) Ar…"
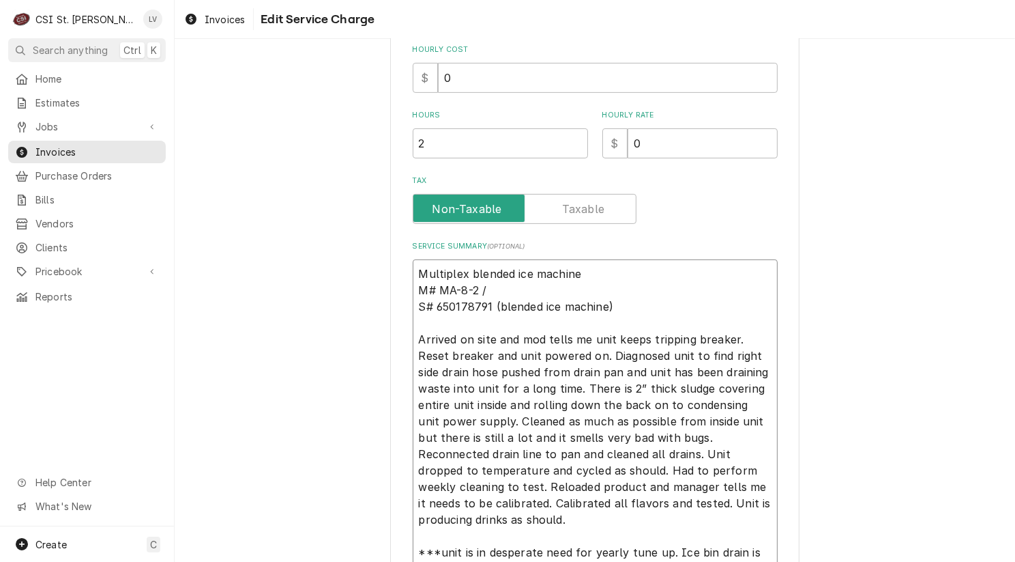
type textarea "x"
type textarea "Multiplex blended ice machine M# MA-8-2 / S# 650178791 (blended ice machine) Ar…"
type textarea "x"
type textarea "Multiplex blended ice machine M# MA-8-2 / S S# 650178791 (blended ice machine) …"
type textarea "x"
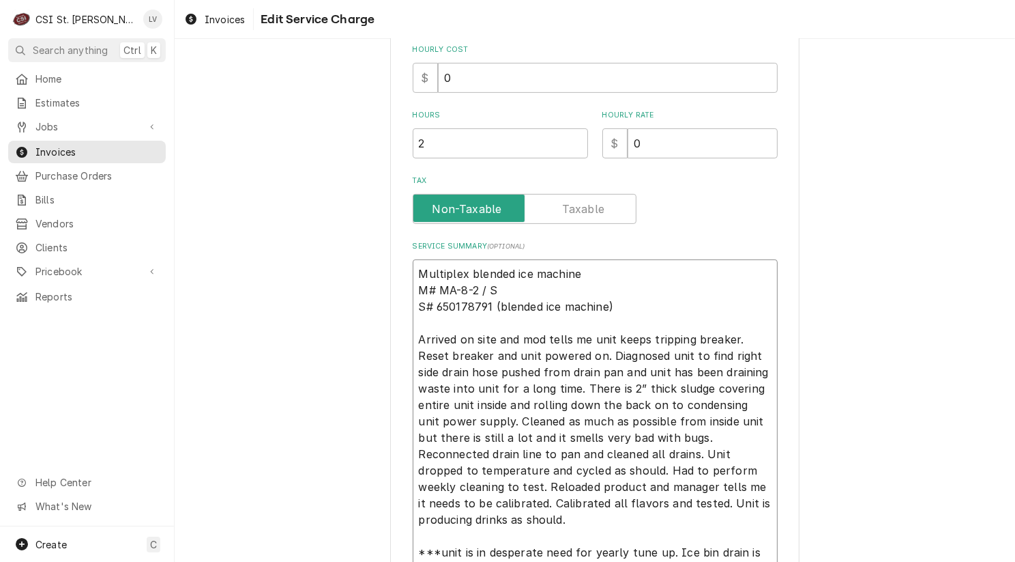
type textarea "Multiplex blended ice machine M# MA-8-2 / Se S# 650178791 (blended ice machine)…"
type textarea "x"
type textarea "Multiplex blended ice machine M# MA-8-2 / Ser S# 650178791 (blended ice machine…"
type textarea "x"
type textarea "Multiplex blended ice machine M# MA-8-2 / Seri S# 650178791 (blended ice machin…"
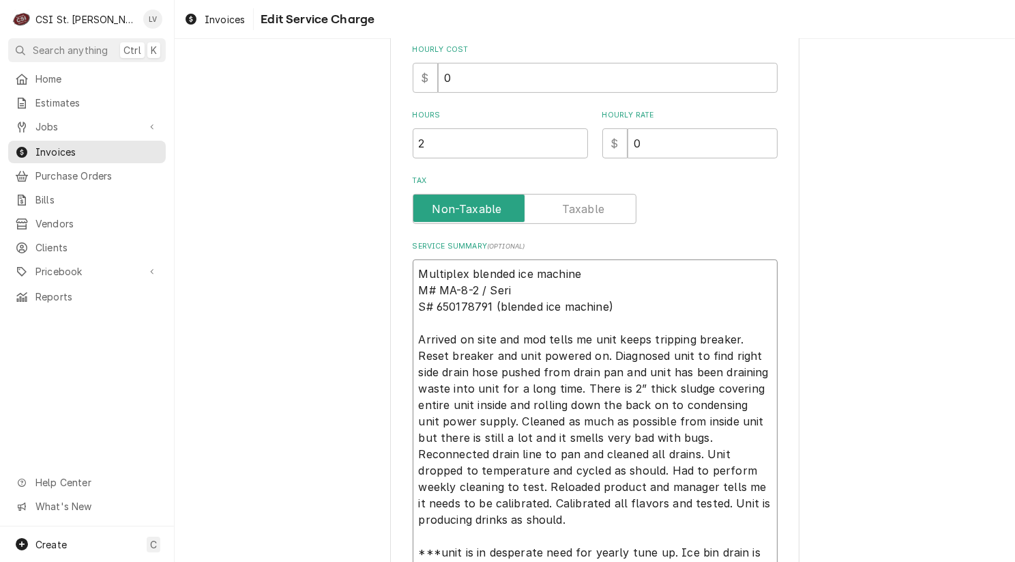
type textarea "x"
type textarea "Multiplex blended ice machine M# MA-8-2 / Seria S# 650178791 (blended ice machi…"
type textarea "x"
type textarea "Multiplex blended ice machine M# MA-8-2 / Serial S# 650178791 (blended ice mach…"
type textarea "x"
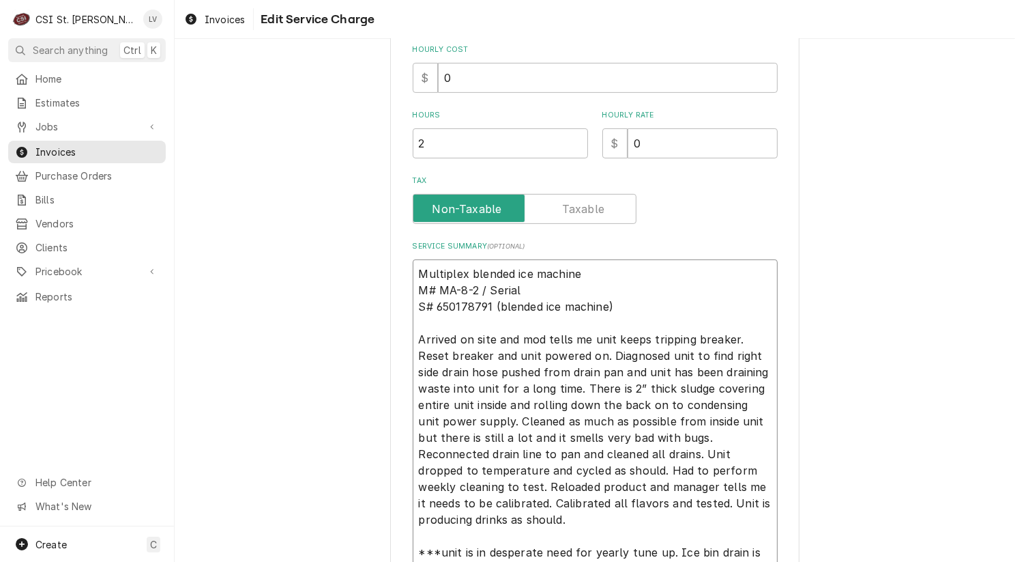
type textarea "Multiplex blended ice machine M# MA-8-2 / Serial: S# 650178791 (blended ice mac…"
type textarea "x"
type textarea "Multiplex blended ice machine M# MA-8-2 / Serial: S# 650178791 (blended ice mac…"
type textarea "x"
type textarea "Multiplex blended ice machine M# MA-8-2 / Serial: S# 650178791 (blended ice mac…"
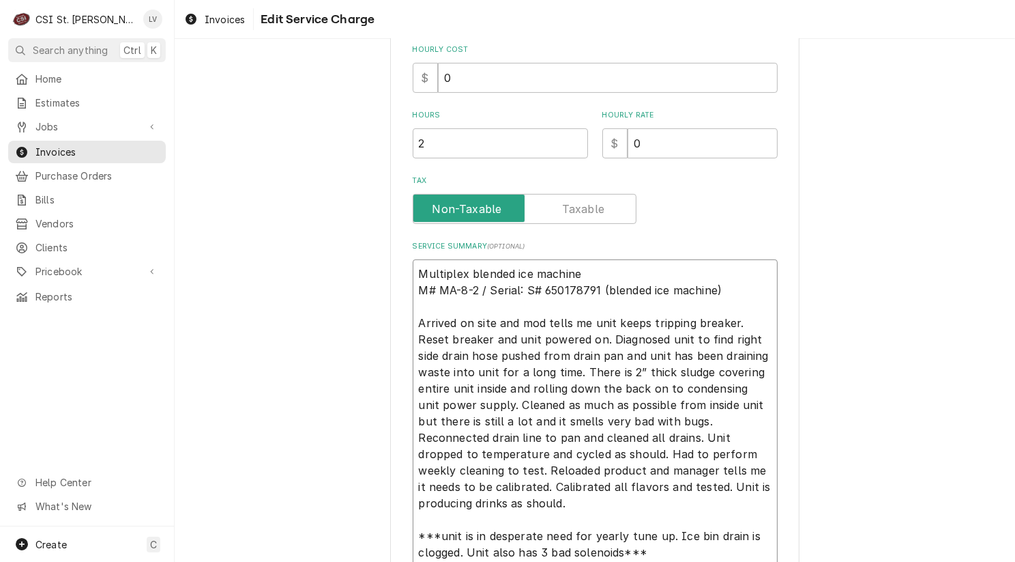
type textarea "x"
type textarea "Multiplex blended ice machine M# MA-8-2 / Serial: # 650178791 (blended ice mach…"
type textarea "x"
type textarea "Multiplex blended ice machine M# MA-8-2 / Serial: 650178791 (blended ice machin…"
type textarea "x"
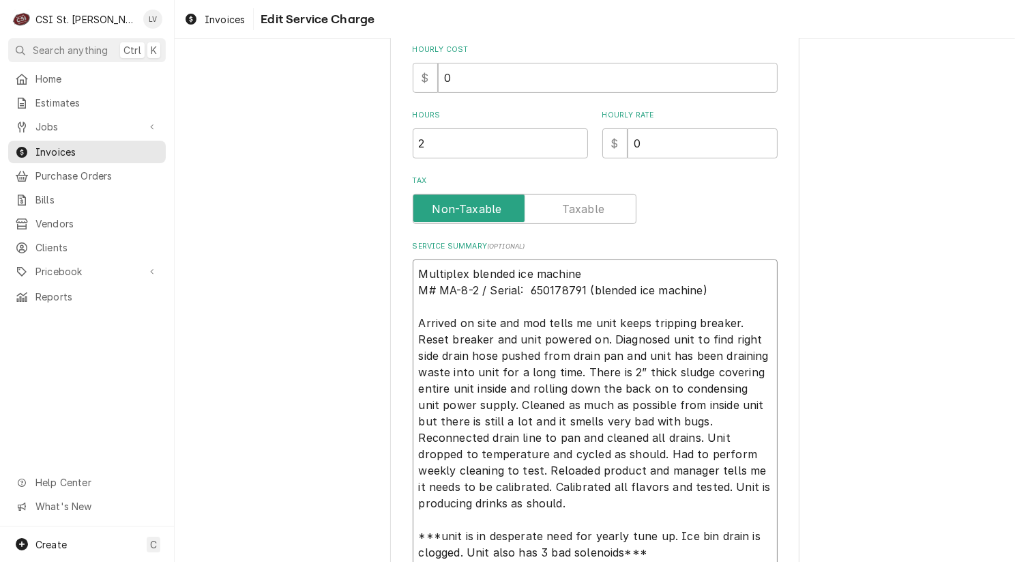
type textarea "Multiplex blended ice machine M# MA-8-2 / Serial: 650178791 (blended ice machin…"
click at [466, 269] on textarea "Multiplex blended ice machine M# MA-8-2 / Serial: 650178791 (blended ice machin…" at bounding box center [595, 429] width 365 height 340
type textarea "x"
type textarea "Multiplex /blended ice machine M# MA-8-2 / Serial: 650178791 (blended ice machi…"
type textarea "x"
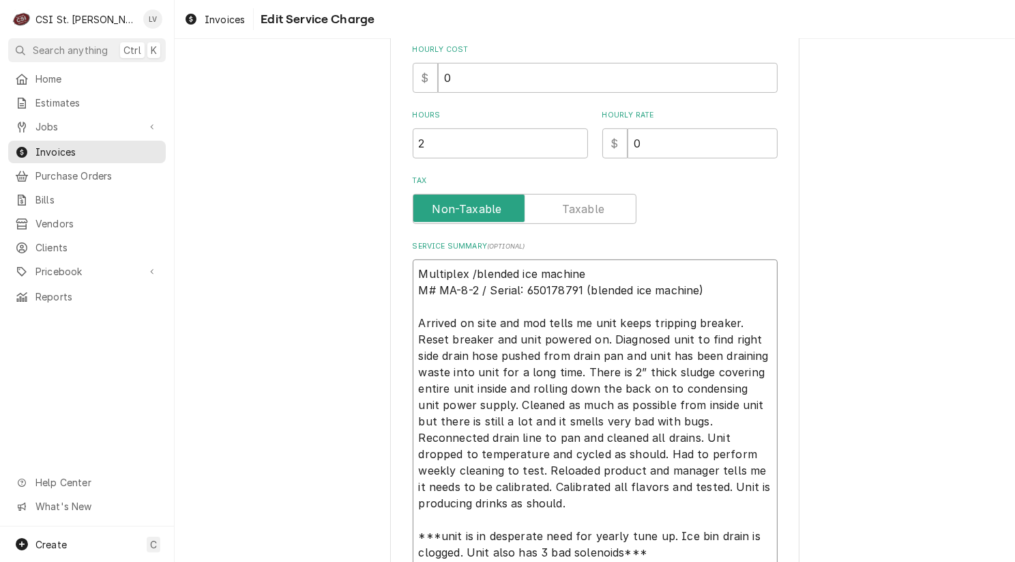
type textarea "Multiplex / blended ice machine M# MA-8-2 / Serial: 650178791 (blended ice mach…"
type textarea "x"
type textarea "Multiplex / Mblended ice machine M# MA-8-2 / Serial: 650178791 (blended ice mac…"
type textarea "x"
type textarea "Multiplex / Moblended ice machine M# MA-8-2 / Serial: 650178791 (blended ice ma…"
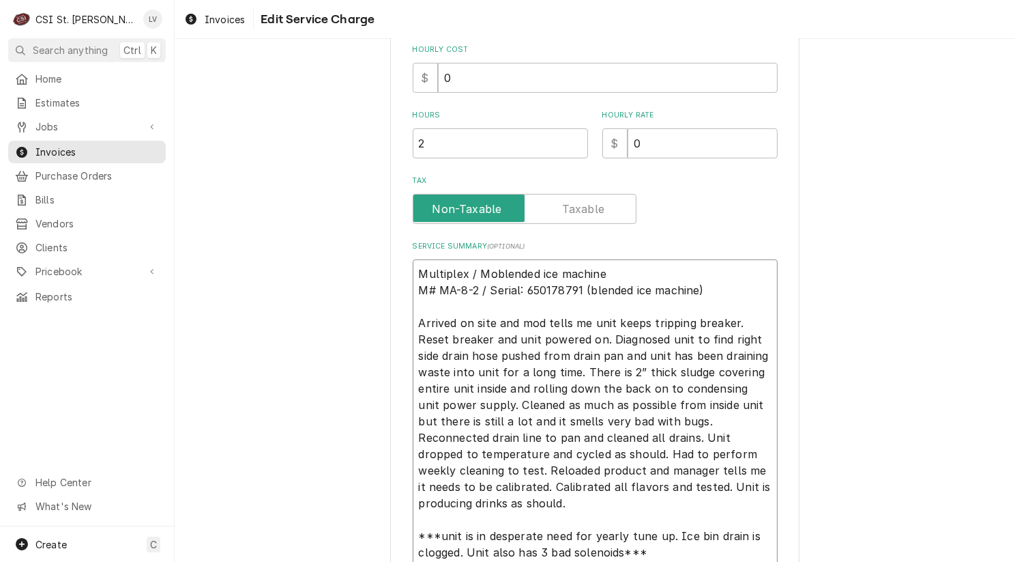
type textarea "x"
type textarea "Multiplex / Modblended ice machine M# MA-8-2 / Serial: 650178791 (blended ice m…"
type textarea "x"
type textarea "Multiplex / Modeblended ice machine M# MA-8-2 / Serial: 650178791 (blended ice …"
type textarea "x"
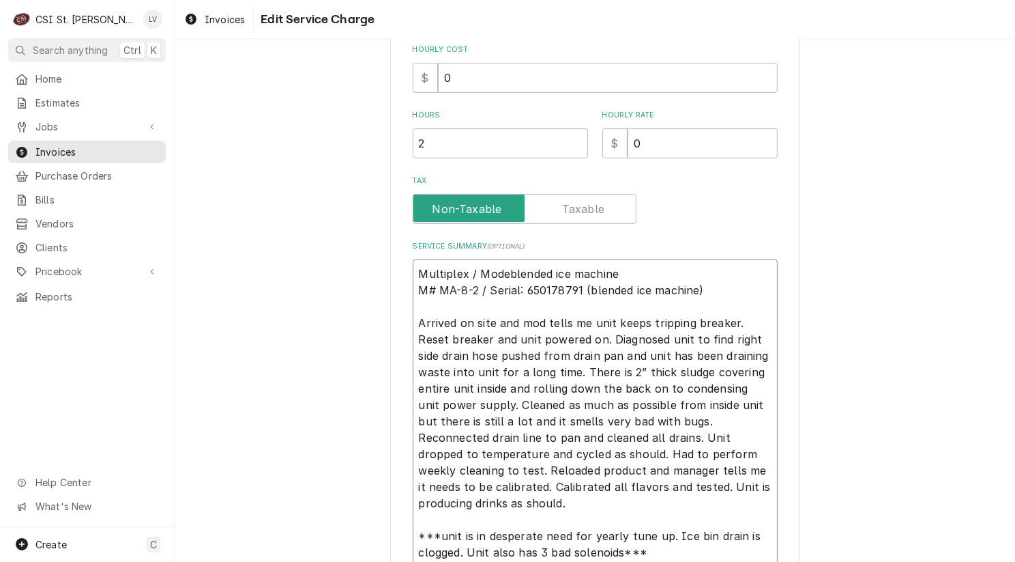
type textarea "Multiplex / Modelblended ice machine M# MA-8-2 / Serial: 650178791 (blended ice…"
type textarea "x"
type textarea "Multiplex / Model:blended ice machine M# MA-8-2 / Serial: 650178791 (blended ic…"
type textarea "x"
type textarea "Multiplex / Model: blended ice machine M# MA-8-2 / Serial: 650178791 (blended i…"
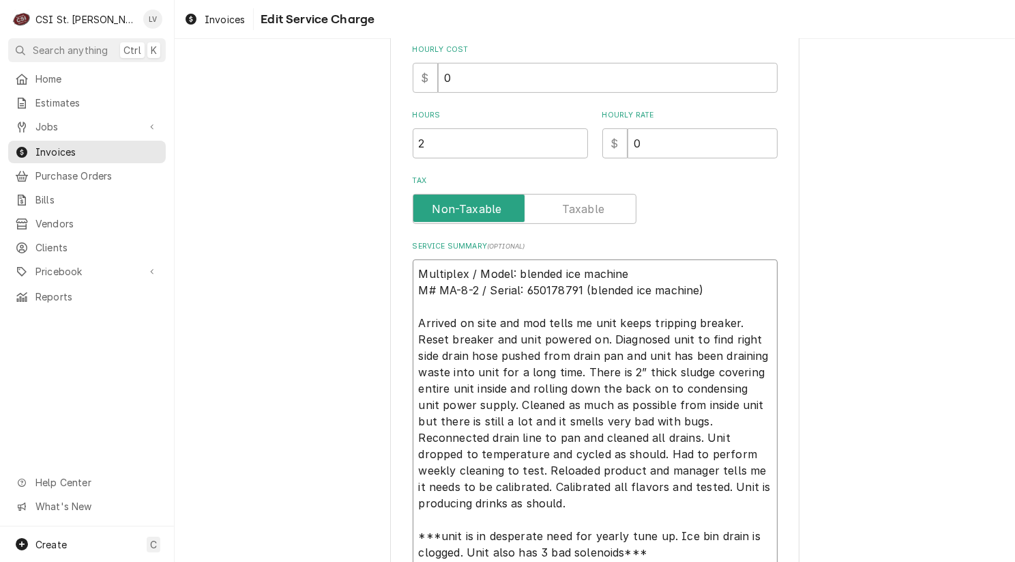
type textarea "x"
type textarea "Multiplex / Model: lended ice machine M# MA-8-2 / Serial: 650178791 (blended ic…"
type textarea "x"
type textarea "Multiplex / Model: ended ice machine M# MA-8-2 / Serial: 650178791 (blended ice…"
type textarea "x"
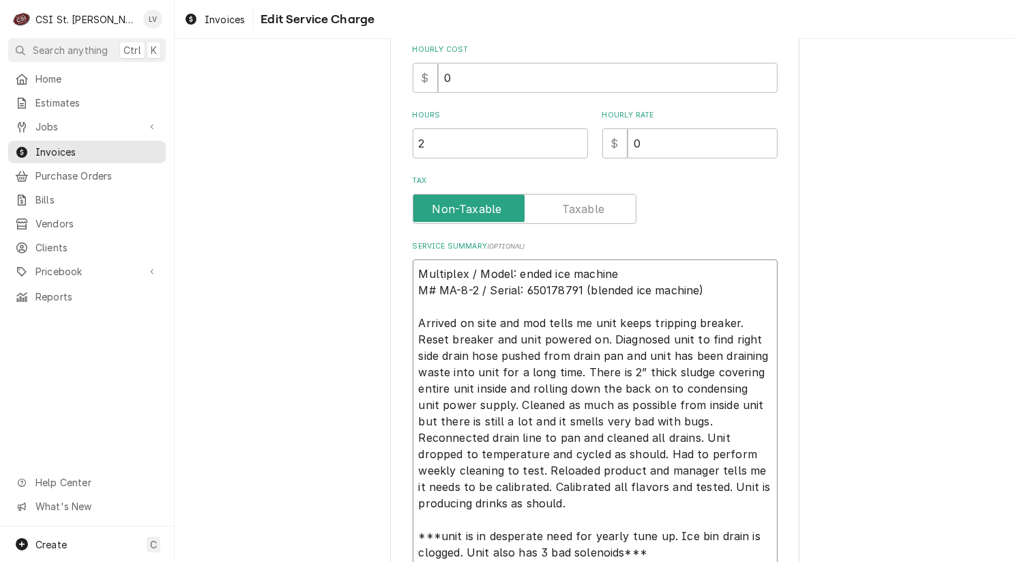
type textarea "Multiplex / Model: nded ice machine M# MA-8-2 / Serial: 650178791 (blended ice …"
type textarea "x"
type textarea "Multiplex / Model: ded ice machine M# MA-8-2 / Serial: 650178791 (blended ice m…"
type textarea "x"
type textarea "Multiplex / Model: ed ice machine M# MA-8-2 / Serial: 650178791 (blended ice ma…"
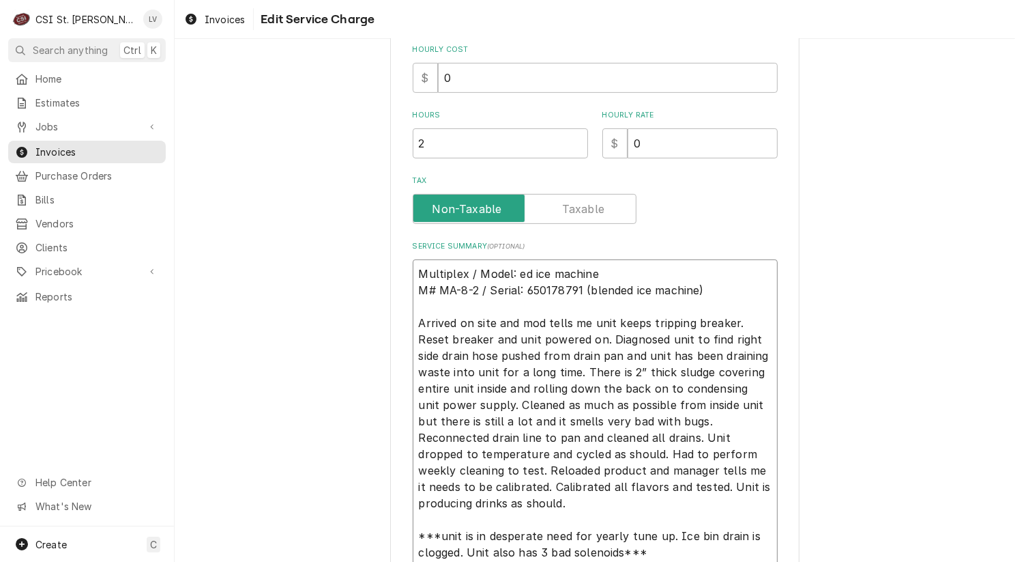
type textarea "x"
type textarea "Multiplex / Model: d ice machine M# MA-8-2 / Serial: 650178791 (blended ice mac…"
type textarea "x"
type textarea "Multiplex / Model: ice machine M# MA-8-2 / Serial: 650178791 (blended ice machi…"
type textarea "x"
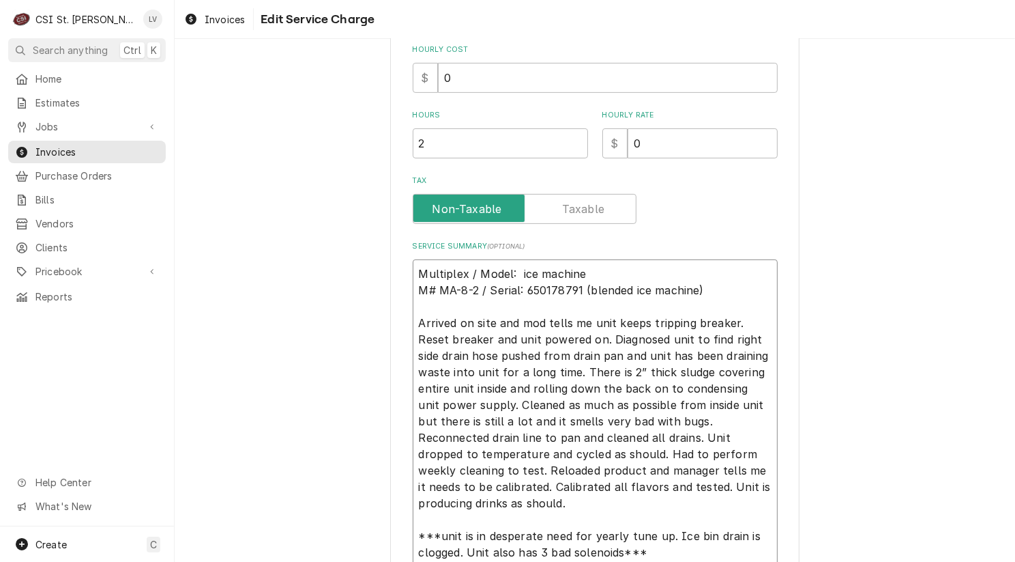
type textarea "Multiplex / Model: ice machine M# MA-8-2 / Serial: 650178791 (blended ice machi…"
type textarea "x"
type textarea "Multiplex / Model: ce machine M# MA-8-2 / Serial: 650178791 (blended ice machin…"
type textarea "x"
type textarea "Multiplex / Model: e machine M# MA-8-2 / Serial: 650178791 (blended ice machine…"
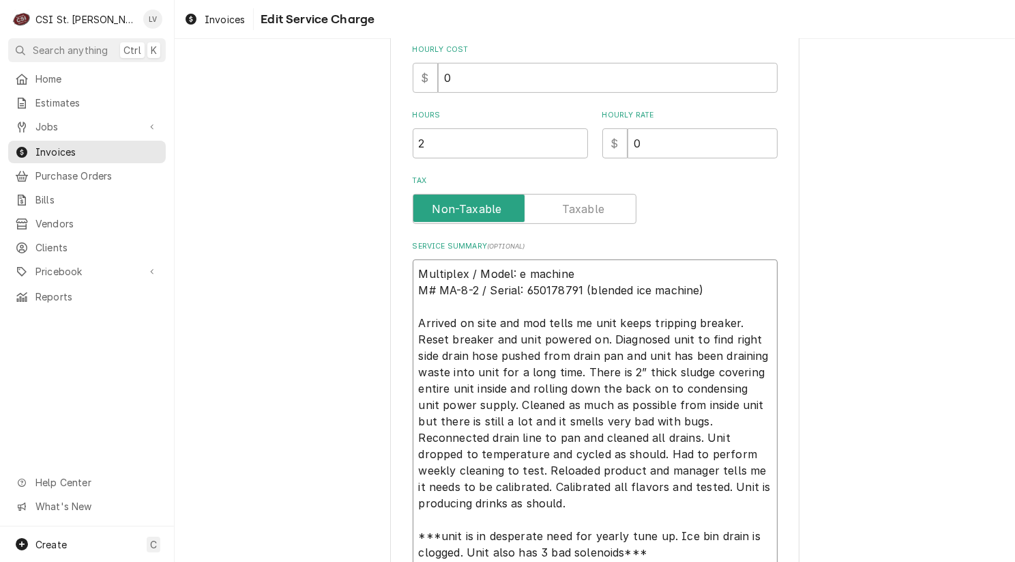
type textarea "x"
type textarea "Multiplex / Model: machine M# MA-8-2 / Serial: 650178791 (blended ice machine) …"
type textarea "x"
type textarea "Multiplex / Model: machine M# MA-8-2 / Serial: 650178791 (blended ice machine) …"
type textarea "x"
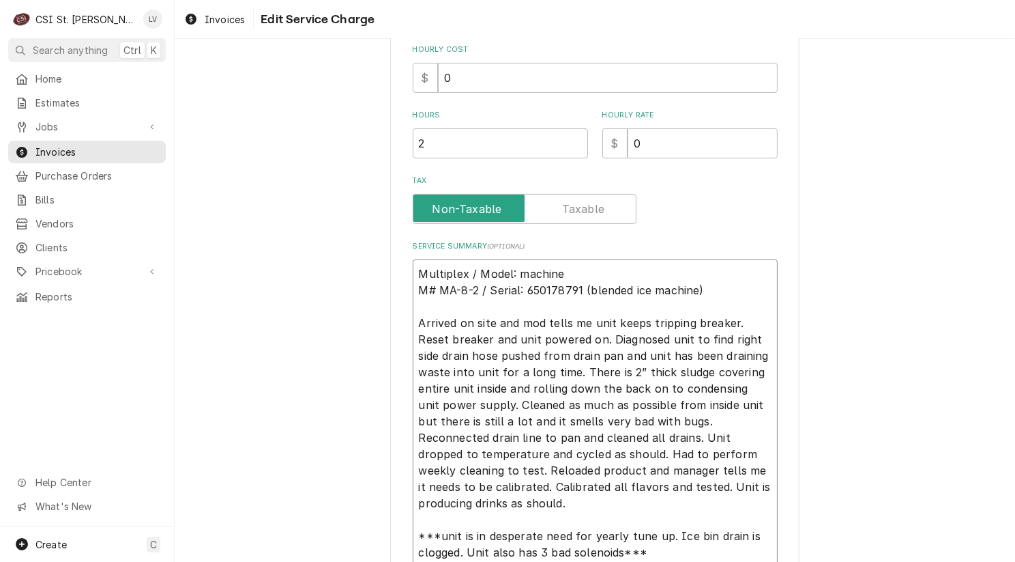
type textarea "Multiplex / Model: achine M# MA-8-2 / Serial: 650178791 (blended ice machine) A…"
type textarea "x"
type textarea "Multiplex / Model: chine M# MA-8-2 / Serial: 650178791 (blended ice machine) Ar…"
type textarea "x"
type textarea "Multiplex / Model: hine M# MA-8-2 / Serial: 650178791 (blended ice machine) Arr…"
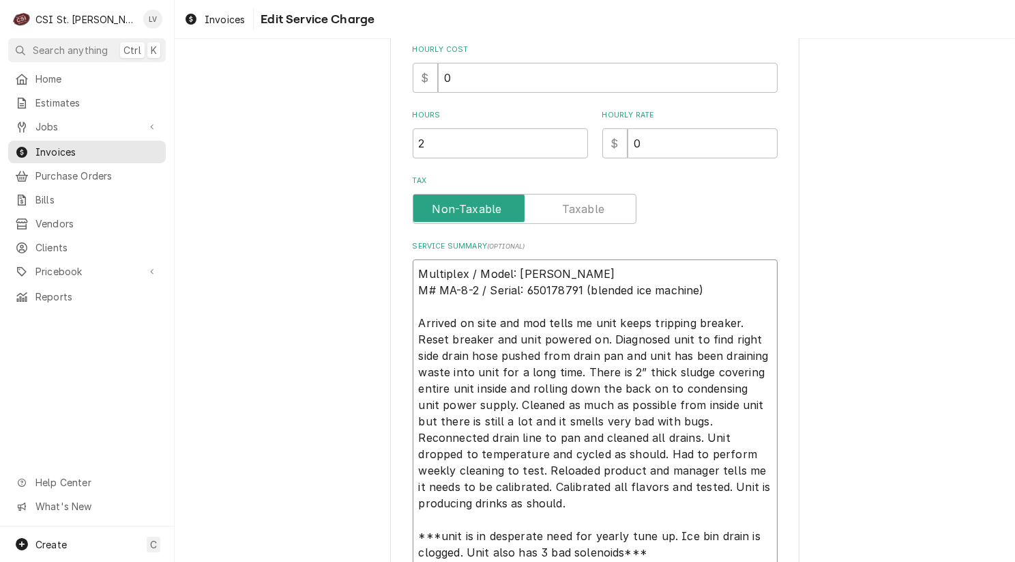
type textarea "x"
type textarea "Multiplex / Model: ine M# MA-8-2 / Serial: 650178791 (blended ice machine) Arri…"
type textarea "x"
type textarea "Multiplex / Model: ne M# MA-8-2 / Serial: 650178791 (blended ice machine) Arriv…"
type textarea "x"
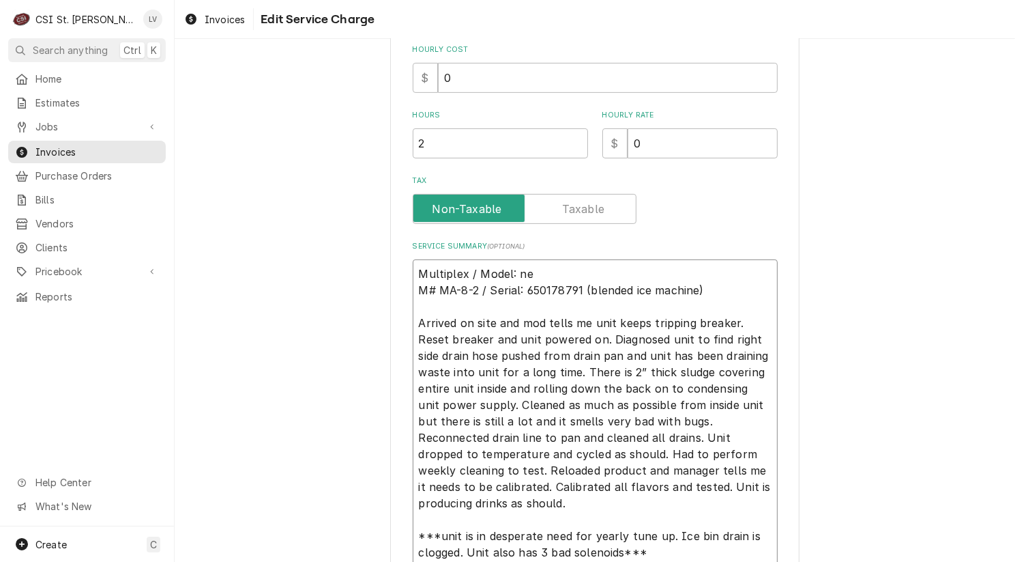
type textarea "Multiplex / Model: e M# MA-8-2 / Serial: 650178791 (blended ice machine) Arrive…"
type textarea "x"
type textarea "Multiplex / Model: M# MA-8-2 / Serial: 650178791 (blended ice machine) Arrived …"
type textarea "x"
type textarea "Multiplex / Model: M# MA-8-2 / Serial: 650178791 (blended ice machine) Arrived …"
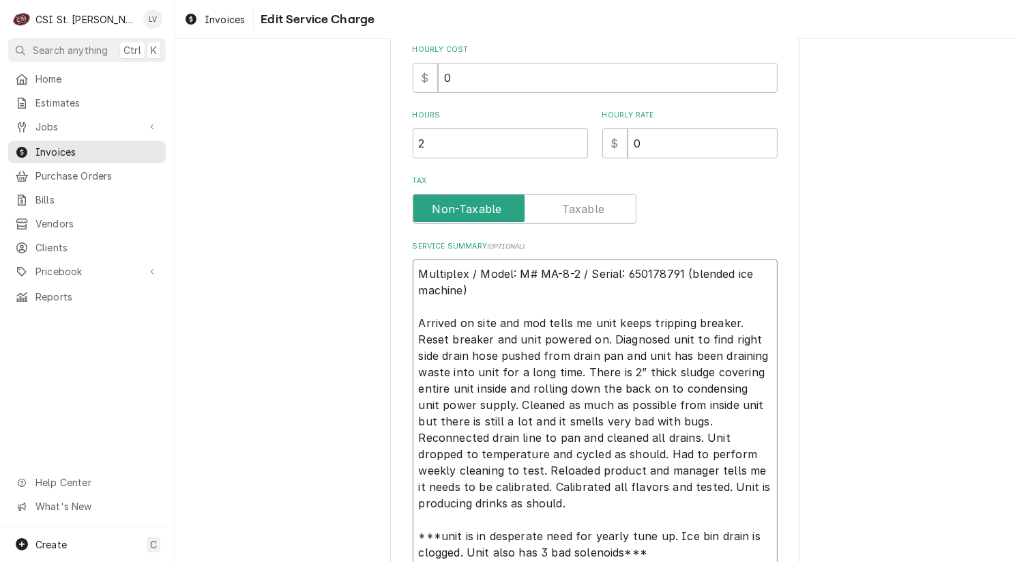
type textarea "x"
type textarea "Multiplex / Model: # MA-8-2 / Serial: 650178791 (blended ice machine) Arrived o…"
type textarea "x"
type textarea "Multiplex / Model: MA-8-2 / Serial: 650178791 (blended ice machine) Arrived on …"
type textarea "x"
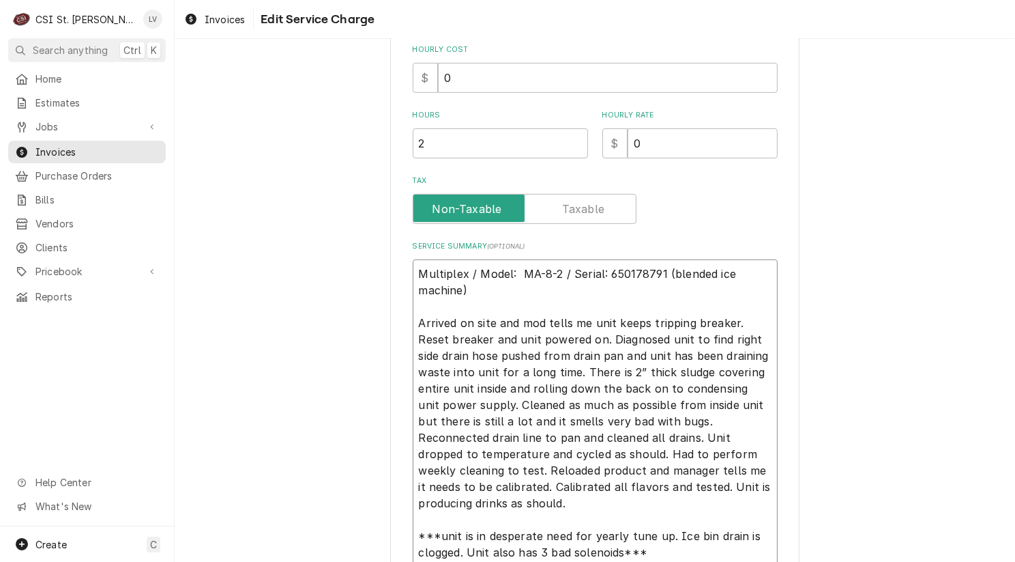
type textarea "Multiplex / Model: MA-8-2 / Serial: 650178791 (blended ice machine) Arrived on …"
click at [763, 321] on textarea "Multiplex / Model: MA-8-2 / Serial: 650178791 (blended ice machine) Arrived on …" at bounding box center [595, 429] width 365 height 340
type textarea "x"
type textarea "Multiplex / Model: MA-8-2 / Serial: 650178791 (blended ice machine) Arrived on …"
type textarea "x"
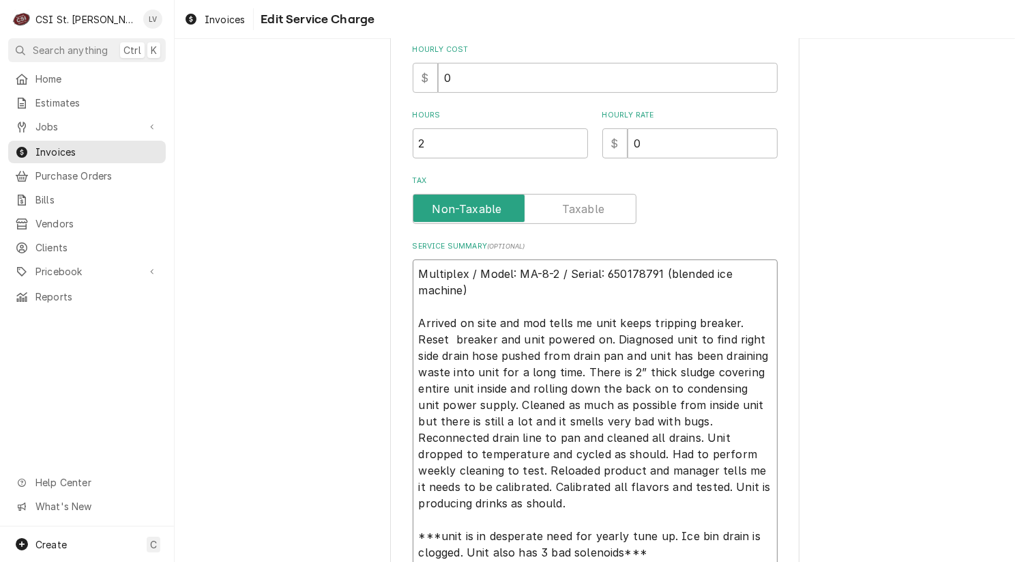
type textarea "Multiplex / Model: MA-8-2 / Serial: 650178791 (blended ice machine) Arrived on …"
type textarea "x"
type textarea "Multiplex / Model: MA-8-2 / Serial: 650178791 (blended ice machine) Arrived on …"
type textarea "x"
type textarea "Multiplex / Model: MA-8-2 / Serial: 650178791 (blended ice machine) Arrived on …"
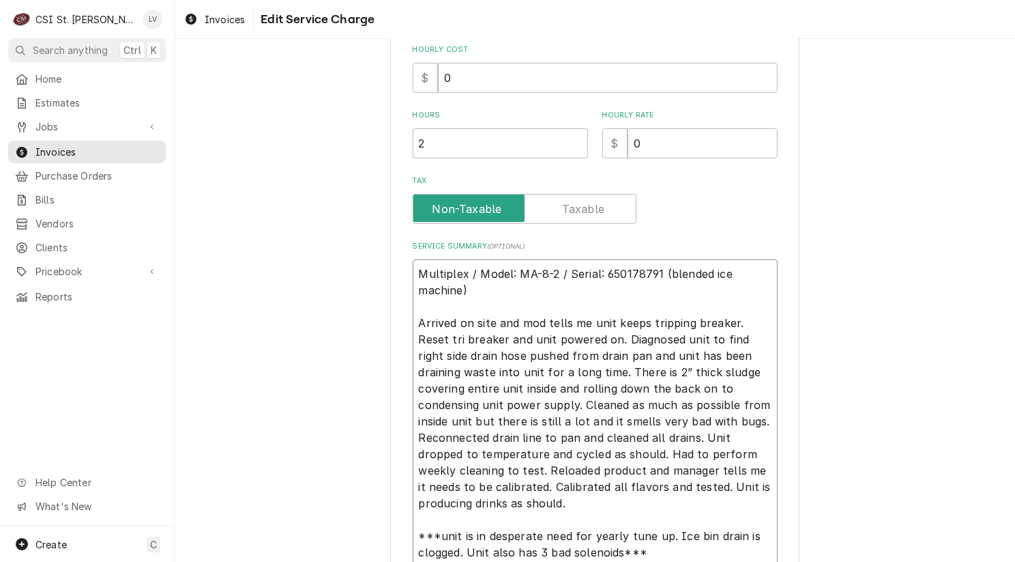
type textarea "x"
type textarea "Multiplex / Model: MA-8-2 / Serial: 650178791 (blended ice machine) Arrived on …"
type textarea "x"
type textarea "Multiplex / Model: MA-8-2 / Serial: 650178791 (blended ice machine) Arrived on …"
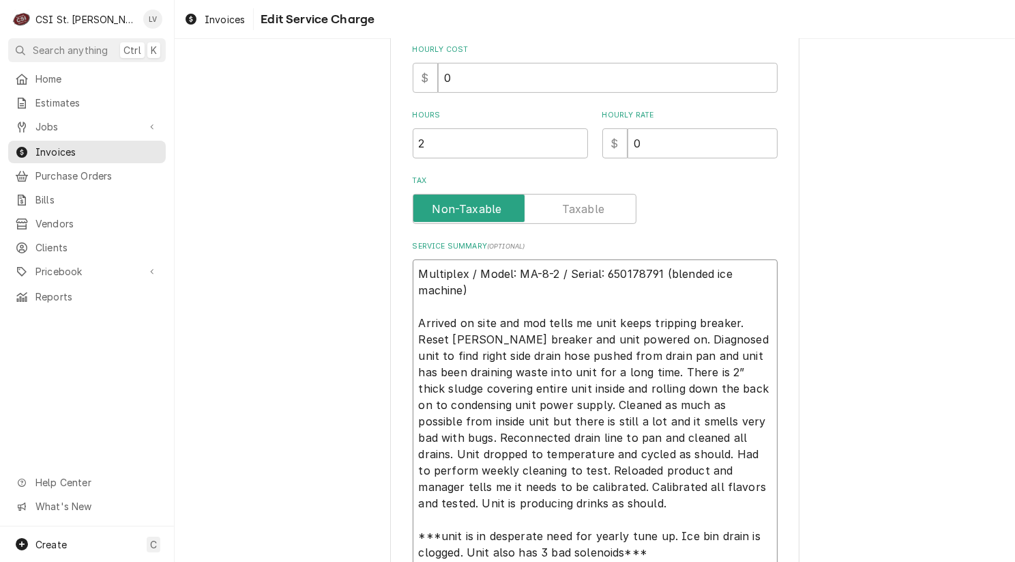
type textarea "x"
type textarea "Multiplex / Model: MA-8-2 / Serial: 650178791 (blended ice machine) Arrived on …"
type textarea "x"
type textarea "Multiplex / Model: MA-8-2 / Serial: 650178791 (blended ice machine) Arrived on …"
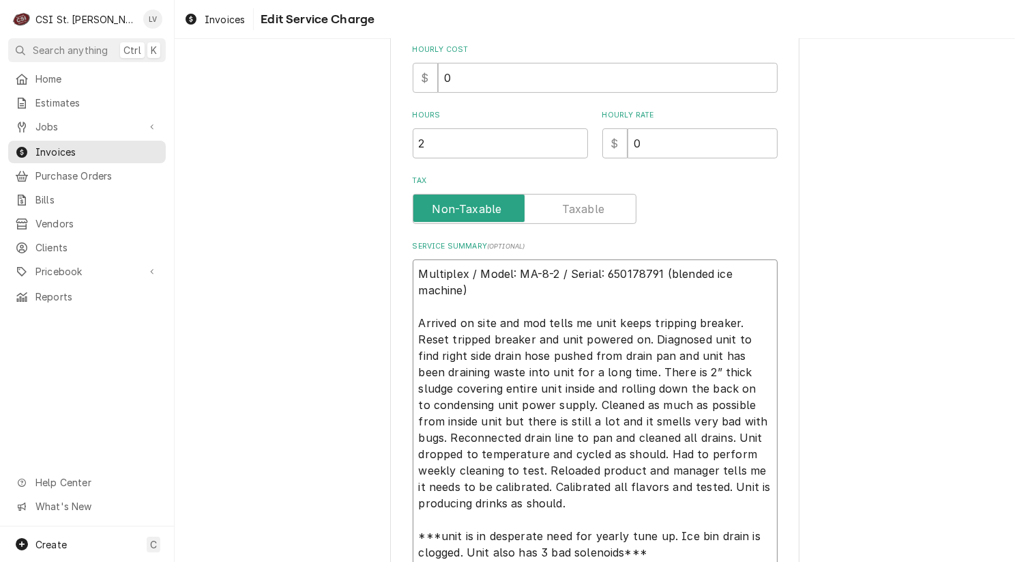
drag, startPoint x: 613, startPoint y: 336, endPoint x: 729, endPoint y: 334, distance: 115.3
click at [729, 334] on textarea "Multiplex / Model: MA-8-2 / Serial: 650178791 (blended ice machine) Arrived on …" at bounding box center [595, 429] width 365 height 340
type textarea "x"
type textarea "Multiplex / Model: MA-8-2 / Serial: 650178791 (blended ice machine) Arrived on …"
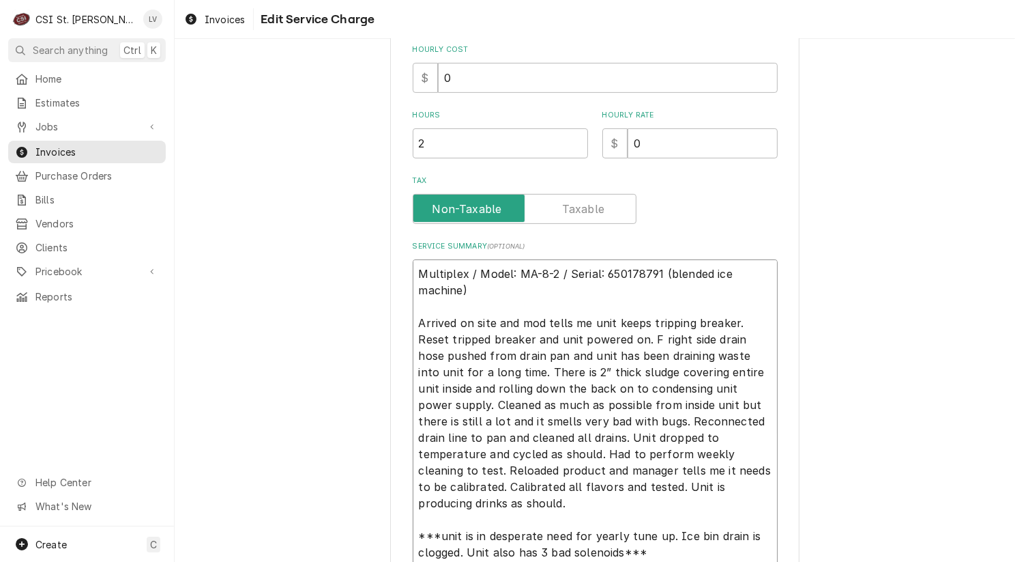
type textarea "x"
type textarea "Multiplex / Model: MA-8-2 / Serial: 650178791 (blended ice machine) Arrived on …"
type textarea "x"
type textarea "Multiplex / Model: MA-8-2 / Serial: 650178791 (blended ice machine) Arrived on …"
type textarea "x"
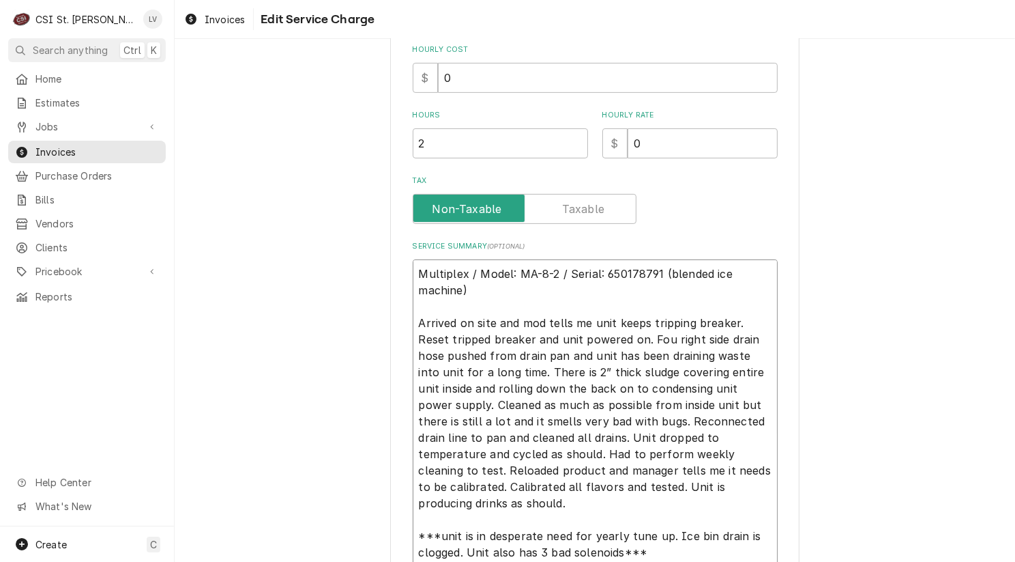
type textarea "Multiplex / Model: MA-8-2 / Serial: 650178791 (blended ice machine) Arrived on …"
type textarea "x"
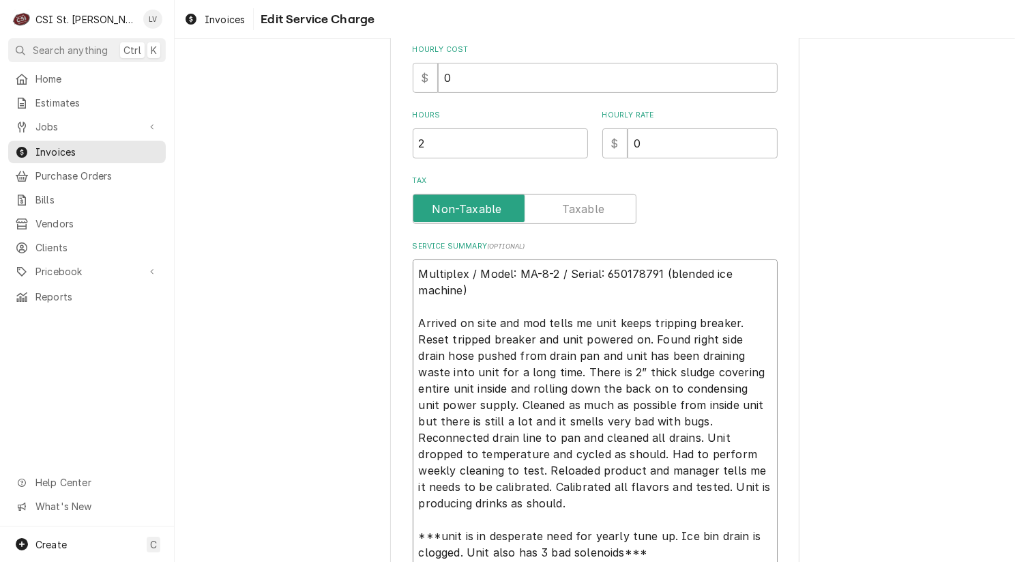
drag, startPoint x: 611, startPoint y: 338, endPoint x: 711, endPoint y: 495, distance: 185.7
click at [711, 495] on textarea "Multiplex / Model: MA-8-2 / Serial: 650178791 (blended ice machine) Arrived on …" at bounding box center [595, 420] width 365 height 323
type textarea "Multiplex / Model: MA-8-2 / Serial: 650178791 (blended ice machine) Arrived on …"
drag, startPoint x: 415, startPoint y: 320, endPoint x: 730, endPoint y: 484, distance: 355.2
click at [730, 484] on textarea "Multiplex / Model: MA-8-2 / Serial: 650178791 (blended ice machine) Arrived on …" at bounding box center [595, 420] width 365 height 323
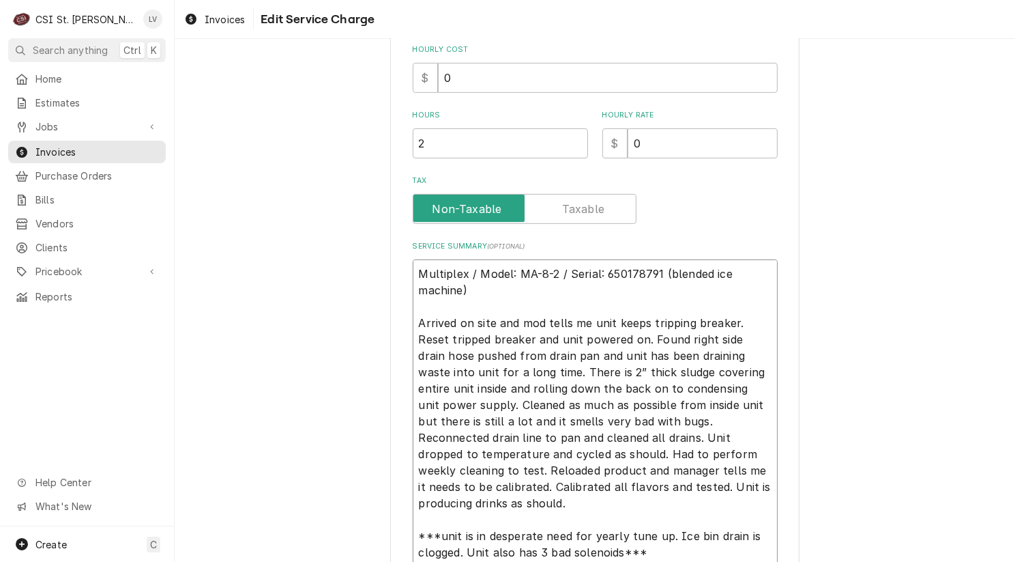
paste textarea "Found right-side drain hose disconnected, causing long-term waste buildup and h…"
type textarea "x"
type textarea "Multiplex / Model: MA-8-2 / Serial: 650178791 (blended ice machine) Found right…"
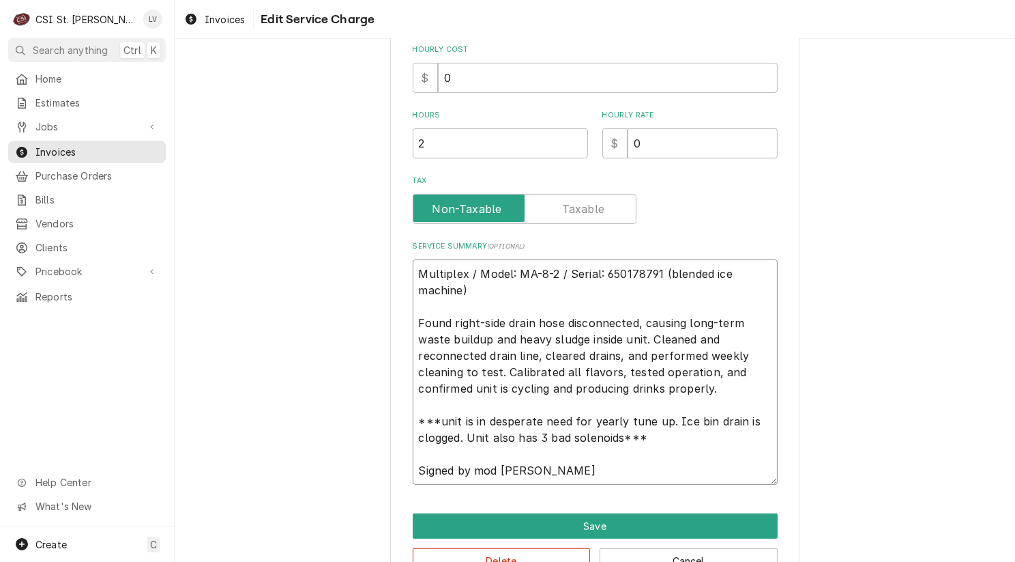
click at [422, 416] on textarea "Multiplex / Model: MA-8-2 / Serial: 650178791 (blended ice machine) Found right…" at bounding box center [595, 371] width 365 height 225
type textarea "x"
type textarea "Multiplex / Model: MA-8-2 / Serial: 650178791 (blended ice machine) Found right…"
type textarea "x"
type textarea "Multiplex / Model: MA-8-2 / Serial: 650178791 (blended ice machine) Found right…"
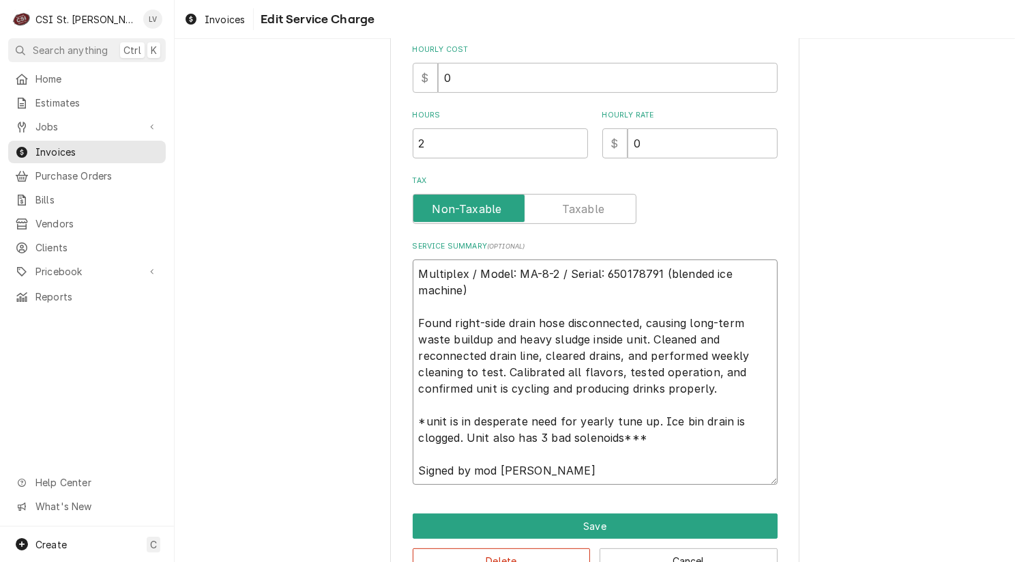
type textarea "x"
type textarea "Multiplex / Model: MA-8-2 / Serial: 650178791 (blended ice machine) Found right…"
type textarea "x"
type textarea "Multiplex / Model: MA-8-2 / Serial: 650178791 (blended ice machine) Found right…"
click at [533, 433] on textarea "Multiplex / Model: MA-8-2 / Serial: 650178791 (blended ice machine) Found right…" at bounding box center [595, 371] width 365 height 225
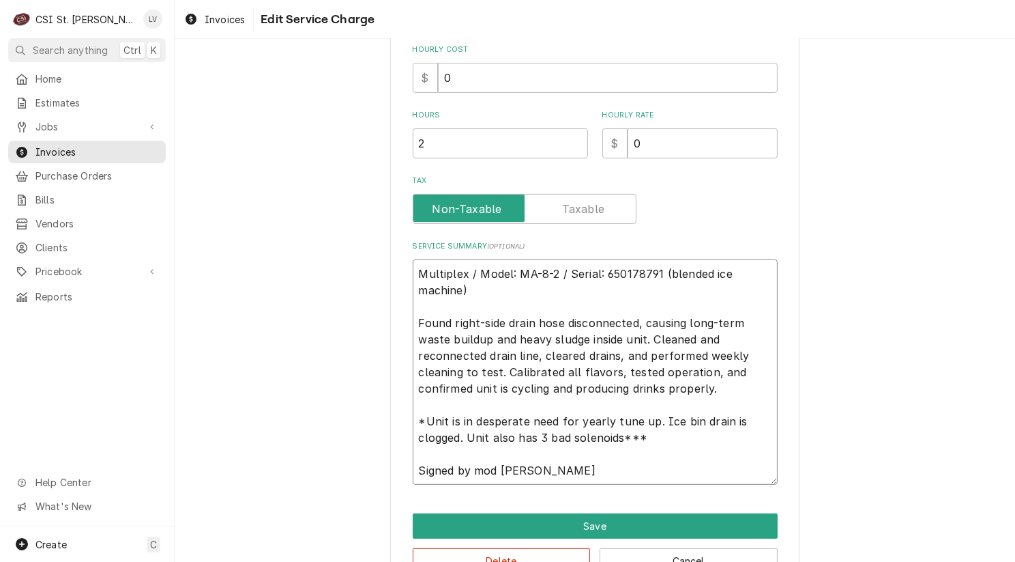
type textarea "x"
type textarea "Multiplex / Model: MA-8-2 / Serial: 650178791 (blended ice machine) Found right…"
type textarea "x"
type textarea "Multiplex / Model: MA-8-2 / Serial: 650178791 (blended ice machine) Found right…"
type textarea "x"
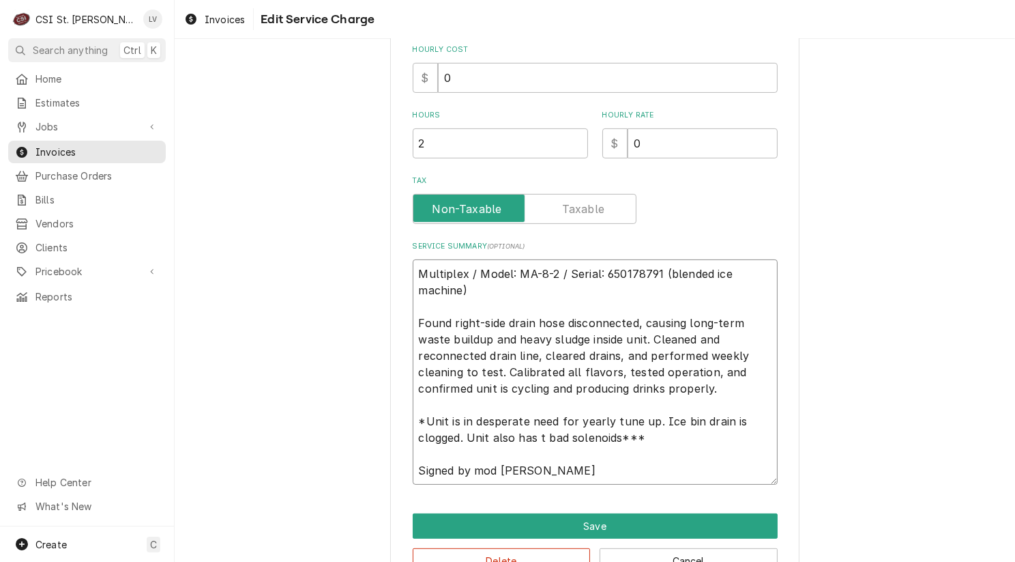
type textarea "Multiplex / Model: MA-8-2 / Serial: 650178791 (blended ice machine) Found right…"
type textarea "x"
type textarea "Multiplex / Model: MA-8-2 / Serial: 650178791 (blended ice machine) Found right…"
type textarea "x"
type textarea "Multiplex / Model: MA-8-2 / Serial: 650178791 (blended ice machine) Found right…"
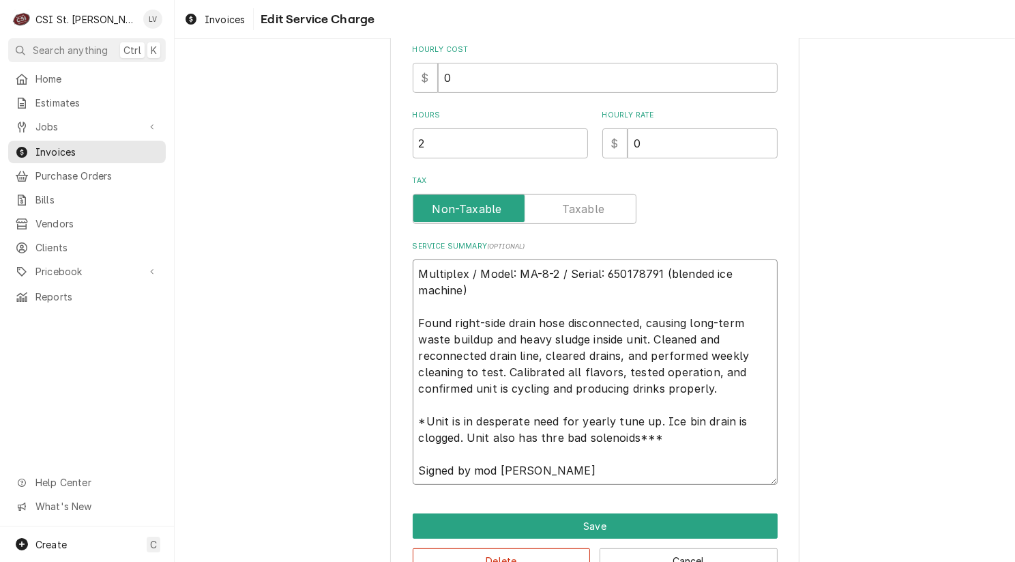
type textarea "x"
type textarea "Multiplex / Model: MA-8-2 / Serial: 650178791 (blended ice machine) Found right…"
click at [639, 437] on textarea "Multiplex / Model: MA-8-2 / Serial: 650178791 (blended ice machine) Found right…" at bounding box center [595, 371] width 365 height 225
type textarea "x"
type textarea "Multiplex / Model: MA-8-2 / Serial: 650178791 (blended ice machine) Found right…"
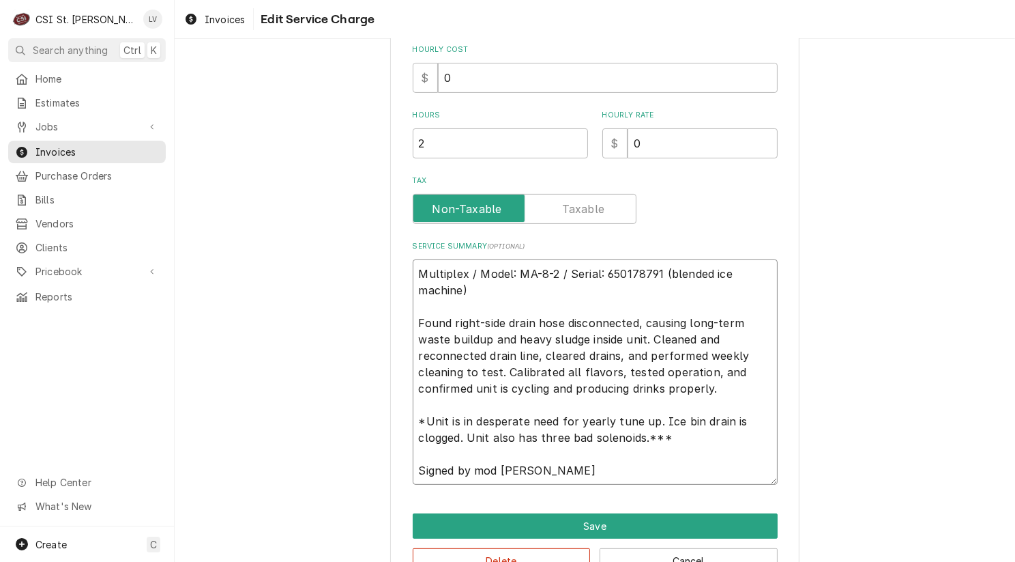
type textarea "x"
type textarea "Multiplex / Model: MA-8-2 / Serial: 650178791 (blended ice machine) Found right…"
type textarea "x"
type textarea "Multiplex / Model: MA-8-2 / Serial: 650178791 (blended ice machine) Found right…"
type textarea "x"
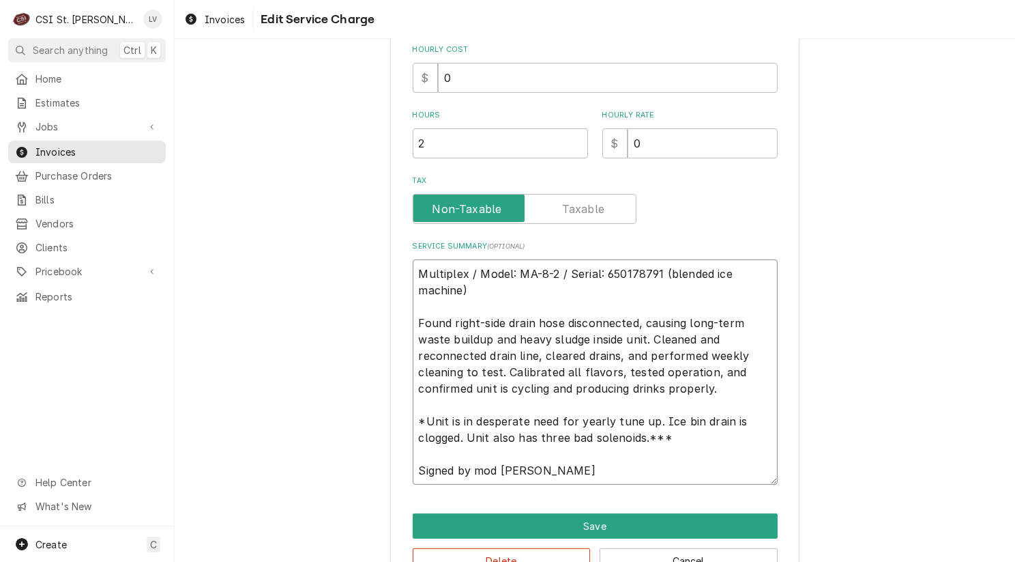
type textarea "Multiplex / Model: MA-8-2 / Serial: 650178791 (blended ice machine) Found right…"
drag, startPoint x: 665, startPoint y: 439, endPoint x: 385, endPoint y: 266, distance: 328.7
click at [390, 266] on div "Use the fields below to edit this service charge Short Description Job | Servic…" at bounding box center [594, 130] width 409 height 921
click at [291, 458] on div "Use the fields below to edit this service charge Short Description Job | Servic…" at bounding box center [595, 129] width 841 height 945
click at [504, 557] on button "Delete" at bounding box center [502, 560] width 178 height 25
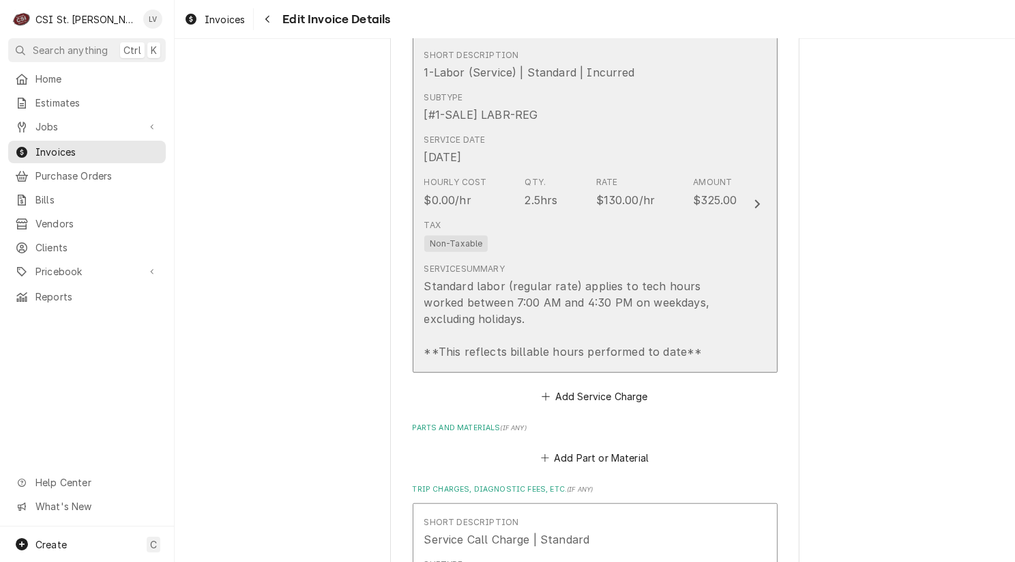
click at [594, 278] on div "Standard labor (regular rate) applies to tech hours worked between 7:00 AM and …" at bounding box center [580, 319] width 313 height 82
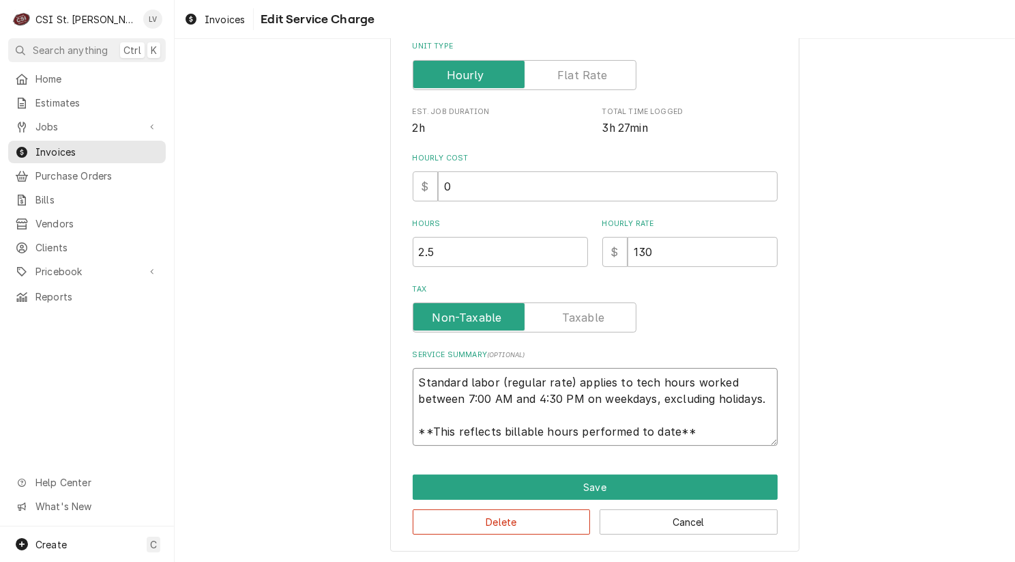
scroll to position [16, 0]
drag, startPoint x: 413, startPoint y: 381, endPoint x: 749, endPoint y: 444, distance: 341.5
click at [749, 444] on div "Use the fields below to edit this service charge Short Description 1-Labor (Ser…" at bounding box center [594, 165] width 409 height 774
paste textarea "Multiplex / Model: MA-8-2 / Serial: 650178791 (blended ice machine) Found right…"
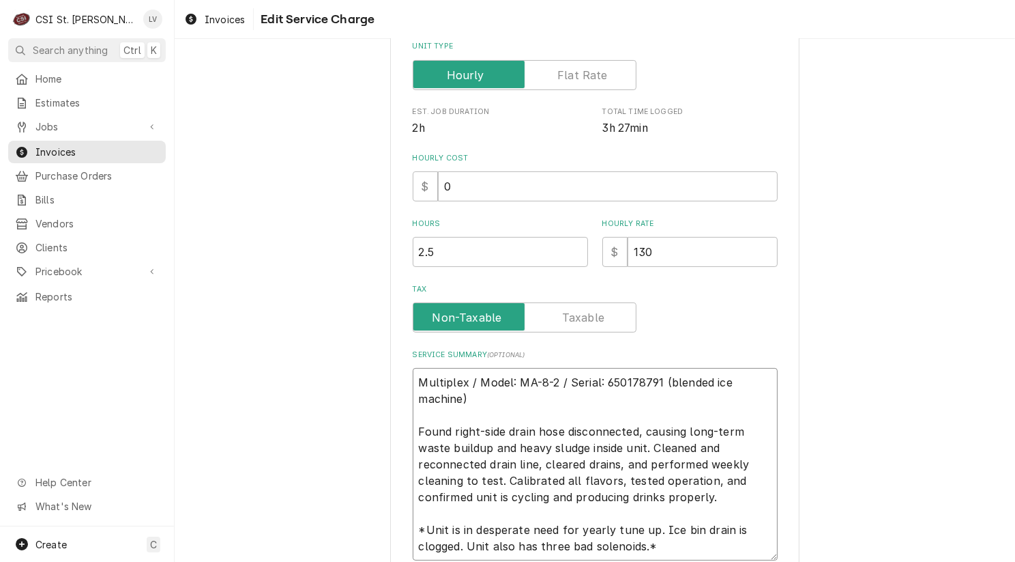
scroll to position [0, 0]
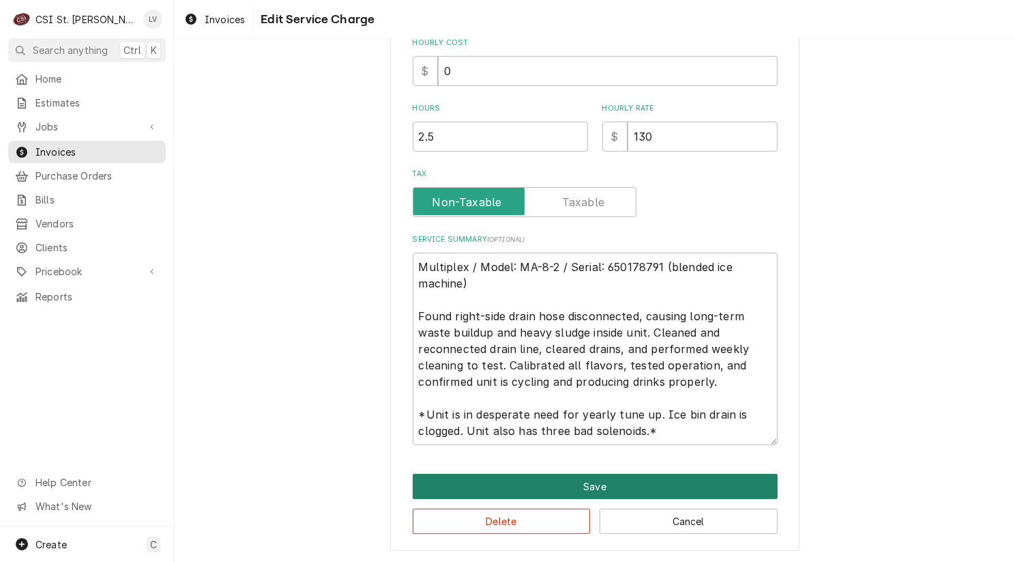
click at [613, 477] on button "Save" at bounding box center [595, 486] width 365 height 25
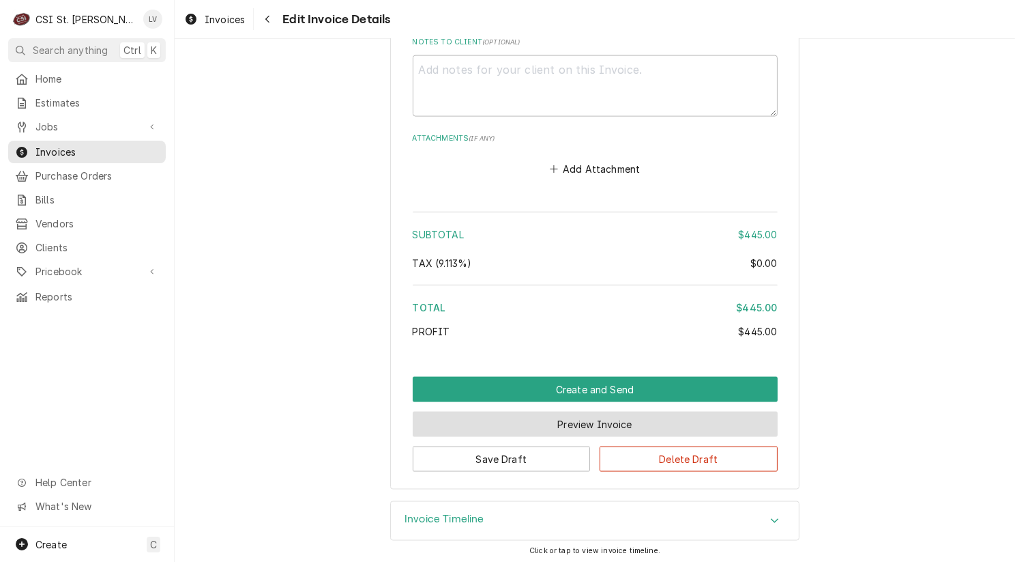
click at [590, 421] on button "Preview Invoice" at bounding box center [595, 423] width 365 height 25
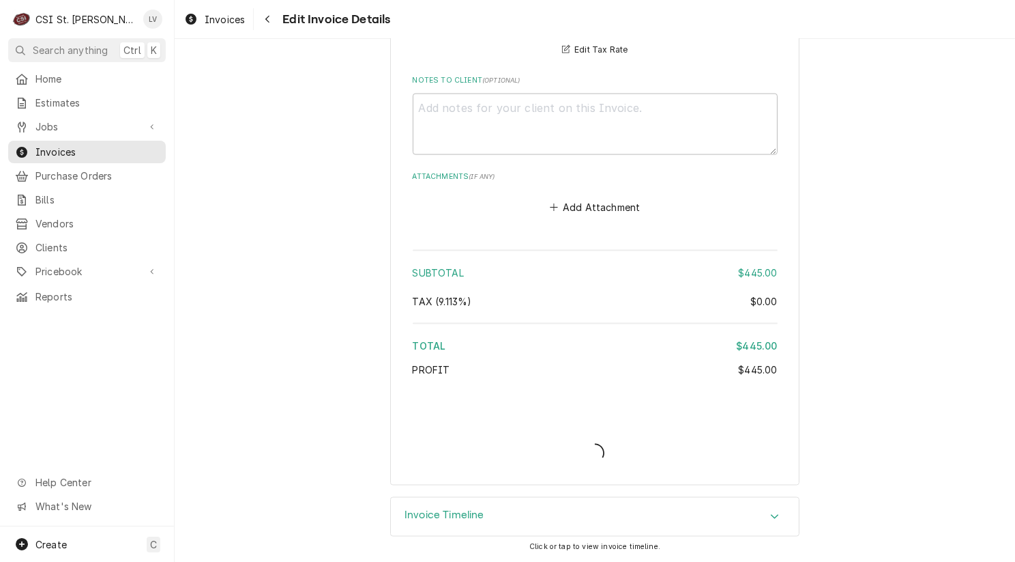
scroll to position [2087, 0]
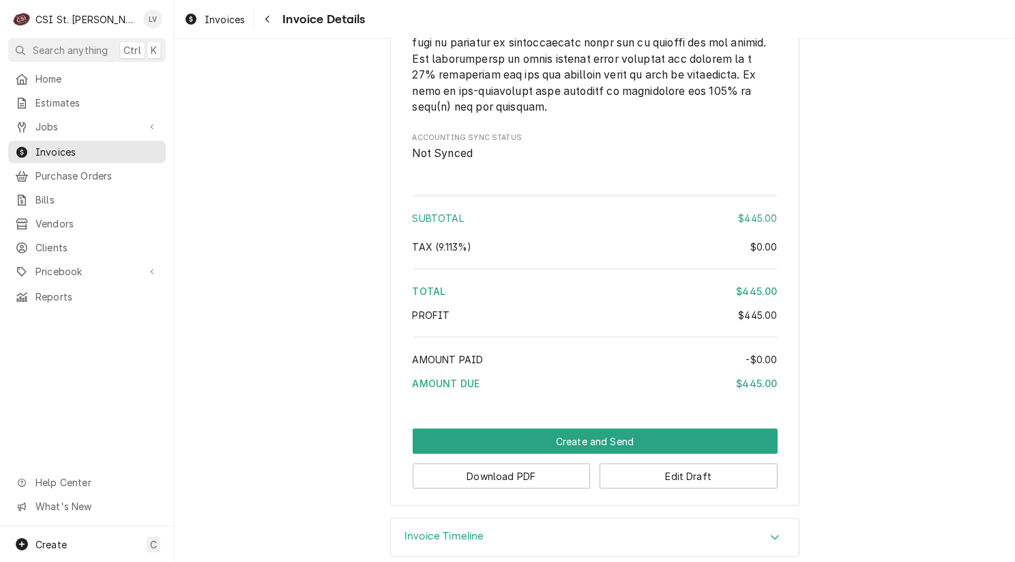
scroll to position [2136, 0]
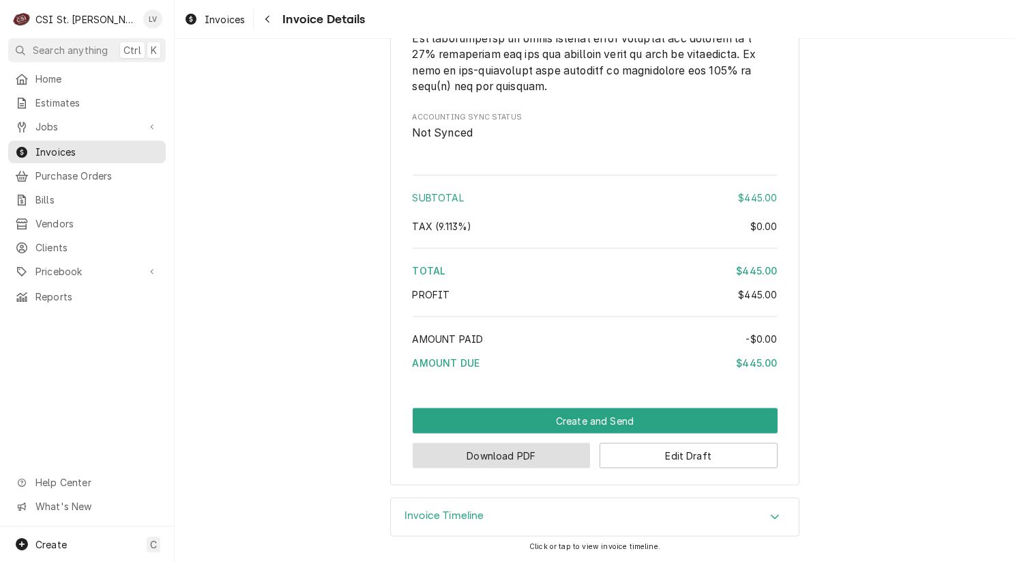
click at [458, 455] on button "Download PDF" at bounding box center [502, 455] width 178 height 25
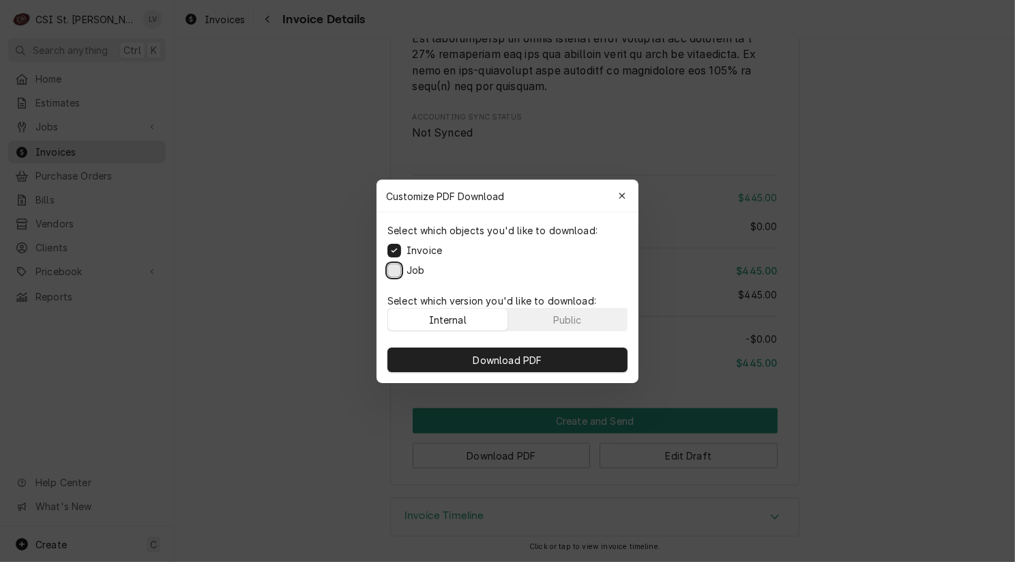
drag, startPoint x: 395, startPoint y: 270, endPoint x: 410, endPoint y: 307, distance: 39.8
click at [396, 270] on button "Job" at bounding box center [395, 270] width 14 height 14
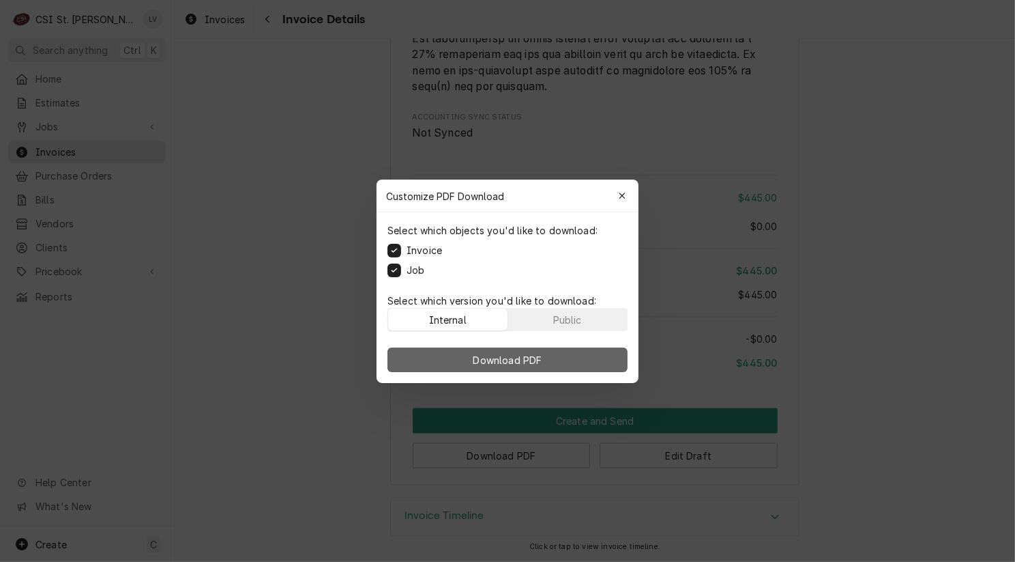
click at [436, 362] on button "Download PDF" at bounding box center [508, 359] width 240 height 25
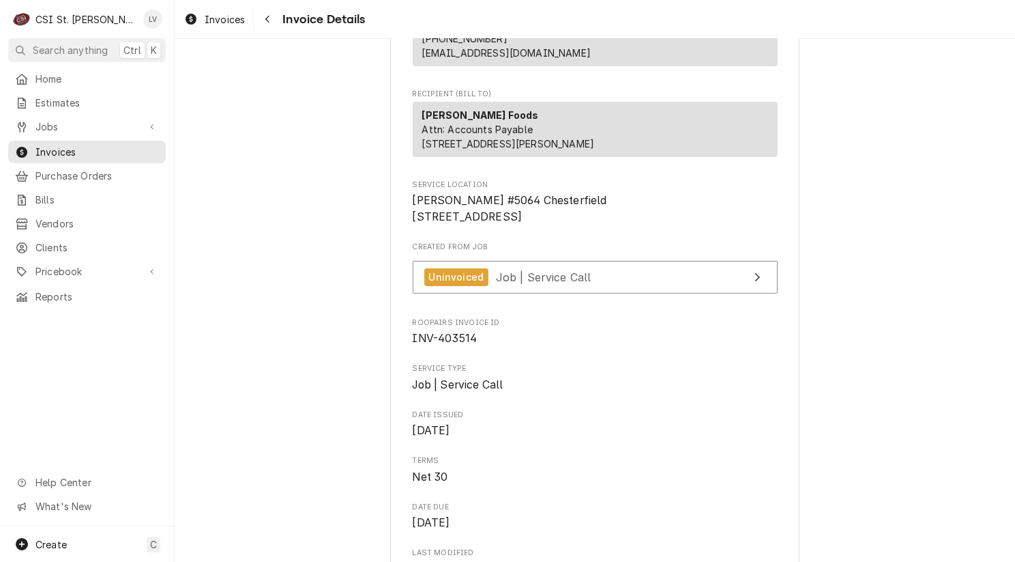
scroll to position [273, 0]
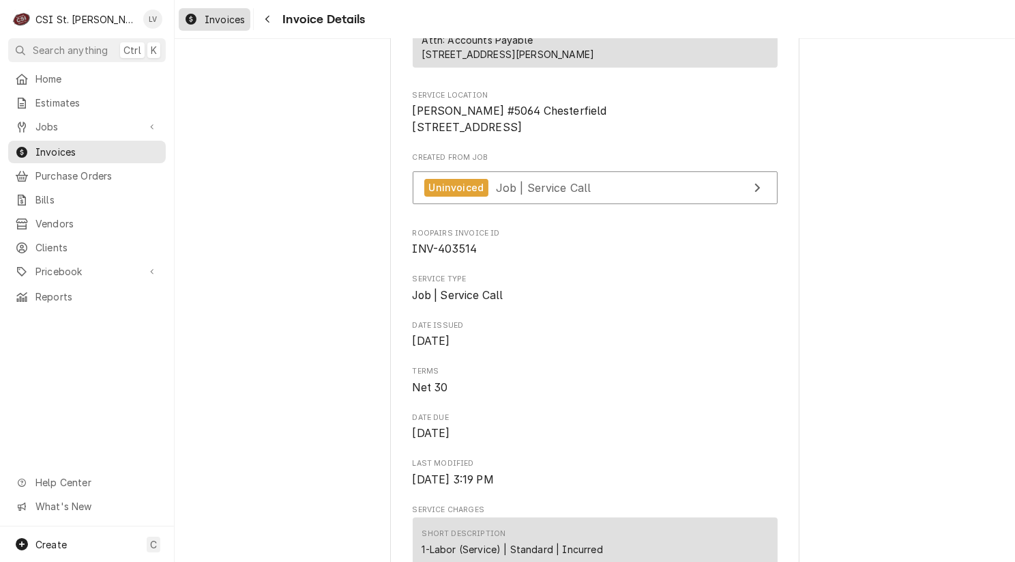
click at [197, 15] on div "Dynamic Content Wrapper" at bounding box center [191, 19] width 14 height 16
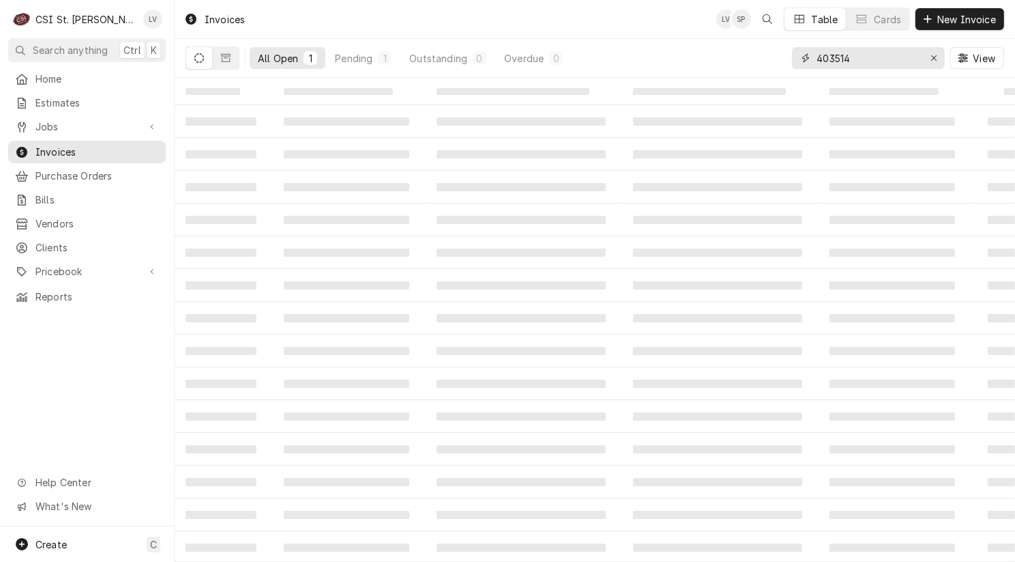
click at [856, 57] on input "403514" at bounding box center [868, 58] width 102 height 22
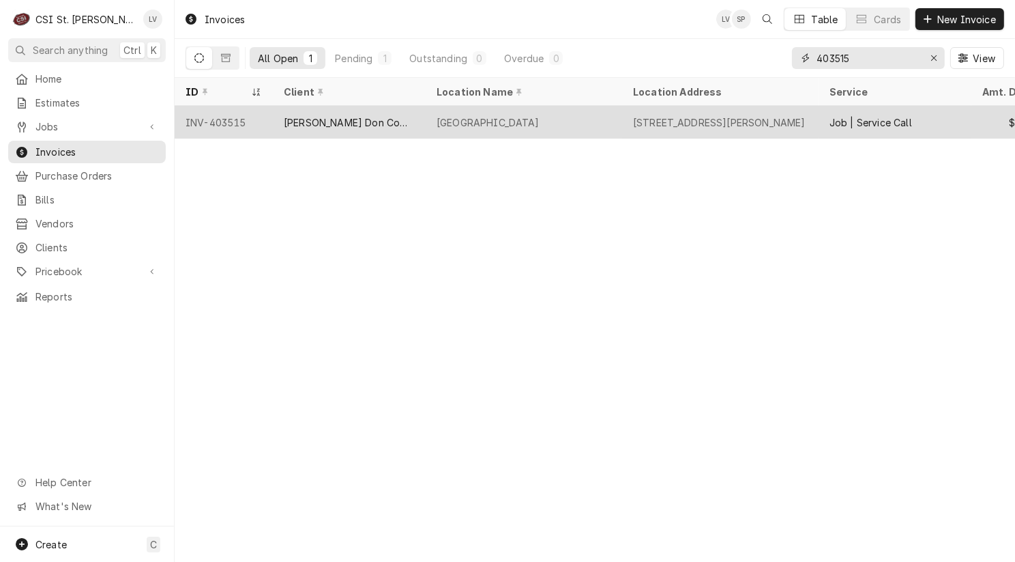
type input "403515"
click at [373, 130] on div "[PERSON_NAME] Don Company" at bounding box center [349, 122] width 153 height 33
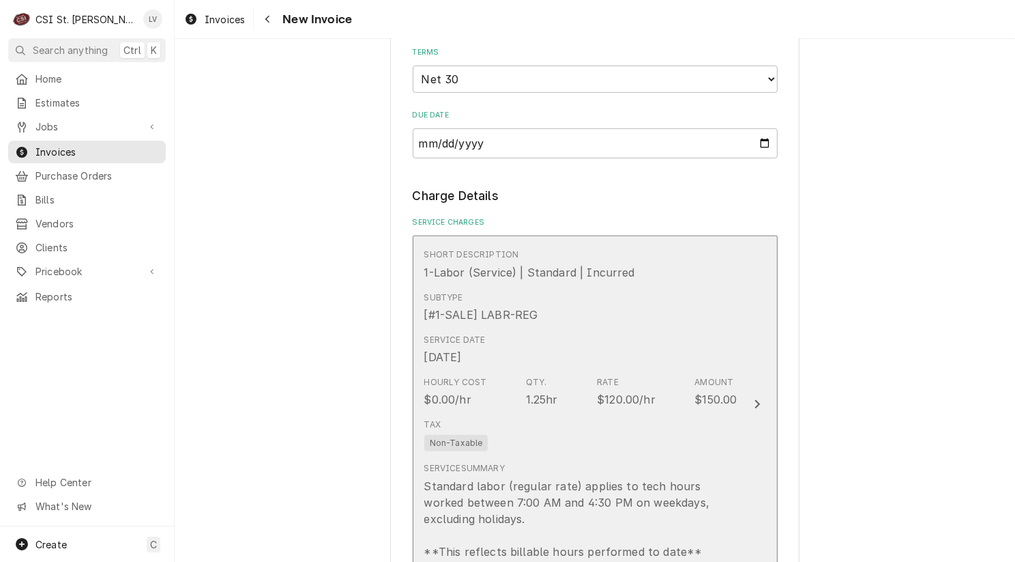
scroll to position [887, 0]
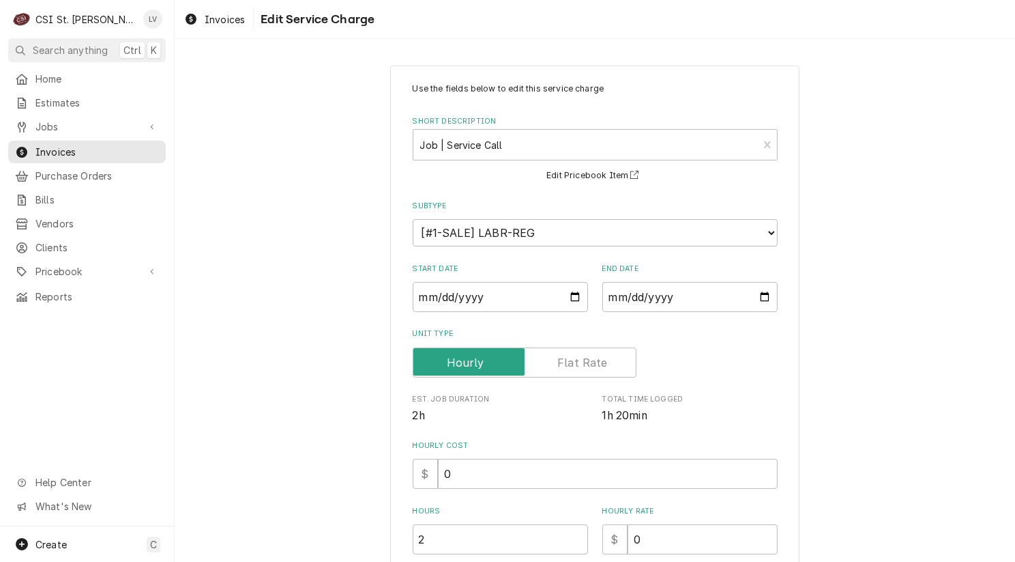
scroll to position [341, 0]
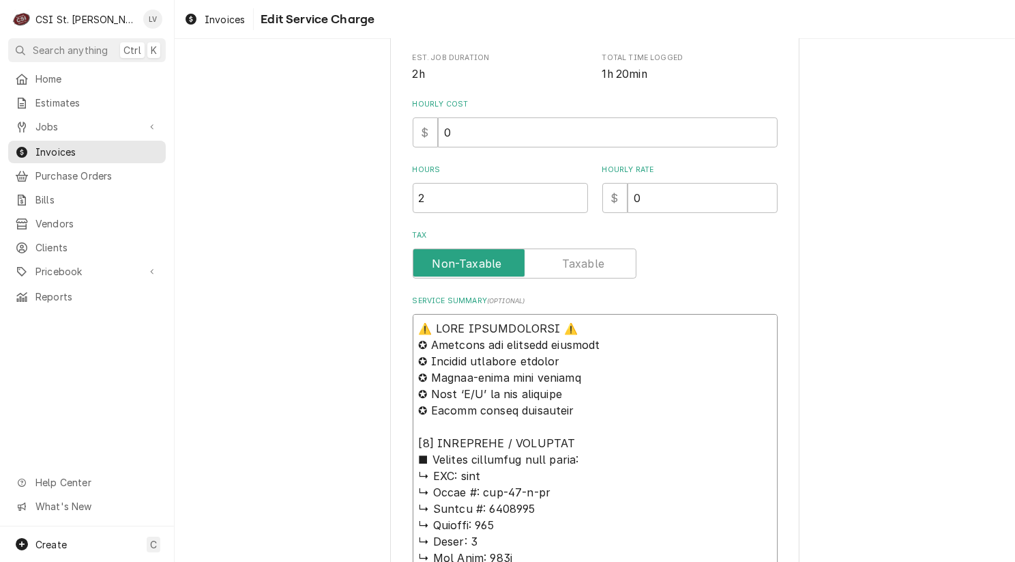
drag, startPoint x: 484, startPoint y: 473, endPoint x: 382, endPoint y: 295, distance: 205.4
click at [381, 297] on div "Use the fields below to edit this service charge Short Description Job | Servic…" at bounding box center [595, 569] width 841 height 1715
type textarea "x"
type textarea "T ↳ 𝗠𝗼𝗱𝗲𝗹 #: tmc-58-s-ss ↳ 𝗦𝗲𝗿𝗶𝗮𝗹 #: 7492328 ↳ 𝗩𝗼𝗹𝘁𝗮𝗴𝗲: 115 ↳ 𝗣𝗵𝗮𝘀𝗲: 1 ↳ 𝗚𝗮𝘀 𝗧𝘆…"
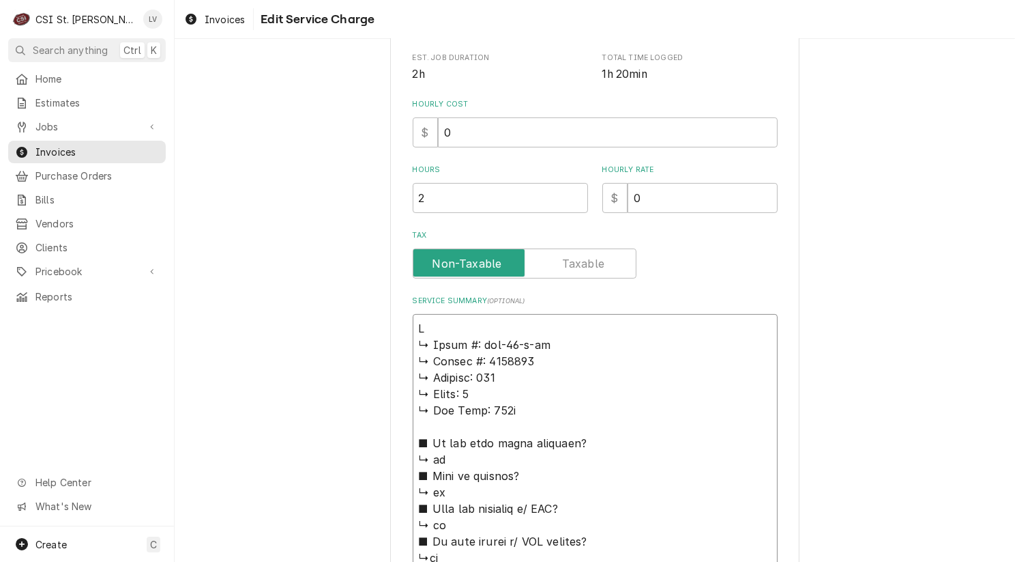
type textarea "x"
type textarea "Tr ↳ 𝗠𝗼𝗱𝗲𝗹 #: tmc-58-s-ss ↳ 𝗦𝗲𝗿𝗶𝗮𝗹 #: 7492328 ↳ 𝗩𝗼𝗹𝘁𝗮𝗴𝗲: 115 ↳ 𝗣𝗵𝗮𝘀𝗲: 1 ↳ 𝗚𝗮𝘀 𝗧…"
type textarea "x"
type textarea "Tru ↳ 𝗠𝗼𝗱𝗲𝗹 #: tmc-58-s-ss ↳ 𝗦𝗲𝗿𝗶𝗮𝗹 #: 7492328 ↳ 𝗩𝗼𝗹𝘁𝗮𝗴𝗲: 115 ↳ 𝗣𝗵𝗮𝘀𝗲: 1 ↳ 𝗚𝗮𝘀 …"
type textarea "x"
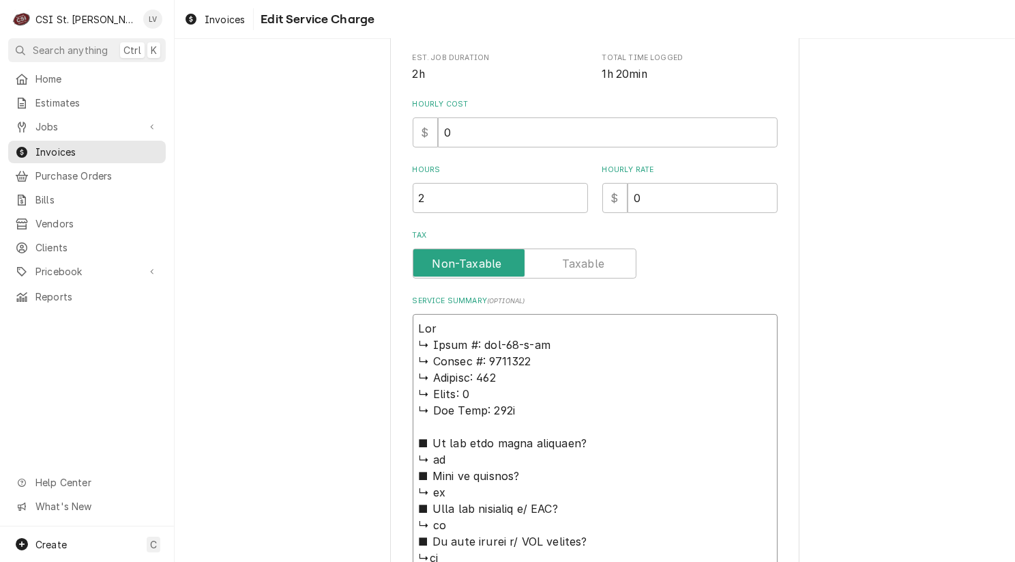
type textarea "True ↳ 𝗠𝗼𝗱𝗲𝗹 #: tmc-58-s-ss ↳ 𝗦𝗲𝗿𝗶𝗮𝗹 #: 7492328 ↳ 𝗩𝗼𝗹𝘁𝗮𝗴𝗲: 115 ↳ 𝗣𝗵𝗮𝘀𝗲: 1 ↳ 𝗚𝗮𝘀…"
type textarea "x"
type textarea "True ↳ 𝗠𝗼𝗱𝗲𝗹 #: tmc-58-s-ss ↳ 𝗦𝗲𝗿𝗶𝗮𝗹 #: 7492328 ↳ 𝗩𝗼𝗹𝘁𝗮𝗴𝗲: 115 ↳ 𝗣𝗵𝗮𝘀𝗲: 1 ↳ 𝗚𝗮𝘀…"
type textarea "x"
type textarea "True / ↳ 𝗠𝗼𝗱𝗲𝗹 #: tmc-58-s-ss ↳ 𝗦𝗲𝗿𝗶𝗮𝗹 #: 7492328 ↳ 𝗩𝗼𝗹𝘁𝗮𝗴𝗲: 115 ↳ 𝗣𝗵𝗮𝘀𝗲: 1 ↳ 𝗚…"
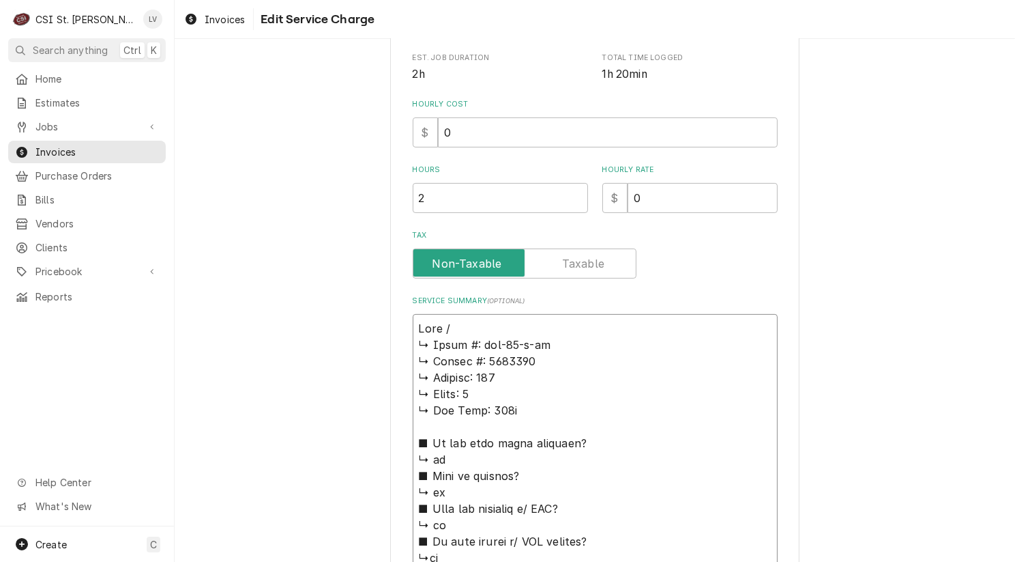
type textarea "x"
type textarea "True / ↳ 𝗠𝗼𝗱𝗲𝗹 #: tmc-58-s-ss ↳ 𝗦𝗲𝗿𝗶𝗮𝗹 #: 7492328 ↳ 𝗩𝗼𝗹𝘁𝗮𝗴𝗲: 115 ↳ 𝗣𝗵𝗮𝘀𝗲: 1 ↳ 𝗚…"
type textarea "x"
type textarea "True / M ↳ 𝗠𝗼𝗱𝗲𝗹 #: tmc-58-s-ss ↳ 𝗦𝗲𝗿𝗶𝗮𝗹 #: 7492328 ↳ 𝗩𝗼𝗹𝘁𝗮𝗴𝗲: 115 ↳ 𝗣𝗵𝗮𝘀𝗲: 1 ↳…"
type textarea "x"
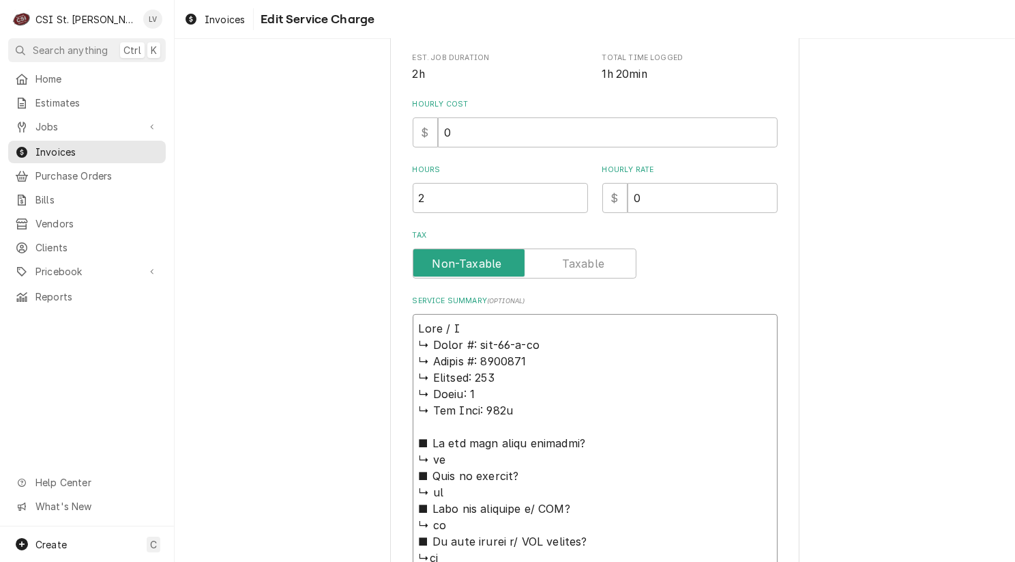
type textarea "True / Mo ↳ 𝗠𝗼𝗱𝗲𝗹 #: tmc-58-s-ss ↳ 𝗦𝗲𝗿𝗶𝗮𝗹 #: 7492328 ↳ 𝗩𝗼𝗹𝘁𝗮𝗴𝗲: 115 ↳ 𝗣𝗵𝗮𝘀𝗲: 1 …"
type textarea "x"
type textarea "True / Mod ↳ 𝗠𝗼𝗱𝗲𝗹 #: tmc-58-s-ss ↳ 𝗦𝗲𝗿𝗶𝗮𝗹 #: 7492328 ↳ 𝗩𝗼𝗹𝘁𝗮𝗴𝗲: 115 ↳ 𝗣𝗵𝗮𝘀𝗲: 1…"
type textarea "x"
type textarea "True / Mode ↳ 𝗠𝗼𝗱𝗲𝗹 #: tmc-58-s-ss ↳ 𝗦𝗲𝗿𝗶𝗮𝗹 #: 7492328 ↳ 𝗩𝗼𝗹𝘁𝗮𝗴𝗲: 115 ↳ 𝗣𝗵𝗮𝘀𝗲: …"
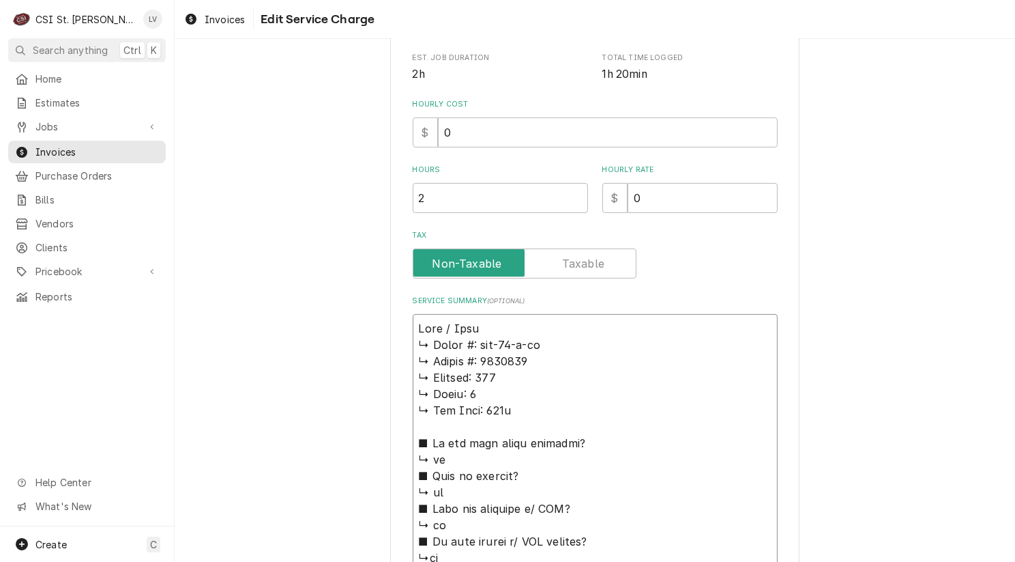
type textarea "x"
type textarea "True / Model ↳ 𝗠𝗼𝗱𝗲𝗹 #: tmc-58-s-ss ↳ 𝗦𝗲𝗿𝗶𝗮𝗹 #: 7492328 ↳ 𝗩𝗼𝗹𝘁𝗮𝗴𝗲: 115 ↳ 𝗣𝗵𝗮𝘀𝗲:…"
type textarea "x"
type textarea "True / Model: ↳ 𝗠𝗼𝗱𝗲𝗹 #: tmc-58-s-ss ↳ 𝗦𝗲𝗿𝗶𝗮𝗹 #: 7492328 ↳ 𝗩𝗼𝗹𝘁𝗮𝗴𝗲: 115 ↳ 𝗣𝗵𝗮𝘀𝗲…"
type textarea "x"
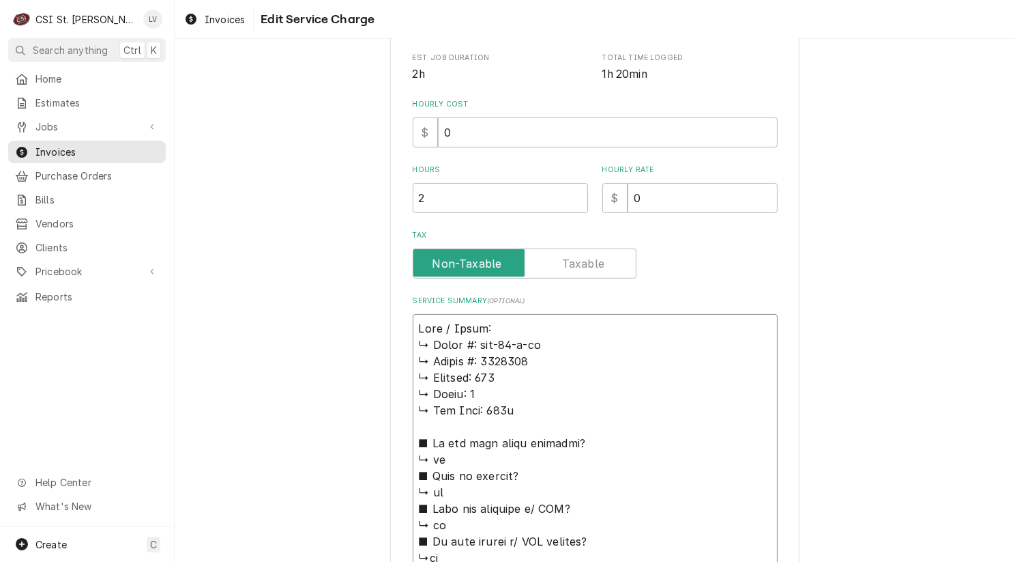
type textarea "True / Model: ↳ 𝗠𝗼𝗱𝗲𝗹 #: tmc-58-s-ss ↳ 𝗦𝗲𝗿𝗶𝗮𝗹 #: 7492328 ↳ 𝗩𝗼𝗹𝘁𝗮𝗴𝗲: 115 ↳ 𝗣𝗵𝗮𝘀𝗲…"
type textarea "x"
type textarea "True / Model: ↳ 𝗠𝗼𝗱𝗲𝗹 #: tmc-58-s-ss ↳ 𝗦𝗲𝗿𝗶𝗮𝗹 #: 7492328 ↳ 𝗩𝗼𝗹𝘁𝗮𝗴𝗲: 115 ↳ 𝗣𝗵𝗮𝘀𝗲…"
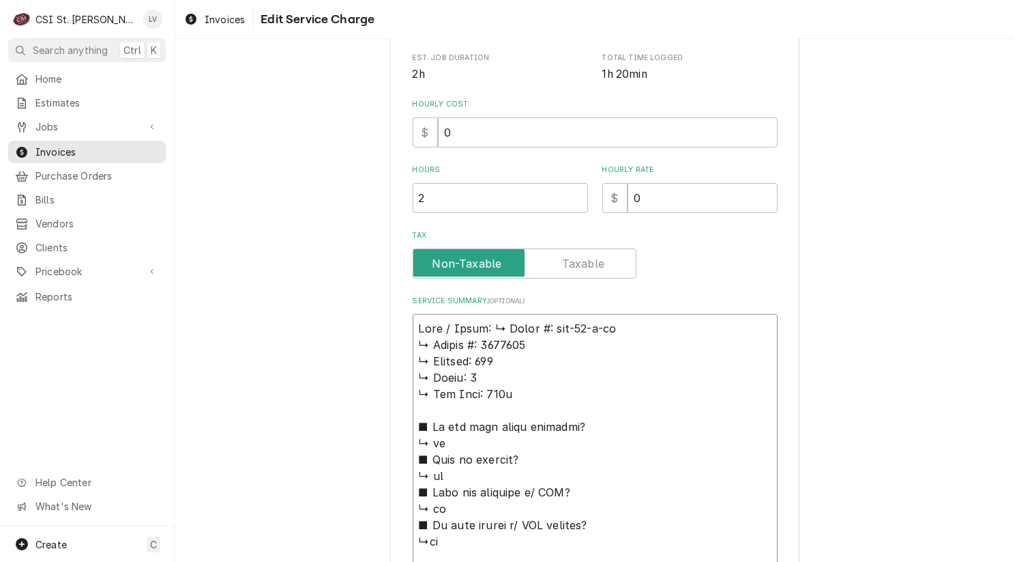
type textarea "x"
type textarea "True / Model: 𝗠𝗼𝗱𝗲𝗹 #: tmc-58-s-ss ↳ 𝗦𝗲𝗿𝗶𝗮𝗹 #: 7492328 ↳ 𝗩𝗼𝗹𝘁𝗮𝗴𝗲: 115 ↳ 𝗣𝗵𝗮𝘀𝗲: …"
type textarea "x"
type textarea "True / Model: 𝗠𝗼𝗱𝗲𝗹 #: tmc-58-s-ss ↳ 𝗦𝗲𝗿𝗶𝗮𝗹 #: 7492328 ↳ 𝗩𝗼𝗹𝘁𝗮𝗴𝗲: 115 ↳ 𝗣𝗵𝗮𝘀𝗲: …"
type textarea "x"
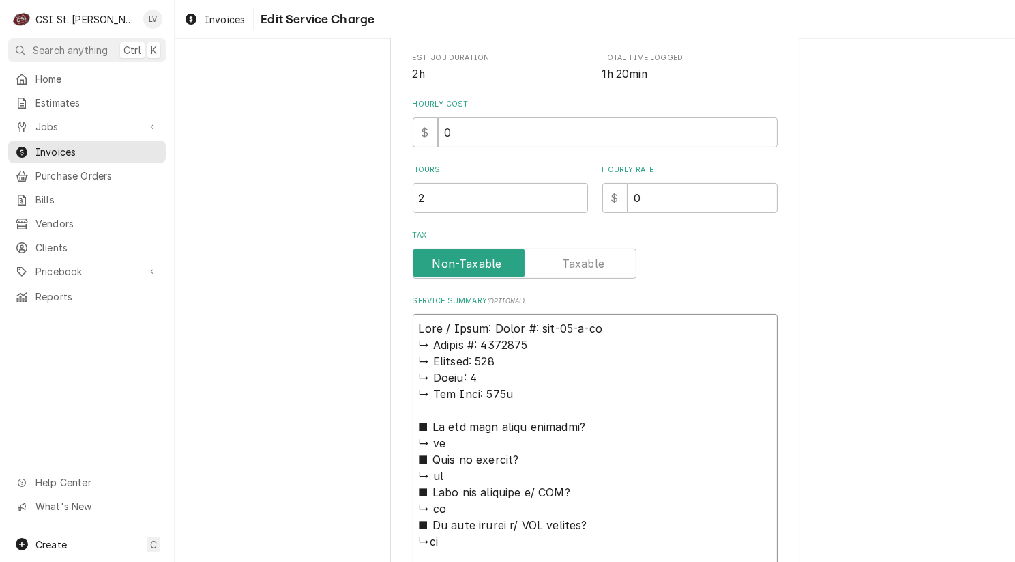
type textarea "True / Model: 𝗼𝗱𝗲𝗹 #: tmc-58-s-ss ↳ 𝗦𝗲𝗿𝗶𝗮𝗹 #: 7492328 ↳ 𝗩𝗼𝗹𝘁𝗮𝗴𝗲: 115 ↳ 𝗣𝗵𝗮𝘀𝗲: 1…"
type textarea "x"
type textarea "True / Model: 𝗱𝗲𝗹 #: tmc-58-s-ss ↳ 𝗦𝗲𝗿𝗶𝗮𝗹 #: 7492328 ↳ 𝗩𝗼𝗹𝘁𝗮𝗴𝗲: 115 ↳ 𝗣𝗵𝗮𝘀𝗲: 1 …"
type textarea "x"
type textarea "True / Model: 𝗲𝗹 #: tmc-58-s-ss ↳ 𝗦𝗲𝗿𝗶𝗮𝗹 #: 7492328 ↳ 𝗩𝗼𝗹𝘁𝗮𝗴𝗲: 115 ↳ 𝗣𝗵𝗮𝘀𝗲: 1 ↳…"
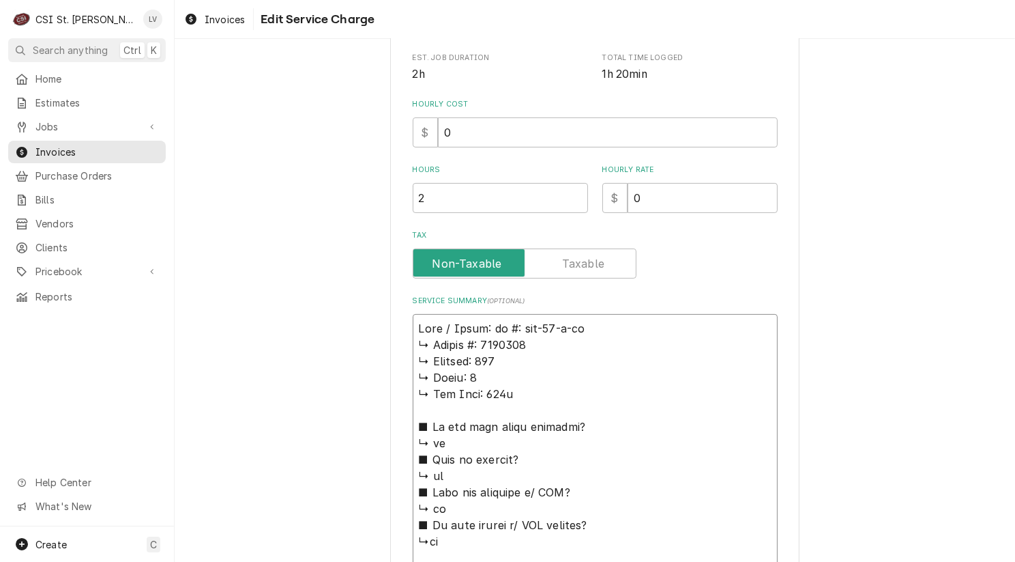
type textarea "x"
type textarea "True / Model: 𝗹 #: tmc-58-s-ss ↳ 𝗦𝗲𝗿𝗶𝗮𝗹 #: 7492328 ↳ 𝗩𝗼𝗹𝘁𝗮𝗴𝗲: 115 ↳ 𝗣𝗵𝗮𝘀𝗲: 1 ↳ …"
type textarea "x"
type textarea "True / Model: #: tmc-58-s-ss ↳ 𝗦𝗲𝗿𝗶𝗮𝗹 #: 7492328 ↳ 𝗩𝗼𝗹𝘁𝗮𝗴𝗲: 115 ↳ 𝗣𝗵𝗮𝘀𝗲: 1 ↳ 𝗚𝗮…"
type textarea "x"
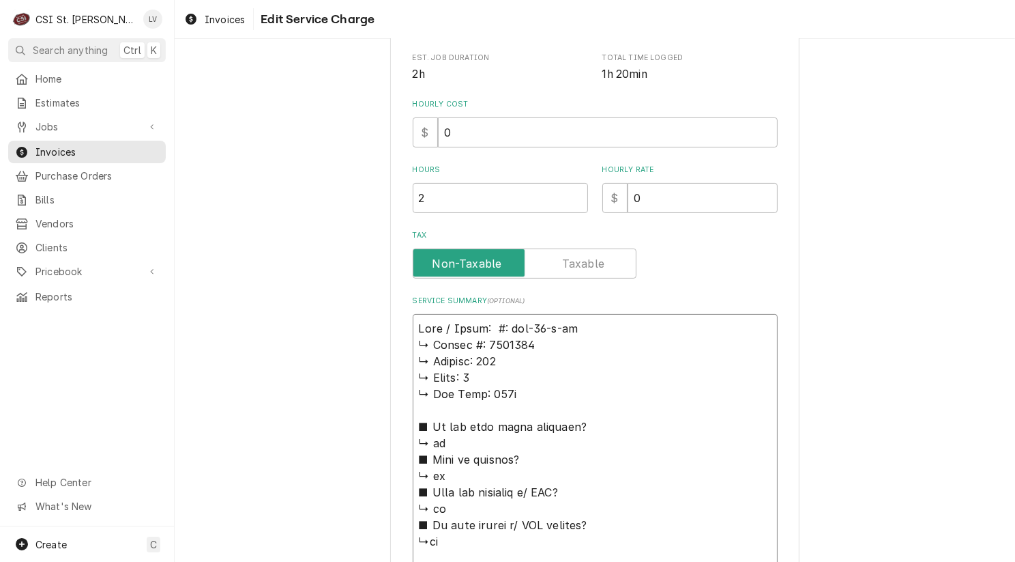
type textarea "True / Model: #: tmc-58-s-ss ↳ 𝗦𝗲𝗿𝗶𝗮𝗹 #: 7492328 ↳ 𝗩𝗼𝗹𝘁𝗮𝗴𝗲: 115 ↳ 𝗣𝗵𝗮𝘀𝗲: 1 ↳ 𝗚𝗮…"
type textarea "x"
type textarea "True / Model: : tmc-58-s-ss ↳ 𝗦𝗲𝗿𝗶𝗮𝗹 #: 7492328 ↳ 𝗩𝗼𝗹𝘁𝗮𝗴𝗲: 115 ↳ 𝗣𝗵𝗮𝘀𝗲: 1 ↳ 𝗚𝗮𝘀…"
type textarea "x"
type textarea "True / Model: tmc-58-s-ss ↳ 𝗦𝗲𝗿𝗶𝗮𝗹 #: 7492328 ↳ 𝗩𝗼𝗹𝘁𝗮𝗴𝗲: 115 ↳ 𝗣𝗵𝗮𝘀𝗲: 1 ↳ 𝗚𝗮𝘀 𝗧…"
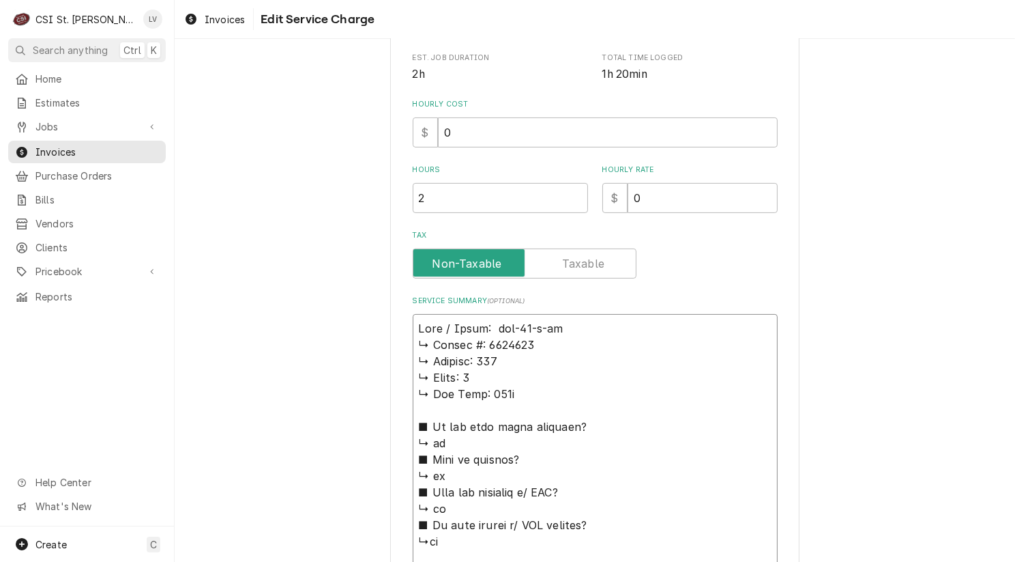
type textarea "x"
type textarea "True / Model: T tmc-58-s-ss ↳ 𝗦𝗲𝗿𝗶𝗮𝗹 #: 7492328 ↳ 𝗩𝗼𝗹𝘁𝗮𝗴𝗲: 115 ↳ 𝗣𝗵𝗮𝘀𝗲: 1 ↳ 𝗚𝗮𝘀…"
type textarea "x"
type textarea "True / Model: TM tmc-58-s-ss ↳ 𝗦𝗲𝗿𝗶𝗮𝗹 #: 7492328 ↳ 𝗩𝗼𝗹𝘁𝗮𝗴𝗲: 115 ↳ 𝗣𝗵𝗮𝘀𝗲: 1 ↳ 𝗚𝗮…"
type textarea "x"
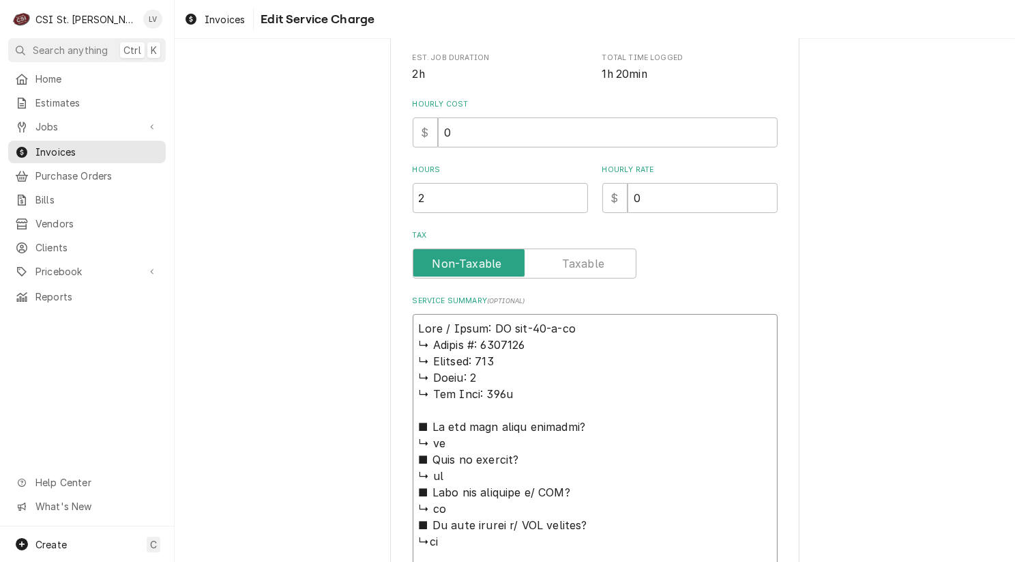
type textarea "True / Model: TMC tmc-58-s-ss ↳ 𝗦𝗲𝗿𝗶𝗮𝗹 #: 7492328 ↳ 𝗩𝗼𝗹𝘁𝗮𝗴𝗲: 115 ↳ 𝗣𝗵𝗮𝘀𝗲: 1 ↳ 𝗚…"
type textarea "x"
type textarea "True / Model: TMCtmc-58-s-ss ↳ 𝗦𝗲𝗿𝗶𝗮𝗹 #: 7492328 ↳ 𝗩𝗼𝗹𝘁𝗮𝗴𝗲: 115 ↳ 𝗣𝗵𝗮𝘀𝗲: 1 ↳ 𝗚𝗮…"
type textarea "x"
type textarea "True / Model: TMCmc-58-s-ss ↳ 𝗦𝗲𝗿𝗶𝗮𝗹 #: 7492328 ↳ 𝗩𝗼𝗹𝘁𝗮𝗴𝗲: 115 ↳ 𝗣𝗵𝗮𝘀𝗲: 1 ↳ 𝗚𝗮𝘀…"
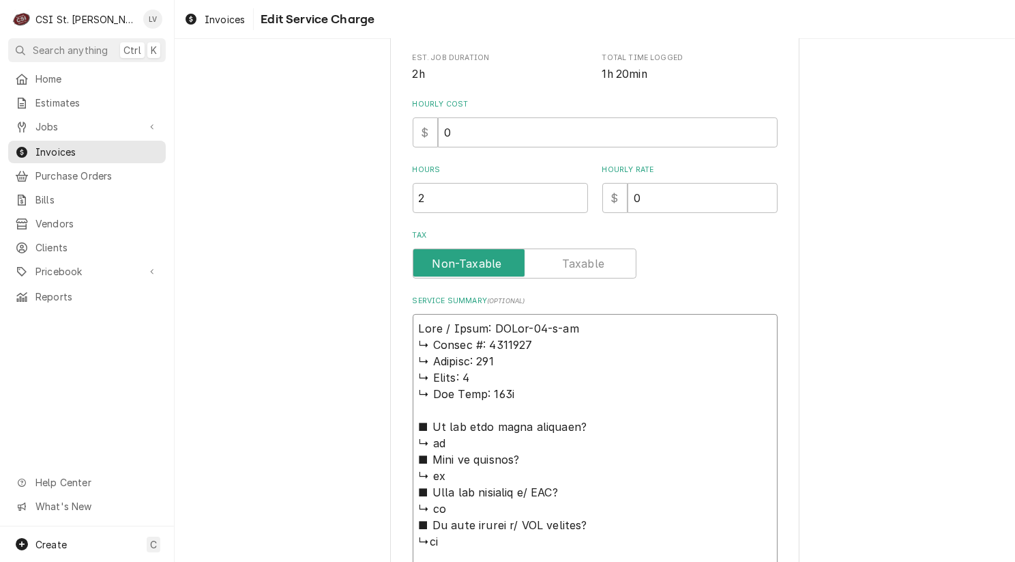
type textarea "x"
type textarea "True / Model: TMCc-58-s-ss ↳ 𝗦𝗲𝗿𝗶𝗮𝗹 #: 7492328 ↳ 𝗩𝗼𝗹𝘁𝗮𝗴𝗲: 115 ↳ 𝗣𝗵𝗮𝘀𝗲: 1 ↳ 𝗚𝗮𝘀 …"
type textarea "x"
type textarea "True / Model: TMC-58-s-ss ↳ 𝗦𝗲𝗿𝗶𝗮𝗹 #: 7492328 ↳ 𝗩𝗼𝗹𝘁𝗮𝗴𝗲: 115 ↳ 𝗣𝗵𝗮𝘀𝗲: 1 ↳ 𝗚𝗮𝘀 𝗧…"
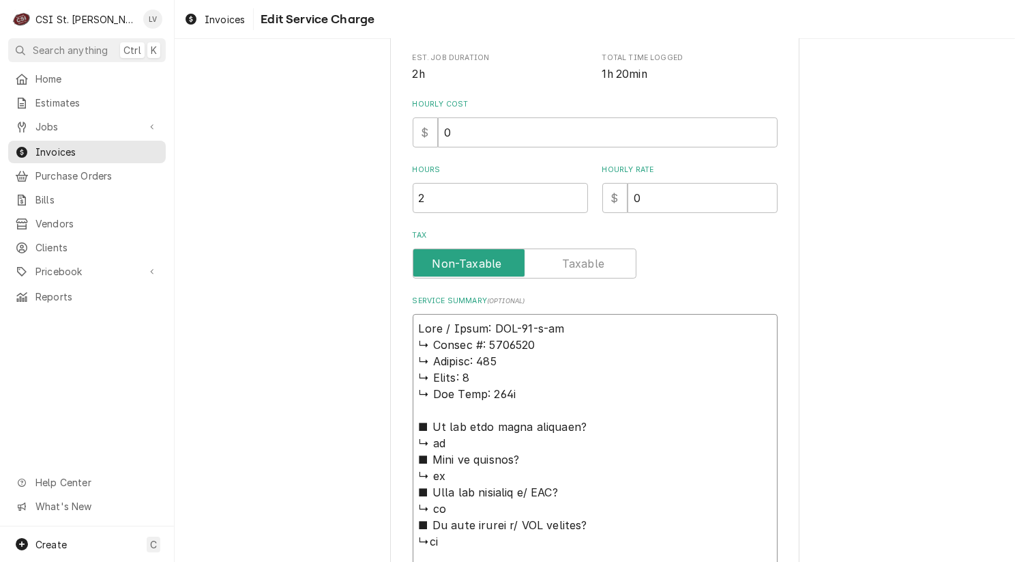
type textarea "x"
type textarea "True / Model: TMC-58-S ↳ 𝗦𝗲𝗿𝗶𝗮𝗹 #: 7492328 ↳ 𝗩𝗼𝗹𝘁𝗮𝗴𝗲: 115 ↳ 𝗣𝗵𝗮𝘀𝗲: 1 ↳ 𝗚𝗮𝘀 𝗧𝘆𝗽𝗲…"
type textarea "x"
type textarea "True / Model: TMC-58-S- ↳ 𝗦𝗲𝗿𝗶𝗮𝗹 #: 7492328 ↳ 𝗩𝗼𝗹𝘁𝗮𝗴𝗲: 115 ↳ 𝗣𝗵𝗮𝘀𝗲: 1 ↳ 𝗚𝗮𝘀 𝗧𝘆𝗽…"
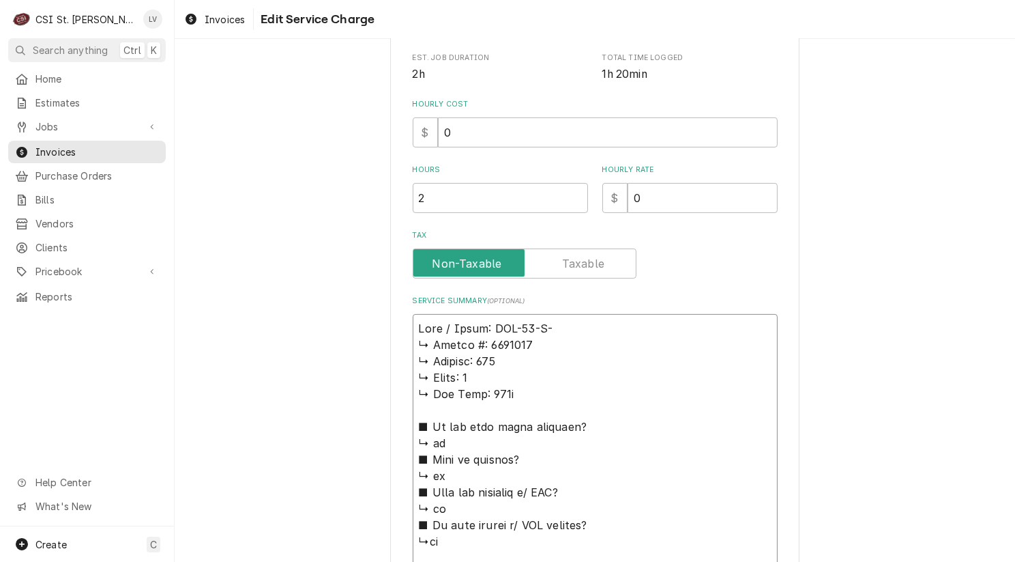
type textarea "x"
type textarea "True / Model: TMC-58-S-S ↳ 𝗦𝗲𝗿𝗶𝗮𝗹 #: 7492328 ↳ 𝗩𝗼𝗹𝘁𝗮𝗴𝗲: 115 ↳ 𝗣𝗵𝗮𝘀𝗲: 1 ↳ 𝗚𝗮𝘀 𝗧𝘆…"
type textarea "x"
type textarea "True / Model: TMC-58-S-SS ↳ 𝗦𝗲𝗿𝗶𝗮𝗹 #: 7492328 ↳ 𝗩𝗼𝗹𝘁𝗮𝗴𝗲: 115 ↳ 𝗣𝗵𝗮𝘀𝗲: 1 ↳ 𝗚𝗮𝘀 𝗧…"
type textarea "x"
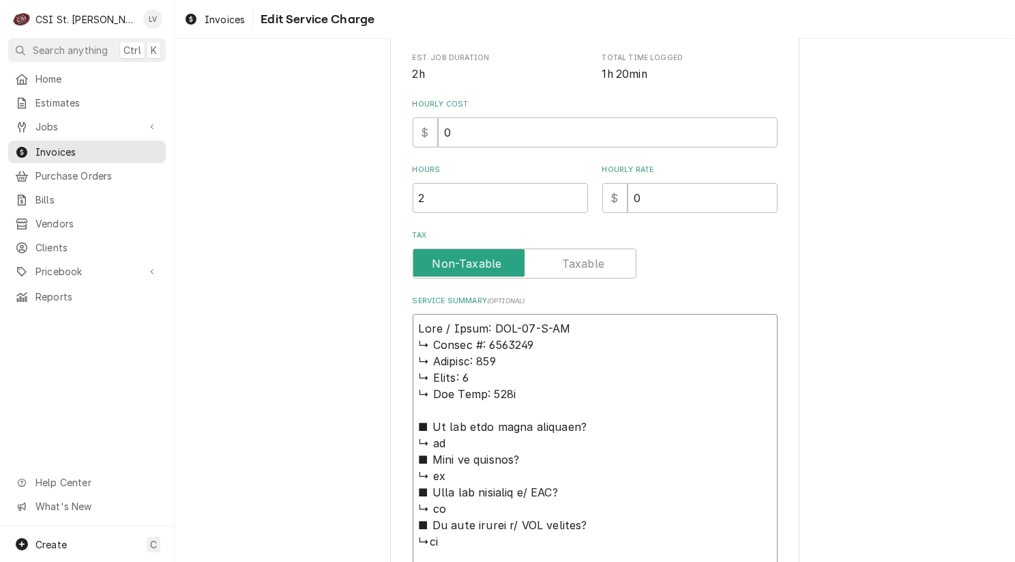
type textarea "True / Model: TMC-58-S-SS ↳ 𝗦𝗲𝗿𝗶𝗮𝗹 #: 7492328 ↳ 𝗩𝗼𝗹𝘁𝗮𝗴𝗲: 115 ↳ 𝗣𝗵𝗮𝘀𝗲: 1 ↳ 𝗚𝗮𝘀 𝗧…"
type textarea "x"
type textarea "True / Model: TMC-58-S-SS / ↳ 𝗦𝗲𝗿𝗶𝗮𝗹 #: 7492328 ↳ 𝗩𝗼𝗹𝘁𝗮𝗴𝗲: 115 ↳ 𝗣𝗵𝗮𝘀𝗲: 1 ↳ 𝗚𝗮𝘀…"
type textarea "x"
type textarea "True / Model: TMC-58-S-SS / ↳ 𝗦𝗲𝗿𝗶𝗮𝗹 #: 7492328 ↳ 𝗩𝗼𝗹𝘁𝗮𝗴𝗲: 115 ↳ 𝗣𝗵𝗮𝘀𝗲: 1 ↳ 𝗚𝗮𝘀…"
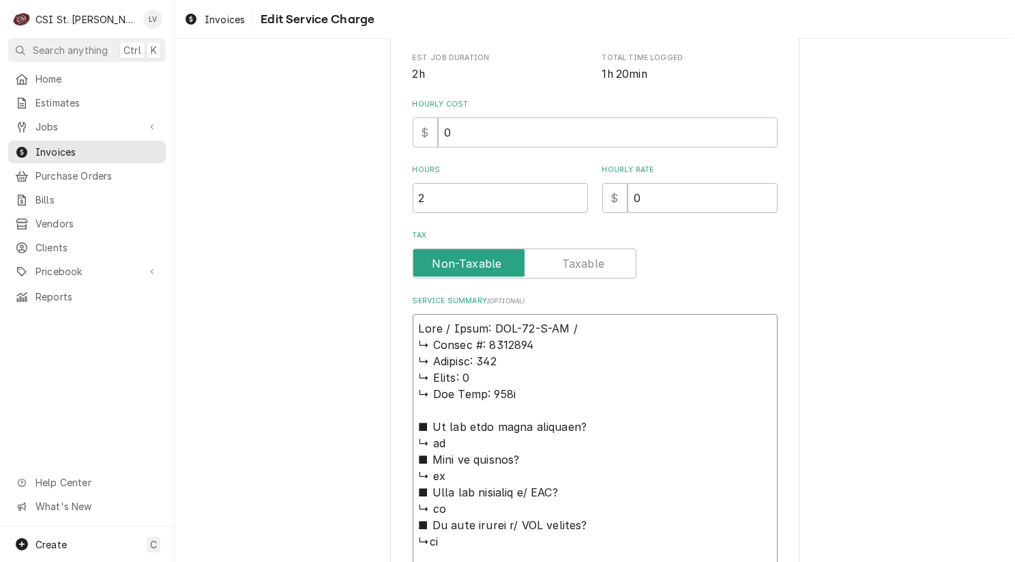
type textarea "x"
type textarea "True / Model: TMC-58-S-SS / S ↳ 𝗦𝗲𝗿𝗶𝗮𝗹 #: 7492328 ↳ 𝗩𝗼𝗹𝘁𝗮𝗴𝗲: 115 ↳ 𝗣𝗵𝗮𝘀𝗲: 1 ↳ 𝗚…"
type textarea "x"
type textarea "True / Model: TMC-58-S-SS / Se ↳ 𝗦𝗲𝗿𝗶𝗮𝗹 #: 7492328 ↳ 𝗩𝗼𝗹𝘁𝗮𝗴𝗲: 115 ↳ 𝗣𝗵𝗮𝘀𝗲: 1 ↳ …"
type textarea "x"
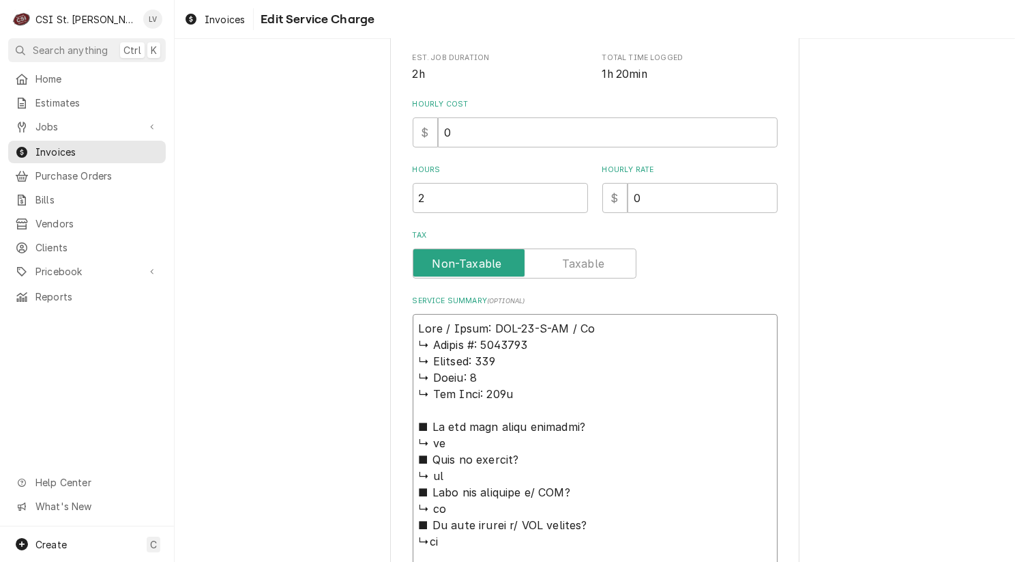
type textarea "True / Model: TMC-58-S-SS / Ser ↳ 𝗦𝗲𝗿𝗶𝗮𝗹 #: 7492328 ↳ 𝗩𝗼𝗹𝘁𝗮𝗴𝗲: 115 ↳ 𝗣𝗵𝗮𝘀𝗲: 1 ↳…"
type textarea "x"
type textarea "True / Model: TMC-58-S-SS / Seri ↳ 𝗦𝗲𝗿𝗶𝗮𝗹 #: 7492328 ↳ 𝗩𝗼𝗹𝘁𝗮𝗴𝗲: 115 ↳ 𝗣𝗵𝗮𝘀𝗲: 1 …"
type textarea "x"
type textarea "True / Model: TMC-58-S-SS / Seria ↳ 𝗦𝗲𝗿𝗶𝗮𝗹 #: 7492328 ↳ 𝗩𝗼𝗹𝘁𝗮𝗴𝗲: 115 ↳ 𝗣𝗵𝗮𝘀𝗲: 1…"
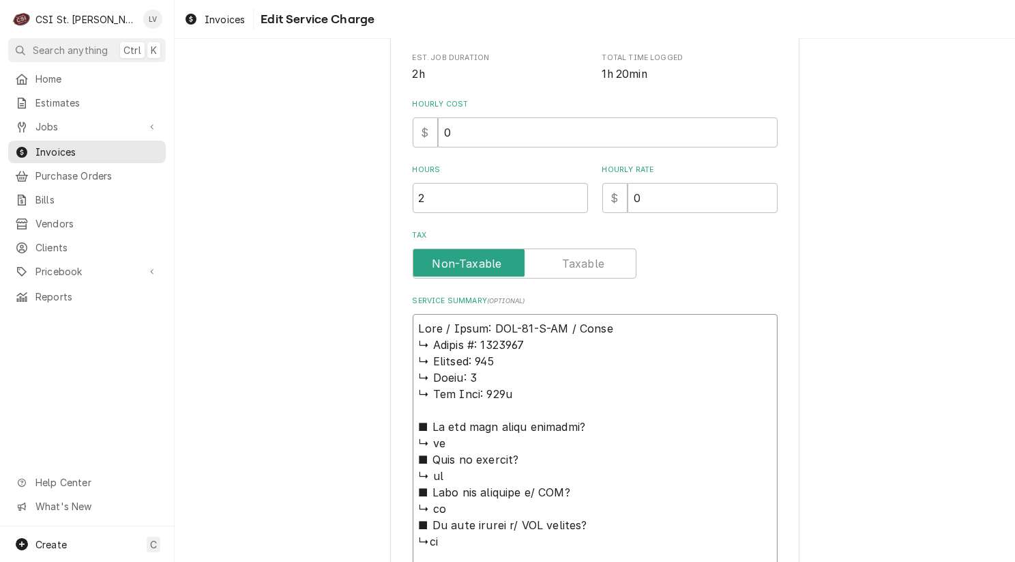
type textarea "x"
type textarea "True / Model: TMC-58-S-SS / Serial ↳ 𝗦𝗲𝗿𝗶𝗮𝗹 #: 7492328 ↳ 𝗩𝗼𝗹𝘁𝗮𝗴𝗲: 115 ↳ 𝗣𝗵𝗮𝘀𝗲: …"
type textarea "x"
type textarea "True / Model: TMC-58-S-SS / Serial: ↳ 𝗦𝗲𝗿𝗶𝗮𝗹 #: 7492328 ↳ 𝗩𝗼𝗹𝘁𝗮𝗴𝗲: 115 ↳ 𝗣𝗵𝗮𝘀𝗲:…"
type textarea "x"
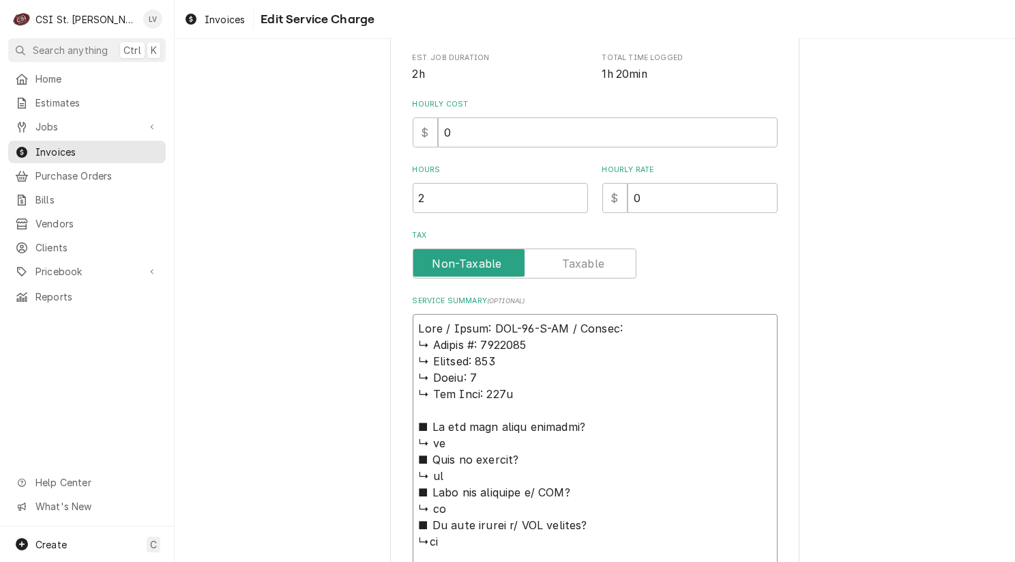
type textarea "True / Model: TMC-58-S-SS / Serial: ↳ 𝗦𝗲𝗿𝗶𝗮𝗹 #: 7492328 ↳ 𝗩𝗼𝗹𝘁𝗮𝗴𝗲: 115 ↳ 𝗣𝗵𝗮𝘀𝗲:…"
type textarea "x"
type textarea "True / Model: TMC-58-S-SS / Serial: ↳ 𝗦𝗲𝗿𝗶𝗮𝗹 #: 7492328 ↳ 𝗩𝗼𝗹𝘁𝗮𝗴𝗲: 115 ↳ 𝗣𝗵𝗮𝘀𝗲:…"
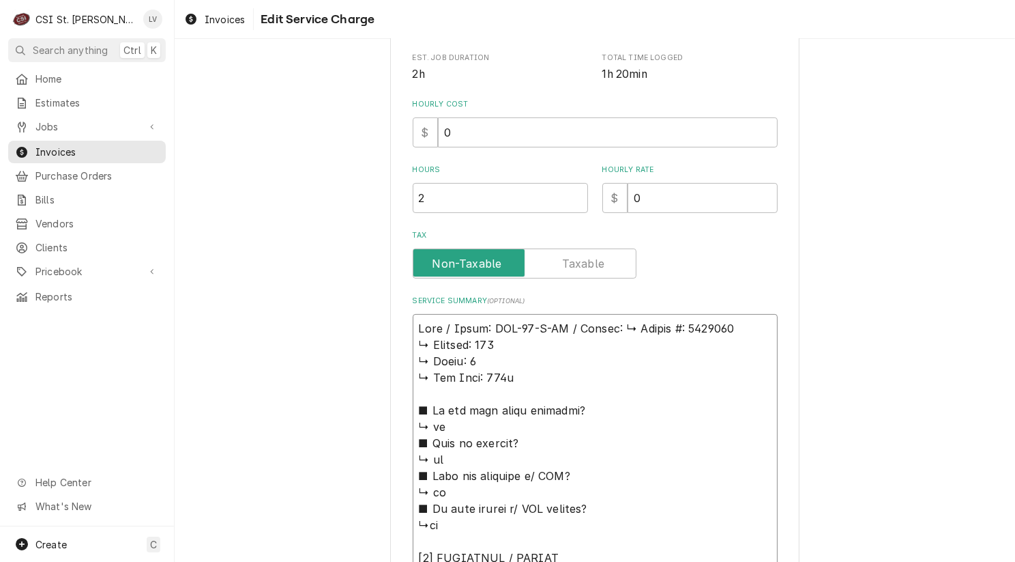
type textarea "x"
type textarea "True / Model: TMC-58-S-SS / Serial: 𝗦𝗲𝗿𝗶𝗮𝗹 #: 7492328 ↳ 𝗩𝗼𝗹𝘁𝗮𝗴𝗲: 115 ↳ 𝗣𝗵𝗮𝘀𝗲: 1…"
type textarea "x"
type textarea "True / Model: TMC-58-S-SS / Serial: 𝗦𝗲𝗿𝗶𝗮𝗹 #: 7492328 ↳ 𝗩𝗼𝗹𝘁𝗮𝗴𝗲: 115 ↳ 𝗣𝗵𝗮𝘀𝗲: 1…"
type textarea "x"
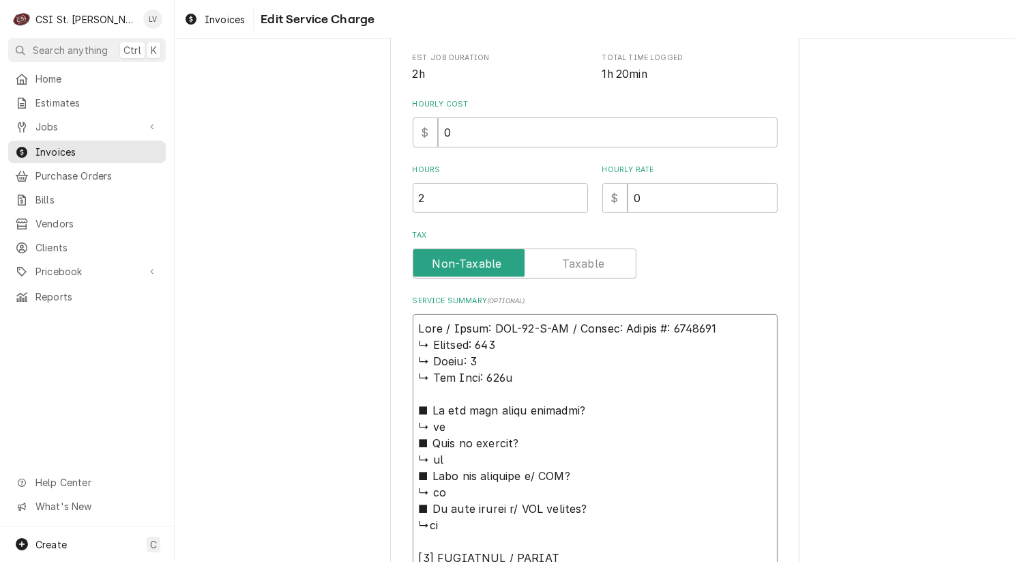
type textarea "True / Model: TMC-58-S-SS / Serial: 𝗲𝗿𝗶𝗮𝗹 #: 7492328 ↳ 𝗩𝗼𝗹𝘁𝗮𝗴𝗲: 115 ↳ 𝗣𝗵𝗮𝘀𝗲: 1 …"
type textarea "x"
type textarea "True / Model: TMC-58-S-SS / Serial: 𝗿𝗶𝗮𝗹 #: 7492328 ↳ 𝗩𝗼𝗹𝘁𝗮𝗴𝗲: 115 ↳ 𝗣𝗵𝗮𝘀𝗲: 1 ↳…"
type textarea "x"
type textarea "True / Model: TMC-58-S-SS / Serial: 𝗶𝗮𝗹 #: 7492328 ↳ 𝗩𝗼𝗹𝘁𝗮𝗴𝗲: 115 ↳ 𝗣𝗵𝗮𝘀𝗲: 1 ↳ …"
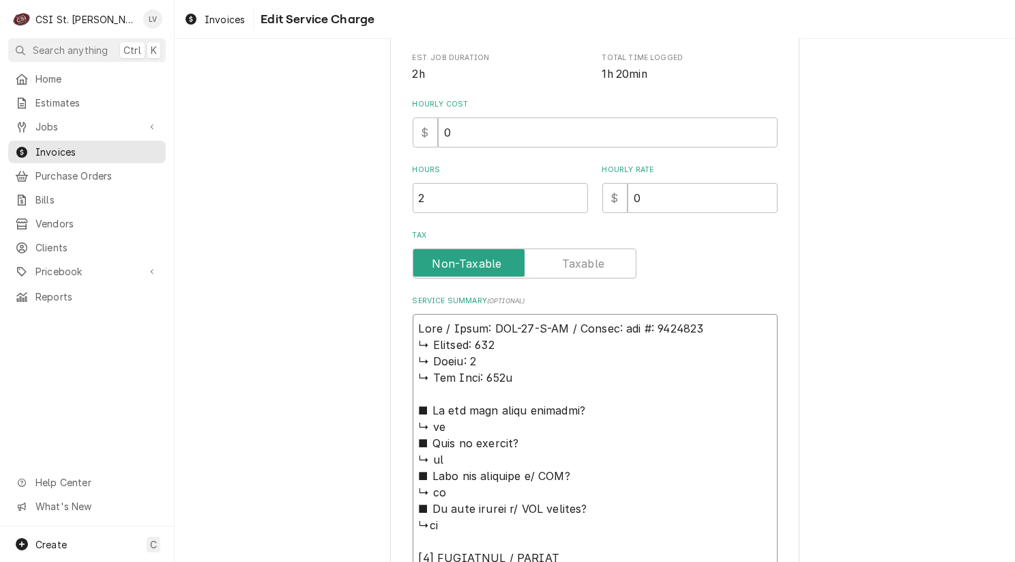
type textarea "x"
type textarea "True / Model: TMC-58-S-SS / Serial: 𝗮𝗹 #: 7492328 ↳ 𝗩𝗼𝗹𝘁𝗮𝗴𝗲: 115 ↳ 𝗣𝗵𝗮𝘀𝗲: 1 ↳ 𝗚…"
type textarea "x"
type textarea "True / Model: TMC-58-S-SS / Serial: 𝗹 #: 7492328 ↳ 𝗩𝗼𝗹𝘁𝗮𝗴𝗲: 115 ↳ 𝗣𝗵𝗮𝘀𝗲: 1 ↳ 𝗚𝗮…"
type textarea "x"
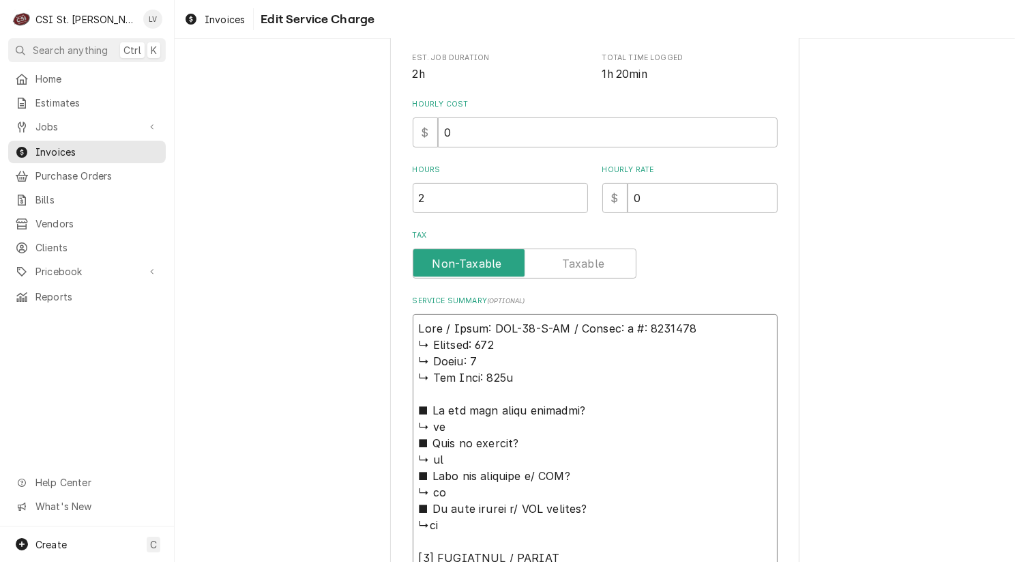
type textarea "True / Model: TMC-58-S-SS / Serial: #: 7492328 ↳ 𝗩𝗼𝗹𝘁𝗮𝗴𝗲: 115 ↳ 𝗣𝗵𝗮𝘀𝗲: 1 ↳ 𝗚𝗮𝘀 …"
type textarea "x"
type textarea "True / Model: TMC-58-S-SS / Serial: #: 7492328 ↳ 𝗩𝗼𝗹𝘁𝗮𝗴𝗲: 115 ↳ 𝗣𝗵𝗮𝘀𝗲: 1 ↳ 𝗚𝗮𝘀 …"
type textarea "x"
type textarea "True / Model: TMC-58-S-SS / Serial: : 7492328 ↳ 𝗩𝗼𝗹𝘁𝗮𝗴𝗲: 115 ↳ 𝗣𝗵𝗮𝘀𝗲: 1 ↳ 𝗚𝗮𝘀 𝗧…"
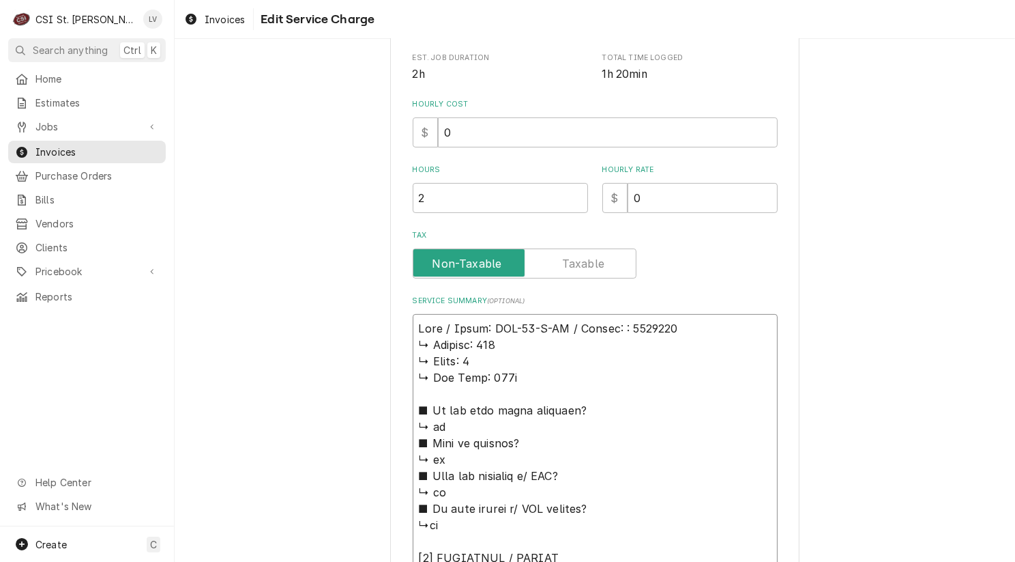
type textarea "x"
type textarea "True / Model: TMC-58-S-SS / Serial: 7492328 ↳ 𝗩𝗼𝗹𝘁𝗮𝗴𝗲: 115 ↳ 𝗣𝗵𝗮𝘀𝗲: 1 ↳ 𝗚𝗮𝘀 𝗧𝘆𝗽…"
type textarea "x"
type textarea "True / Model: TMC-58-S-SS / Serial: 7492328 ↳ 𝗩𝗼𝗹𝘁𝗮𝗴𝗲: 115 ↳ 𝗣𝗵𝗮𝘀𝗲: 1 ↳ 𝗚𝗮𝘀 𝗧𝘆𝗽…"
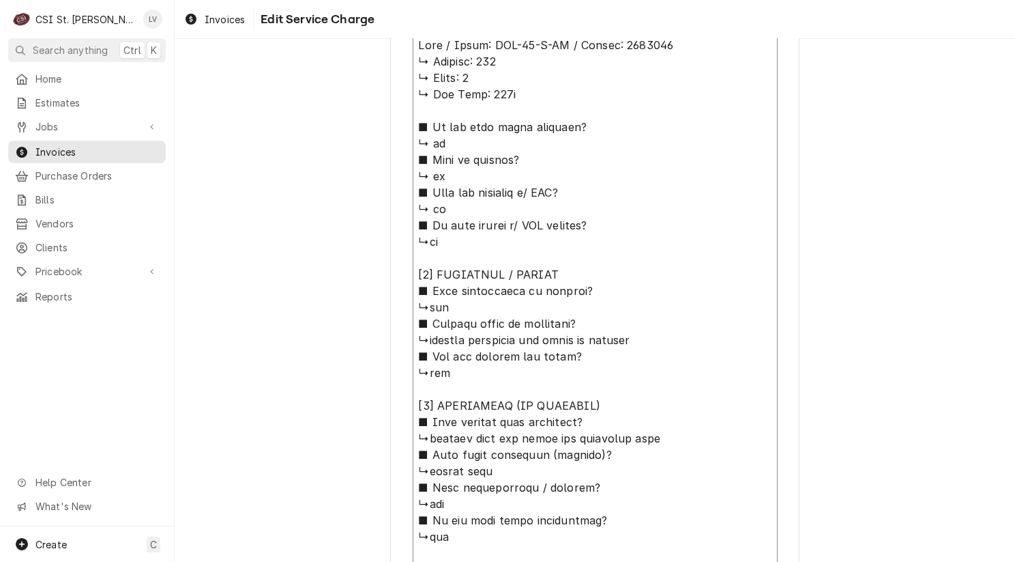
scroll to position [632, 0]
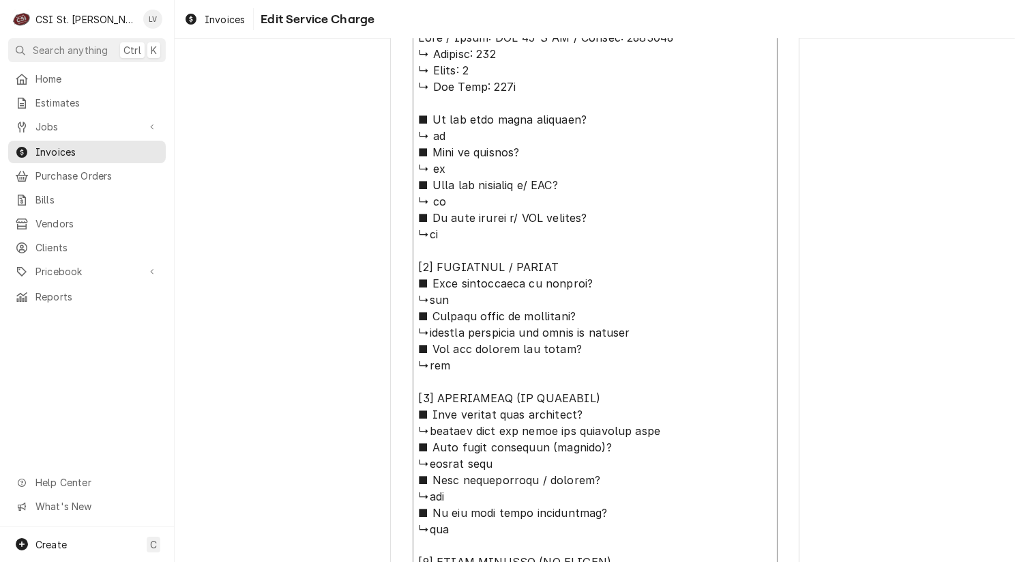
drag, startPoint x: 409, startPoint y: 345, endPoint x: 628, endPoint y: 308, distance: 222.0
click at [628, 308] on textarea "Service Summary ( optional )" at bounding box center [595, 430] width 365 height 815
type textarea "x"
type textarea "True / Model: TMC-58-S-SS / Serial: 7492328 ↳checked condenser and found it plu…"
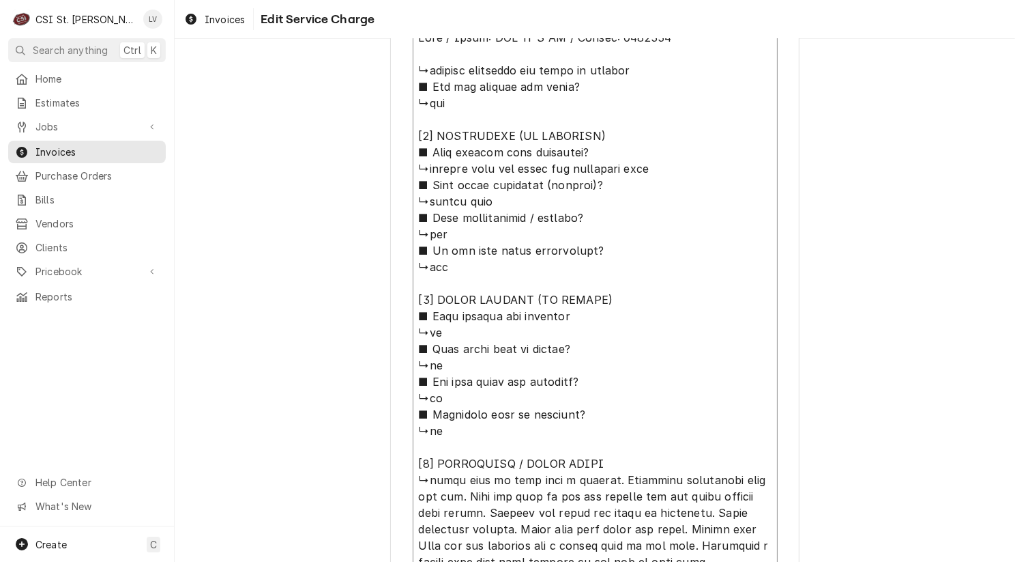
drag, startPoint x: 411, startPoint y: 217, endPoint x: 605, endPoint y: 437, distance: 292.9
click at [605, 437] on textarea "Service Summary ( optional )" at bounding box center [595, 299] width 365 height 553
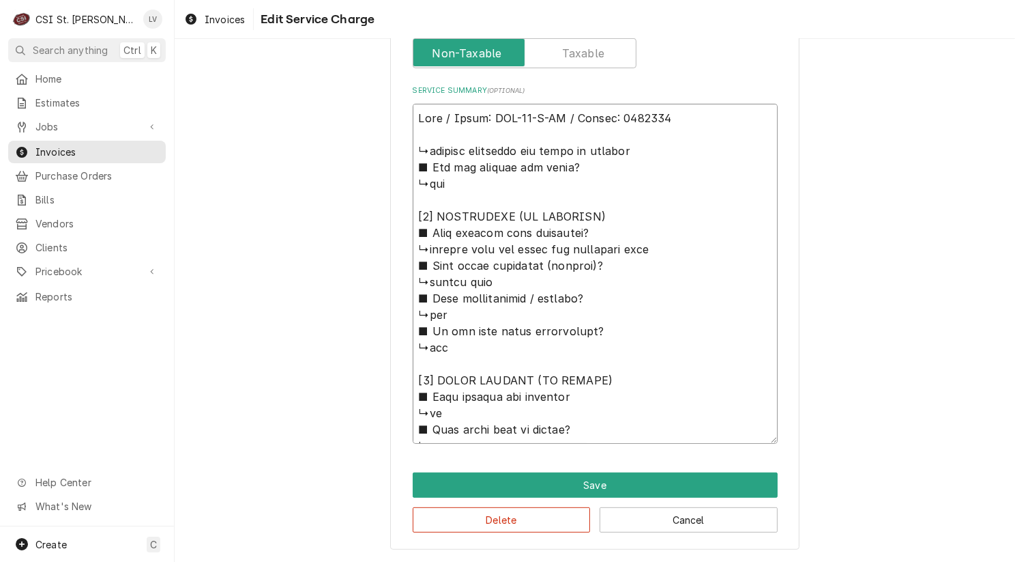
type textarea "x"
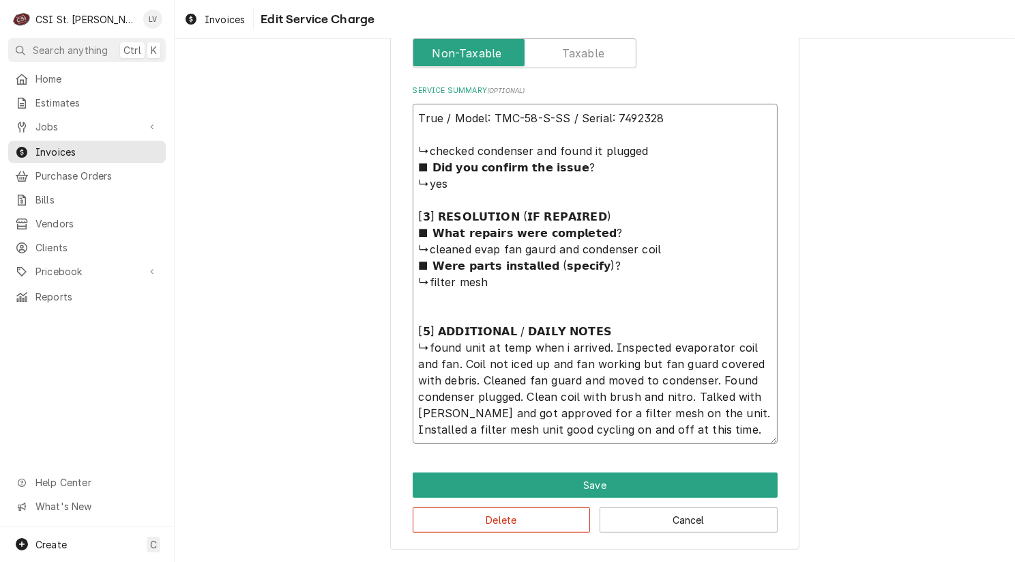
scroll to position [550, 0]
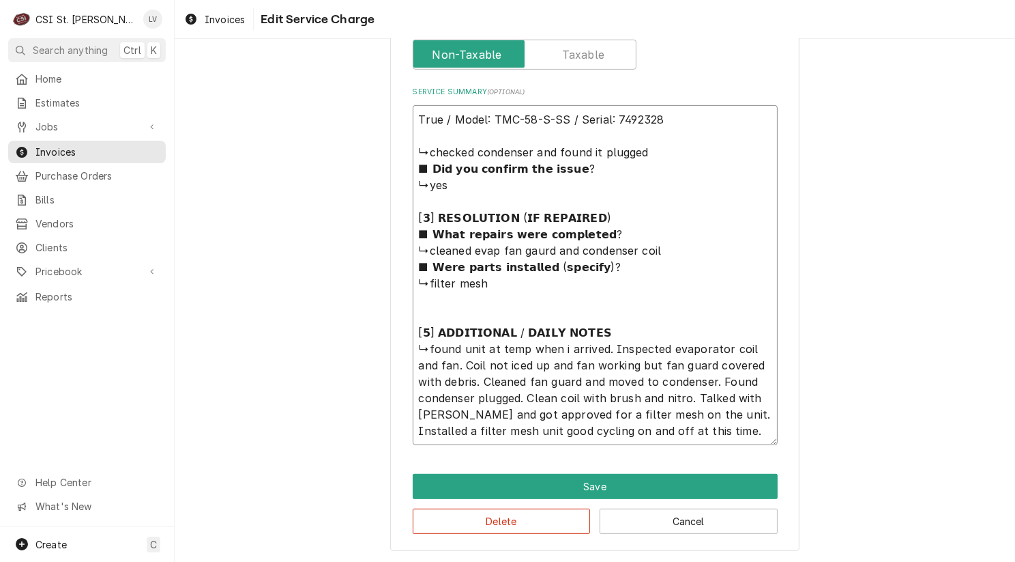
drag, startPoint x: 605, startPoint y: 347, endPoint x: 719, endPoint y: 456, distance: 158.3
click at [719, 456] on div "Use the fields below to edit this service charge Short Description Job | Servic…" at bounding box center [594, 34] width 409 height 1036
type textarea "True / Model: TMC-58-S-SS / Serial: 7492328 ↳checked condenser and found it plu…"
drag, startPoint x: 412, startPoint y: 136, endPoint x: 705, endPoint y: 439, distance: 421.2
click at [705, 439] on textarea "Service Summary ( optional )" at bounding box center [595, 275] width 365 height 340
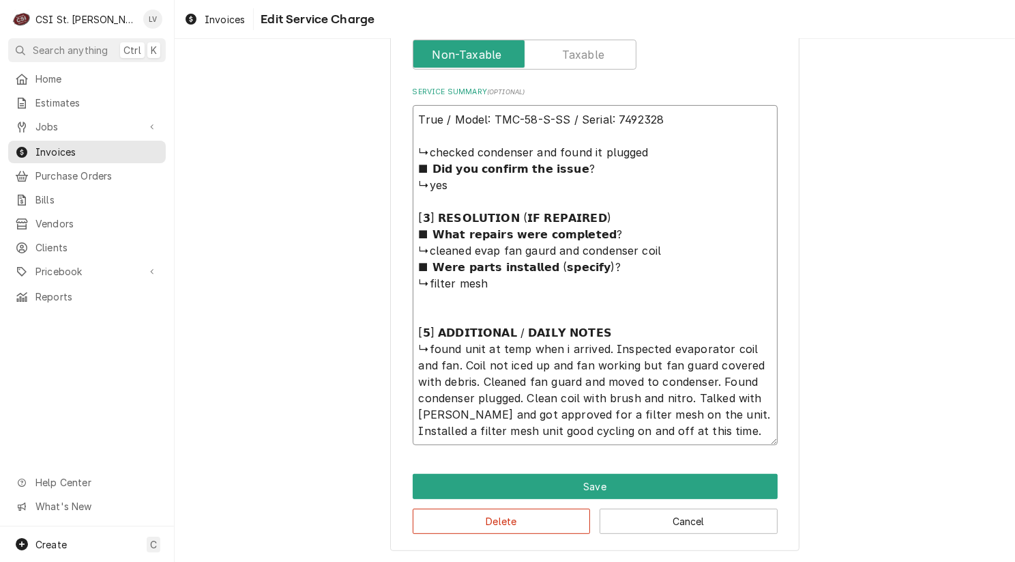
click at [705, 439] on textarea "Service Summary ( optional )" at bounding box center [595, 275] width 365 height 340
drag, startPoint x: 700, startPoint y: 431, endPoint x: 416, endPoint y: 149, distance: 400.0
click at [416, 149] on textarea "Service Summary ( optional )" at bounding box center [595, 275] width 365 height 340
paste textarea "Inspected evaporator coil and fan—coil clear, fan operating but guard clogged w…"
type textarea "x"
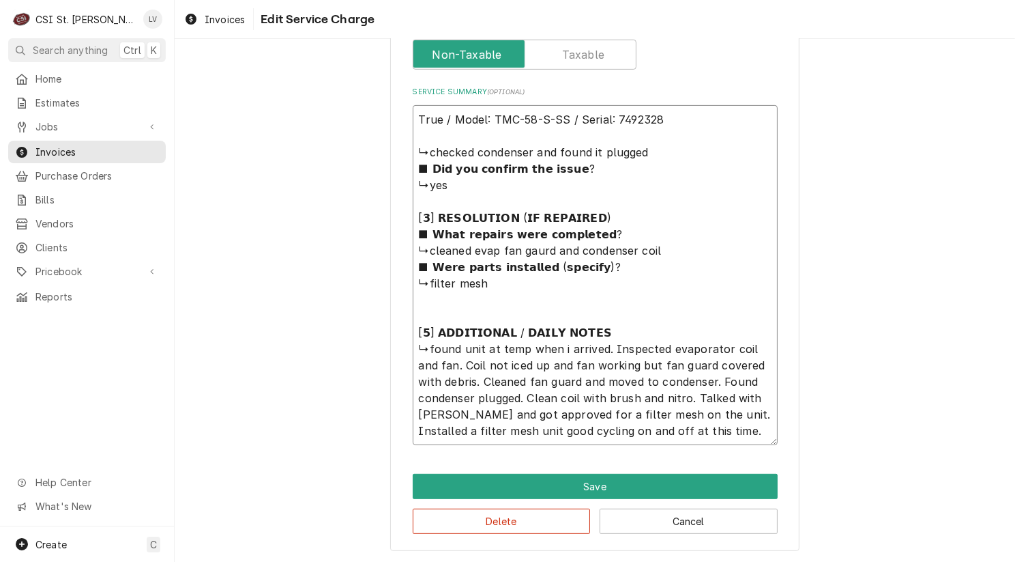
type textarea "True / Model: TMC-58-S-SS / Serial: 7492328 Inspected evaporator coil and fan—c…"
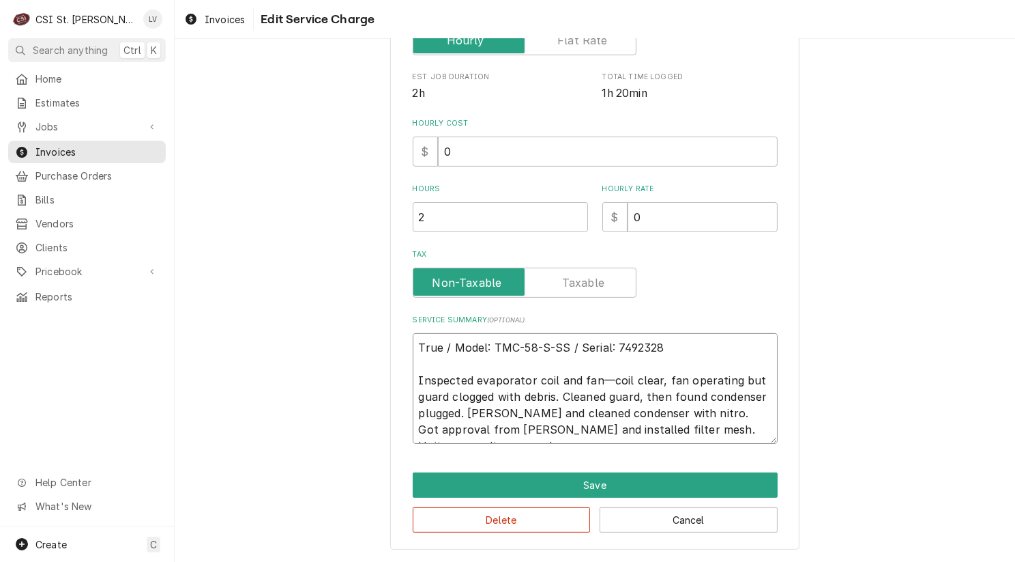
scroll to position [321, 0]
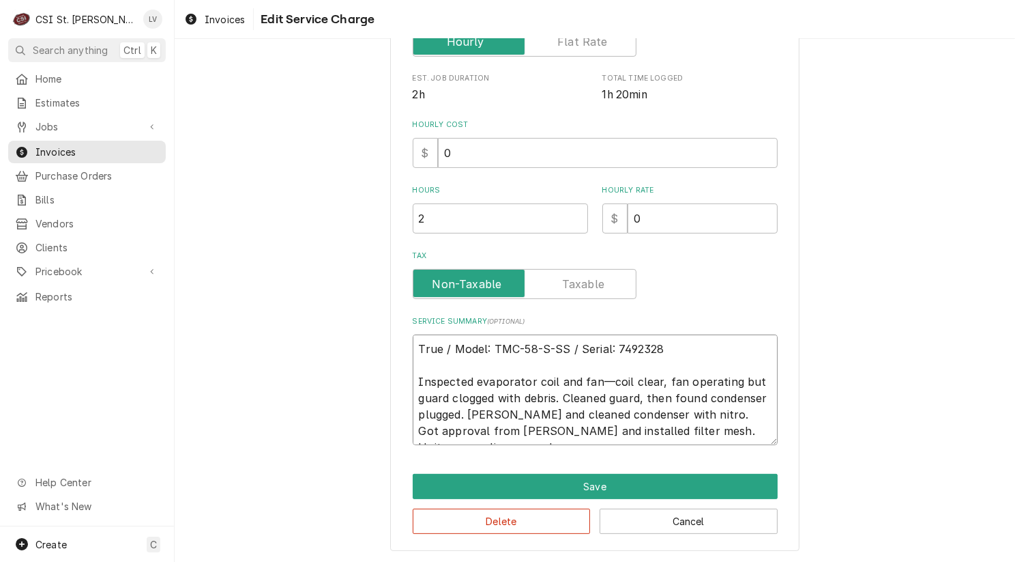
drag, startPoint x: 746, startPoint y: 429, endPoint x: 375, endPoint y: 335, distance: 382.3
click at [380, 336] on div "Use the fields below to edit this service charge Short Description Job | Servic…" at bounding box center [595, 148] width 841 height 830
type textarea "x"
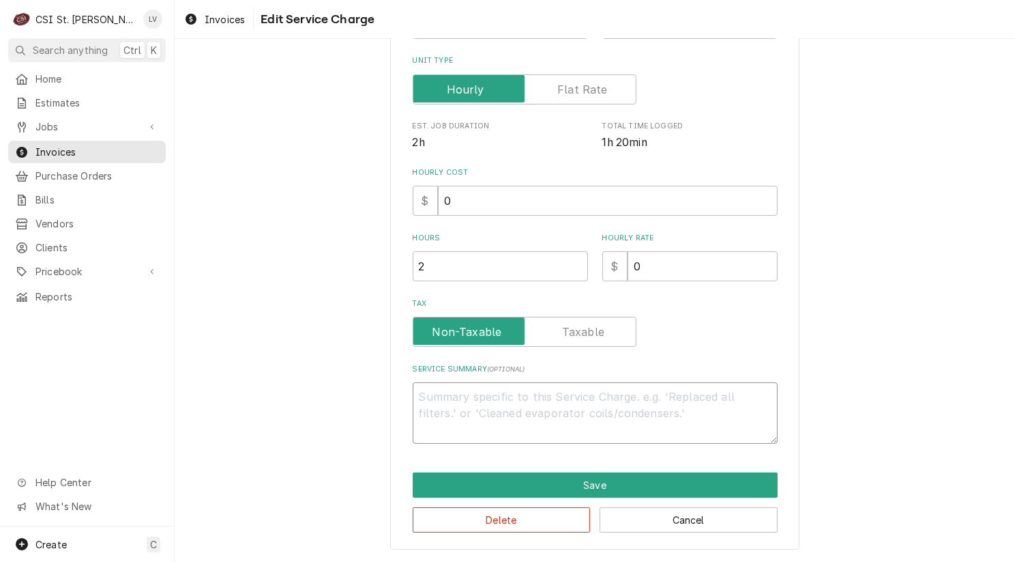
scroll to position [272, 0]
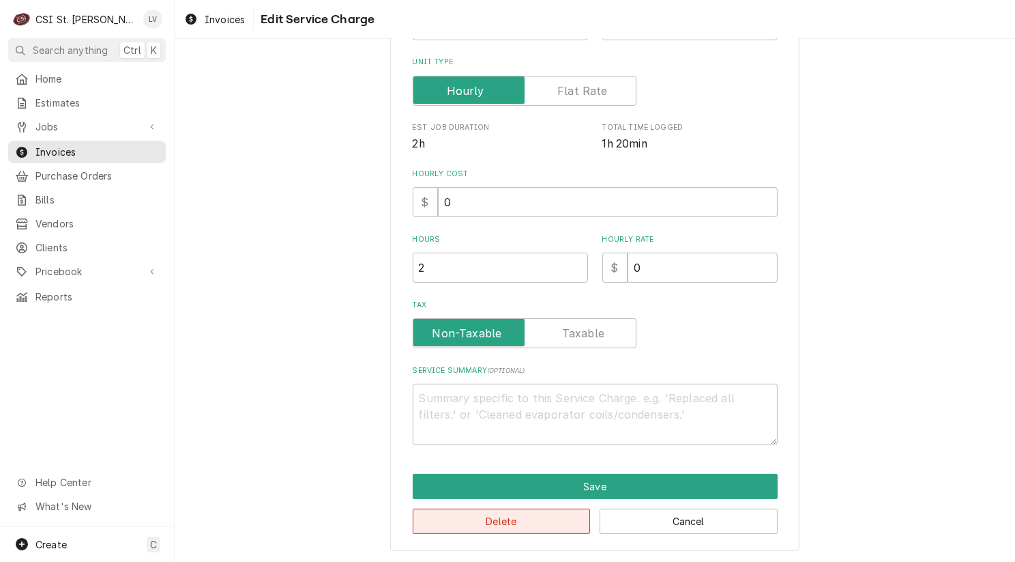
click at [471, 513] on button "Delete" at bounding box center [502, 520] width 178 height 25
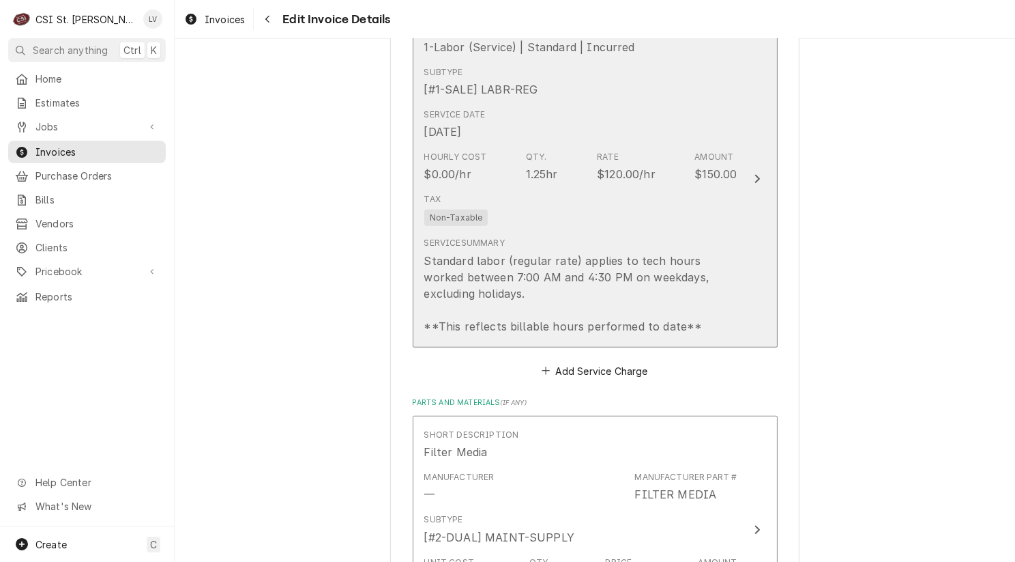
click at [539, 239] on div "Service Summary Standard labor (regular rate) applies to tech hours worked betw…" at bounding box center [580, 285] width 313 height 97
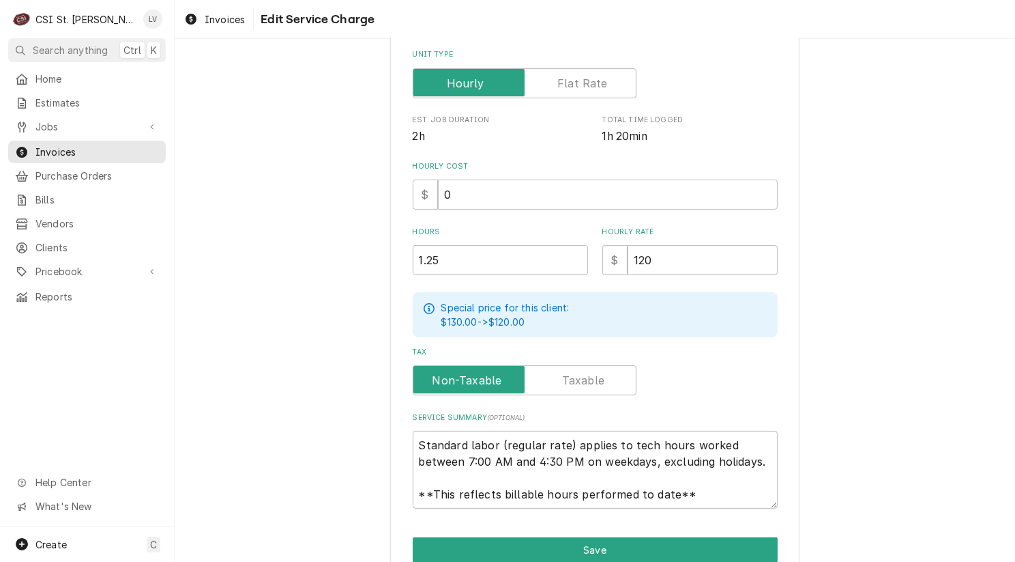
scroll to position [340, 0]
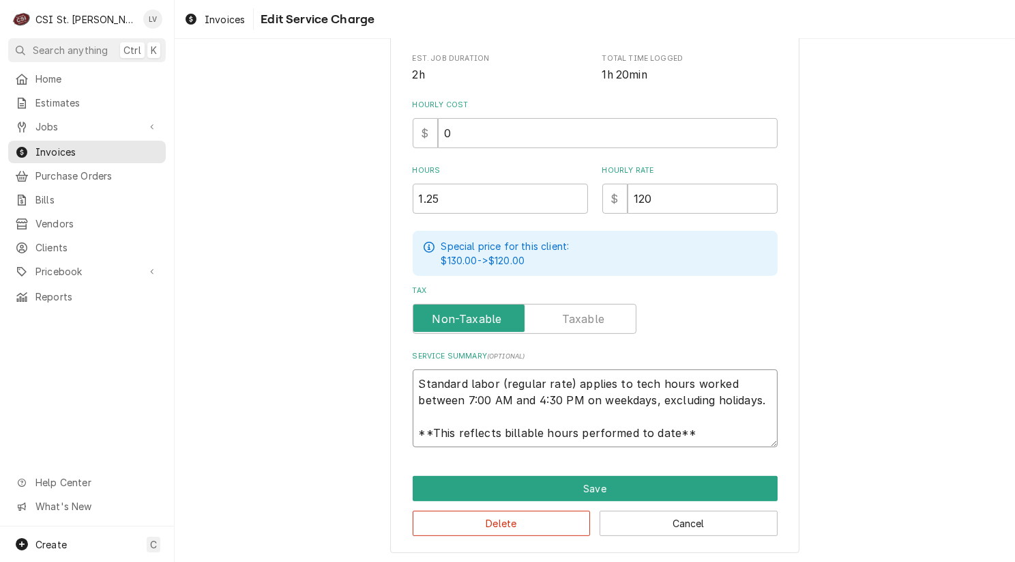
drag, startPoint x: 412, startPoint y: 381, endPoint x: 733, endPoint y: 434, distance: 324.9
click at [733, 434] on textarea "Standard labor (regular rate) applies to tech hours worked between 7:00 AM and …" at bounding box center [595, 408] width 365 height 78
paste textarea "True / Model: TMC-58-S-SS / Serial: 7492328 Inspected evaporator coil and fan—c…"
type textarea "x"
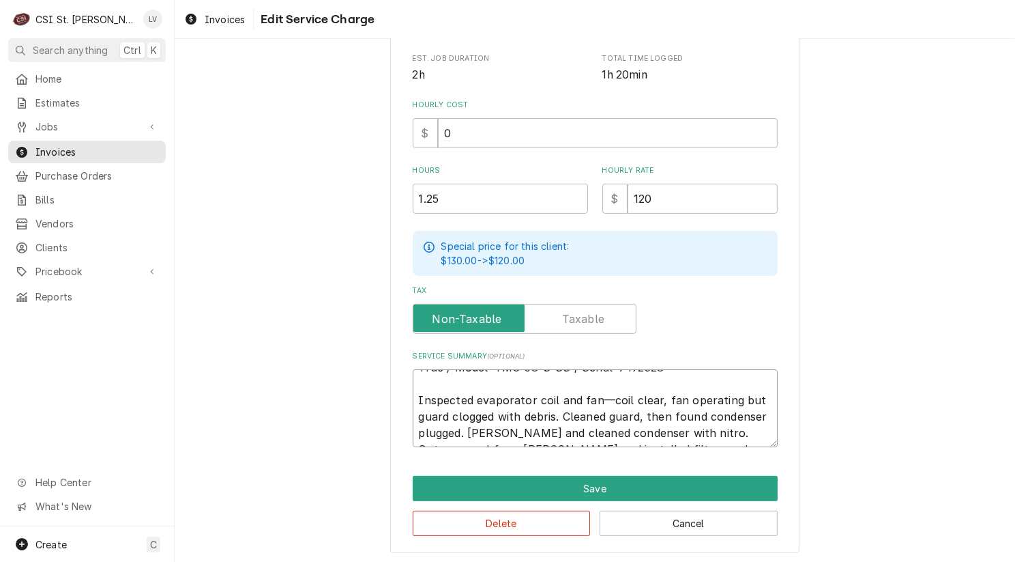
scroll to position [8, 0]
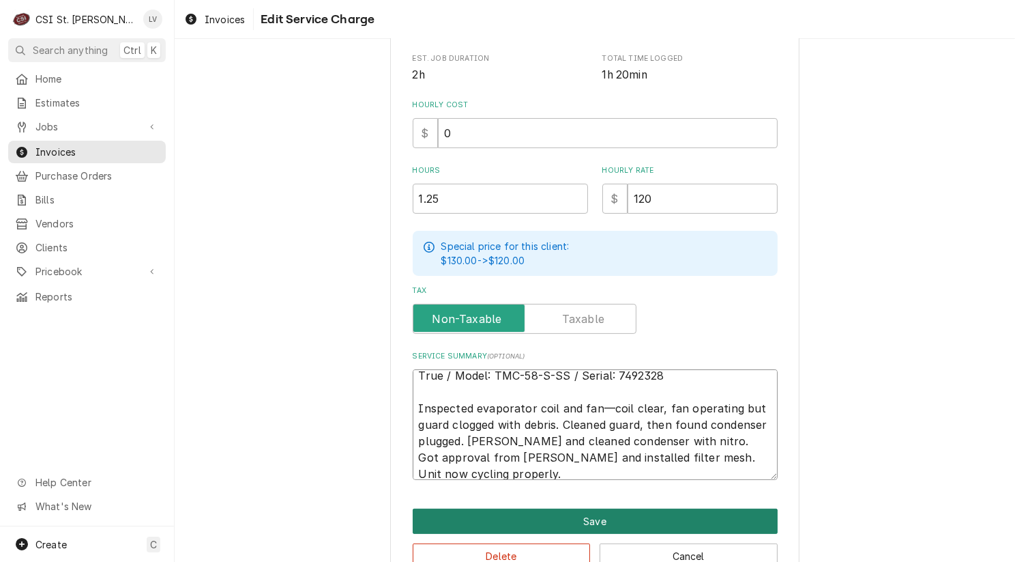
type textarea "True / Model: TMC-58-S-SS / Serial: 7492328 Inspected evaporator coil and fan—c…"
click at [630, 512] on button "Save" at bounding box center [595, 520] width 365 height 25
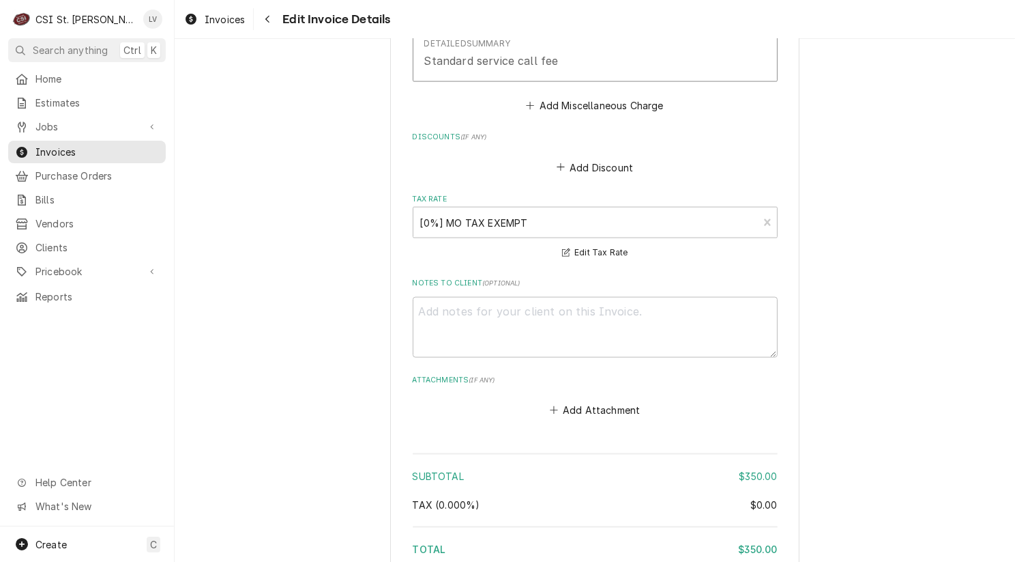
scroll to position [2280, 0]
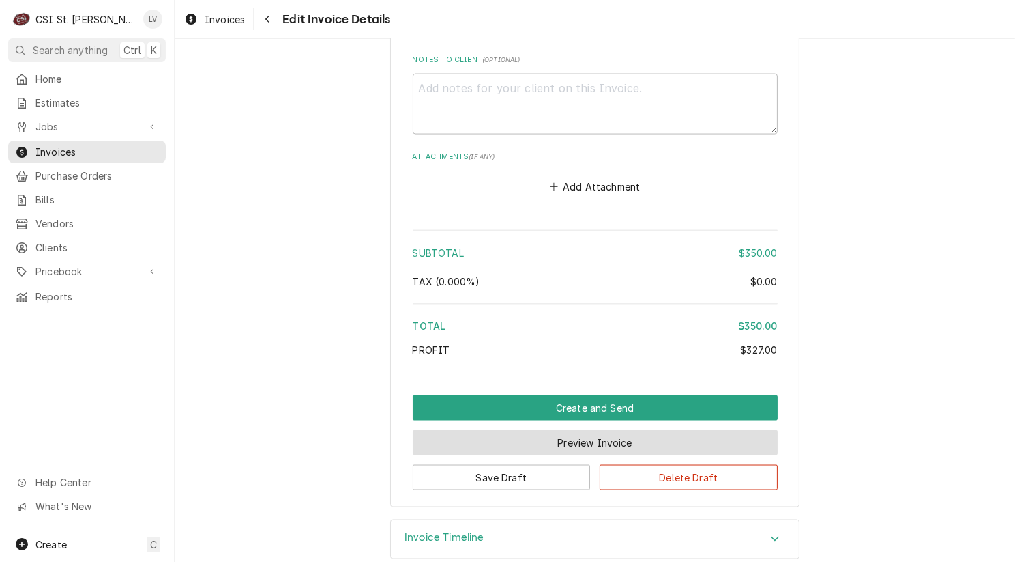
click at [580, 430] on button "Preview Invoice" at bounding box center [595, 442] width 365 height 25
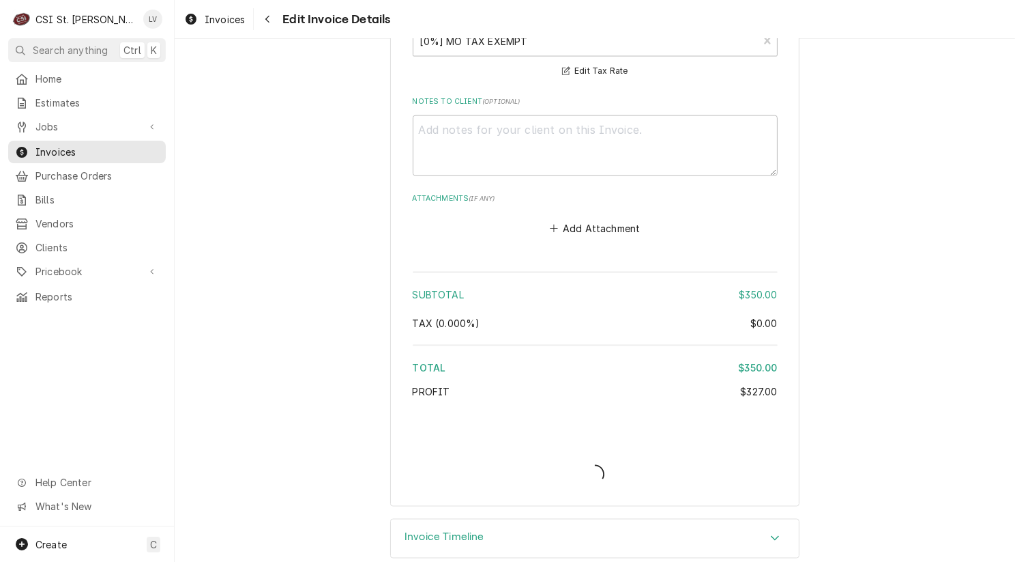
type textarea "x"
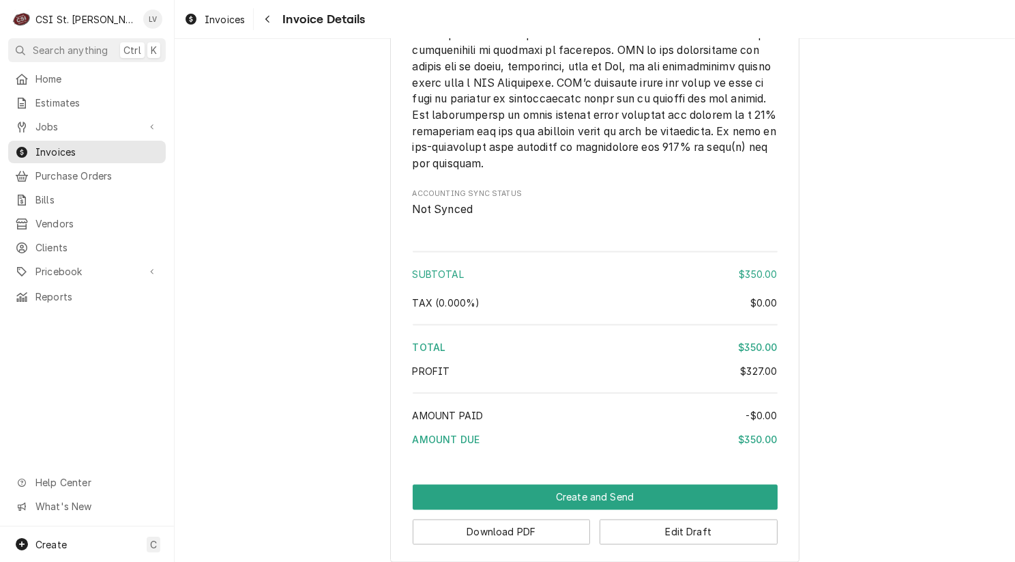
scroll to position [2460, 0]
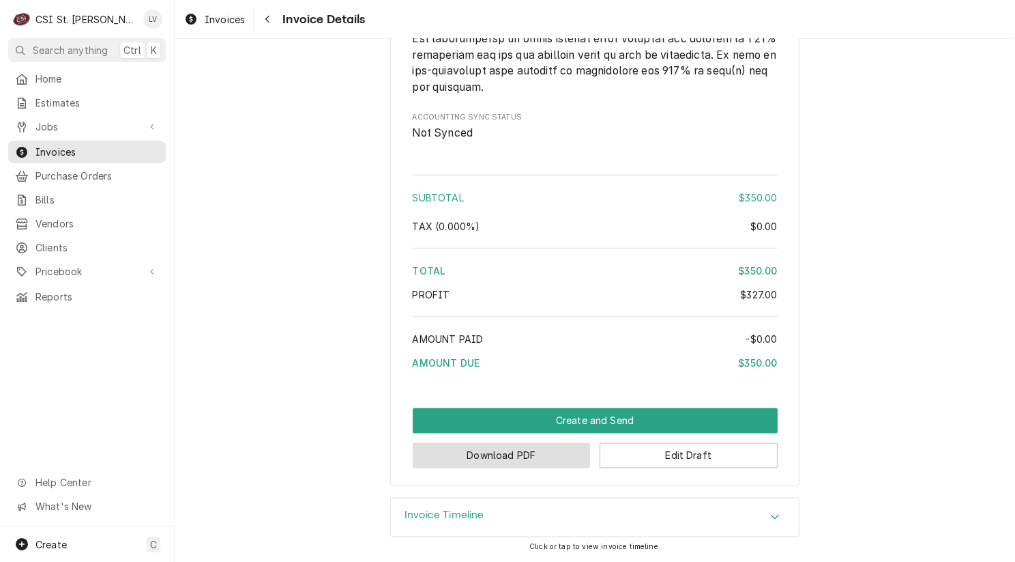
click at [461, 461] on button "Download PDF" at bounding box center [502, 455] width 178 height 25
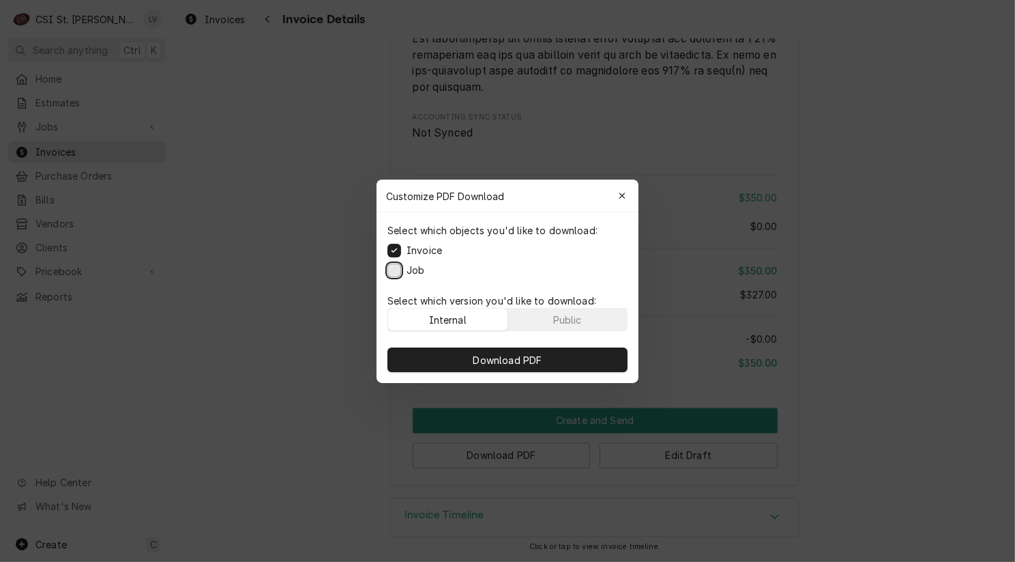
click at [392, 272] on button "Job" at bounding box center [395, 270] width 14 height 14
click at [413, 345] on div "Download PDF" at bounding box center [508, 359] width 262 height 46
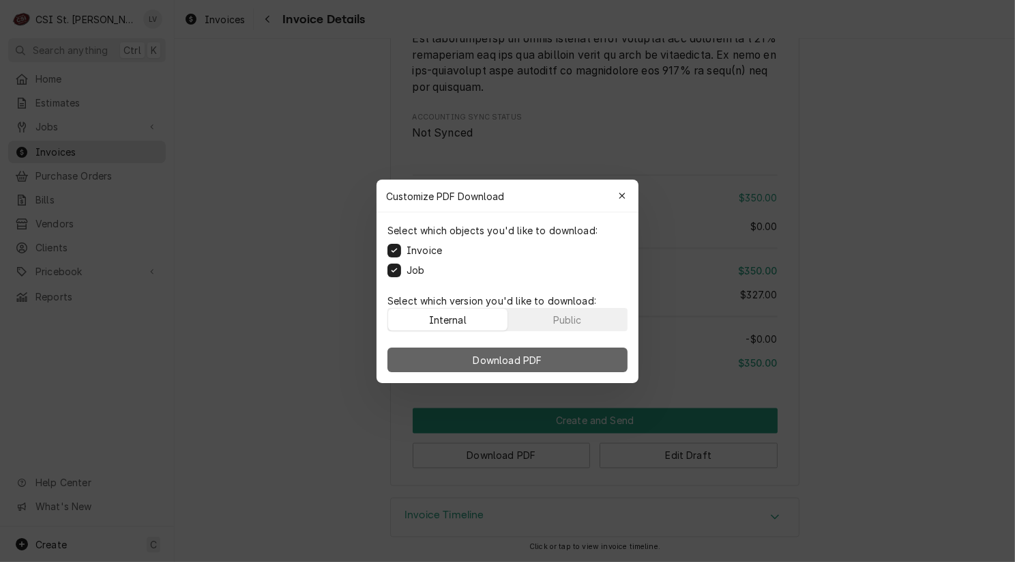
click at [417, 360] on button "Download PDF" at bounding box center [508, 359] width 240 height 25
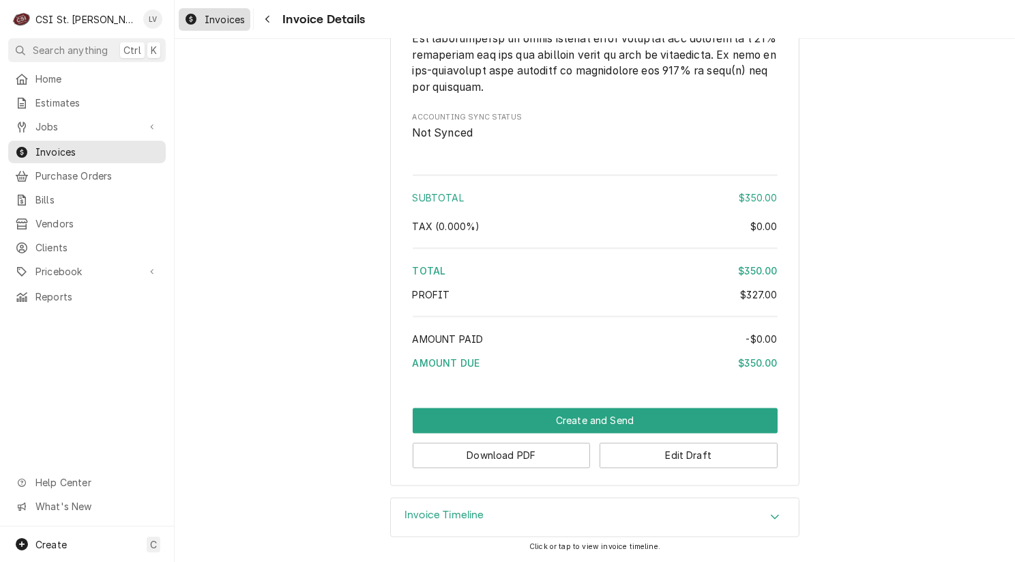
click at [212, 18] on span "Invoices" at bounding box center [225, 19] width 40 height 14
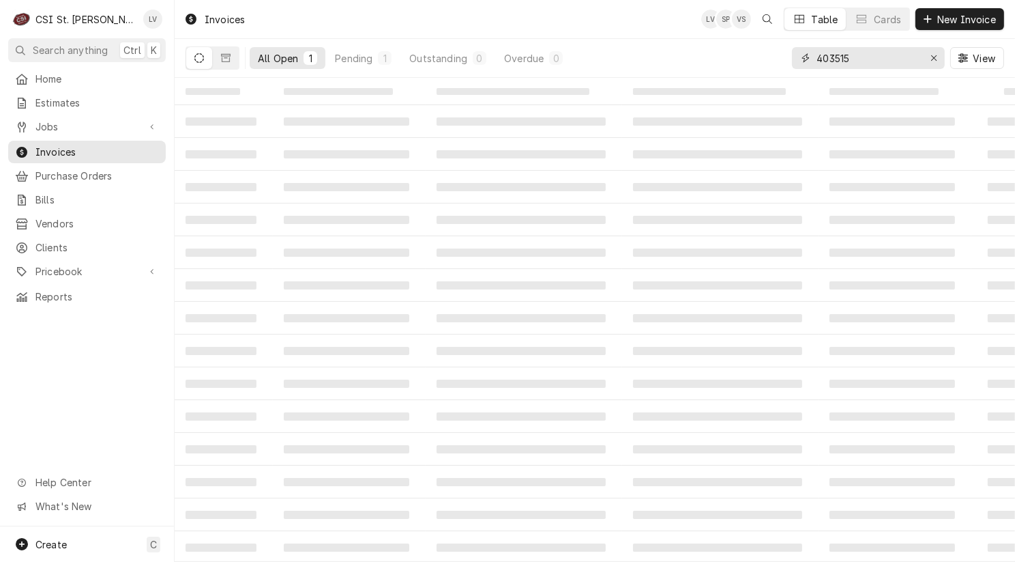
click at [863, 55] on input "403515" at bounding box center [868, 58] width 102 height 22
type input "403516"
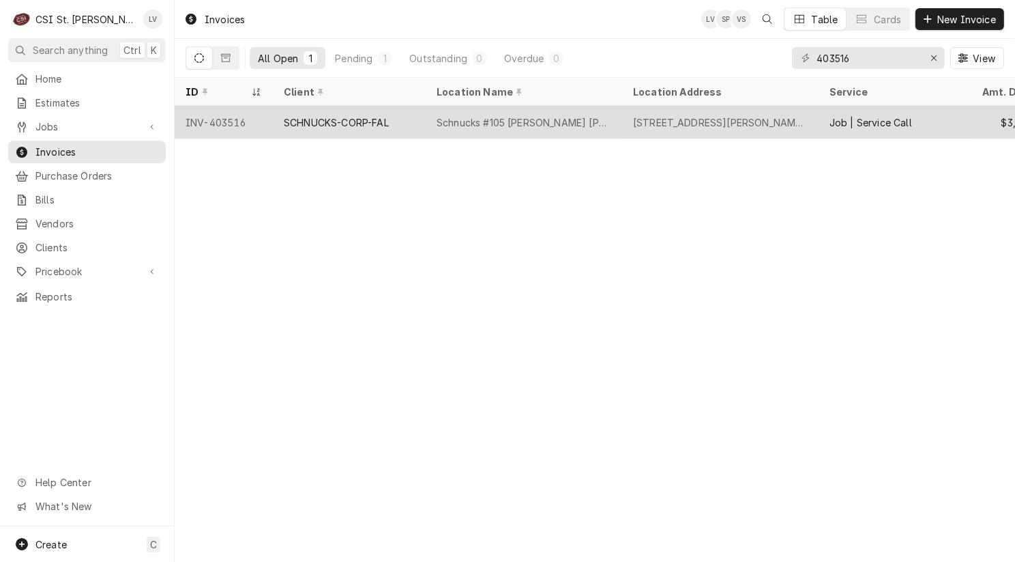
click at [353, 128] on div "SCHNUCKS-CORP-FAL" at bounding box center [349, 122] width 153 height 33
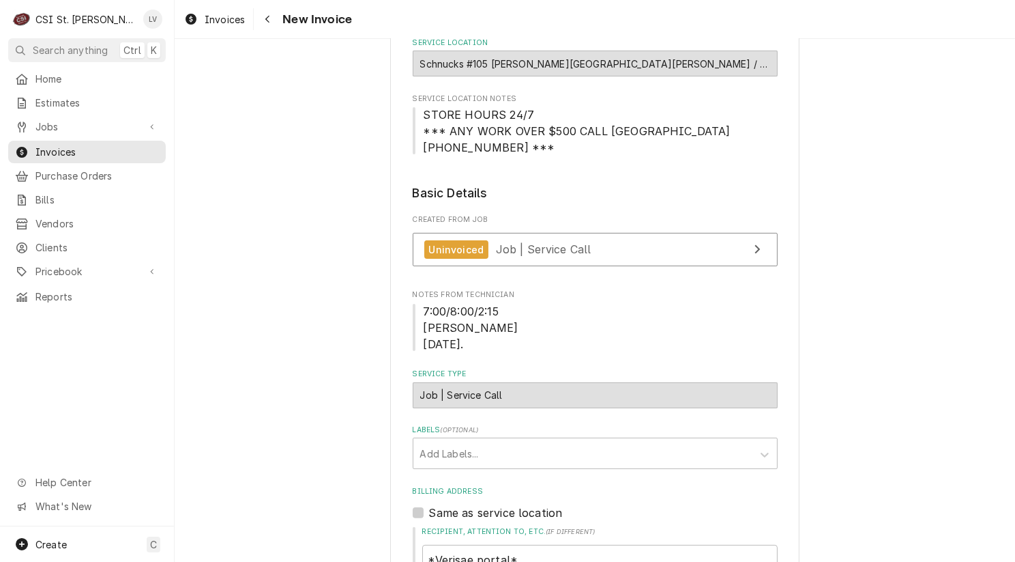
scroll to position [205, 0]
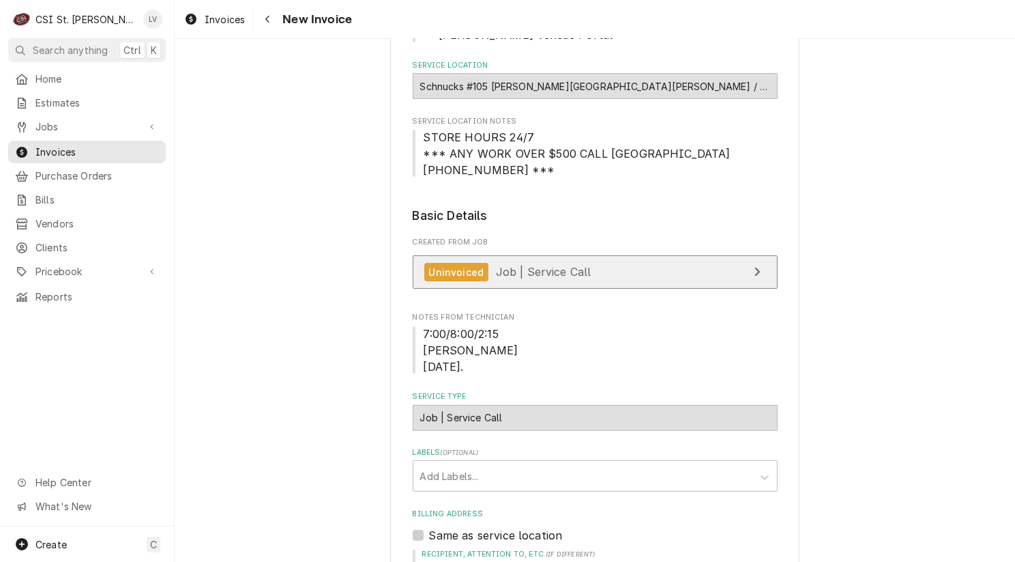
click at [537, 260] on link "Uninvoiced Job | Service Call" at bounding box center [595, 271] width 365 height 33
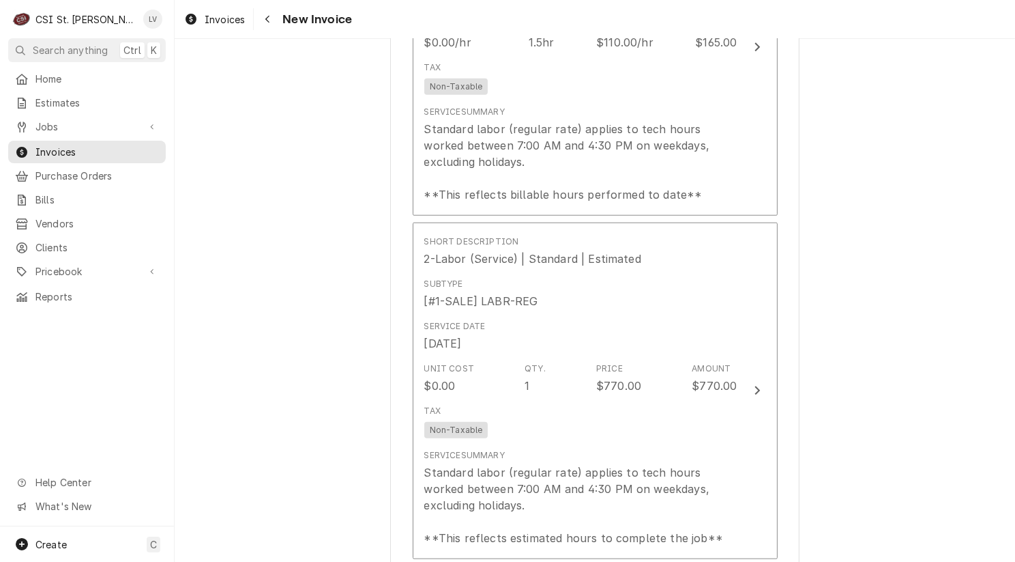
scroll to position [1433, 0]
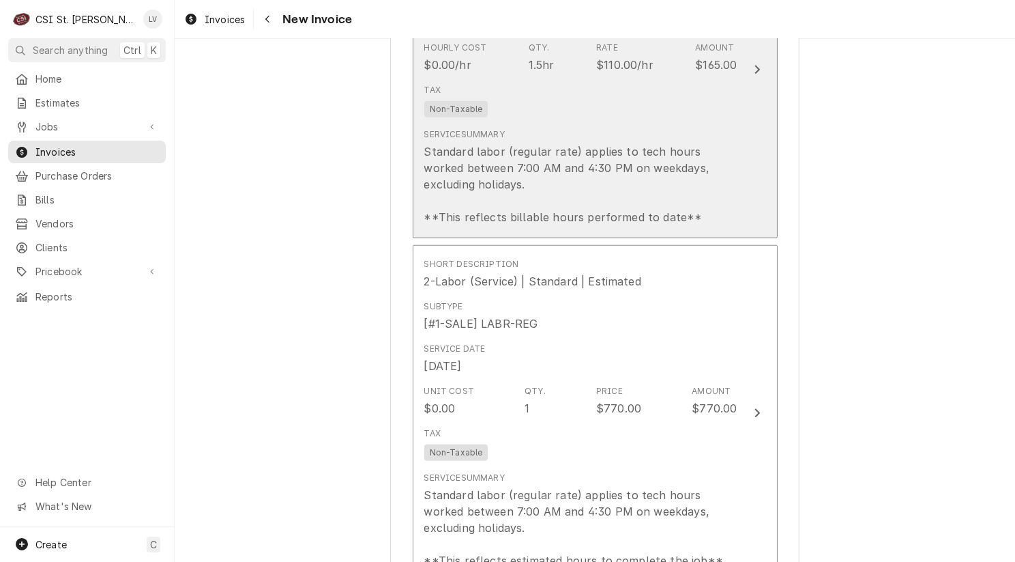
click at [602, 159] on div "Standard labor (regular rate) applies to tech hours worked between 7:00 AM and …" at bounding box center [580, 184] width 313 height 82
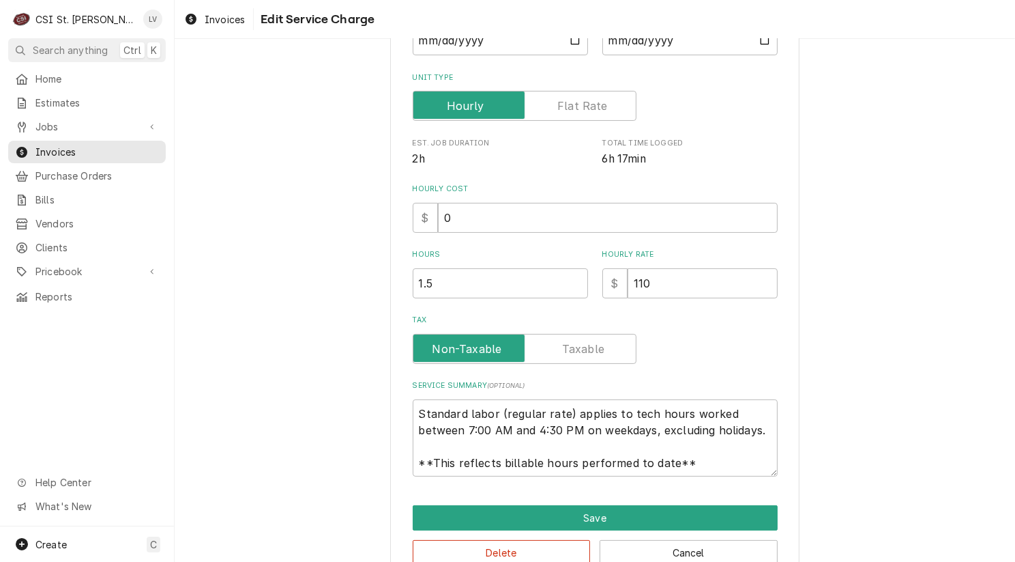
scroll to position [229, 0]
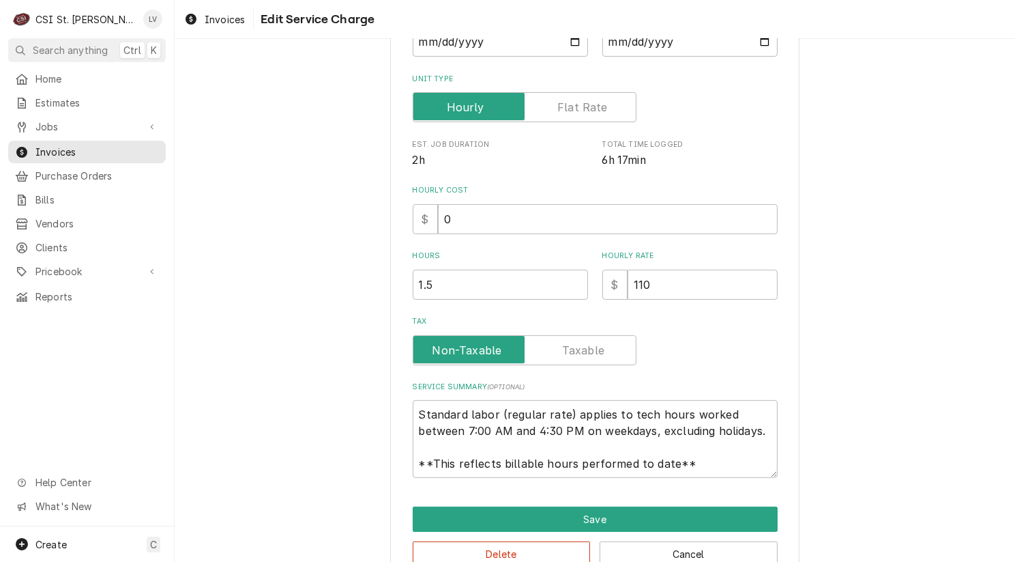
type textarea "x"
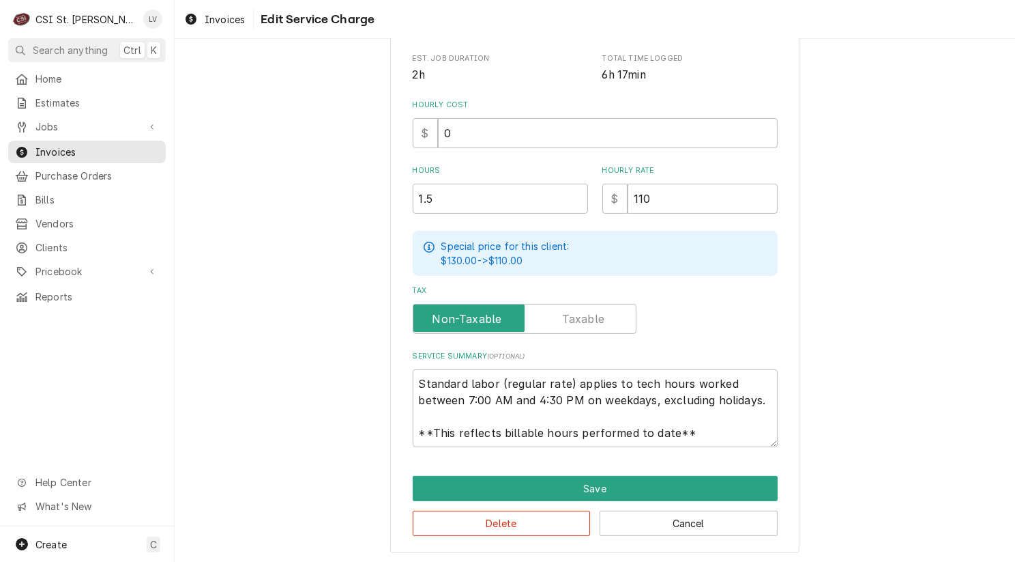
scroll to position [136, 0]
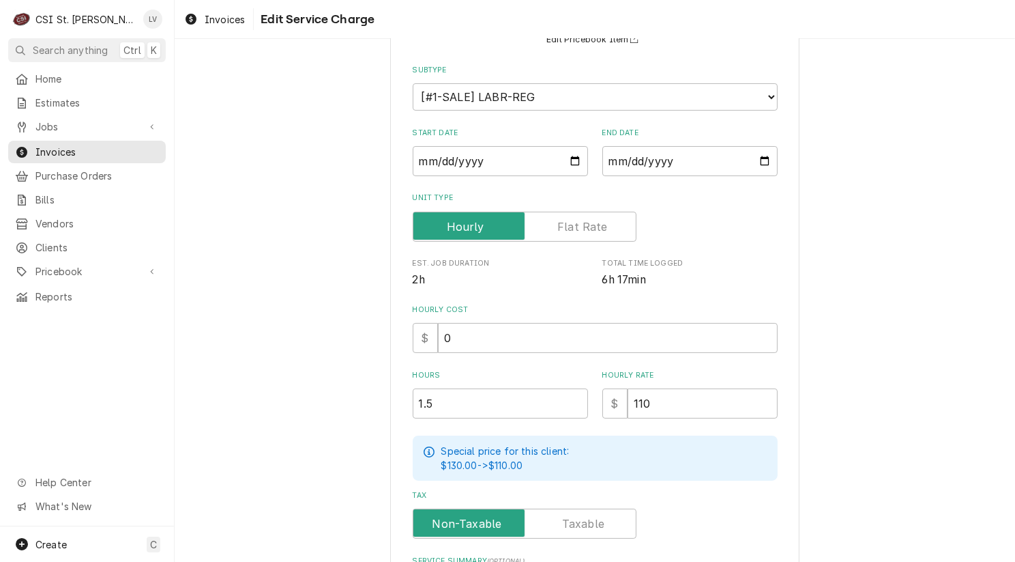
click at [568, 218] on label "Unit Type" at bounding box center [525, 227] width 224 height 30
click at [568, 218] on input "Unit Type" at bounding box center [525, 227] width 212 height 30
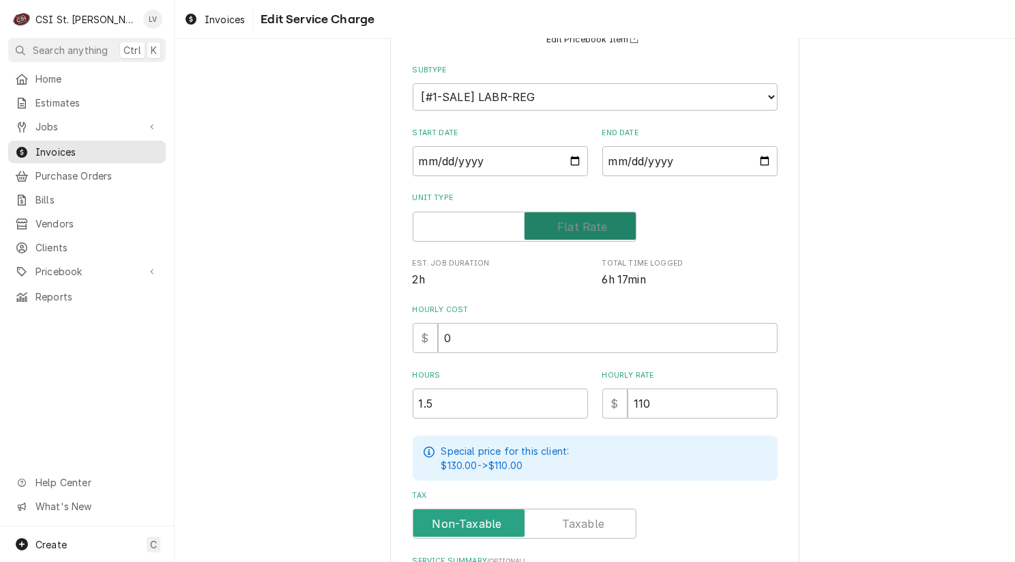
checkbox input "true"
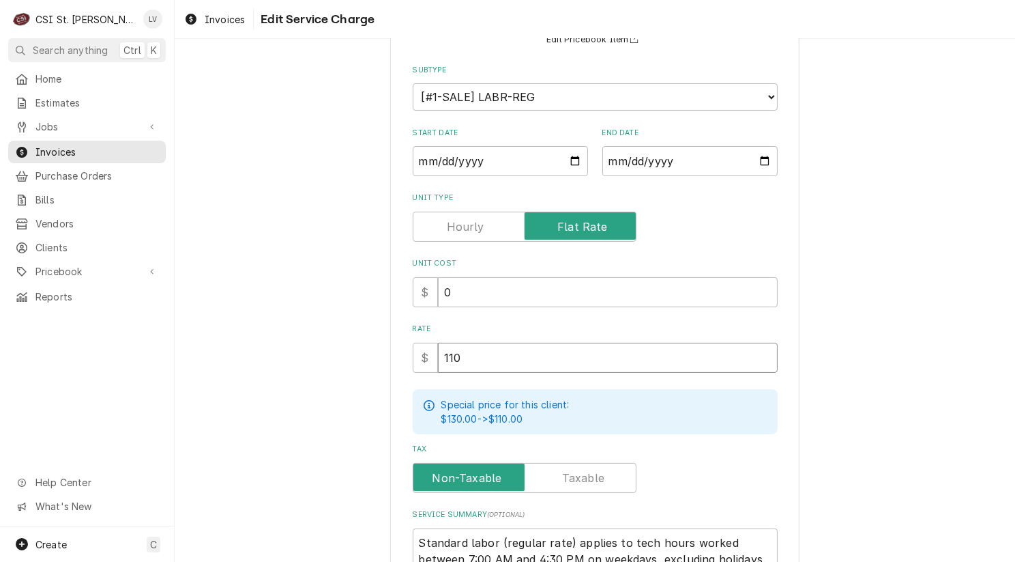
drag, startPoint x: 439, startPoint y: 361, endPoint x: 388, endPoint y: 367, distance: 51.5
click at [390, 367] on div "Use the fields below to edit this service charge Short Description 1-Labor (Ser…" at bounding box center [594, 321] width 409 height 782
type textarea "x"
type input "9"
type textarea "x"
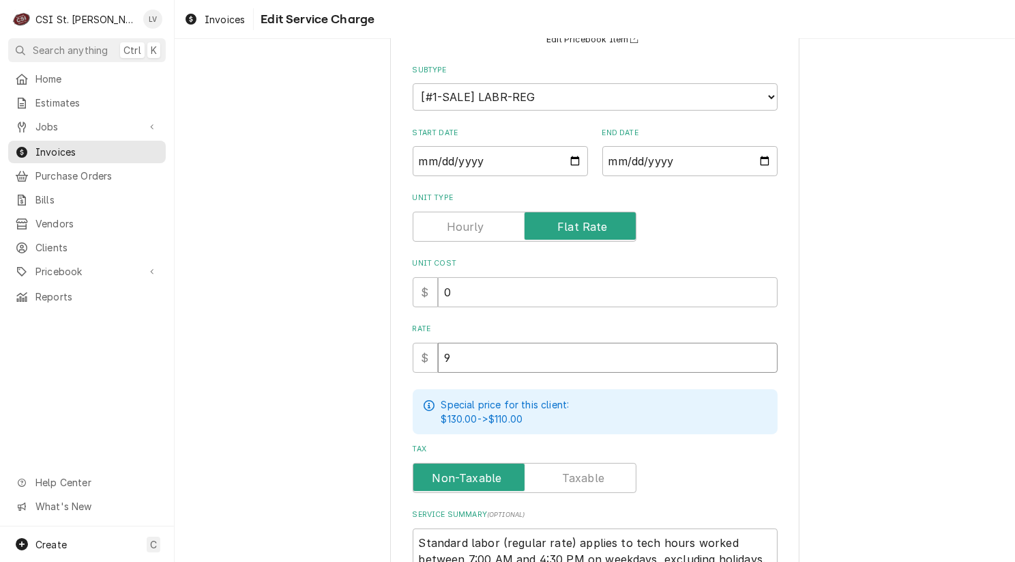
type input "93"
type textarea "x"
type input "935"
click at [298, 388] on div "Use the fields below to edit this service charge Short Description 1-Labor (Ser…" at bounding box center [595, 320] width 841 height 806
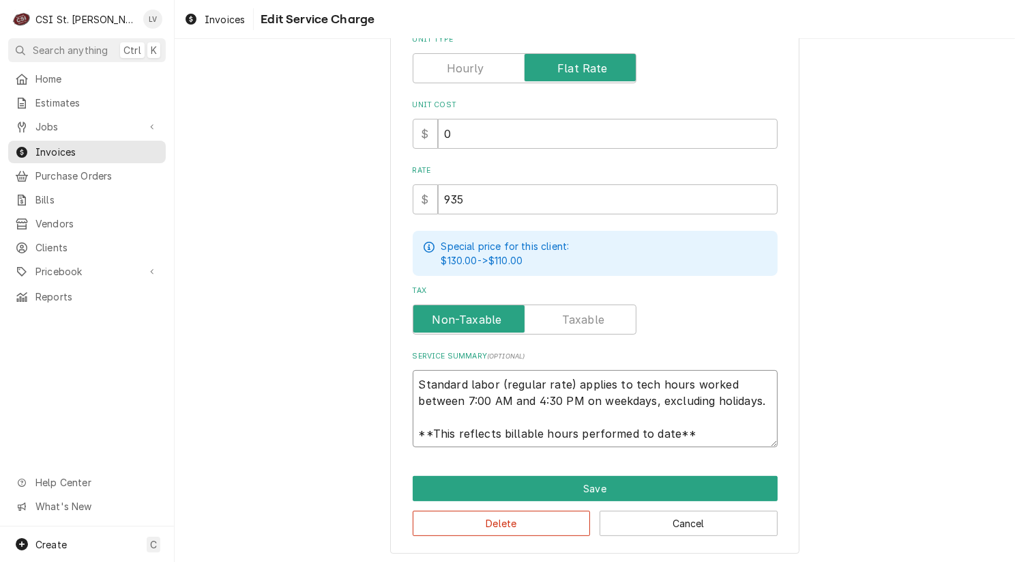
scroll to position [16, 0]
drag, startPoint x: 411, startPoint y: 378, endPoint x: 755, endPoint y: 438, distance: 349.1
click at [755, 438] on textarea "Standard labor (regular rate) applies to tech hours worked between 7:00 AM and …" at bounding box center [595, 409] width 365 height 78
paste textarea "replace circuit breaker and pump/motor assembly"
type textarea "x"
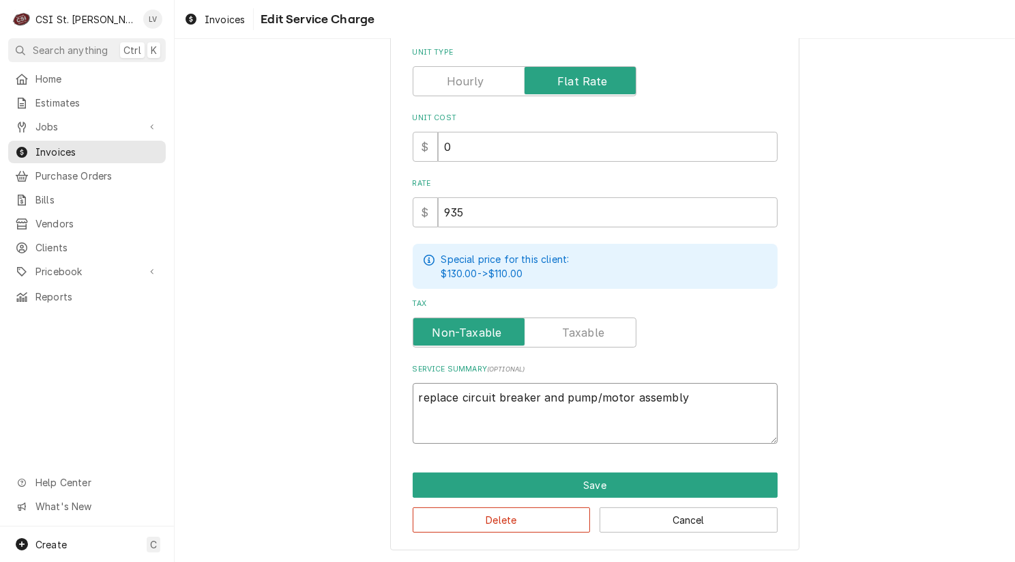
scroll to position [278, 0]
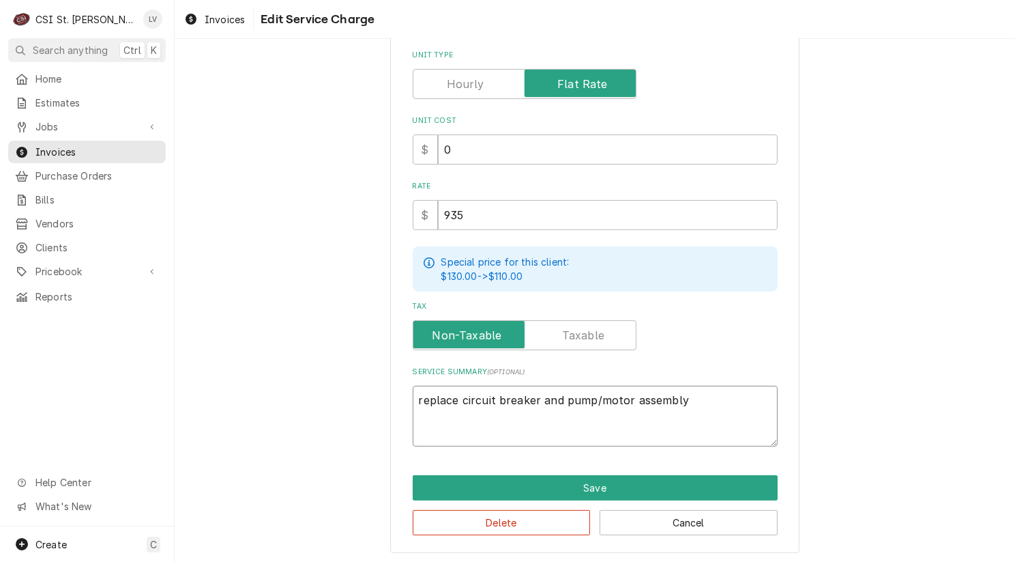
type textarea "replace circuit breaker and pump/motor assembly"
drag, startPoint x: 689, startPoint y: 394, endPoint x: 407, endPoint y: 397, distance: 281.8
click at [413, 397] on textarea "replace circuit breaker and pump/motor assembly" at bounding box center [595, 415] width 365 height 61
paste textarea "Pitco / Model: SSH75 / Serial: G17FD04280. Replaced circuit breaker and pump/mo…"
type textarea "x"
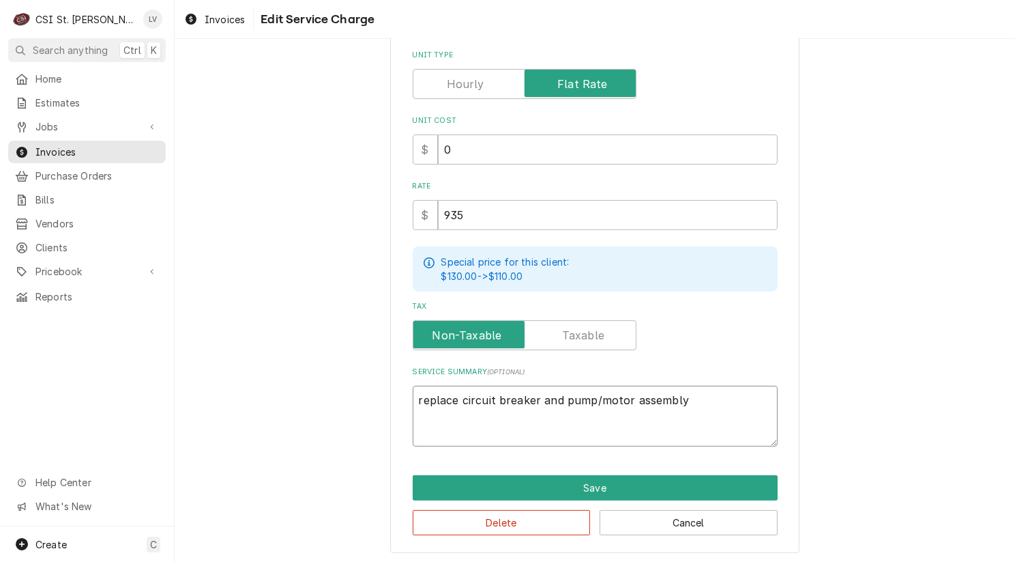
type textarea "Pitco / Model: SSH75 / Serial: G17FD04280. Replaced circuit breaker and pump/mo…"
click at [644, 394] on textarea "Pitco / Model: SSH75 / Serial: G17FD04280. Replaced circuit breaker and pump/mo…" at bounding box center [595, 415] width 365 height 61
type textarea "x"
type textarea "Pitco / Model: SSH75 / Serial: G17FD04280. Replaced circuit breaker and pump/mo…"
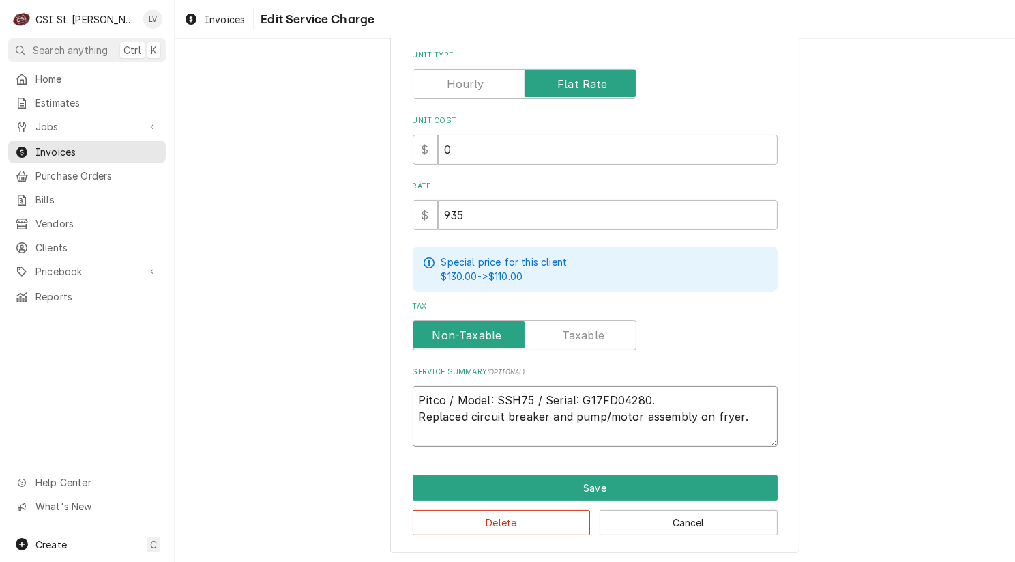
type textarea "x"
type textarea "Pitco / Model: SSH75 / Serial: G17FD04280. Replaced circuit breaker and pump/mo…"
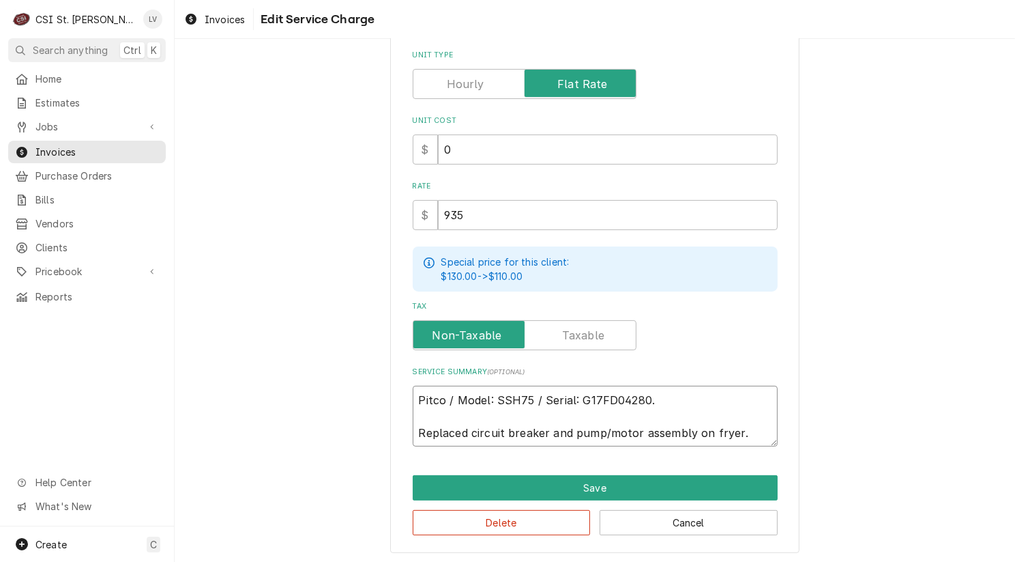
type textarea "x"
type textarea "Pitco / Model: SSH75 / Serial: G17FD04280. 8Replaced circuit breaker and pump/m…"
type textarea "x"
type textarea "Pitco / Model: SSH75 / Serial: G17FD04280. 8/Replaced circuit breaker and pump/…"
type textarea "x"
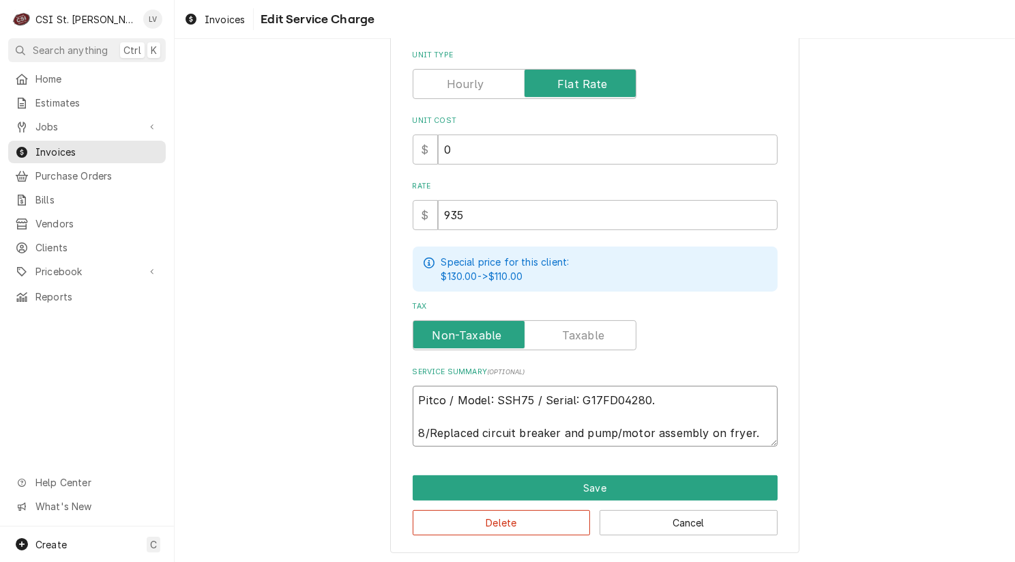
type textarea "Pitco / Model: SSH75 / Serial: G17FD04280. 8/2Replaced circuit breaker and pump…"
type textarea "x"
type textarea "Pitco / Model: SSH75 / Serial: G17FD04280. 8/27Replaced circuit breaker and pum…"
type textarea "x"
type textarea "Pitco / Model: SSH75 / Serial: G17FD04280. 8/27 Replaced circuit breaker and pu…"
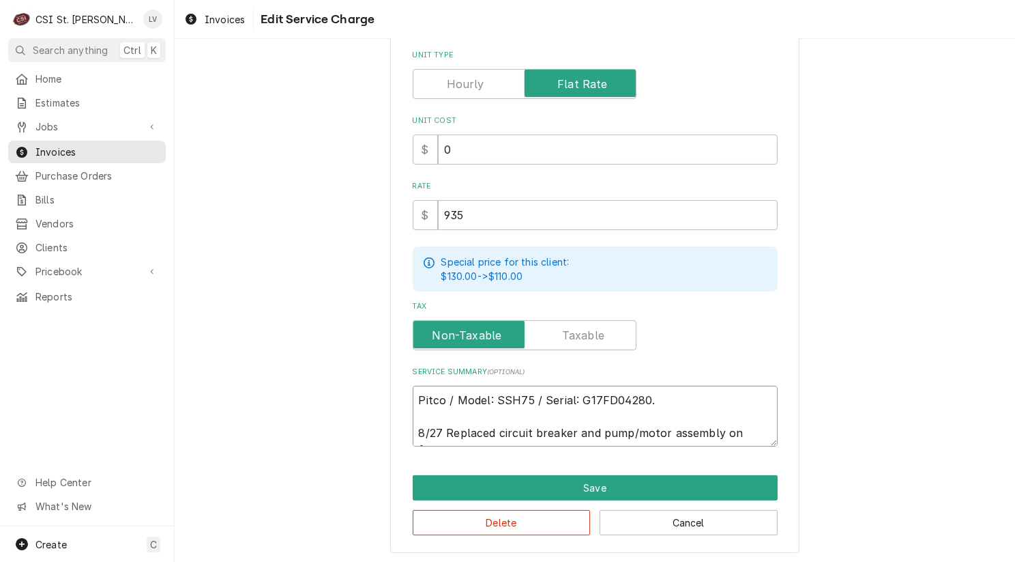
type textarea "x"
type textarea "Pitco / Model: SSH75 / Serial: G17FD04280. 8/27 -Replaced circuit breaker and p…"
type textarea "x"
type textarea "Pitco / Model: SSH75 / Serial: G17FD04280. 8/27 - Replaced circuit breaker and …"
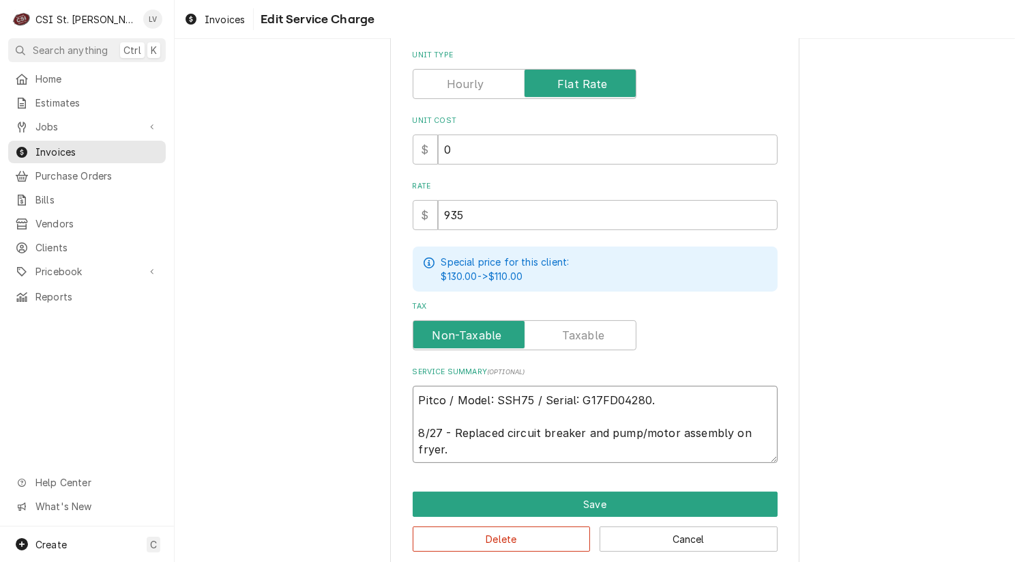
scroll to position [294, 0]
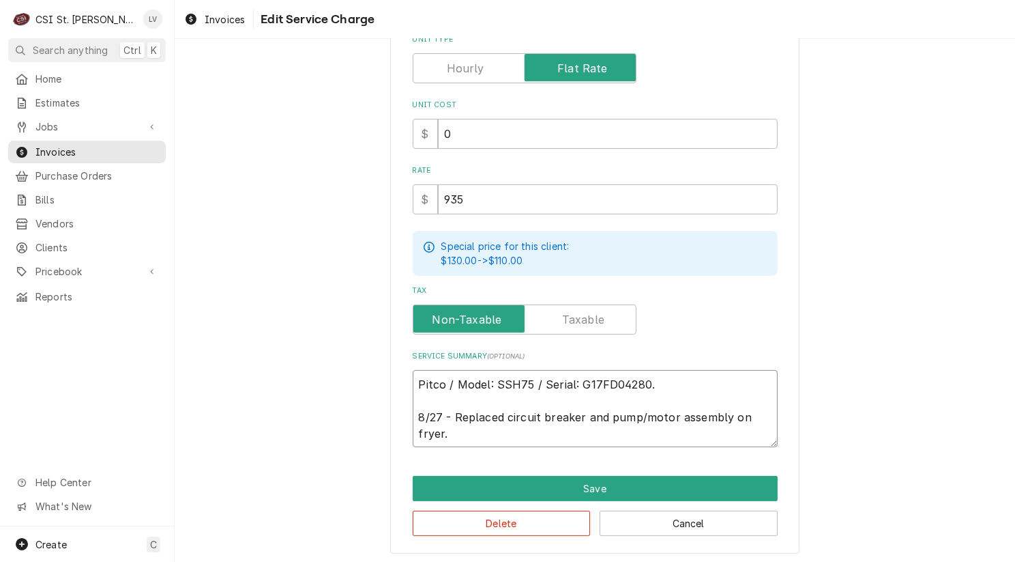
click at [452, 427] on textarea "Pitco / Model: SSH75 / Serial: G17FD04280. 8/27 - Replaced circuit breaker and …" at bounding box center [595, 409] width 365 height 78
type textarea "x"
type textarea "Pitco / Model: SSH75 / Serial: G17FD04280. 8/27 - Replaced circuit breaker and …"
type textarea "x"
type textarea "Pitco / Model: SSH75 / Serial: G17FD04280. 8/27 - Replaced circuit breaker and …"
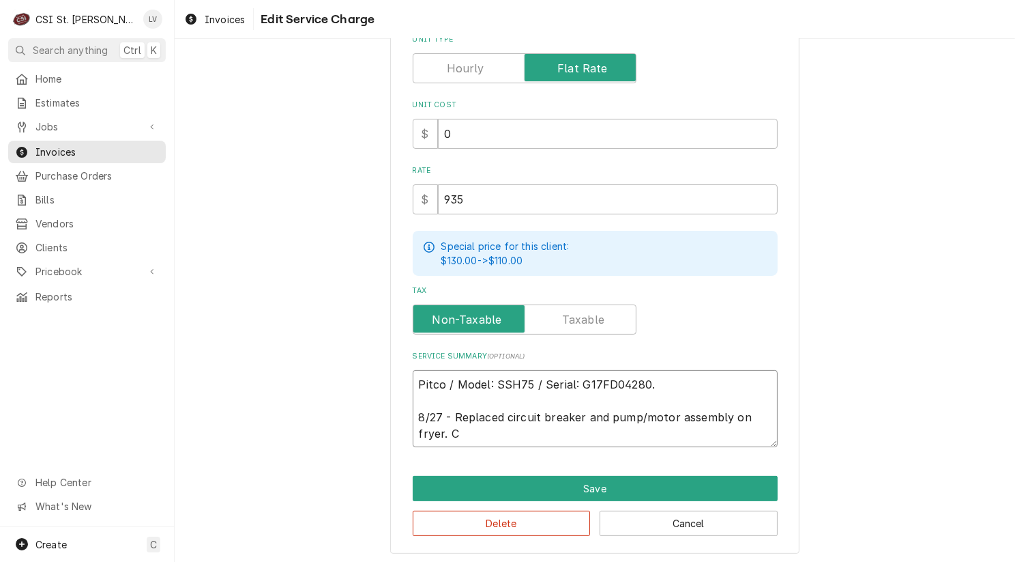
type textarea "x"
type textarea "Pitco / Model: SSH75 / Serial: G17FD04280. 8/27 - Replaced circuit breaker and …"
type textarea "x"
type textarea "Pitco / Model: SSH75 / Serial: G17FD04280. 8/27 - Replaced circuit breaker and …"
type textarea "x"
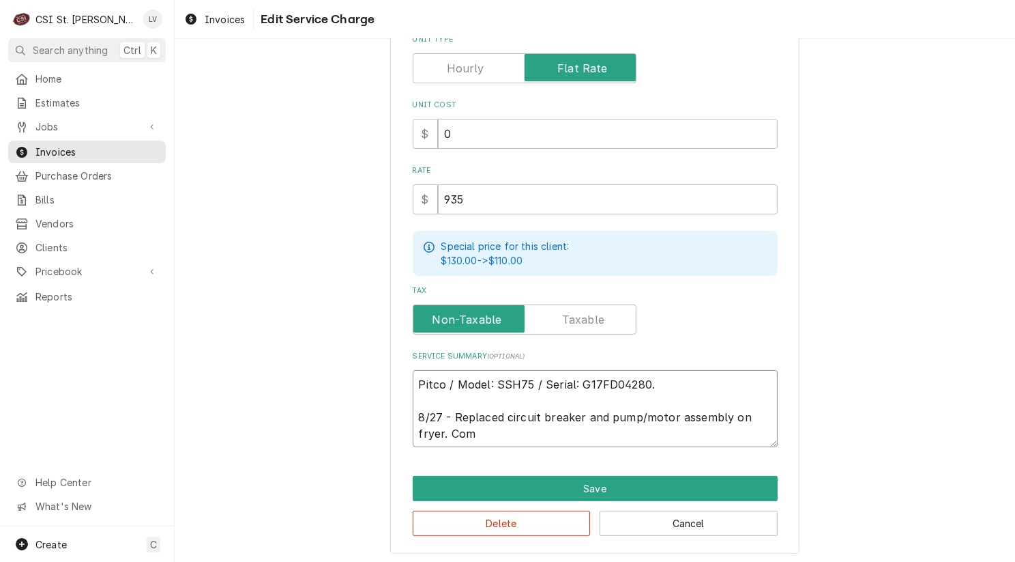
type textarea "Pitco / Model: SSH75 / Serial: G17FD04280. 8/27 - Replaced circuit breaker and …"
type textarea "x"
type textarea "Pitco / Model: SSH75 / Serial: G17FD04280. 8/27 - Replaced circuit breaker and …"
type textarea "x"
type textarea "Pitco / Model: SSH75 / Serial: G17FD04280. 8/27 - Replaced circuit breaker and …"
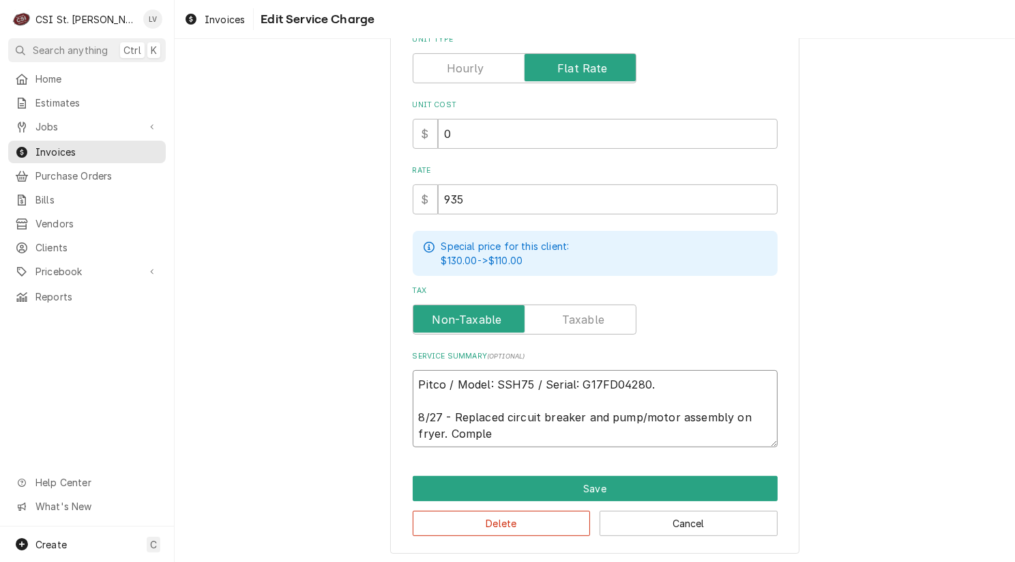
type textarea "x"
type textarea "Pitco / Model: SSH75 / Serial: G17FD04280. 8/27 - Replaced circuit breaker and …"
type textarea "x"
type textarea "Pitco / Model: SSH75 / Serial: G17FD04280. 8/27 - Replaced circuit breaker and …"
type textarea "x"
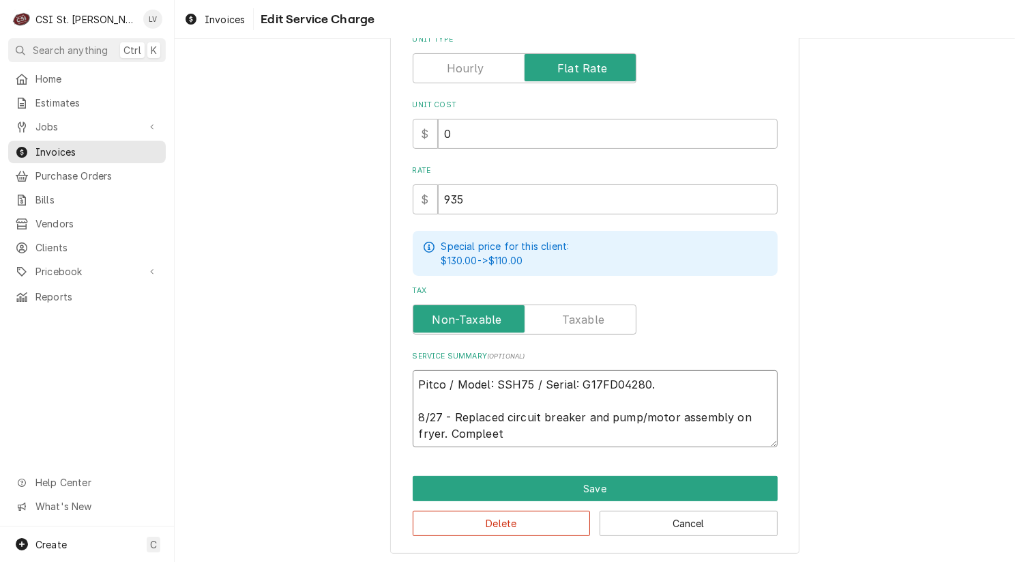
type textarea "Pitco / Model: SSH75 / Serial: G17FD04280. 8/27 - Replaced circuit breaker and …"
type textarea "x"
type textarea "Pitco / Model: SSH75 / Serial: G17FD04280. 8/27 - Replaced circuit breaker and …"
type textarea "x"
type textarea "Pitco / Model: SSH75 / Serial: G17FD04280. 8/27 - Replaced circuit breaker and …"
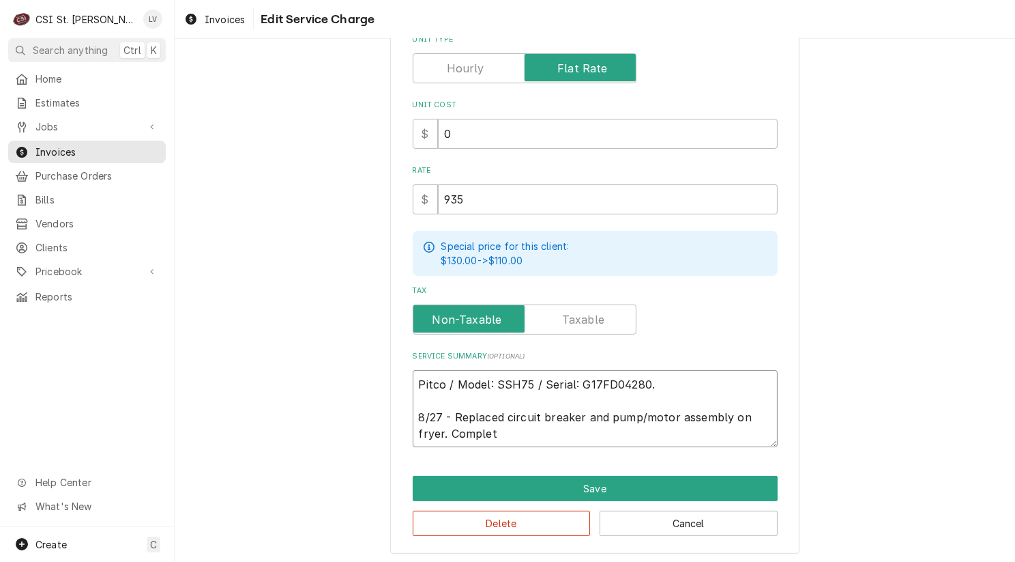
type textarea "x"
type textarea "Pitco / Model: SSH75 / Serial: G17FD04280. 8/27 - Replaced circuit breaker and …"
type textarea "x"
type textarea "Pitco / Model: SSH75 / Serial: G17FD04280. 8/27 - Replaced circuit breaker and …"
type textarea "x"
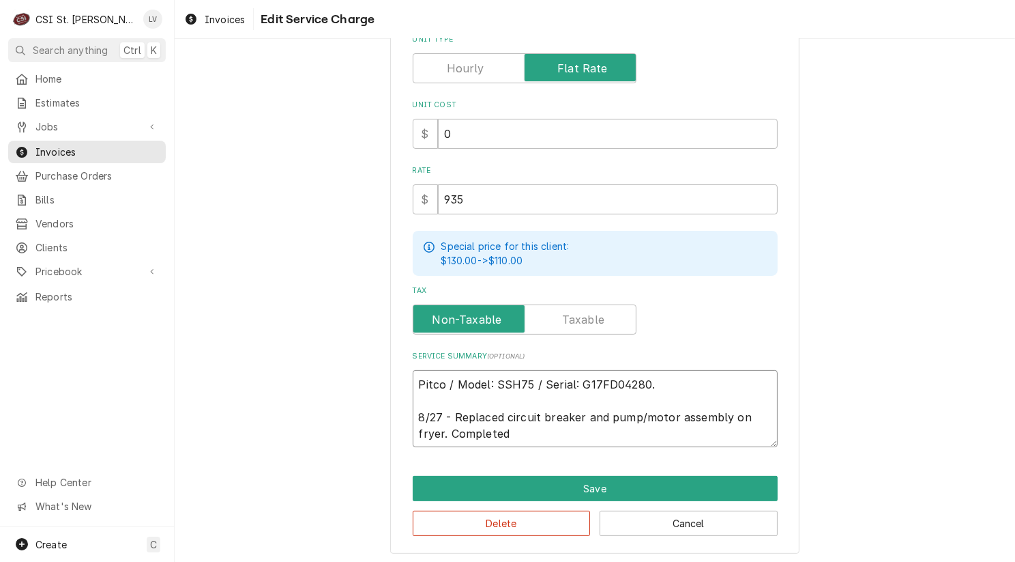
type textarea "Pitco / Model: SSH75 / Serial: G17FD04280. 8/27 - Replaced circuit breaker and …"
type textarea "x"
type textarea "Pitco / Model: SSH75 / Serial: G17FD04280. 8/27 - Replaced circuit breaker and …"
type textarea "x"
type textarea "Pitco / Model: SSH75 / Serial: G17FD04280. 8/27 - Replaced circuit breaker and …"
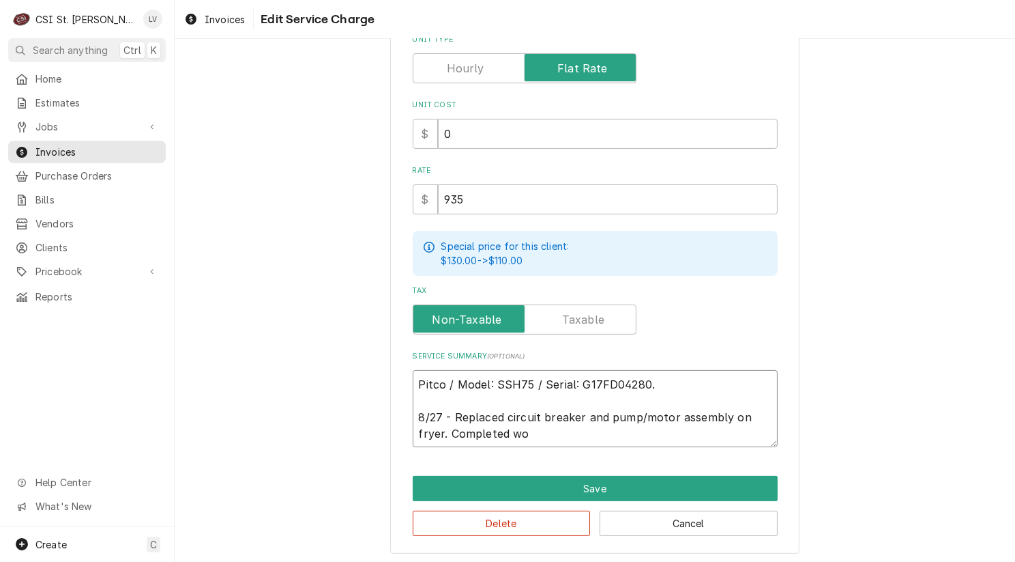
type textarea "x"
type textarea "Pitco / Model: SSH75 / Serial: G17FD04280. 8/27 - Replaced circuit breaker and …"
type textarea "x"
type textarea "Pitco / Model: SSH75 / Serial: G17FD04280. 8/27 - Replaced circuit breaker and …"
type textarea "x"
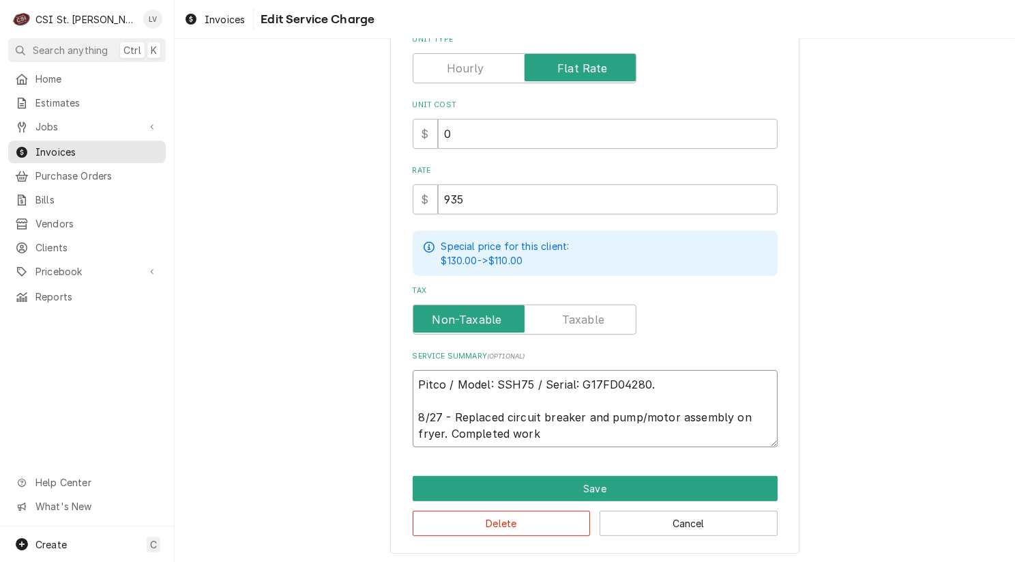
type textarea "Pitco / Model: SSH75 / Serial: G17FD04280. 8/27 - Replaced circuit breaker and …"
type textarea "x"
type textarea "Pitco / Model: SSH75 / Serial: G17FD04280. 8/27 - Replaced circuit breaker and …"
type textarea "x"
type textarea "Pitco / Model: SSH75 / Serial: G17FD04280. 8/27 - Replaced circuit breaker and …"
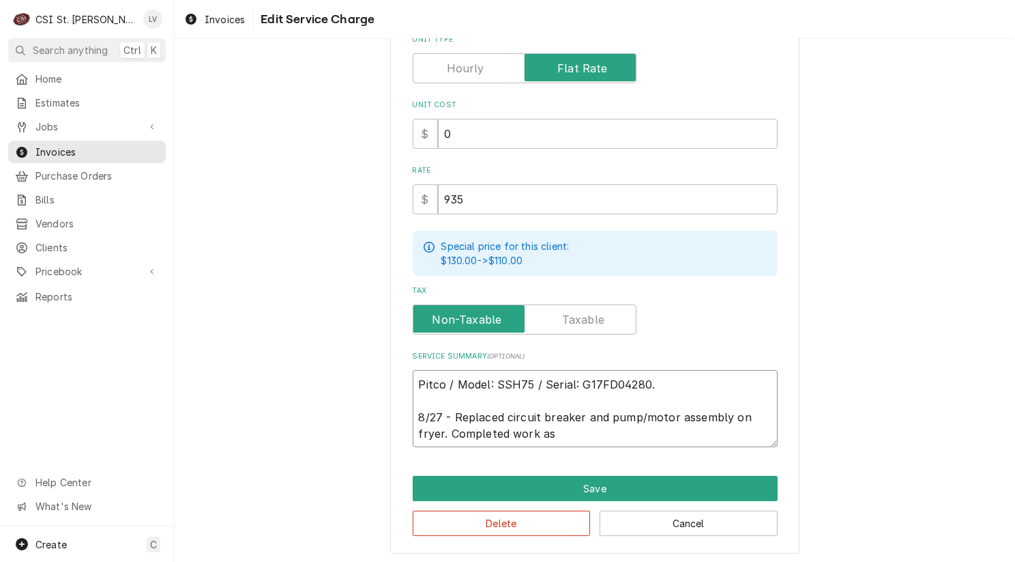
type textarea "x"
type textarea "Pitco / Model: SSH75 / Serial: G17FD04280. 8/27 - Replaced circuit breaker and …"
type textarea "x"
type textarea "Pitco / Model: SSH75 / Serial: G17FD04280. 8/27 - Replaced circuit breaker and …"
type textarea "x"
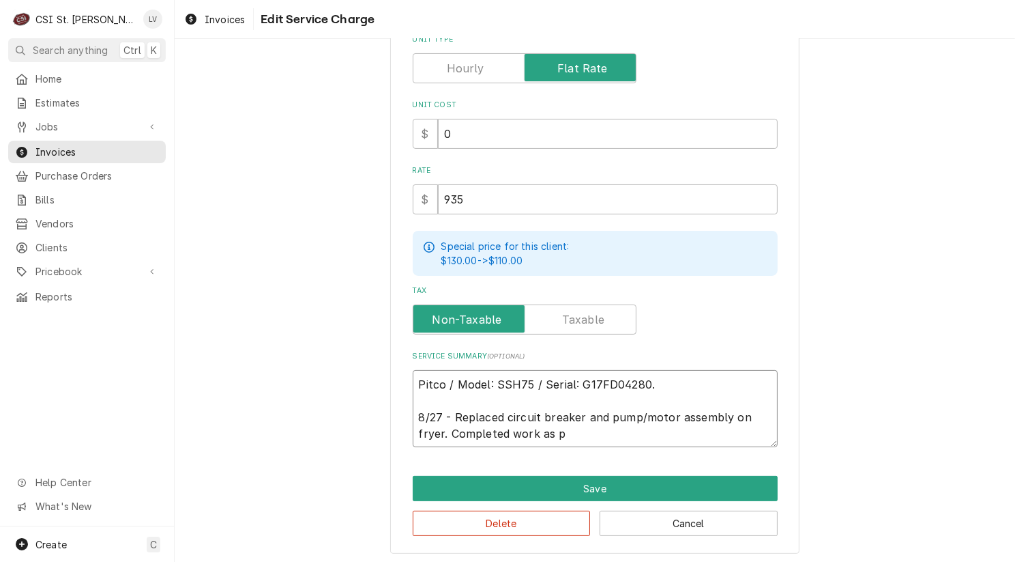
type textarea "Pitco / Model: SSH75 / Serial: G17FD04280. 8/27 - Replaced circuit breaker and …"
type textarea "x"
type textarea "Pitco / Model: SSH75 / Serial: G17FD04280. 8/27 - Replaced circuit breaker and …"
type textarea "x"
type textarea "Pitco / Model: SSH75 / Serial: G17FD04280. 8/27 - Replaced circuit breaker and …"
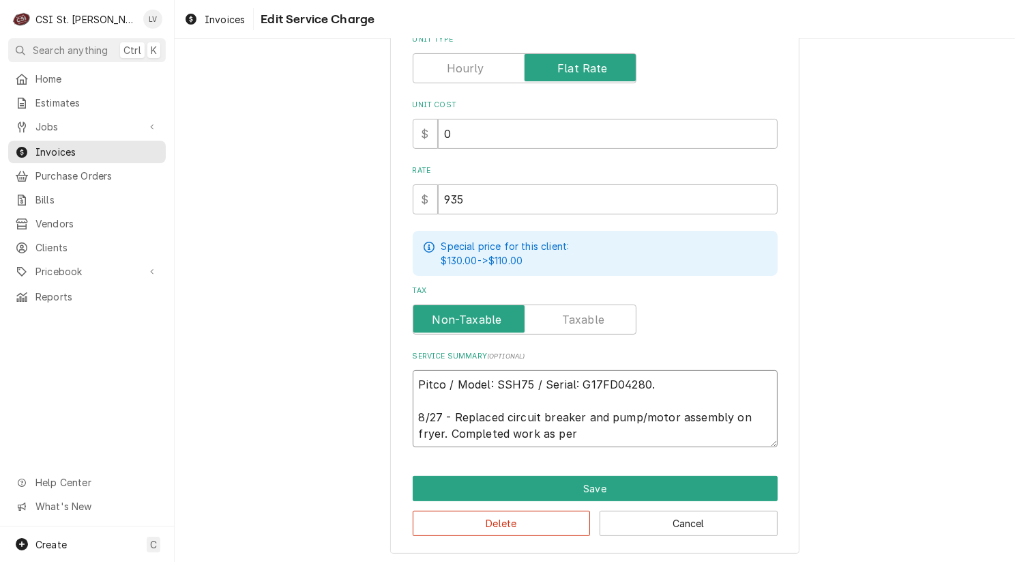
type textarea "x"
type textarea "Pitco / Model: SSH75 / Serial: G17FD04280. 8/27 - Replaced circuit breaker and …"
type textarea "x"
type textarea "Pitco / Model: SSH75 / Serial: G17FD04280. 8/27 - Replaced circuit breaker and …"
type textarea "x"
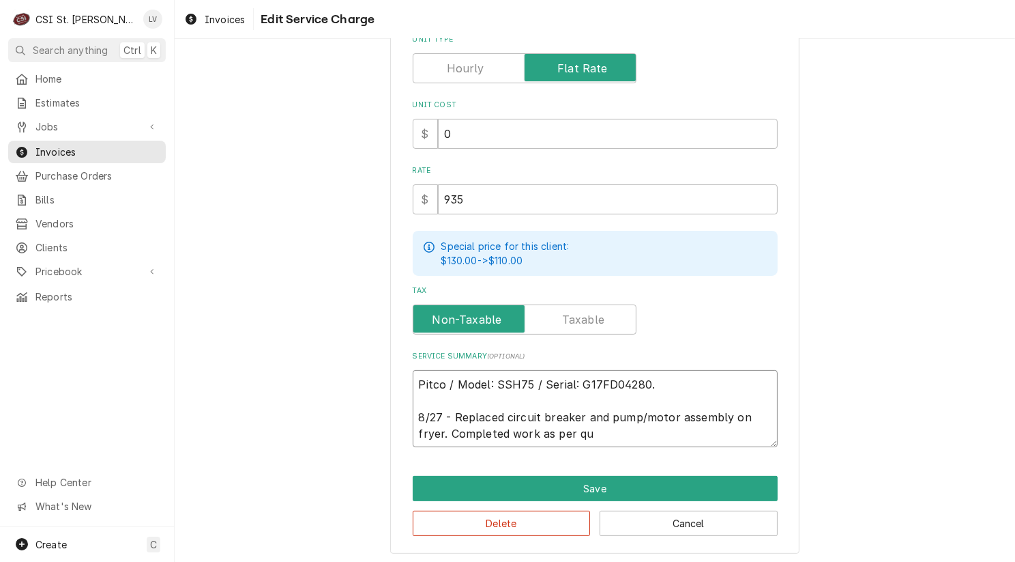
type textarea "Pitco / Model: SSH75 / Serial: G17FD04280. 8/27 - Replaced circuit breaker and …"
type textarea "x"
type textarea "Pitco / Model: SSH75 / Serial: G17FD04280. 8/27 - Replaced circuit breaker and …"
type textarea "x"
type textarea "Pitco / Model: SSH75 / Serial: G17FD04280. 8/27 - Replaced circuit breaker and …"
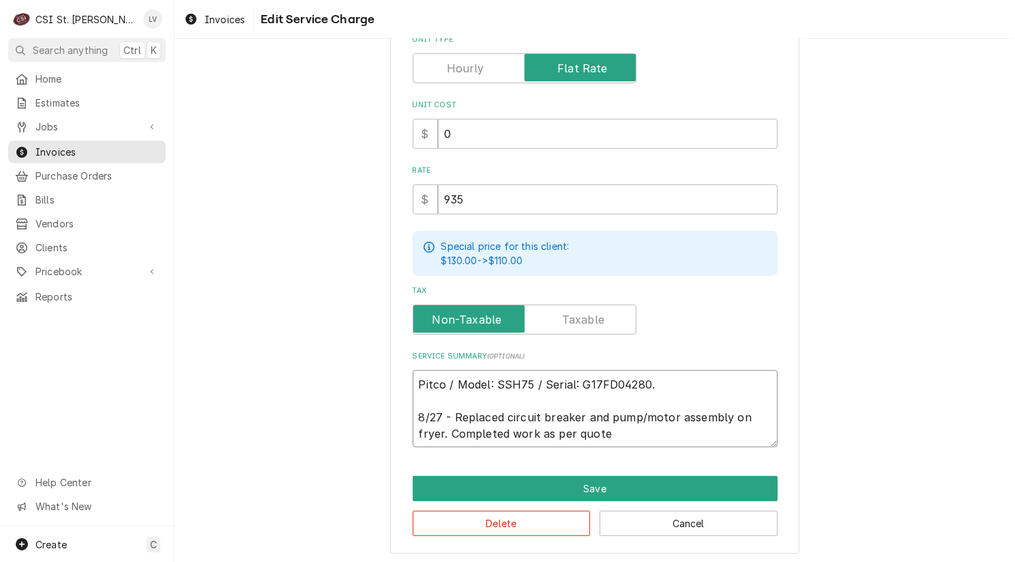
type textarea "x"
type textarea "Pitco / Model: SSH75 / Serial: G17FD04280. 8/27 - Replaced circuit breaker and …"
type textarea "x"
type textarea "Pitco / Model: SSH75 / Serial: G17FD04280. 8/27 - Replaced circuit breaker and …"
type textarea "x"
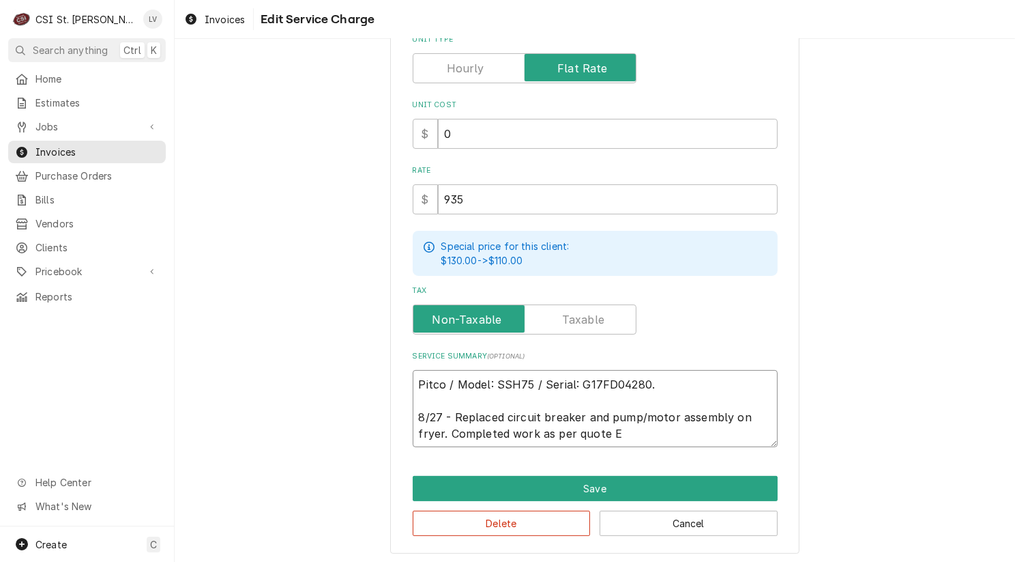
type textarea "Pitco / Model: SSH75 / Serial: G17FD04280. 8/27 - Replaced circuit breaker and …"
type textarea "x"
type textarea "Pitco / Model: SSH75 / Serial: G17FD04280. 8/27 - Replaced circuit breaker and …"
type textarea "x"
type textarea "Pitco / Model: SSH75 / Serial: G17FD04280. 8/27 - Replaced circuit breaker and …"
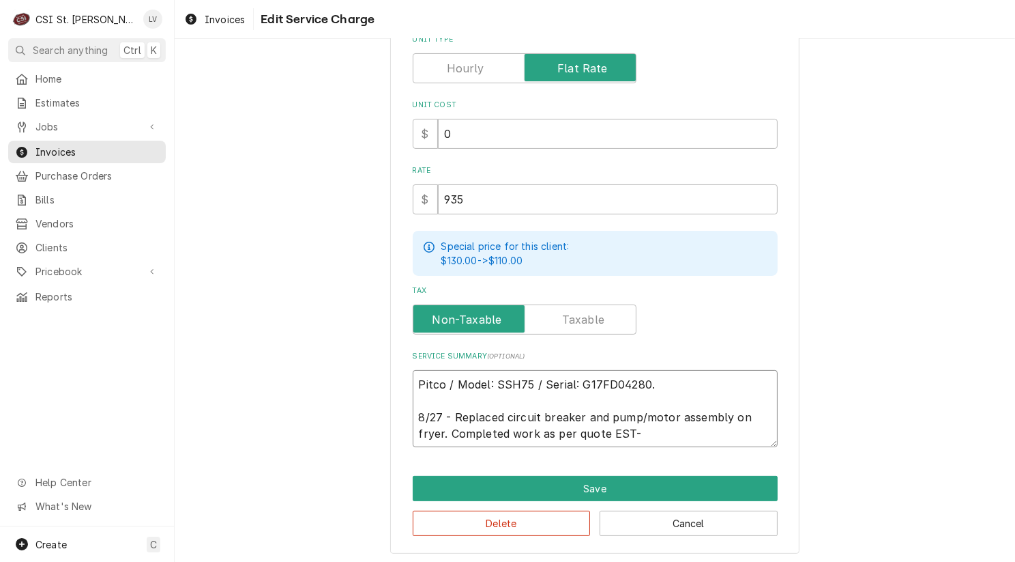
click at [630, 430] on textarea "Pitco / Model: SSH75 / Serial: G17FD04280. 8/27 - Replaced circuit breaker and …" at bounding box center [595, 409] width 365 height 78
type textarea "x"
type textarea "Pitco / Model: SSH75 / Serial: G17FD04280. 8/27 - Replaced circuit breaker and …"
type textarea "x"
type textarea "Pitco / Model: SSH75 / Serial: G17FD04280. 8/27 - Replaced circuit breaker and …"
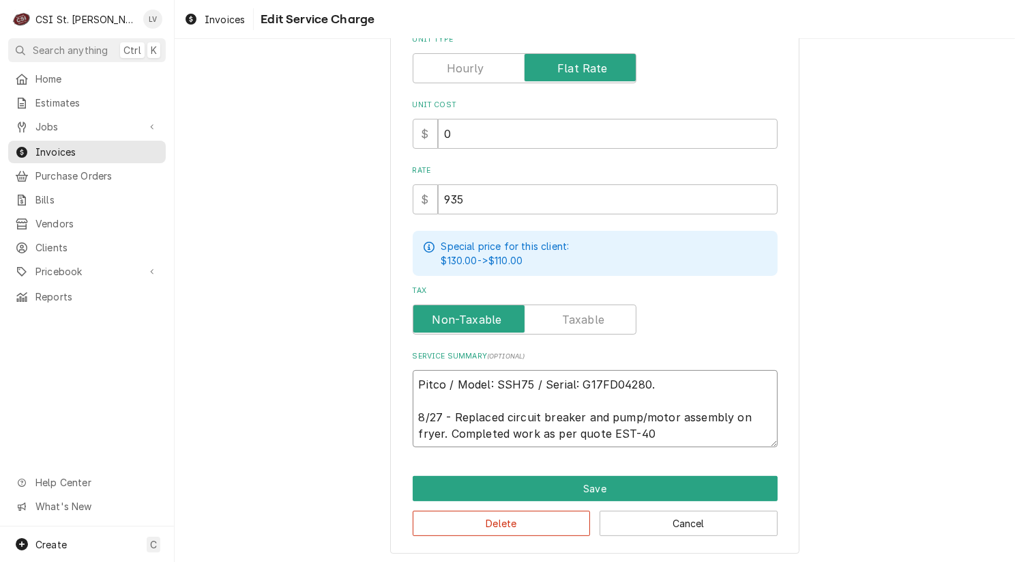
type textarea "x"
type textarea "Pitco / Model: SSH75 / Serial: G17FD04280. 8/27 - Replaced circuit breaker and …"
type textarea "x"
type textarea "Pitco / Model: SSH75 / Serial: G17FD04280. 8/27 - Replaced circuit breaker and …"
type textarea "x"
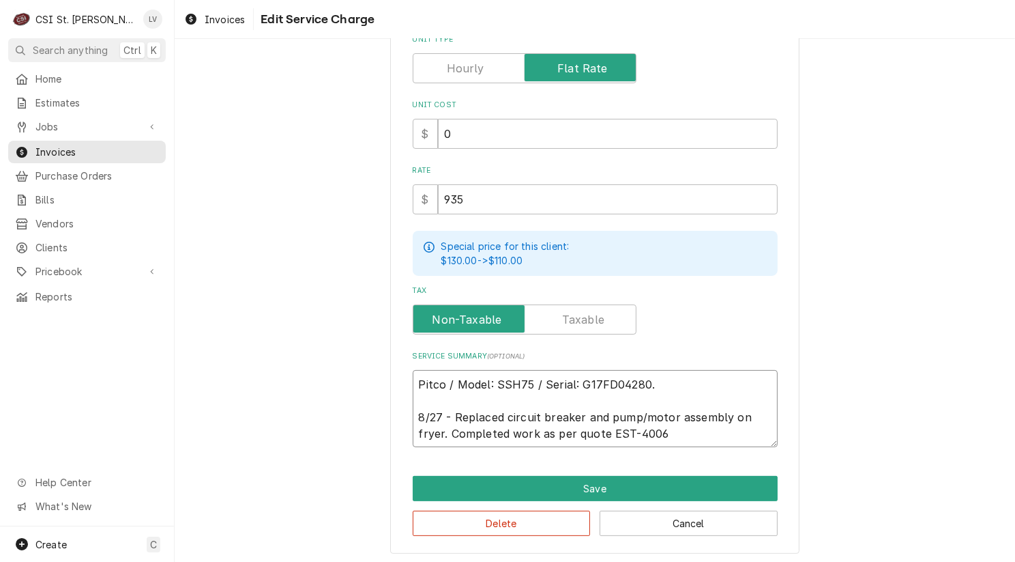
type textarea "Pitco / Model: SSH75 / Serial: G17FD04280. 8/27 - Replaced circuit breaker and …"
type textarea "x"
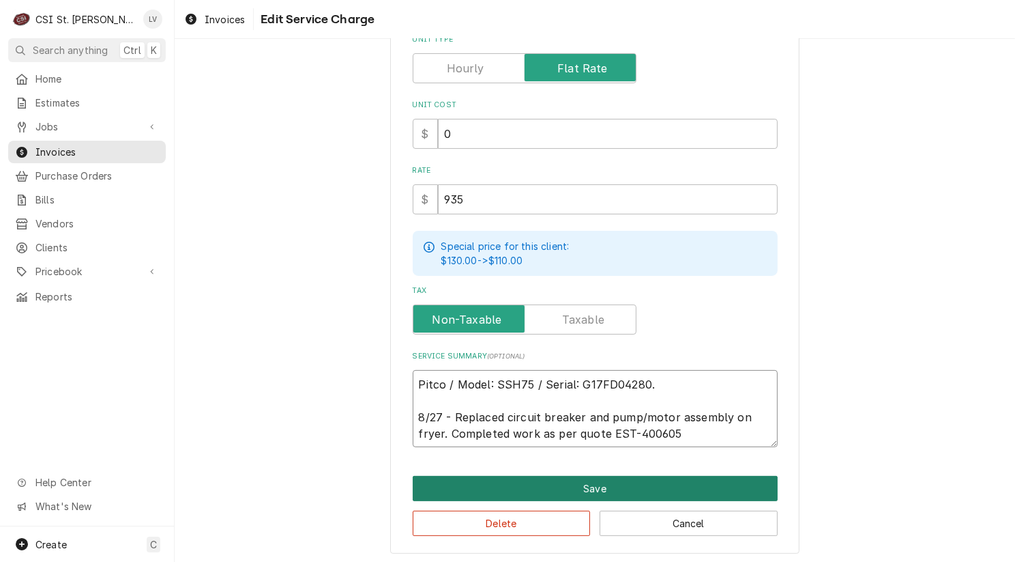
type textarea "Pitco / Model: SSH75 / Serial: G17FD04280. 8/27 - Replaced circuit breaker and …"
click at [627, 476] on button "Save" at bounding box center [595, 488] width 365 height 25
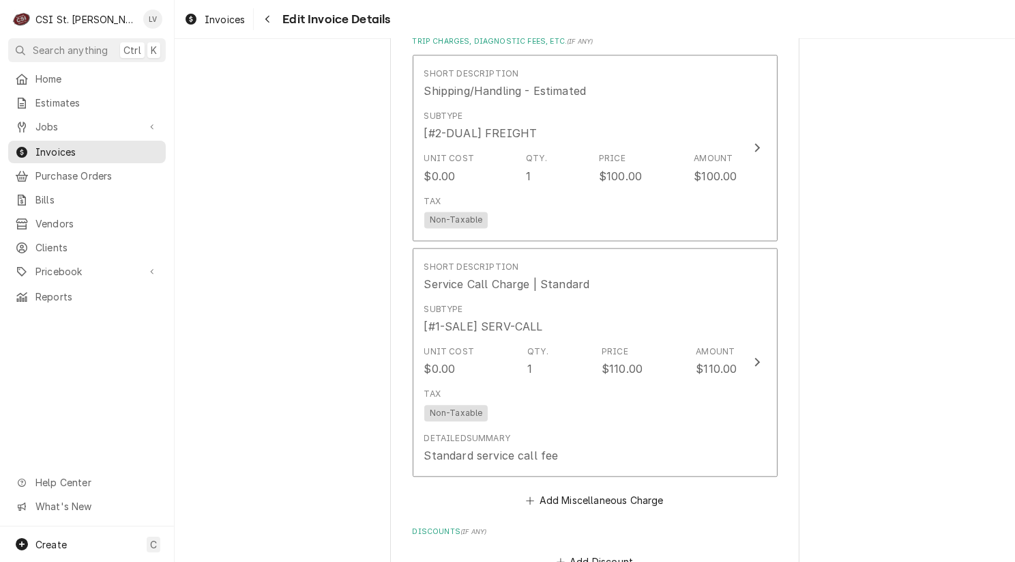
scroll to position [3096, 0]
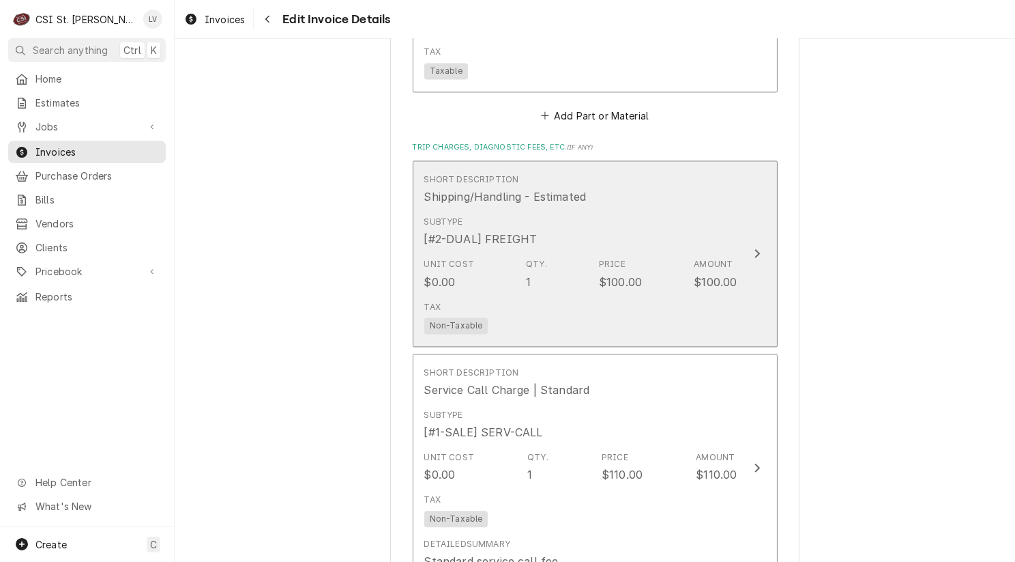
click at [558, 295] on div "Tax Non-Taxable" at bounding box center [580, 317] width 313 height 44
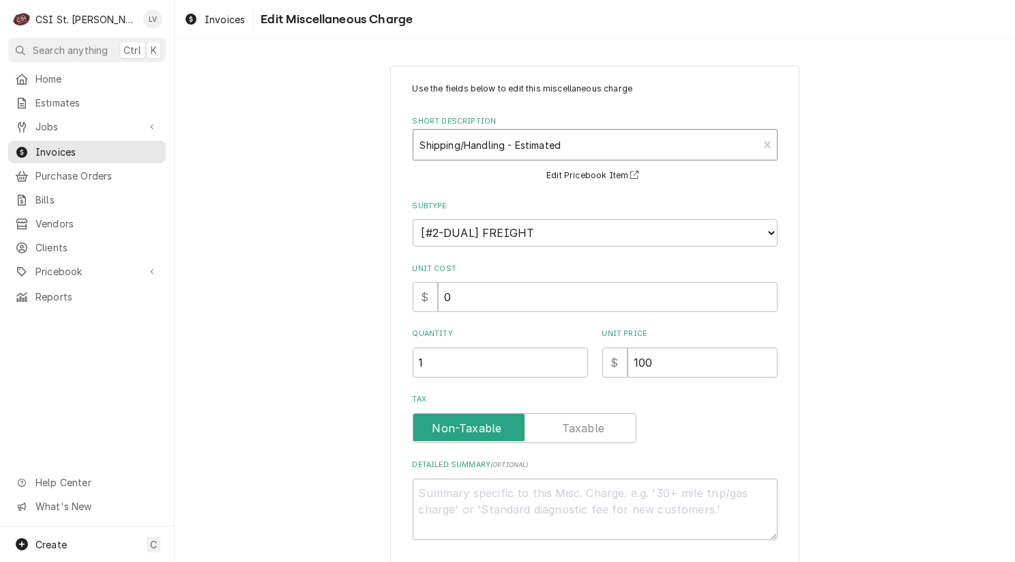
type textarea "x"
click at [471, 153] on div "Short Description" at bounding box center [586, 144] width 332 height 25
type input "ship"
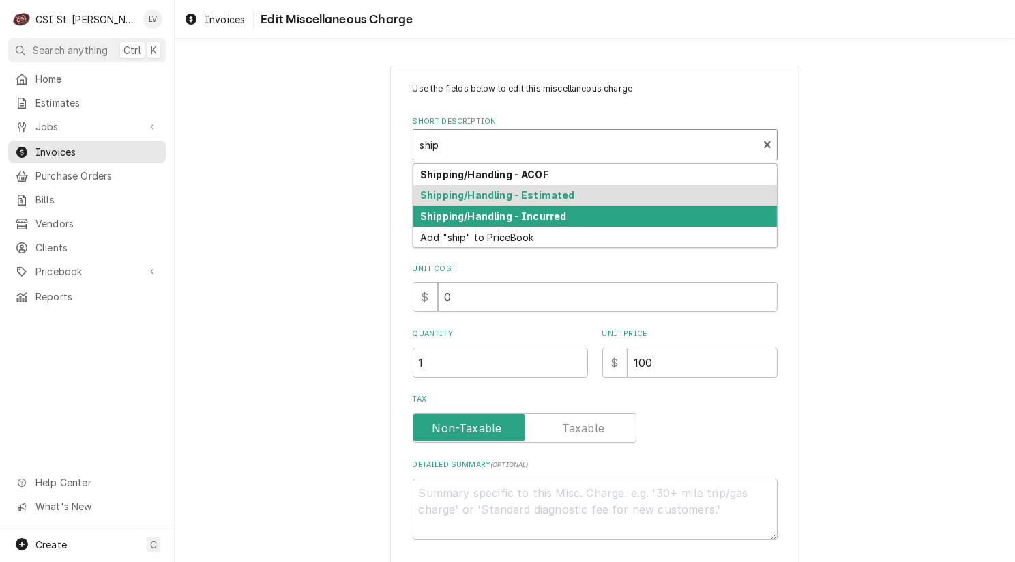
click at [469, 210] on strong "Shipping/Handling - Incurred" at bounding box center [493, 216] width 146 height 12
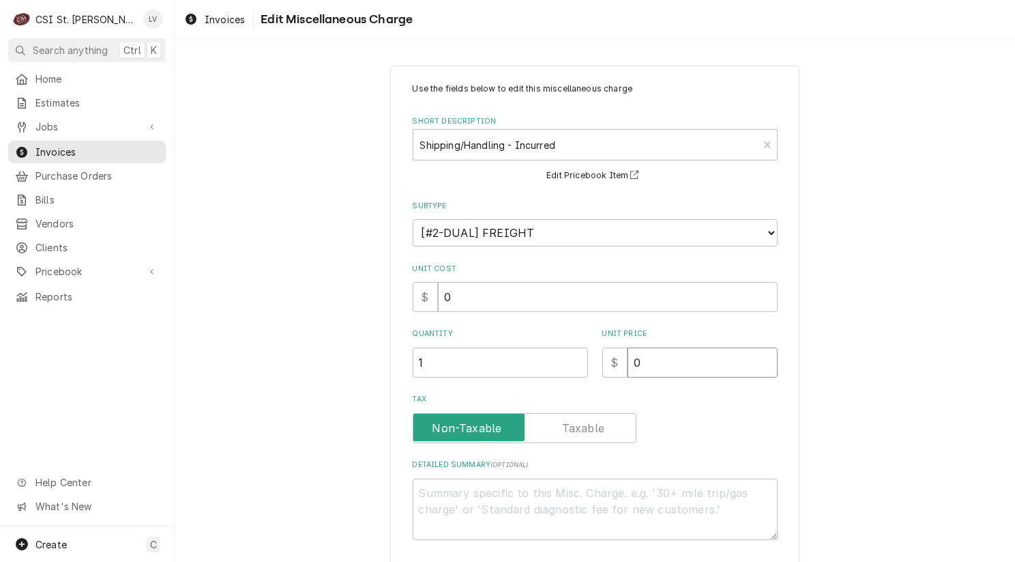
click at [602, 367] on div "$ 0" at bounding box center [689, 362] width 175 height 30
type textarea "x"
type input "1"
type textarea "x"
type input "10"
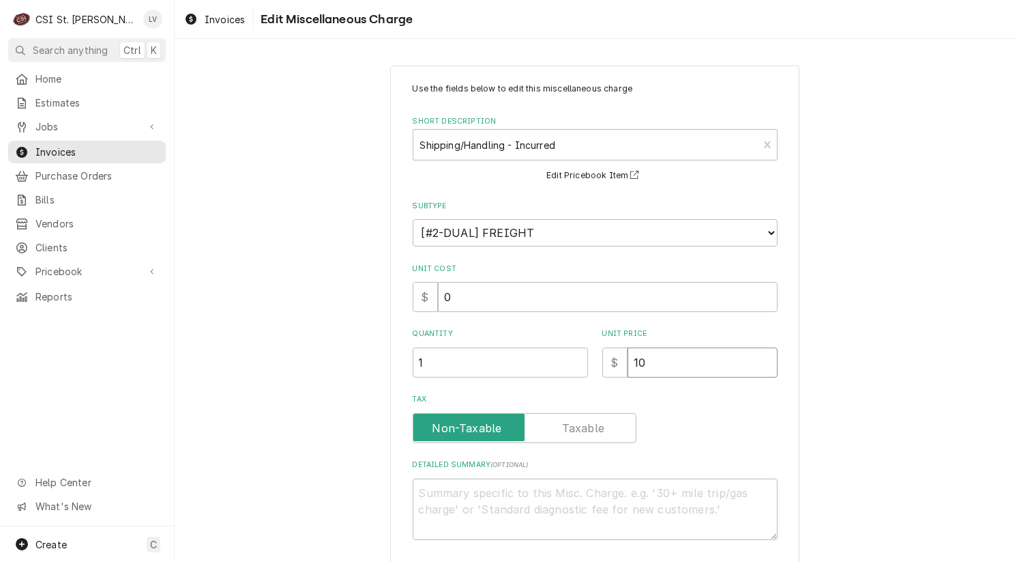
type textarea "x"
type input "100"
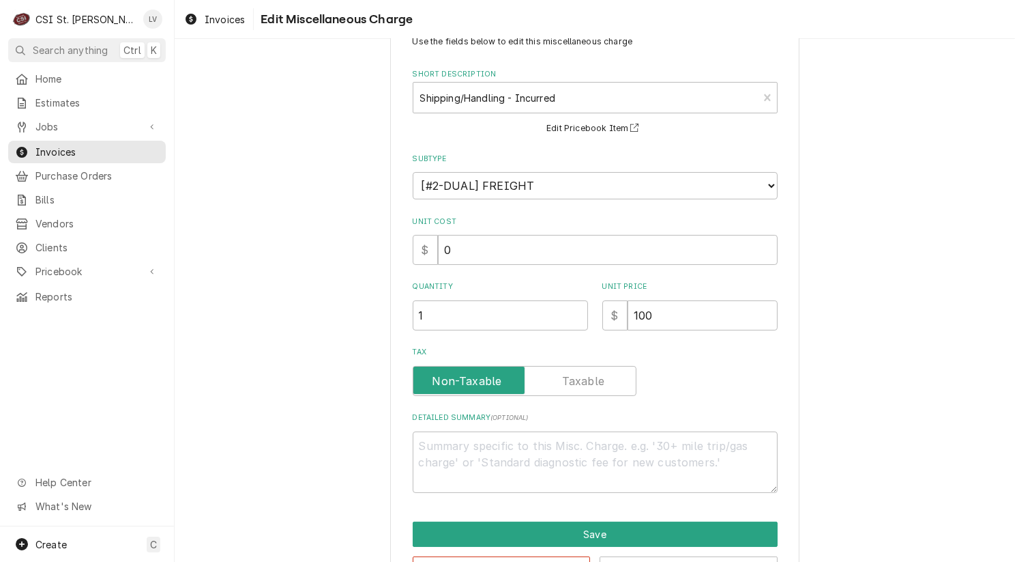
scroll to position [94, 0]
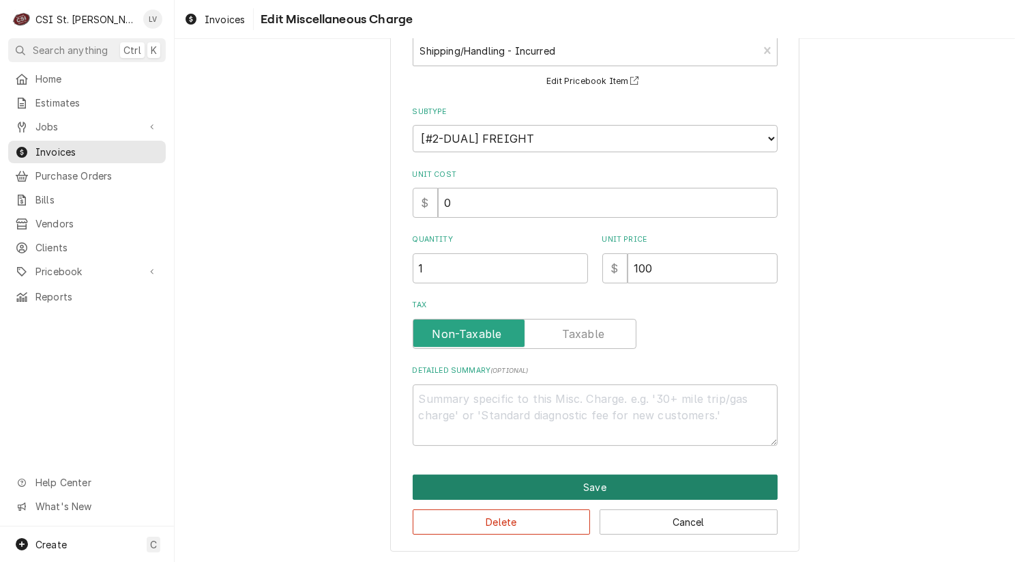
click at [553, 478] on button "Save" at bounding box center [595, 486] width 365 height 25
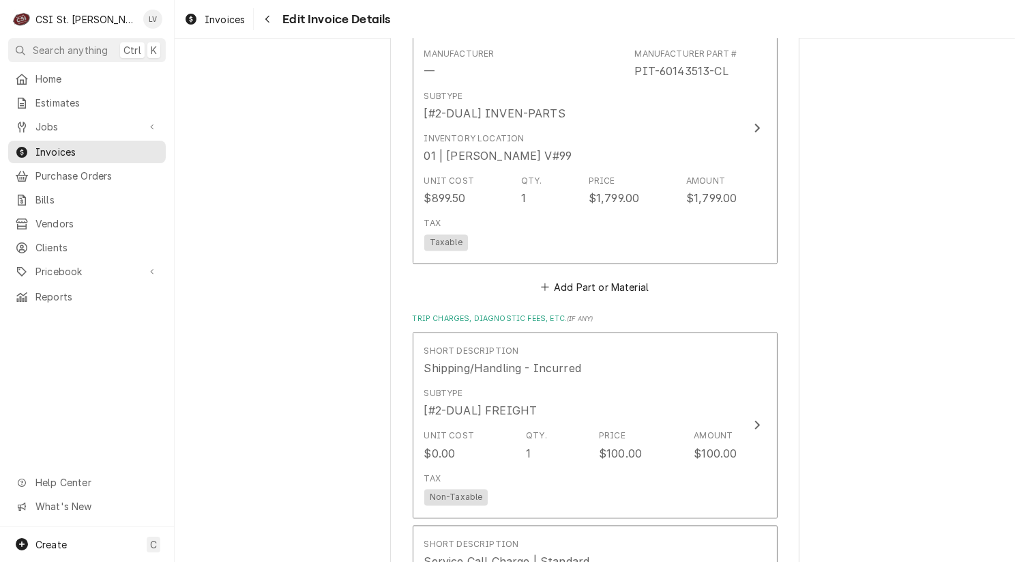
scroll to position [2583, 0]
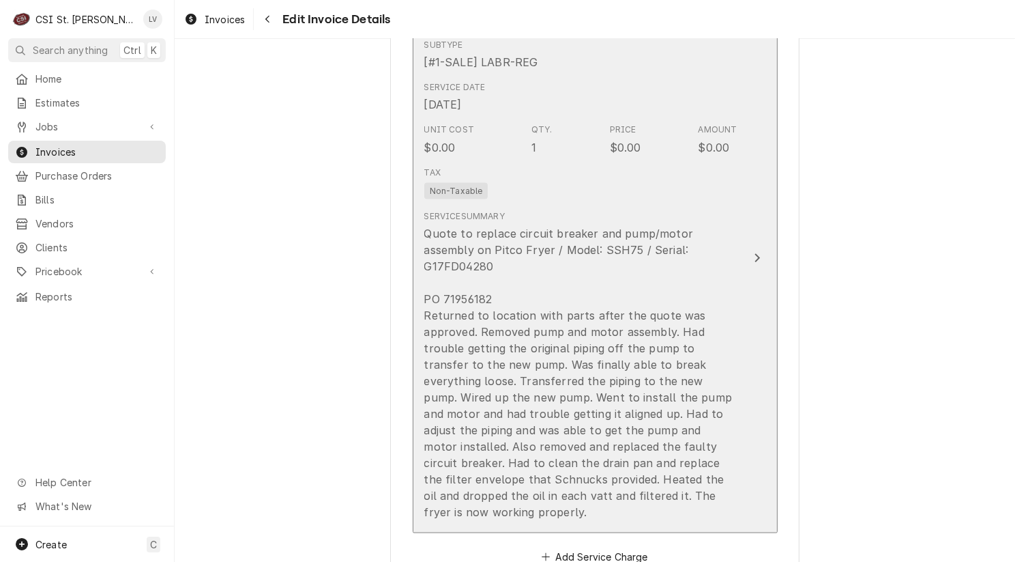
click at [639, 416] on div "Quote to replace circuit breaker and pump/motor assembly on Pitco Fryer / Model…" at bounding box center [580, 372] width 313 height 295
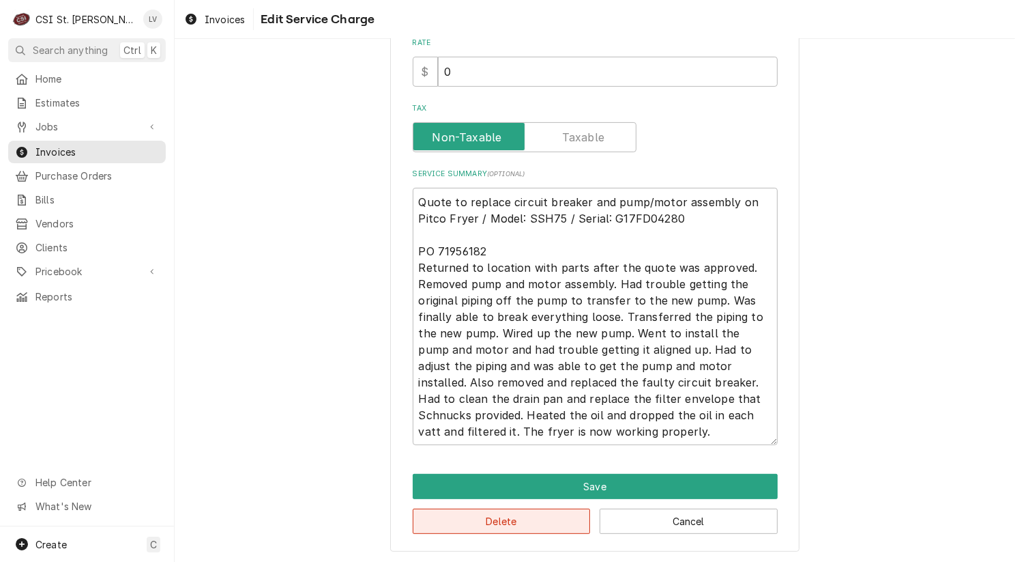
click at [554, 515] on button "Delete" at bounding box center [502, 520] width 178 height 25
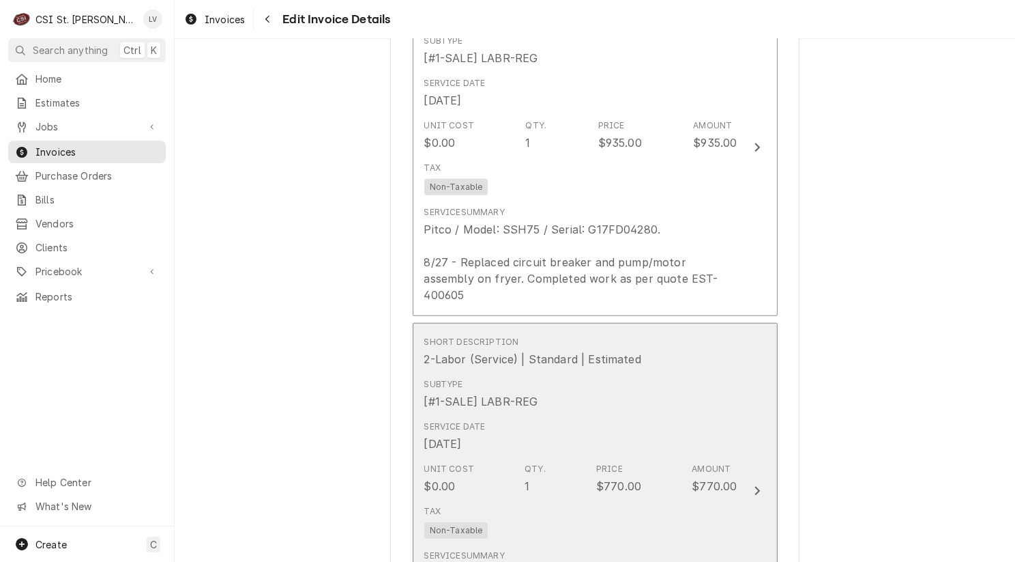
click at [623, 457] on div "Unit Cost $0.00 Qty. 1 Price $770.00 Amount $770.00" at bounding box center [580, 478] width 313 height 42
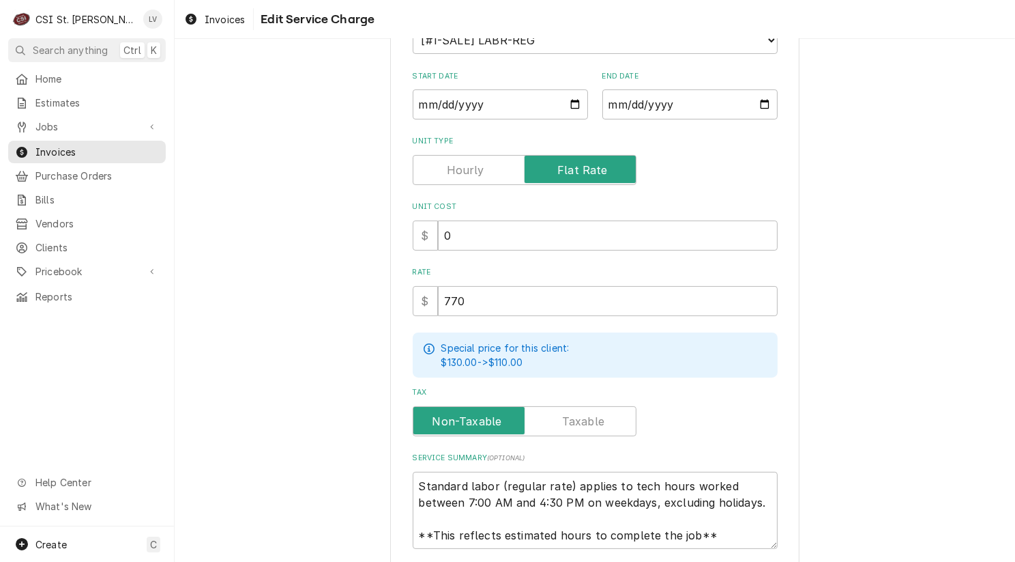
scroll to position [294, 0]
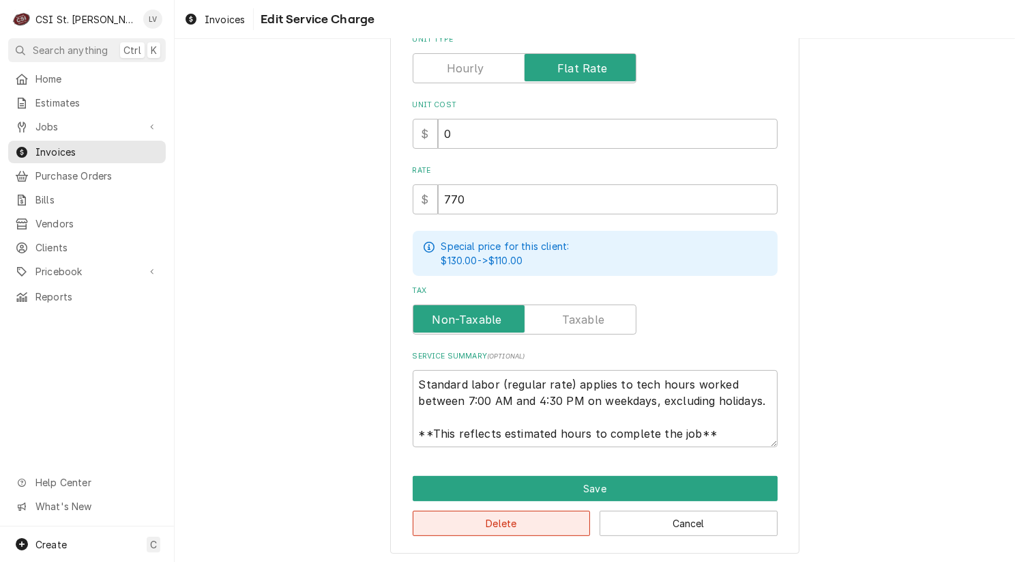
click at [545, 517] on button "Delete" at bounding box center [502, 522] width 178 height 25
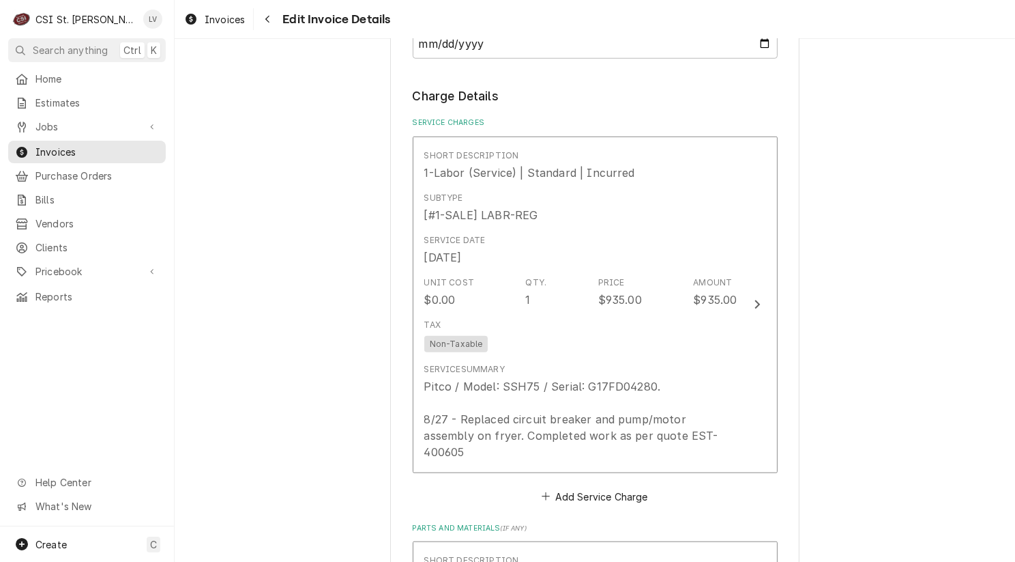
scroll to position [1077, 0]
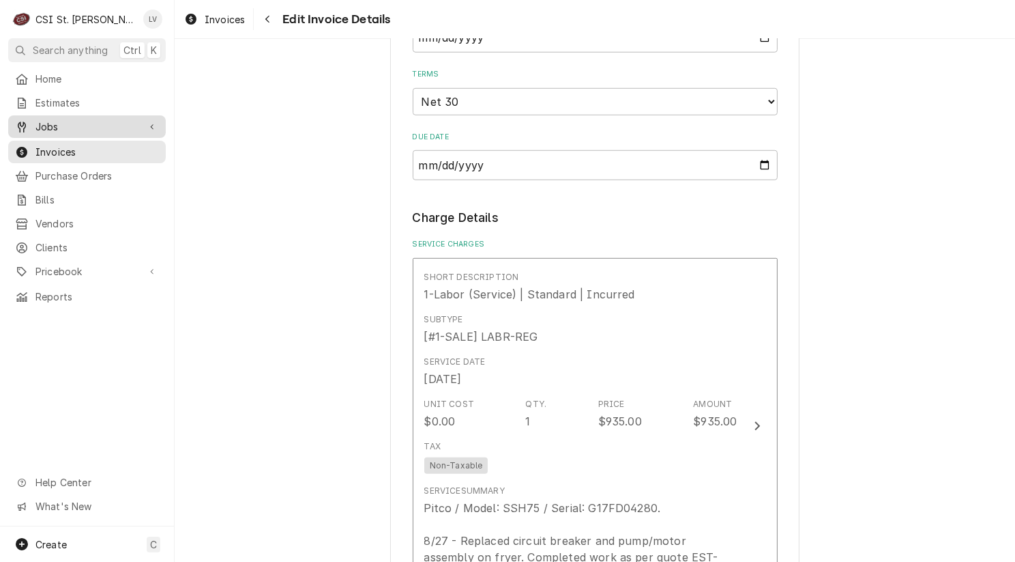
click at [61, 122] on span "Jobs" at bounding box center [86, 126] width 103 height 14
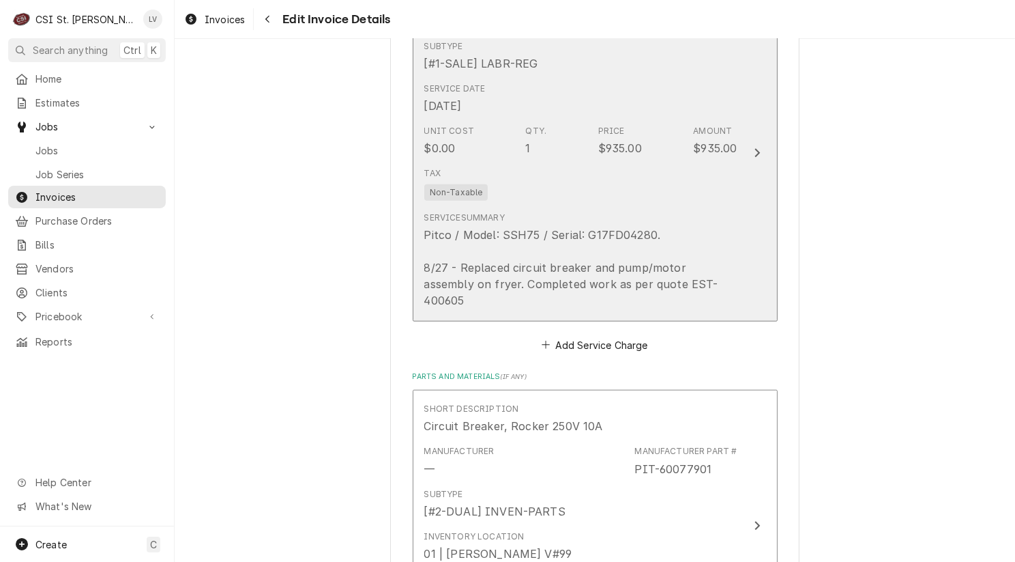
click at [554, 259] on div "Pitco / Model: SSH75 / Serial: G17FD04280. 8/27 - Replaced circuit breaker and …" at bounding box center [580, 268] width 313 height 82
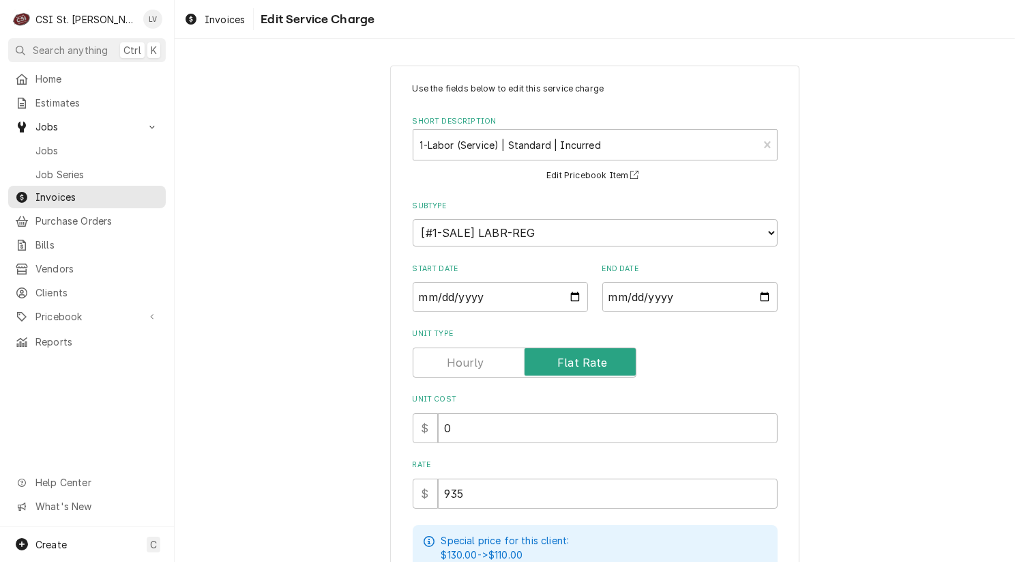
scroll to position [294, 0]
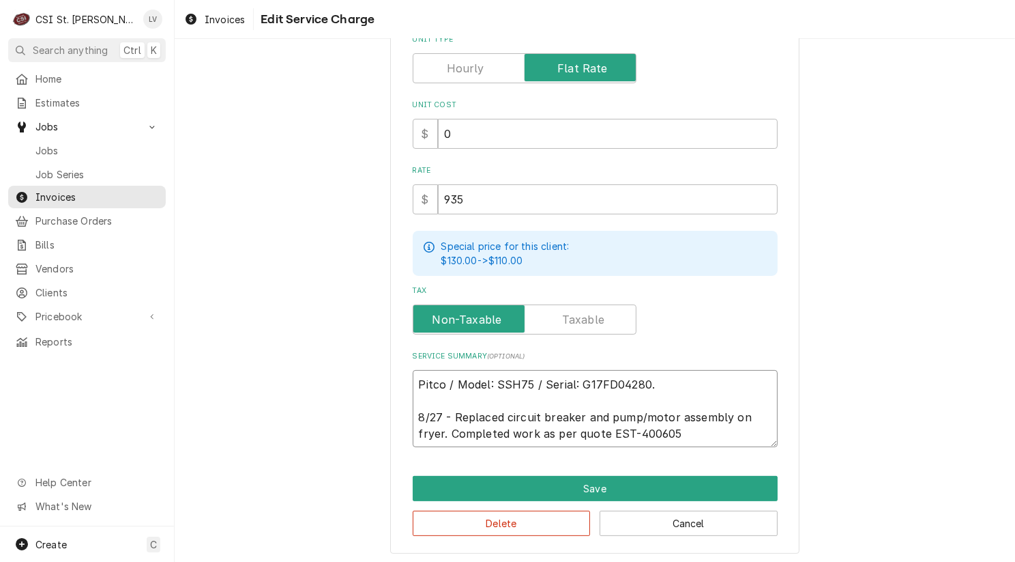
click at [675, 378] on textarea "Pitco / Model: SSH75 / Serial: G17FD04280. 8/27 - Replaced circuit breaker and …" at bounding box center [595, 409] width 365 height 78
type textarea "x"
type textarea "Pitco / Model: SSH75 / Serial: G17FD04280. 8/27 - Replaced circuit breaker and …"
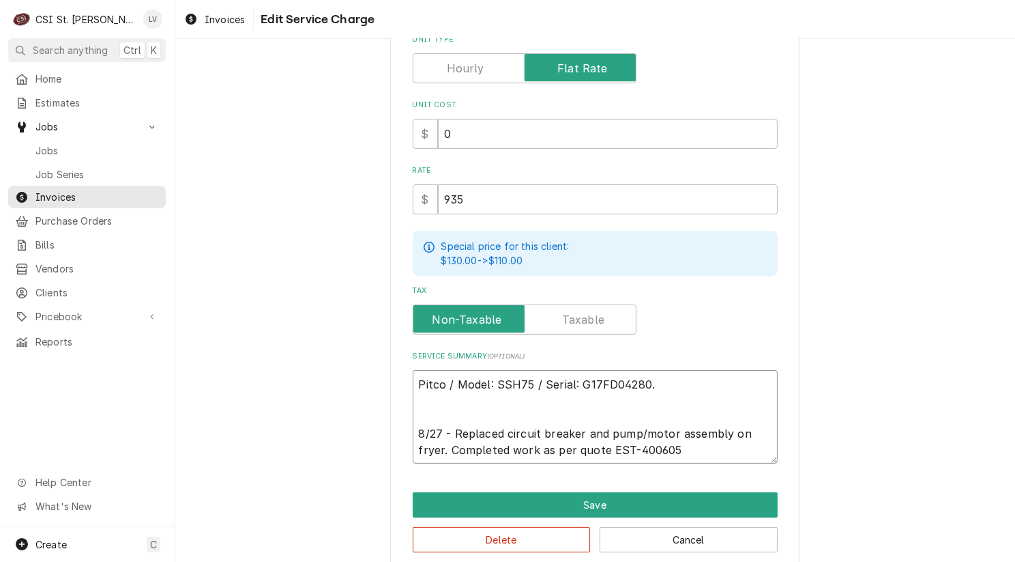
type textarea "x"
type textarea "Pitco / Model: SSH75 / Serial: G17FD04280. 8/27 - Replaced circuit breaker and …"
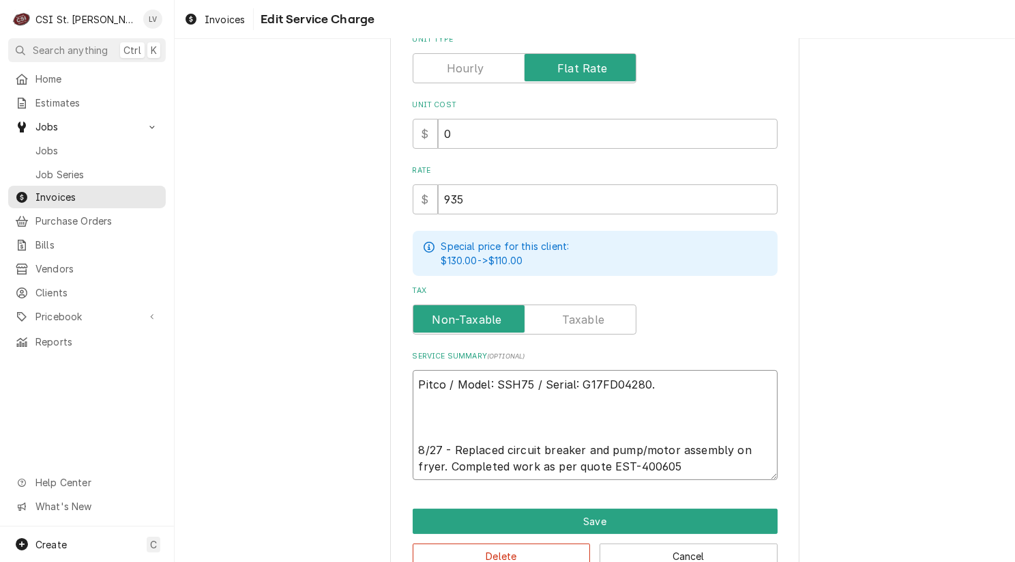
type textarea "x"
type textarea "Pitco / Model: SSH75 / Serial: G17FD04280. 8 8/27 - Replaced circuit breaker an…"
type textarea "x"
type textarea "Pitco / Model: SSH75 / Serial: G17FD04280. 8/ 8/27 - Replaced circuit breaker a…"
type textarea "x"
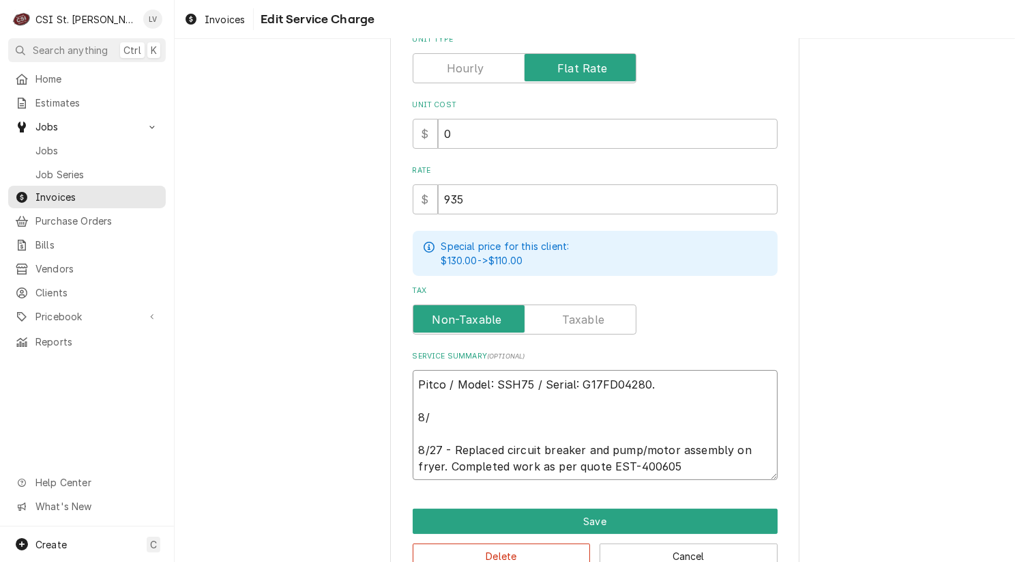
type textarea "Pitco / Model: SSH75 / Serial: G17FD04280. 8/1 8/27 - Replaced circuit breaker …"
type textarea "x"
type textarea "Pitco / Model: SSH75 / Serial: G17FD04280. 8/13 8/27 - Replaced circuit breaker…"
type textarea "x"
type textarea "Pitco / Model: SSH75 / Serial: G17FD04280. 8/13 8/27 - Replaced circuit breaker…"
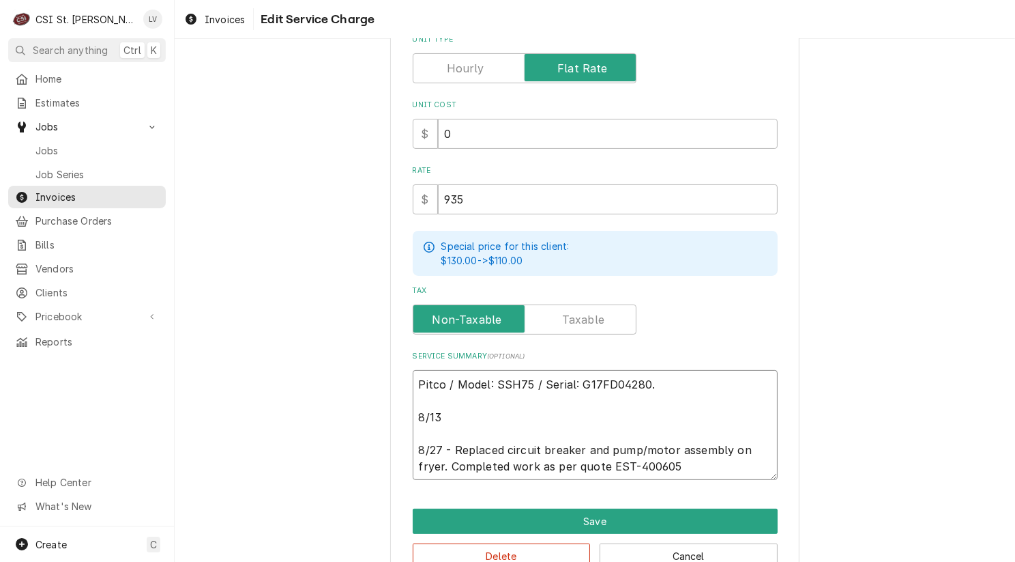
type textarea "x"
type textarea "Pitco / Model: SSH75 / Serial: G17FD04280. 8/13 - 8/27 - Replaced circuit break…"
type textarea "x"
type textarea "Pitco / Model: SSH75 / Serial: G17FD04280. 8/13 - 8/27 - Replaced circuit break…"
paste textarea "Found fryer heats and works. Filter pump does not work due to being locked up. …"
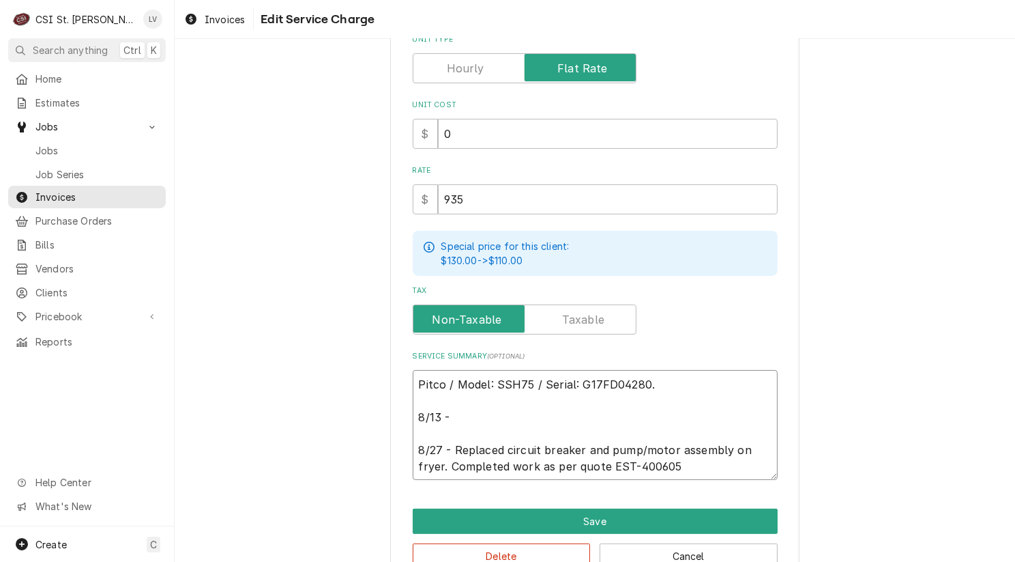
type textarea "x"
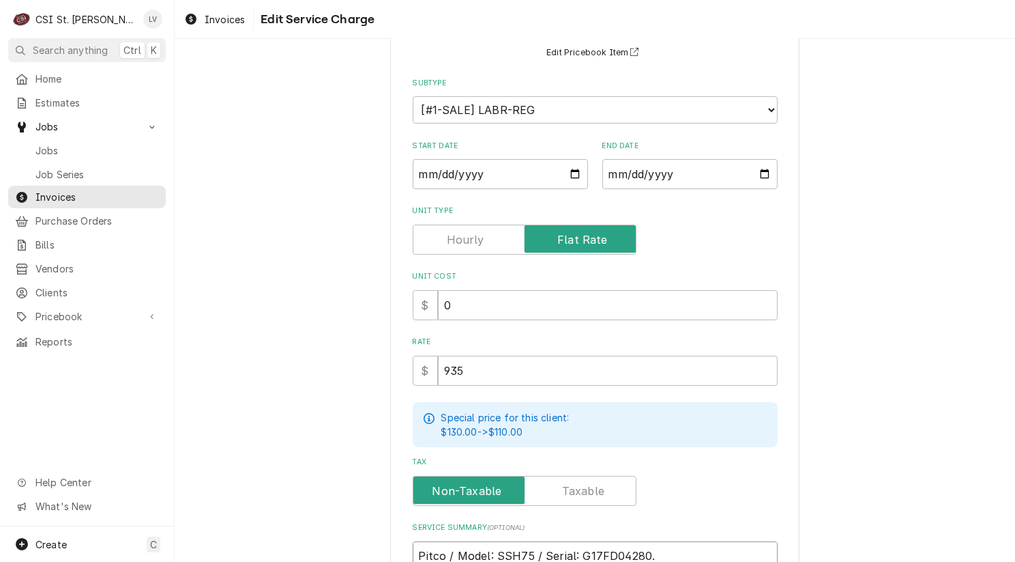
scroll to position [0, 0]
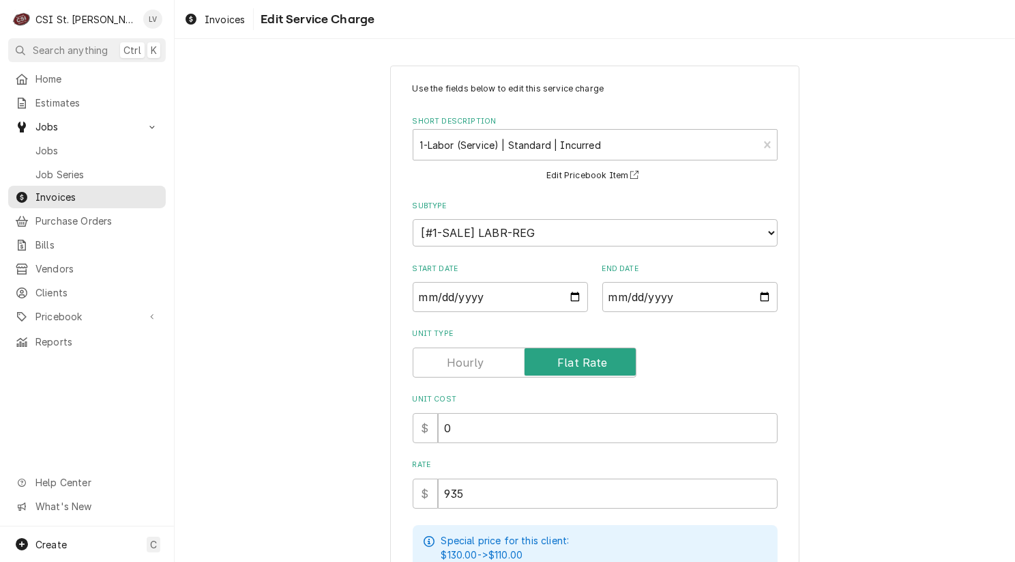
type textarea "Pitco / Model: SSH75 / Serial: G17FD04280. 8/13 - Found fryer heats and works. …"
click at [437, 293] on input "2025-08-27" at bounding box center [500, 297] width 175 height 30
type input "2025-08-01"
type textarea "x"
type input "2025-08-13"
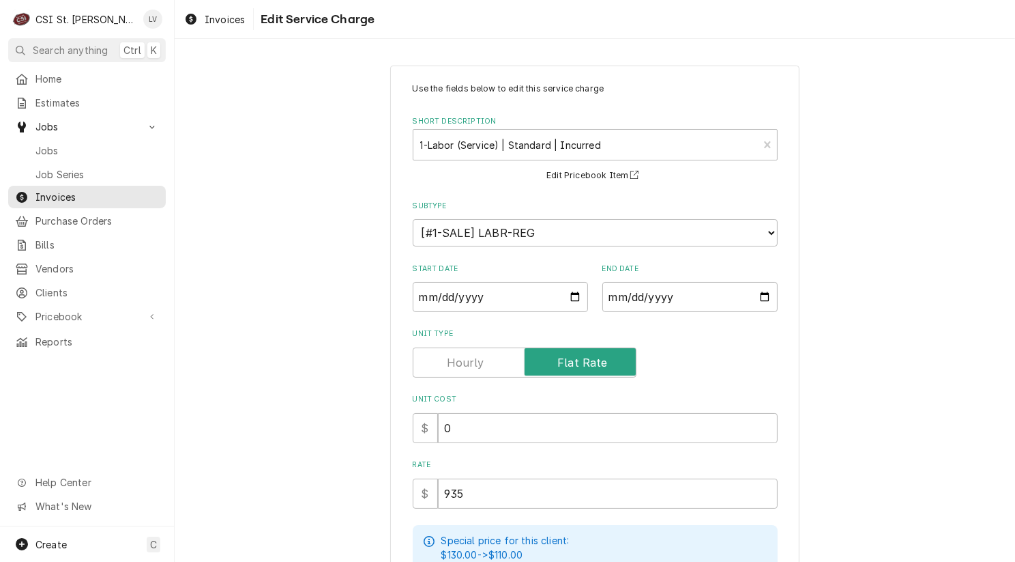
click at [914, 355] on div "Use the fields below to edit this service charge Short Description 1-Labor (Ser…" at bounding box center [595, 488] width 841 height 871
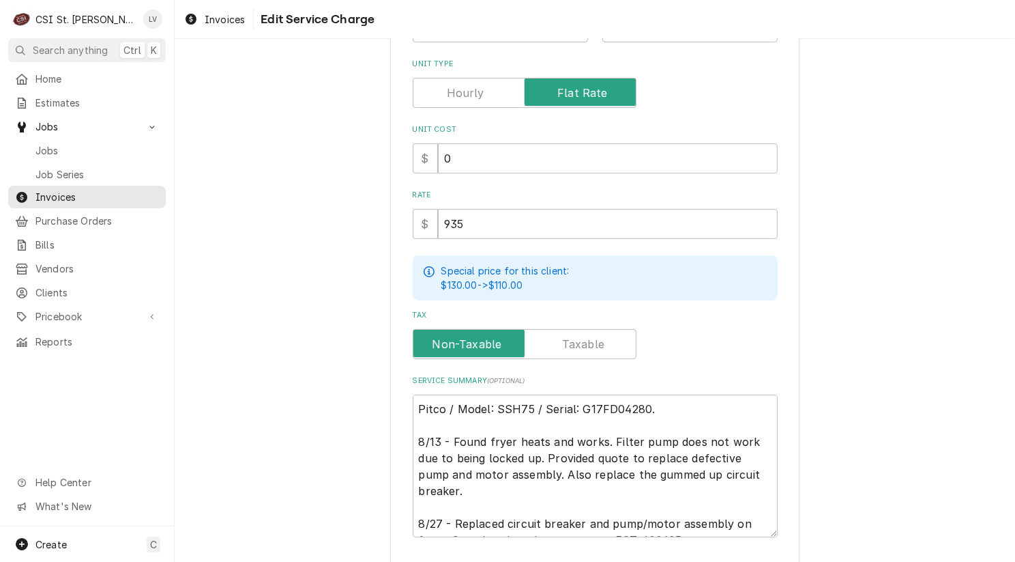
scroll to position [360, 0]
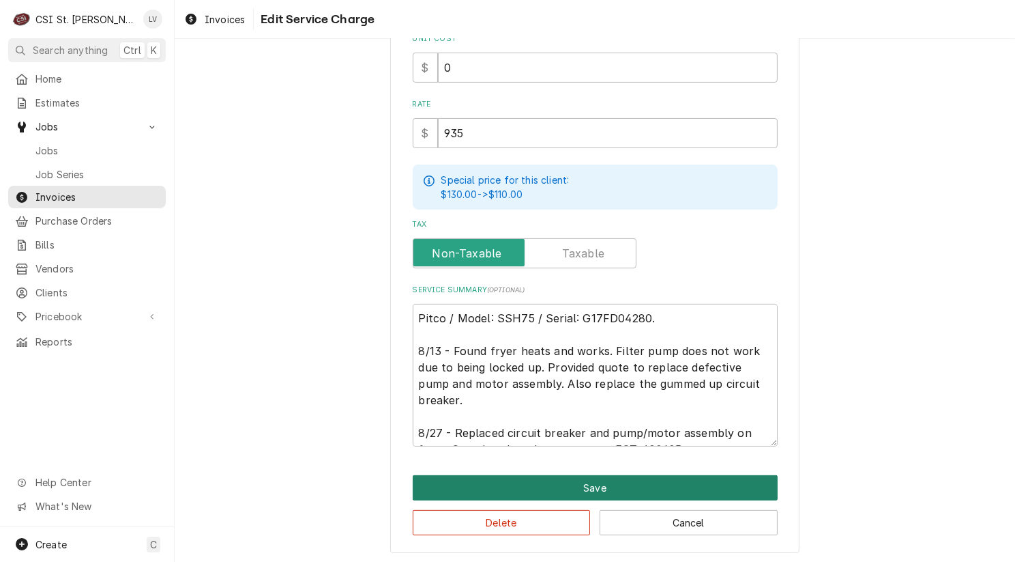
click at [607, 484] on button "Save" at bounding box center [595, 487] width 365 height 25
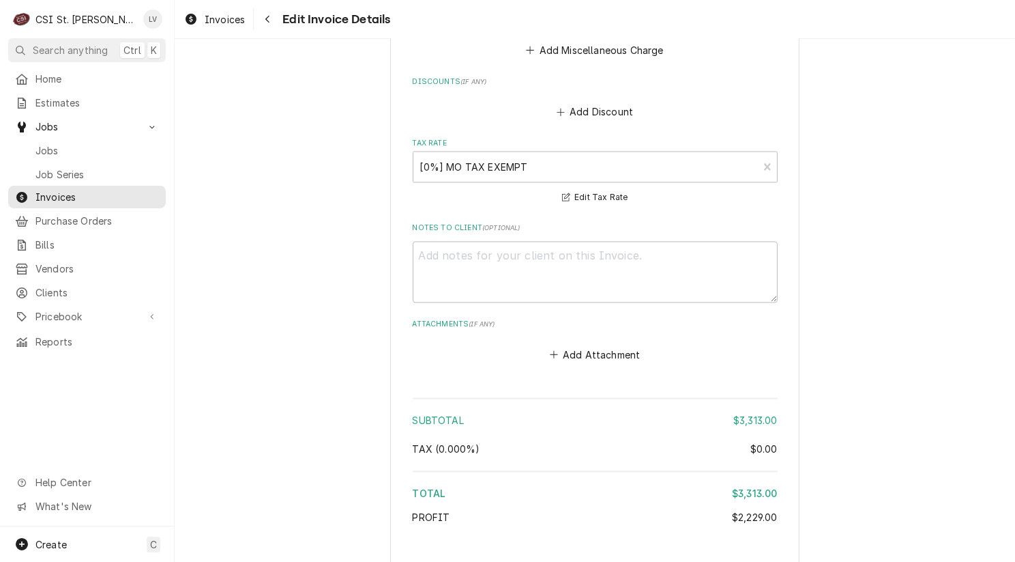
scroll to position [3001, 0]
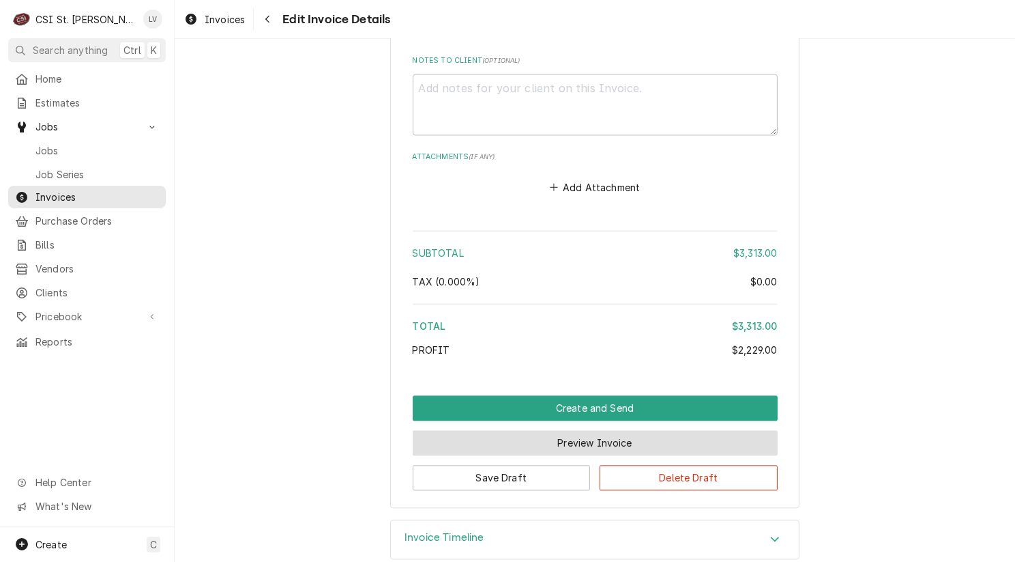
click at [536, 430] on button "Preview Invoice" at bounding box center [595, 442] width 365 height 25
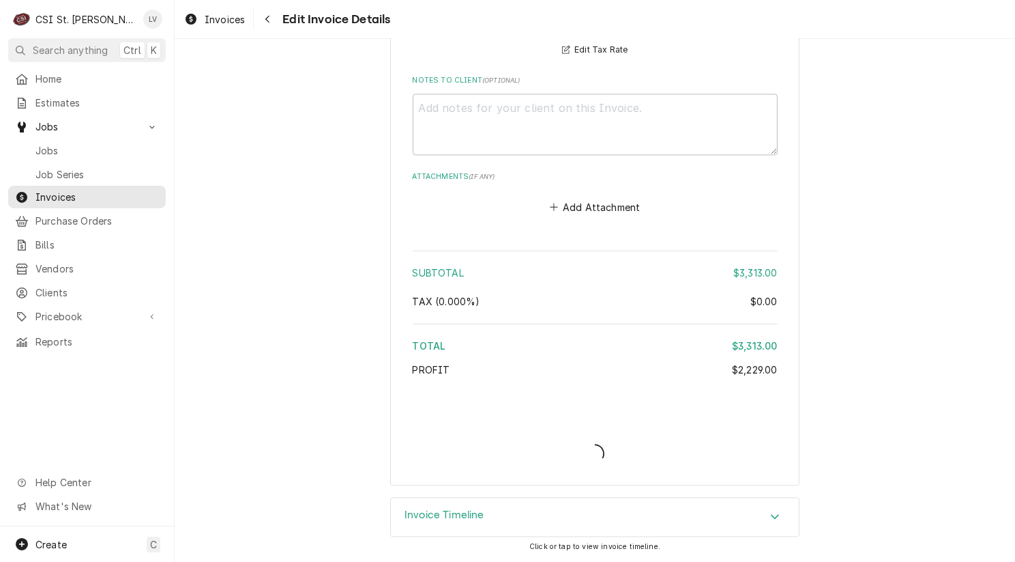
scroll to position [2959, 0]
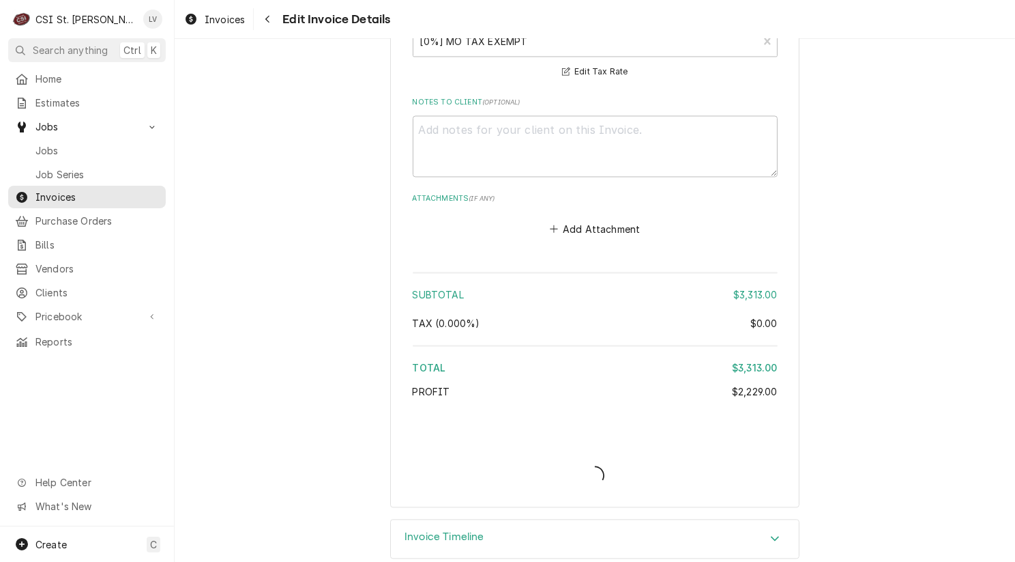
type textarea "x"
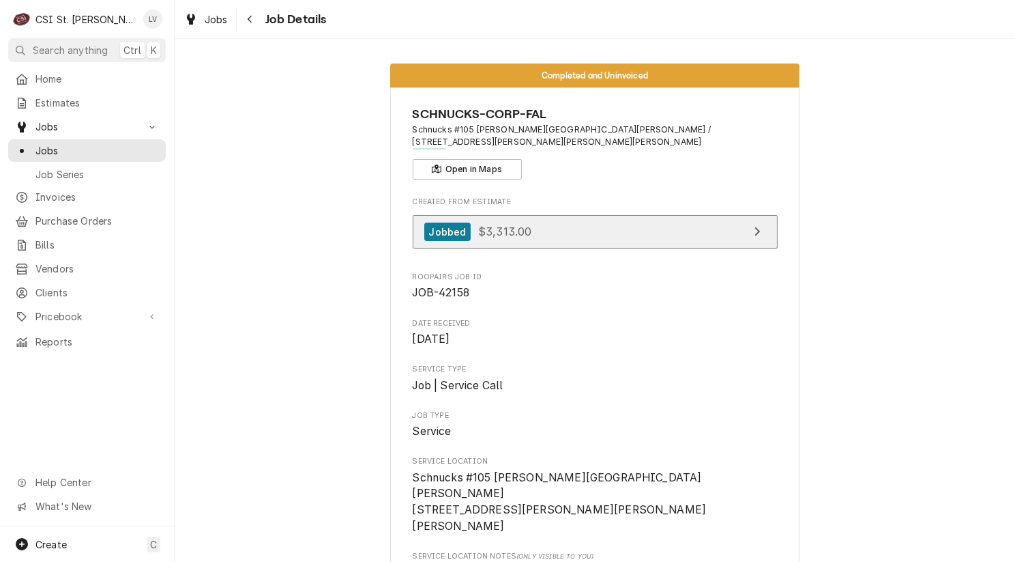
click at [540, 219] on link "Jobbed $3,313.00" at bounding box center [595, 231] width 365 height 33
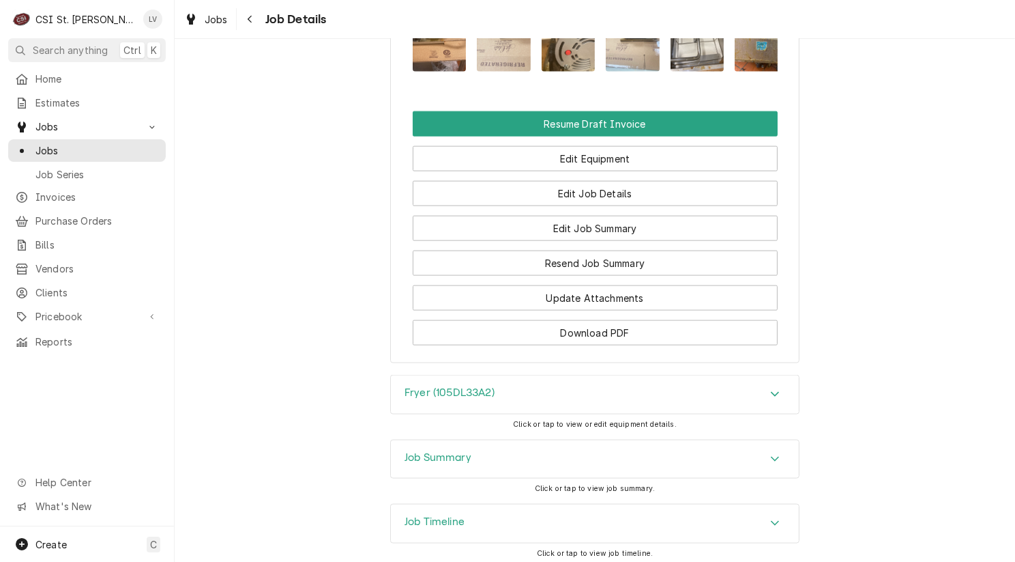
scroll to position [1907, 0]
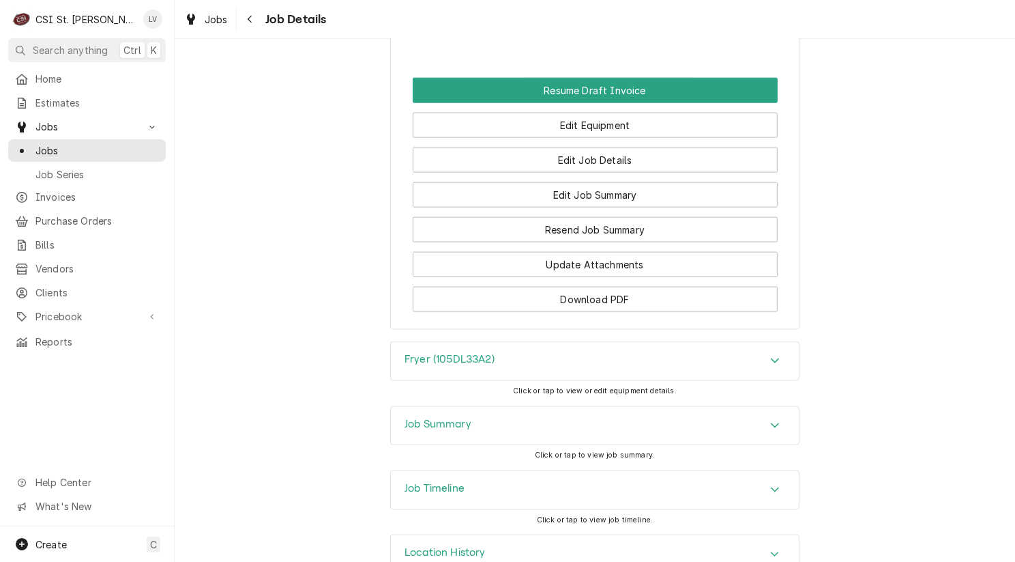
click at [549, 407] on div "Job Summary" at bounding box center [595, 426] width 408 height 38
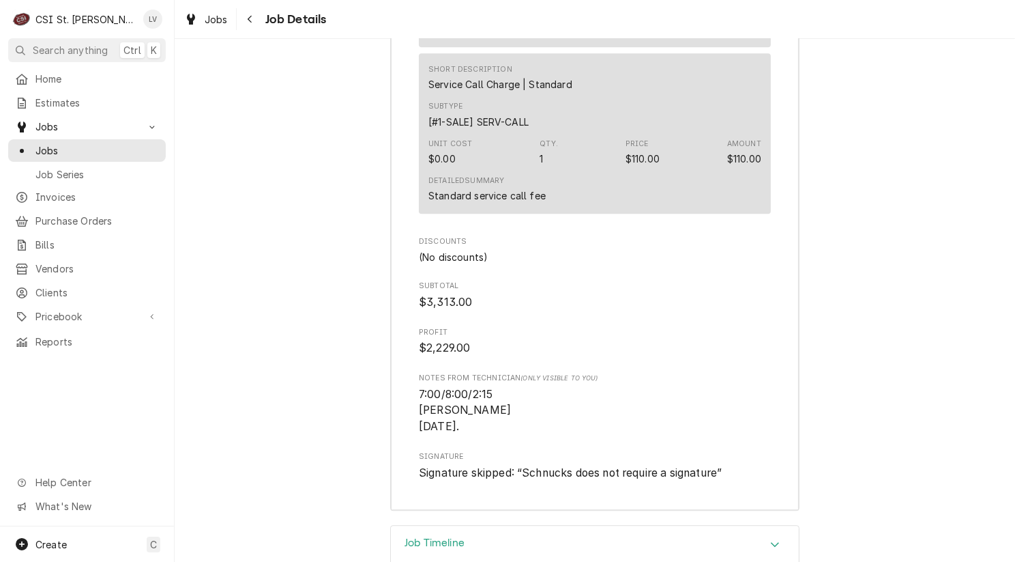
scroll to position [4044, 0]
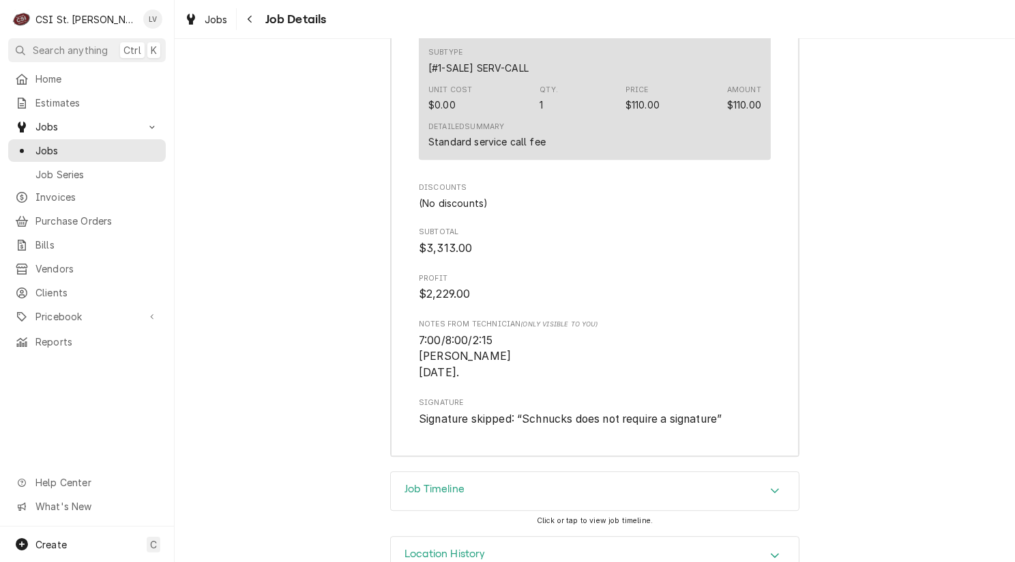
click at [572, 471] on div "Job Timeline" at bounding box center [595, 490] width 408 height 38
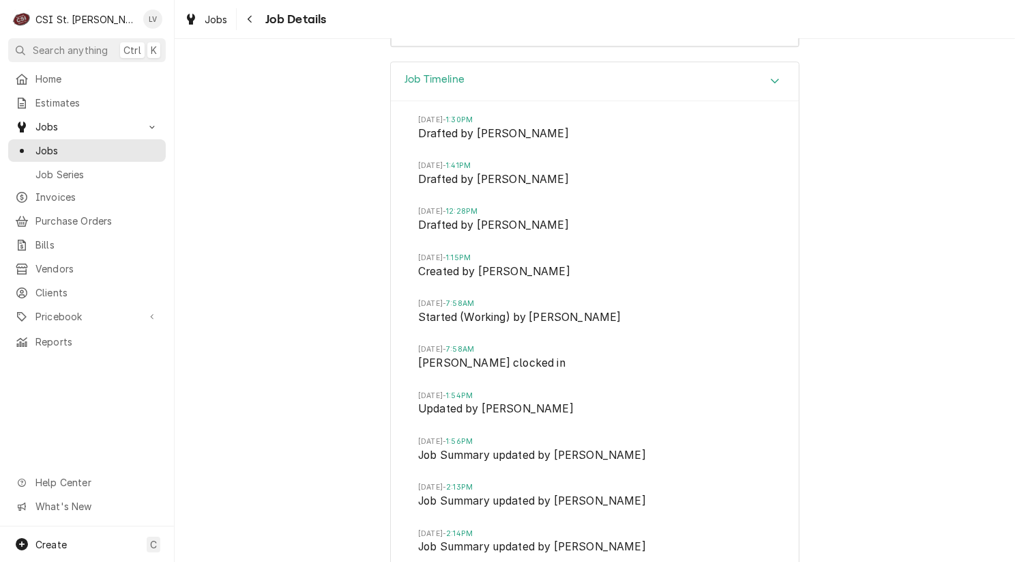
scroll to position [4674, 0]
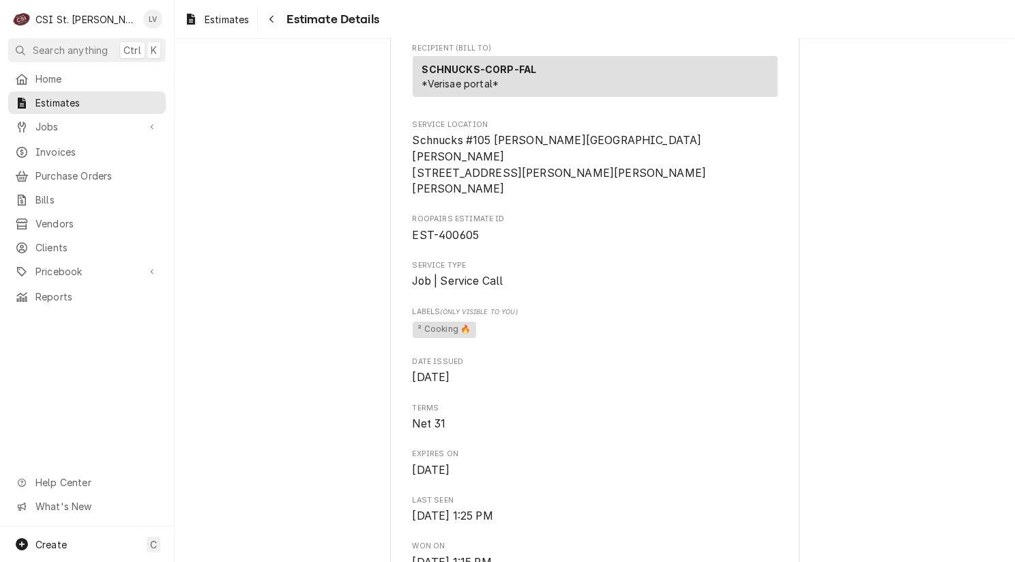
scroll to position [409, 0]
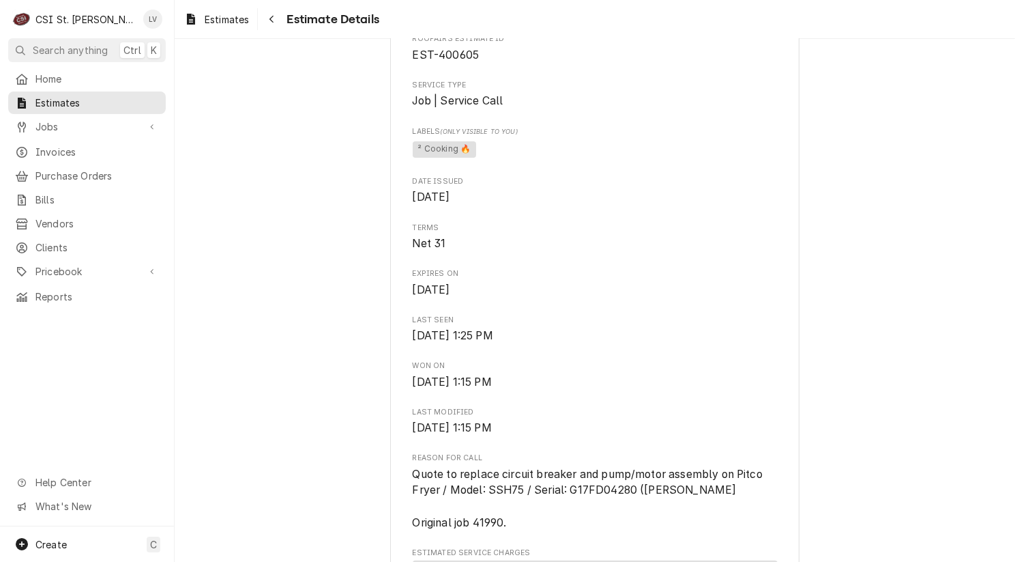
drag, startPoint x: 276, startPoint y: 312, endPoint x: 259, endPoint y: 423, distance: 111.9
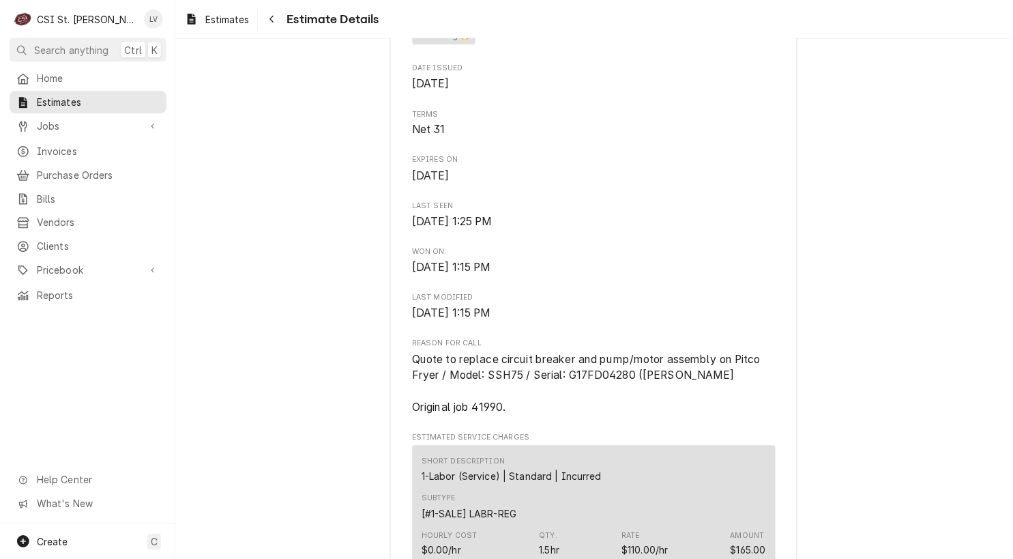
scroll to position [751, 0]
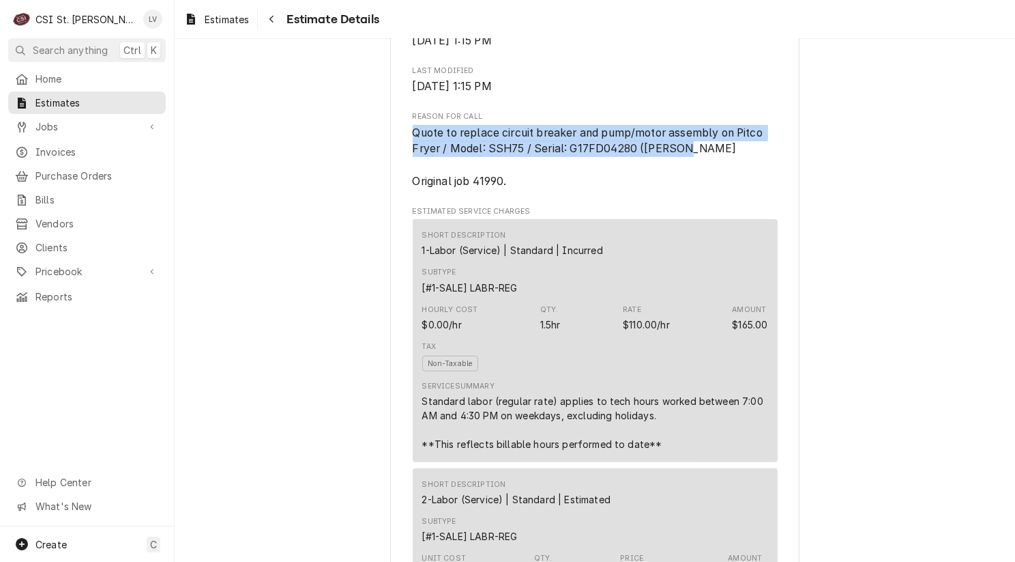
drag, startPoint x: 407, startPoint y: 128, endPoint x: 693, endPoint y: 144, distance: 287.0
click at [693, 144] on span "Quote to replace circuit breaker and pump/motor assembly on Pitco Fryer / Model…" at bounding box center [595, 157] width 365 height 65
copy span "Quote to replace circuit breaker and pump/motor assembly on Pitco Fryer / Model…"
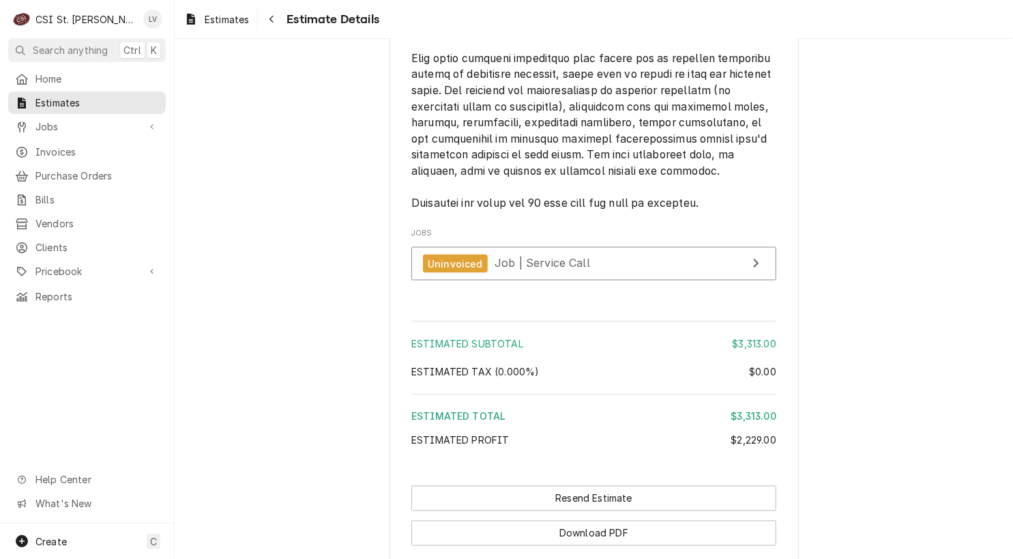
scroll to position [3070, 0]
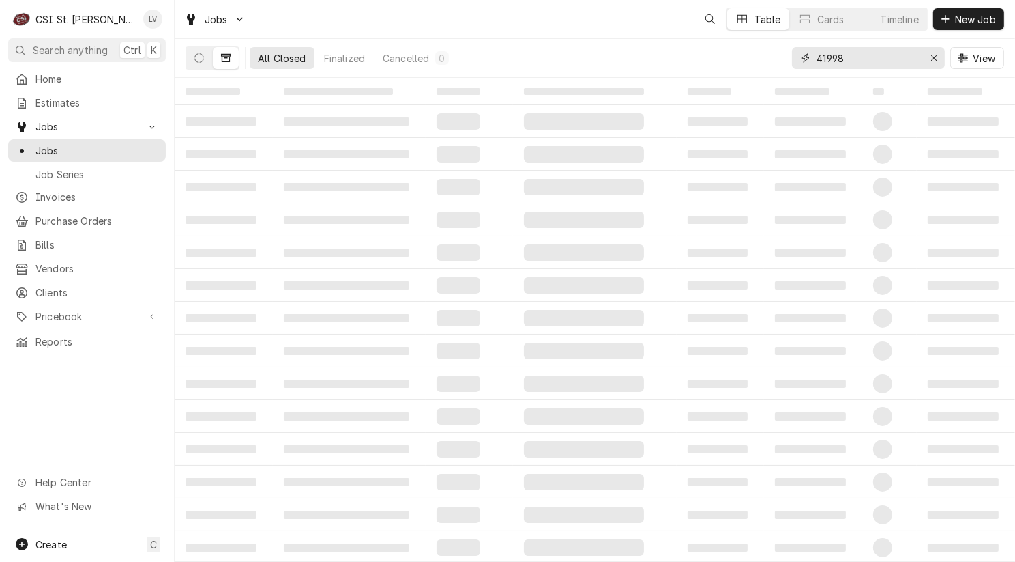
drag, startPoint x: 832, startPoint y: 59, endPoint x: 768, endPoint y: 68, distance: 64.0
click at [768, 68] on div "All Closed Finalized Cancelled 0 41998 View" at bounding box center [595, 58] width 819 height 38
type input "41990"
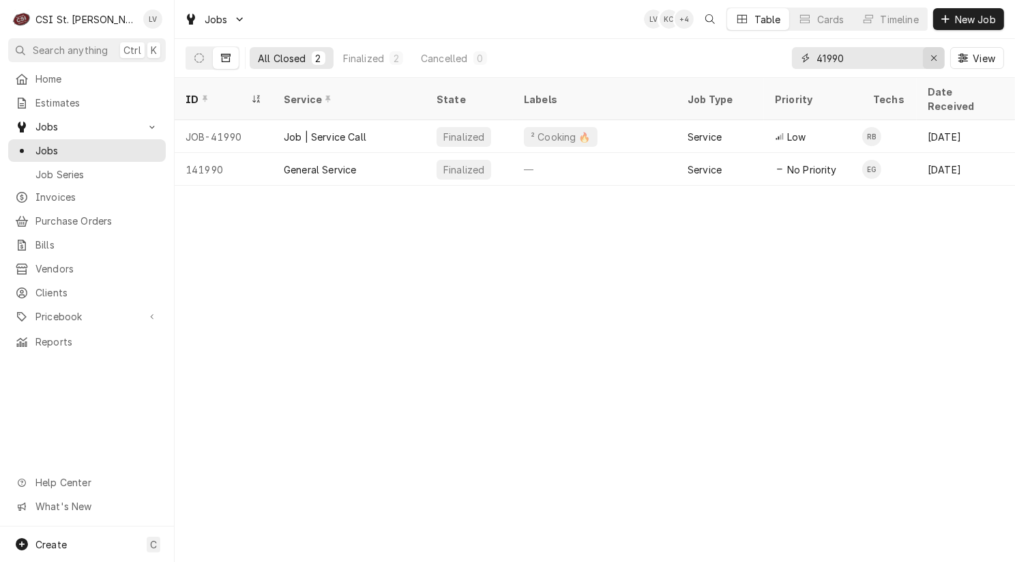
click at [933, 54] on icon "Erase input" at bounding box center [935, 58] width 8 height 10
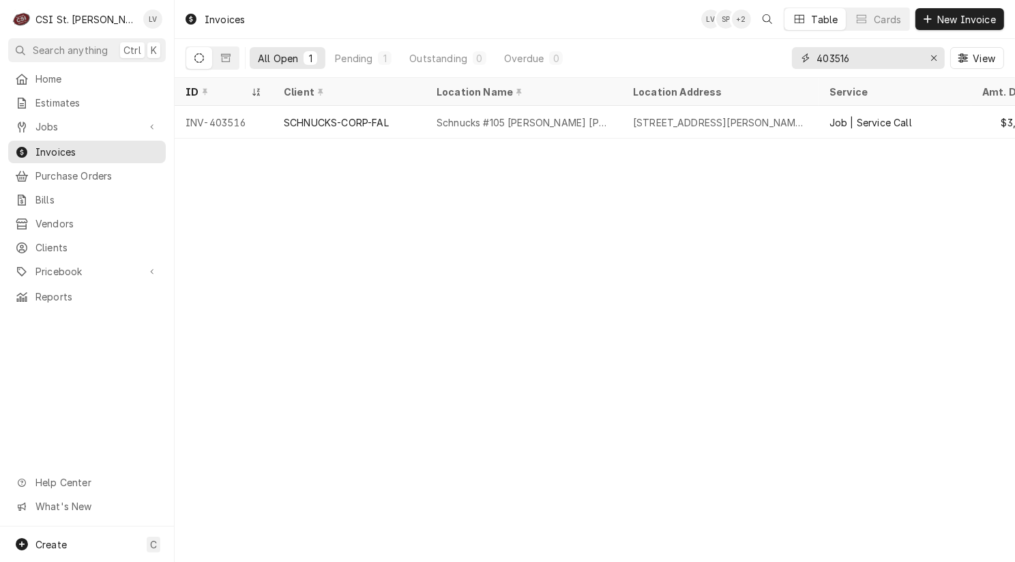
drag, startPoint x: 864, startPoint y: 59, endPoint x: 761, endPoint y: 74, distance: 104.1
click at [761, 74] on div "All Open 1 Pending 1 Outstanding 0 Overdue 0 403516 View" at bounding box center [595, 58] width 819 height 38
type input "403200"
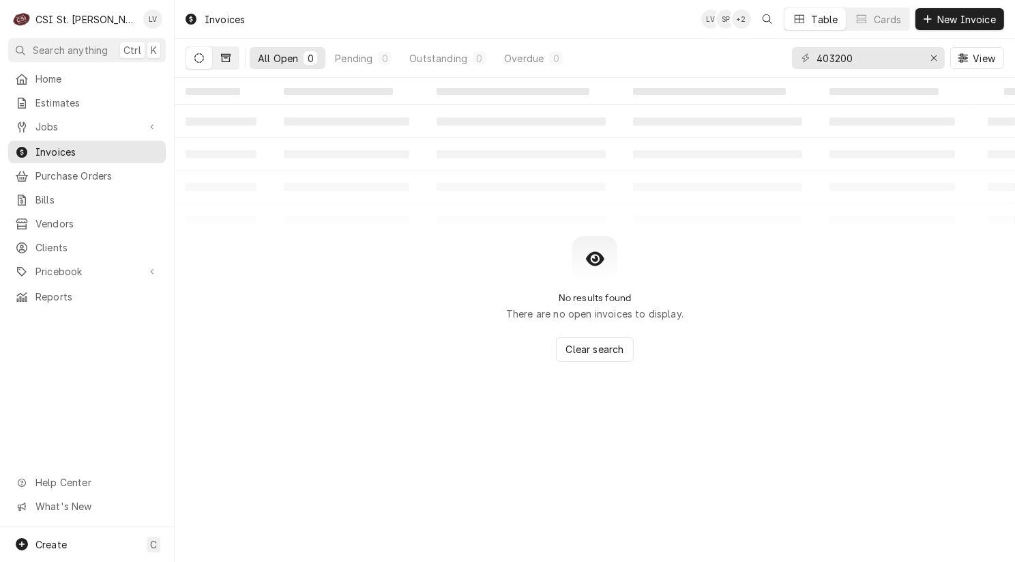
click at [221, 55] on icon "Dynamic Content Wrapper" at bounding box center [226, 58] width 10 height 10
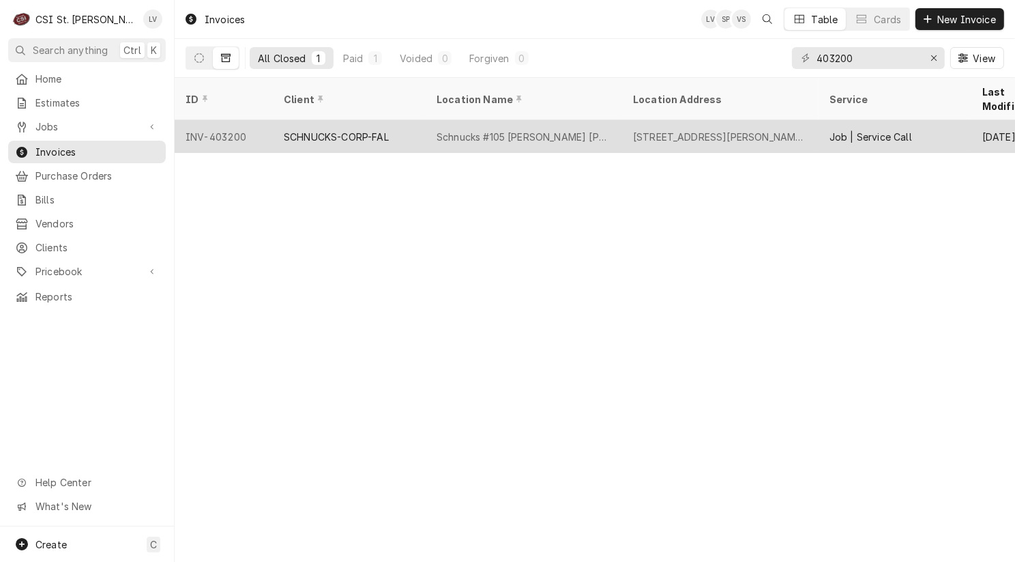
click at [330, 130] on div "SCHNUCKS-CORP-FAL" at bounding box center [336, 137] width 105 height 14
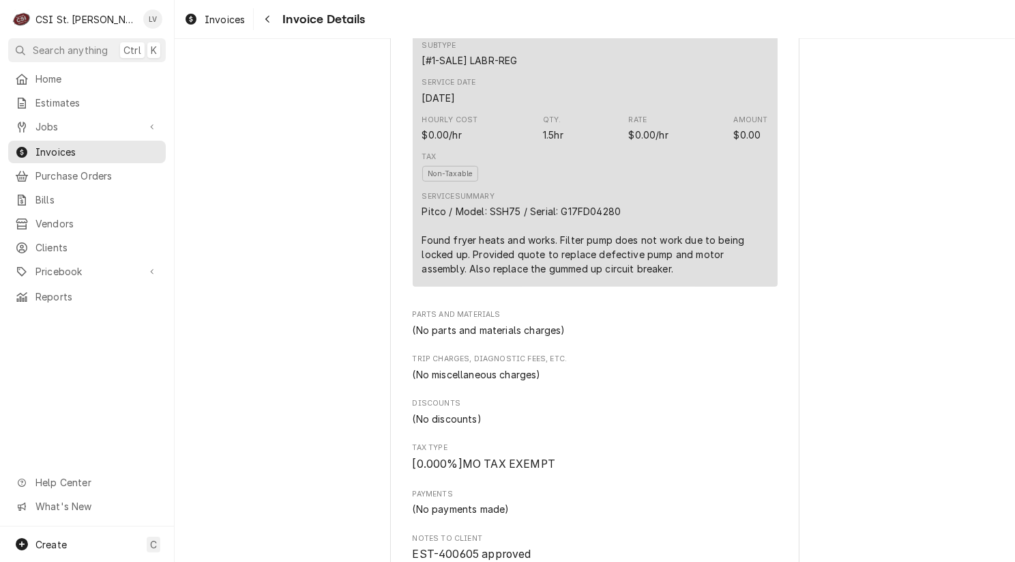
scroll to position [819, 0]
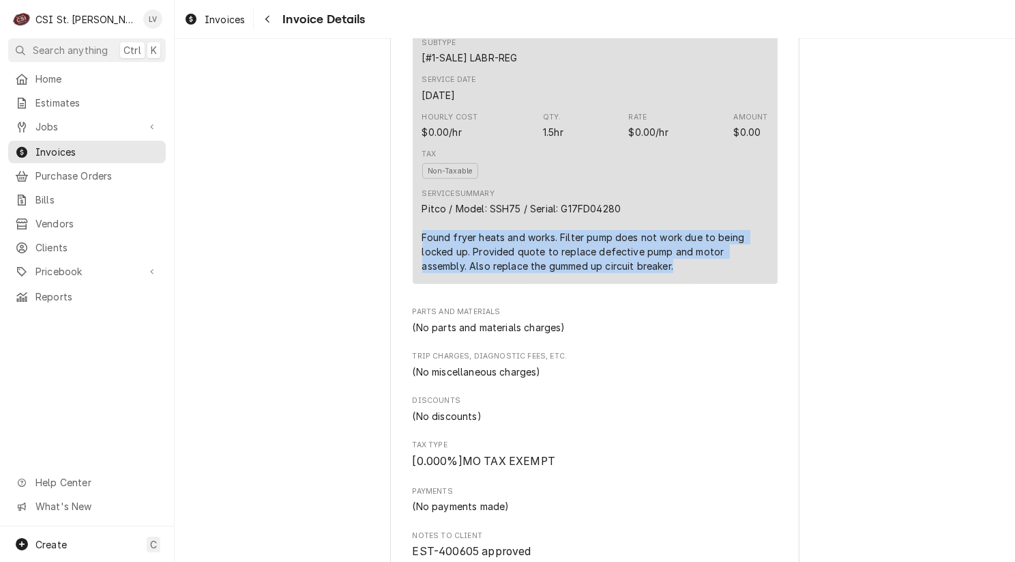
drag, startPoint x: 413, startPoint y: 234, endPoint x: 638, endPoint y: 259, distance: 225.8
click at [649, 261] on div "Short Description 1-Labor (Service) | Standard | Incurred Subtype [#1-SALE] LAB…" at bounding box center [595, 137] width 365 height 294
copy div "Found fryer heats and works. Filter pump does not work due to being locked up. …"
click at [289, 283] on div "Paid Sender CSI St. Louis CSI Commercial Services Inc18330 [STREET_ADDRESS] (63…" at bounding box center [595, 396] width 841 height 2352
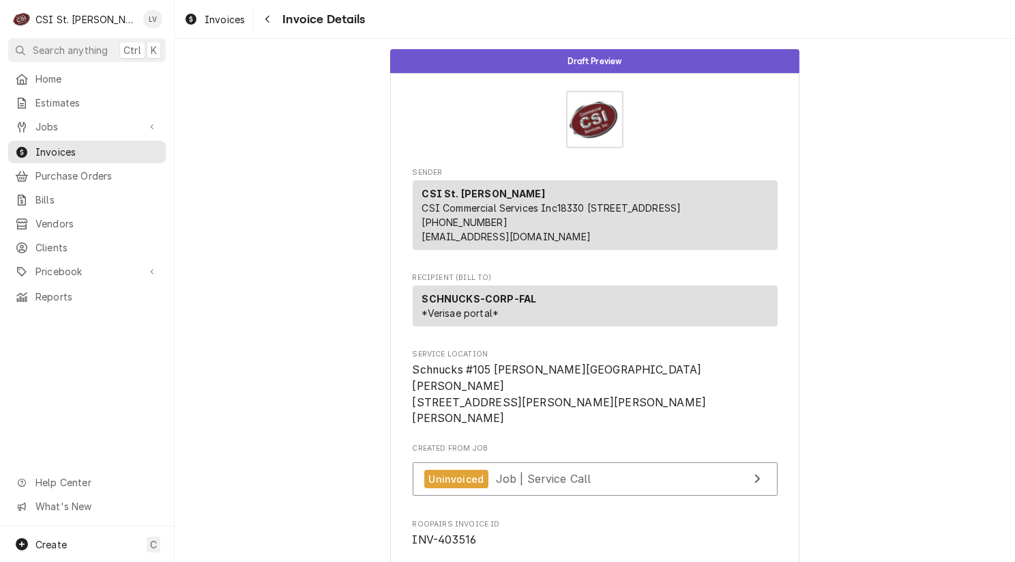
drag, startPoint x: 237, startPoint y: 340, endPoint x: 235, endPoint y: 334, distance: 7.3
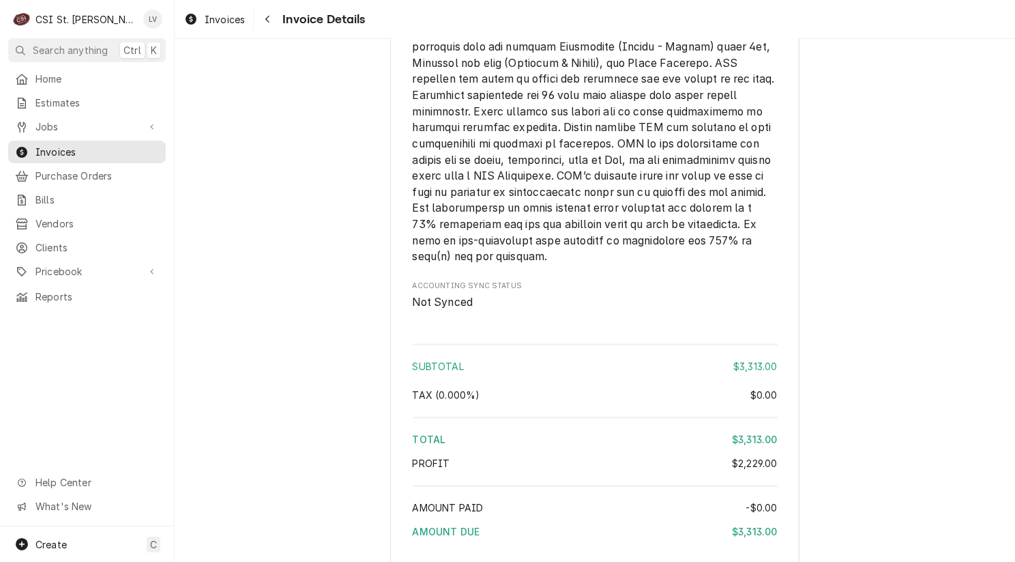
scroll to position [2661, 0]
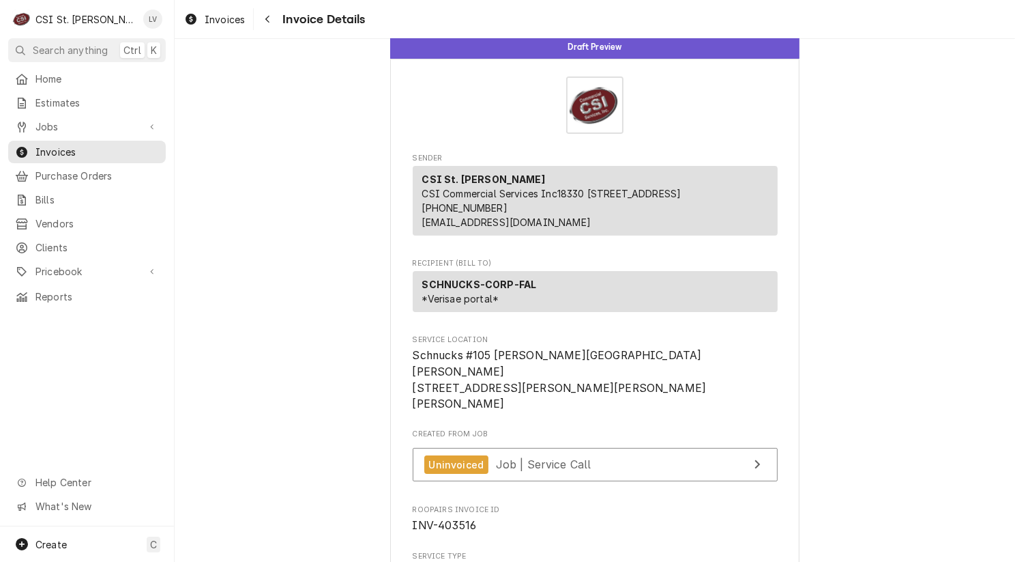
scroll to position [0, 0]
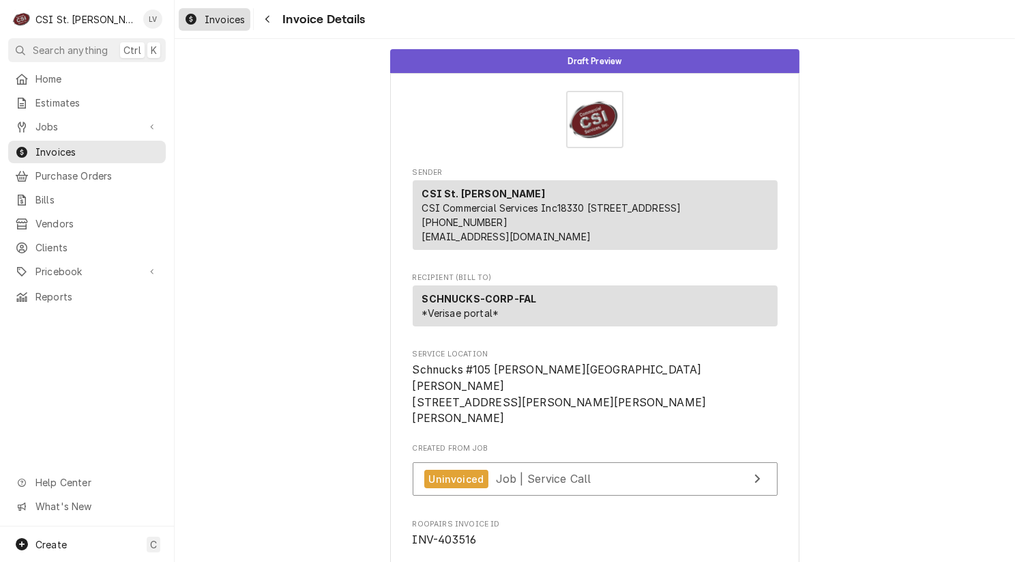
click at [201, 21] on div "Invoices" at bounding box center [214, 19] width 66 height 17
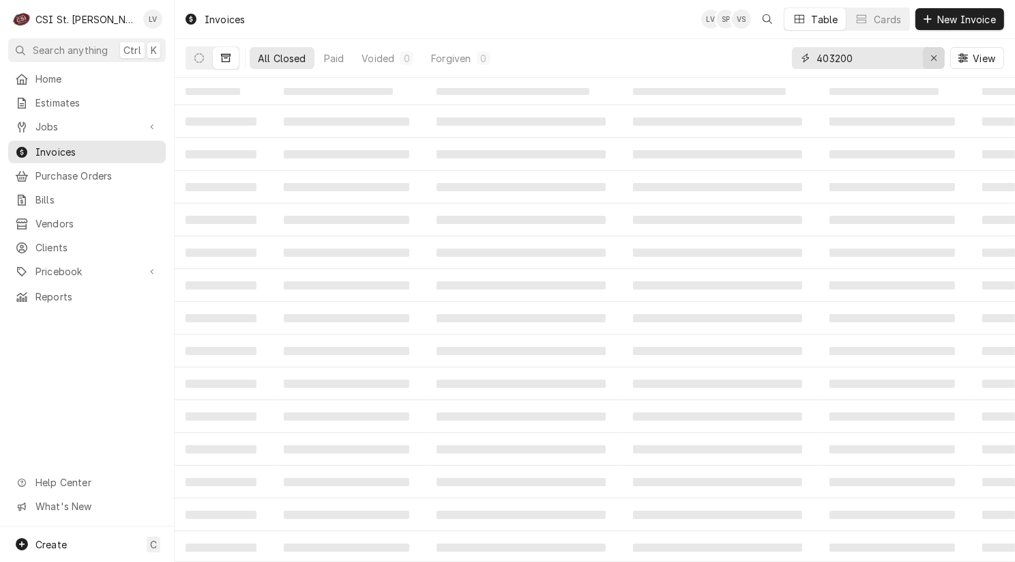
click at [933, 58] on icon "Erase input" at bounding box center [935, 58] width 8 height 10
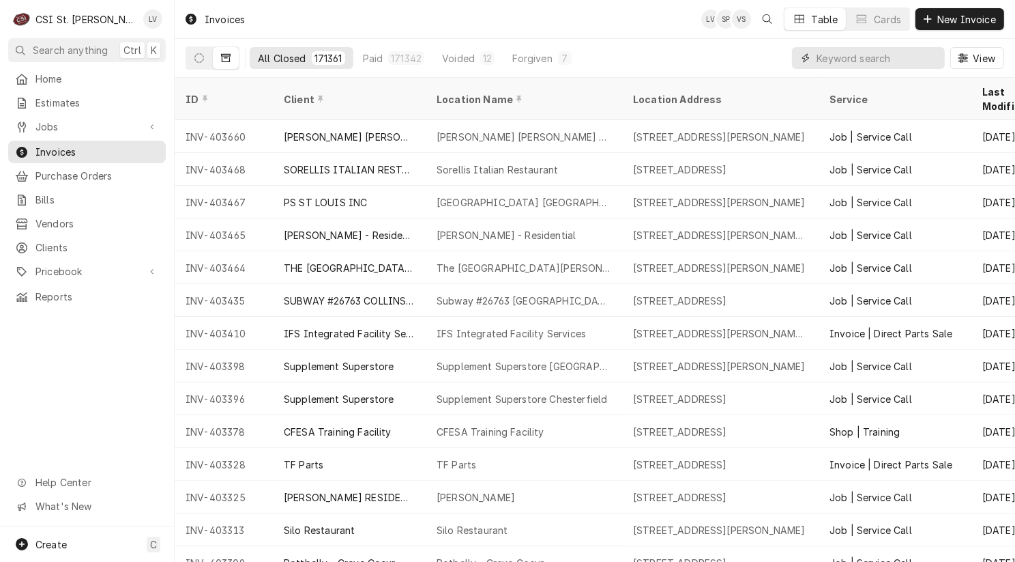
click at [839, 61] on input "Dynamic Content Wrapper" at bounding box center [877, 58] width 121 height 22
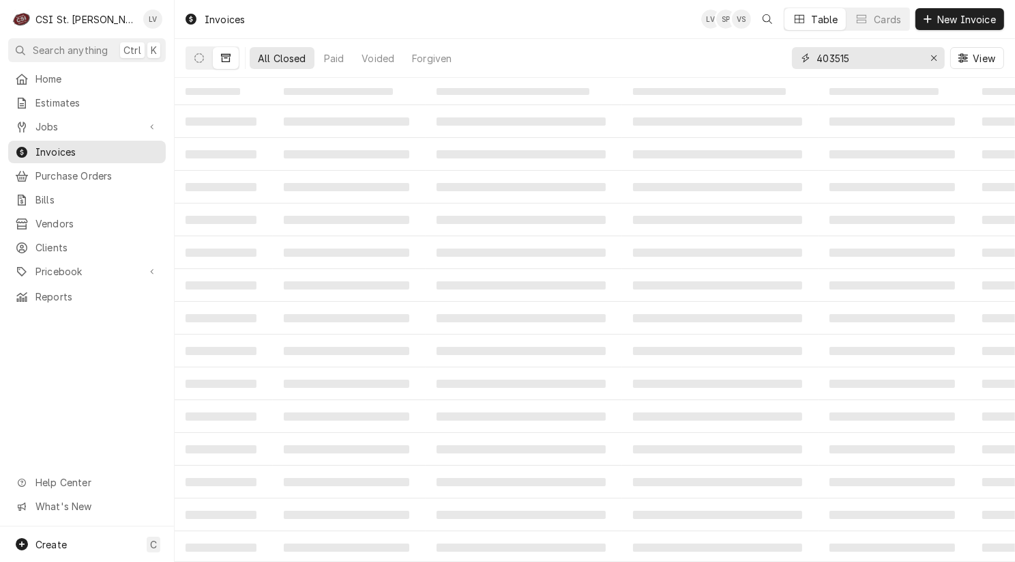
type input "403515"
click at [198, 56] on icon "Dynamic Content Wrapper" at bounding box center [199, 58] width 10 height 10
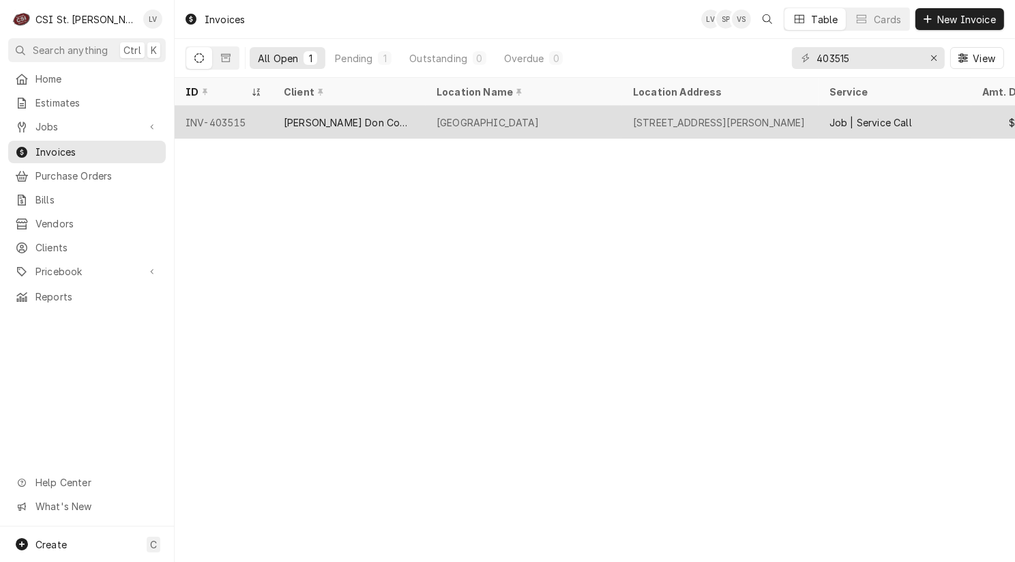
click at [340, 126] on div "[PERSON_NAME] Don Company" at bounding box center [349, 122] width 131 height 14
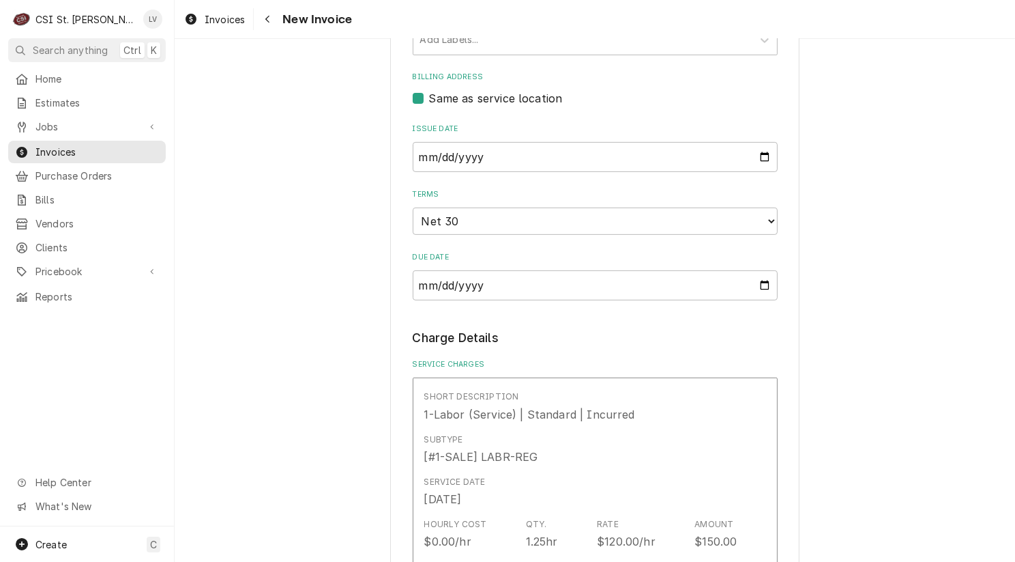
scroll to position [751, 0]
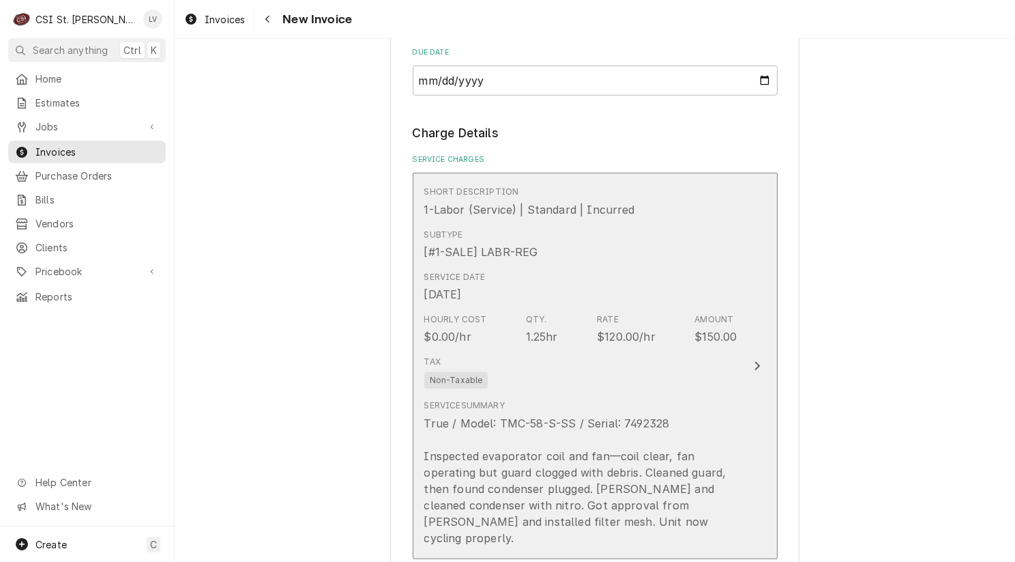
click at [586, 423] on div "True / Model: TMC-58-S-SS / Serial: 7492328 Inspected evaporator coil and fan—c…" at bounding box center [580, 480] width 313 height 131
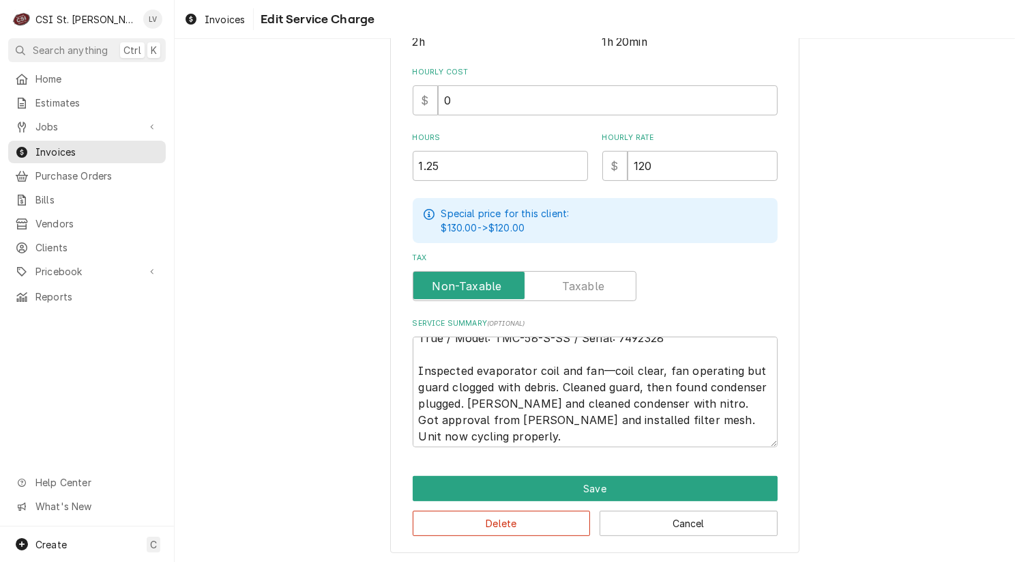
scroll to position [16, 0]
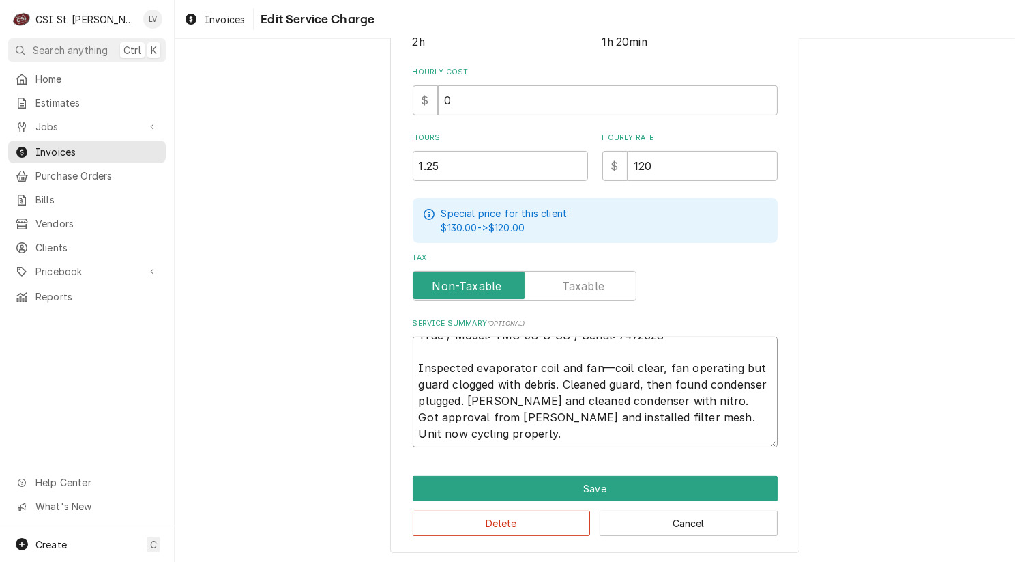
click at [529, 435] on textarea "True / Model: TMC-58-S-SS / Serial: 7492328 Inspected evaporator coil and fan—c…" at bounding box center [595, 391] width 365 height 111
type textarea "x"
type textarea "True / Model: TMC-58-S-SS / Serial: 7492328 Inspected evaporator coil and fan—c…"
type textarea "x"
type textarea "True / Model: TMC-58-S-SS / Serial: 7492328 Inspected evaporator coil and fan—c…"
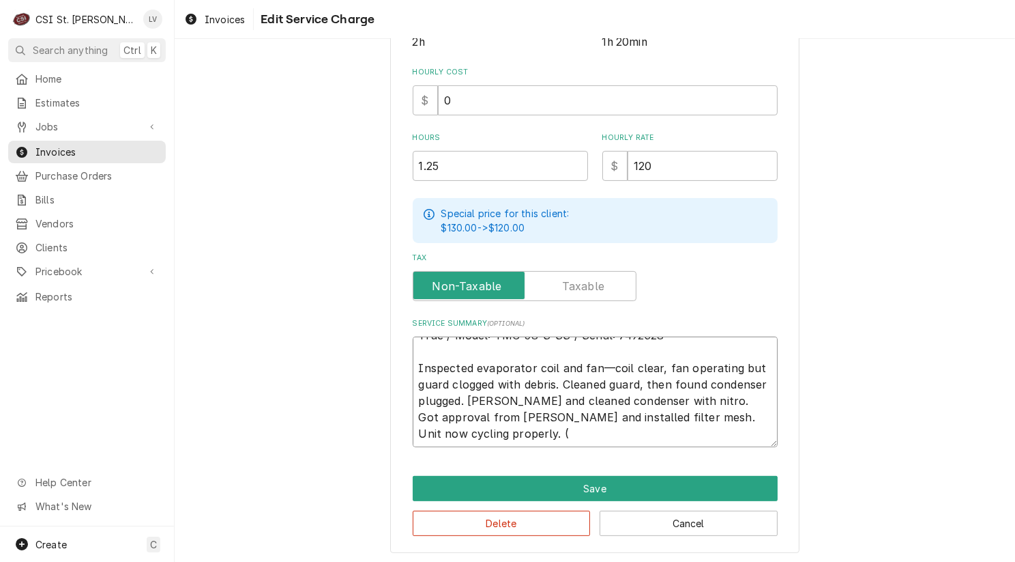
type textarea "x"
type textarea "True / Model: TMC-58-S-SS / Serial: 7492328 Inspected evaporator coil and fan—c…"
type textarea "x"
type textarea "True / Model: TMC-58-S-SS / Serial: 7492328 Inspected evaporator coil and fan—c…"
type textarea "x"
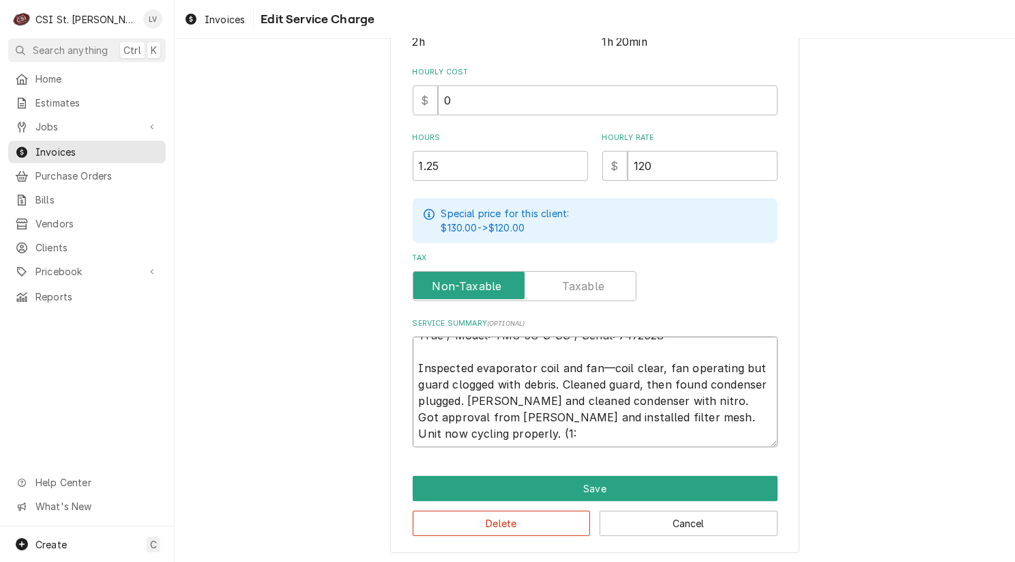
type textarea "True / Model: TMC-58-S-SS / Serial: 7492328 Inspected evaporator coil and fan—c…"
type textarea "x"
type textarea "True / Model: TMC-58-S-SS / Serial: 7492328 Inspected evaporator coil and fan—c…"
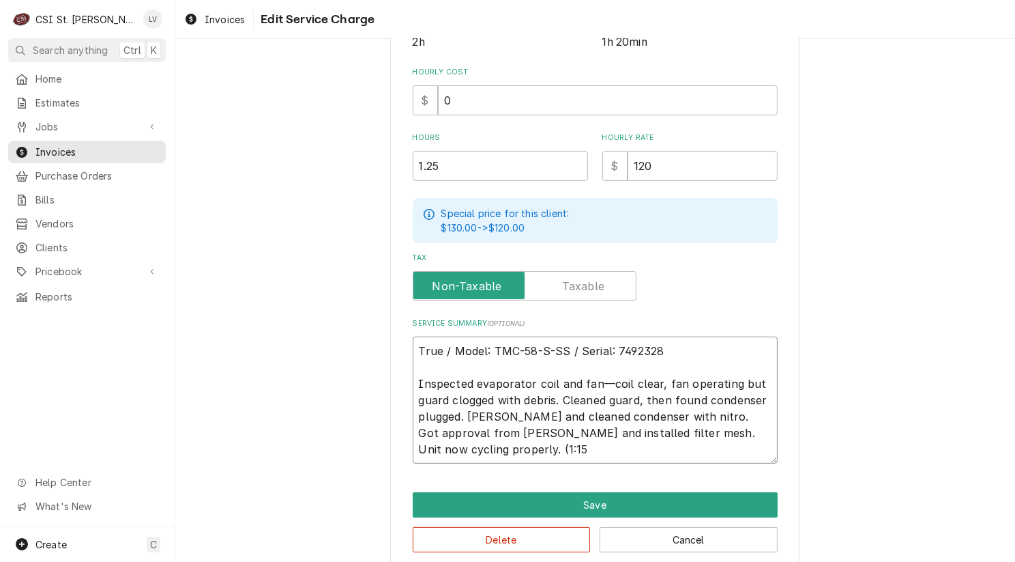
type textarea "x"
type textarea "True / Model: TMC-58-S-SS / Serial: 7492328 Inspected evaporator coil and fan—c…"
type textarea "x"
type textarea "True / Model: TMC-58-S-SS / Serial: 7492328 Inspected evaporator coil and fan—c…"
type textarea "x"
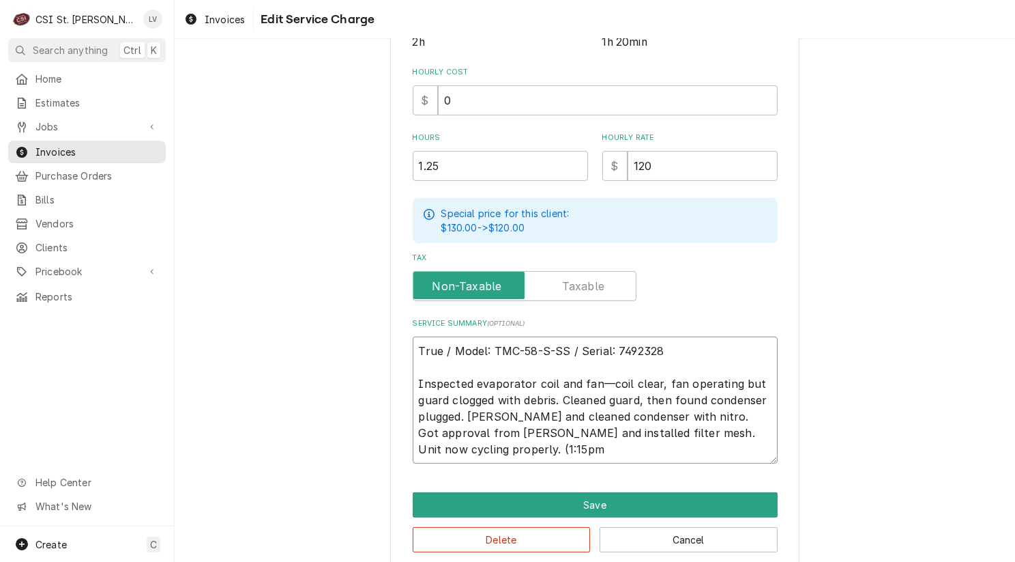
type textarea "True / Model: TMC-58-S-SS / Serial: 7492328 Inspected evaporator coil and fan—c…"
type textarea "x"
type textarea "True / Model: TMC-58-S-SS / Serial: 7492328 Inspected evaporator coil and fan—c…"
type textarea "x"
type textarea "True / Model: TMC-58-S-SS / Serial: 7492328 Inspected evaporator coil and fan—c…"
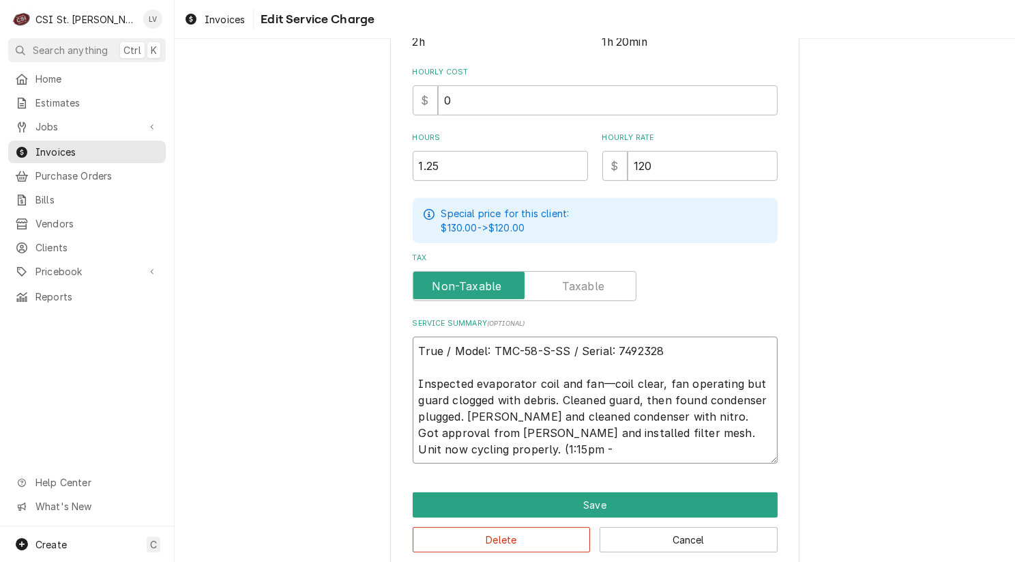
type textarea "x"
type textarea "True / Model: TMC-58-S-SS / Serial: 7492328 Inspected evaporator coil and fan—c…"
type textarea "x"
type textarea "True / Model: TMC-58-S-SS / Serial: 7492328 Inspected evaporator coil and fan—c…"
type textarea "x"
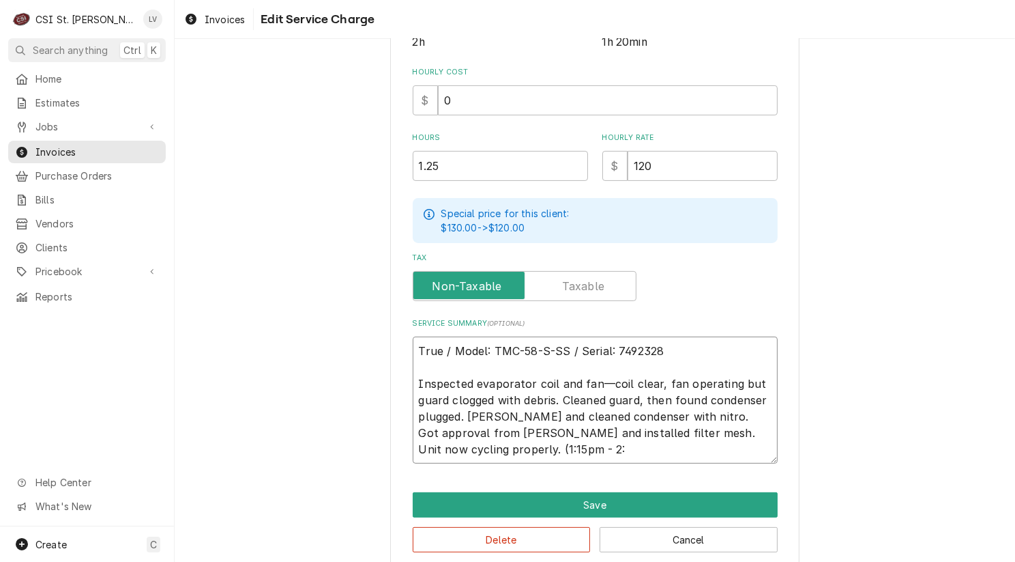
type textarea "True / Model: TMC-58-S-SS / Serial: 7492328 Inspected evaporator coil and fan—c…"
type textarea "x"
type textarea "True / Model: TMC-58-S-SS / Serial: 7492328 Inspected evaporator coil and fan—c…"
type textarea "x"
type textarea "True / Model: TMC-58-S-SS / Serial: 7492328 Inspected evaporator coil and fan—c…"
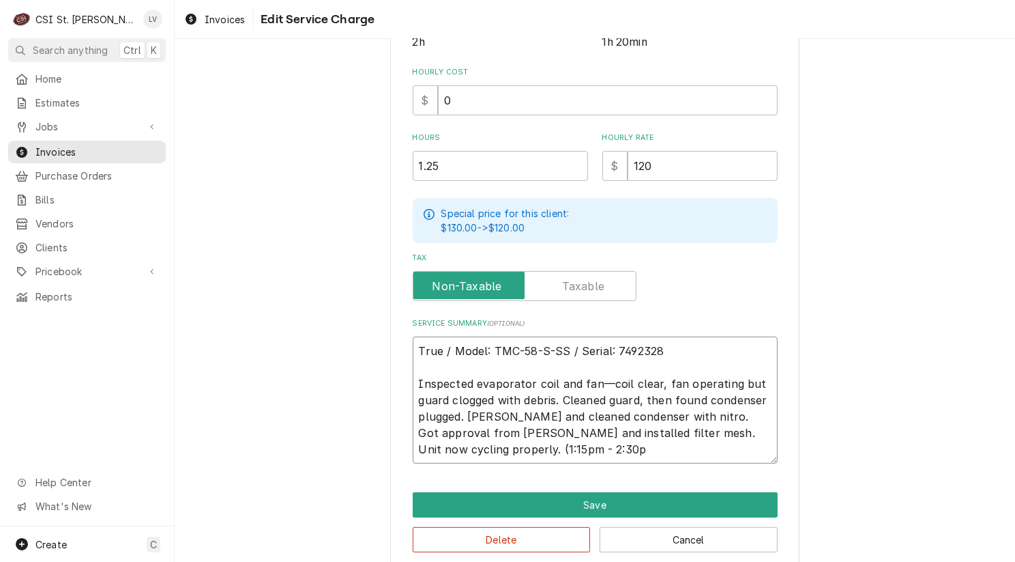
type textarea "x"
type textarea "True / Model: TMC-58-S-SS / Serial: 7492328 Inspected evaporator coil and fan—c…"
type textarea "x"
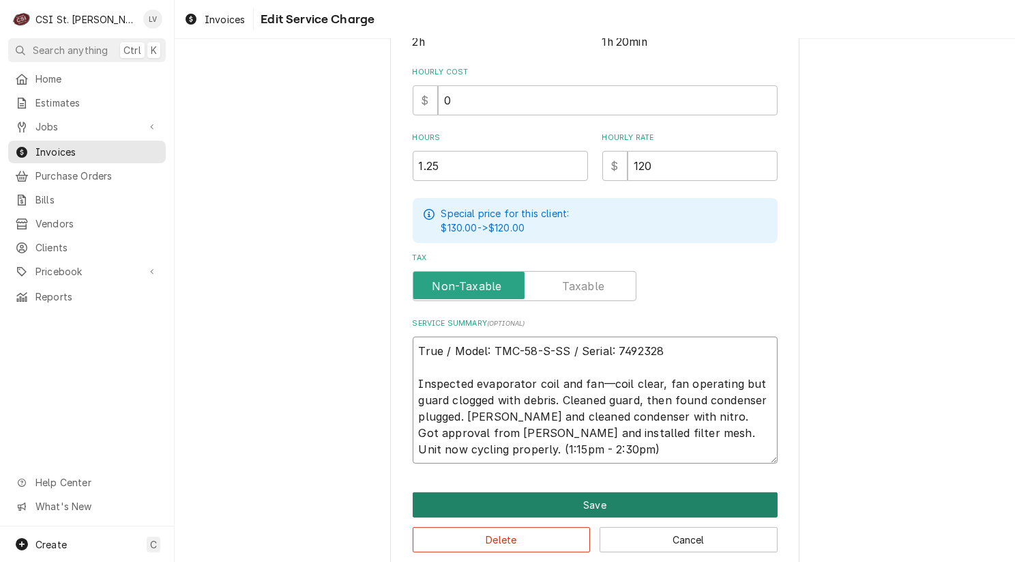
type textarea "True / Model: TMC-58-S-SS / Serial: 7492328 Inspected evaporator coil and fan—c…"
click at [556, 501] on button "Save" at bounding box center [595, 504] width 365 height 25
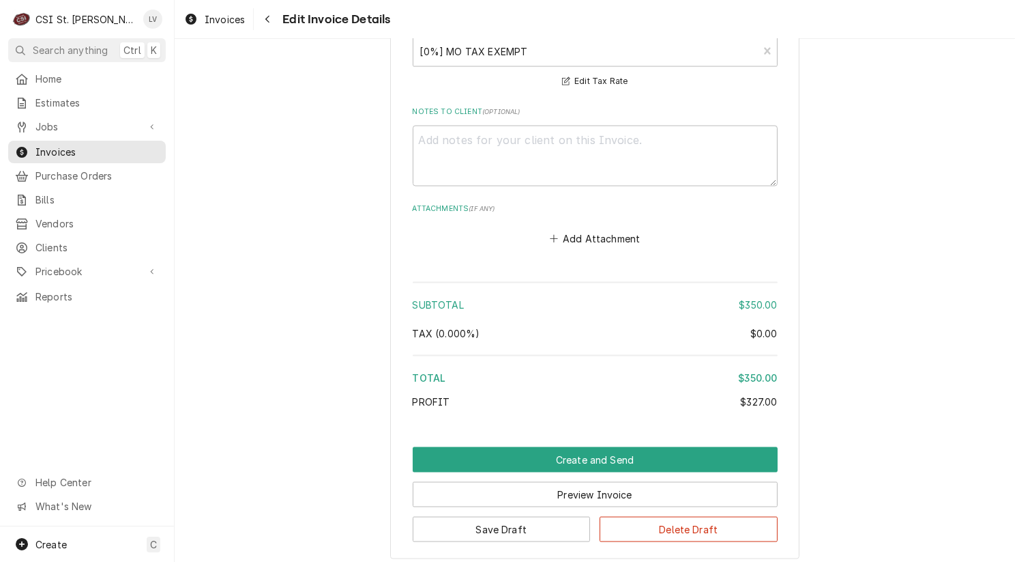
scroll to position [2280, 0]
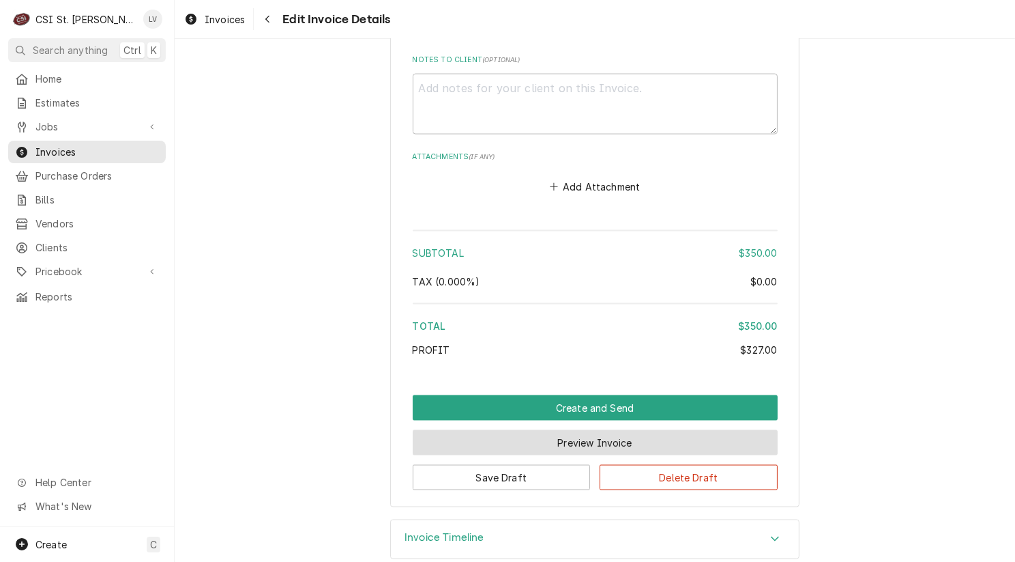
click at [547, 430] on button "Preview Invoice" at bounding box center [595, 442] width 365 height 25
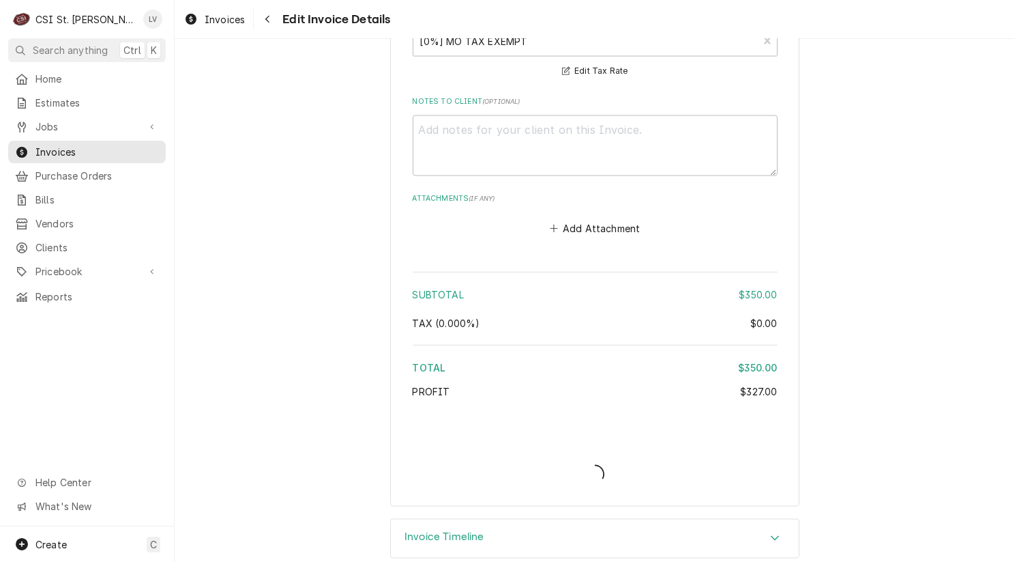
type textarea "x"
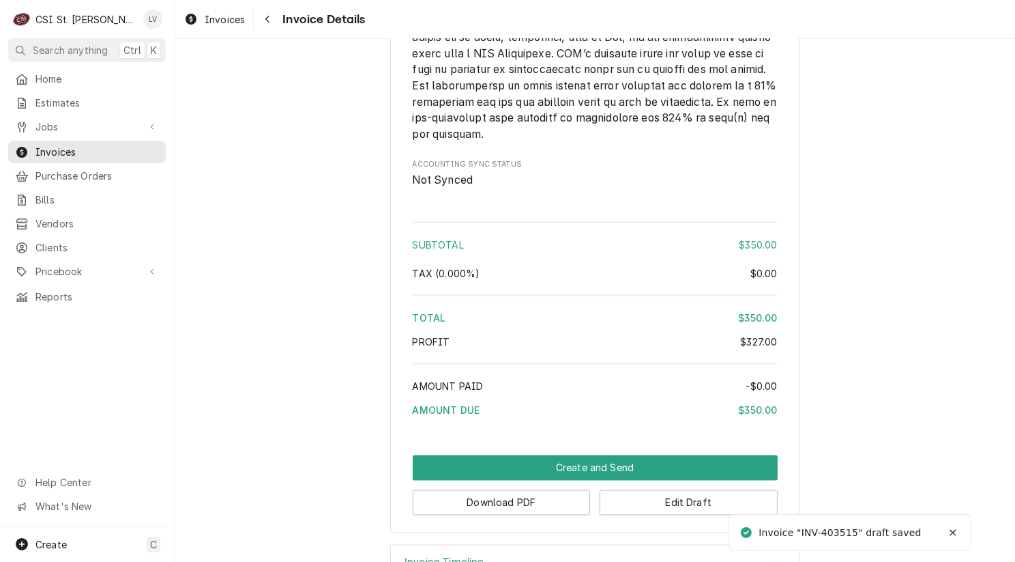
scroll to position [2460, 0]
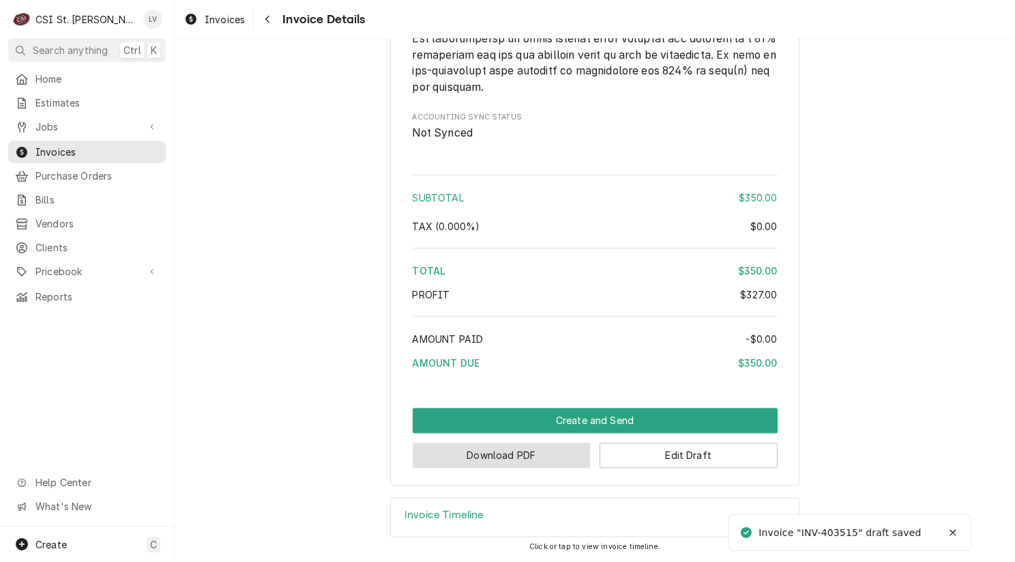
click at [509, 454] on button "Download PDF" at bounding box center [502, 455] width 178 height 25
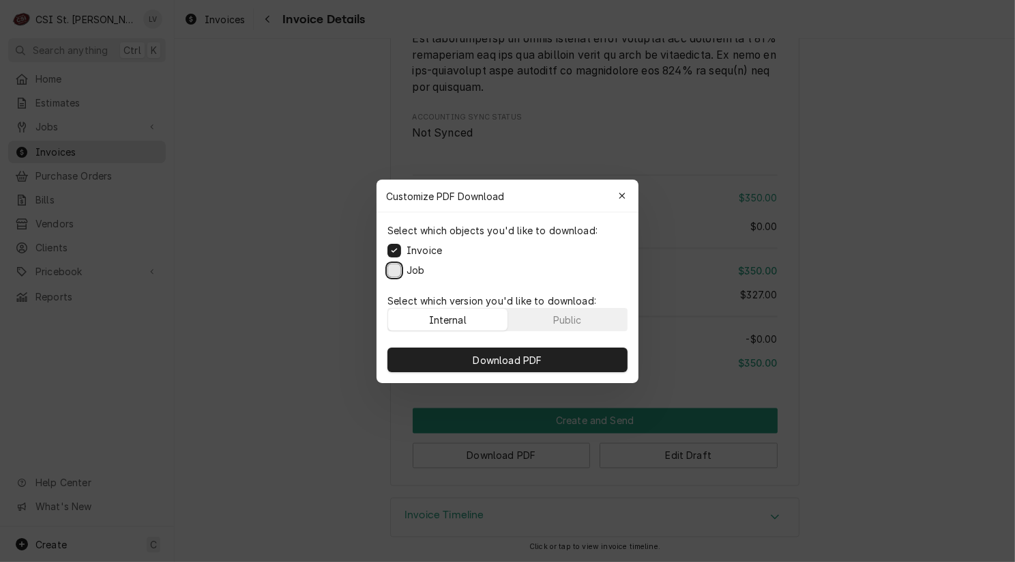
click at [394, 265] on button "Job" at bounding box center [395, 270] width 14 height 14
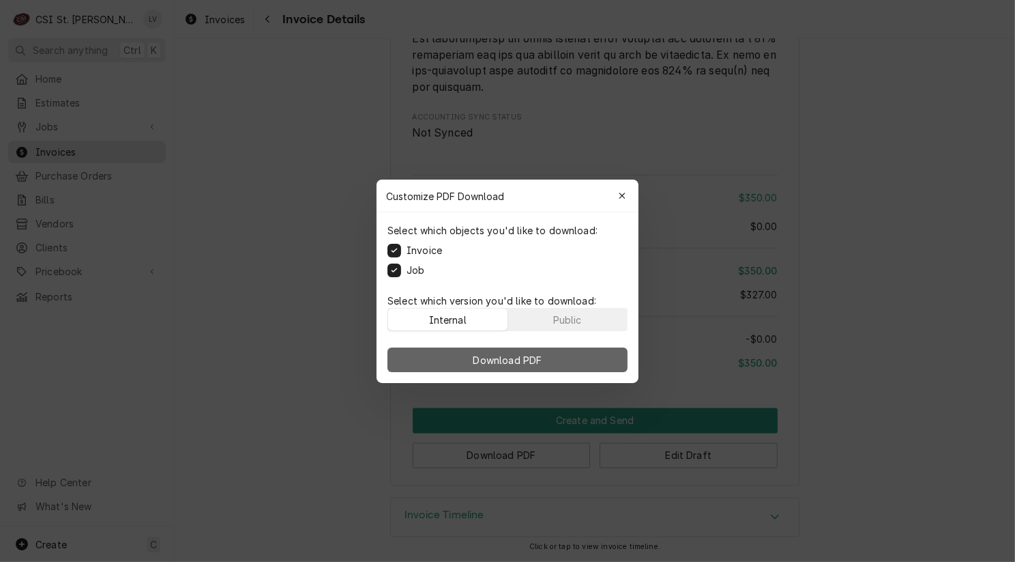
click at [465, 360] on button "Download PDF" at bounding box center [508, 359] width 240 height 25
